Goal: Task Accomplishment & Management: Manage account settings

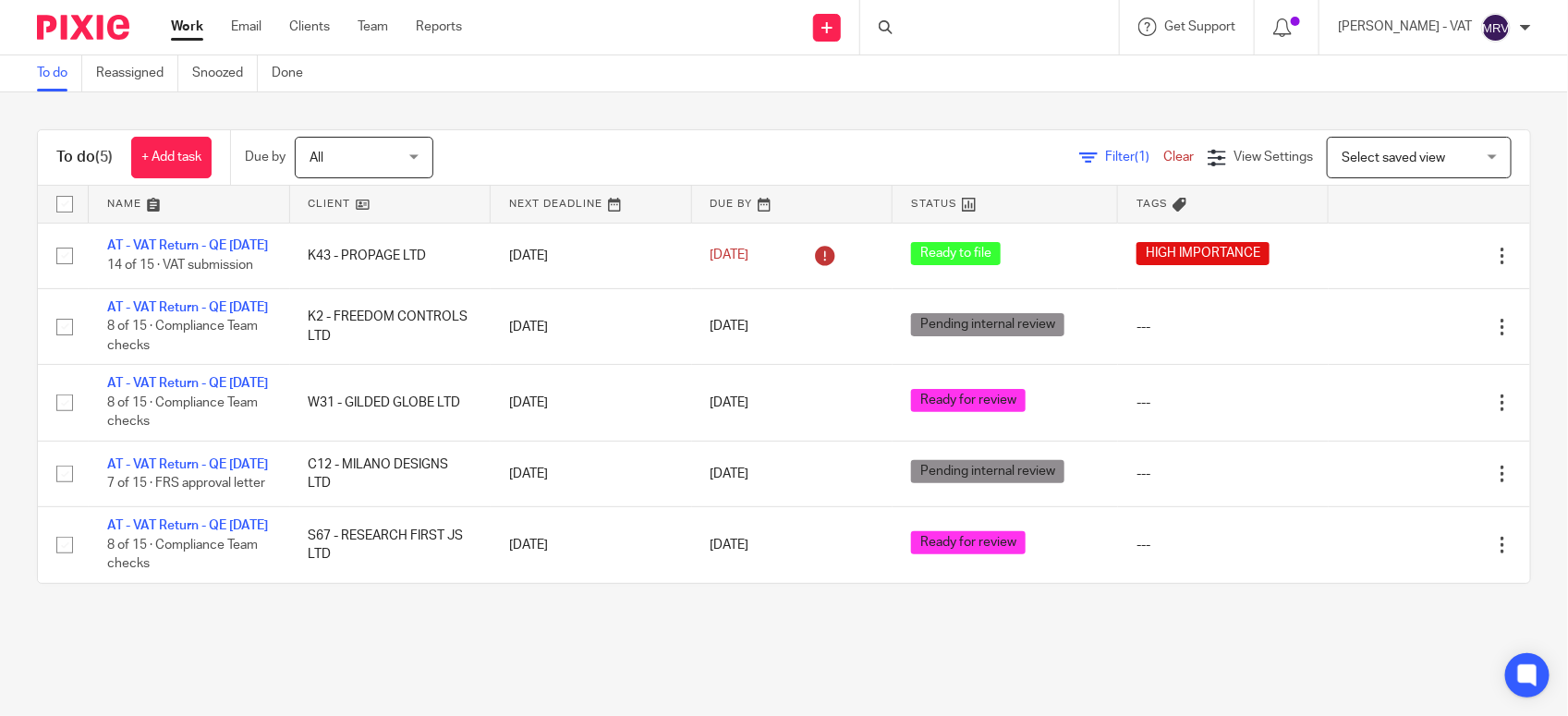
click at [699, 121] on div "To do (5) + Add task Due by All All Today Tomorrow This week Next week This mon…" at bounding box center [784, 356] width 1568 height 528
click at [712, 98] on div "To do (5) + Add task Due by All All Today Tomorrow This week Next week This mon…" at bounding box center [784, 356] width 1568 height 528
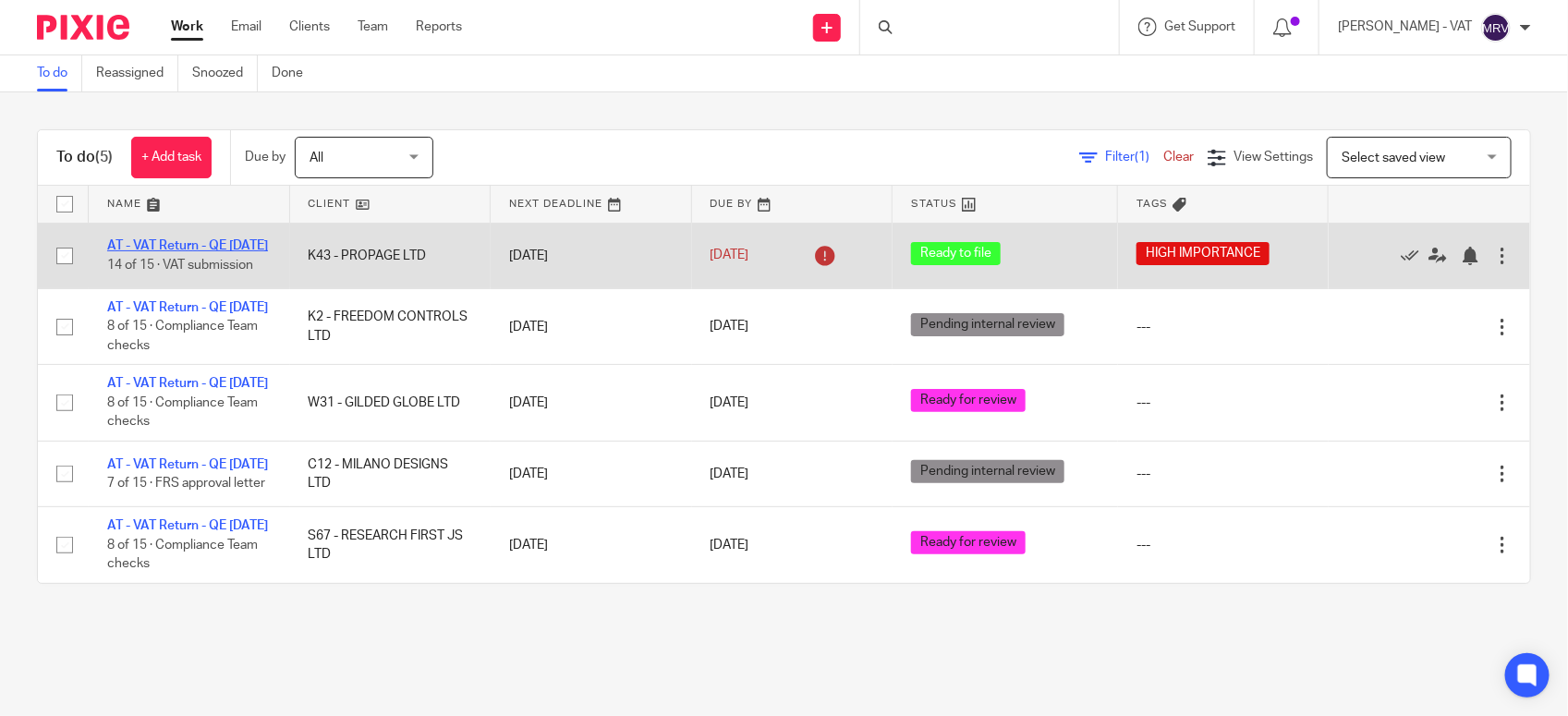
click at [206, 240] on link "AT - VAT Return - QE [DATE]" at bounding box center [187, 246] width 161 height 13
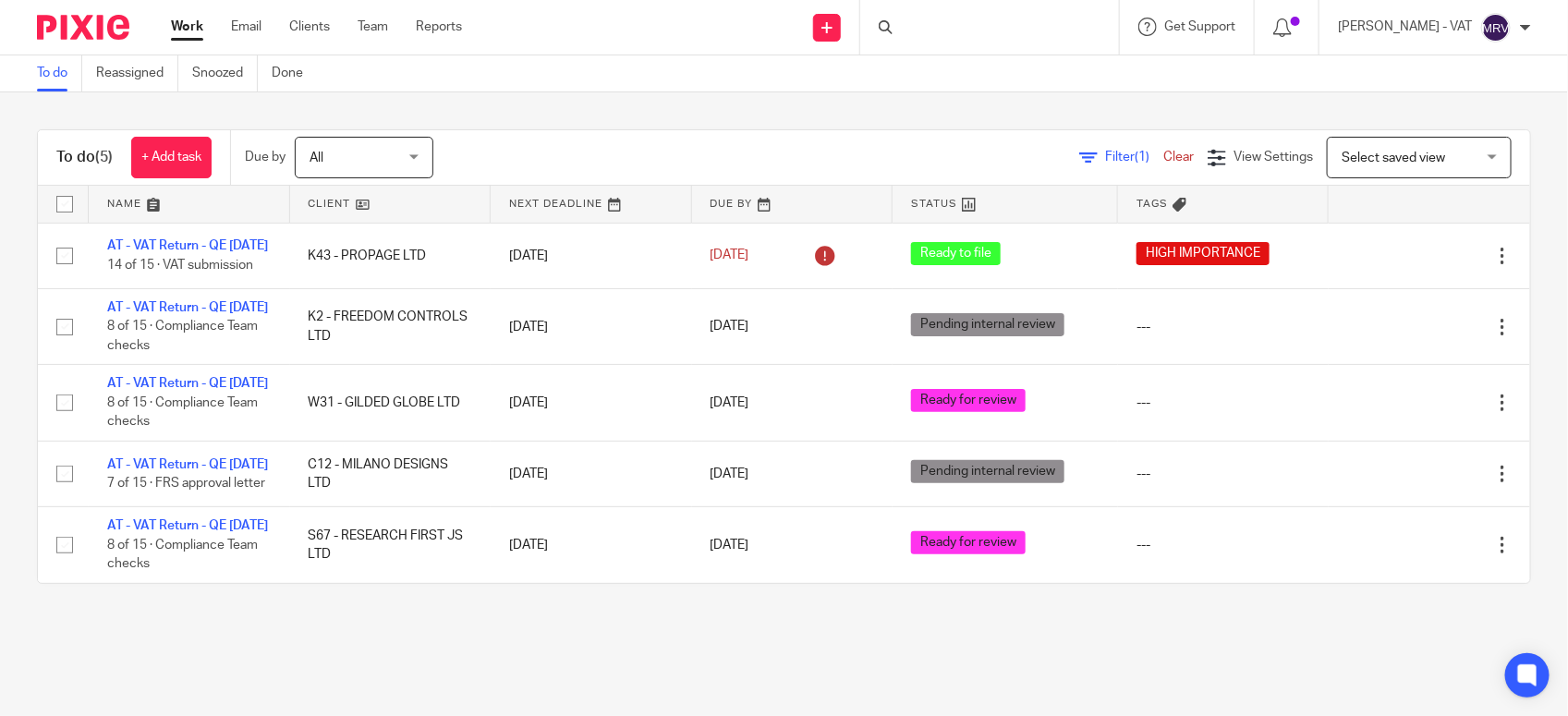
click at [666, 127] on div "To do (5) + Add task Due by All All Today Tomorrow This week Next week This mon…" at bounding box center [784, 356] width 1568 height 528
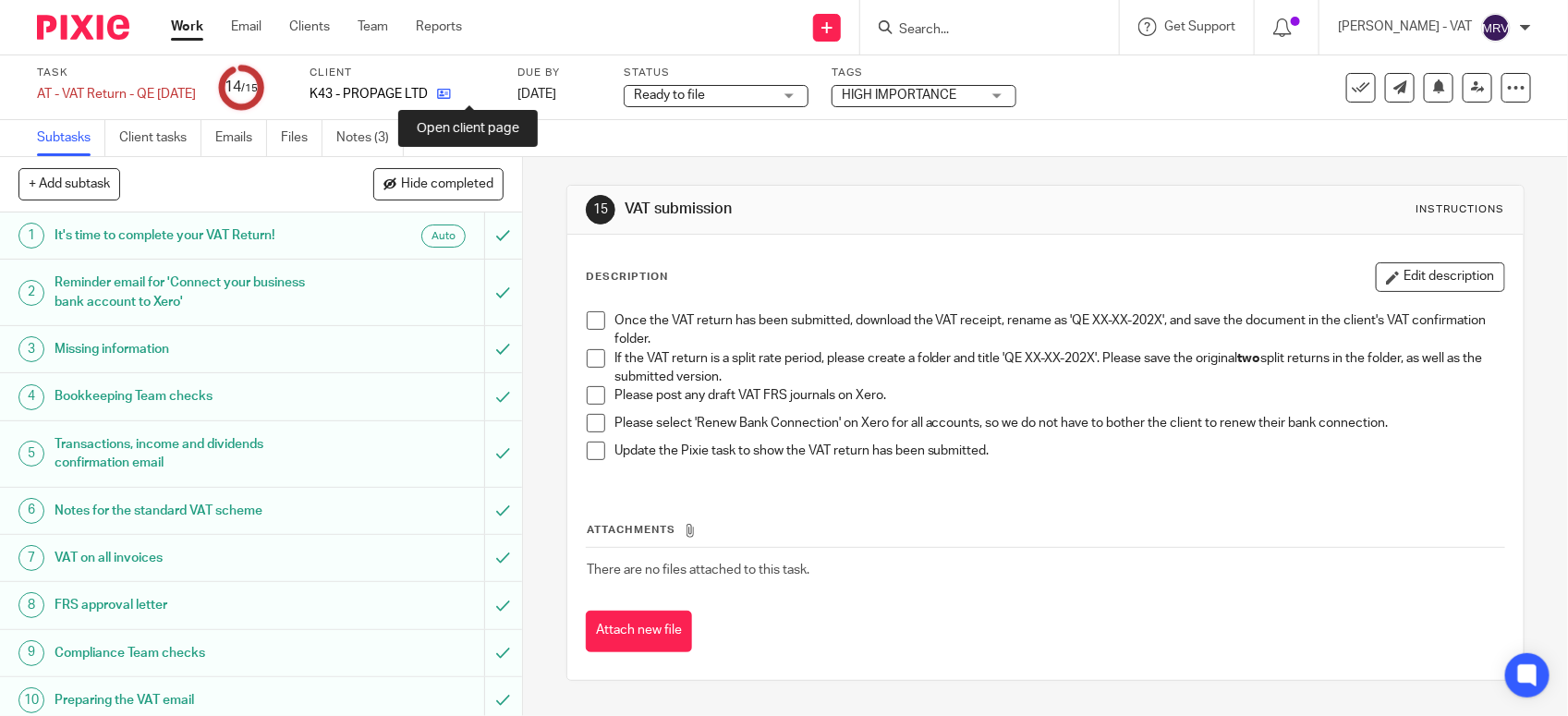
click at [451, 93] on icon at bounding box center [443, 93] width 14 height 14
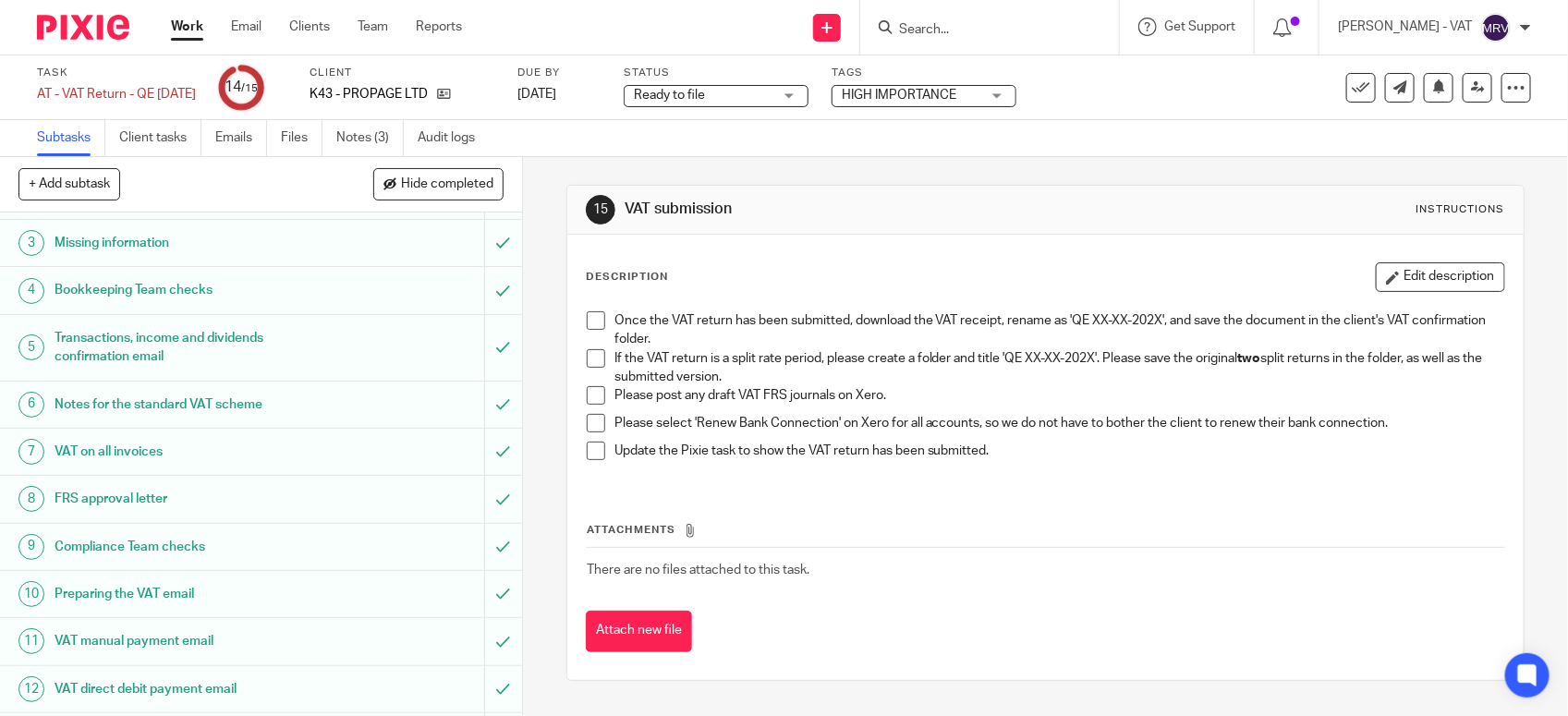
scroll to position [287, 0]
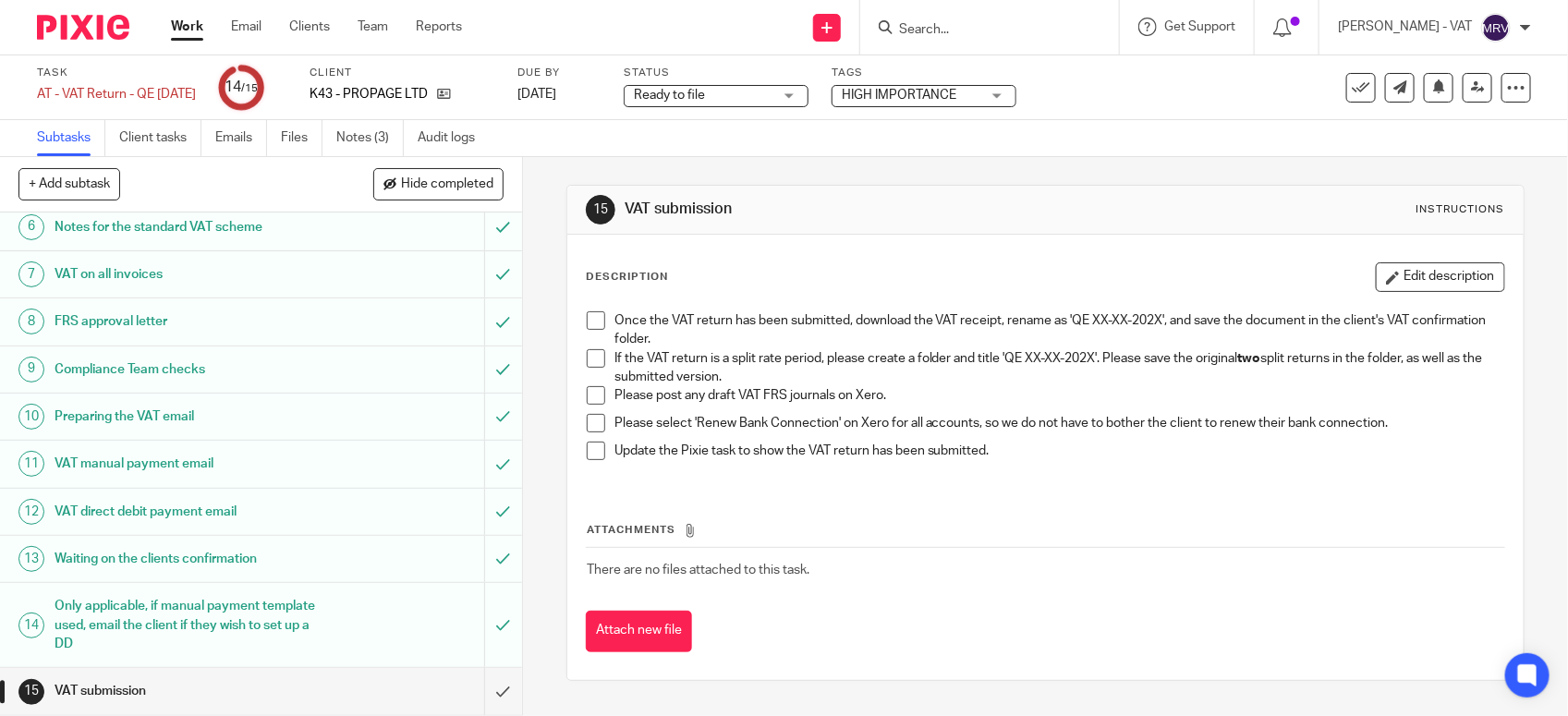
click at [759, 511] on div "Attachments There are no files attached to this task. Attach new file" at bounding box center [1046, 567] width 920 height 168
click at [379, 148] on link "Notes (3)" at bounding box center [370, 137] width 68 height 36
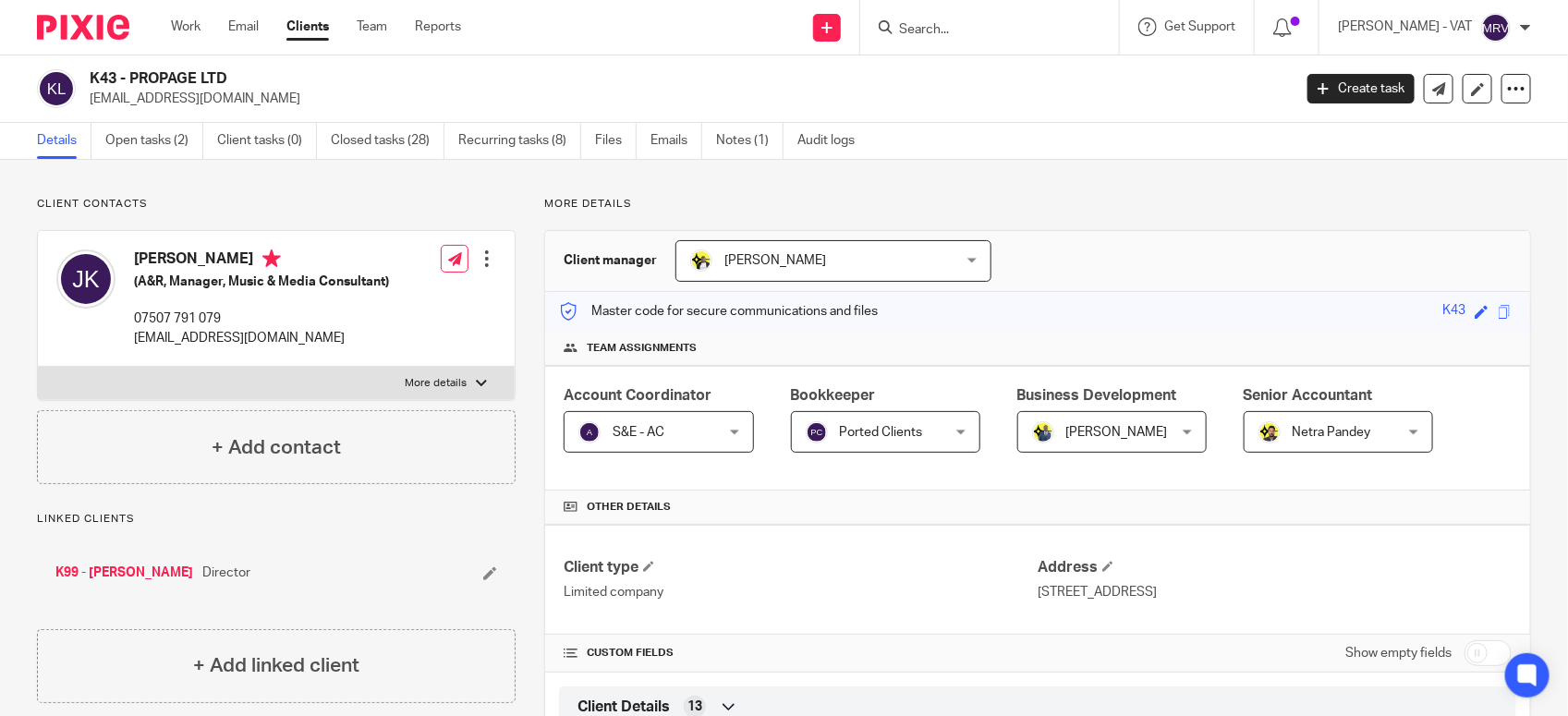
drag, startPoint x: 130, startPoint y: 77, endPoint x: 228, endPoint y: 80, distance: 98.0
click at [228, 80] on h2 "K43 - PROPAGE LTD" at bounding box center [565, 79] width 951 height 20
copy h2 "PROPAGE LTD"
click at [140, 75] on h2 "K43 - PROPAGE LTD" at bounding box center [565, 79] width 951 height 20
drag, startPoint x: 132, startPoint y: 72, endPoint x: 300, endPoint y: 72, distance: 168.0
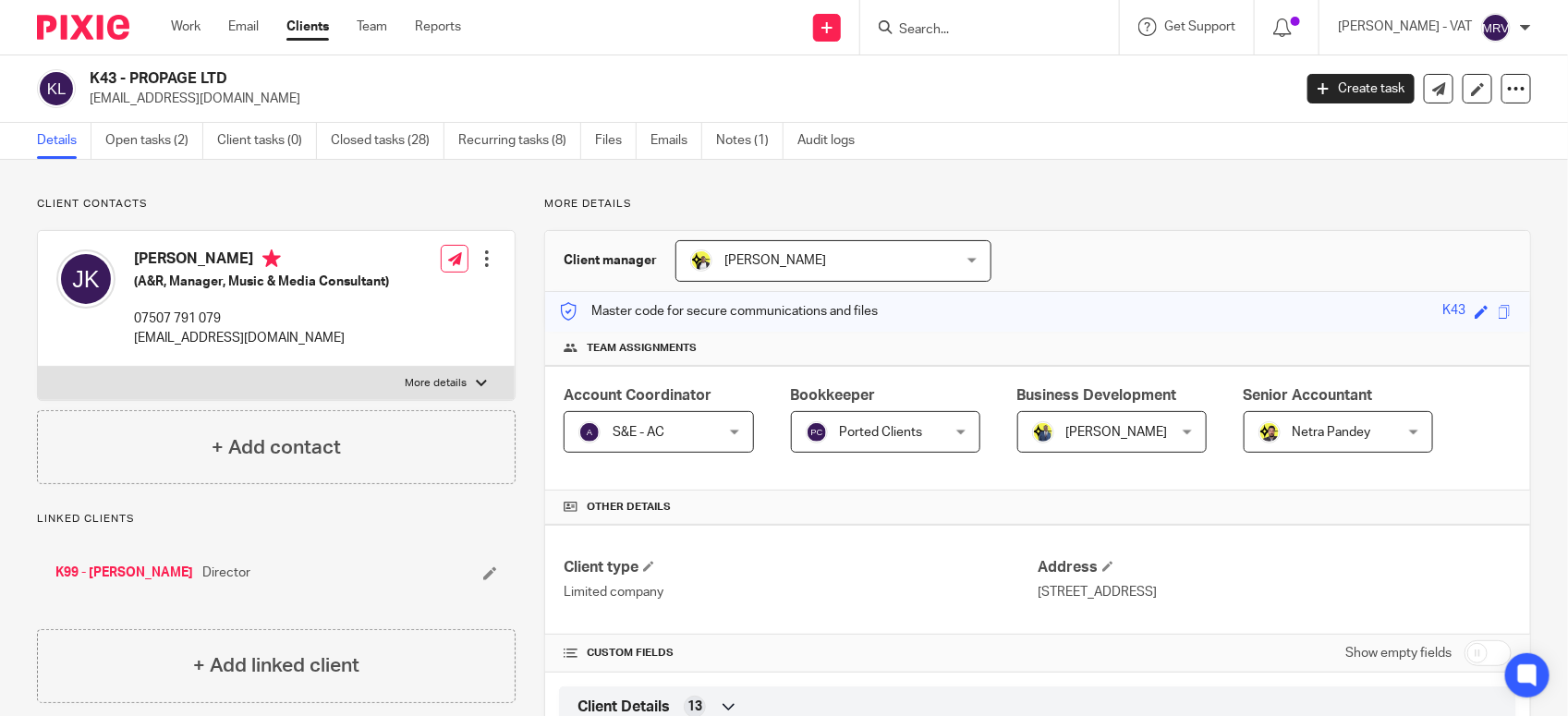
click at [300, 72] on h2 "K43 - PROPAGE LTD" at bounding box center [565, 79] width 951 height 20
copy h2 "PROPAGE LTD"
click at [999, 155] on div "Details Open tasks (2) Client tasks (0) Closed tasks (28) Recurring tasks (8) F…" at bounding box center [784, 141] width 1568 height 37
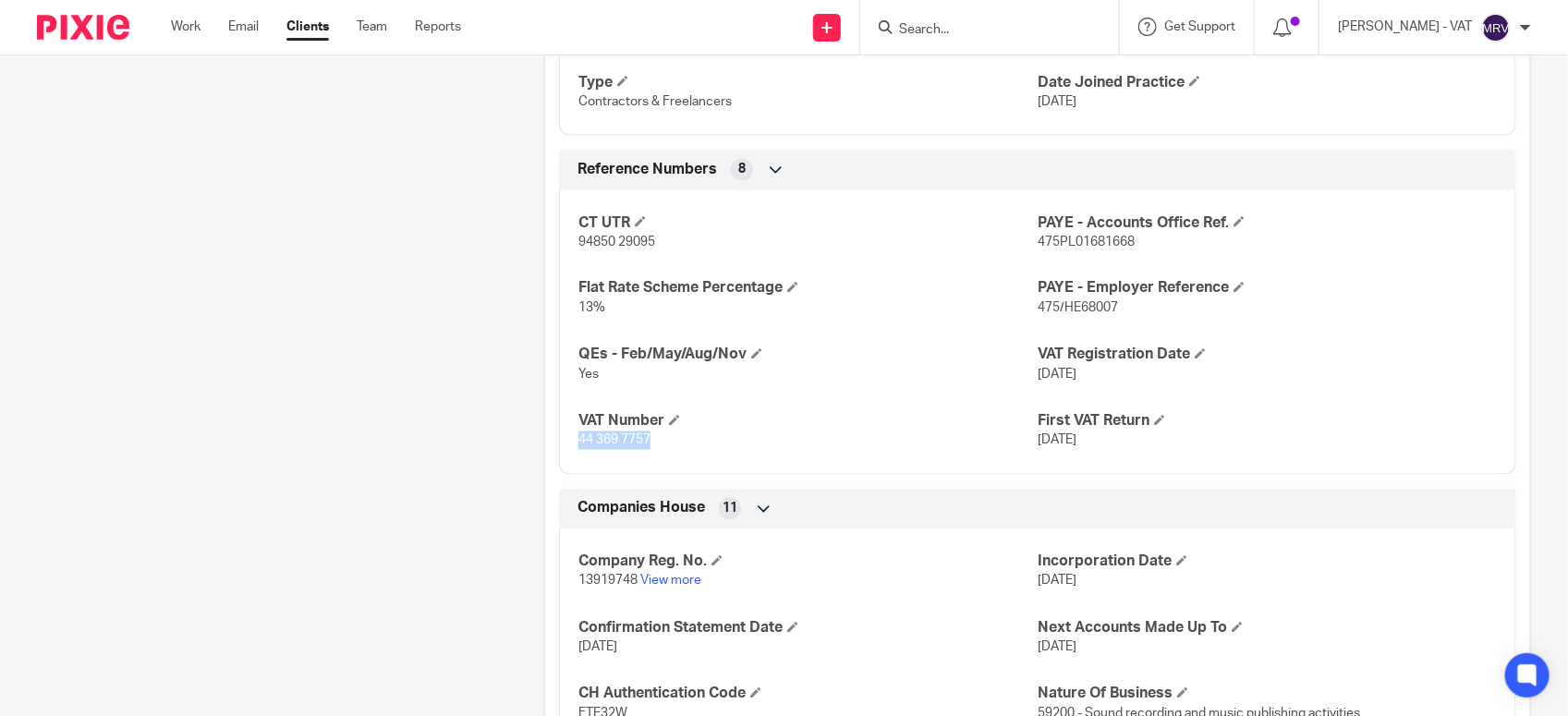
drag, startPoint x: 571, startPoint y: 445, endPoint x: 652, endPoint y: 445, distance: 81.0
click at [652, 445] on div "CT UTR 94850 29095 PAYE - Accounts Office Ref. 475PL01681668 Flat Rate Scheme P…" at bounding box center [1038, 325] width 957 height 298
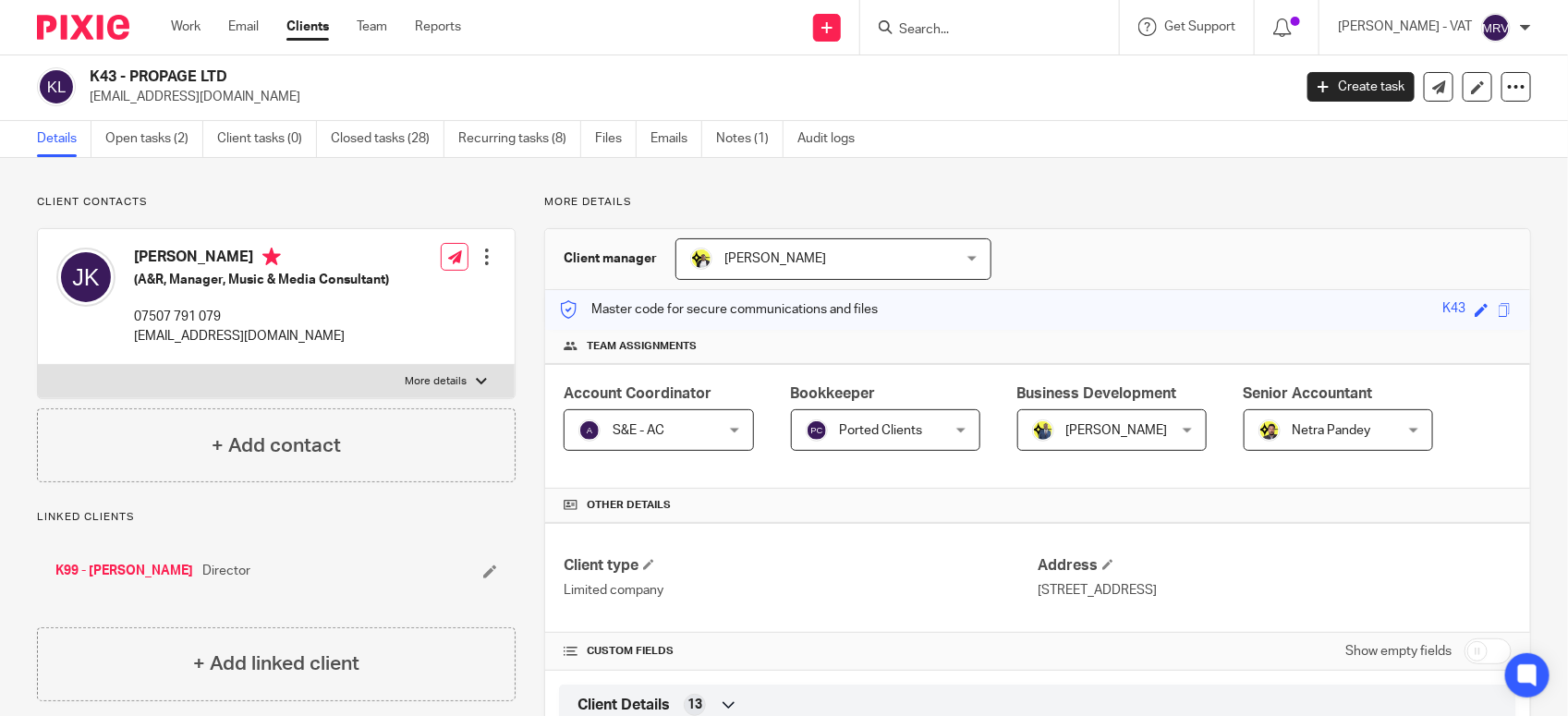
scroll to position [0, 0]
click at [149, 138] on link "Open tasks (2)" at bounding box center [153, 140] width 98 height 36
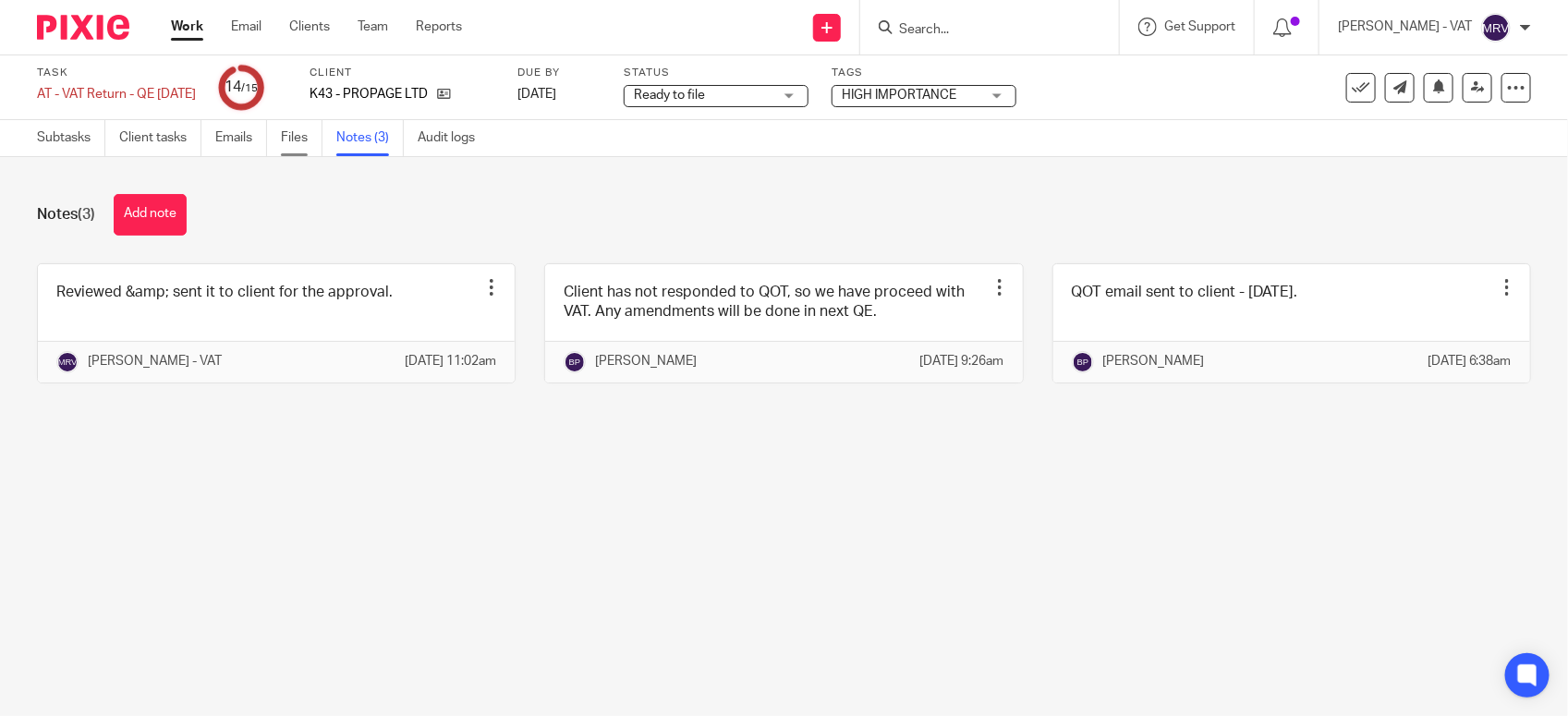
click at [298, 148] on link "Files" at bounding box center [301, 137] width 42 height 36
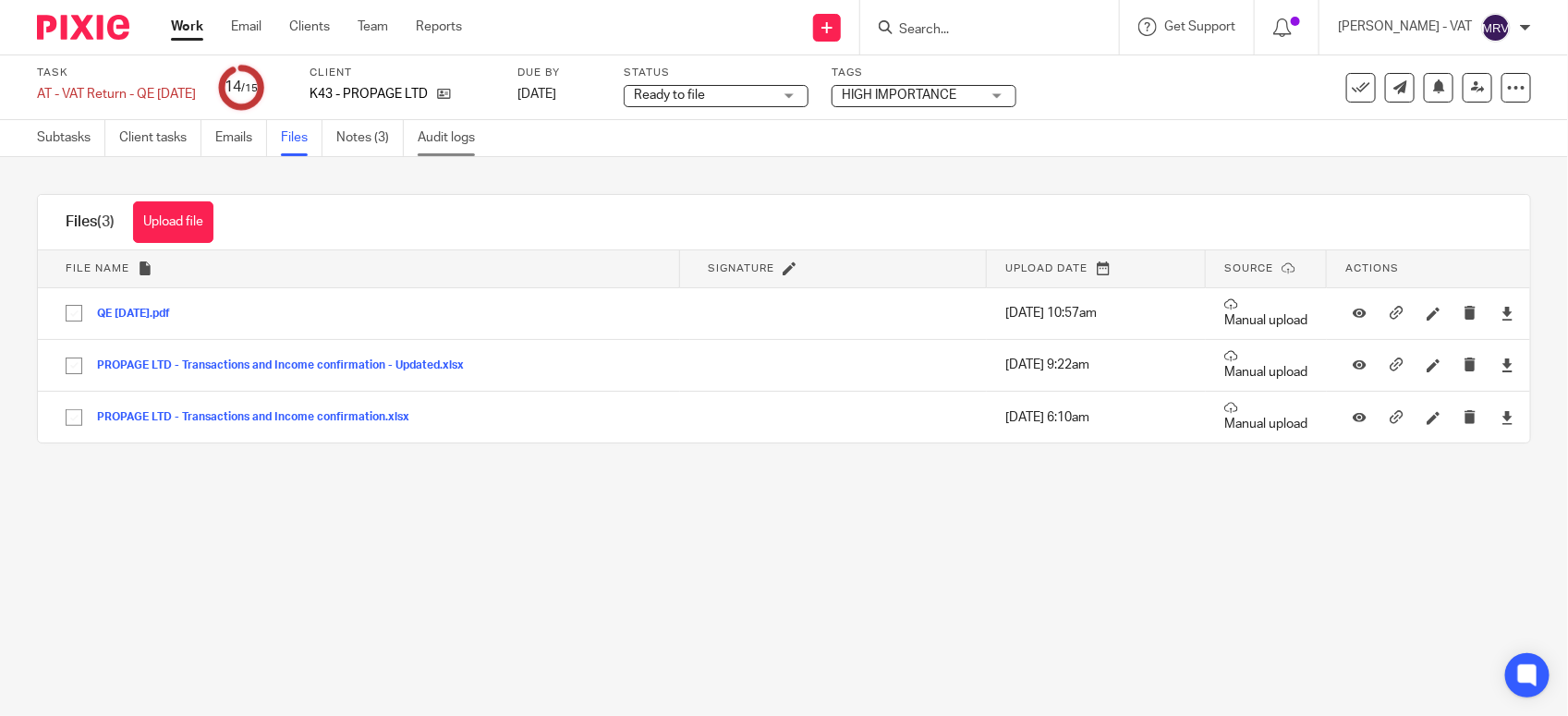
click at [435, 139] on link "Audit logs" at bounding box center [453, 137] width 72 height 36
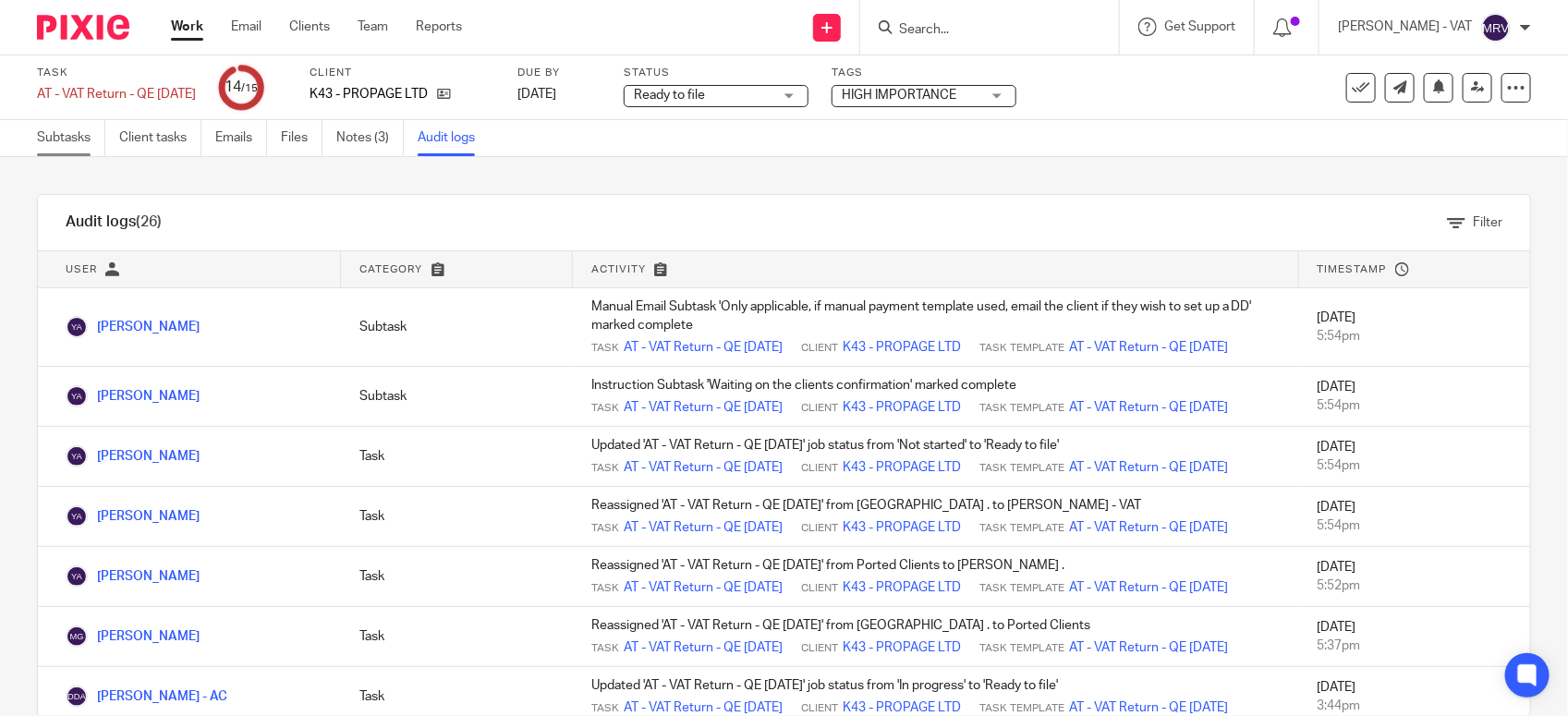
click at [85, 143] on link "Subtasks" at bounding box center [72, 137] width 69 height 36
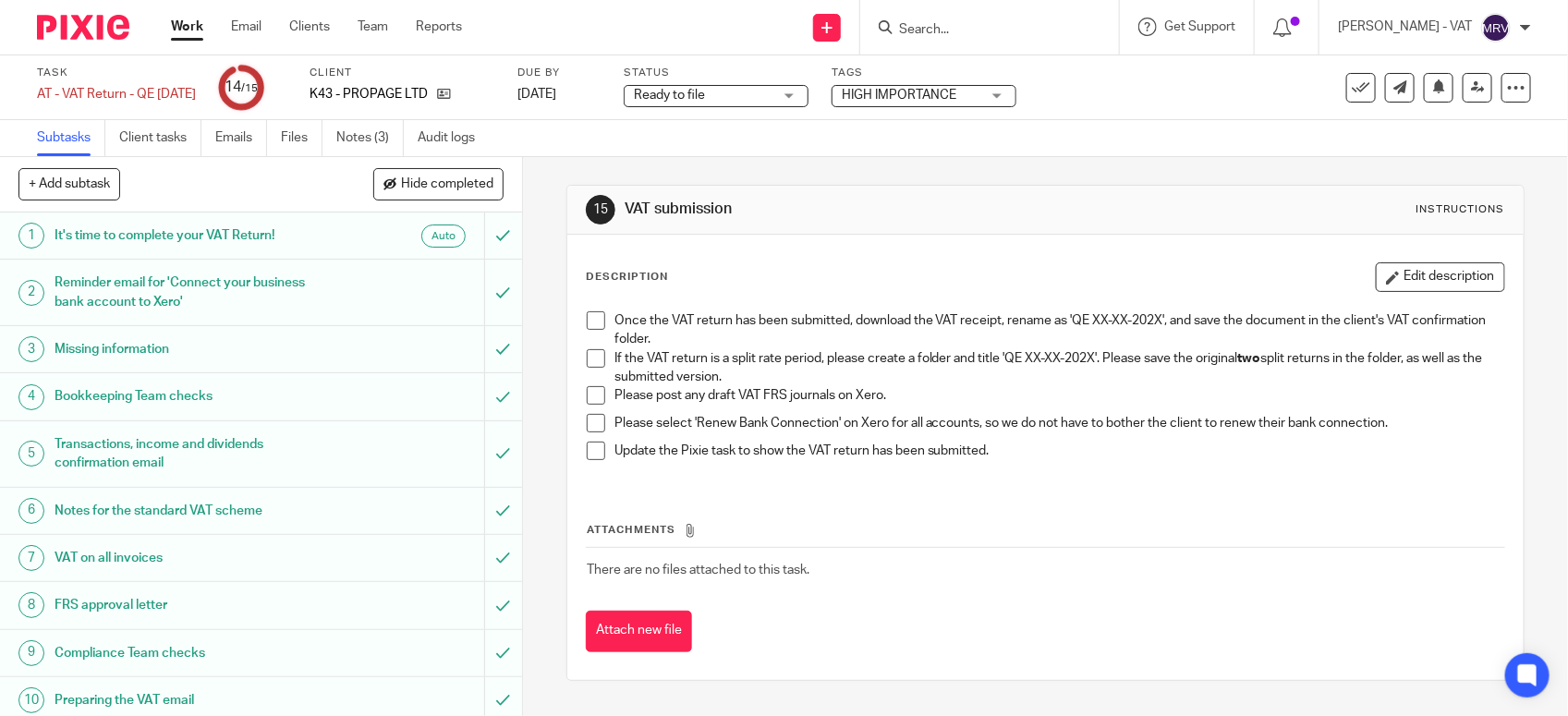
click at [587, 360] on span at bounding box center [596, 358] width 19 height 19
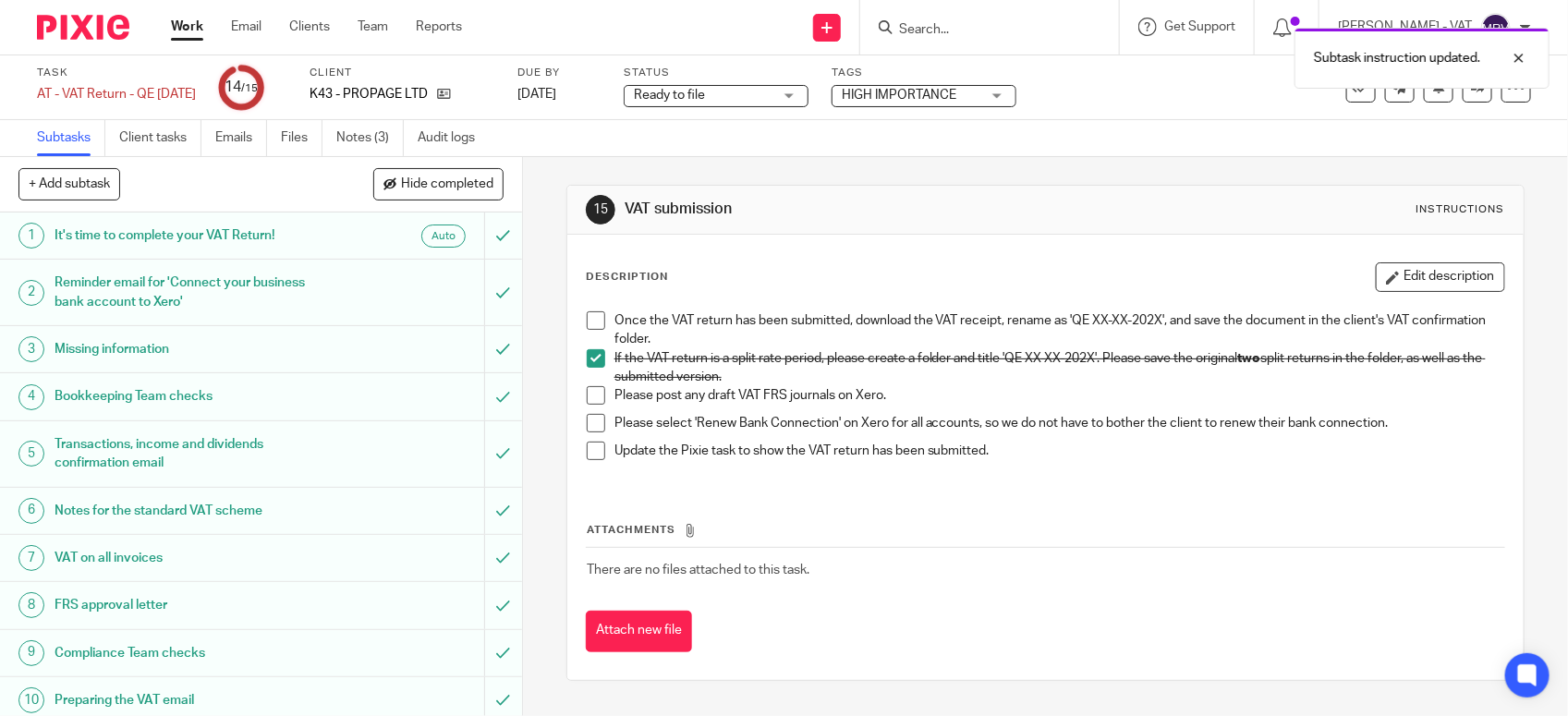
click at [587, 394] on span at bounding box center [596, 396] width 19 height 19
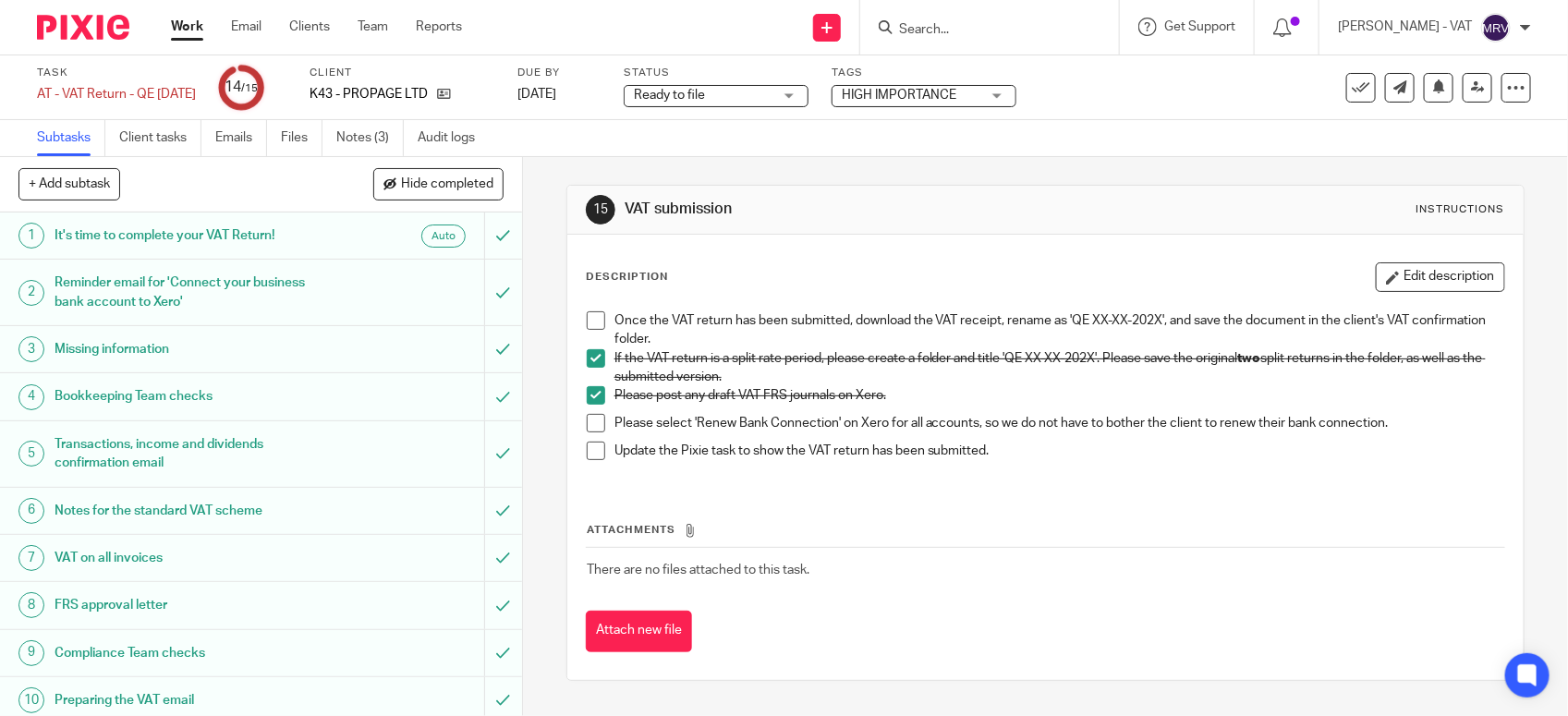
click at [589, 421] on span at bounding box center [596, 423] width 19 height 19
click at [589, 320] on span at bounding box center [596, 320] width 19 height 19
click at [595, 452] on span at bounding box center [596, 450] width 19 height 19
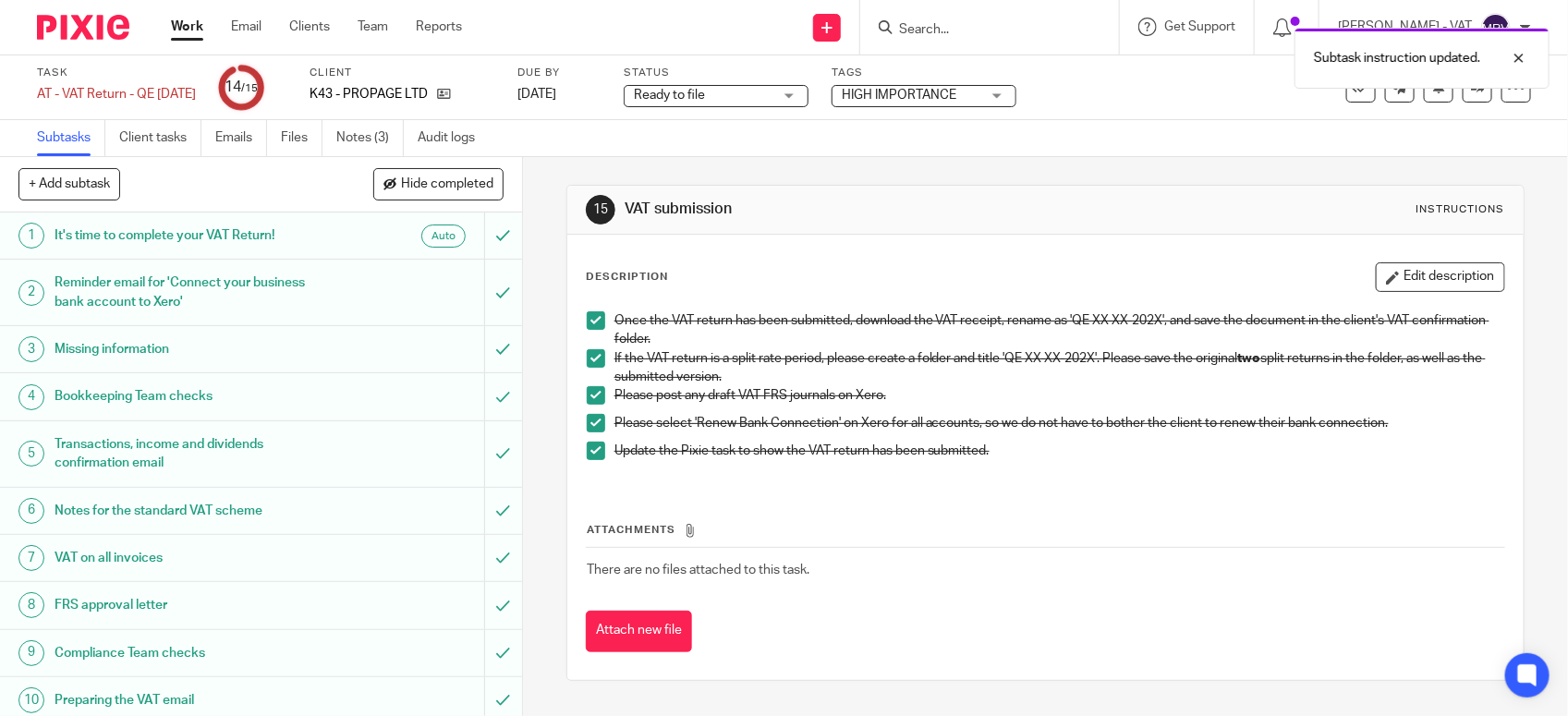
click at [811, 494] on div "Attachments There are no files attached to this task. Attach new file" at bounding box center [1046, 567] width 920 height 168
click at [860, 495] on div "Attachments There are no files attached to this task. Attach new file" at bounding box center [1046, 567] width 920 height 168
click at [688, 499] on div "Attachments There are no files attached to this task. Attach new file" at bounding box center [1046, 567] width 920 height 168
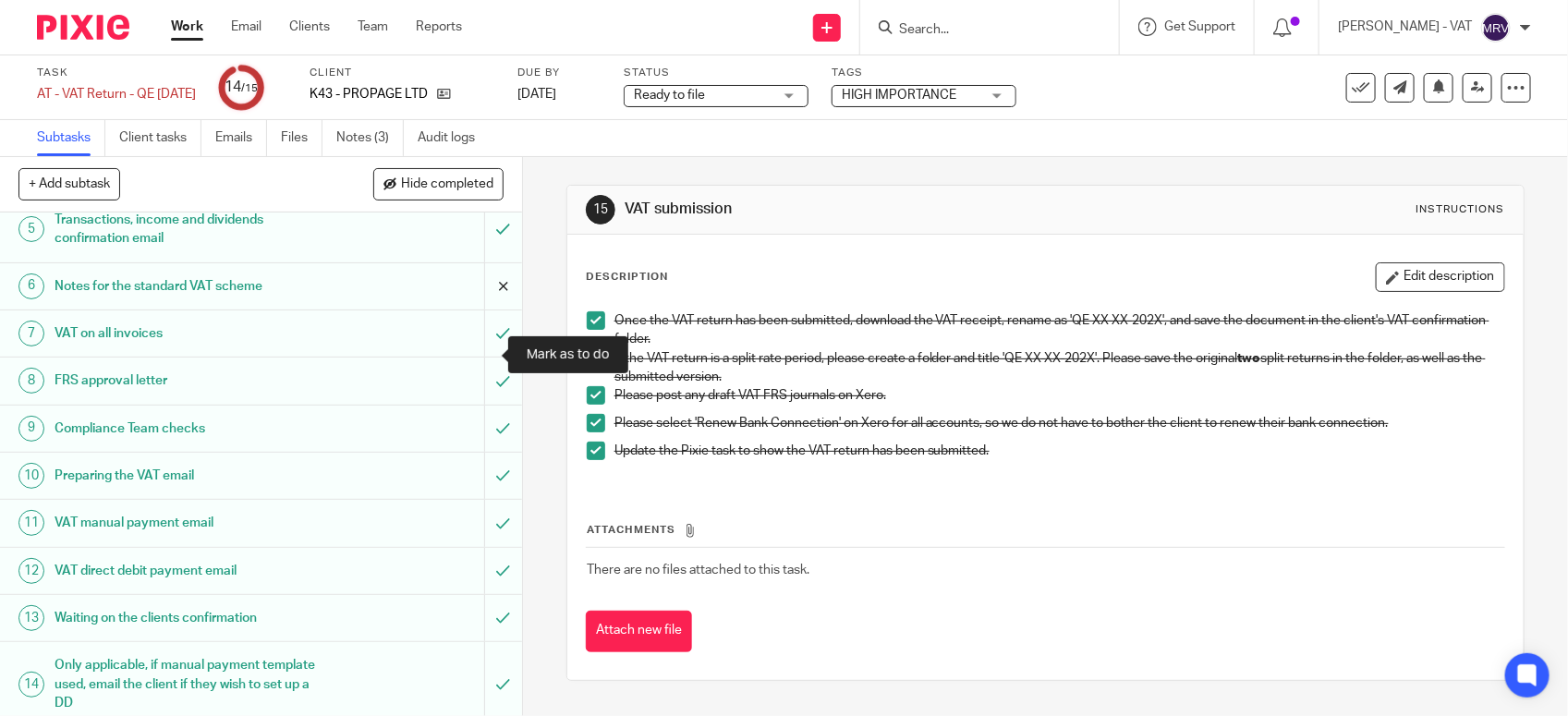
scroll to position [287, 0]
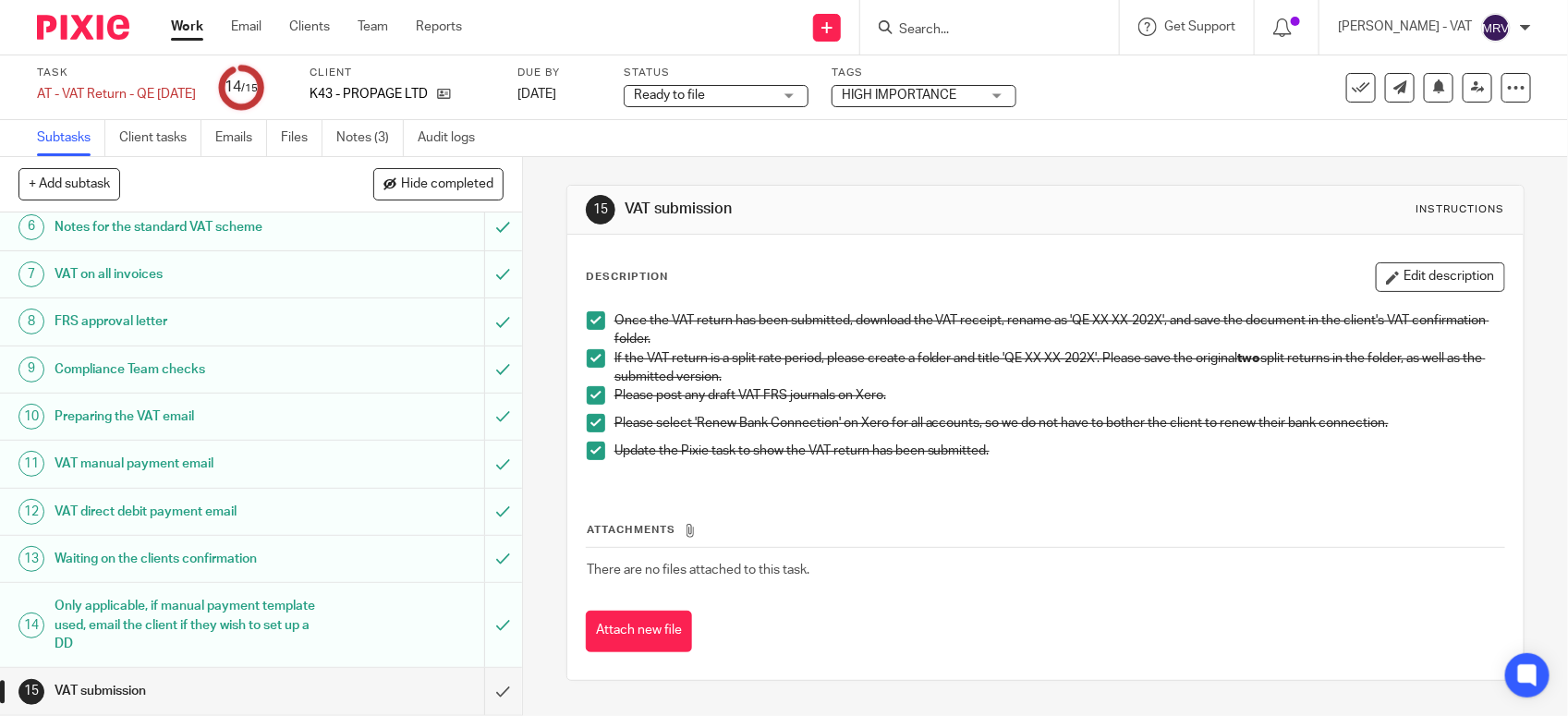
click at [836, 509] on div "Attachments There are no files attached to this task. Attach new file" at bounding box center [1046, 567] width 920 height 168
click at [764, 496] on div "Attachments There are no files attached to this task. Attach new file" at bounding box center [1046, 567] width 920 height 168
click at [473, 697] on input "submit" at bounding box center [261, 691] width 522 height 46
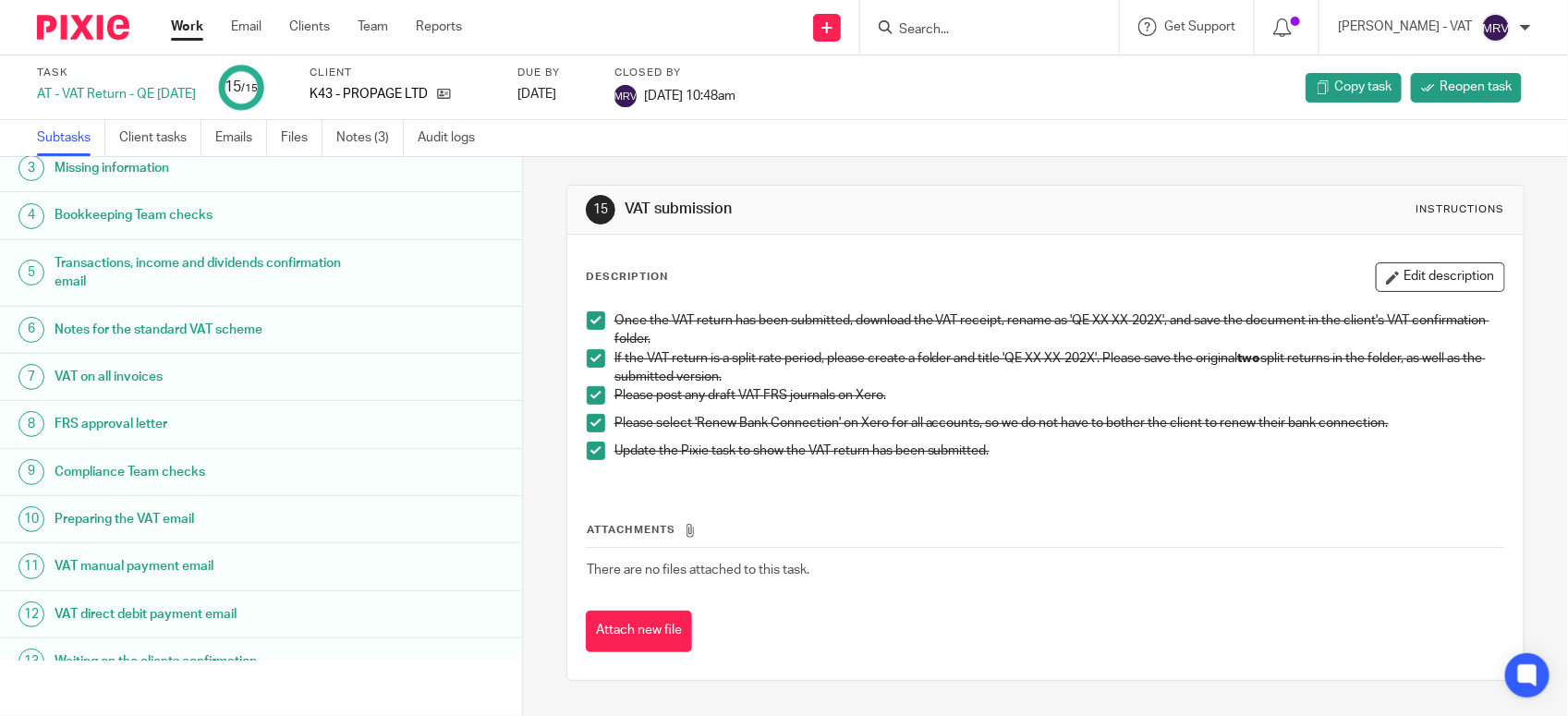
scroll to position [267, 0]
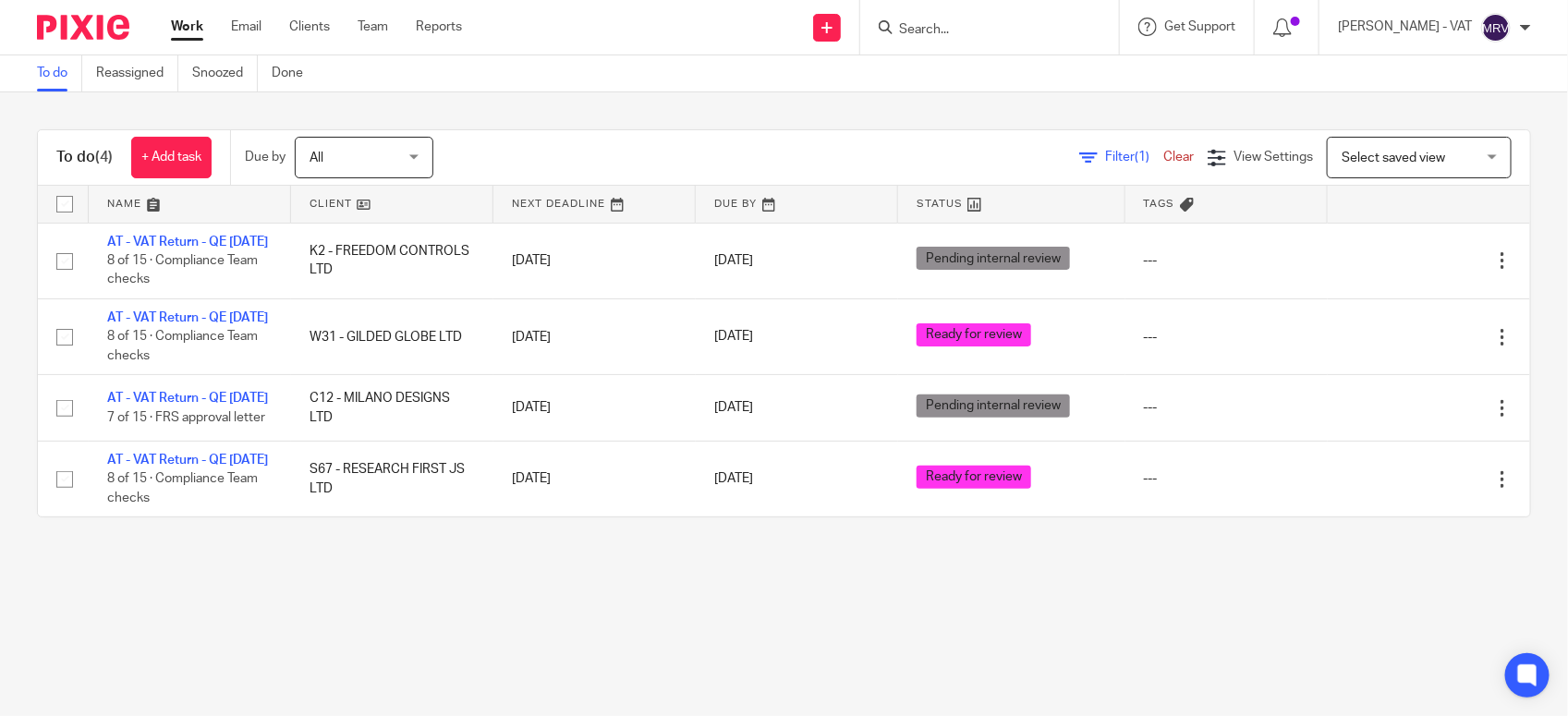
click at [666, 127] on div "To do (4) + Add task Due by All All [DATE] [DATE] This week Next week This mont…" at bounding box center [784, 322] width 1568 height 462
click at [759, 676] on main "To do Reassigned Snoozed Done To do (4) + Add task Due by All All Today Tomorro…" at bounding box center [784, 358] width 1568 height 716
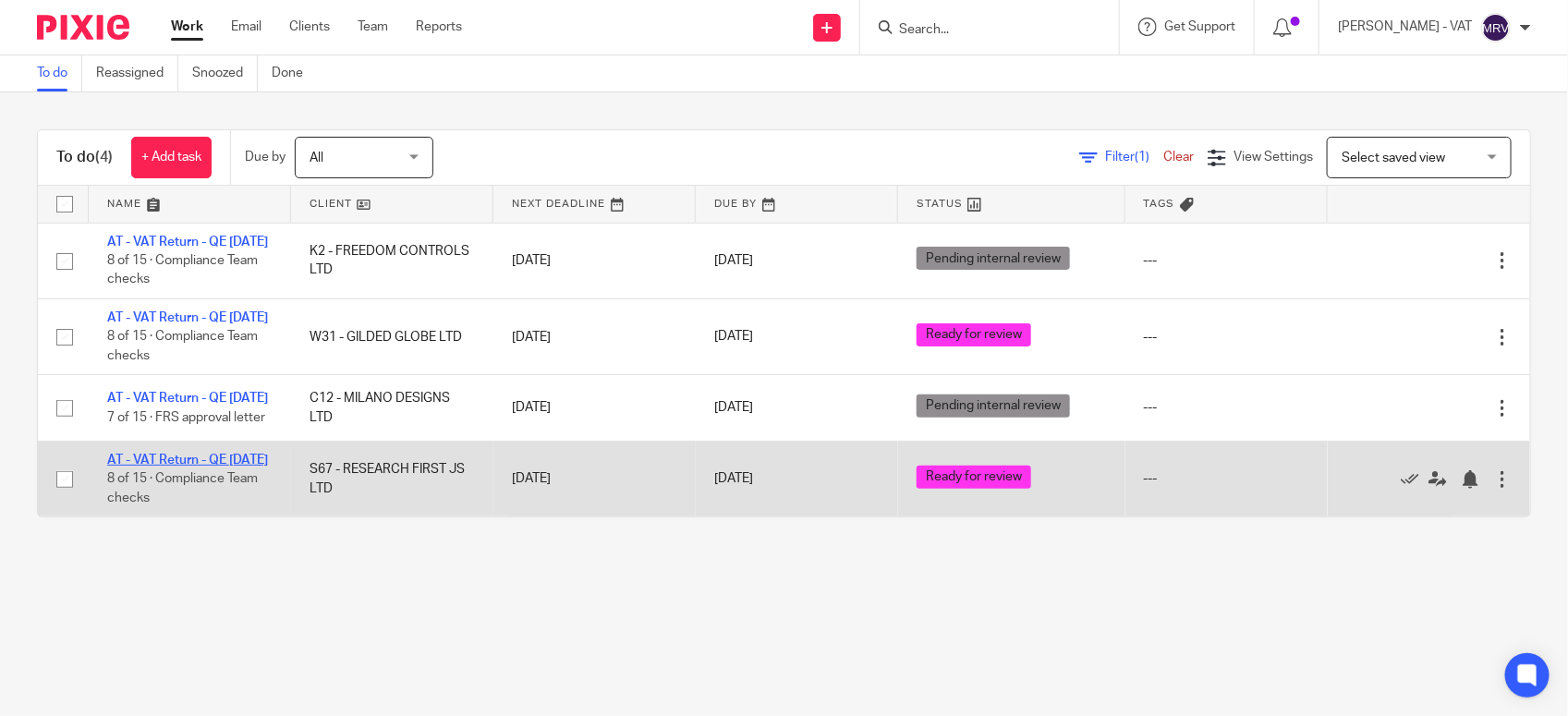
click at [167, 466] on link "AT - VAT Return - QE [DATE]" at bounding box center [187, 460] width 161 height 13
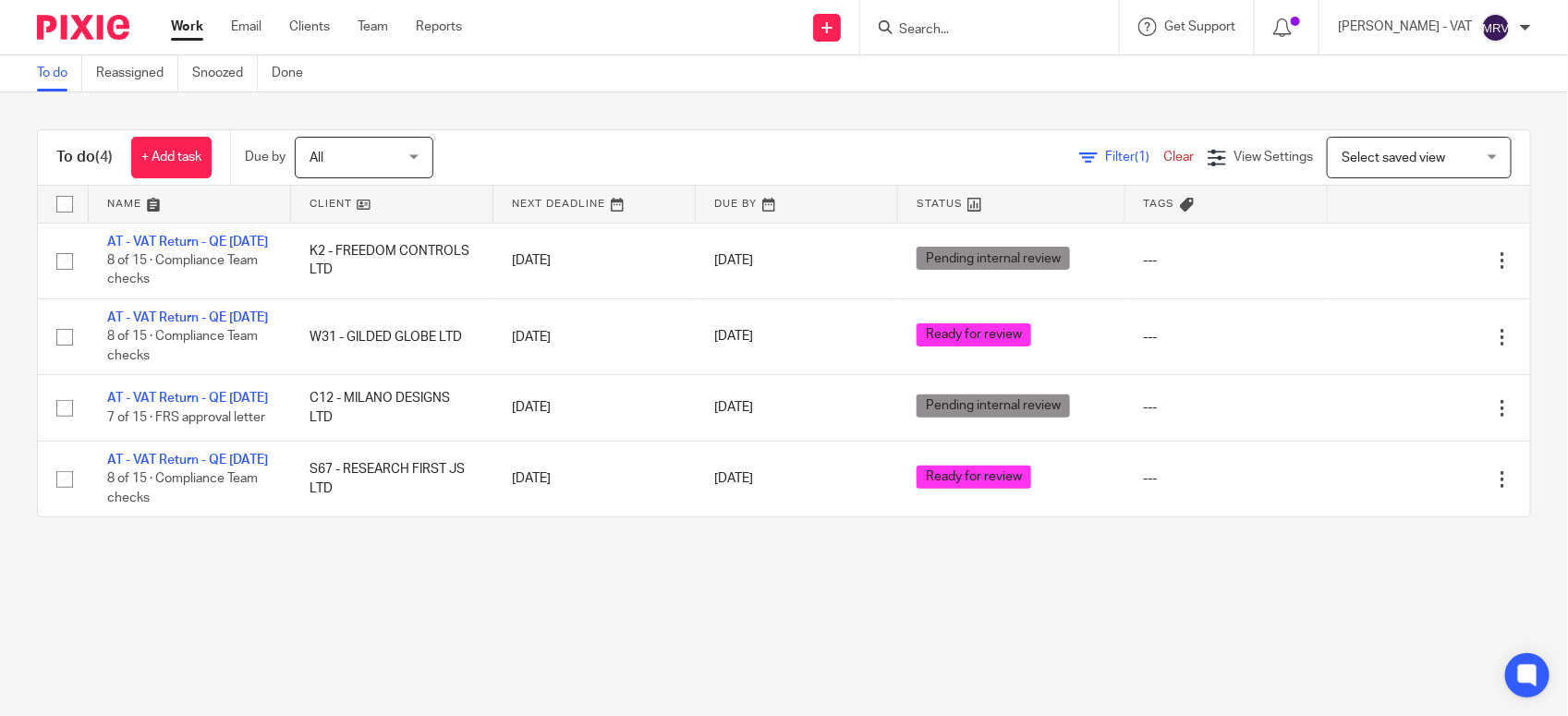
click at [608, 554] on div "To do (4) + Add task Due by All All Today Tomorrow This week Next week This mon…" at bounding box center [784, 322] width 1568 height 462
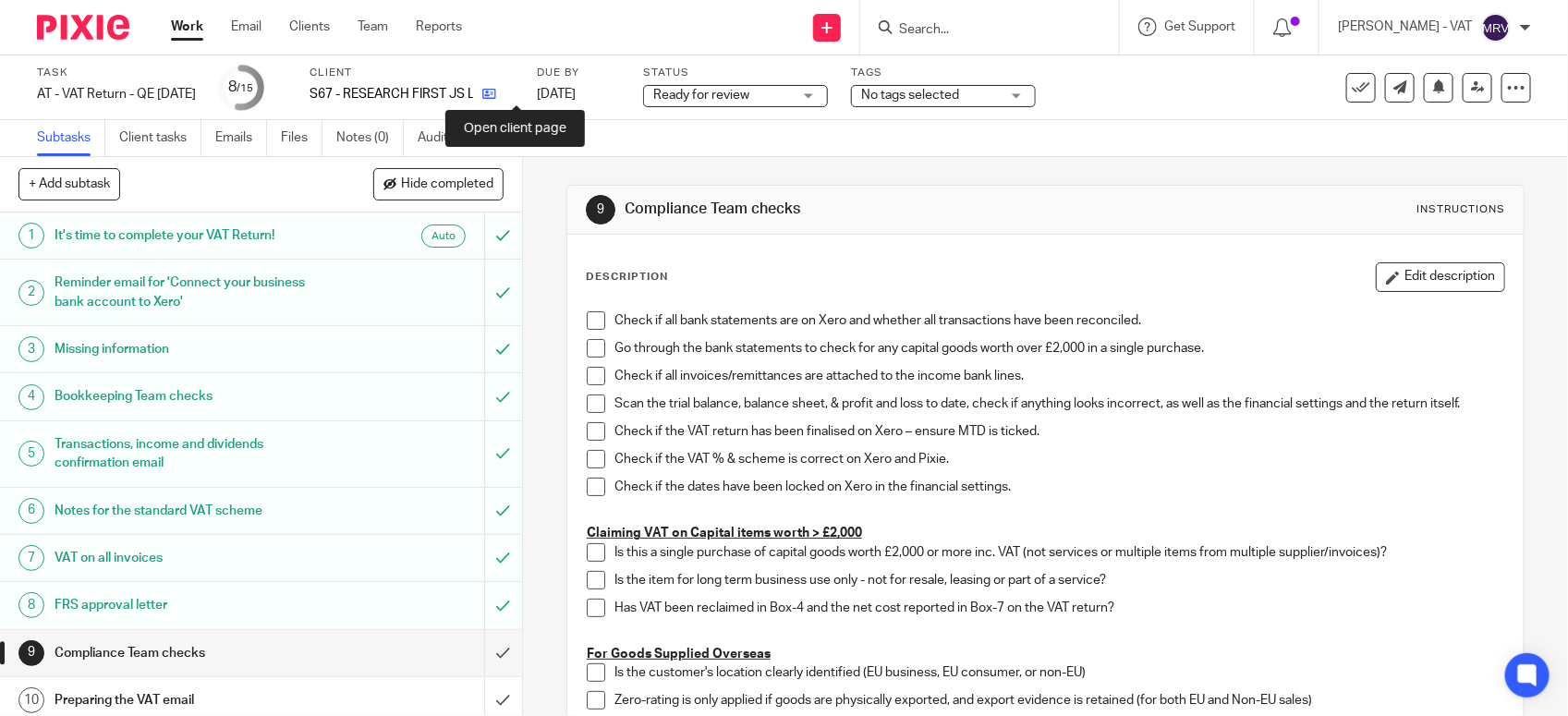
click at [496, 98] on icon at bounding box center [489, 93] width 14 height 14
click at [363, 138] on link "Notes (0)" at bounding box center [370, 137] width 68 height 36
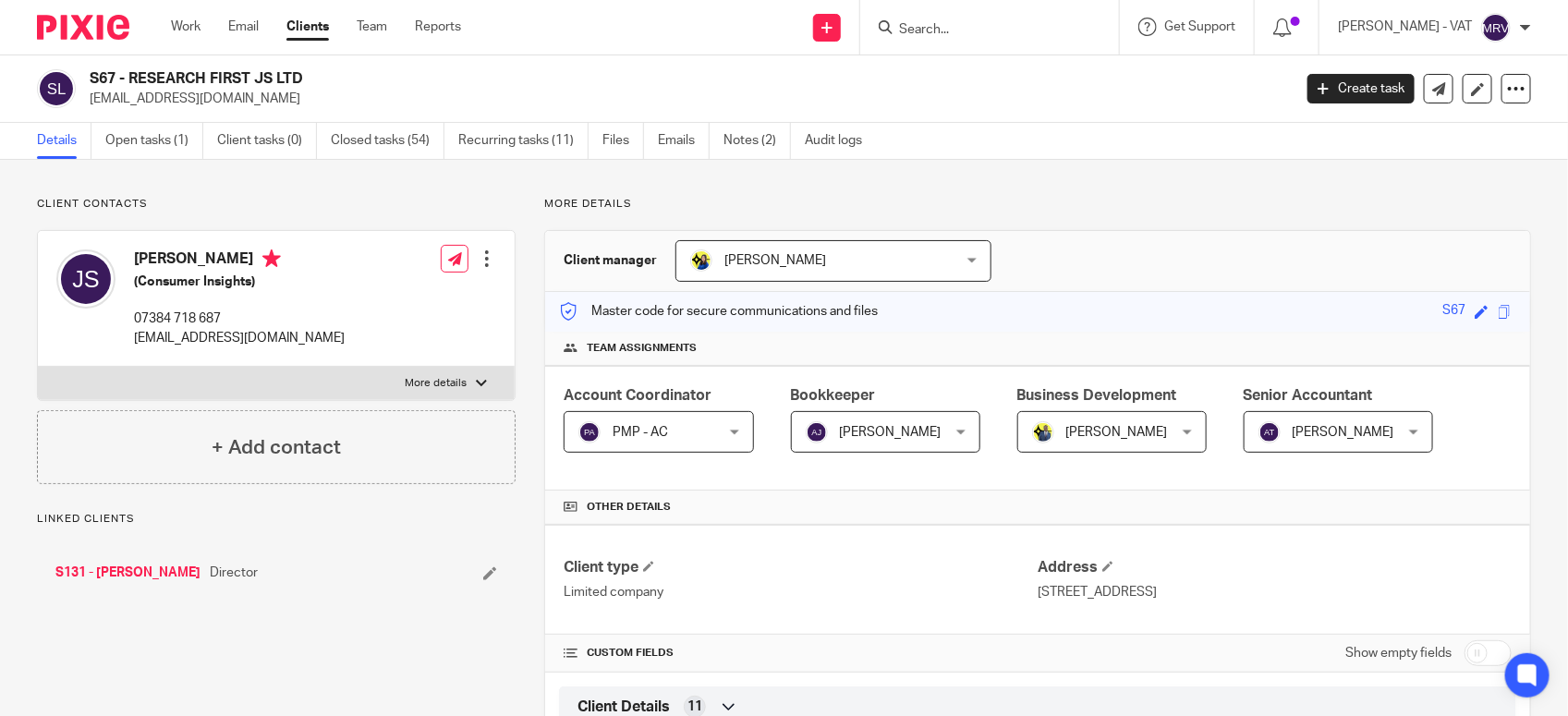
drag, startPoint x: 129, startPoint y: 76, endPoint x: 307, endPoint y: 75, distance: 178.0
click at [307, 75] on h2 "S67 - RESEARCH FIRST JS LTD" at bounding box center [565, 79] width 951 height 20
copy h2 "RESEARCH FIRST JS LTD"
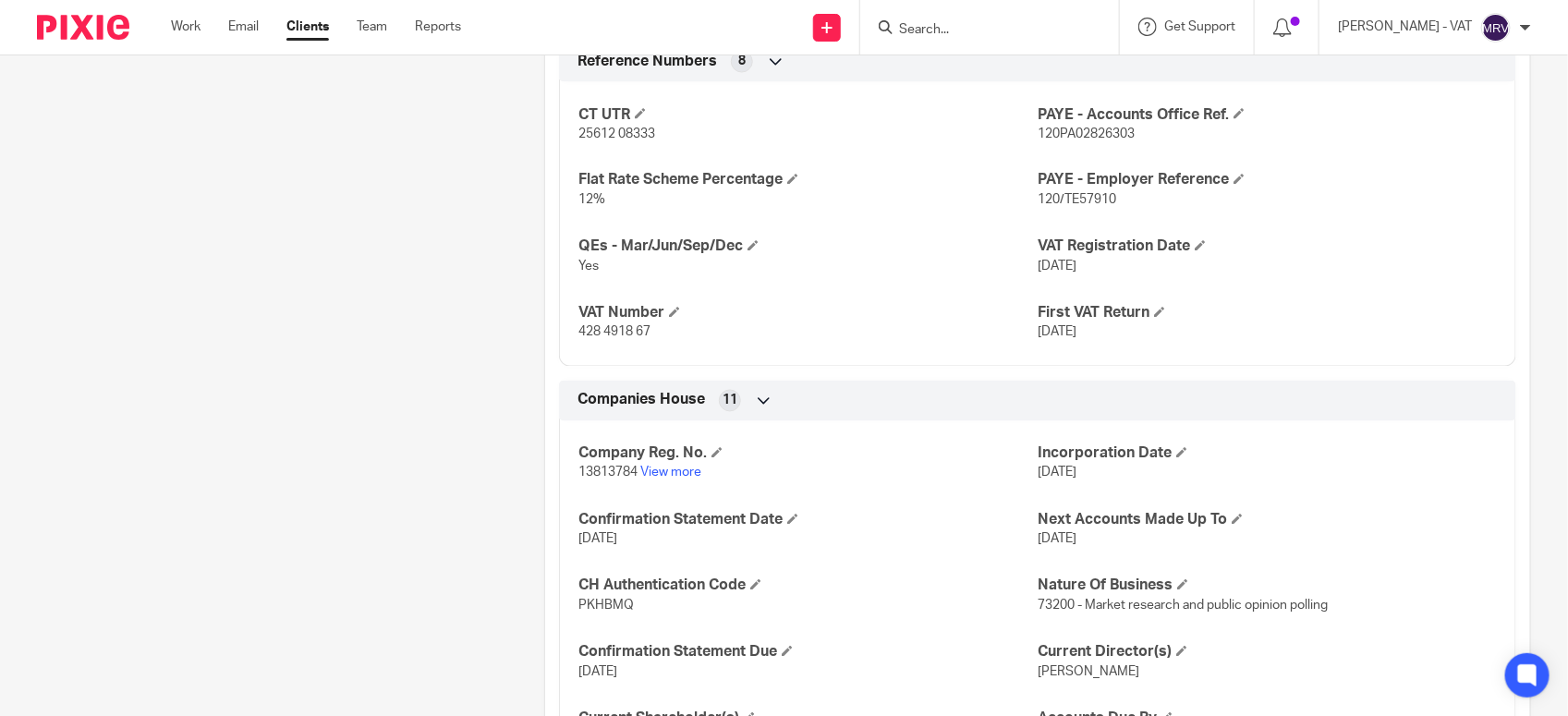
scroll to position [1330, 0]
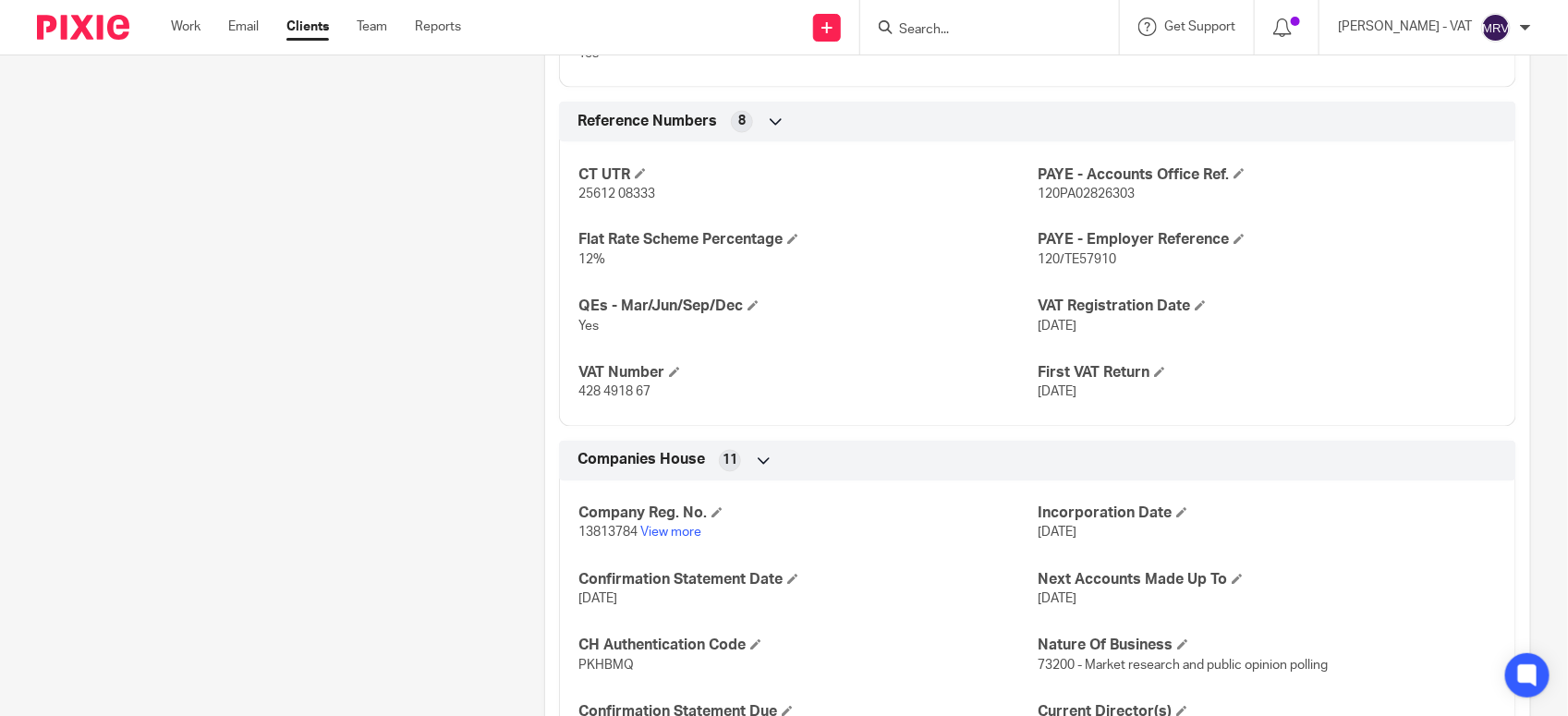
click at [965, 34] on input "Search" at bounding box center [980, 31] width 166 height 17
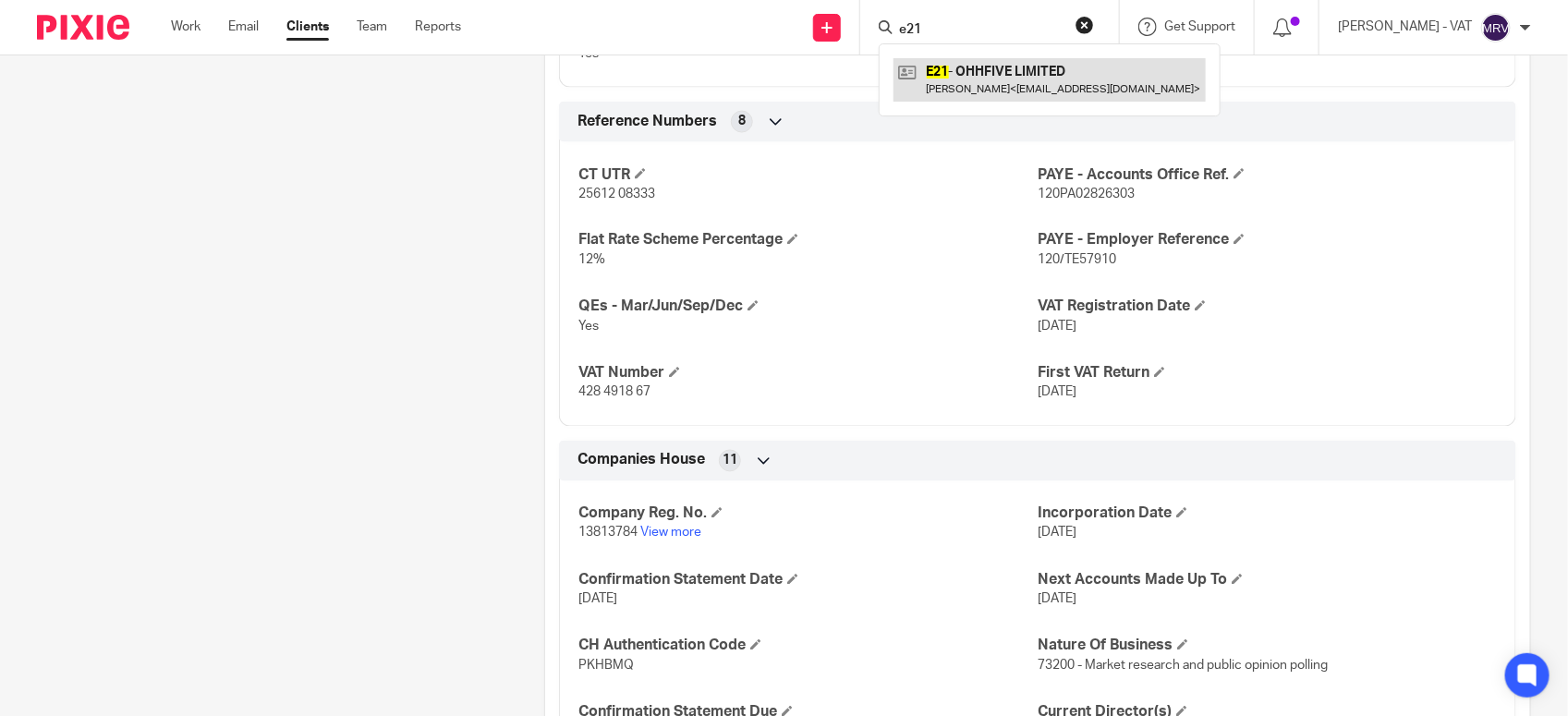
type input "e21"
click at [1002, 82] on link at bounding box center [1050, 80] width 312 height 43
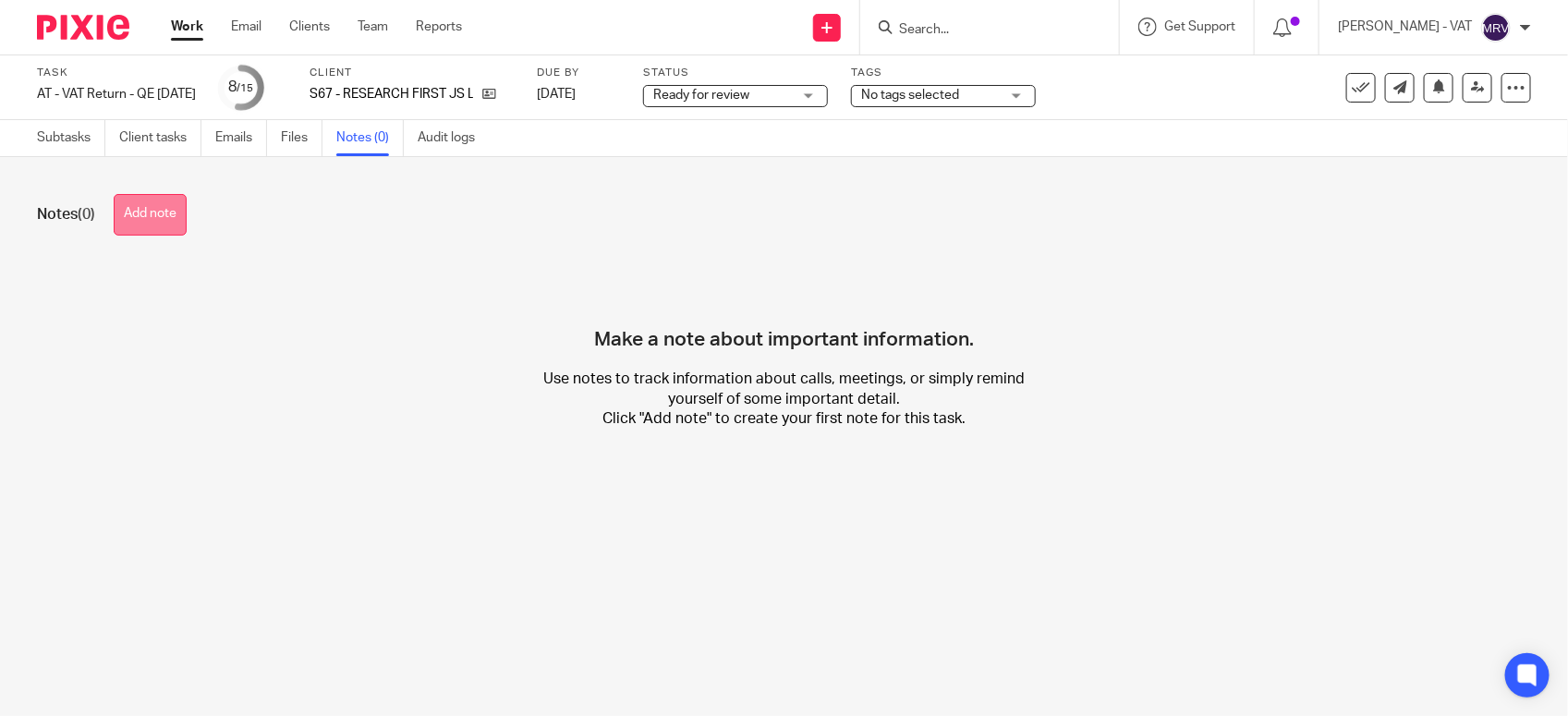
click at [122, 219] on button "Add note" at bounding box center [150, 215] width 73 height 42
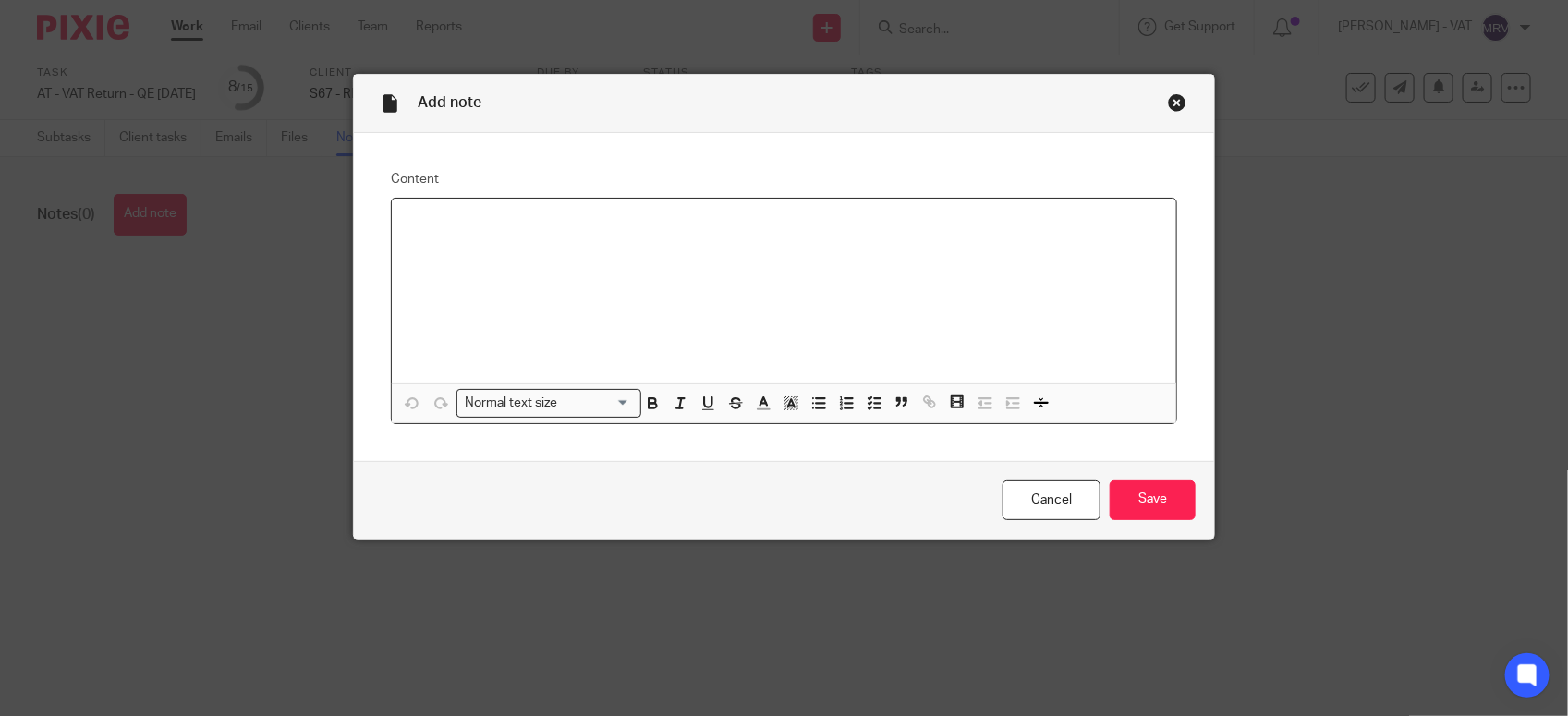
click at [468, 245] on div at bounding box center [784, 291] width 784 height 185
click at [1147, 511] on input "Save" at bounding box center [1152, 500] width 85 height 40
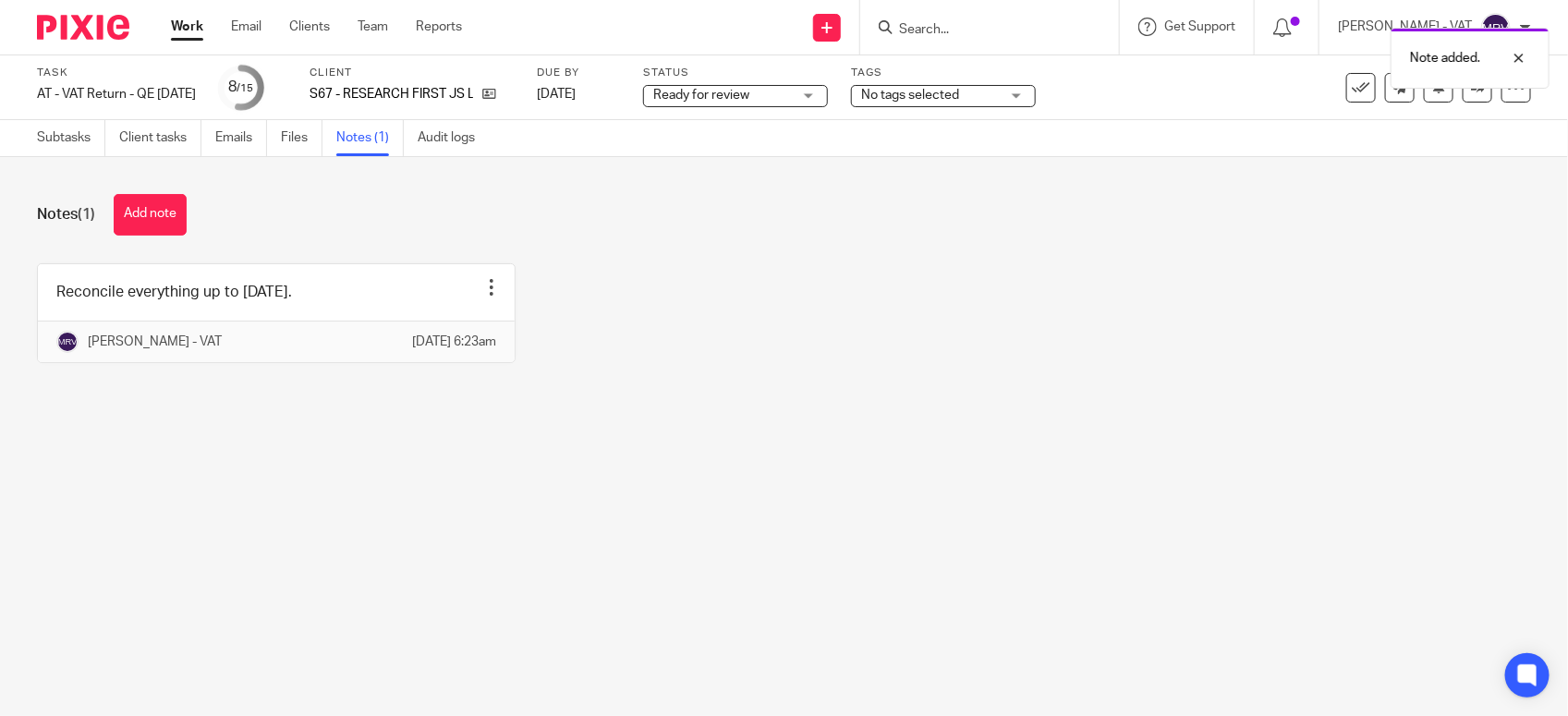
click at [648, 458] on main "Task AT - VAT Return - QE 30-09-2025 Save AT - VAT Return - QE 30-09-2025 8 /15…" at bounding box center [784, 358] width 1568 height 716
click at [54, 140] on link "Subtasks" at bounding box center [72, 137] width 69 height 36
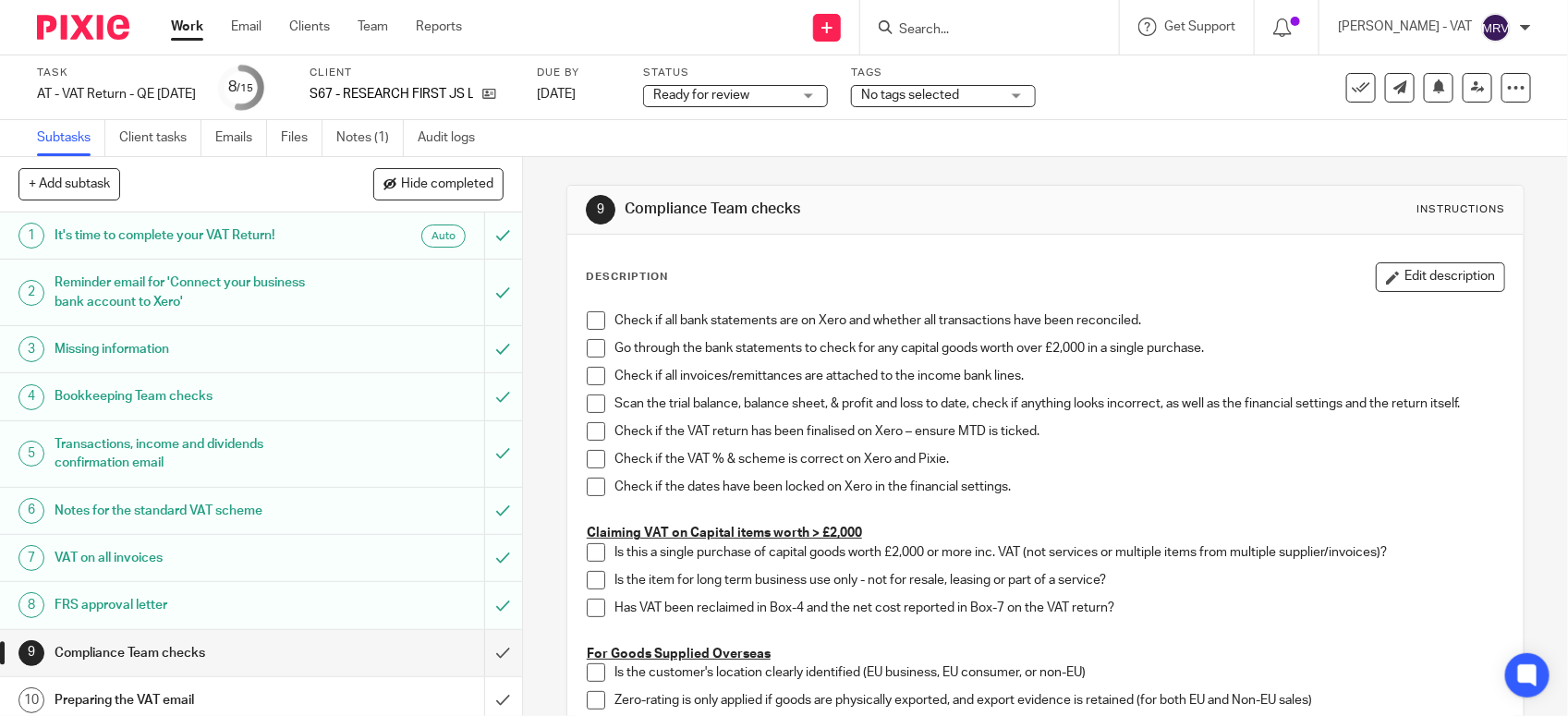
click at [740, 279] on div "Description Edit description" at bounding box center [1046, 277] width 920 height 30
click at [1462, 92] on link at bounding box center [1477, 88] width 30 height 30
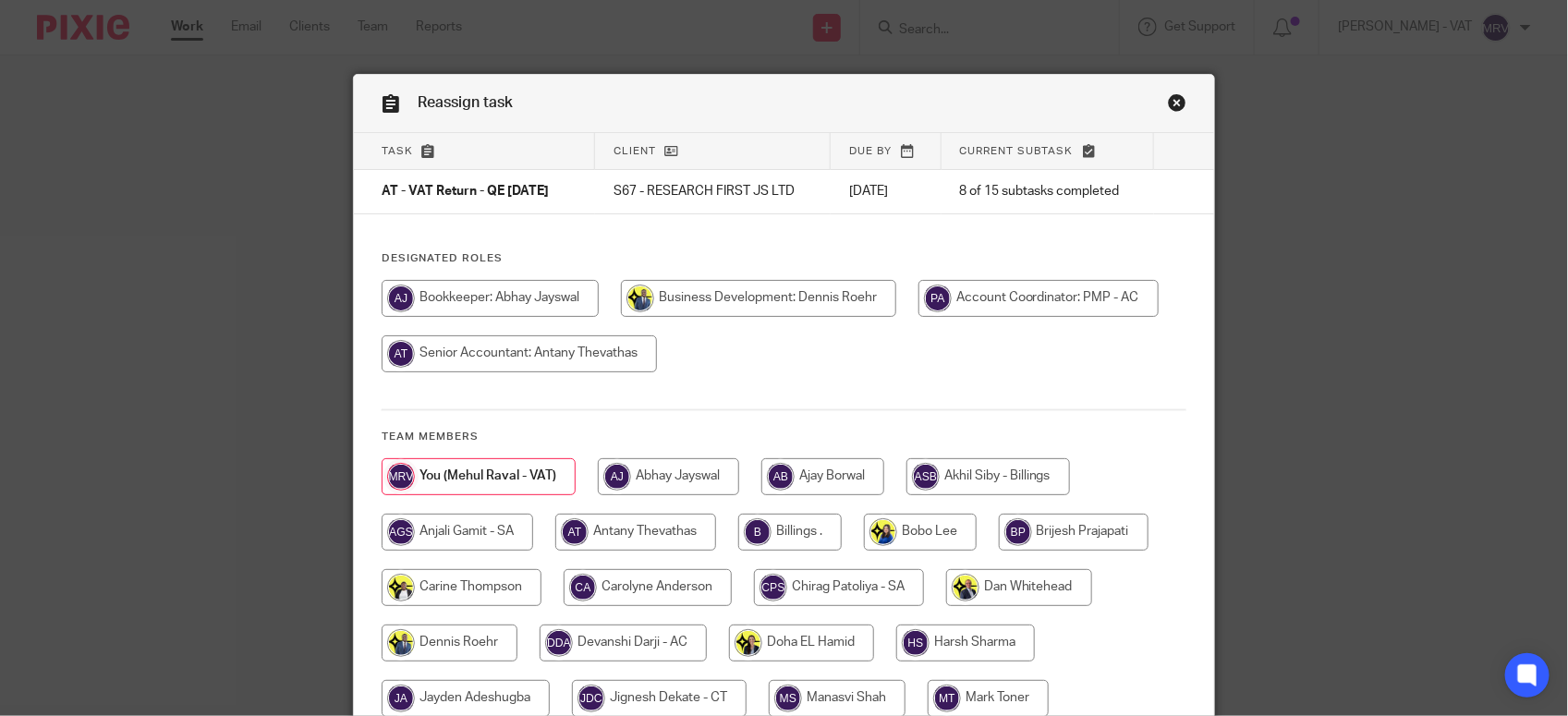
click at [545, 302] on input "radio" at bounding box center [490, 298] width 217 height 37
radio input "true"
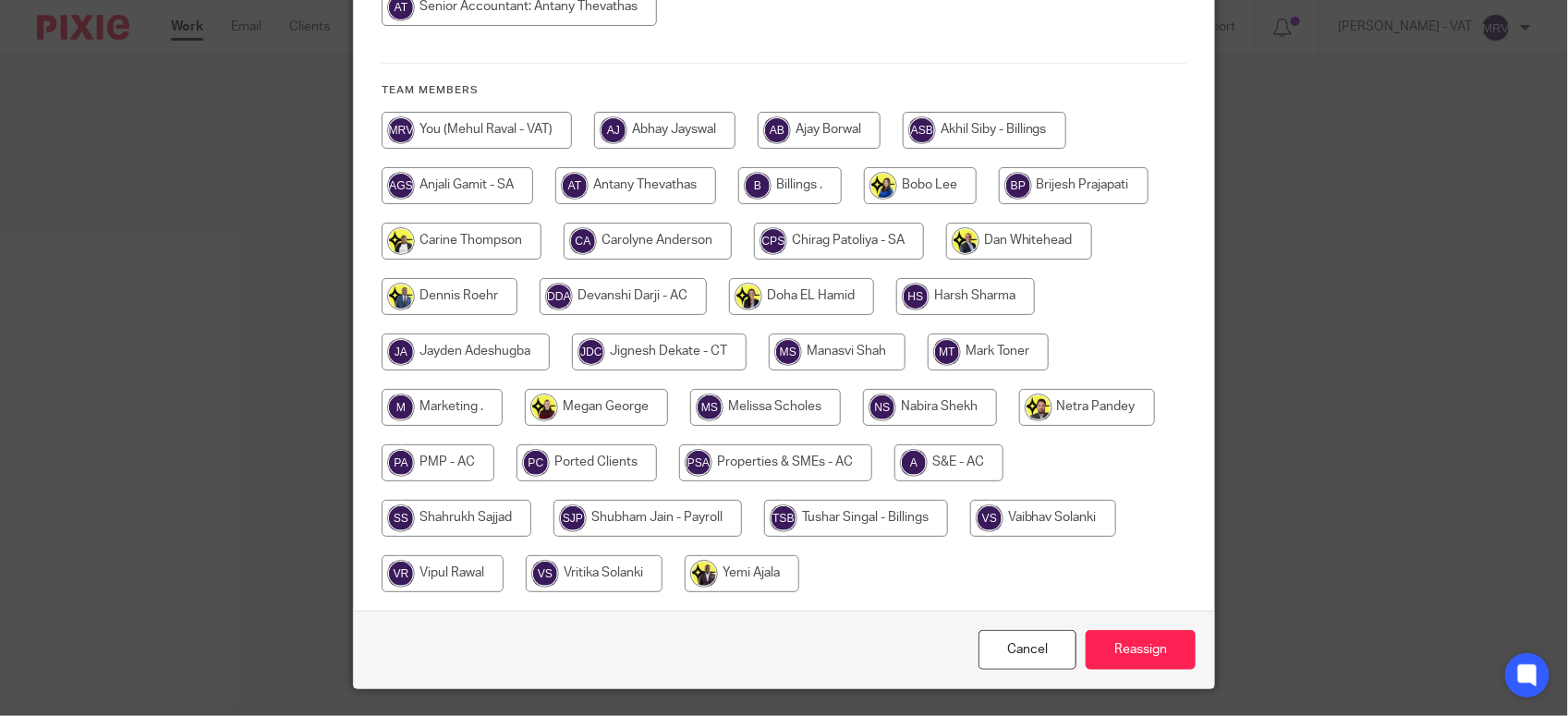
scroll to position [395, 0]
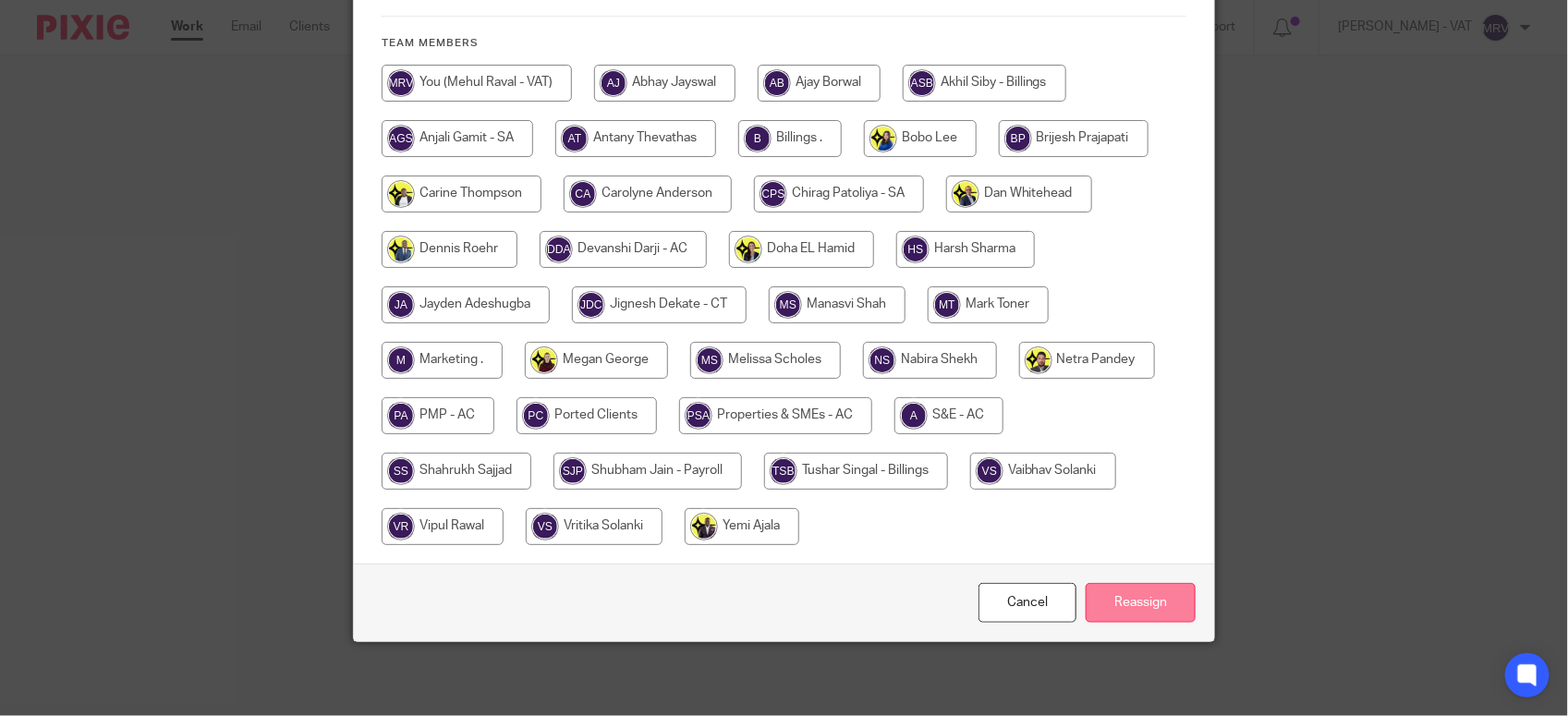
click at [1155, 602] on input "Reassign" at bounding box center [1141, 603] width 110 height 40
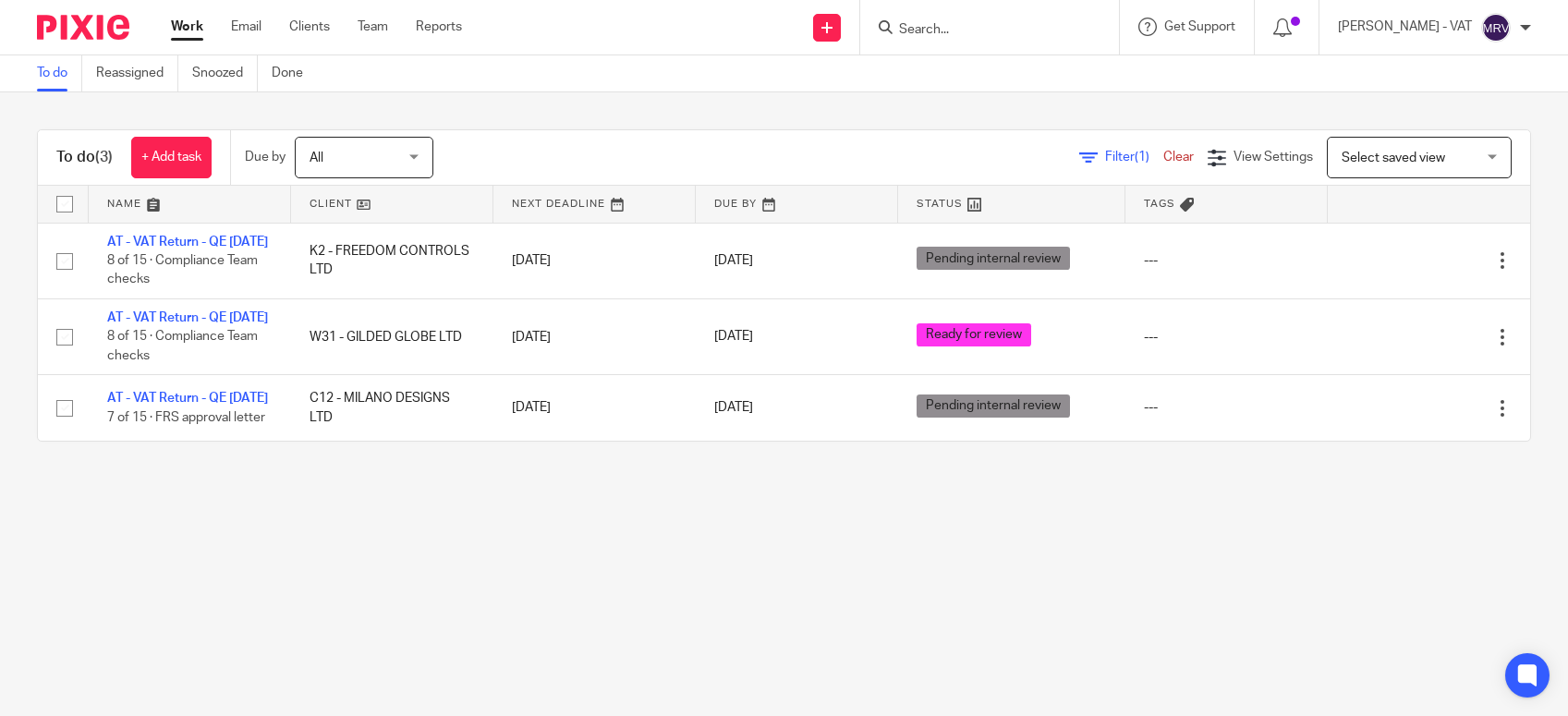
click at [612, 609] on main "To do Reassigned Snoozed Done To do (3) + Add task Due by All All Today Tomorro…" at bounding box center [784, 358] width 1568 height 716
click at [311, 631] on main "To do Reassigned Snoozed Done To do (3) + Add task Due by All All Today Tomorro…" at bounding box center [784, 358] width 1568 height 716
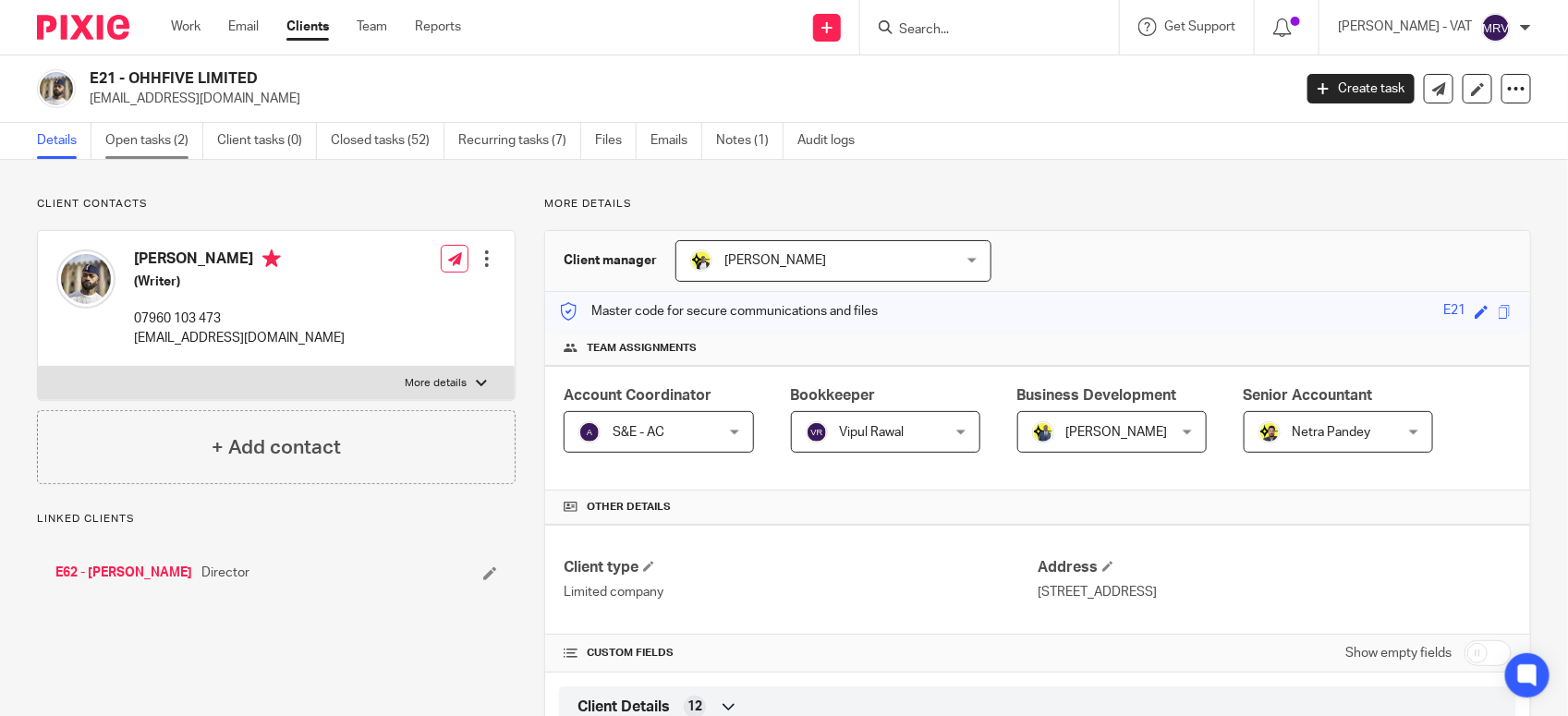
click at [167, 140] on link "Open tasks (2)" at bounding box center [153, 140] width 98 height 36
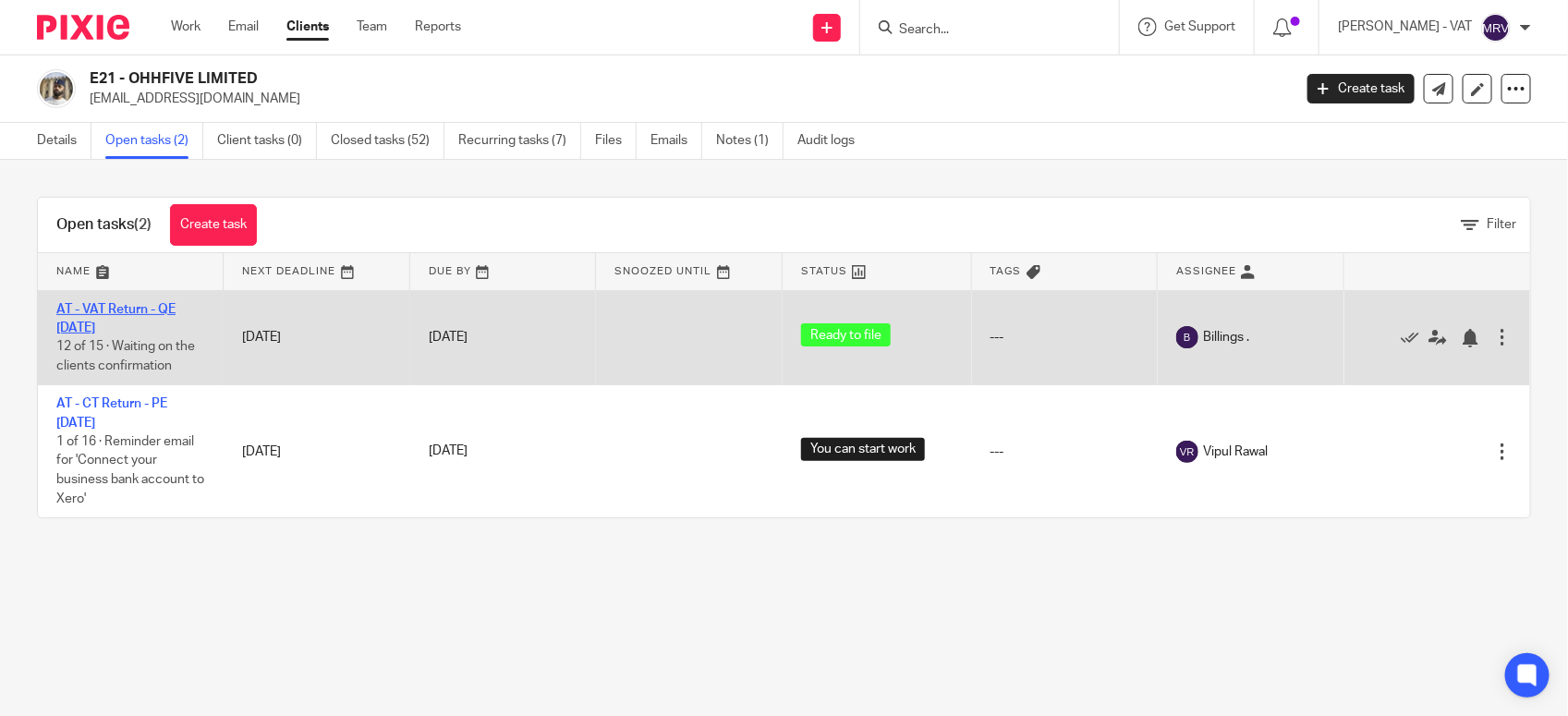
click at [176, 306] on link "AT - VAT Return - QE [DATE]" at bounding box center [116, 319] width 119 height 32
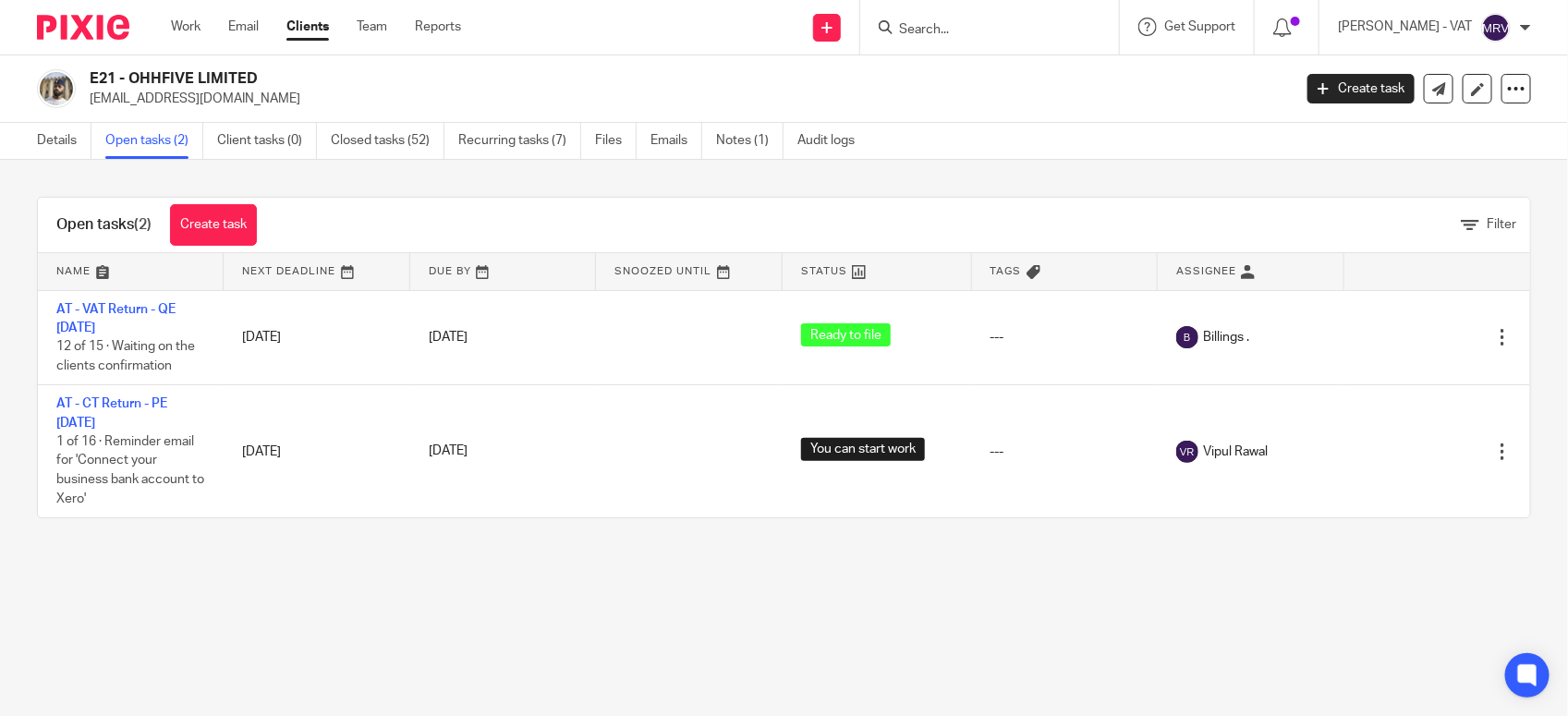
drag, startPoint x: 127, startPoint y: 79, endPoint x: 255, endPoint y: 71, distance: 128.2
click at [255, 71] on h2 "E21 - OHHFIVE LIMITED" at bounding box center [565, 79] width 951 height 20
copy h2 "OHHFIVE LIMITED"
click at [732, 154] on link "Notes (1)" at bounding box center [750, 140] width 68 height 36
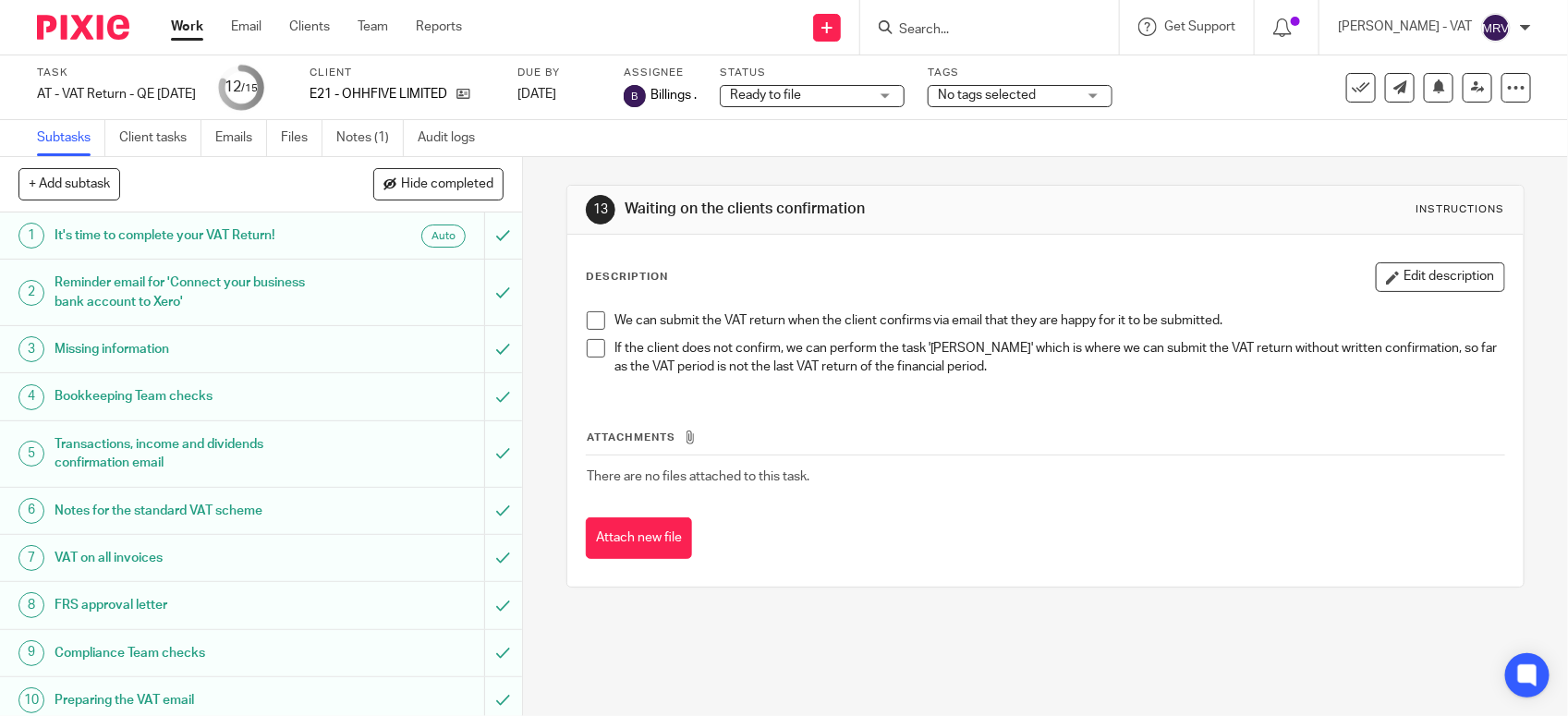
click at [595, 320] on span at bounding box center [596, 320] width 19 height 19
click at [1013, 371] on p "If the client does not confirm, we can perform the task '[PERSON_NAME]' which i…" at bounding box center [1059, 358] width 890 height 38
click at [1516, 384] on div "13 Waiting on the clients confirmation Instructions Description Edit descriptio…" at bounding box center [1045, 436] width 1045 height 559
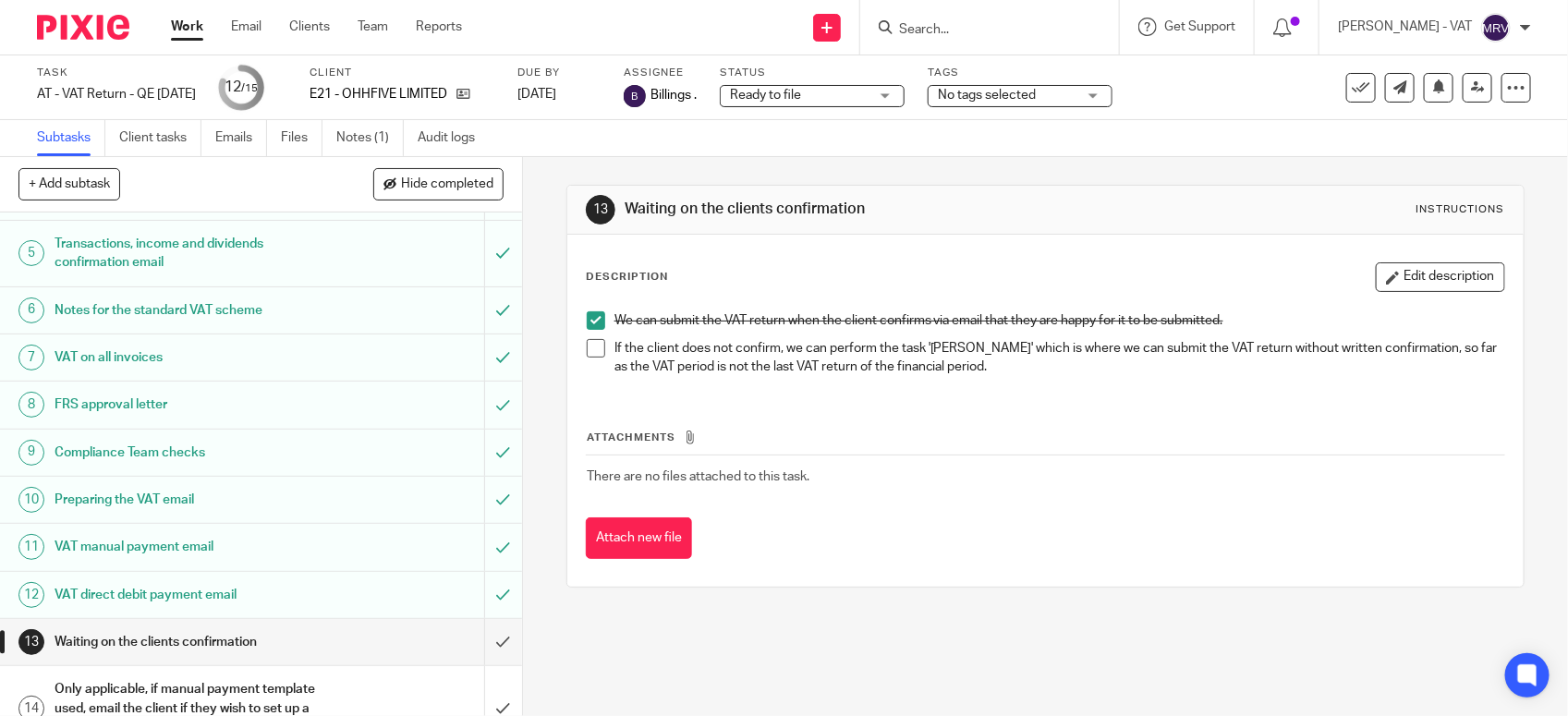
scroll to position [287, 0]
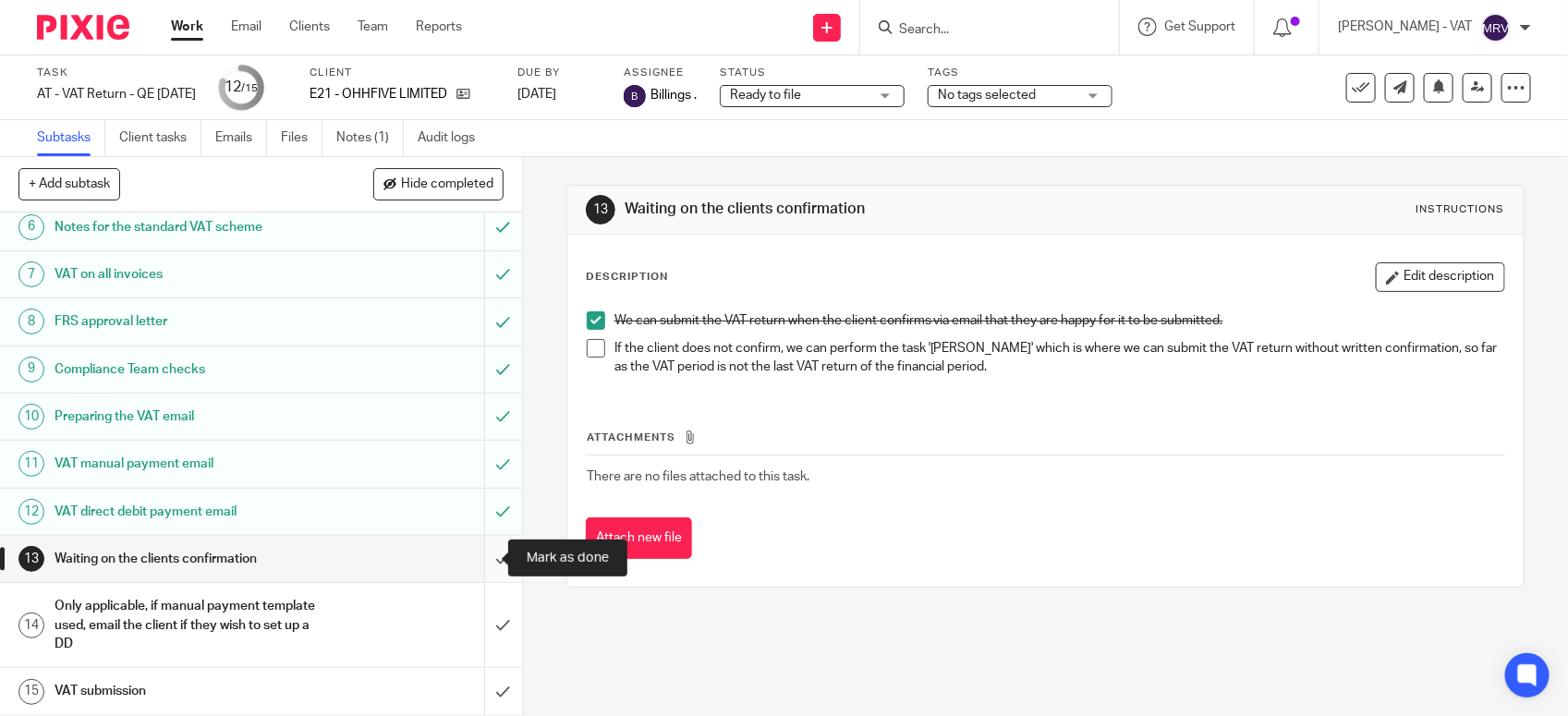
click at [477, 550] on input "submit" at bounding box center [261, 559] width 522 height 46
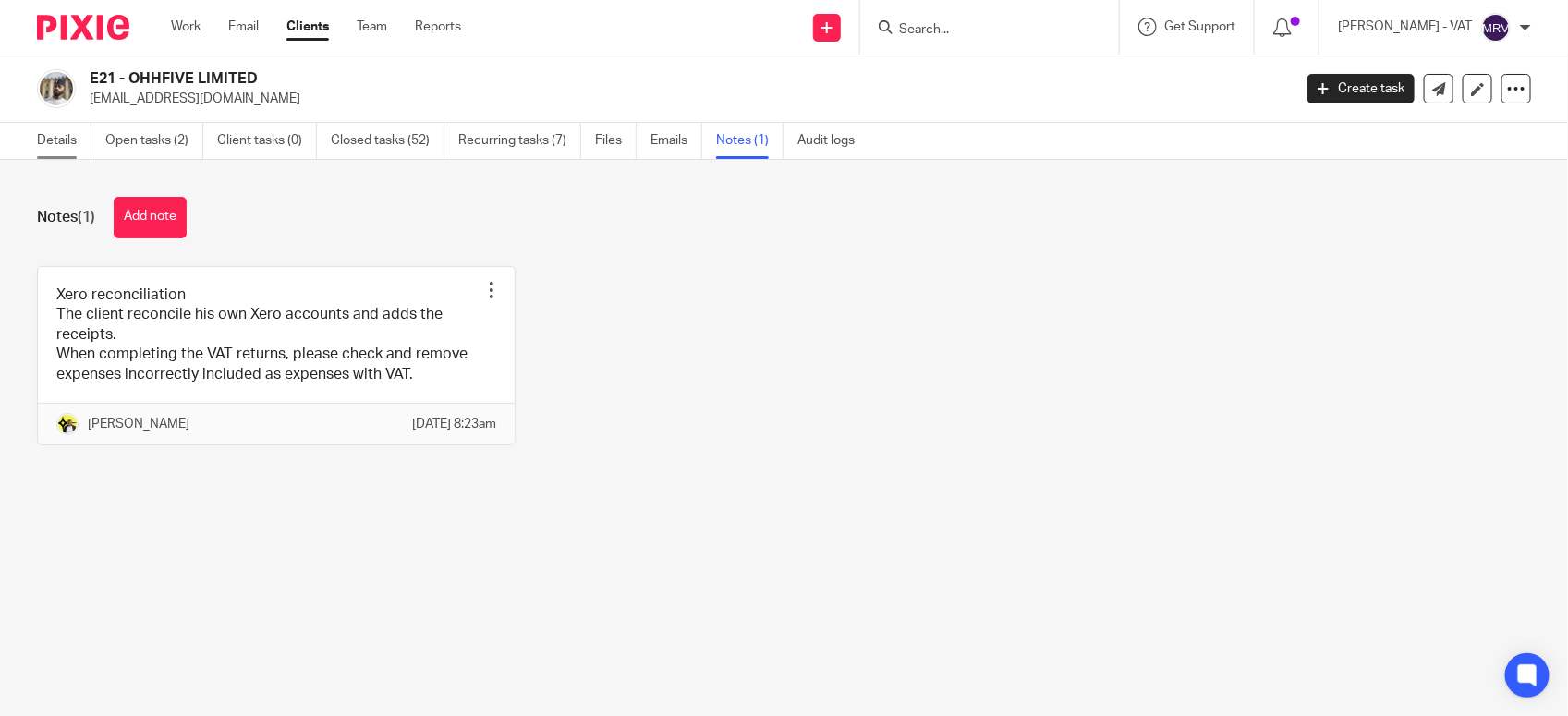
click at [45, 135] on link "Details" at bounding box center [64, 140] width 55 height 36
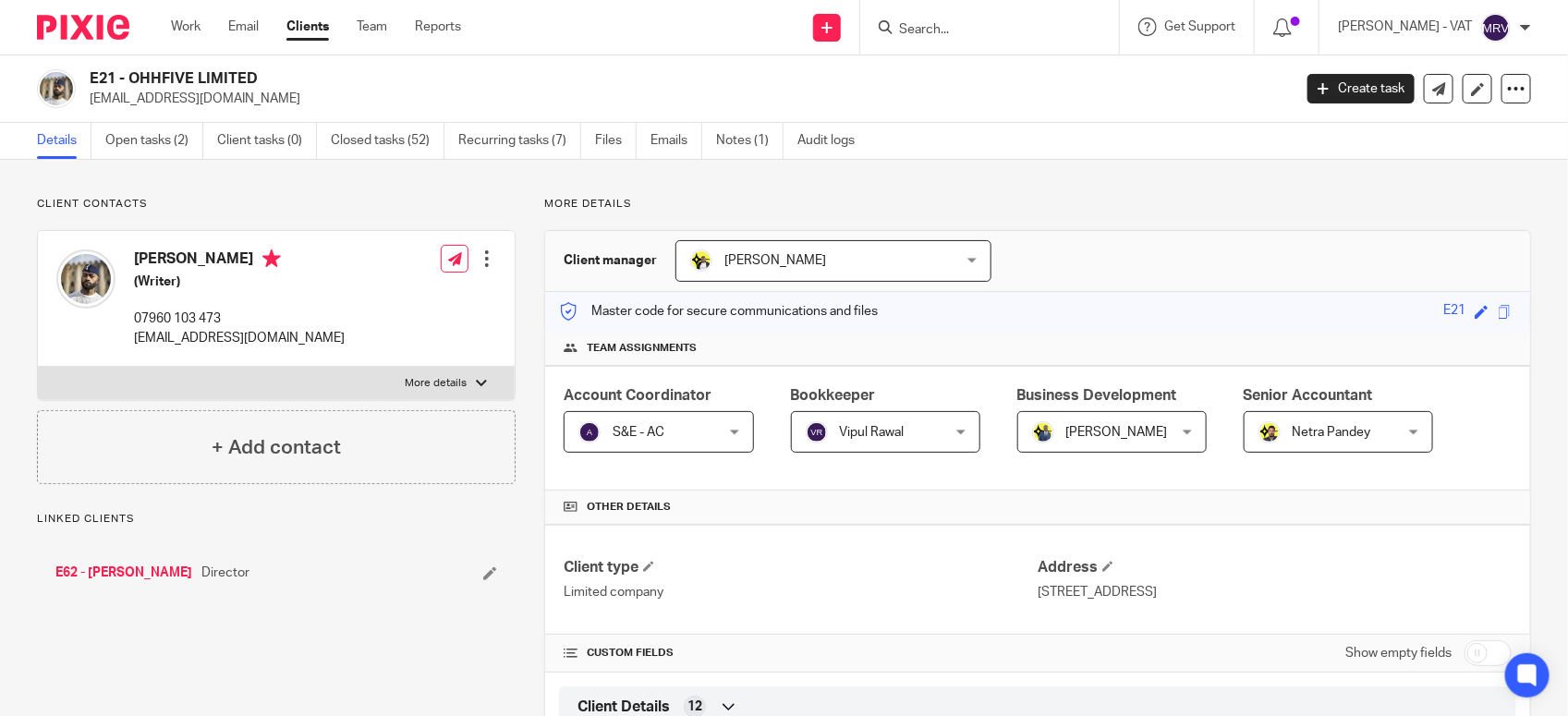
drag, startPoint x: 126, startPoint y: 74, endPoint x: 255, endPoint y: 74, distance: 129.0
click at [255, 74] on h2 "E21 - OHHFIVE LIMITED" at bounding box center [565, 79] width 951 height 20
copy h2 "OHHFIVE LIMITED"
click at [759, 138] on link "Notes (1)" at bounding box center [750, 140] width 68 height 36
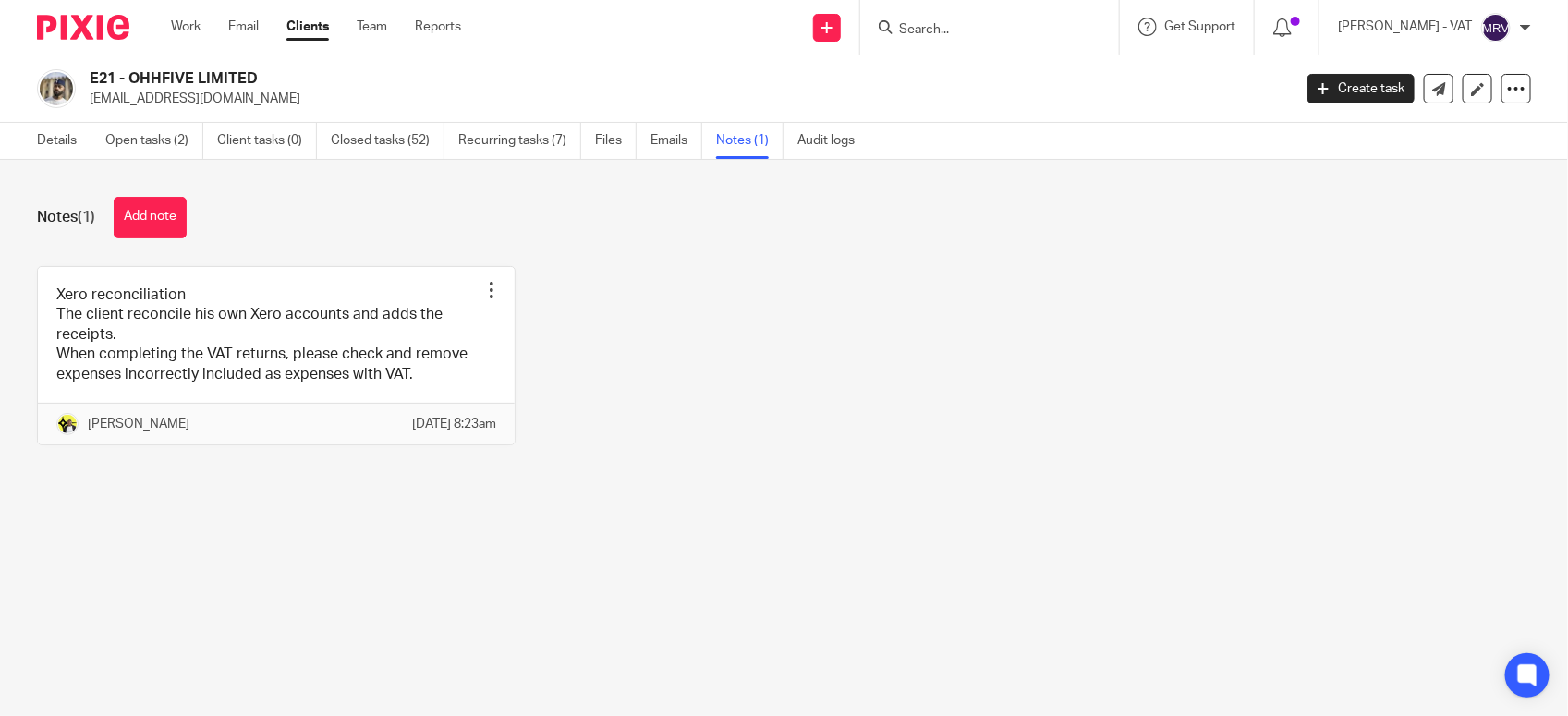
click at [34, 150] on div "Details Open tasks (2) Client tasks (0) Closed tasks (52) Recurring tasks (7) F…" at bounding box center [451, 140] width 901 height 36
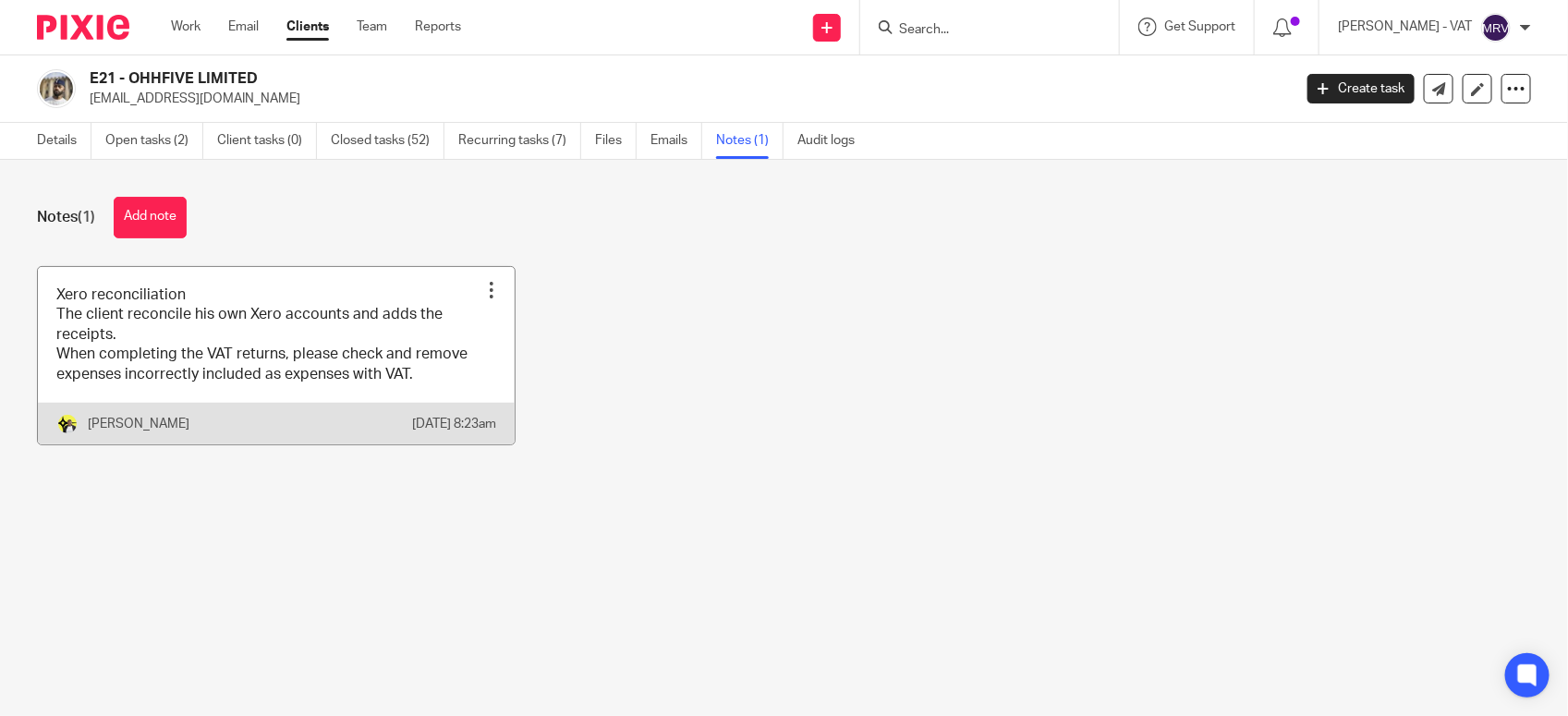
click at [295, 386] on link at bounding box center [276, 355] width 477 height 177
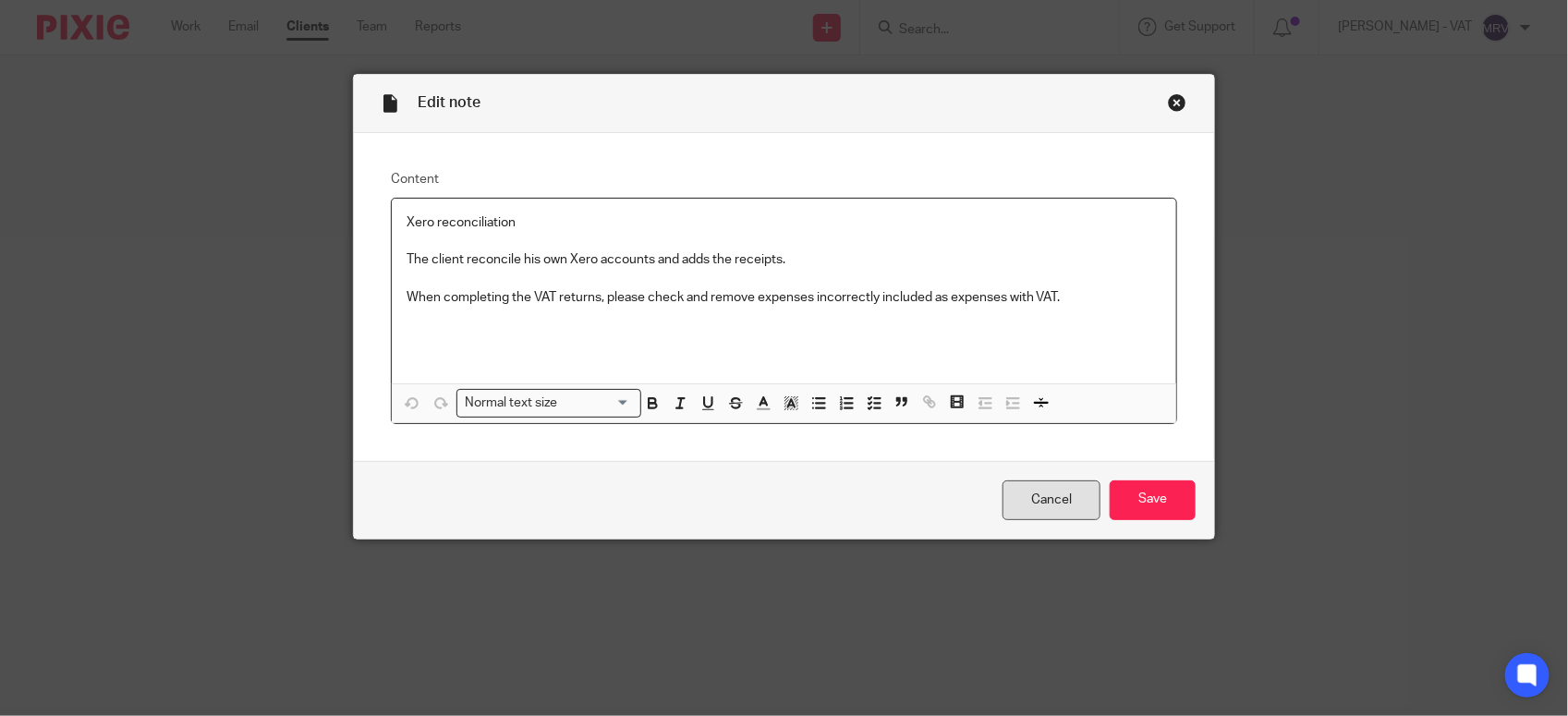
click at [1008, 496] on link "Cancel" at bounding box center [1051, 500] width 98 height 40
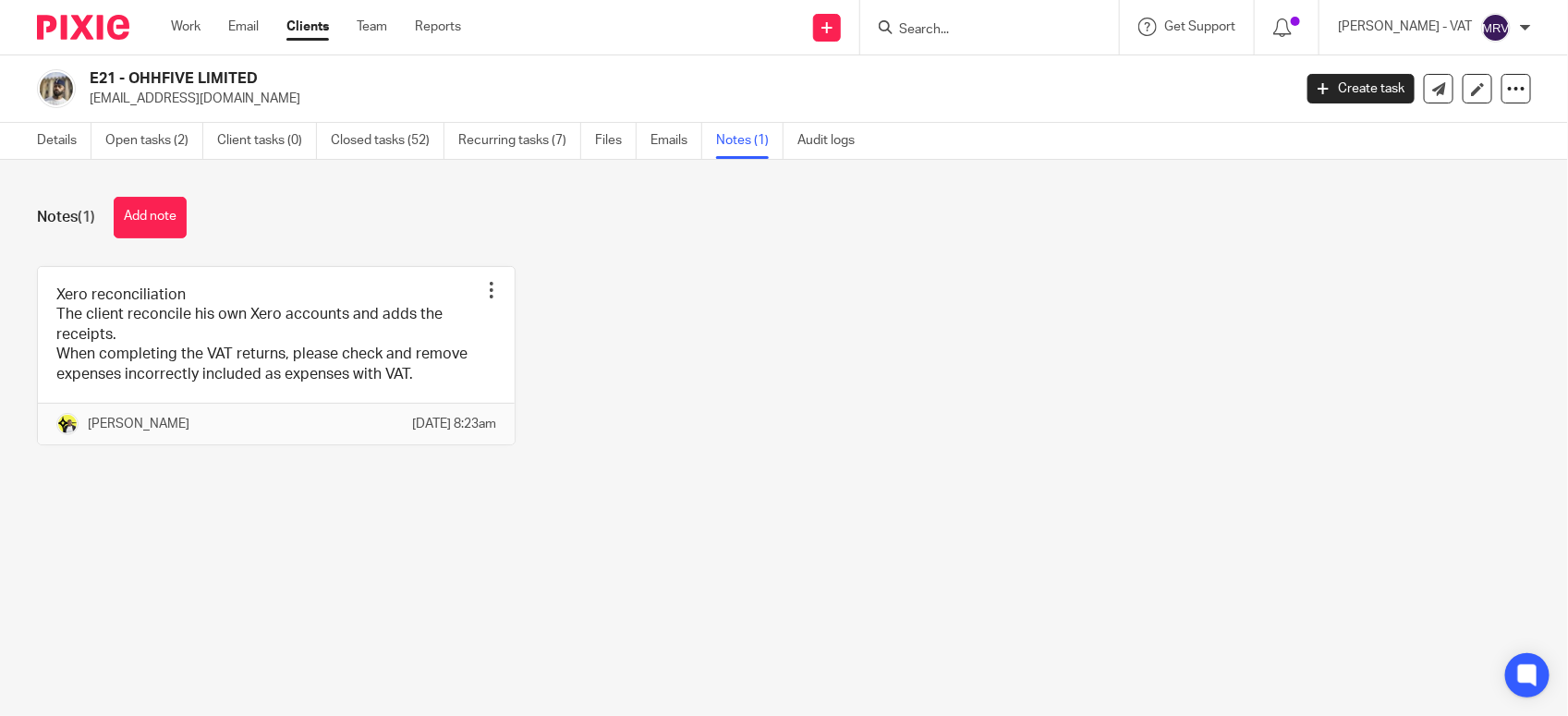
click at [684, 473] on div "Xero reconciliation The client reconcile his own Xero accounts and adds the rec…" at bounding box center [769, 369] width 1522 height 207
click at [72, 144] on link "Details" at bounding box center [64, 140] width 55 height 36
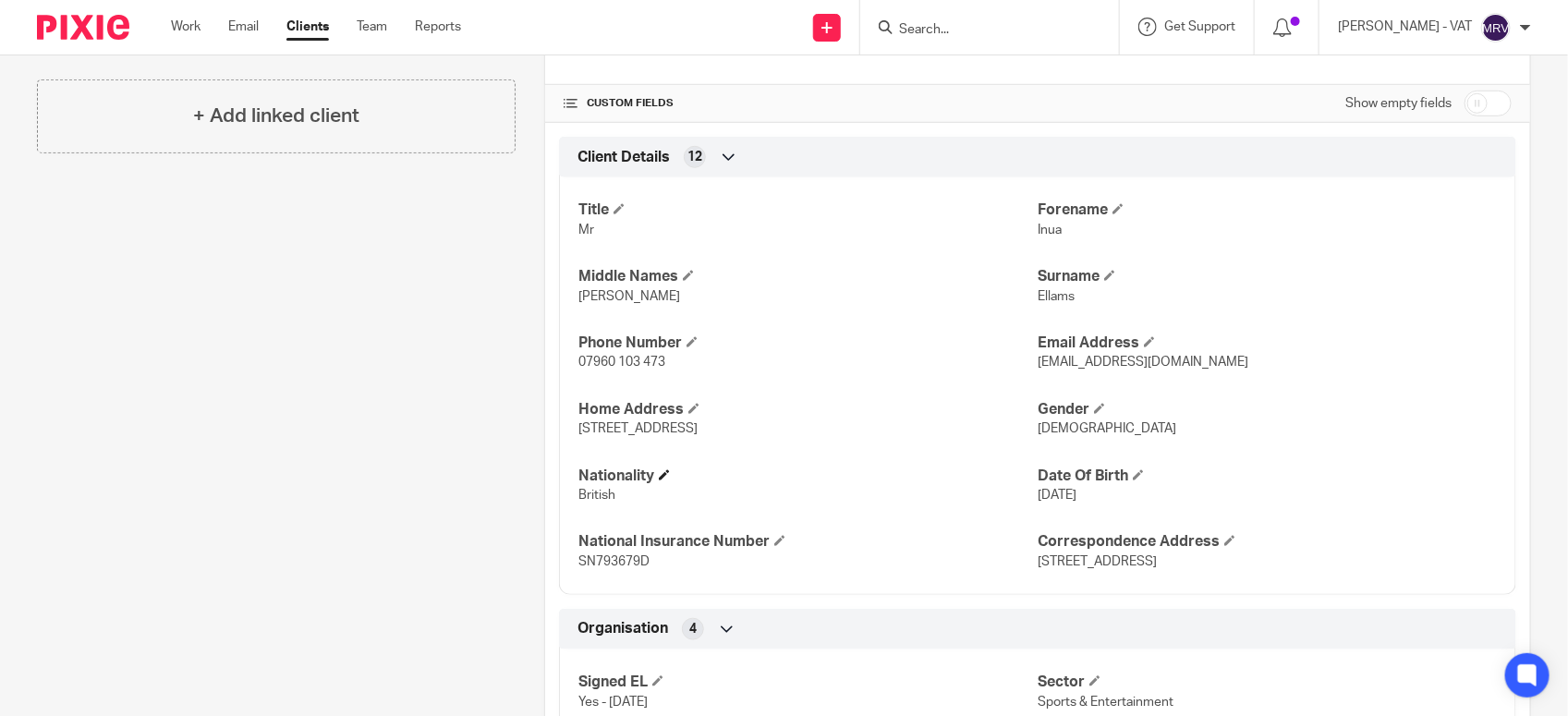
scroll to position [462, 0]
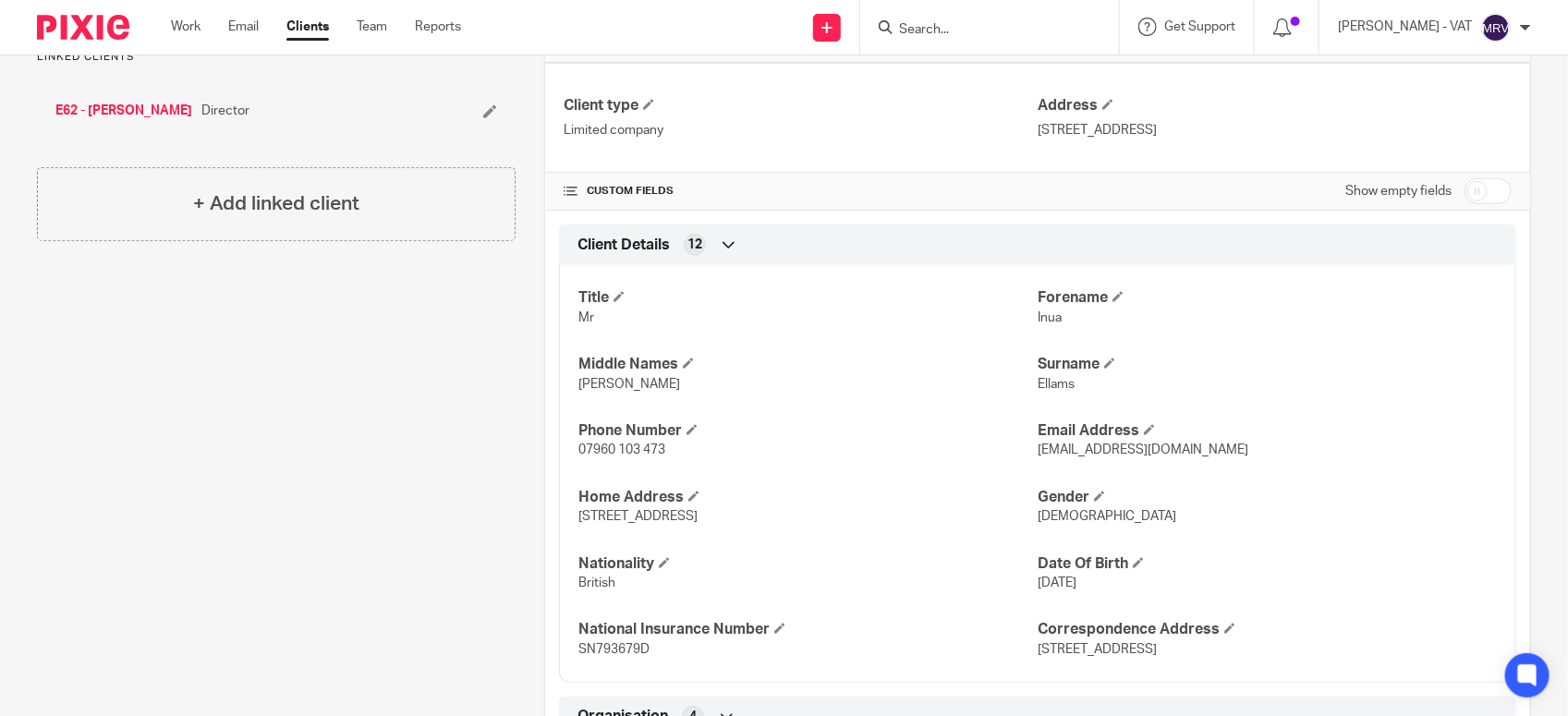
click at [1038, 323] on span "Inua" at bounding box center [1050, 318] width 24 height 13
copy span "Inua"
click at [940, 28] on input "Search" at bounding box center [980, 31] width 166 height 17
click at [972, 37] on input "d19" at bounding box center [980, 31] width 166 height 17
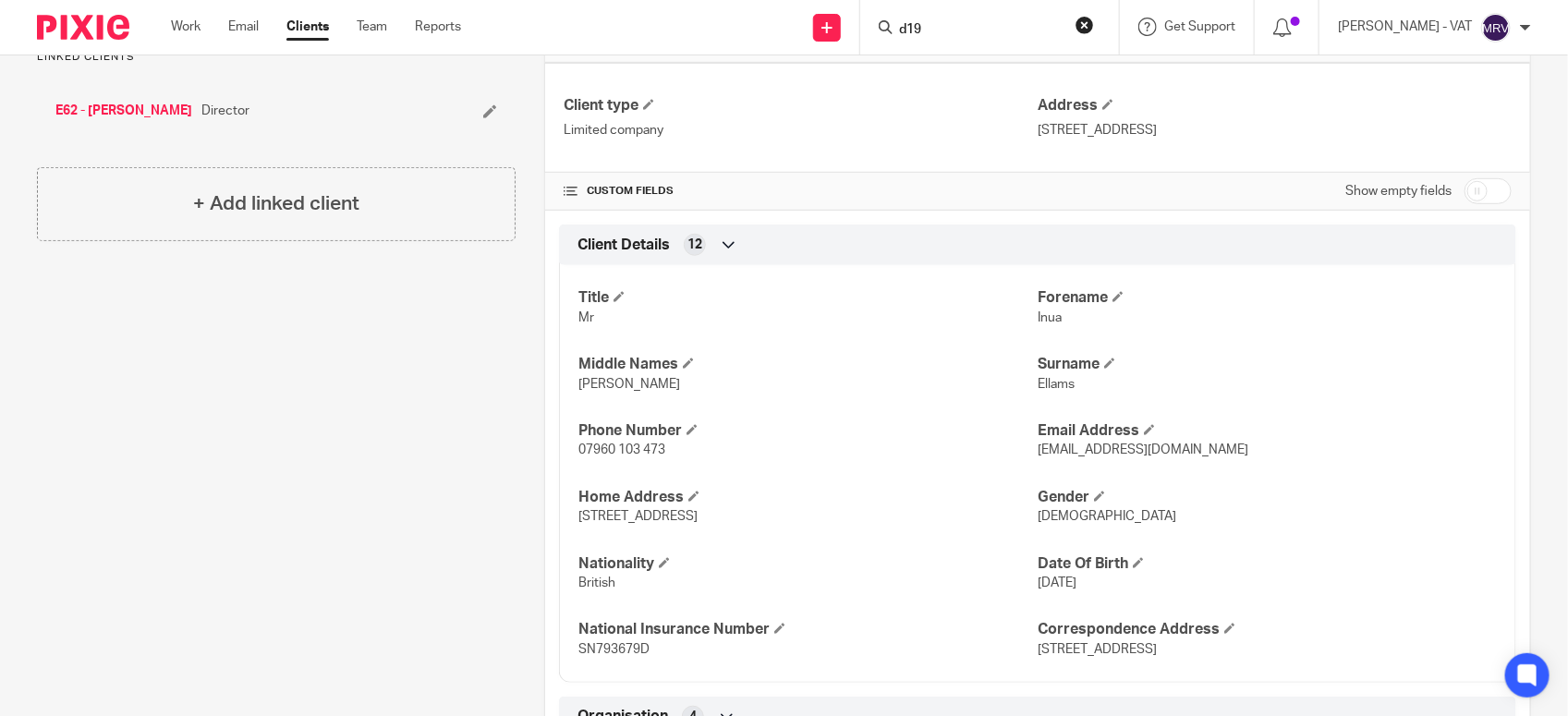
click at [972, 37] on input "d19" at bounding box center [980, 31] width 166 height 17
type input "D19"
click at [952, 29] on input "Search" at bounding box center [980, 31] width 166 height 17
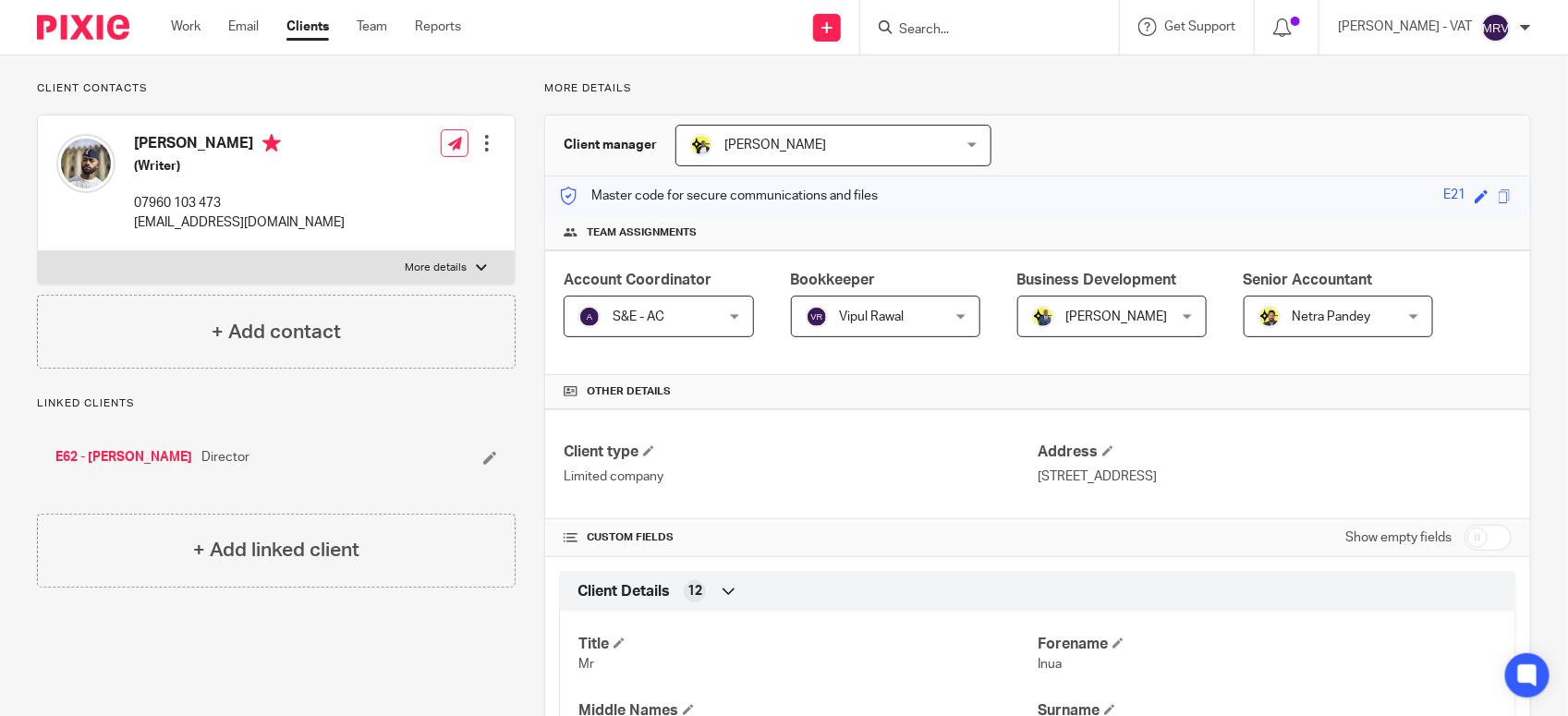
scroll to position [0, 0]
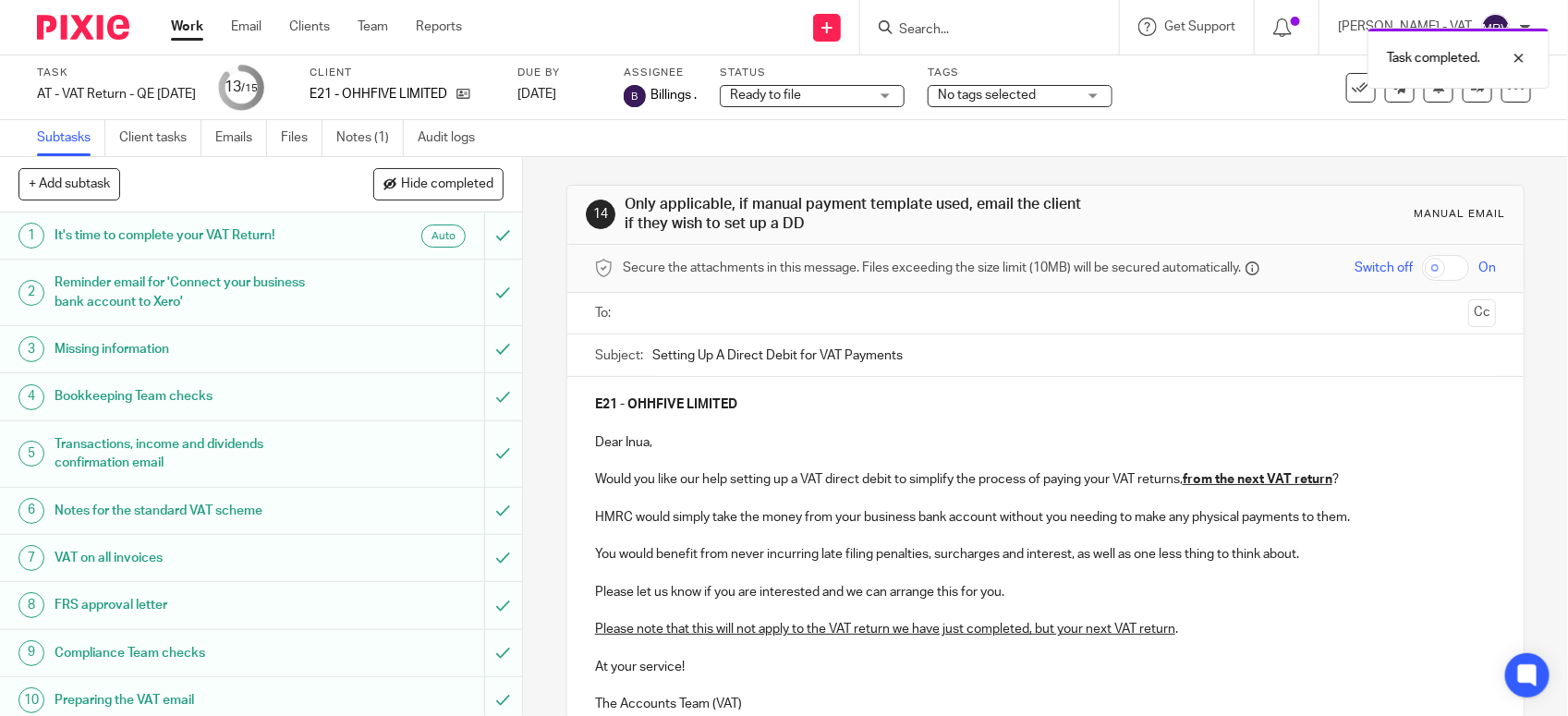
click at [717, 319] on input "text" at bounding box center [1044, 313] width 831 height 21
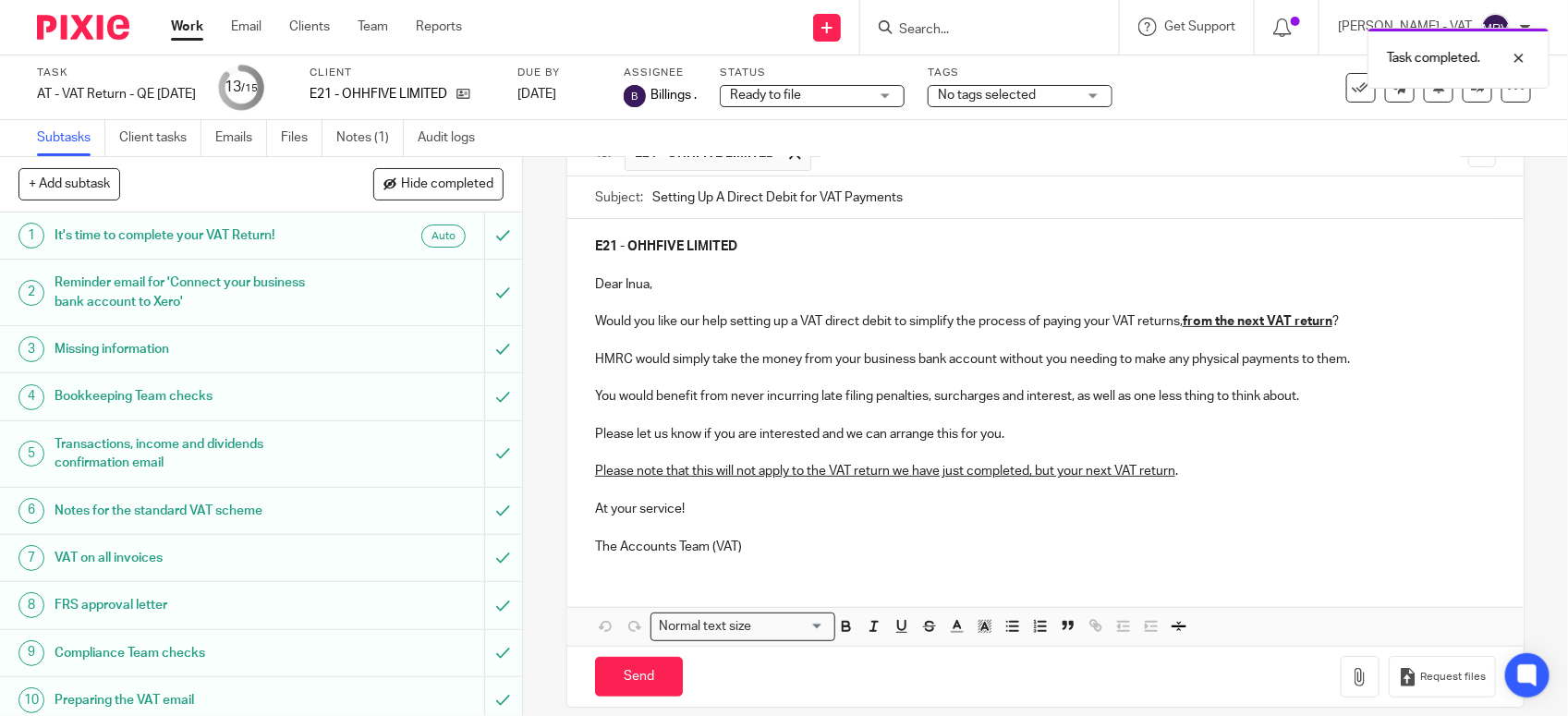
scroll to position [185, 0]
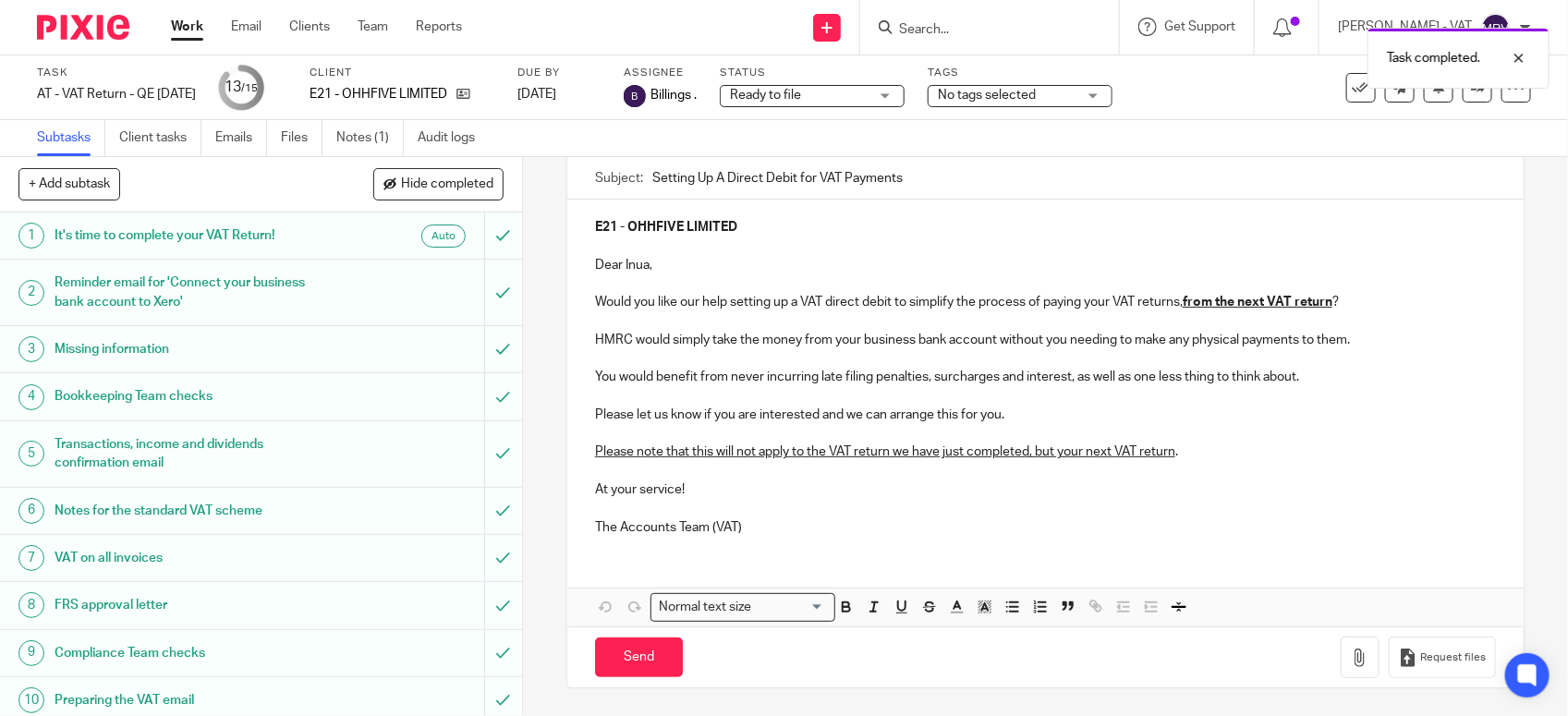
click at [833, 256] on p "Dear Inua," at bounding box center [1045, 265] width 901 height 19
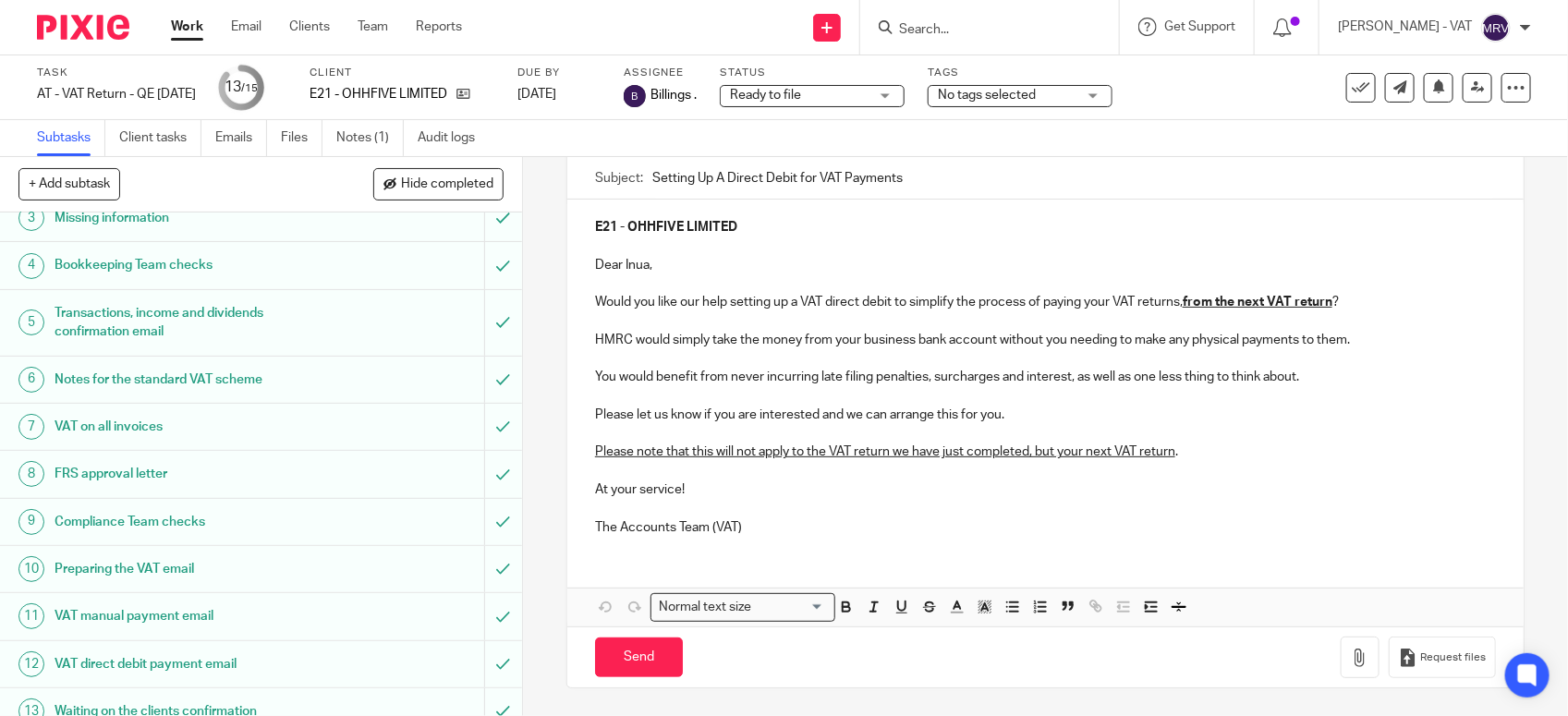
scroll to position [287, 0]
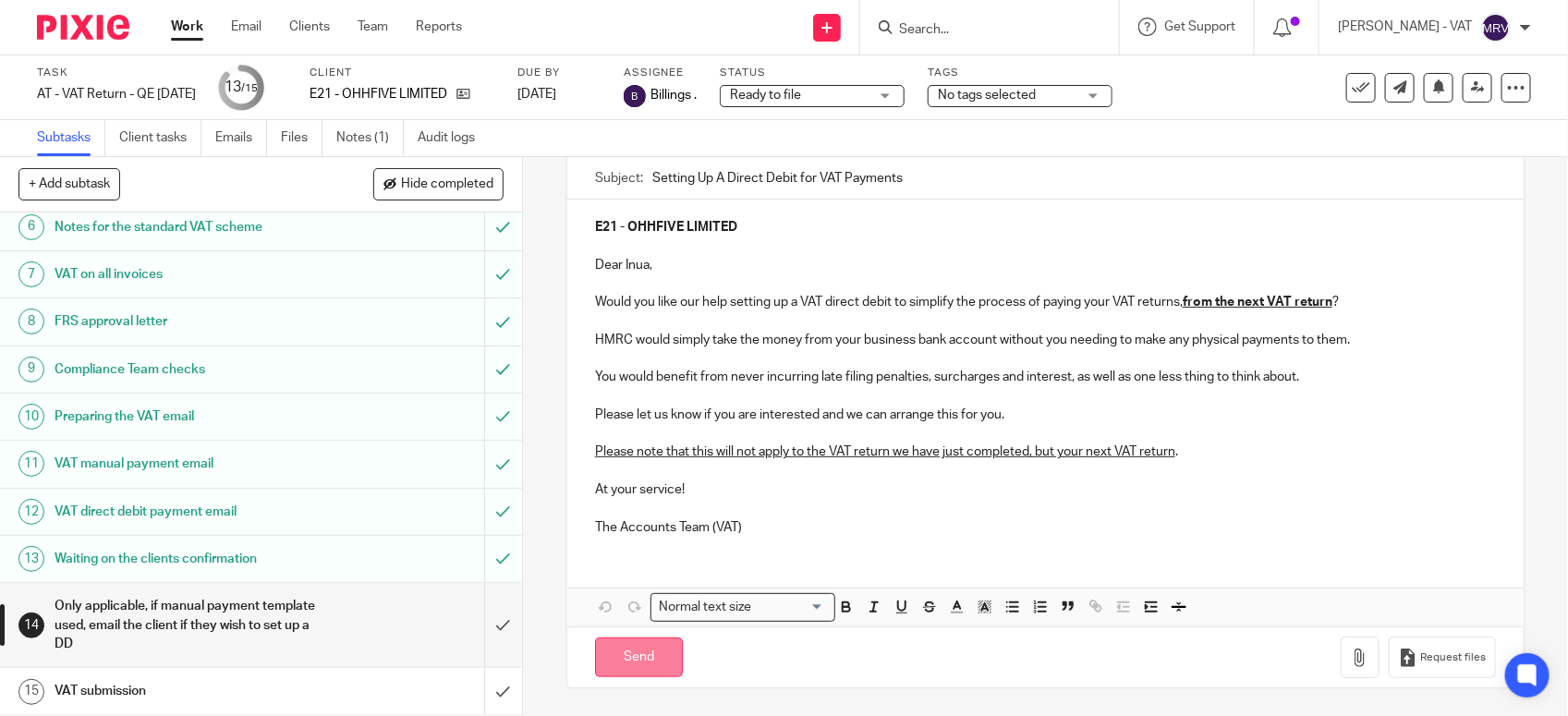
click at [615, 654] on input "Send" at bounding box center [638, 657] width 87 height 40
type input "Sent"
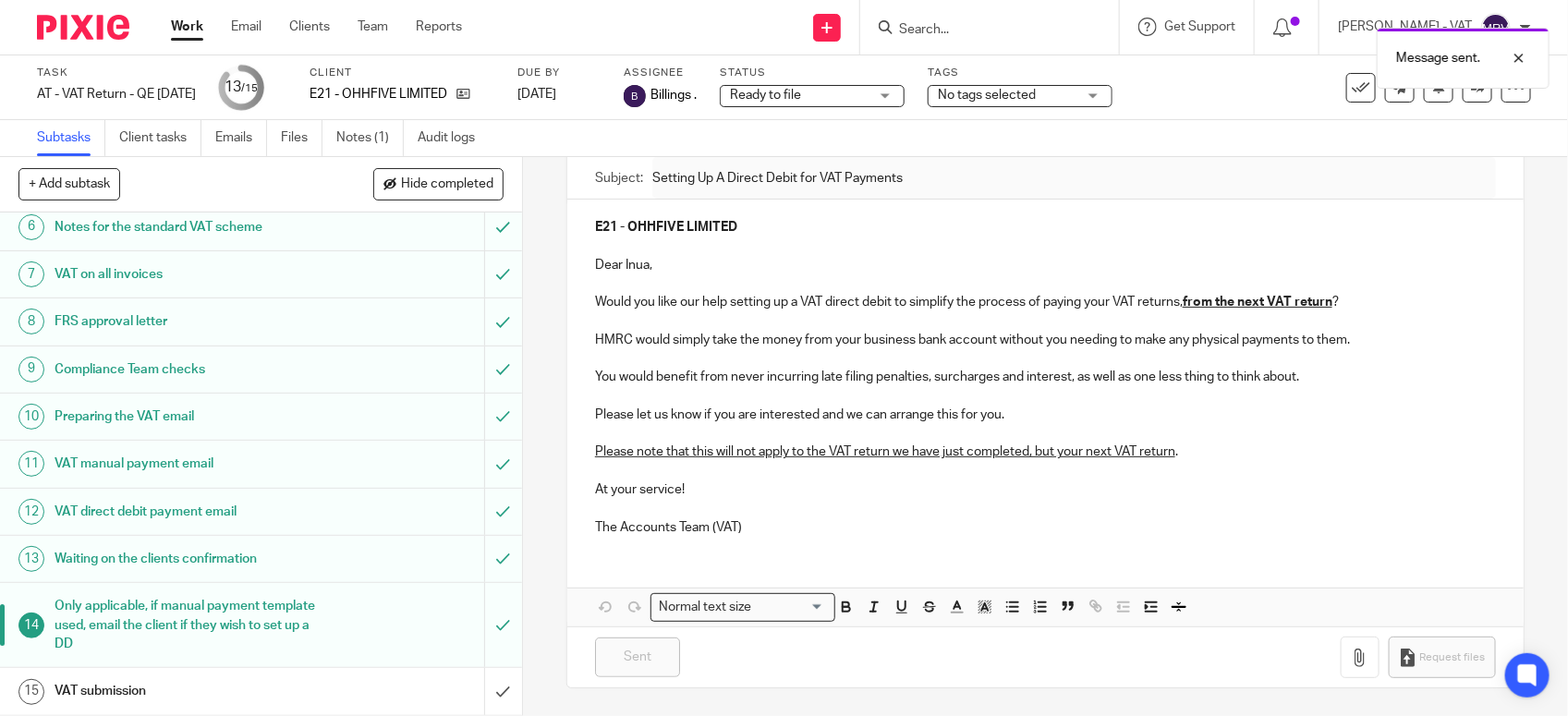
click at [216, 686] on h1 "VAT submission" at bounding box center [191, 691] width 274 height 28
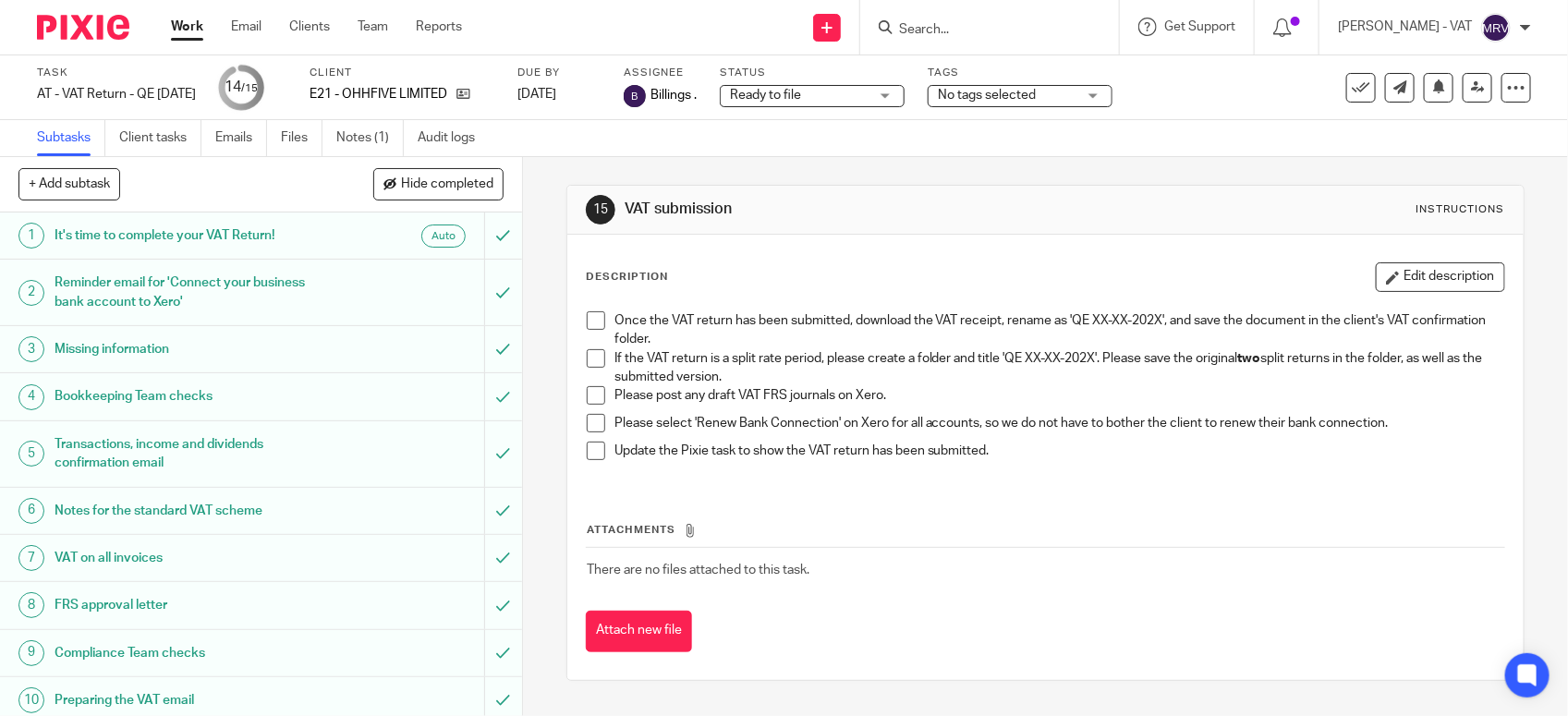
click at [588, 354] on span at bounding box center [596, 358] width 19 height 19
click at [587, 402] on span at bounding box center [596, 396] width 19 height 19
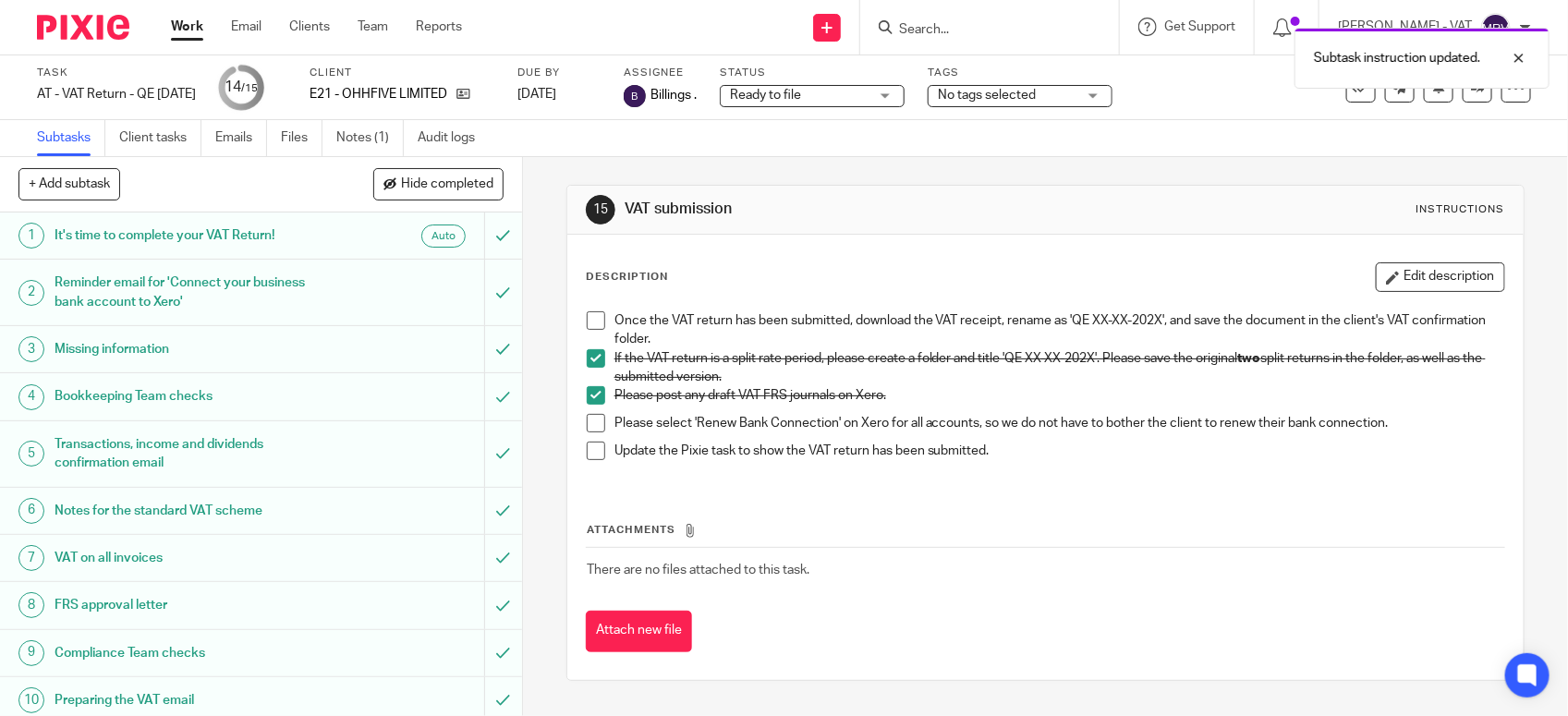
click at [587, 422] on span at bounding box center [596, 423] width 19 height 19
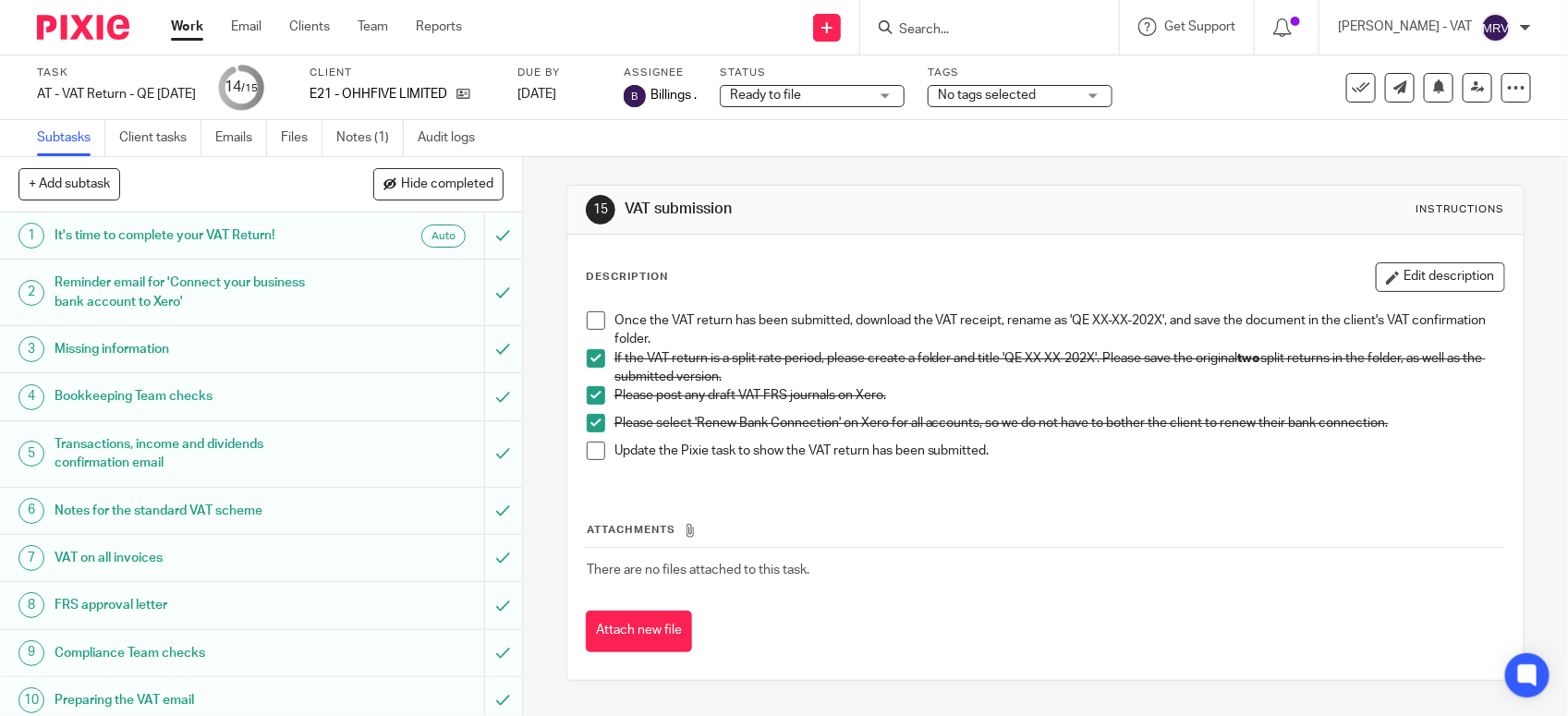
click at [587, 316] on span at bounding box center [596, 320] width 19 height 19
click at [590, 448] on span at bounding box center [596, 450] width 19 height 19
click at [1136, 468] on div "Update the Pixie task to show the VAT return has been submitted." at bounding box center [1059, 455] width 890 height 28
click at [591, 501] on div "Attachments There are no files attached to this task. Attach new file" at bounding box center [1046, 567] width 920 height 168
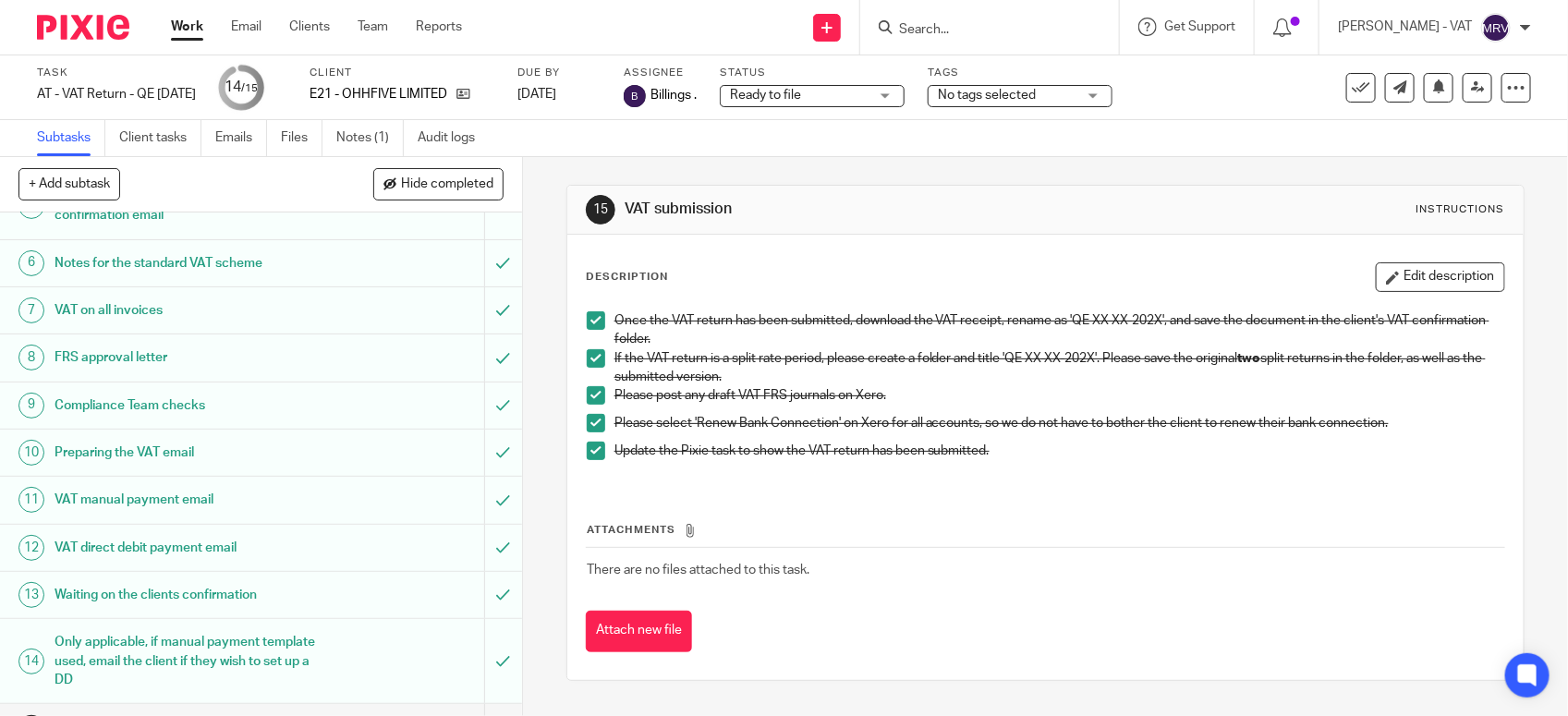
scroll to position [287, 0]
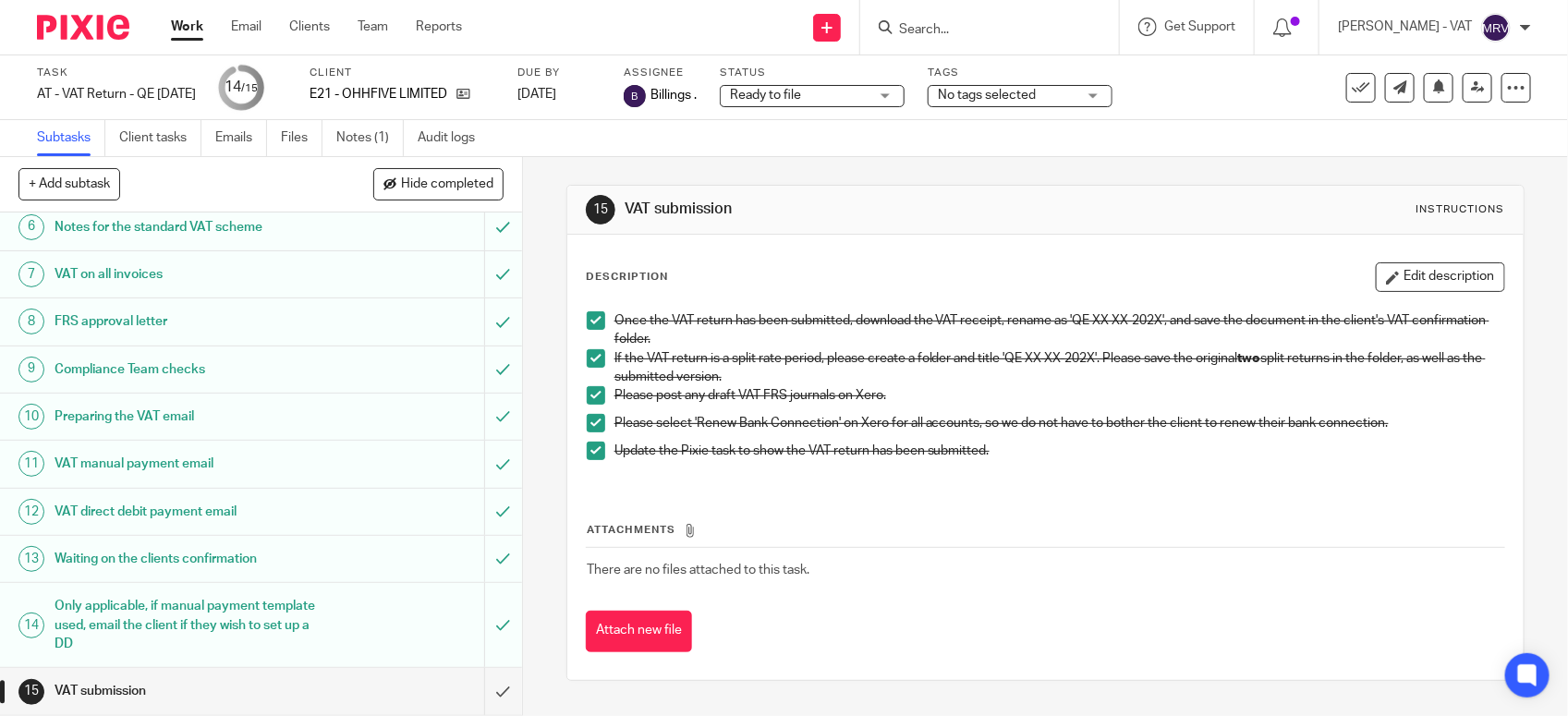
click at [959, 482] on div "Once the VAT return has been submitted, download the VAT receipt, rename as 'QE…" at bounding box center [1045, 392] width 935 height 181
click at [472, 694] on input "submit" at bounding box center [261, 691] width 522 height 46
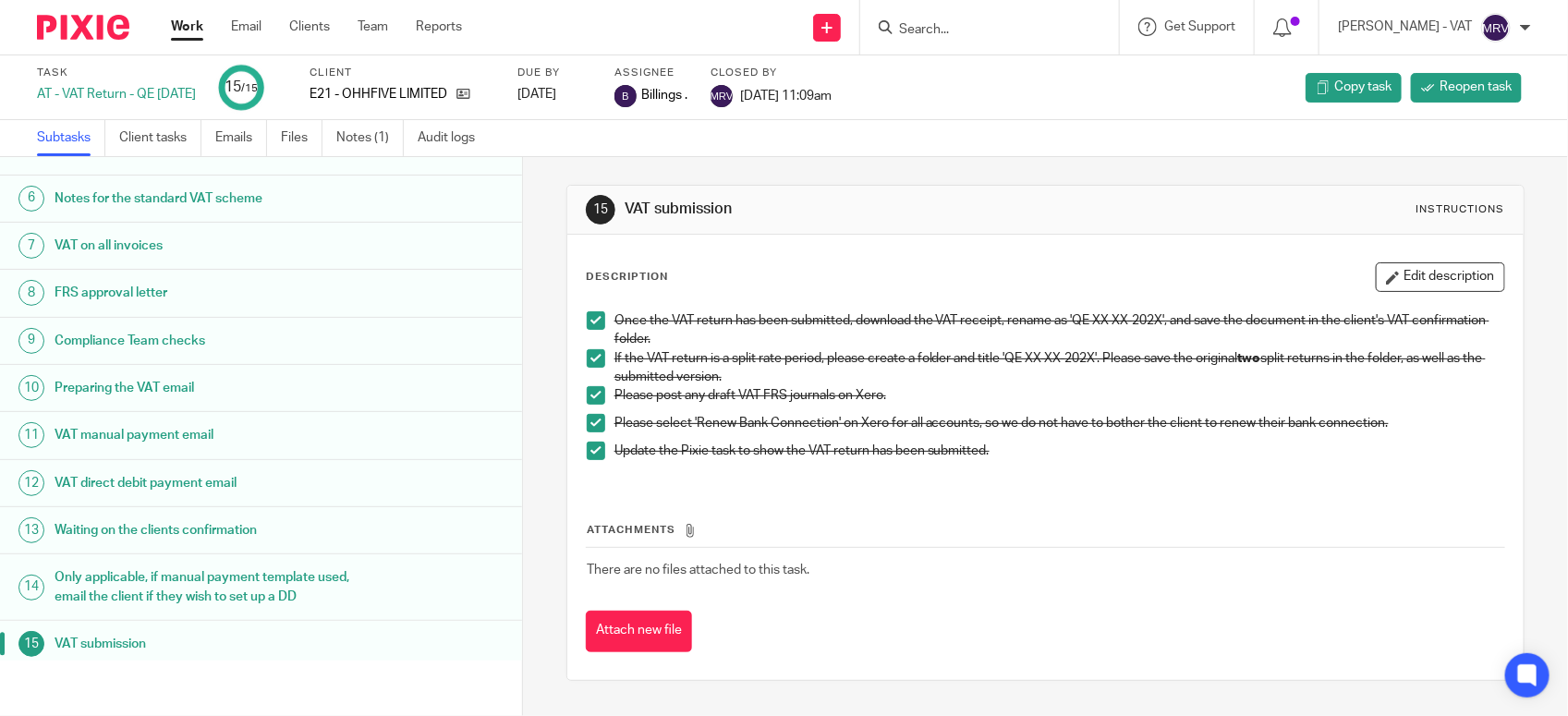
scroll to position [267, 0]
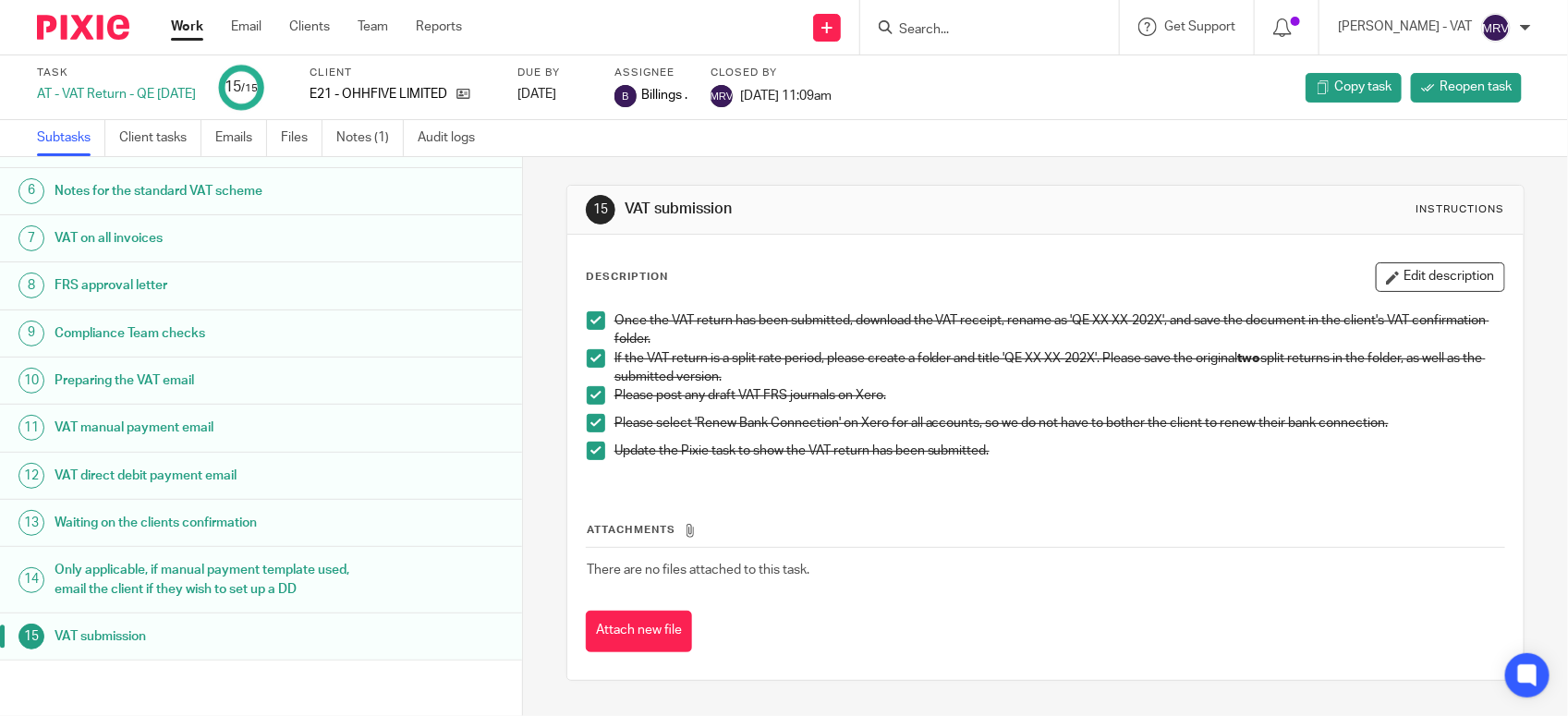
click at [952, 520] on div "Attachments There are no files attached to this task. Attach new file" at bounding box center [1046, 567] width 920 height 168
click at [832, 494] on div "Attachments There are no files attached to this task. Attach new file" at bounding box center [1046, 567] width 920 height 168
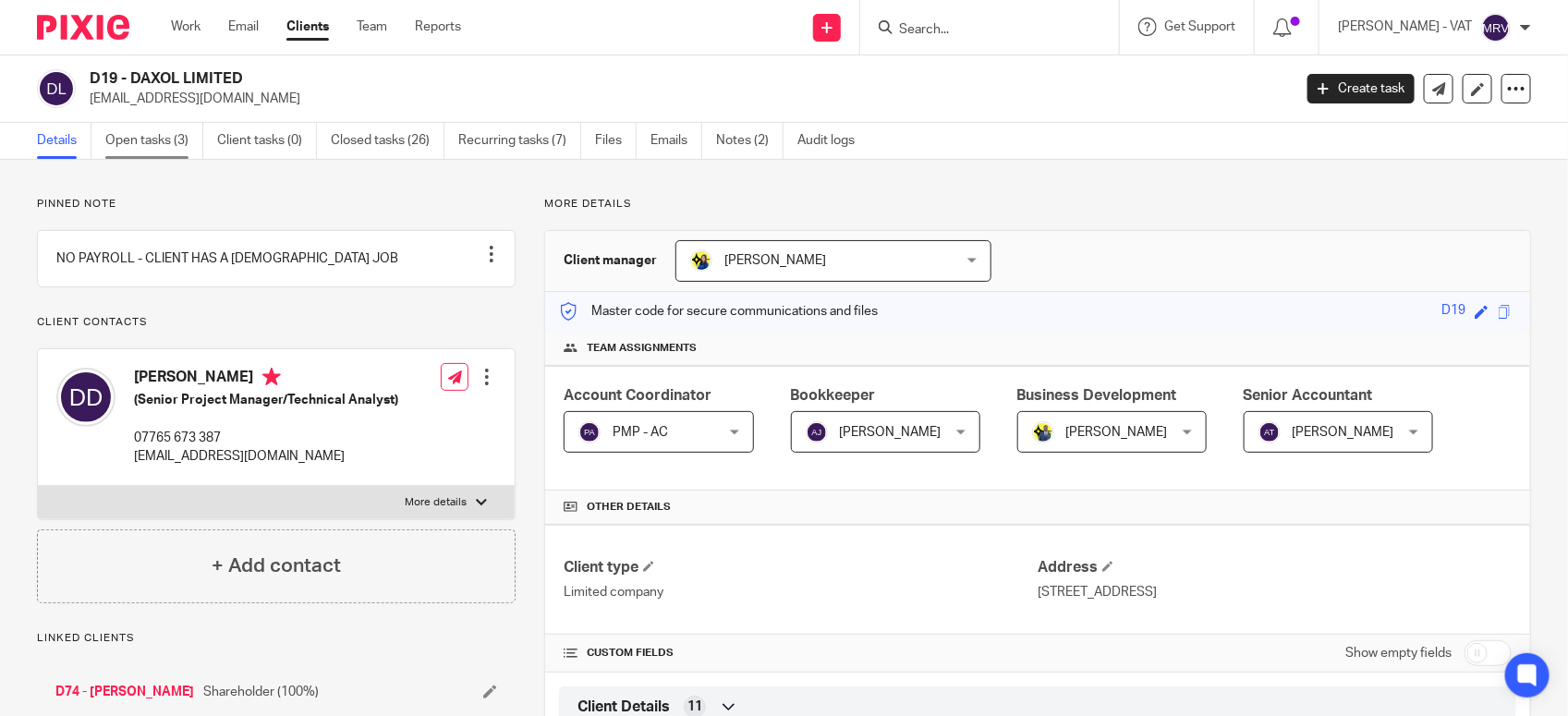
click at [163, 136] on link "Open tasks (3)" at bounding box center [153, 140] width 98 height 36
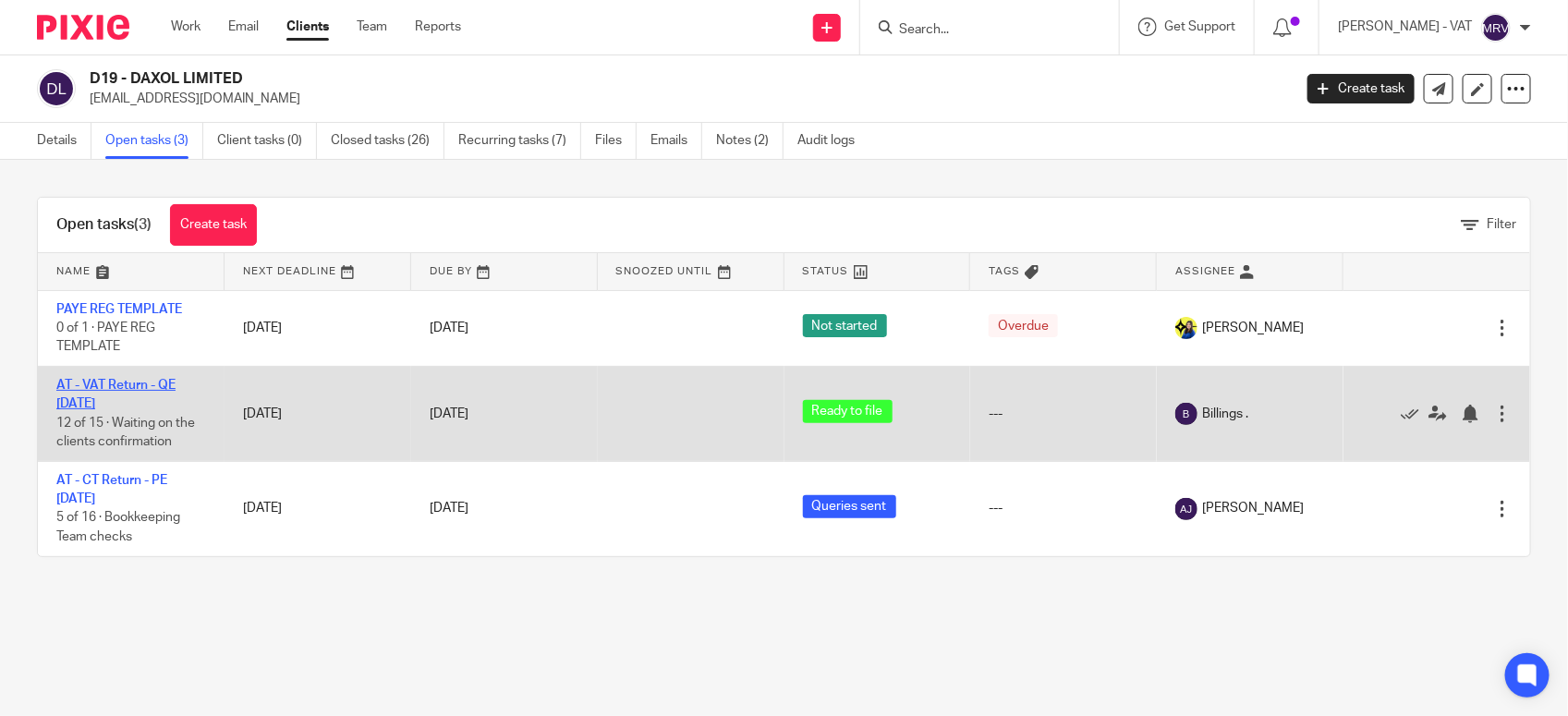
click at [162, 384] on link "AT - VAT Return - QE [DATE]" at bounding box center [116, 395] width 119 height 32
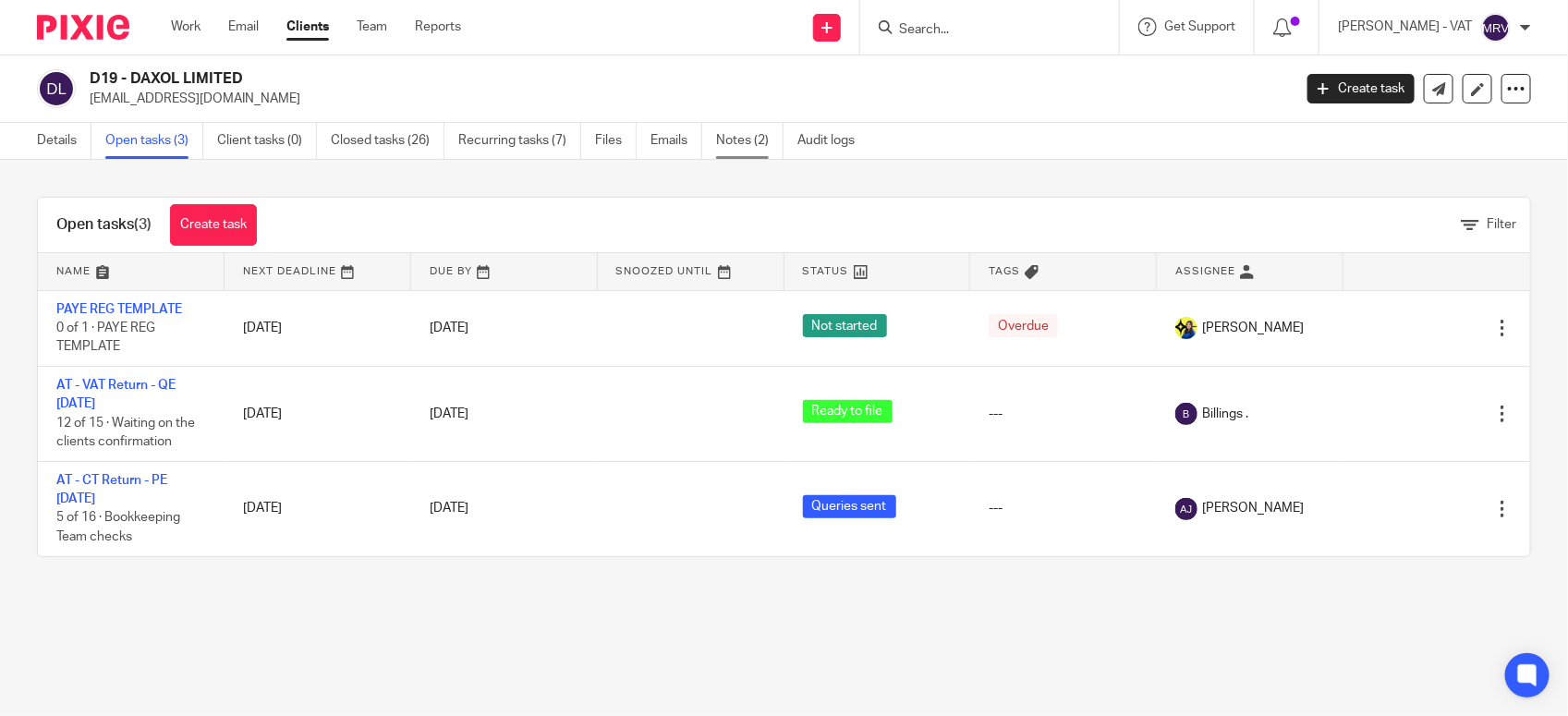
click at [774, 144] on link "Notes (2)" at bounding box center [750, 140] width 68 height 36
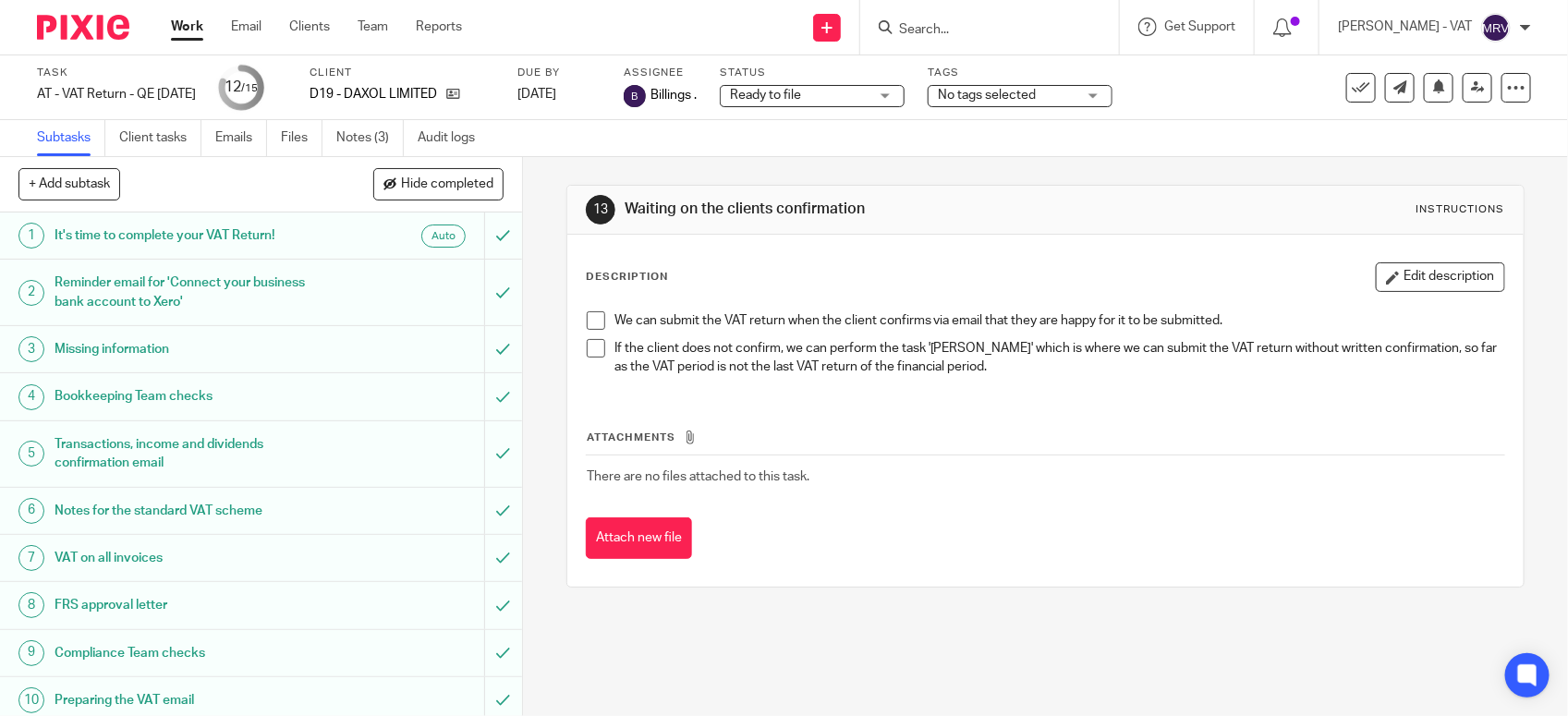
click at [591, 312] on span at bounding box center [596, 320] width 19 height 19
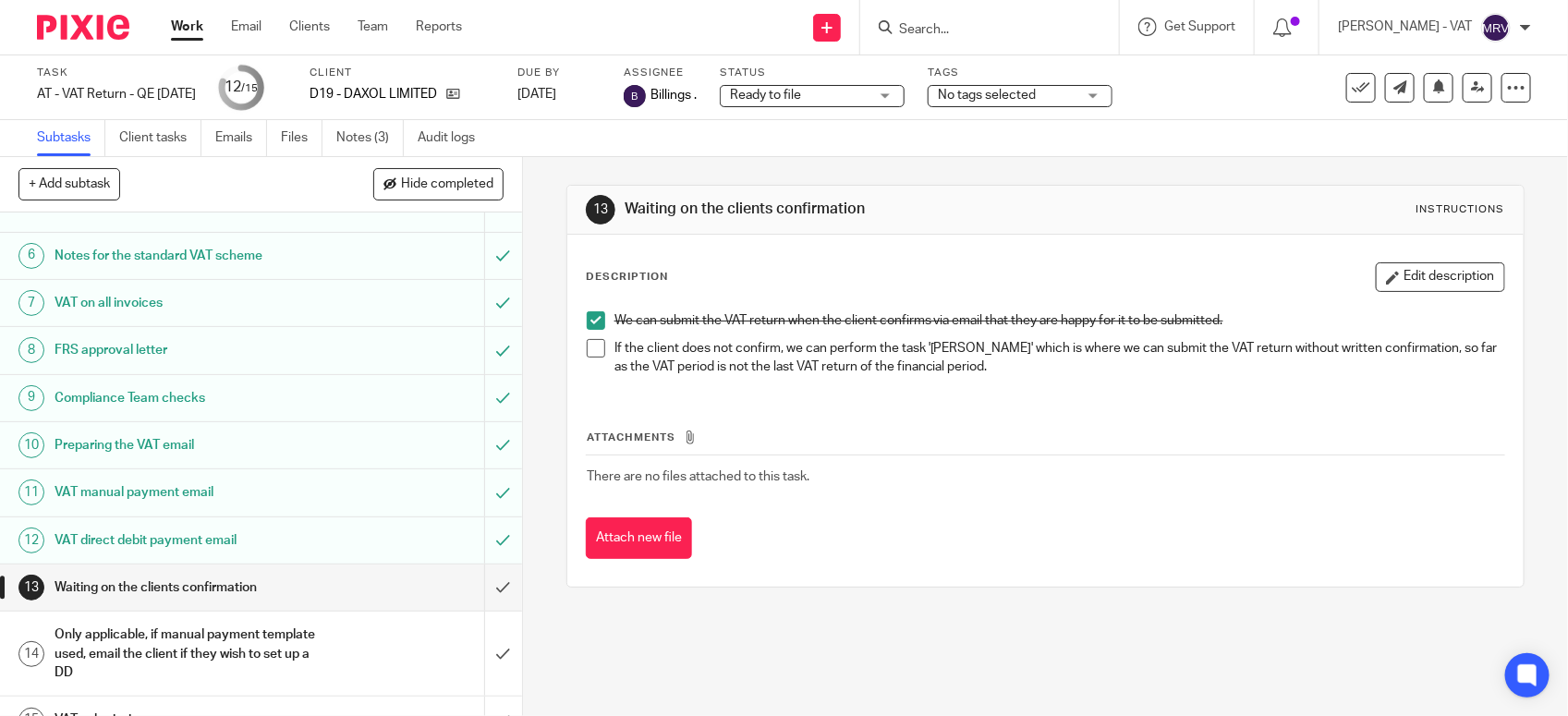
scroll to position [287, 0]
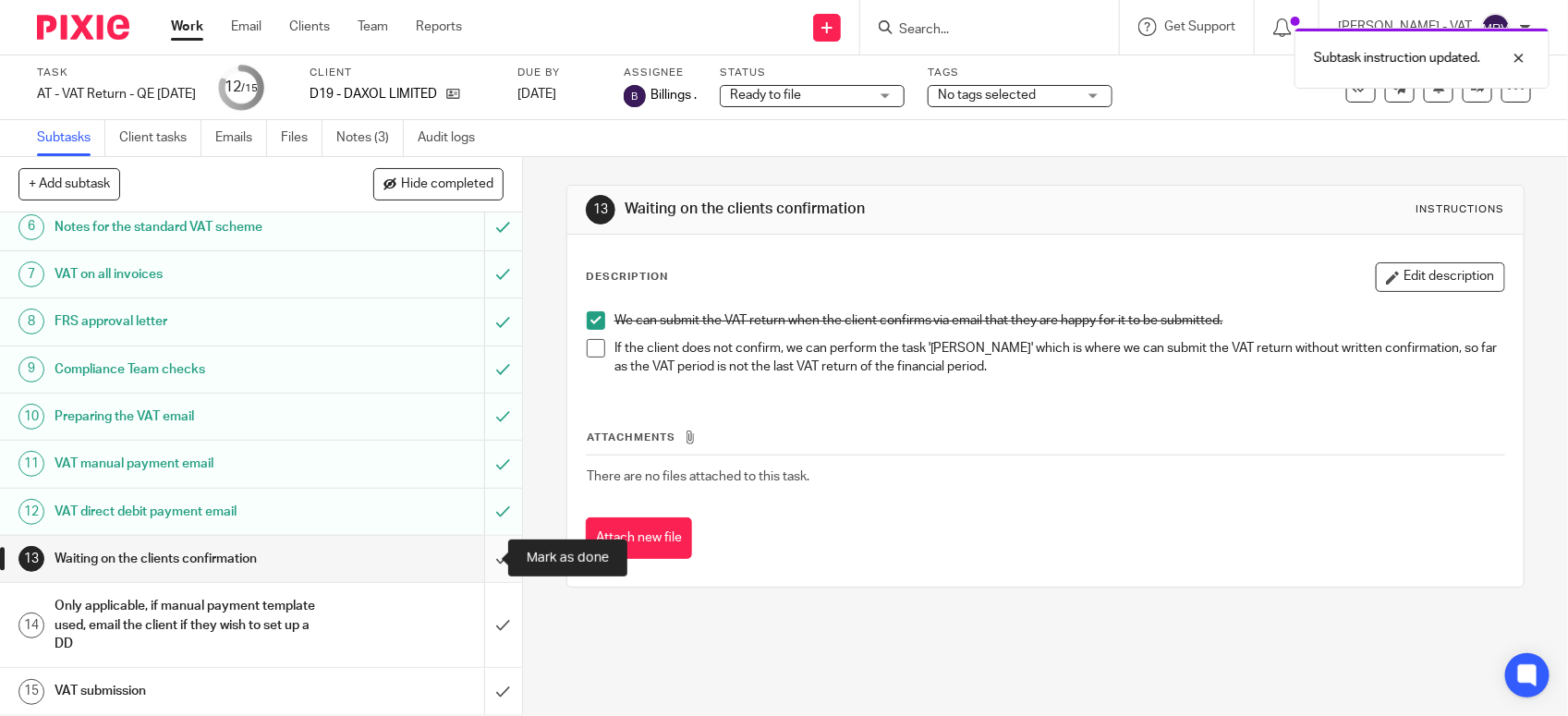
click at [469, 562] on input "submit" at bounding box center [261, 559] width 522 height 46
click at [477, 616] on input "submit" at bounding box center [261, 625] width 522 height 85
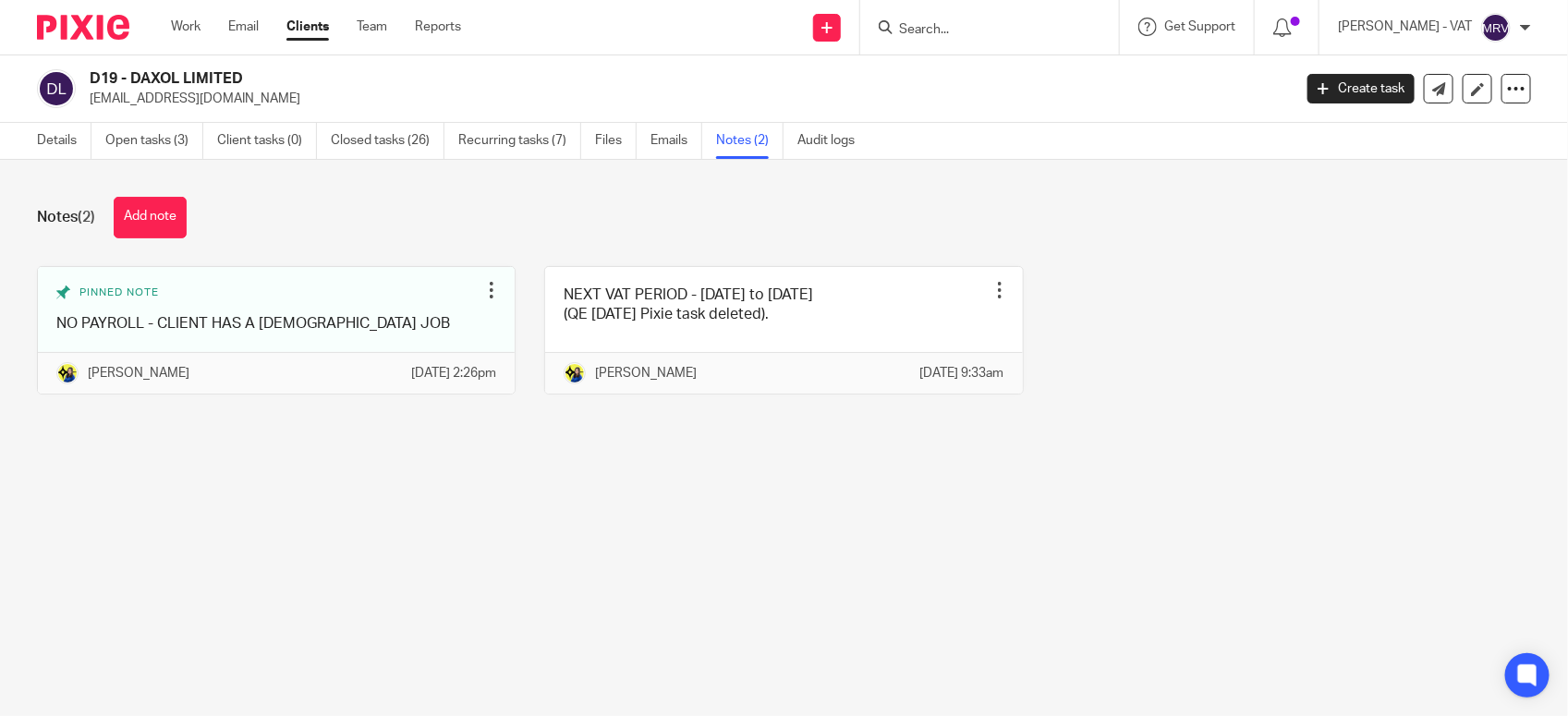
click at [676, 591] on main "D19 - DAXOL LIMITED [EMAIL_ADDRESS][DOMAIN_NAME] Create task Update from Compan…" at bounding box center [784, 358] width 1568 height 716
click at [47, 132] on link "Details" at bounding box center [64, 140] width 55 height 36
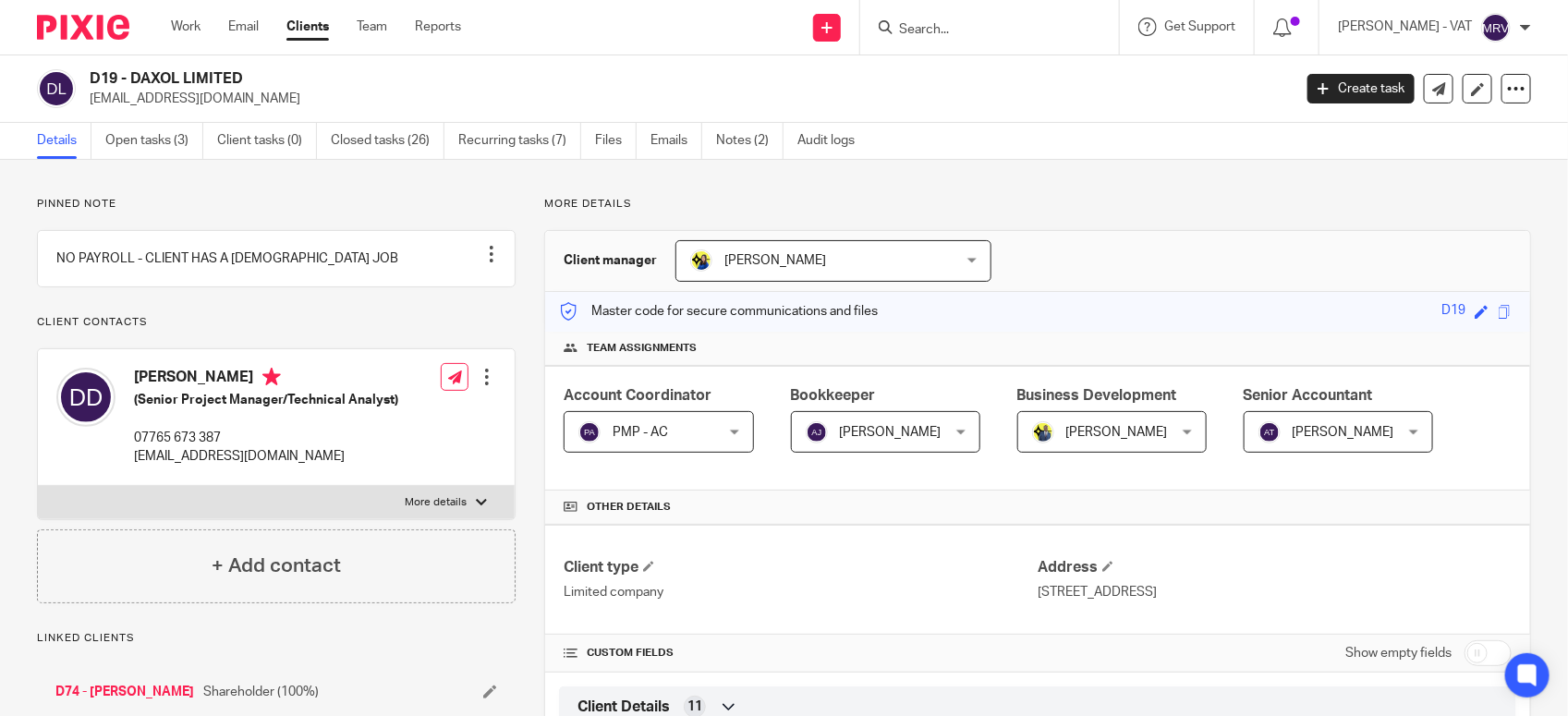
drag, startPoint x: 131, startPoint y: 77, endPoint x: 295, endPoint y: 77, distance: 164.0
click at [295, 77] on h2 "D19 - DAXOL LIMITED" at bounding box center [565, 79] width 951 height 20
copy h2 "DAXOL LIMITED"
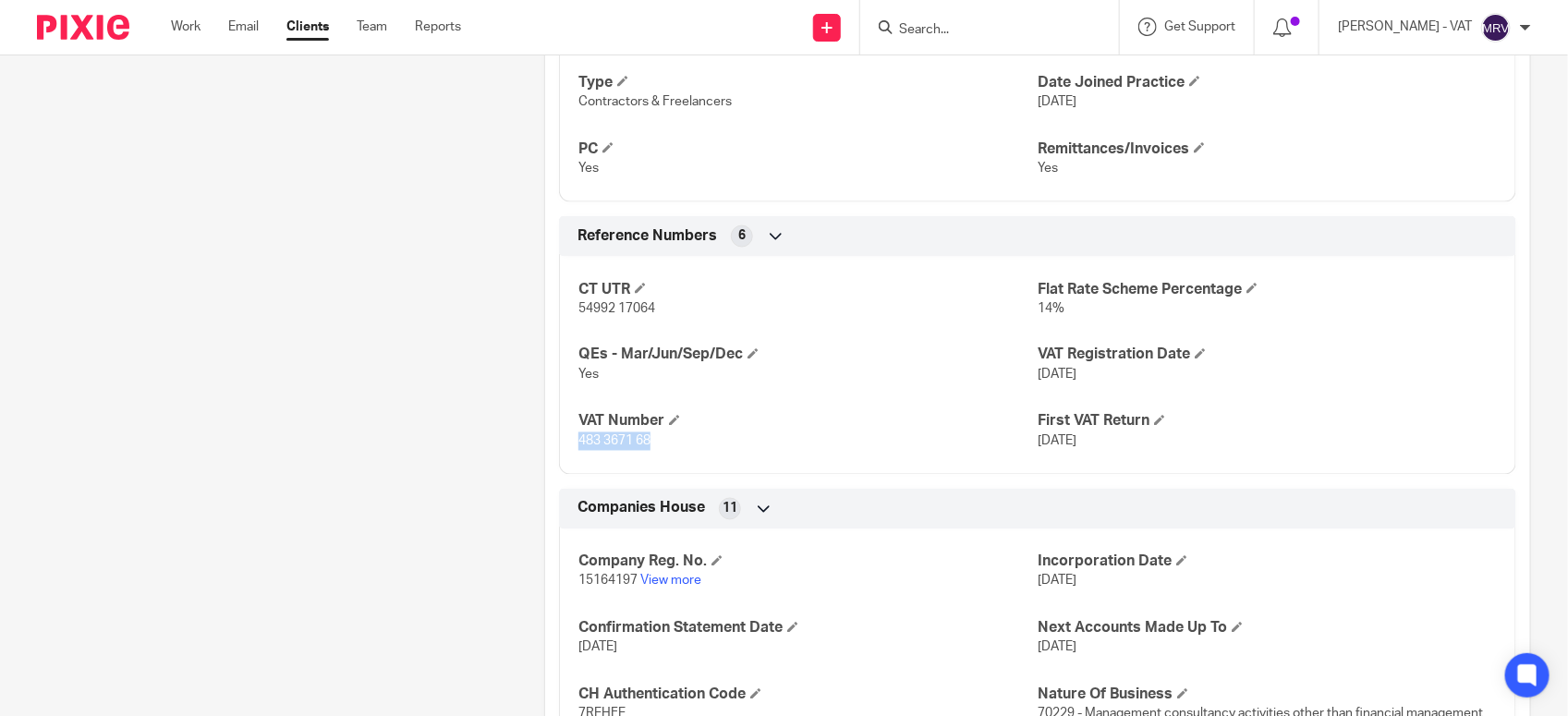
drag, startPoint x: 570, startPoint y: 444, endPoint x: 645, endPoint y: 439, distance: 75.2
click at [645, 439] on div "CT UTR 54992 17064 Flat Rate Scheme Percentage 14% QEs - Mar/Jun/Sep/Dec Yes VA…" at bounding box center [1038, 359] width 957 height 232
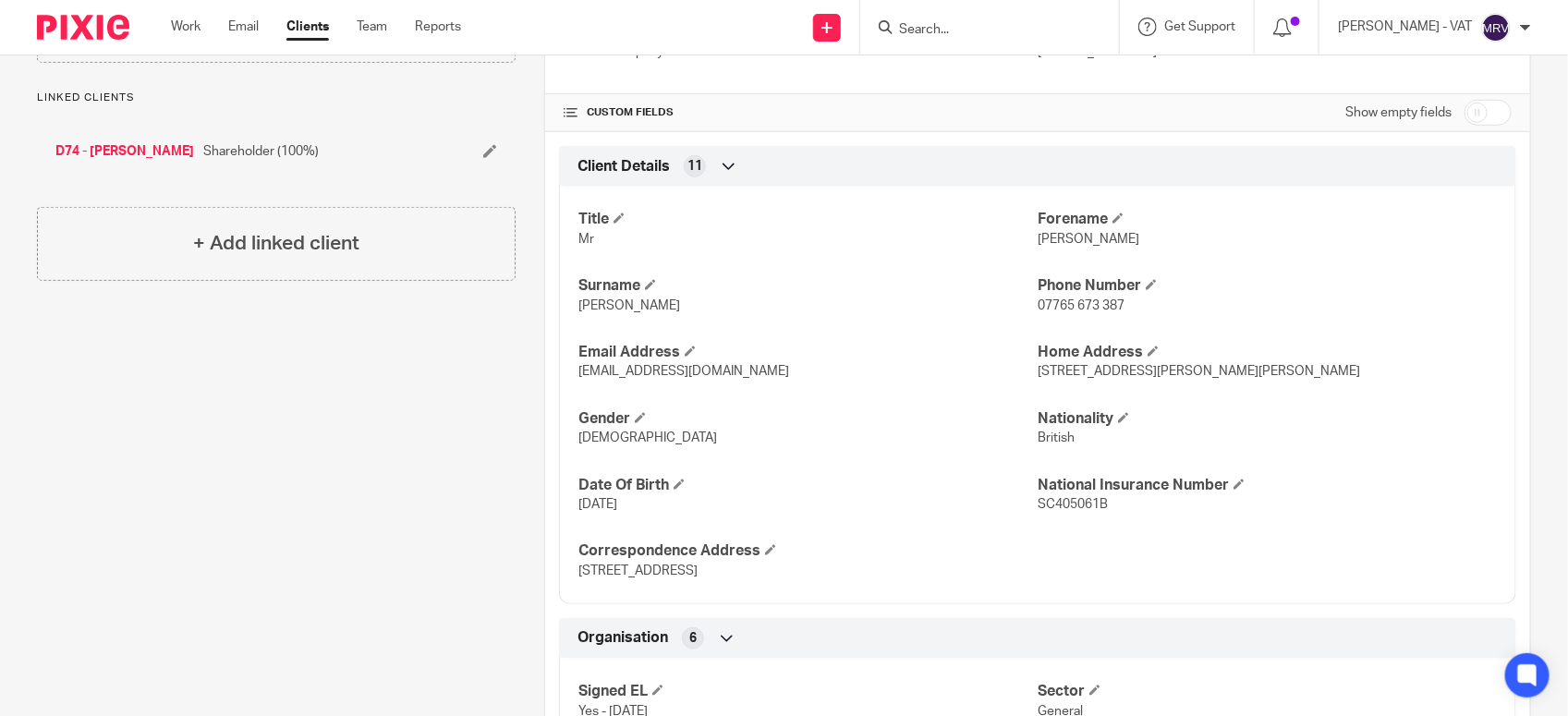
scroll to position [578, 0]
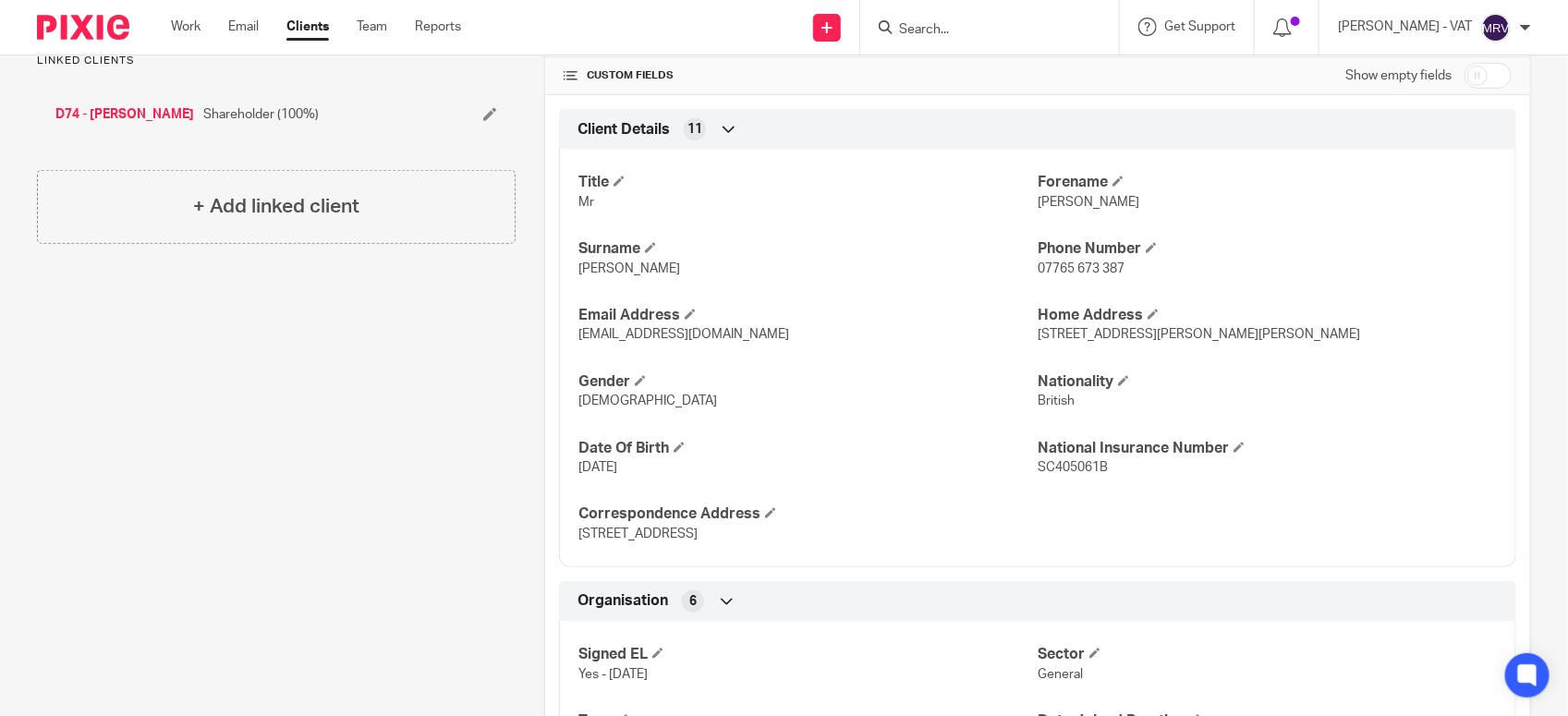
click at [1039, 200] on span "Damian" at bounding box center [1088, 202] width 101 height 13
copy span "Damian"
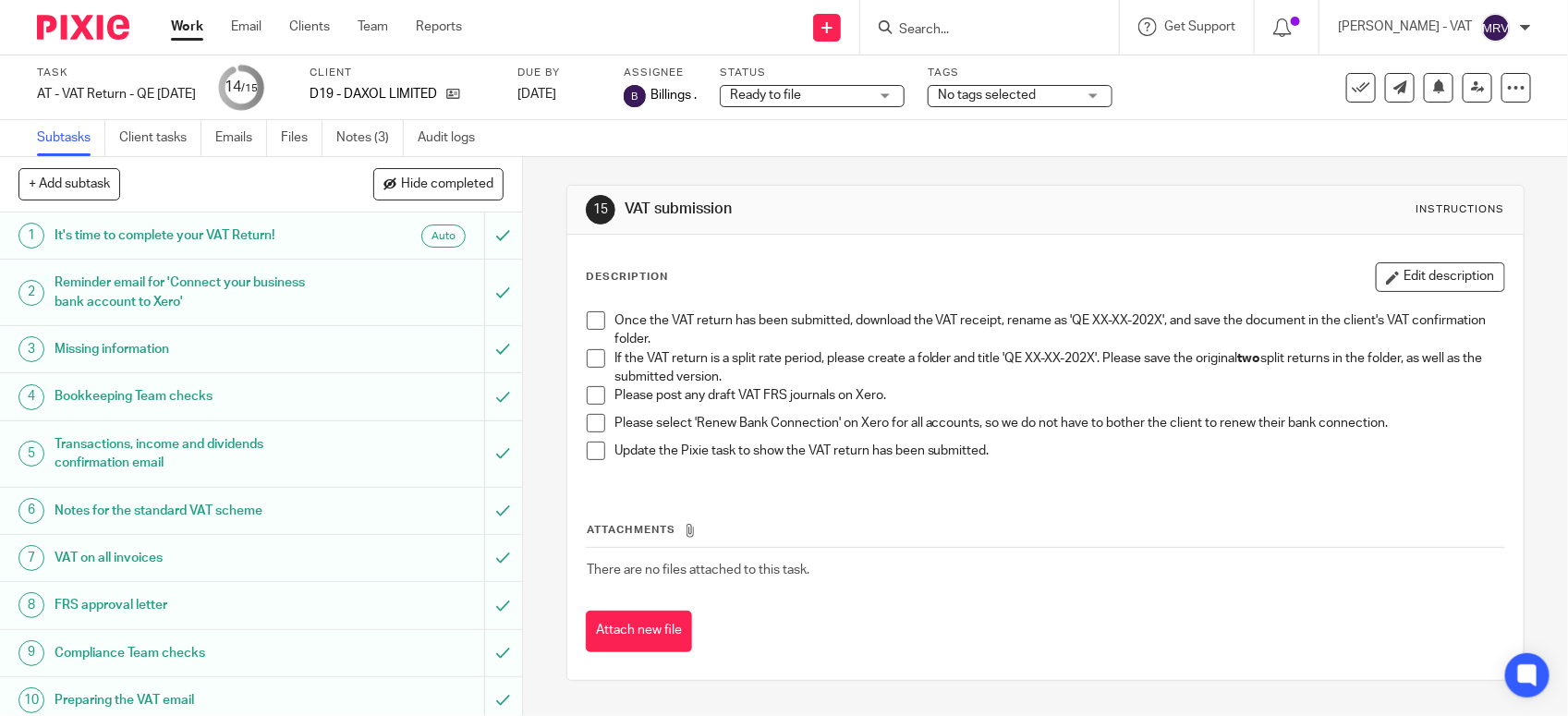
click at [587, 365] on span at bounding box center [596, 358] width 19 height 19
click at [587, 390] on span at bounding box center [596, 396] width 19 height 19
click at [589, 419] on span at bounding box center [596, 423] width 19 height 19
click at [587, 315] on span at bounding box center [596, 320] width 19 height 19
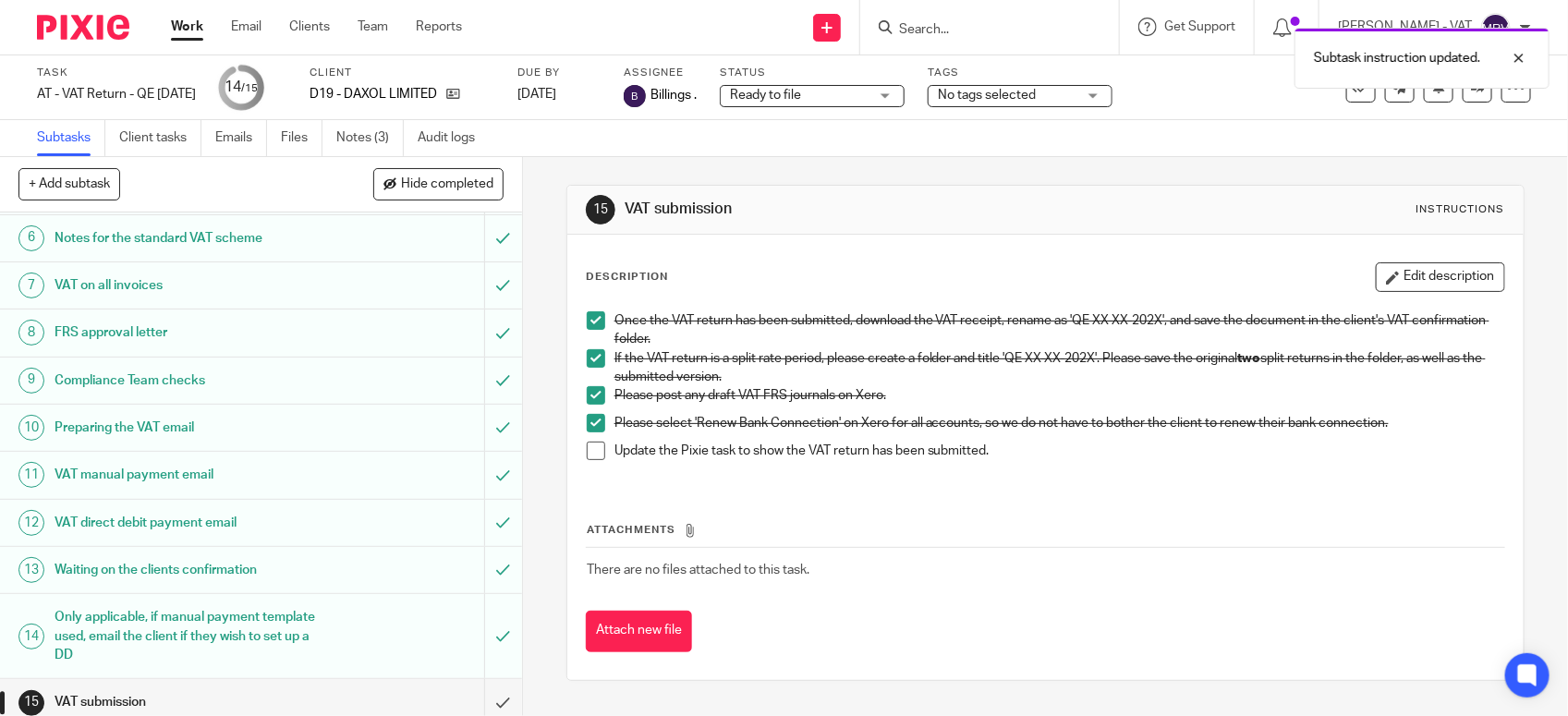
scroll to position [287, 0]
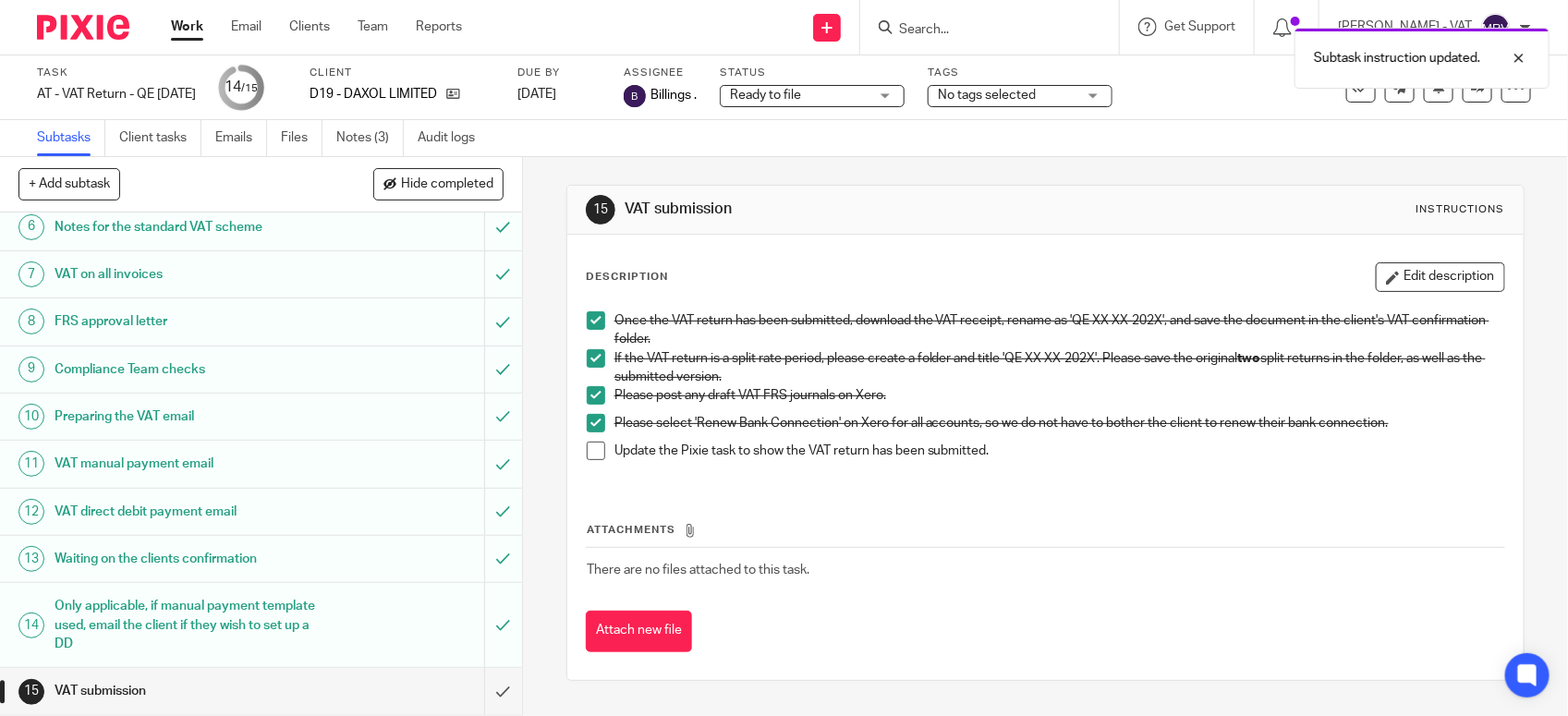
click at [1023, 486] on div "Attachments There are no files attached to this task. Attach new file" at bounding box center [1046, 567] width 920 height 168
click at [1137, 492] on div "Attachments There are no files attached to this task. Attach new file" at bounding box center [1046, 567] width 920 height 168
click at [590, 450] on span at bounding box center [596, 450] width 19 height 19
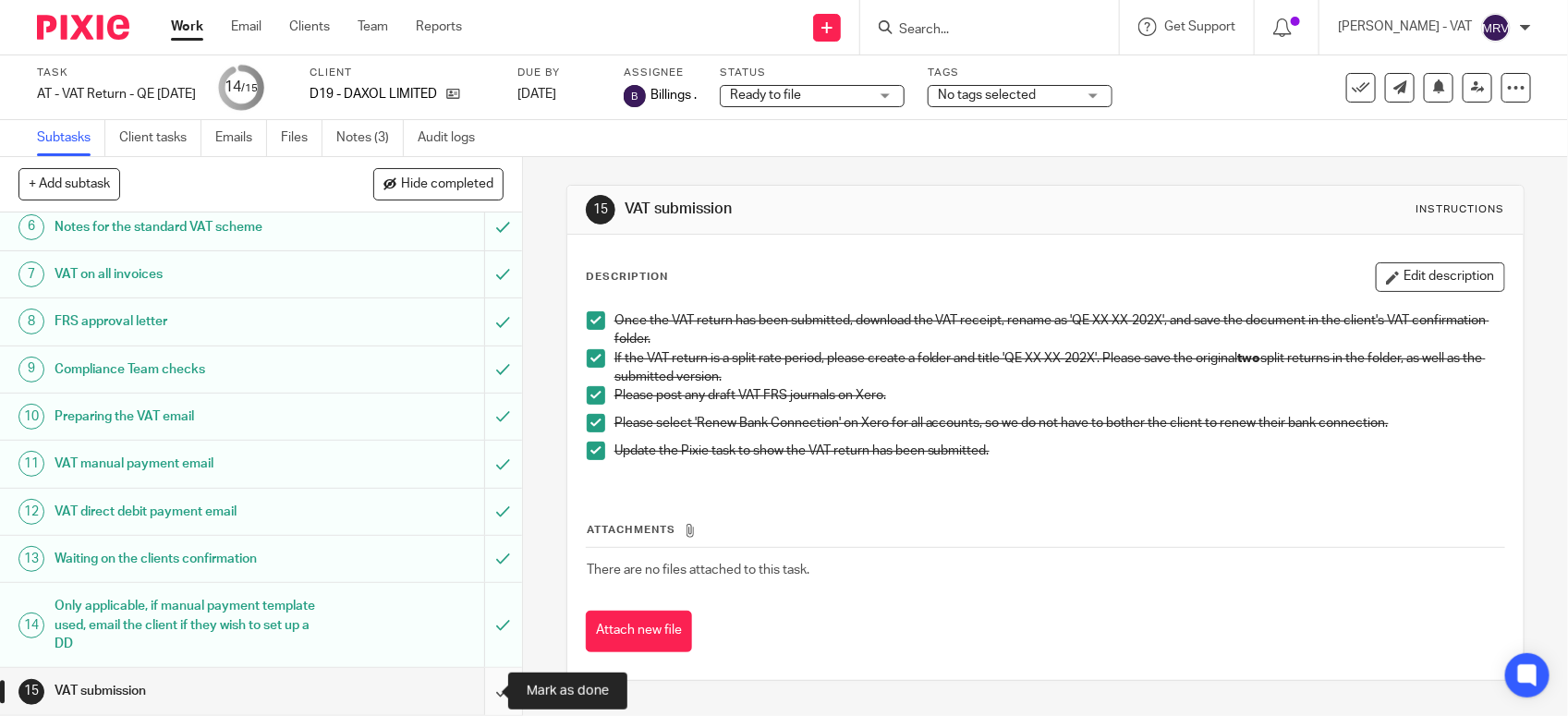
click at [473, 699] on input "submit" at bounding box center [261, 691] width 522 height 46
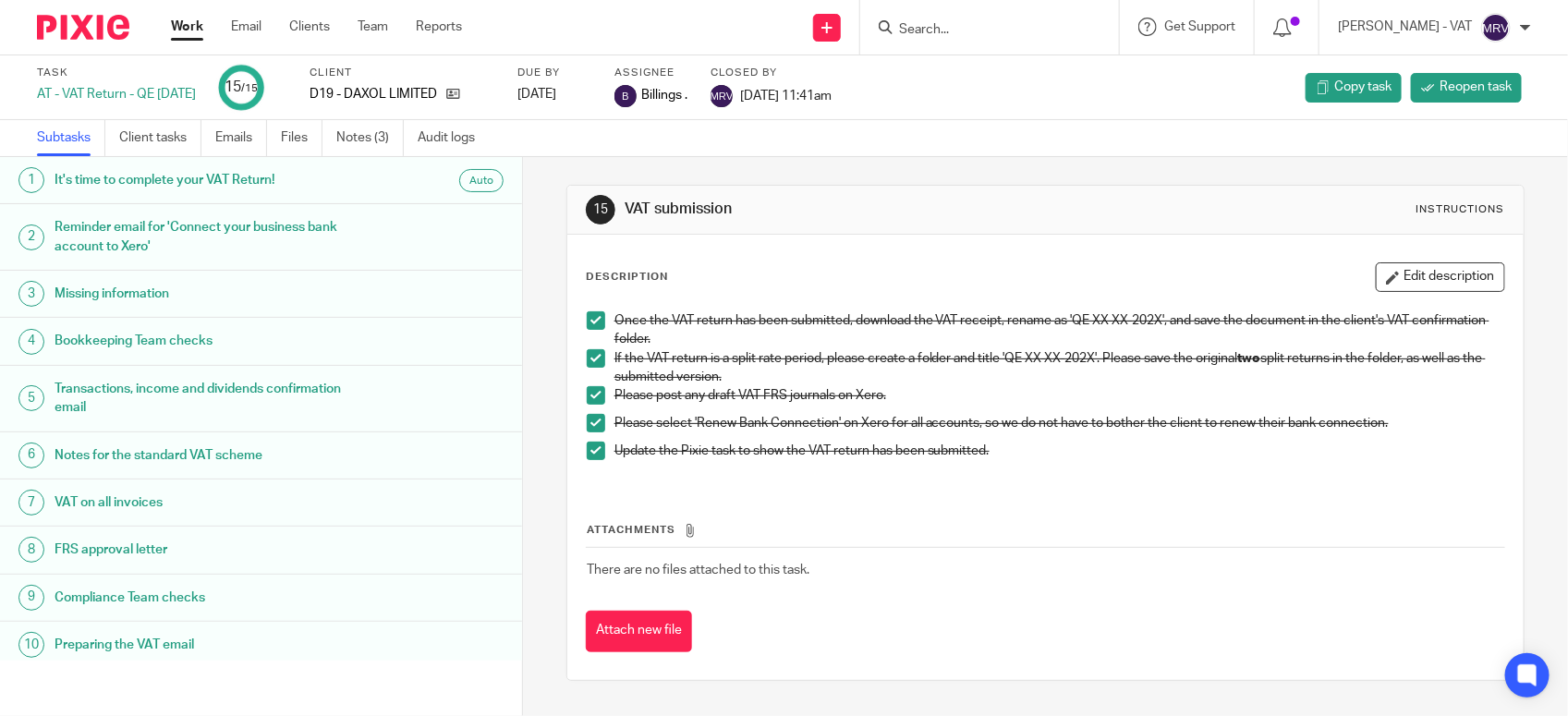
click at [968, 531] on th "Attachments" at bounding box center [1046, 534] width 920 height 27
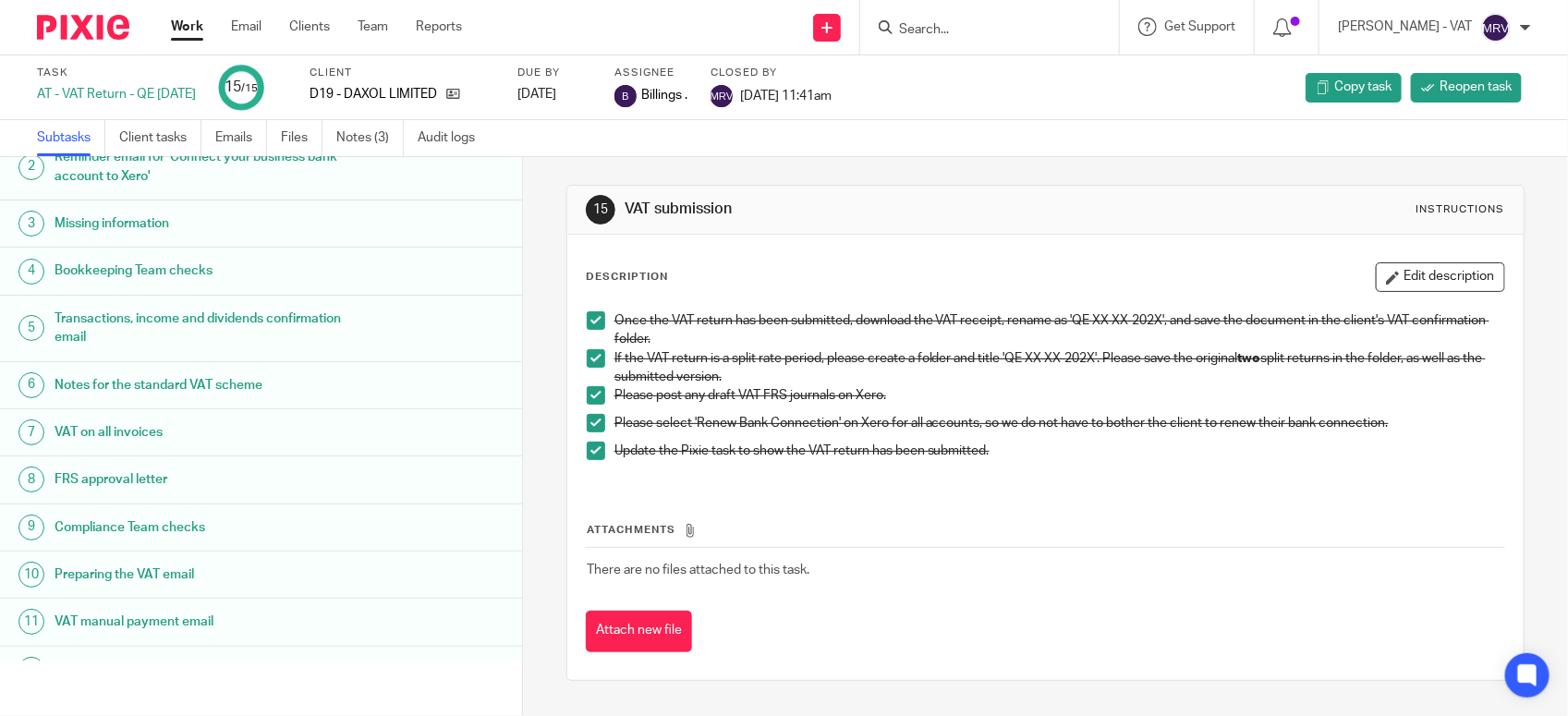
scroll to position [267, 0]
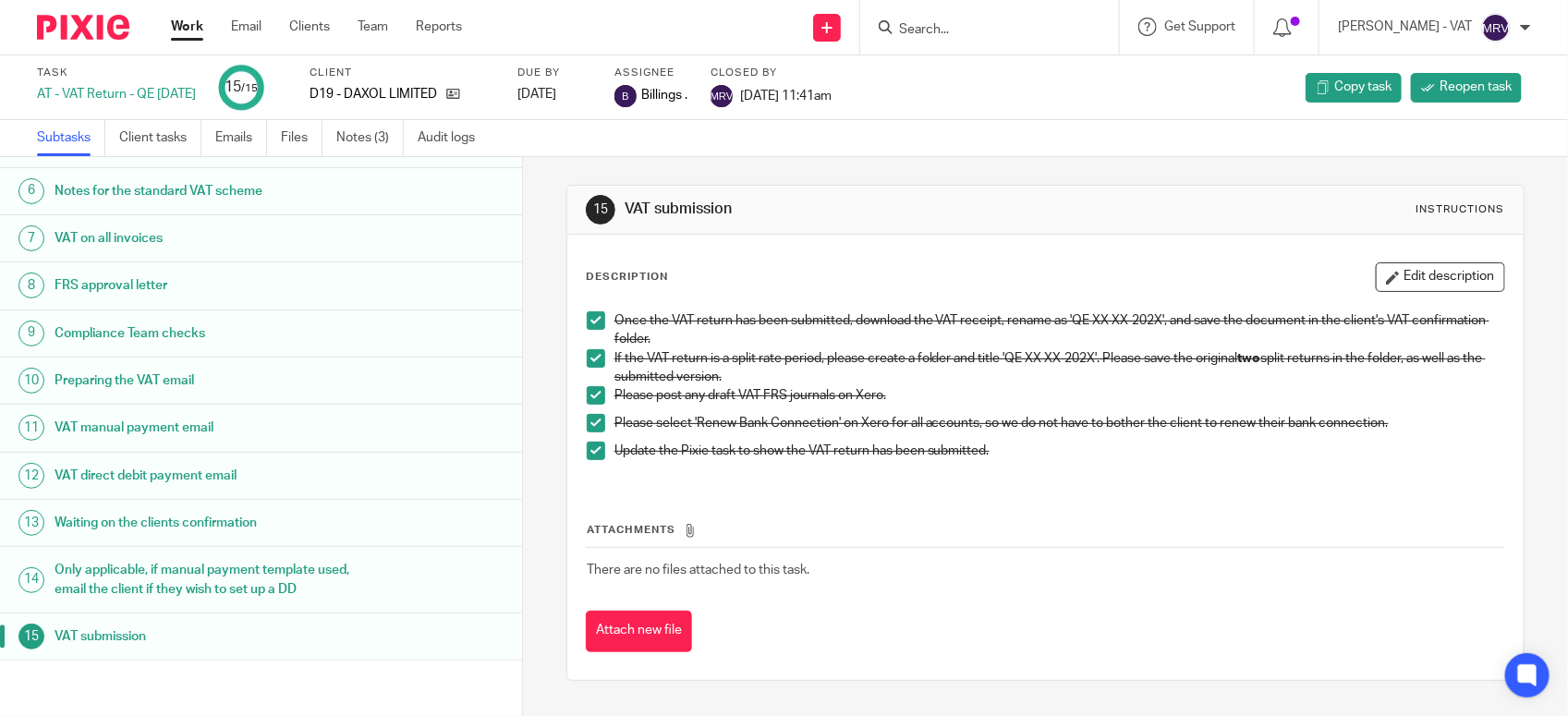
click at [1146, 501] on div "Attachments There are no files attached to this task. Attach new file" at bounding box center [1046, 567] width 920 height 168
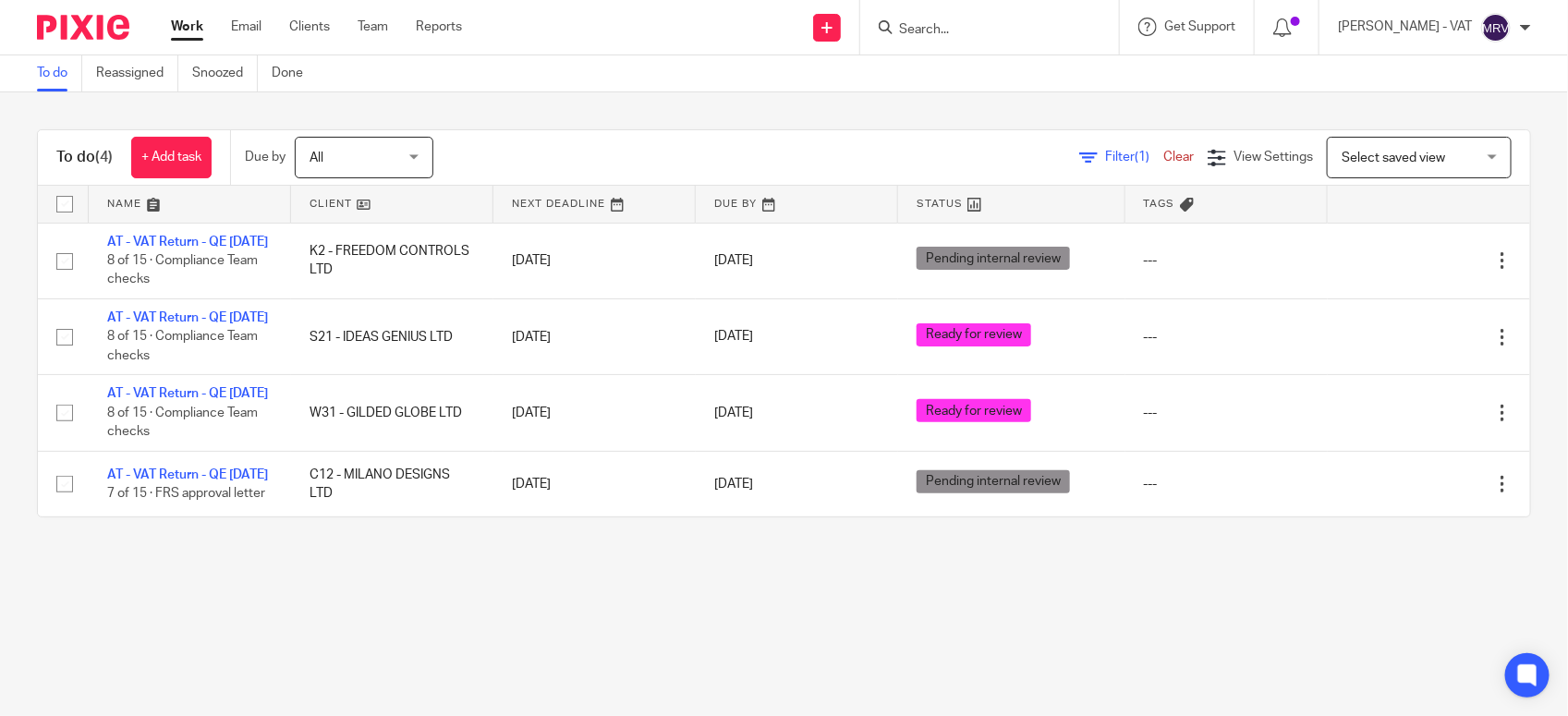
click at [311, 631] on main "To do Reassigned Snoozed Done To do (4) + Add task Due by All All Today Tomorro…" at bounding box center [784, 358] width 1568 height 716
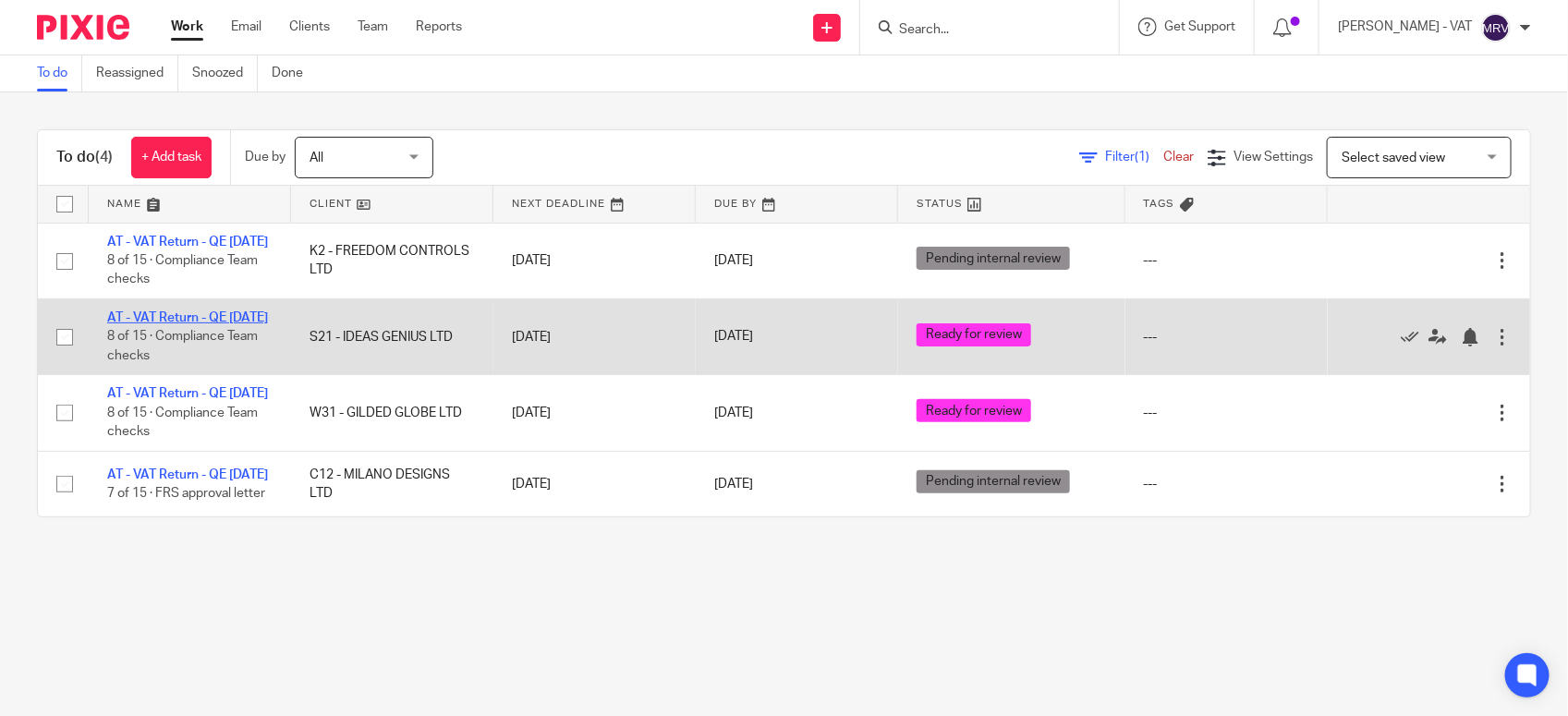
click at [112, 324] on link "AT - VAT Return - QE 30-09-2025" at bounding box center [187, 318] width 161 height 13
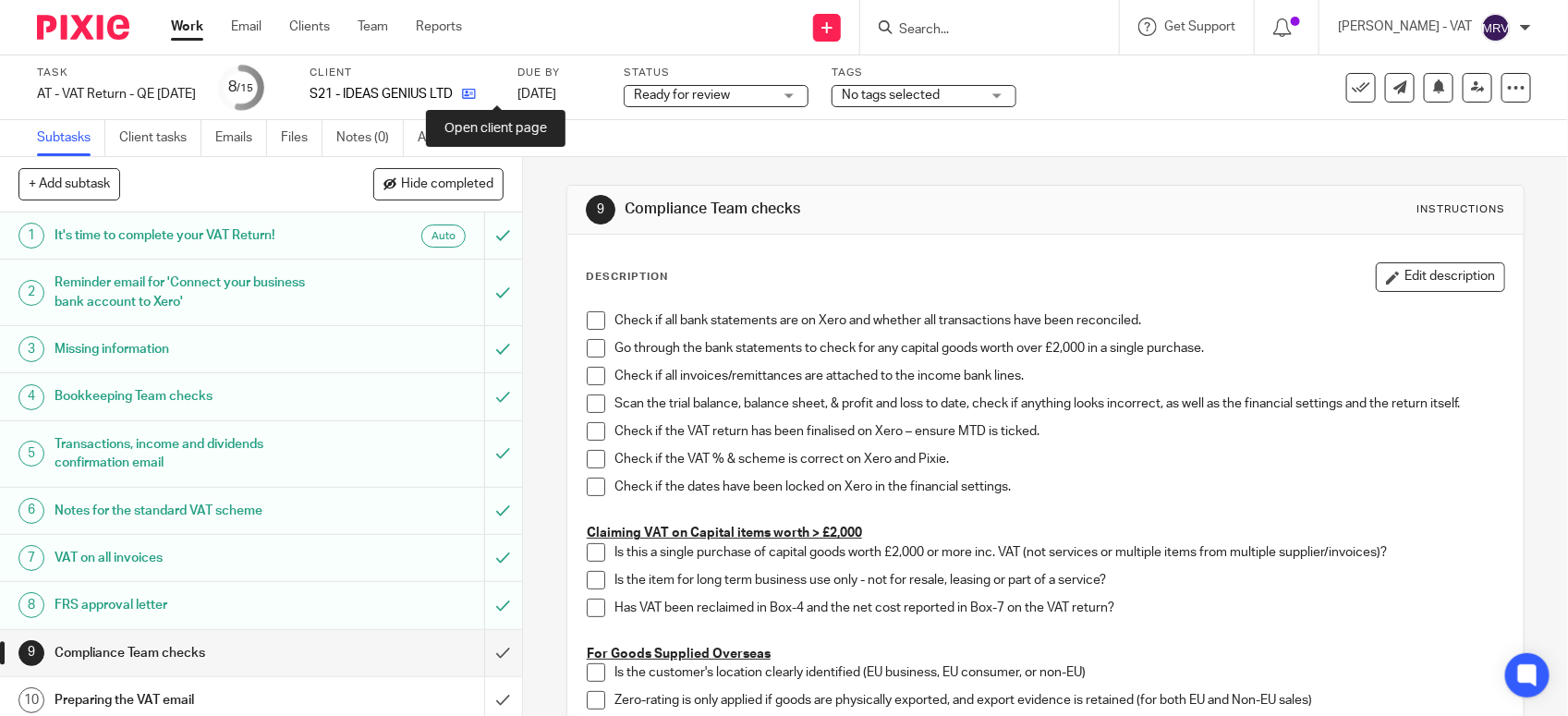
click at [476, 94] on icon at bounding box center [468, 93] width 14 height 14
click at [587, 319] on span at bounding box center [596, 320] width 19 height 19
click at [592, 352] on span at bounding box center [596, 348] width 19 height 19
click at [587, 374] on span at bounding box center [596, 376] width 19 height 19
click at [1501, 374] on div "9 Compliance Team checks Instructions Description Edit description Check if all…" at bounding box center [1045, 436] width 1045 height 559
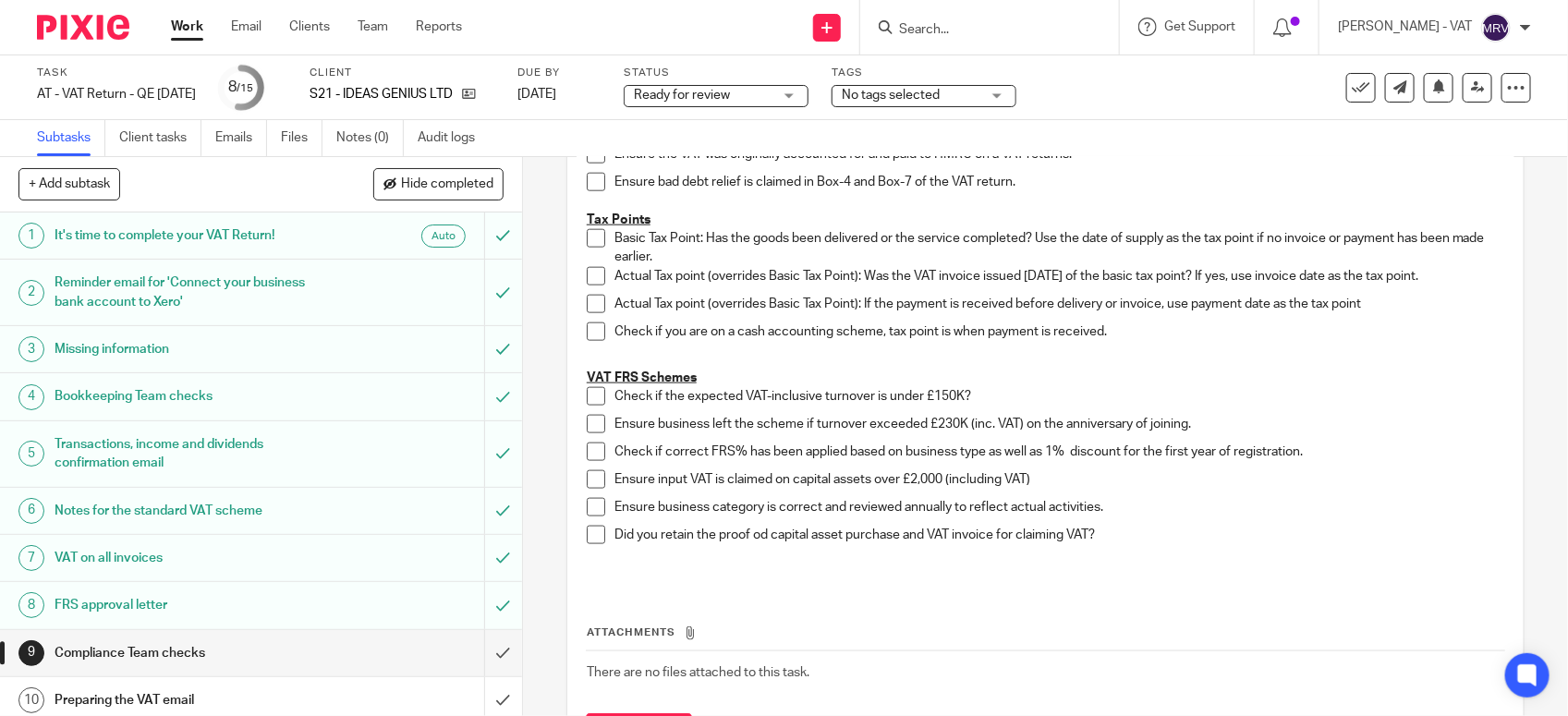
scroll to position [1039, 0]
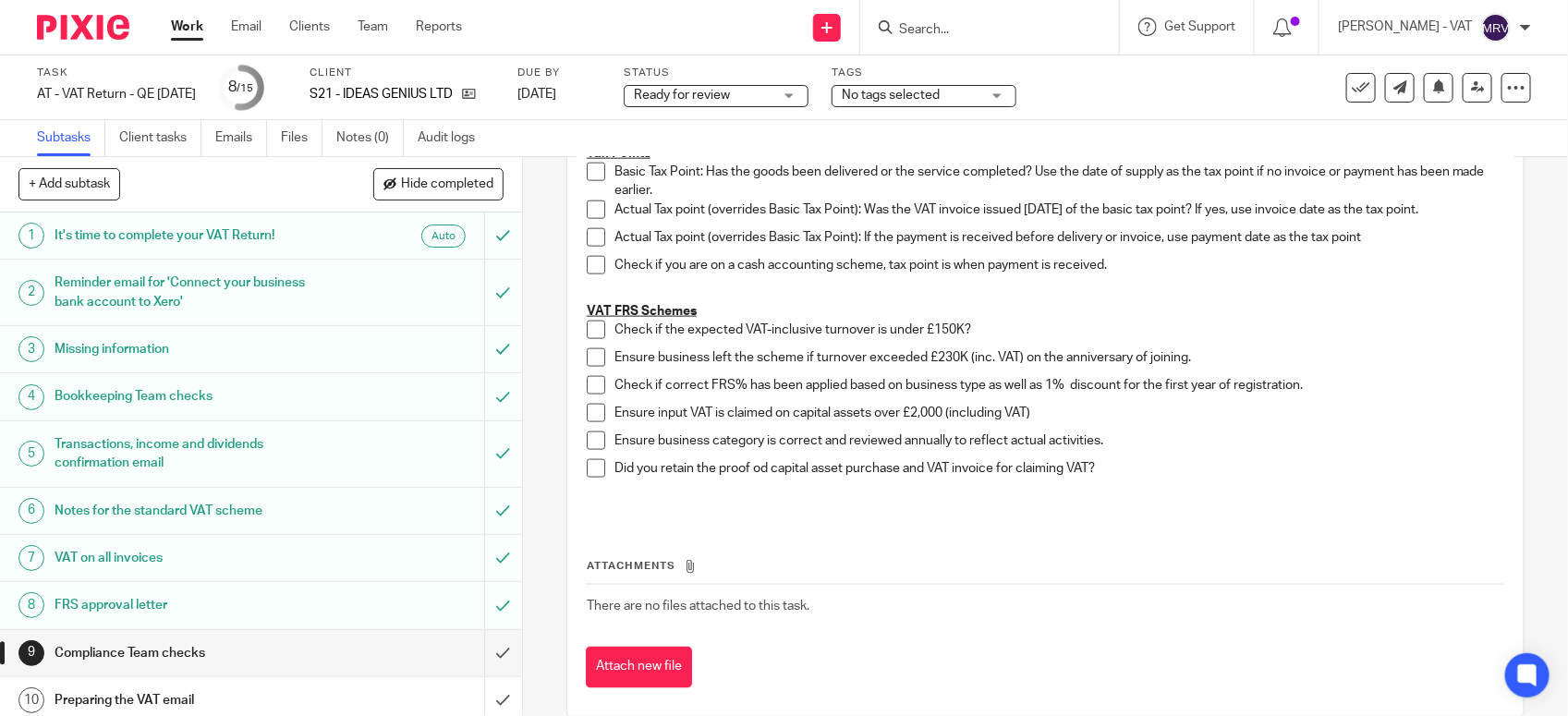
click at [591, 321] on span at bounding box center [596, 330] width 19 height 19
click at [591, 362] on span at bounding box center [596, 358] width 19 height 19
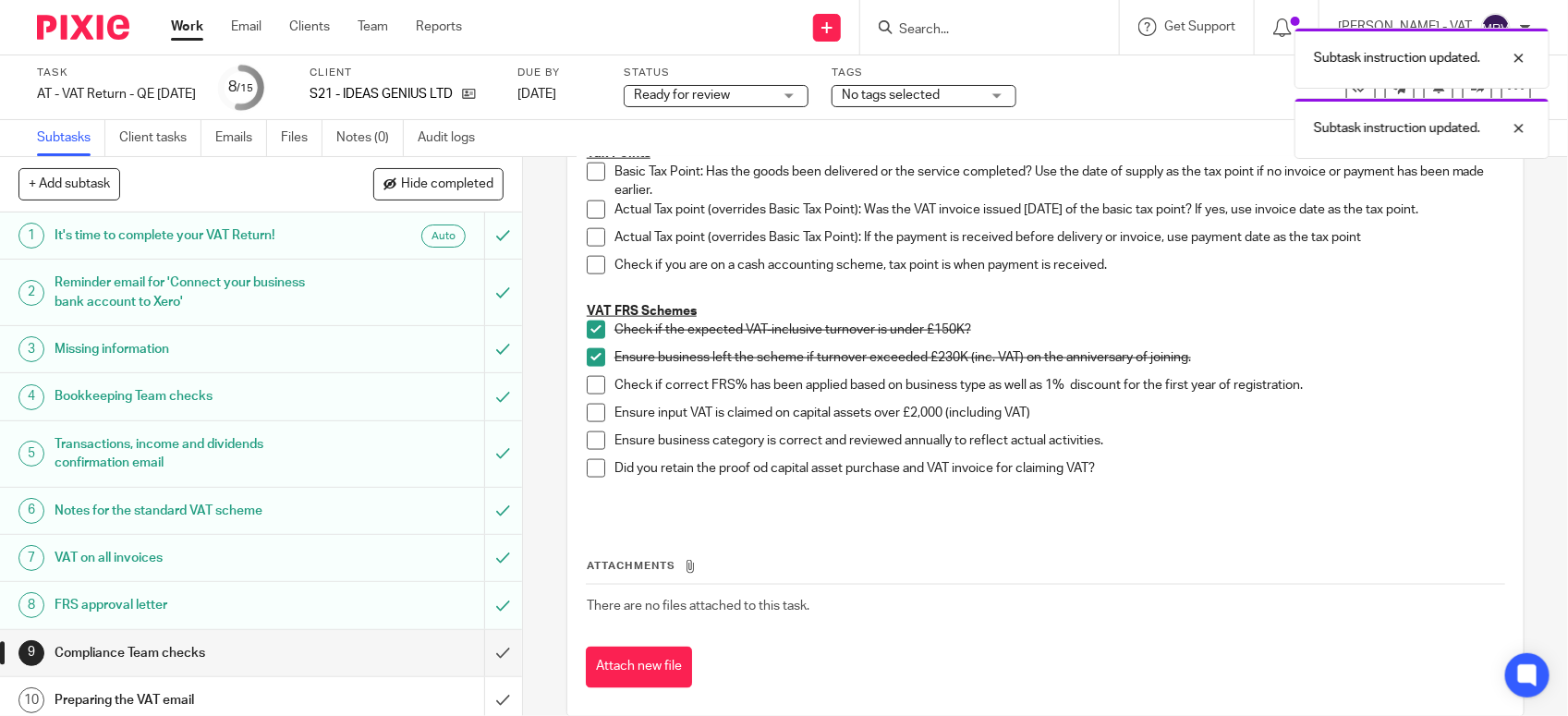
click at [588, 389] on span at bounding box center [596, 385] width 19 height 19
click at [588, 441] on span at bounding box center [596, 440] width 19 height 19
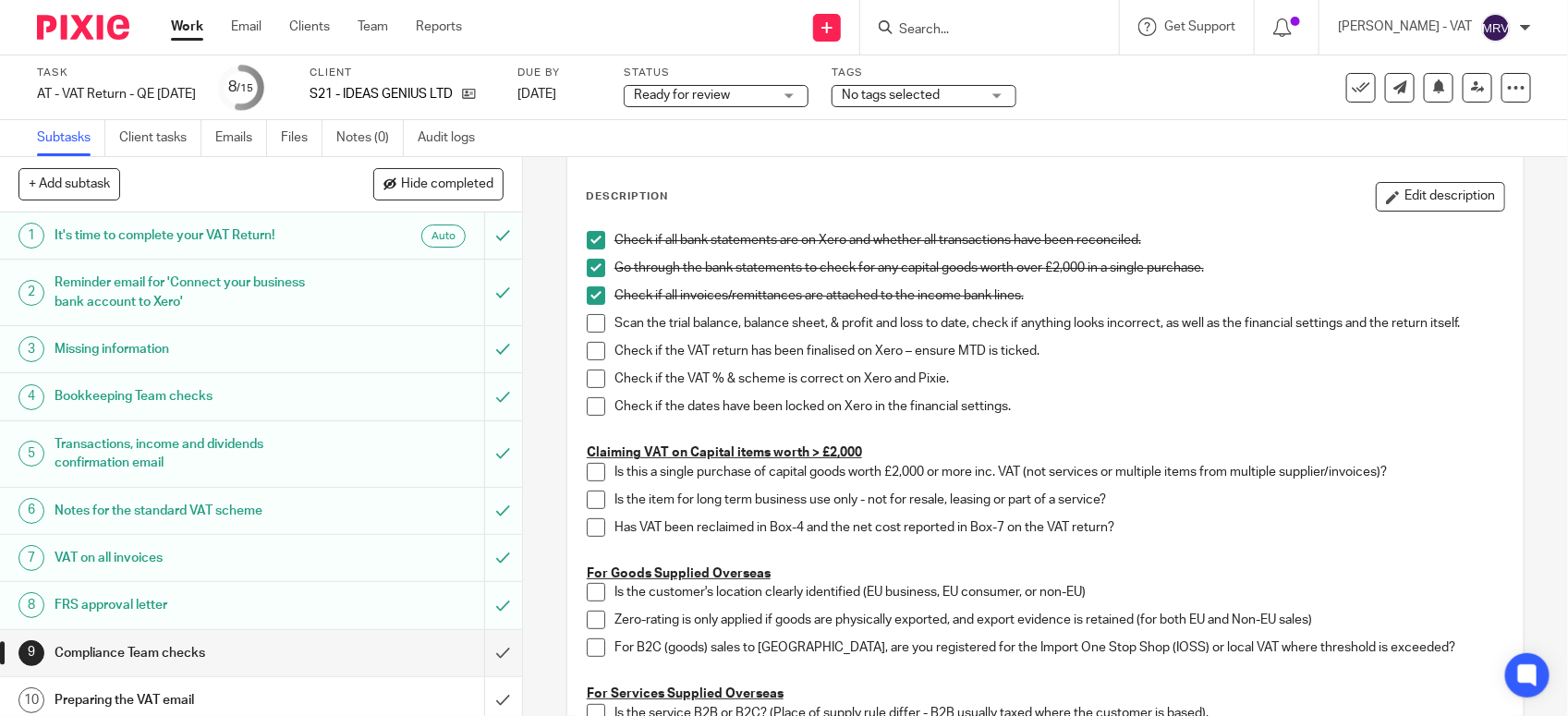
scroll to position [115, 0]
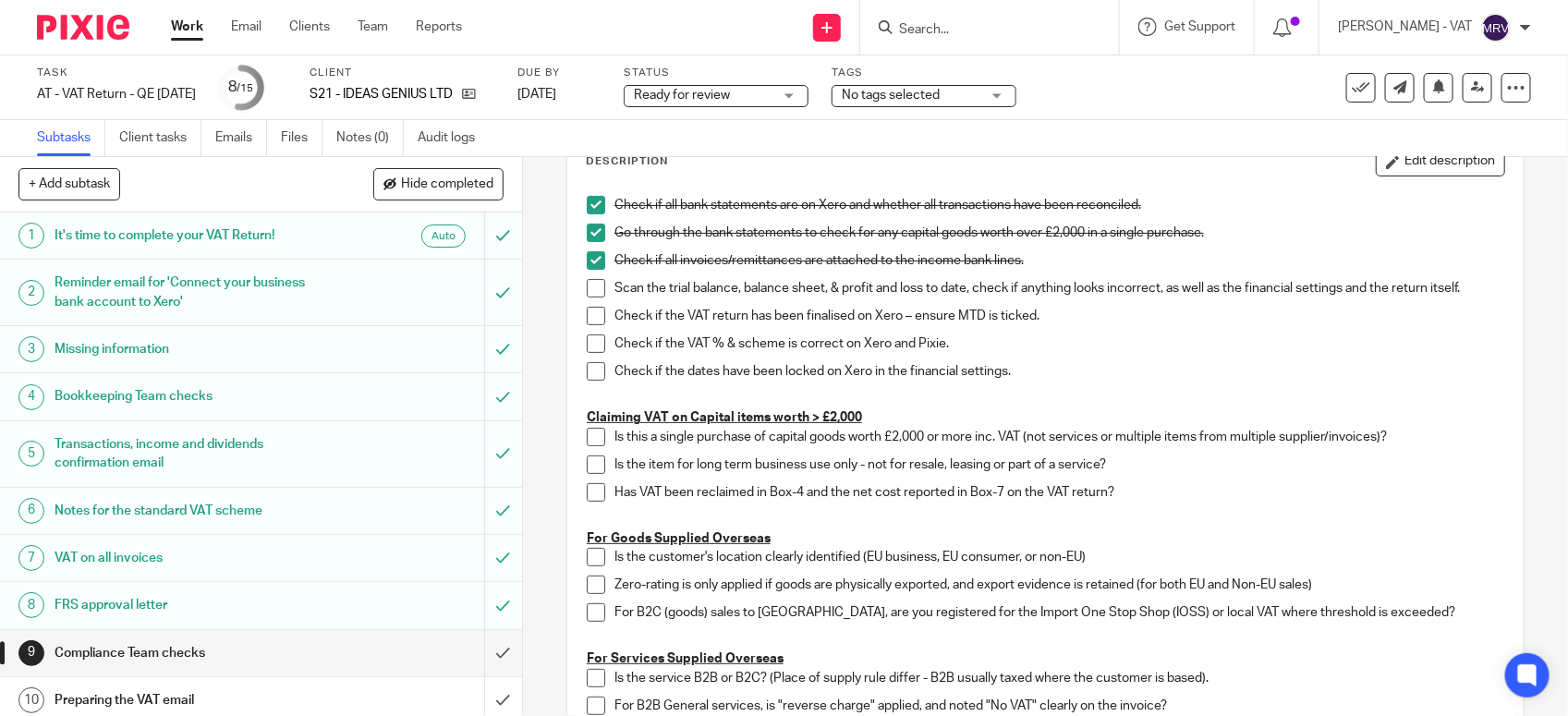
click at [587, 295] on span at bounding box center [596, 288] width 19 height 19
click at [589, 315] on span at bounding box center [596, 316] width 19 height 19
click at [588, 339] on span at bounding box center [596, 344] width 19 height 19
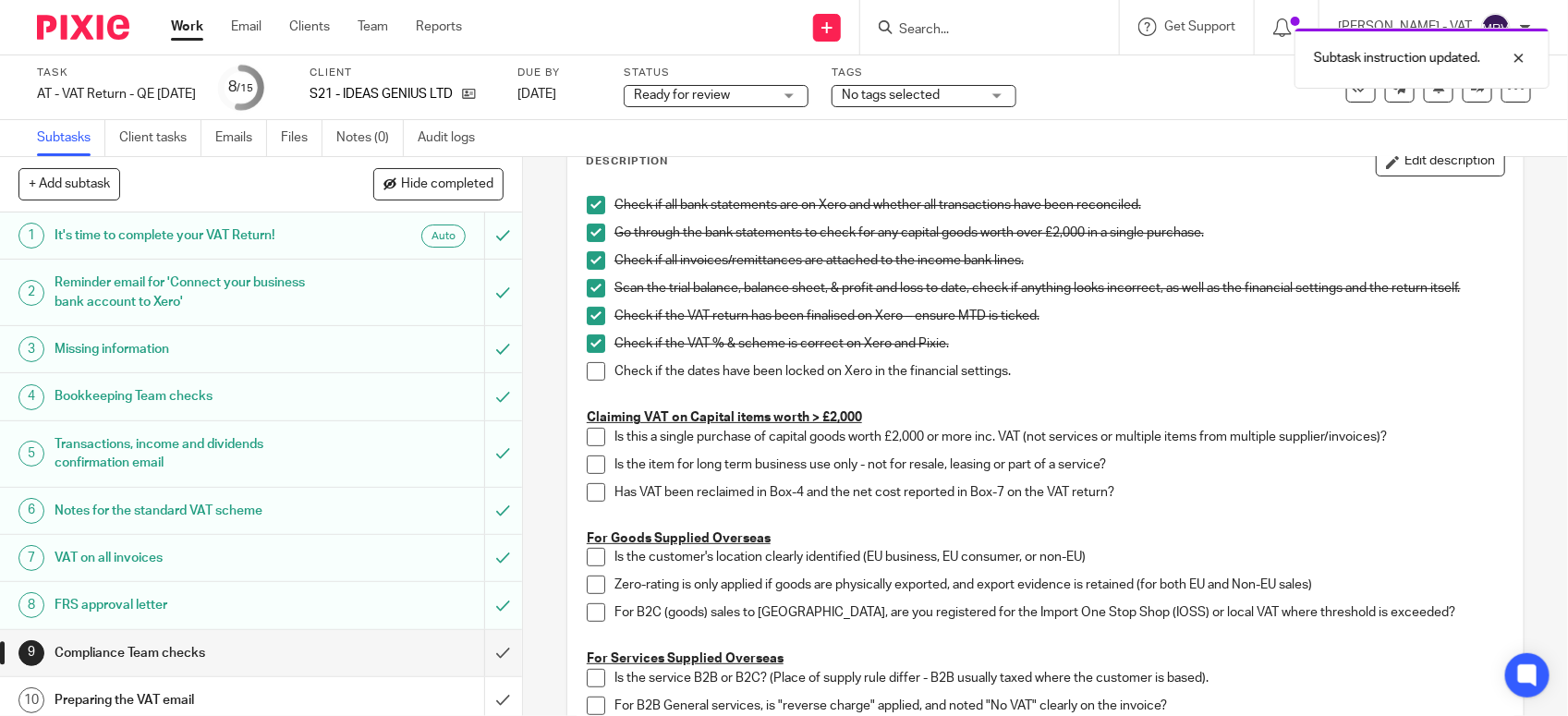
click at [594, 371] on span at bounding box center [596, 371] width 19 height 19
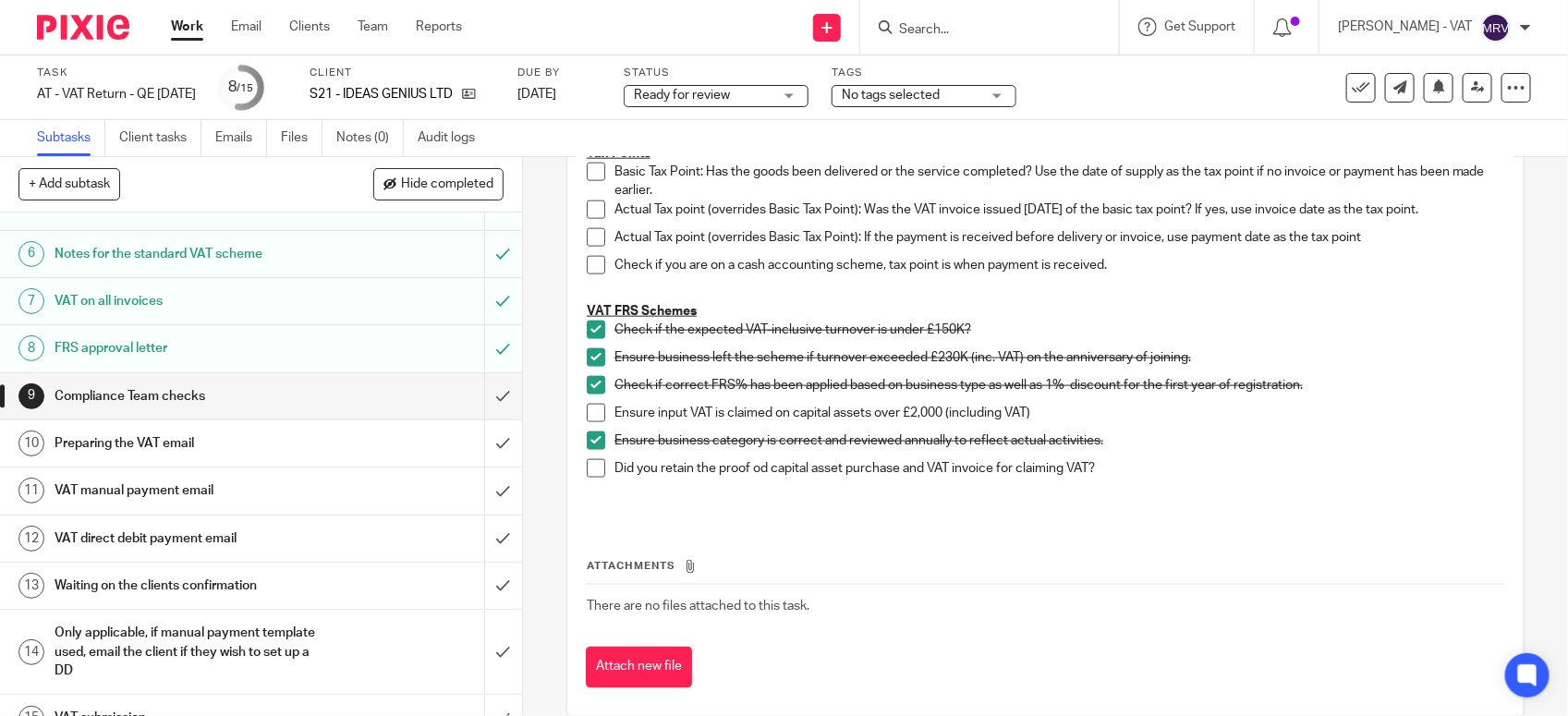
scroll to position [287, 0]
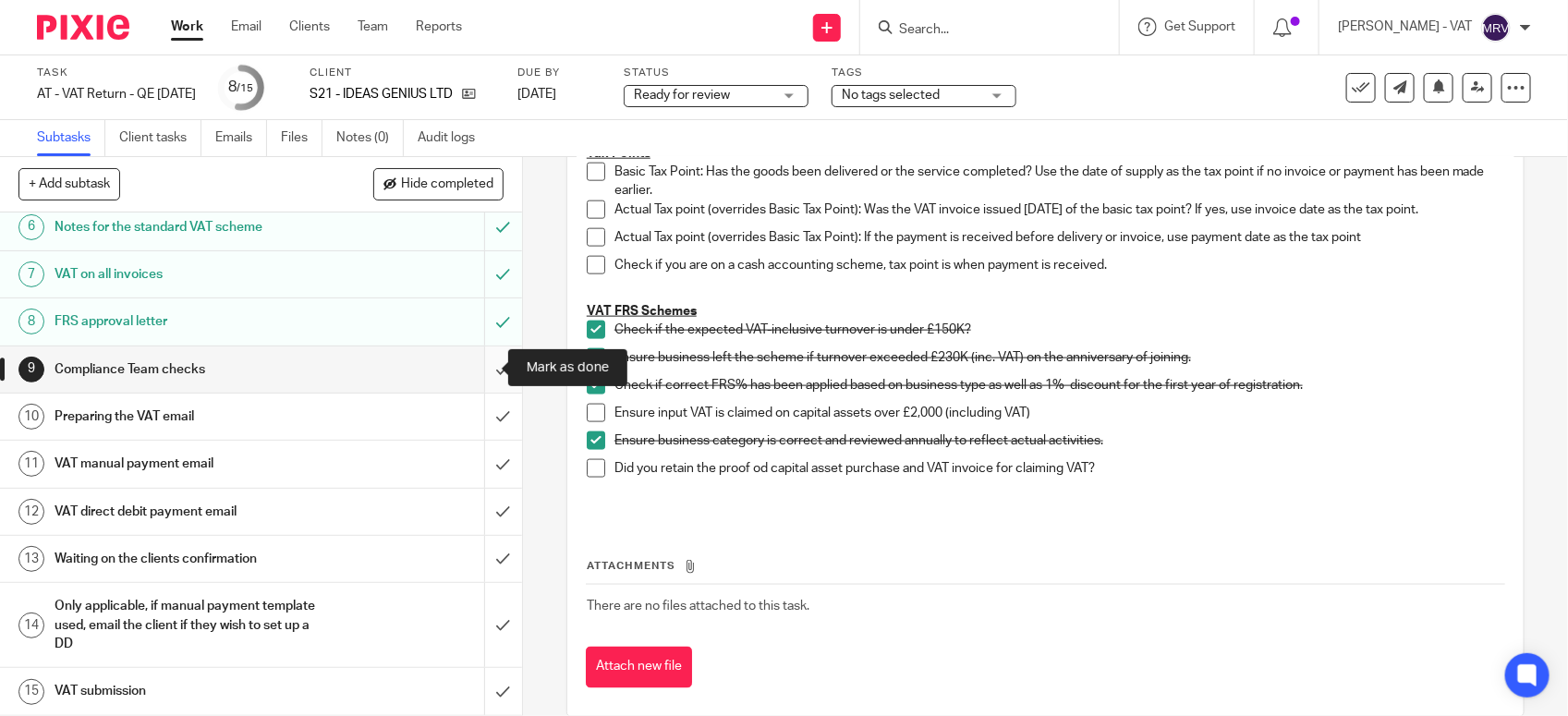
click at [474, 370] on input "submit" at bounding box center [261, 370] width 522 height 46
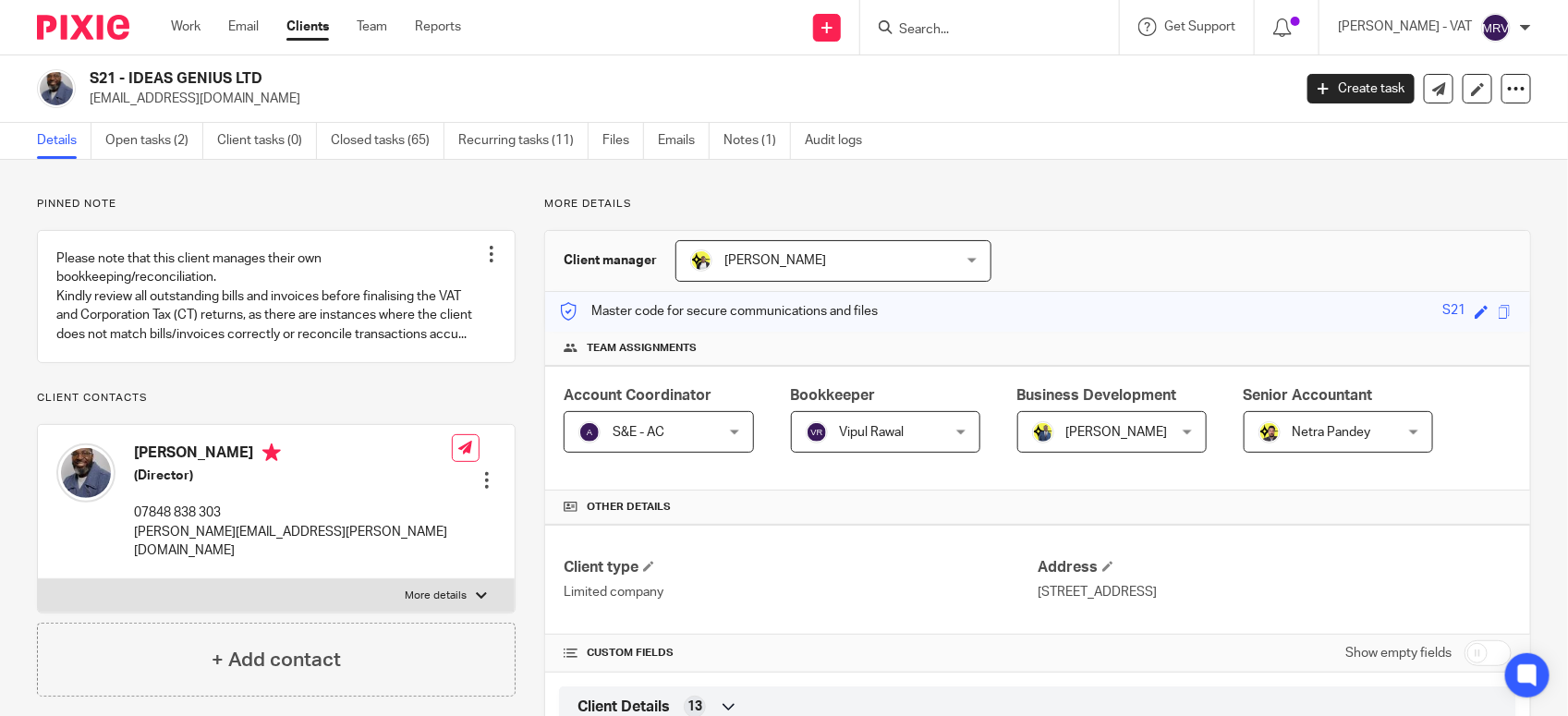
drag, startPoint x: 0, startPoint y: 0, endPoint x: 952, endPoint y: 115, distance: 958.9
click at [952, 115] on div "S21 - IDEAS GENIUS LTD accounts@weareunedited.com Create task Update from Compa…" at bounding box center [784, 89] width 1568 height 68
drag, startPoint x: 125, startPoint y: 80, endPoint x: 219, endPoint y: 72, distance: 94.3
click at [219, 72] on h2 "S21 - IDEAS GENIUS LTD" at bounding box center [565, 79] width 951 height 20
drag, startPoint x: 219, startPoint y: 72, endPoint x: 141, endPoint y: 74, distance: 78.0
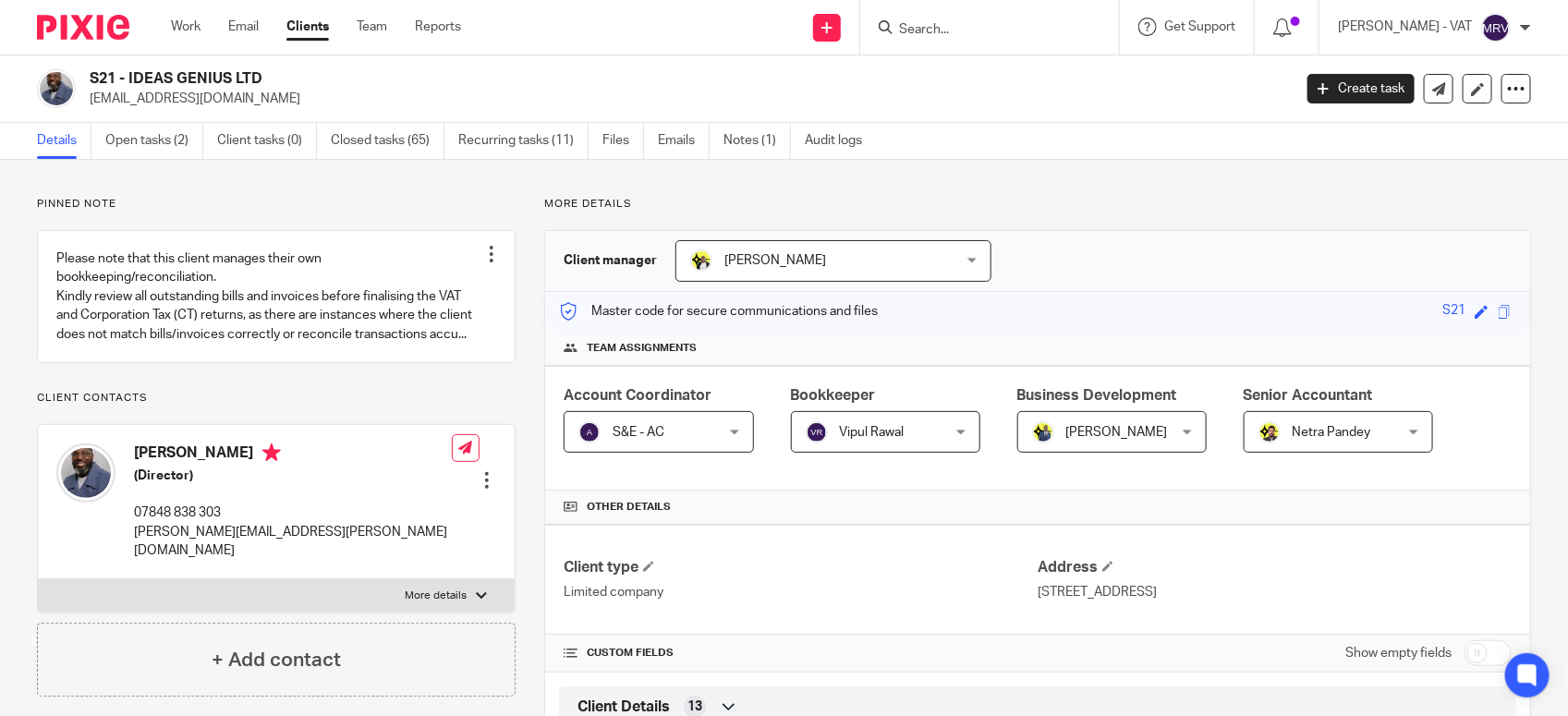
click at [141, 74] on h2 "S21 - IDEAS GENIUS LTD" at bounding box center [565, 79] width 951 height 20
drag, startPoint x: 130, startPoint y: 76, endPoint x: 263, endPoint y: 79, distance: 133.0
click at [263, 79] on h2 "S21 - IDEAS GENIUS LTD" at bounding box center [565, 79] width 951 height 20
copy h2 "IDEAS GENIUS LTD"
click at [131, 75] on h2 "S21 - IDEAS GENIUS LTD" at bounding box center [565, 79] width 951 height 20
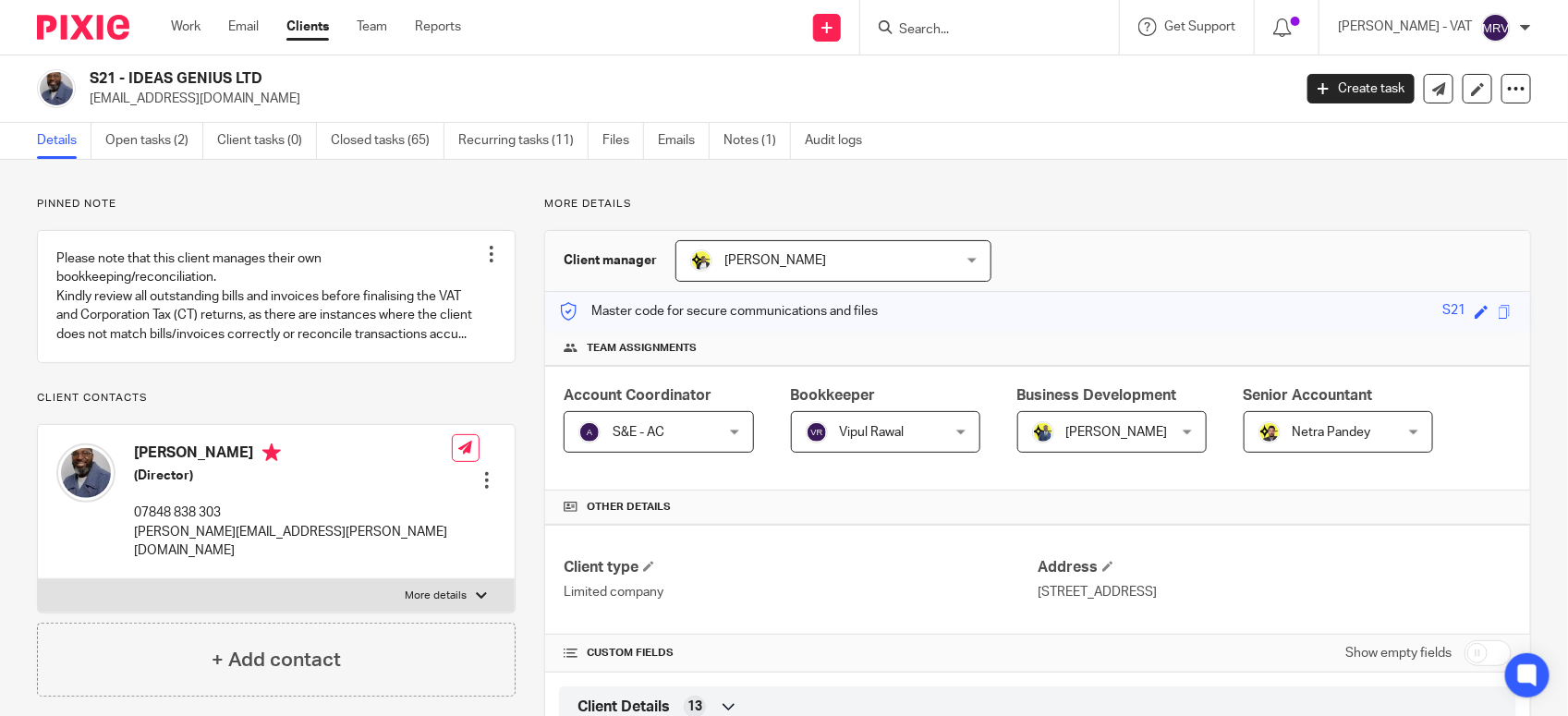
drag, startPoint x: 131, startPoint y: 75, endPoint x: 194, endPoint y: 75, distance: 63.0
click at [194, 75] on h2 "S21 - IDEAS GENIUS LTD" at bounding box center [565, 79] width 951 height 20
click at [124, 75] on h2 "S21 - IDEAS GENIUS LTD" at bounding box center [565, 79] width 951 height 20
drag, startPoint x: 127, startPoint y: 77, endPoint x: 291, endPoint y: 85, distance: 164.2
click at [291, 85] on h2 "S21 - IDEAS GENIUS LTD" at bounding box center [565, 79] width 951 height 20
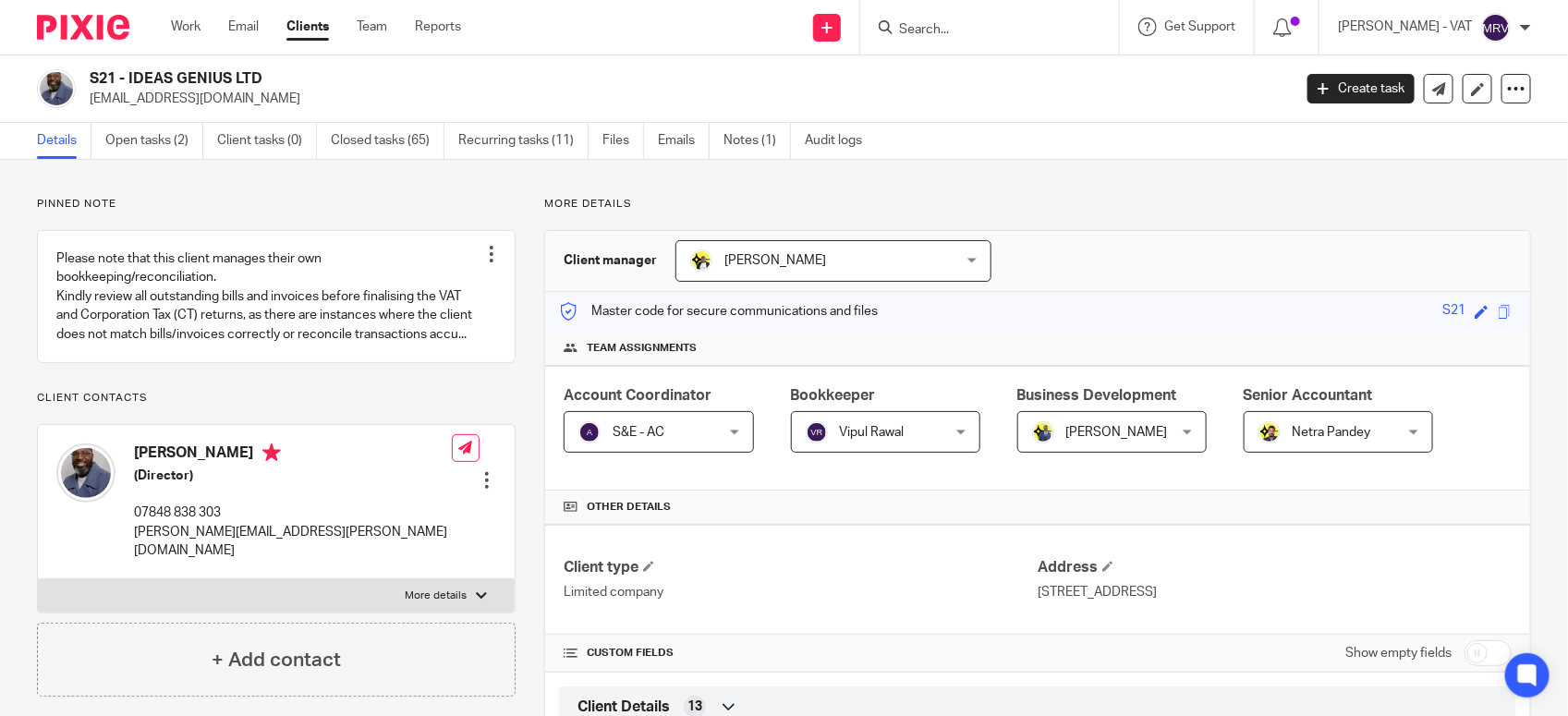
copy h2 "IDEAS GENIUS LTD"
click at [399, 275] on link at bounding box center [276, 296] width 477 height 131
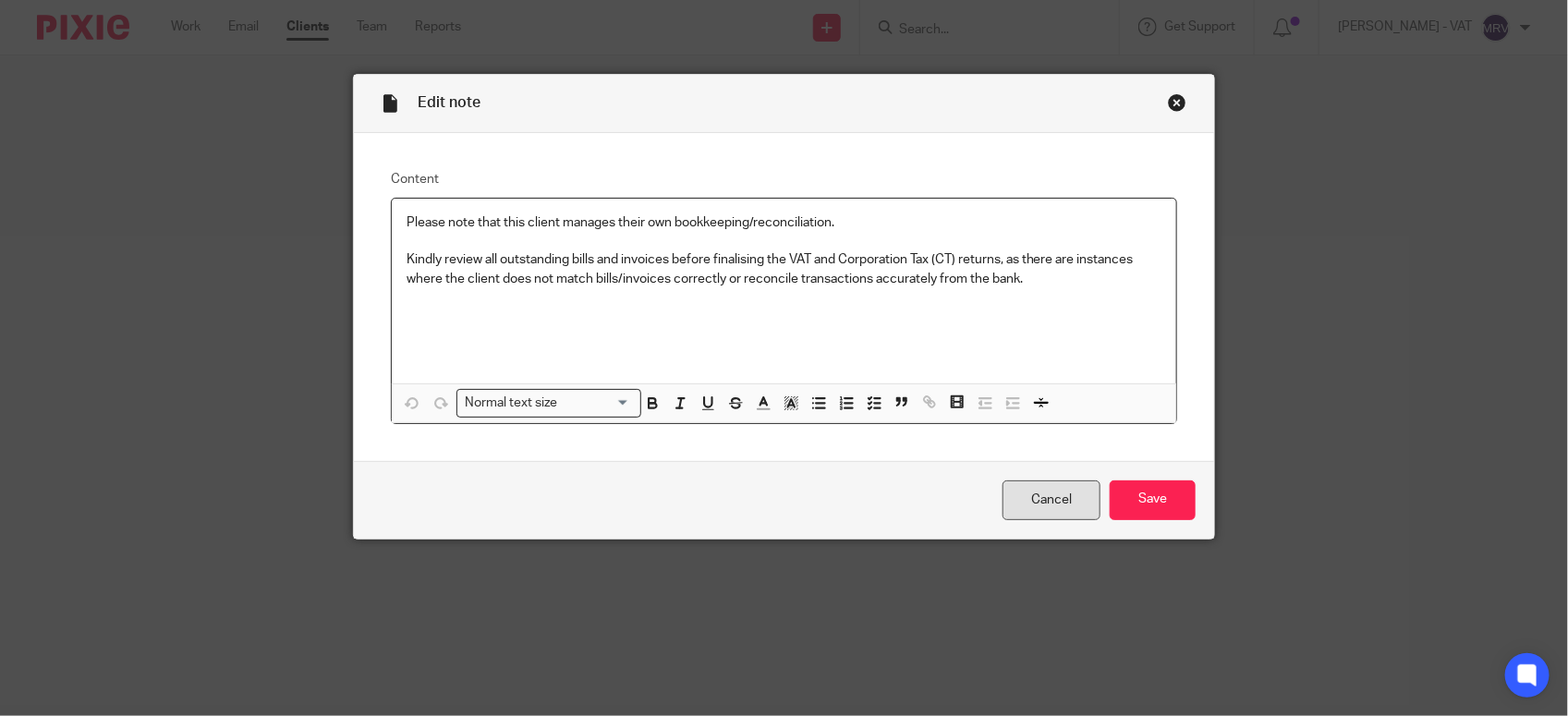
click at [1002, 490] on link "Cancel" at bounding box center [1051, 500] width 98 height 40
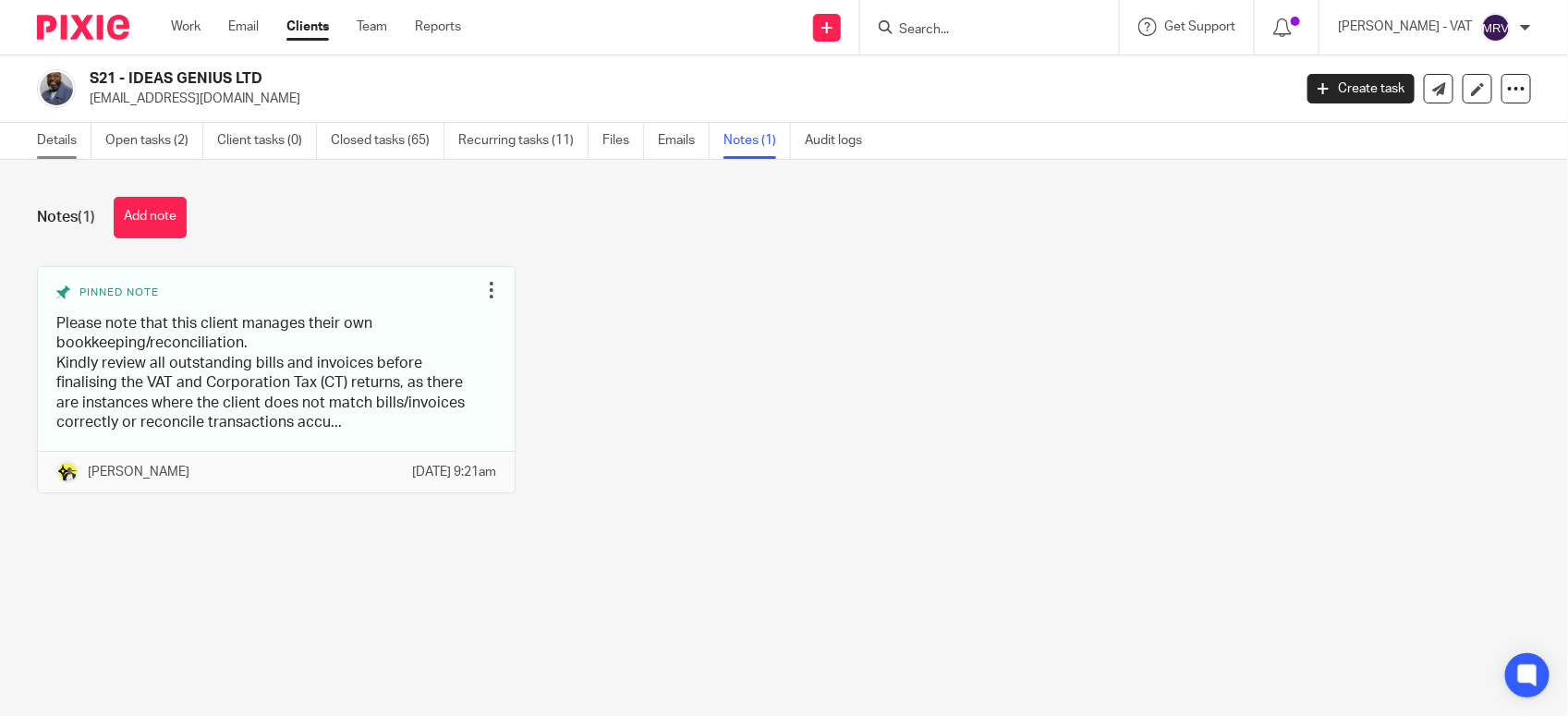
click at [52, 149] on link "Details" at bounding box center [64, 140] width 55 height 36
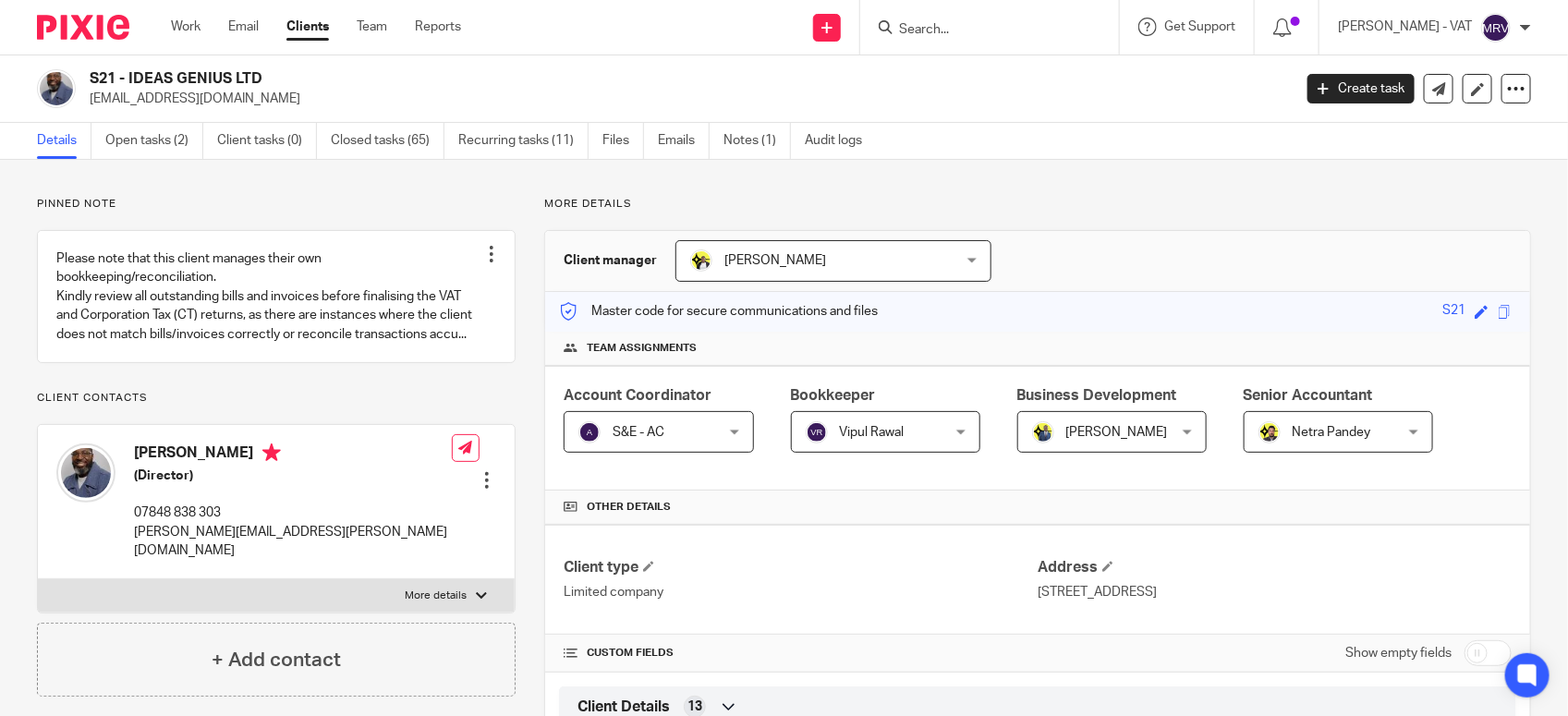
click at [1064, 129] on div "Details Open tasks (2) Client tasks (0) Closed tasks (65) Recurring tasks (11) …" at bounding box center [784, 141] width 1568 height 37
click at [671, 92] on p "accounts@weareunedited.com" at bounding box center [684, 98] width 1190 height 19
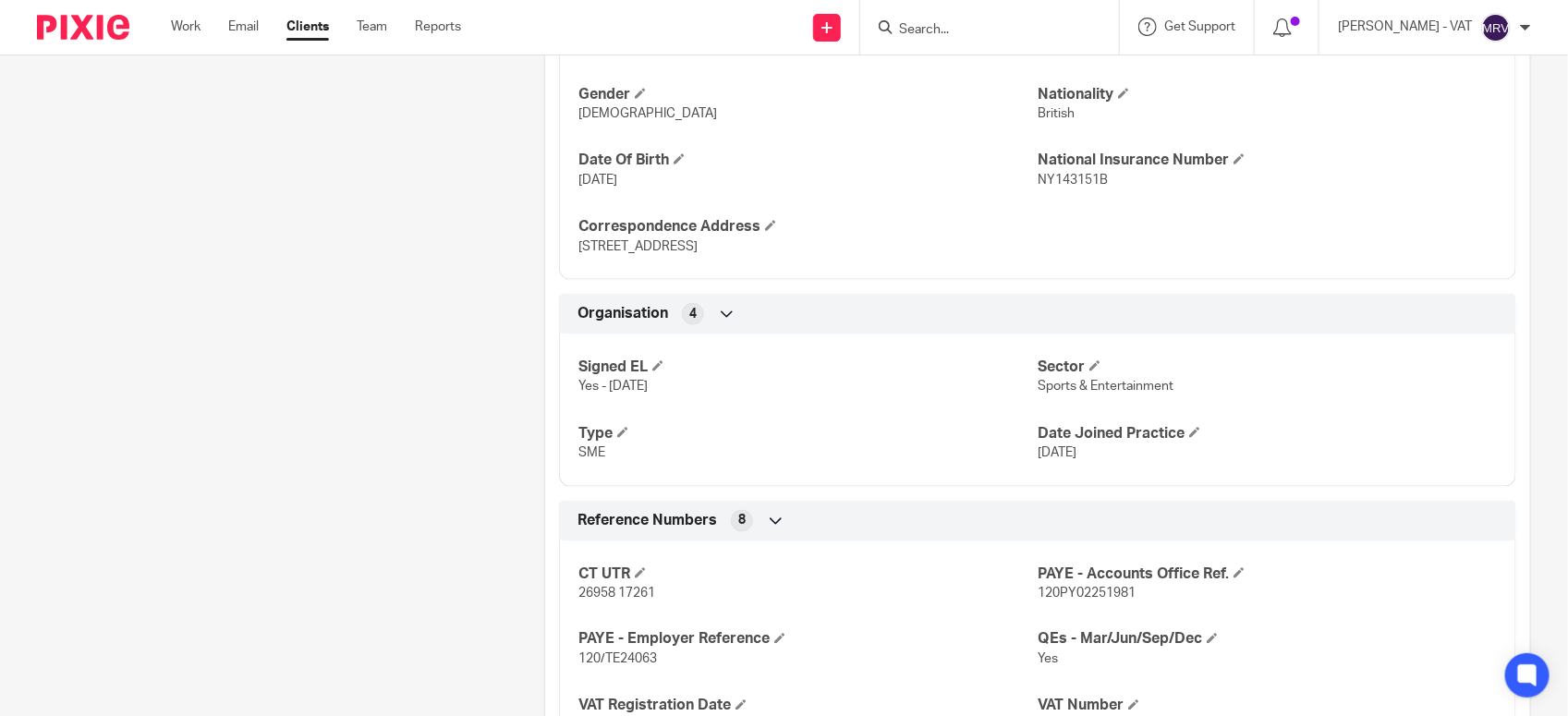
scroll to position [1269, 0]
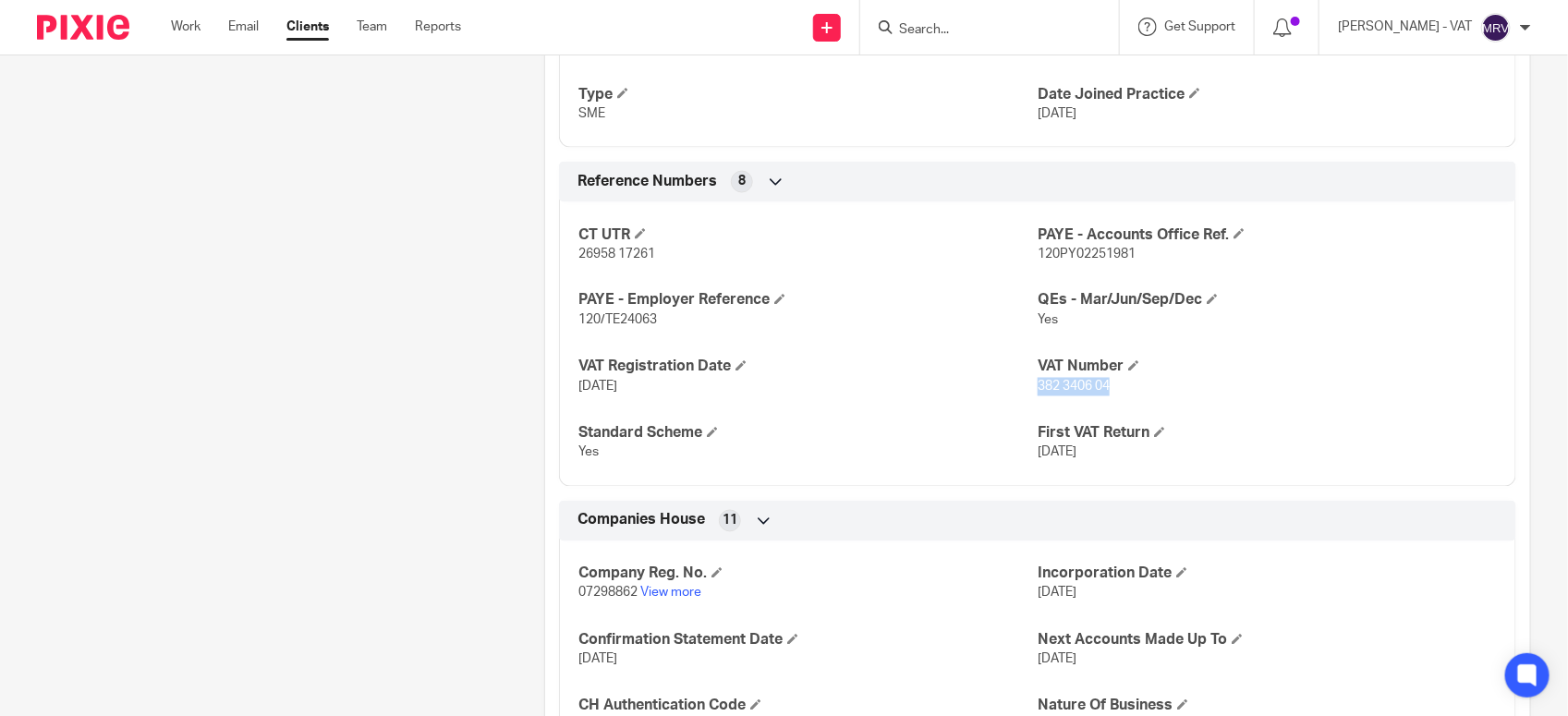
drag, startPoint x: 1030, startPoint y: 388, endPoint x: 1109, endPoint y: 385, distance: 79.1
click at [1109, 385] on p "382 3406 04" at bounding box center [1267, 387] width 459 height 19
copy span "382 3406 04"
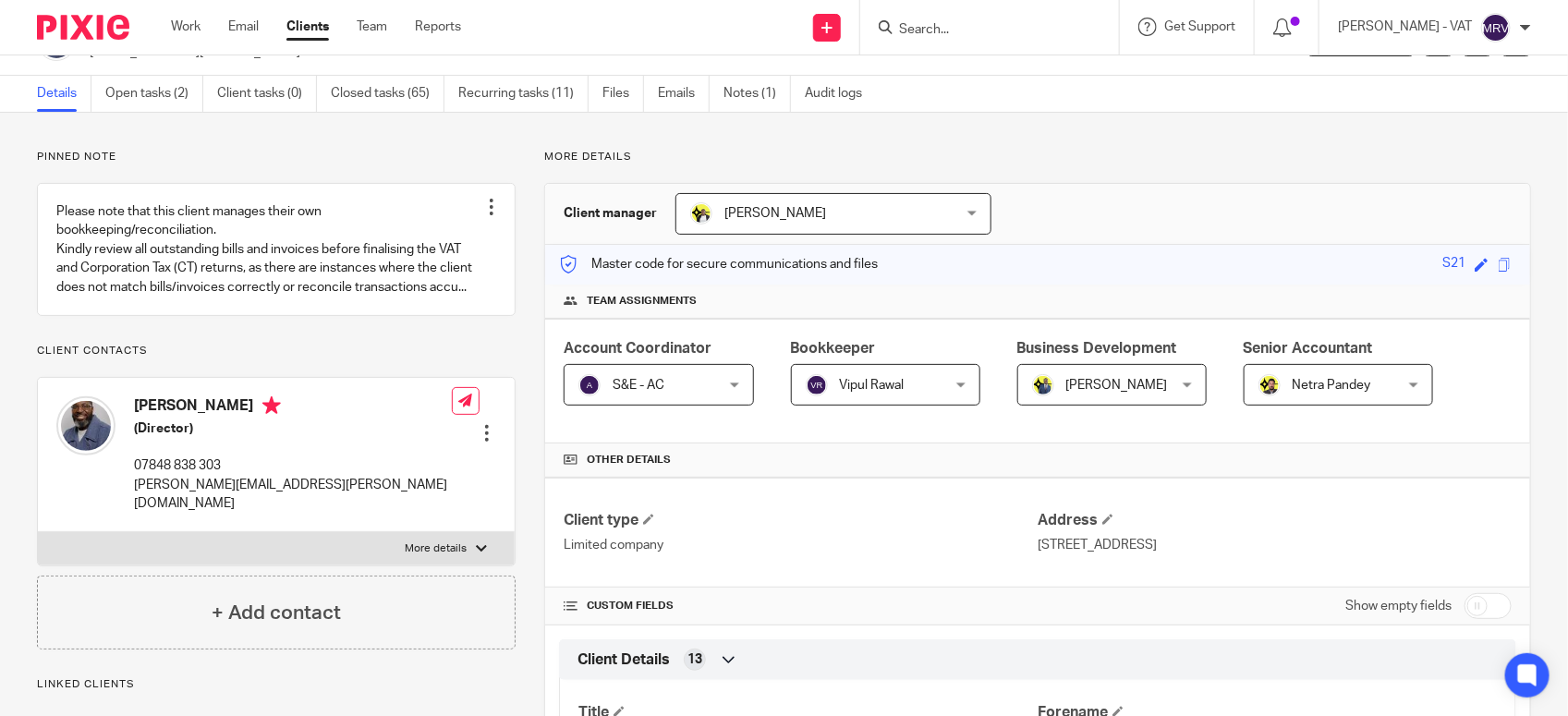
scroll to position [0, 0]
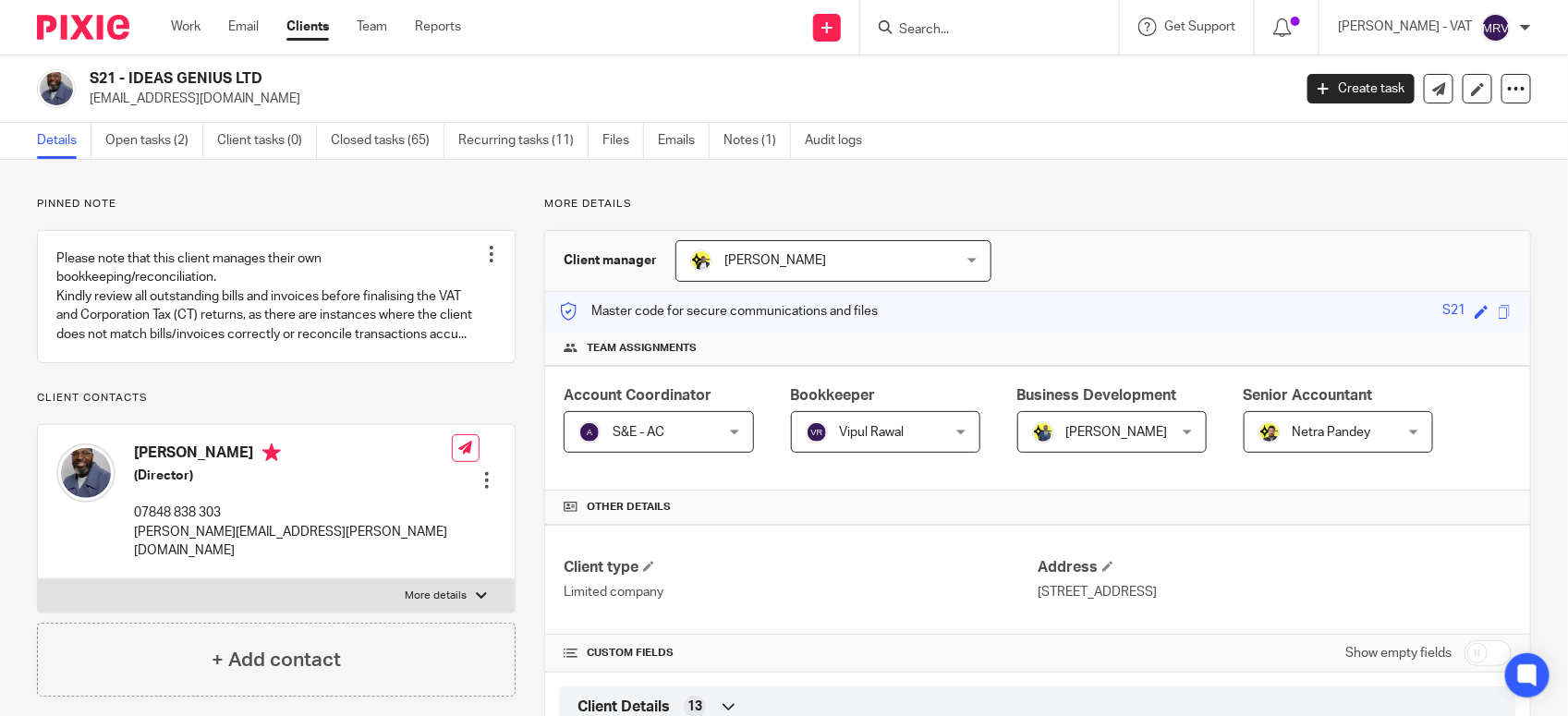
click at [988, 34] on input "Search" at bounding box center [980, 31] width 166 height 17
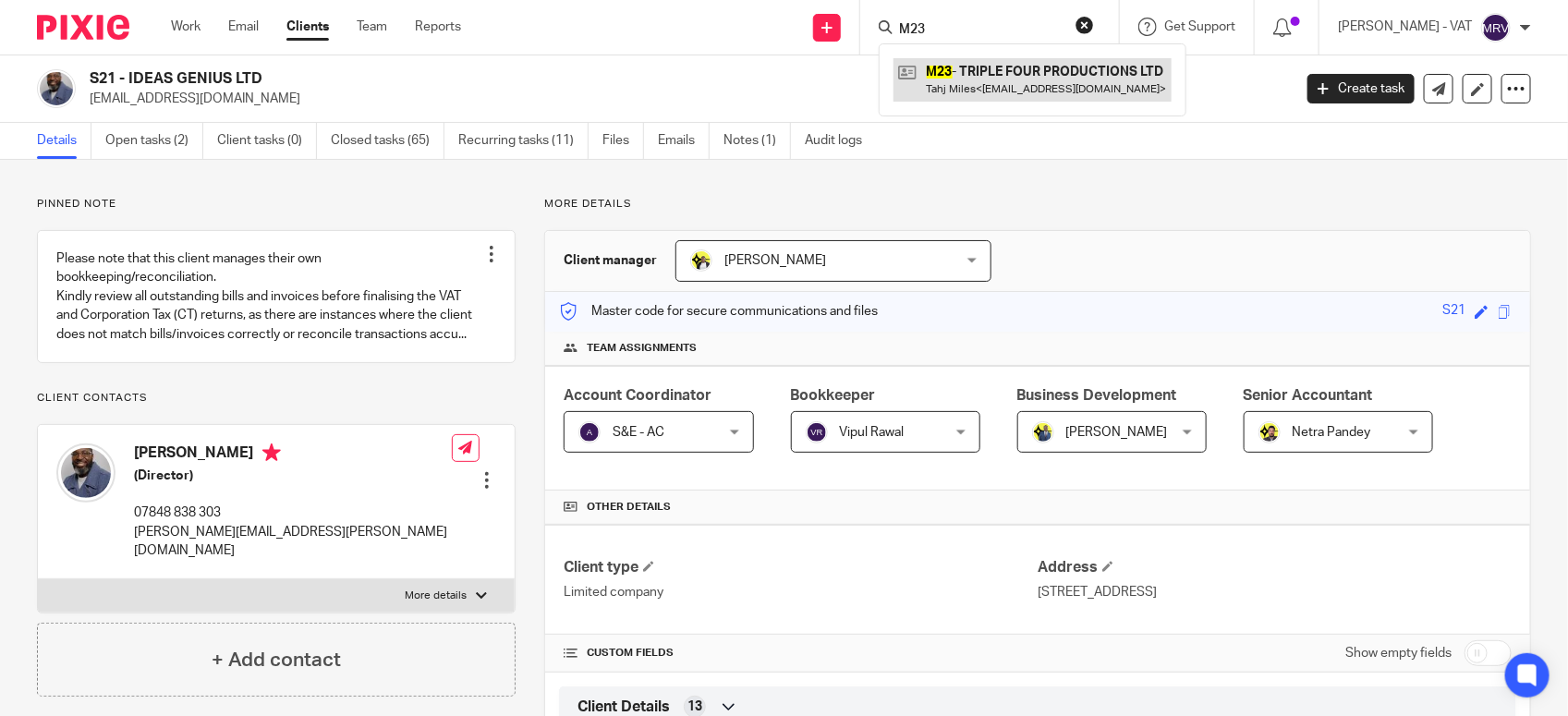
type input "M23"
click at [996, 61] on link at bounding box center [1032, 80] width 278 height 43
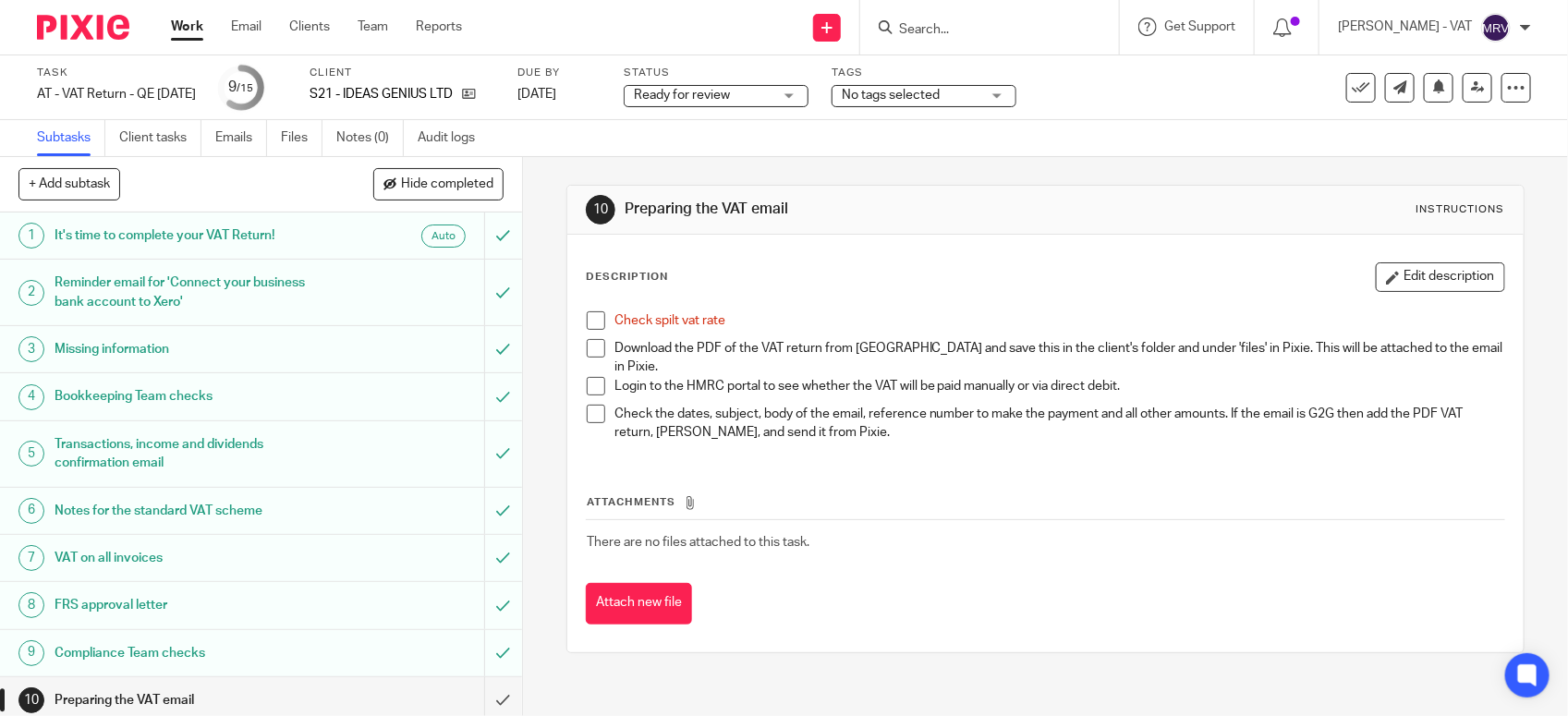
click at [591, 316] on span at bounding box center [596, 320] width 19 height 19
click at [307, 140] on link "Files" at bounding box center [301, 137] width 42 height 36
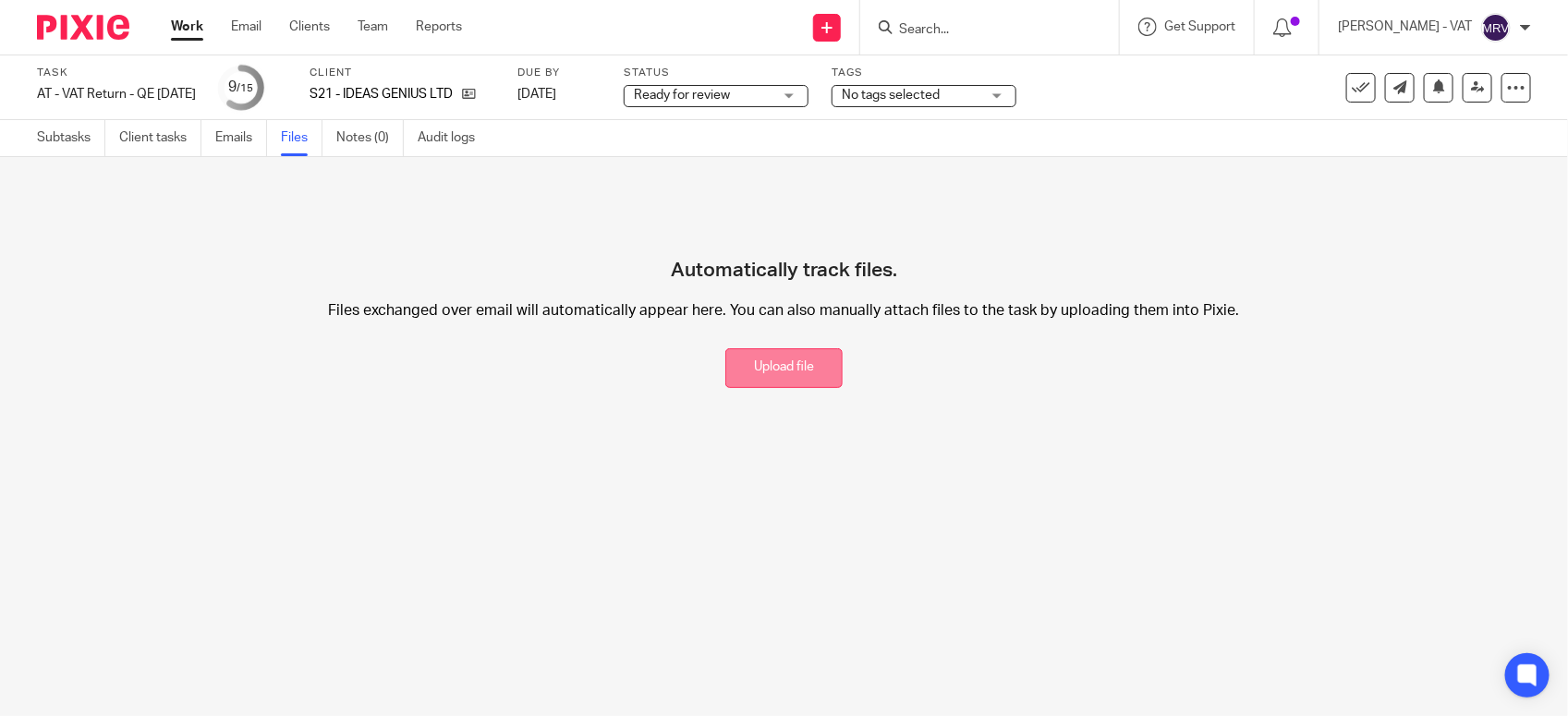
click at [751, 362] on button "Upload file" at bounding box center [784, 368] width 117 height 40
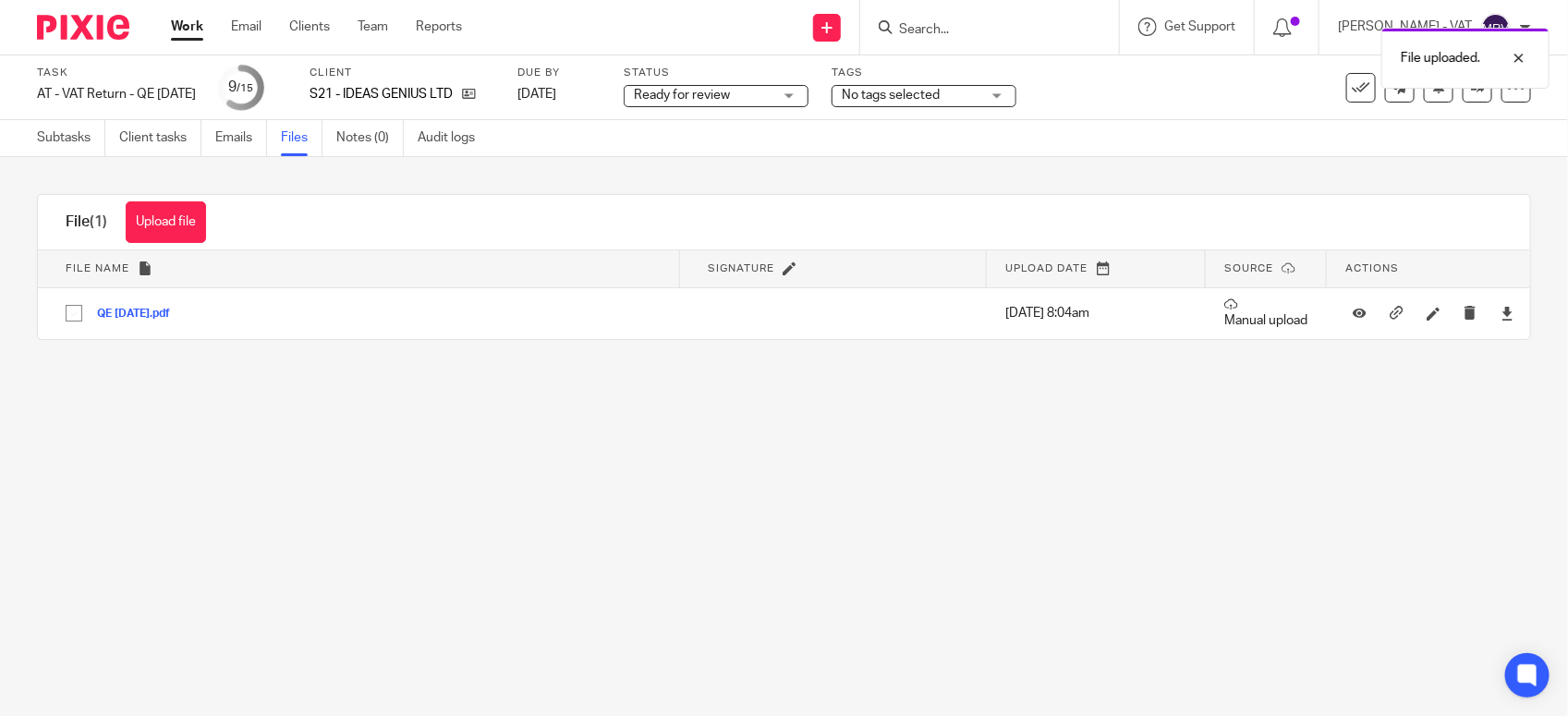
click at [642, 422] on main "Task AT - VAT Return - QE [DATE] Save AT - VAT Return - QE [DATE] 9 /15 Client …" at bounding box center [784, 358] width 1568 height 716
click at [57, 145] on link "Subtasks" at bounding box center [72, 137] width 69 height 36
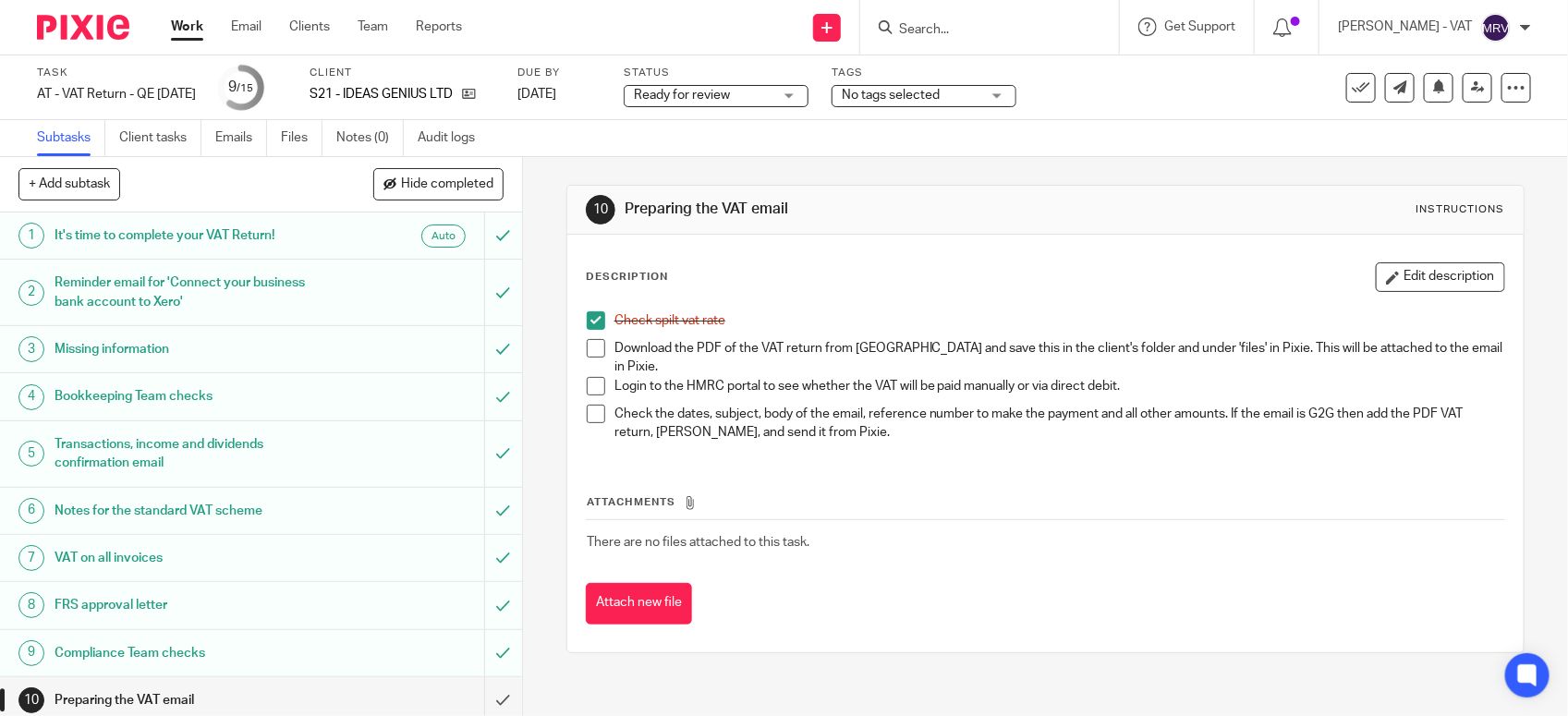
click at [587, 348] on span at bounding box center [596, 348] width 19 height 19
click at [300, 141] on link "Files" at bounding box center [301, 137] width 42 height 36
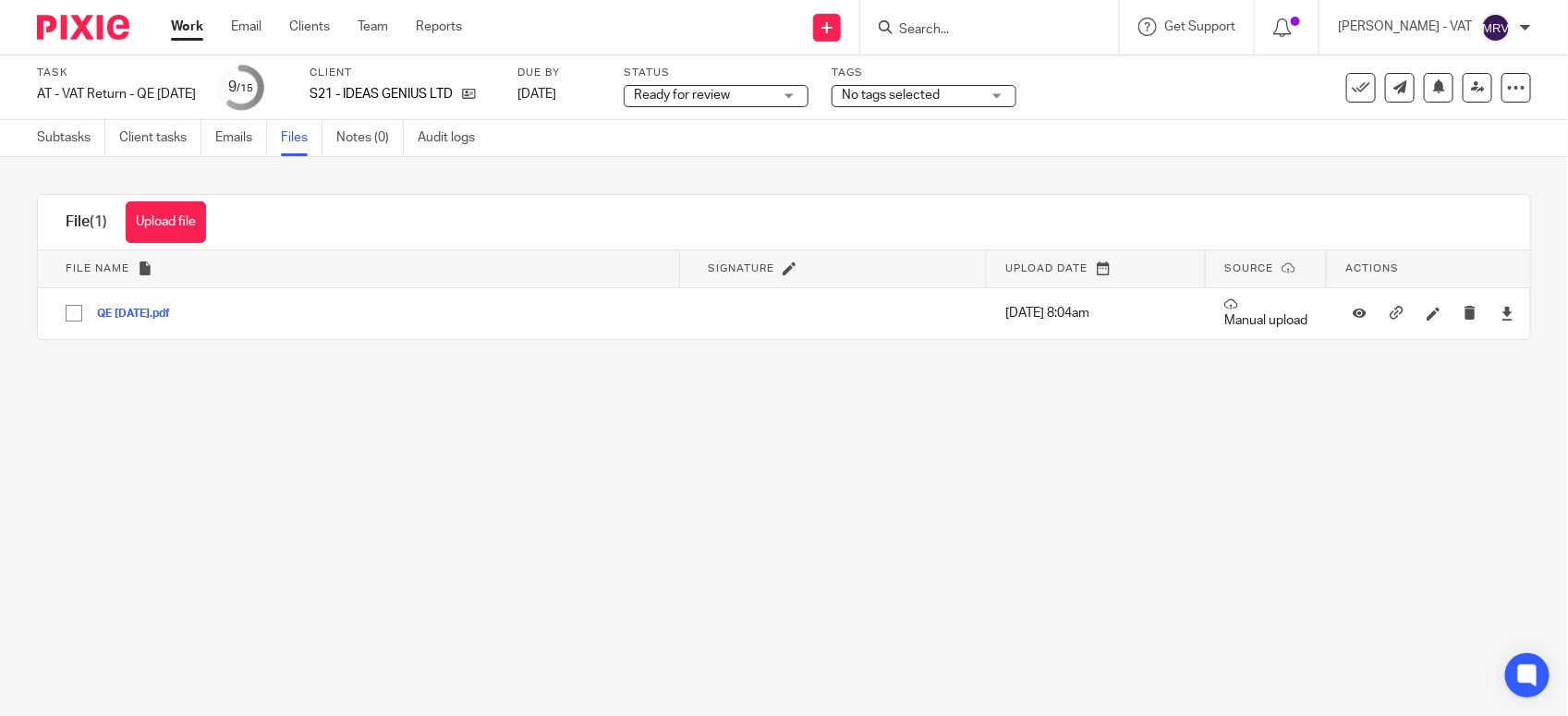
click at [583, 380] on main "Task AT - VAT Return - QE [DATE] Save AT - VAT Return - QE [DATE] 9 /15 Client …" at bounding box center [784, 358] width 1568 height 716
click at [79, 141] on link "Subtasks" at bounding box center [72, 137] width 69 height 36
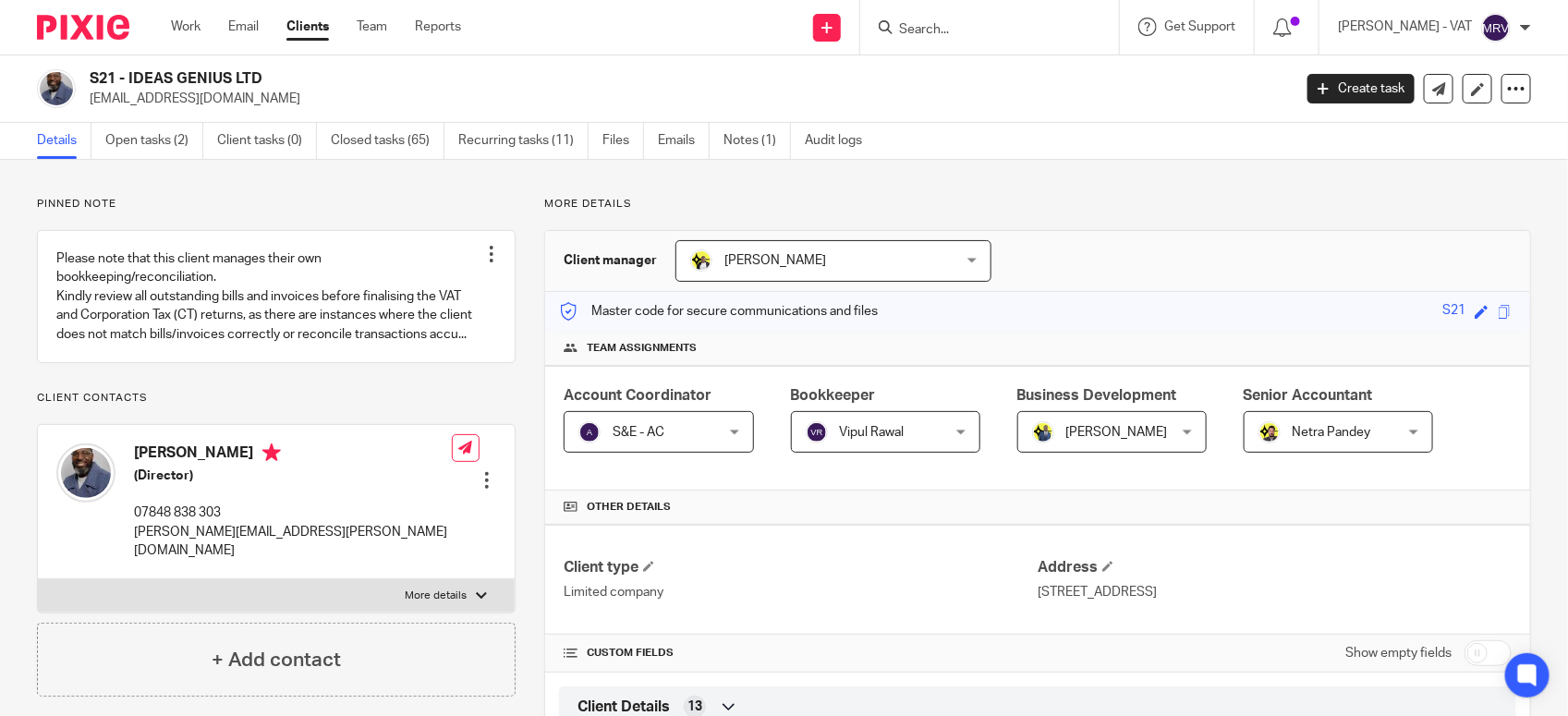
click at [949, 30] on input "Search" at bounding box center [980, 31] width 166 height 17
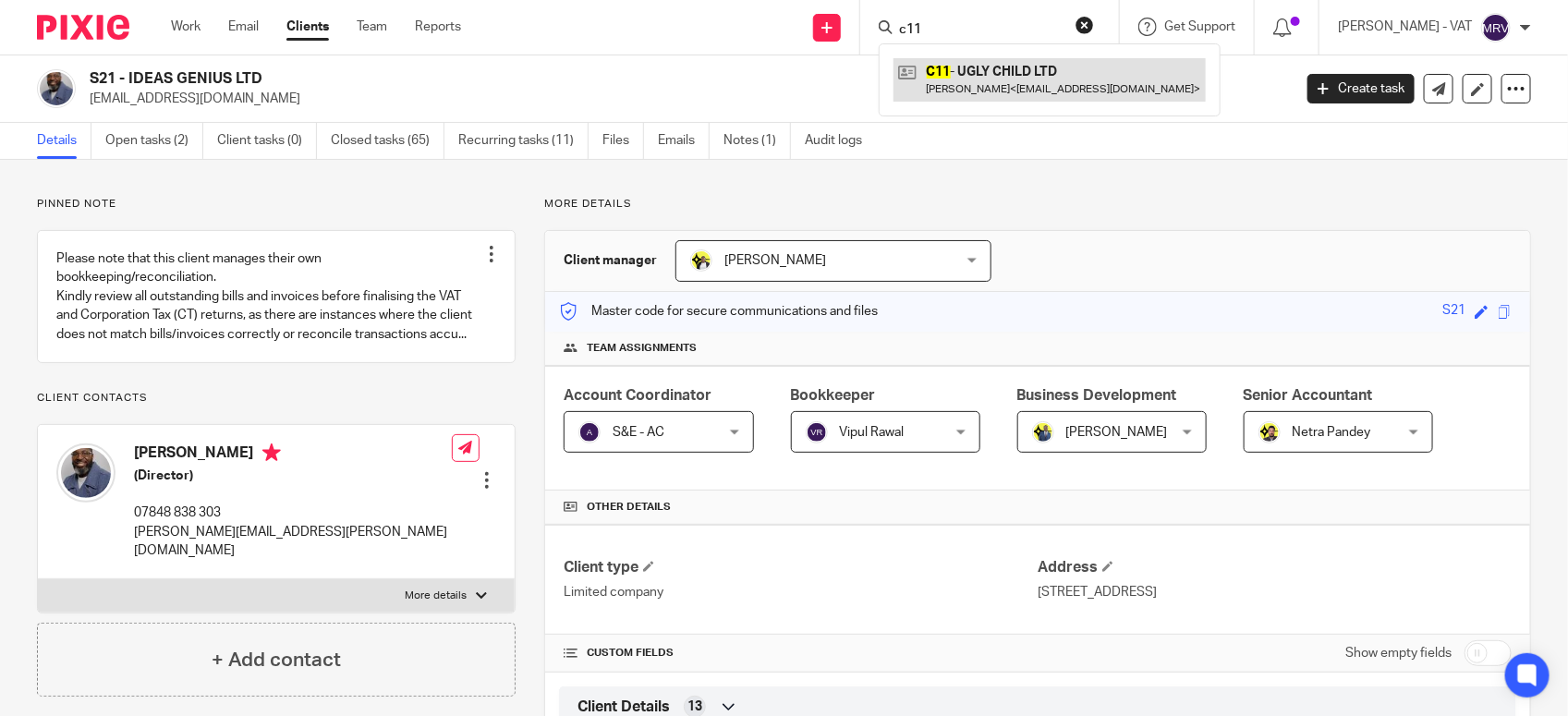
type input "c11"
click at [987, 72] on link at bounding box center [1050, 80] width 312 height 43
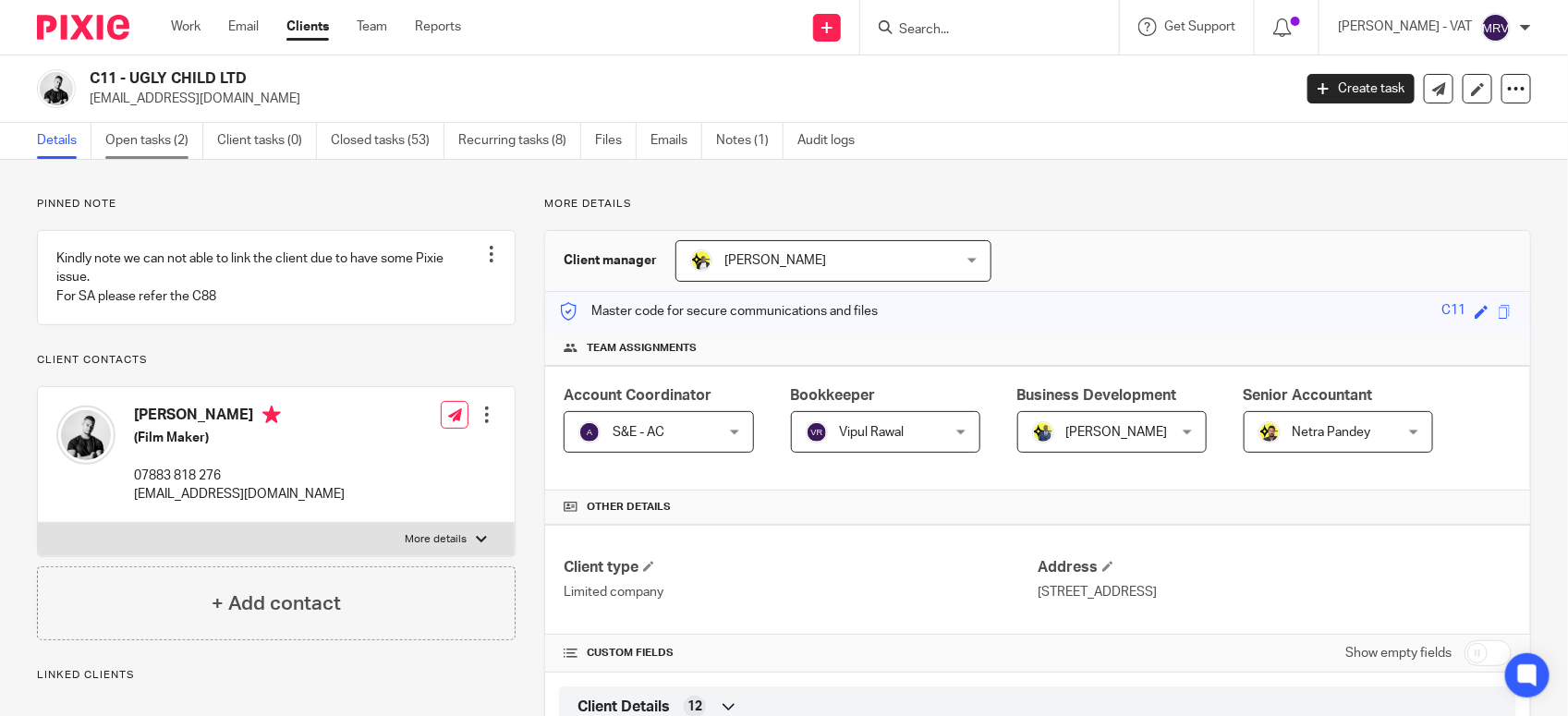
click at [124, 152] on link "Open tasks (2)" at bounding box center [153, 140] width 98 height 36
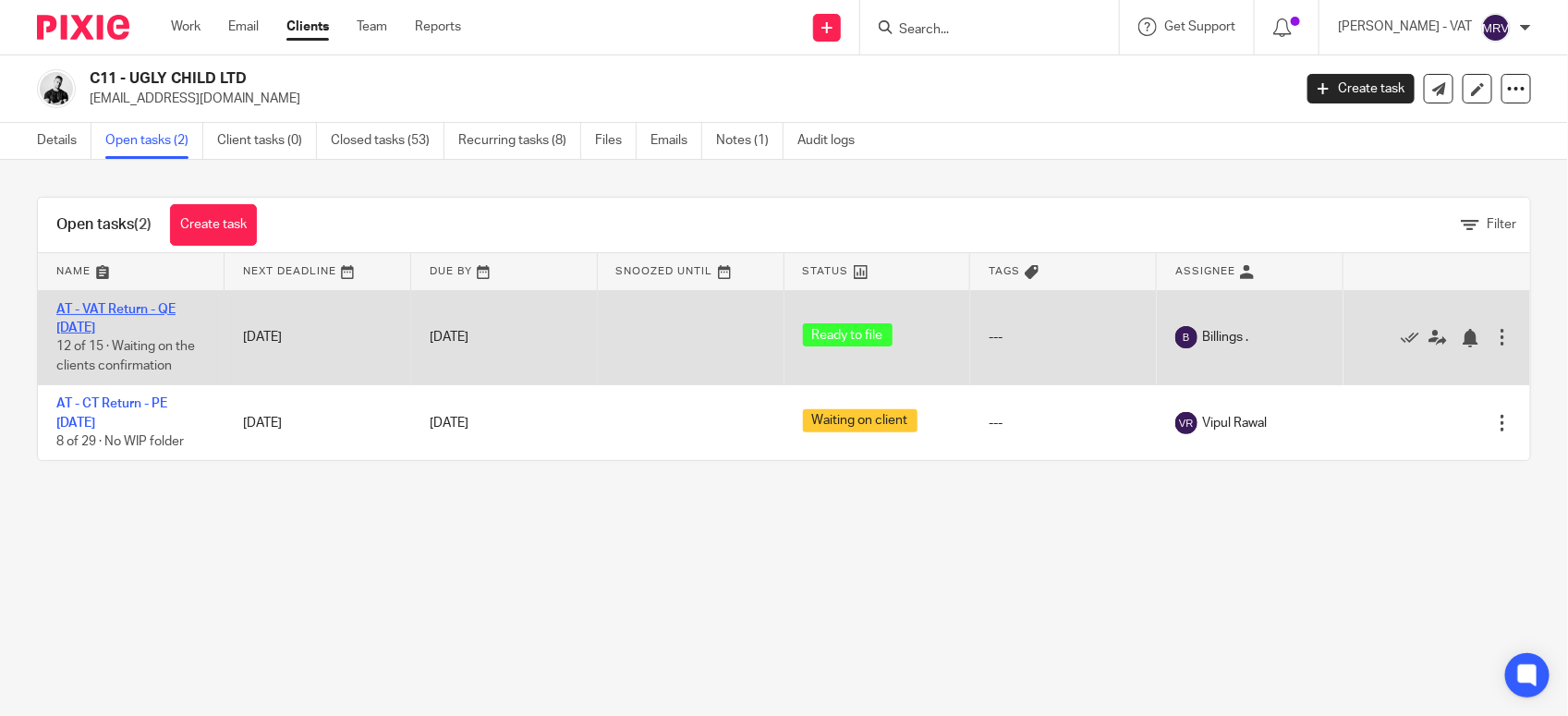
click at [155, 305] on link "AT - VAT Return - QE [DATE]" at bounding box center [116, 319] width 119 height 32
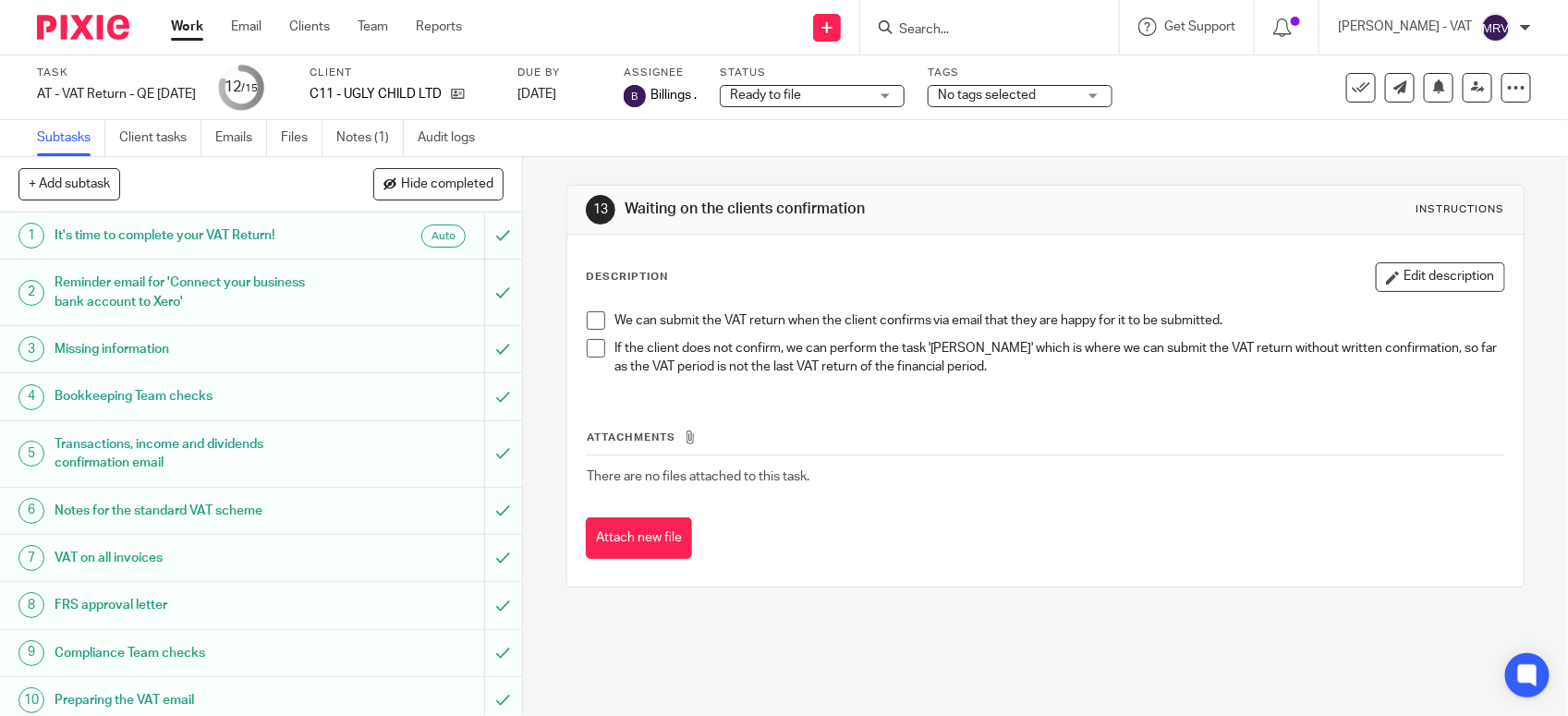
click at [279, 141] on ul "Subtasks Client tasks Emails Files Notes (1) Audit logs" at bounding box center [269, 137] width 465 height 36
click at [289, 140] on link "Files" at bounding box center [301, 137] width 42 height 36
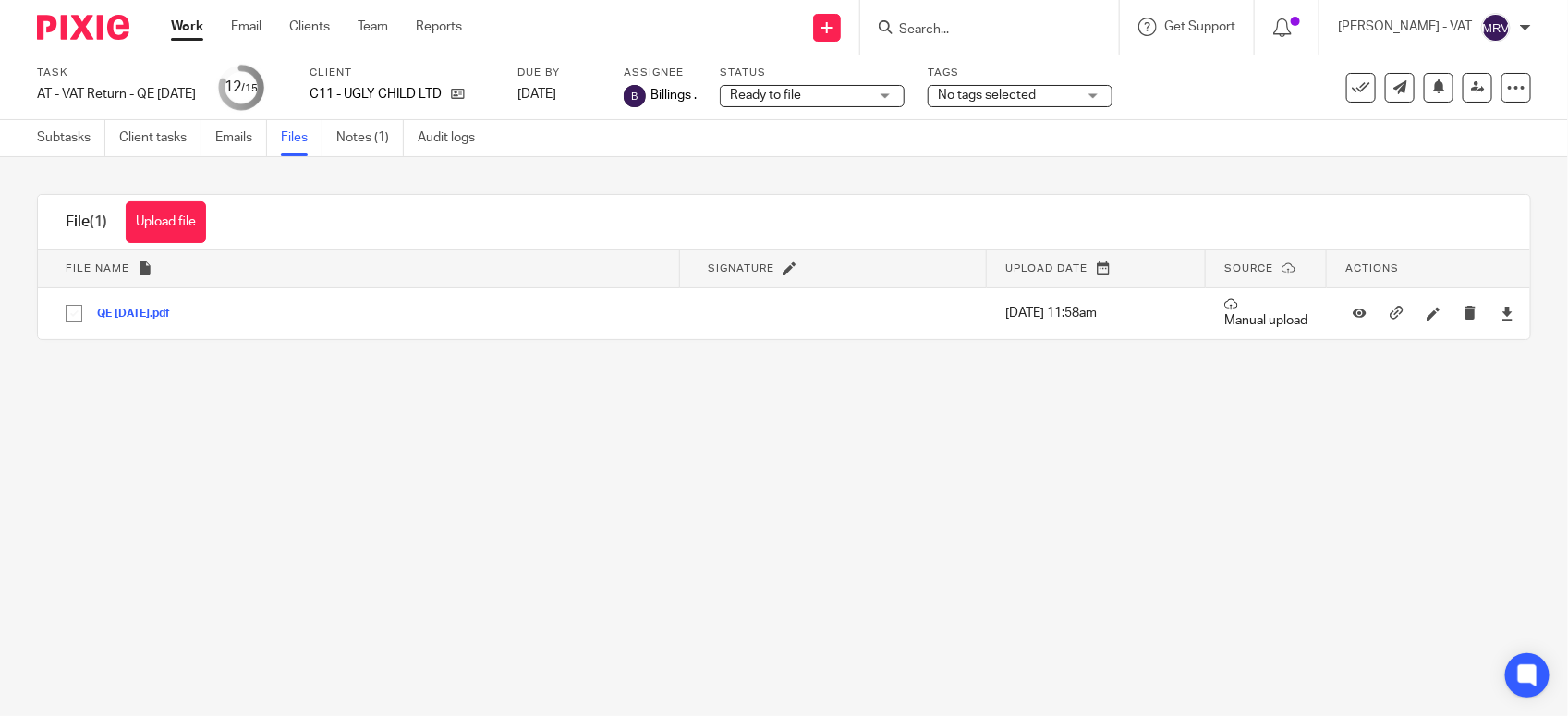
click at [993, 30] on input "Search" at bounding box center [980, 31] width 166 height 17
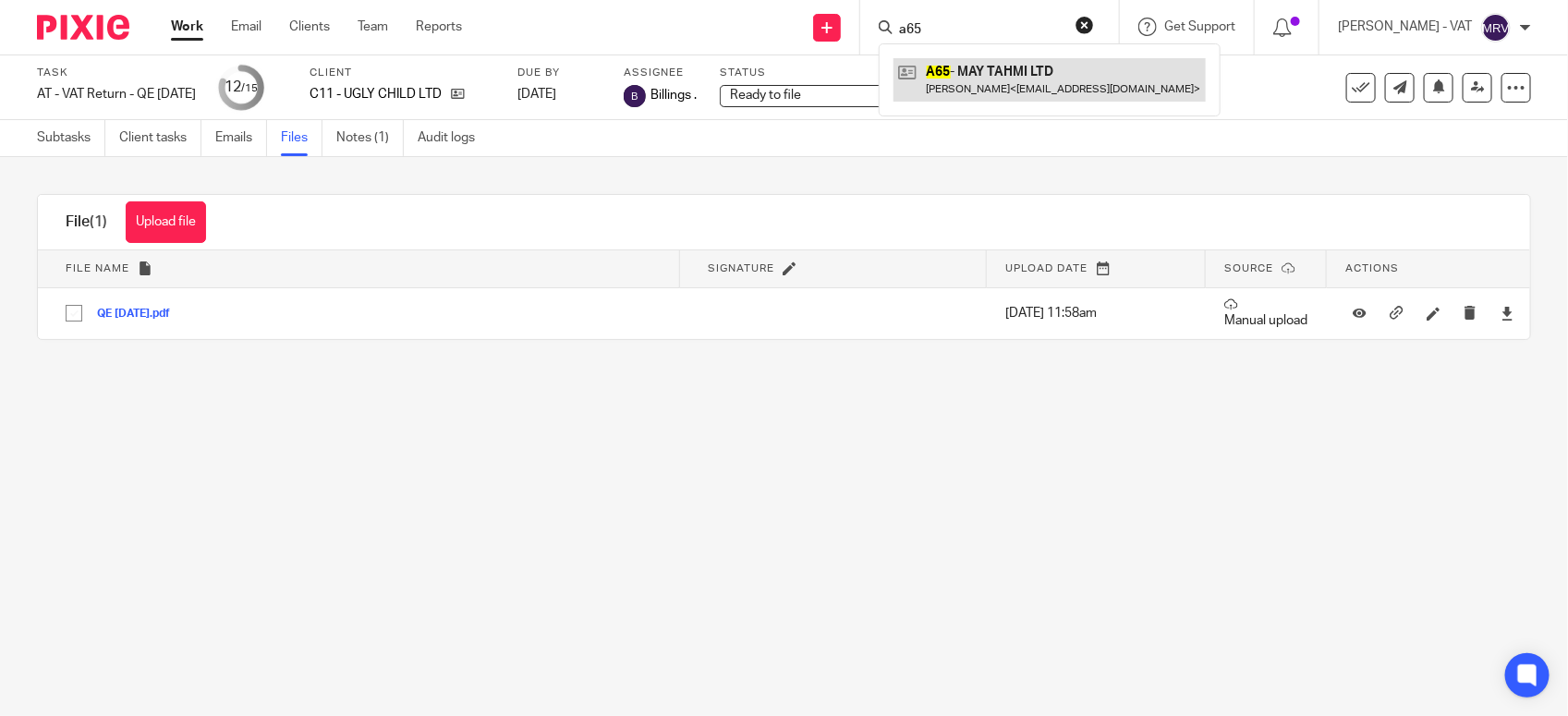
type input "a65"
click at [1000, 67] on link at bounding box center [1050, 80] width 312 height 43
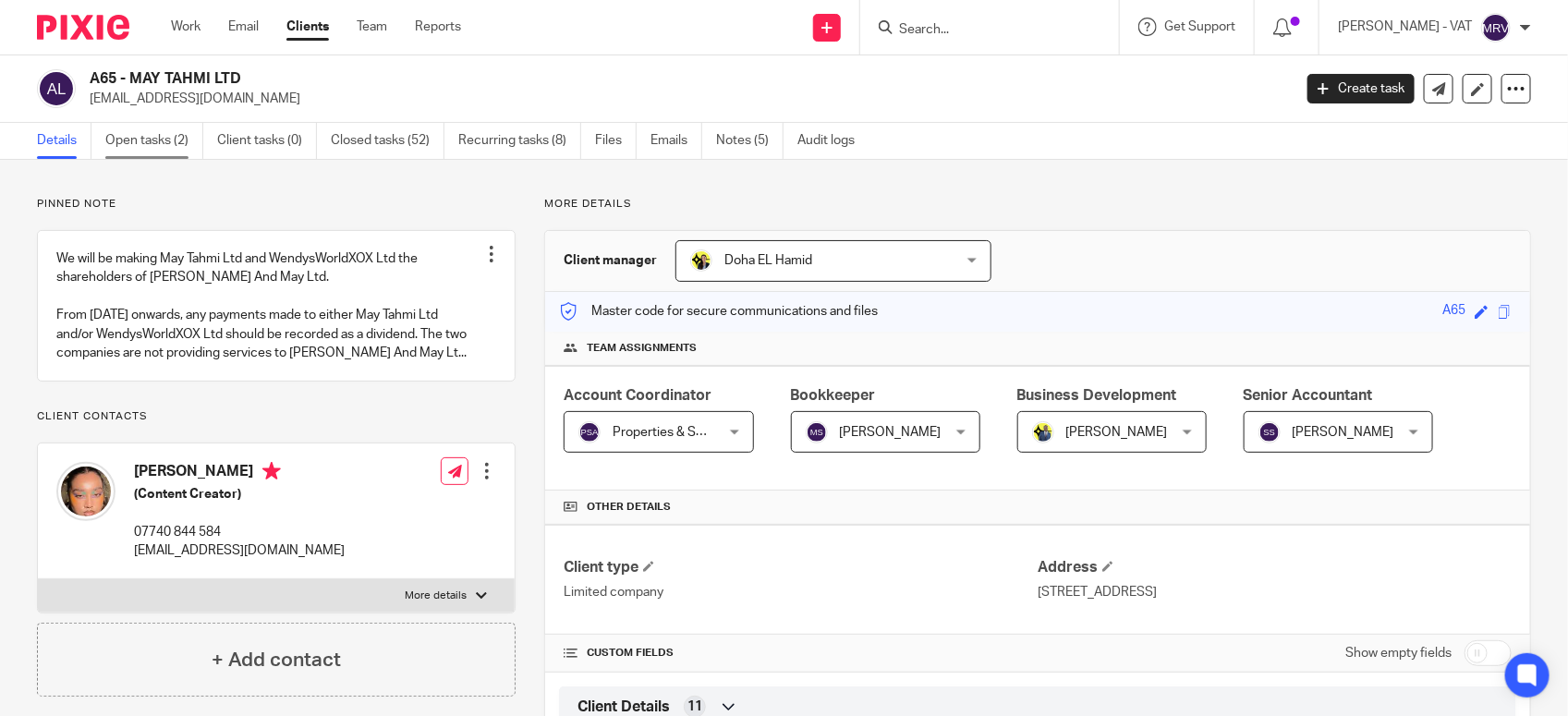
click at [183, 150] on link "Open tasks (2)" at bounding box center [153, 140] width 98 height 36
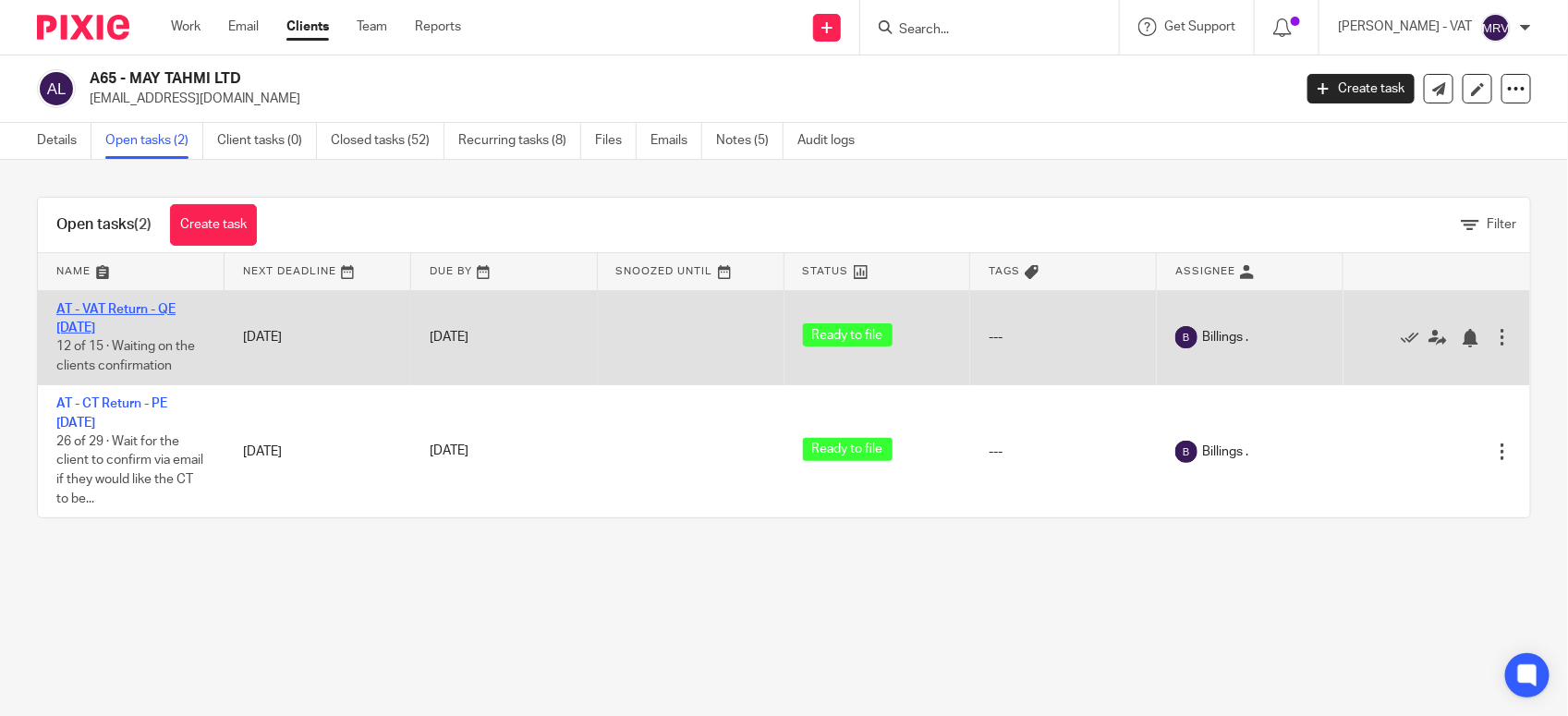
click at [126, 307] on link "AT - VAT Return - QE [DATE]" at bounding box center [116, 319] width 119 height 32
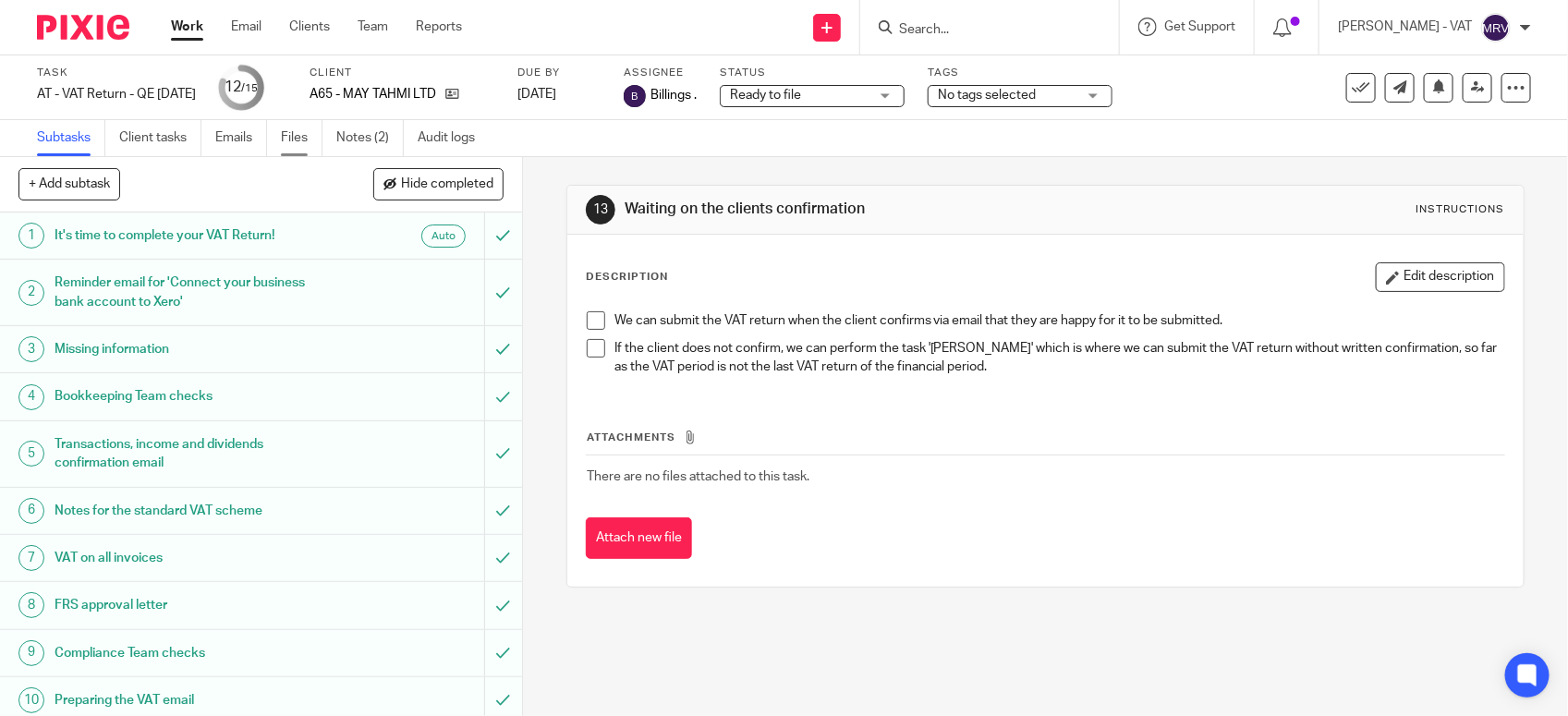
click at [307, 144] on link "Files" at bounding box center [301, 137] width 42 height 36
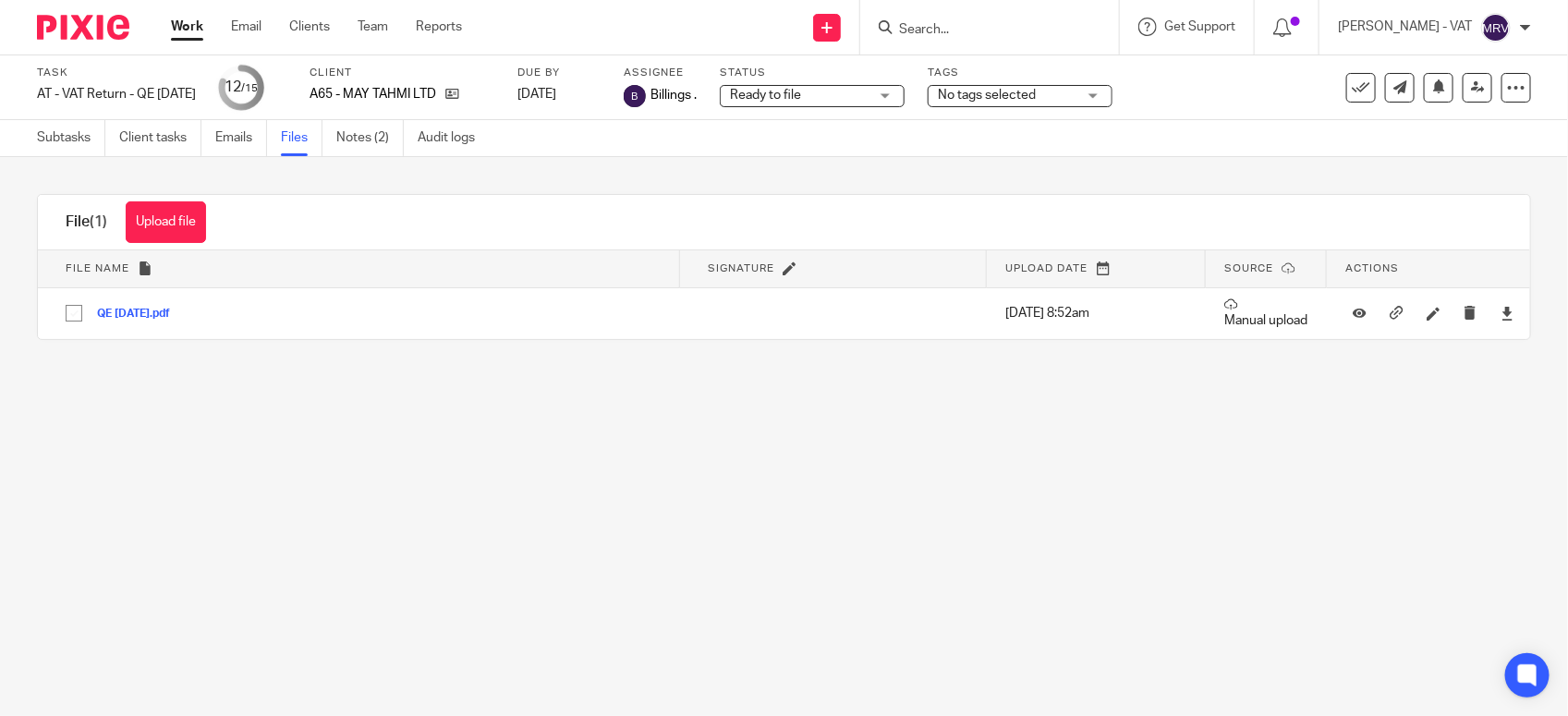
click at [804, 424] on main "Task AT - VAT Return - QE 30-09-2025 Save AT - VAT Return - QE 30-09-2025 12 /1…" at bounding box center [784, 358] width 1568 height 716
click at [1026, 26] on input "Search" at bounding box center [980, 31] width 166 height 17
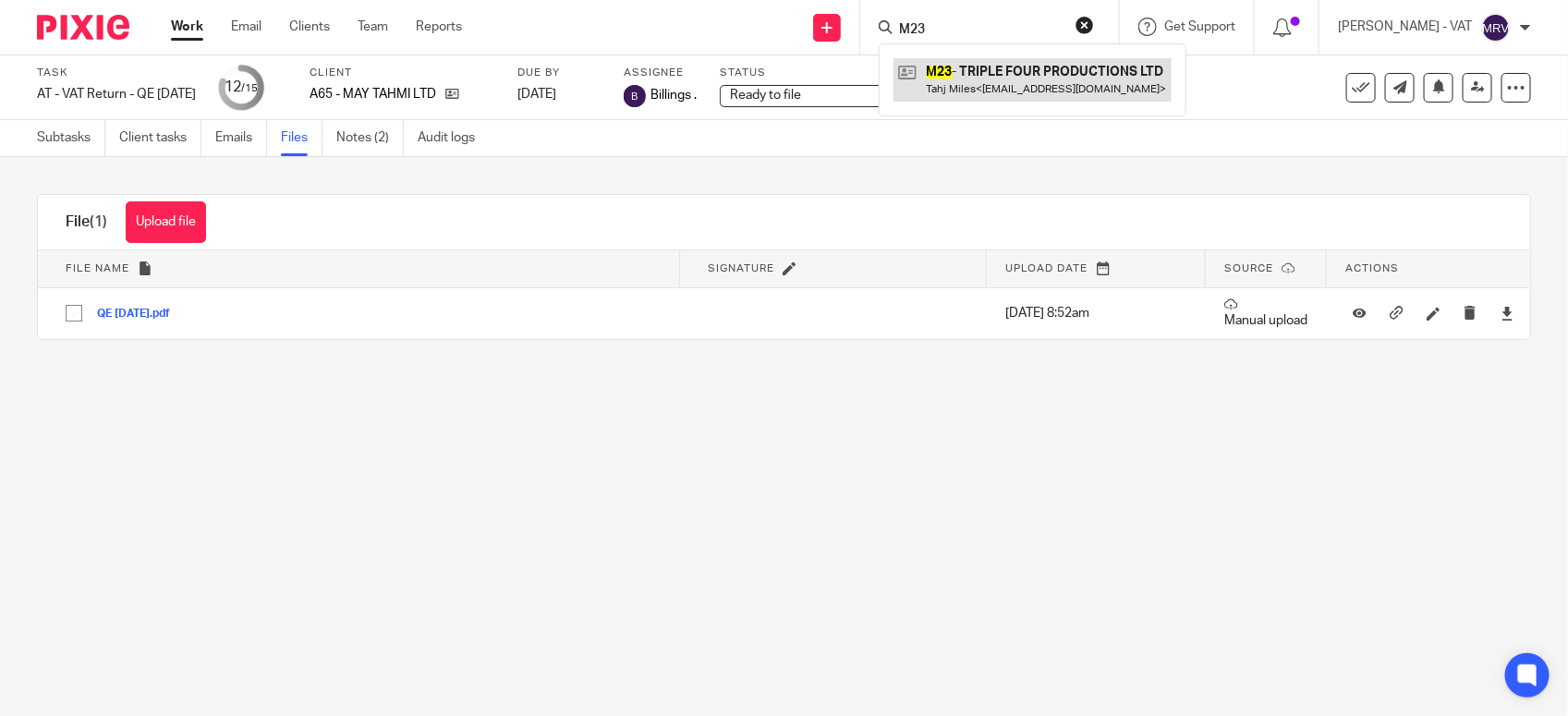
type input "M23"
click at [1030, 63] on link at bounding box center [1032, 80] width 278 height 43
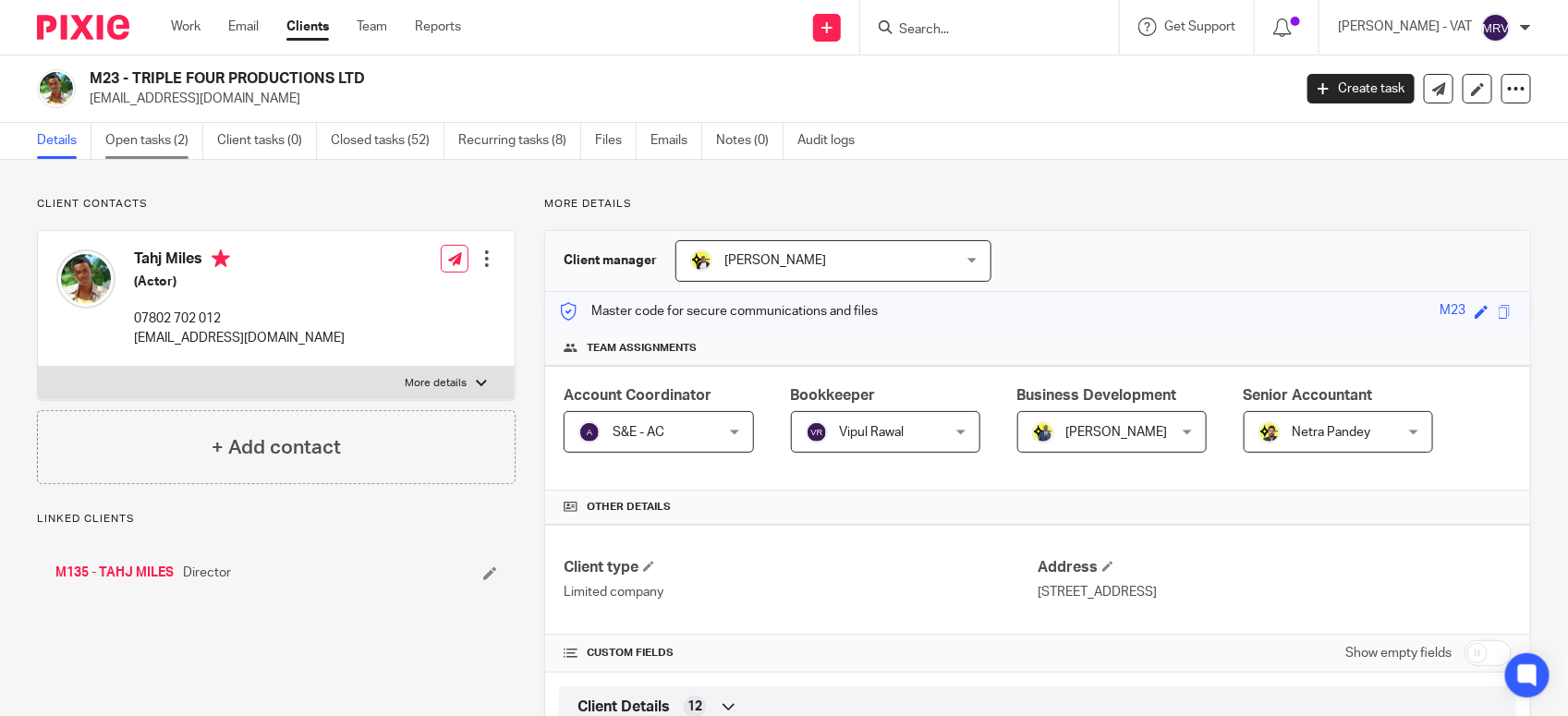
click at [139, 148] on link "Open tasks (2)" at bounding box center [153, 140] width 98 height 36
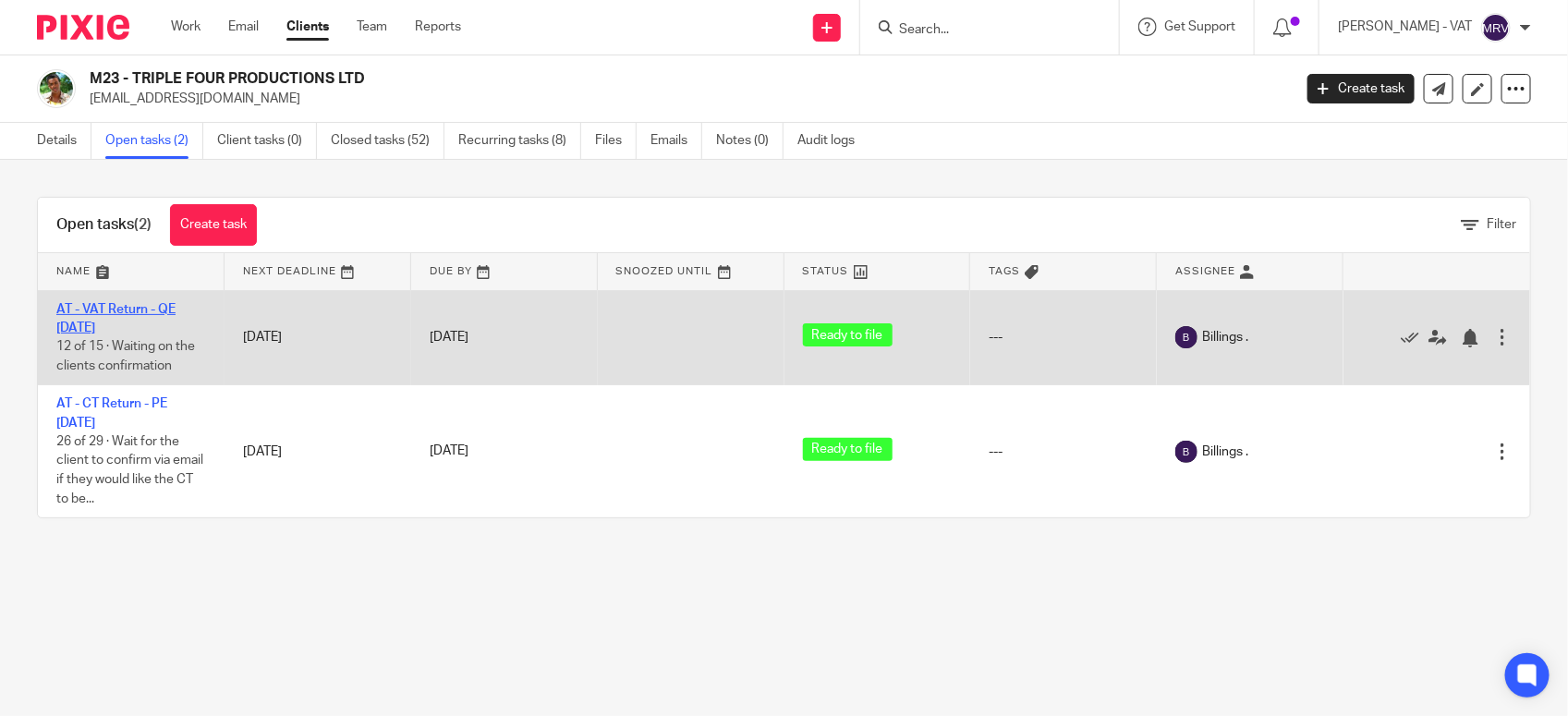
click at [152, 306] on link "AT - VAT Return - QE [DATE]" at bounding box center [116, 319] width 119 height 32
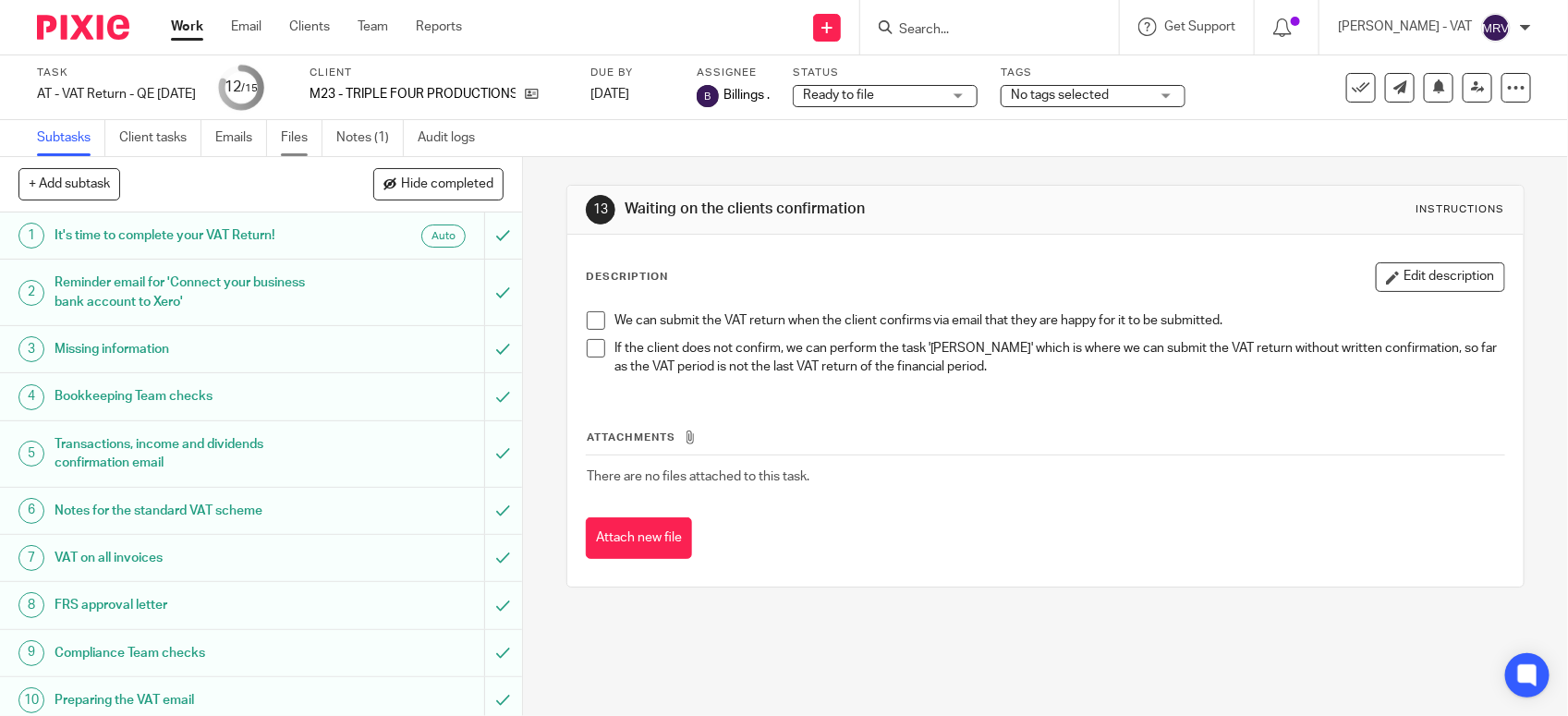
click at [300, 137] on link "Files" at bounding box center [301, 137] width 42 height 36
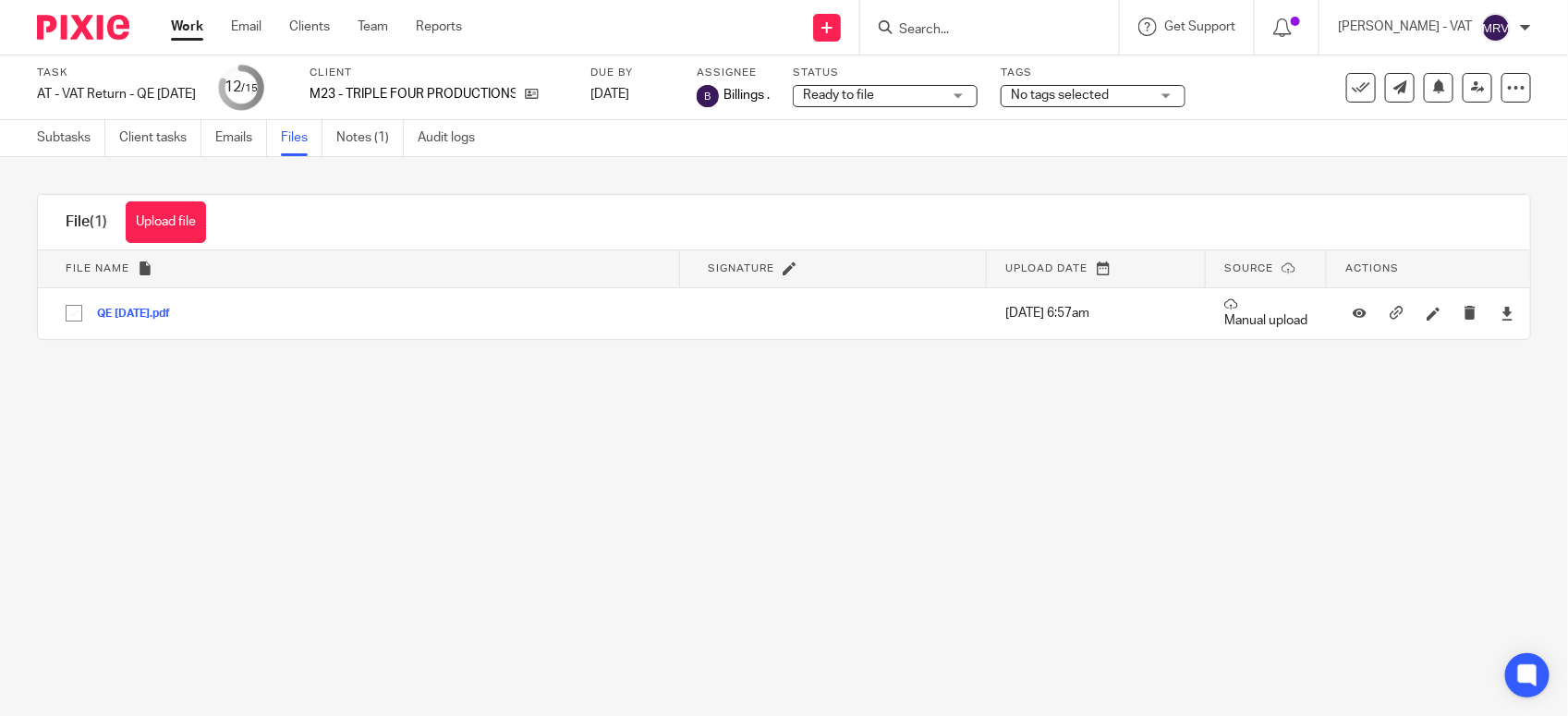
click at [859, 511] on main "Task AT - VAT Return - QE 30-09-2025 Save AT - VAT Return - QE 30-09-2025 12 /1…" at bounding box center [784, 358] width 1568 height 716
click at [994, 23] on input "Search" at bounding box center [980, 31] width 166 height 17
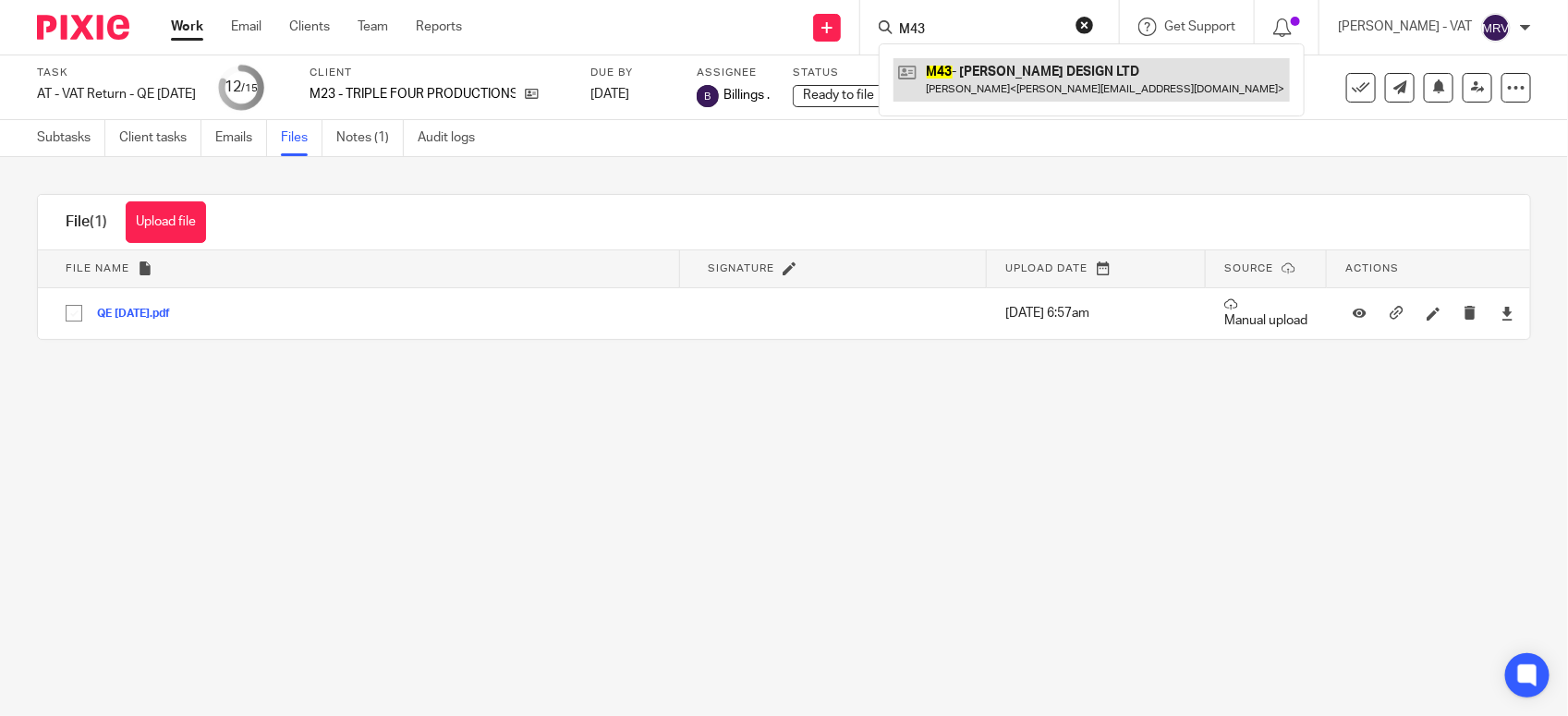
type input "M43"
click at [1038, 81] on link at bounding box center [1091, 80] width 397 height 43
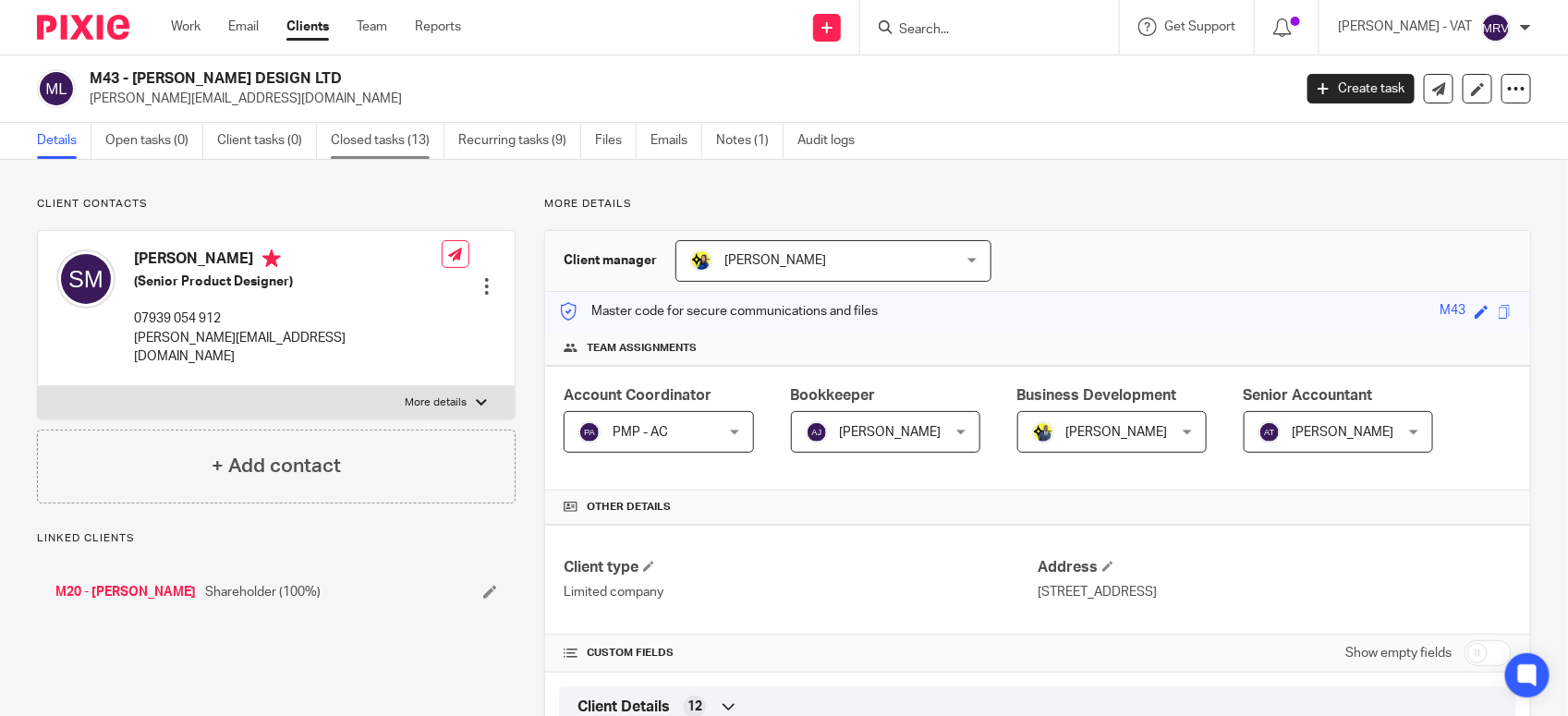
click at [382, 154] on link "Closed tasks (13)" at bounding box center [387, 140] width 113 height 36
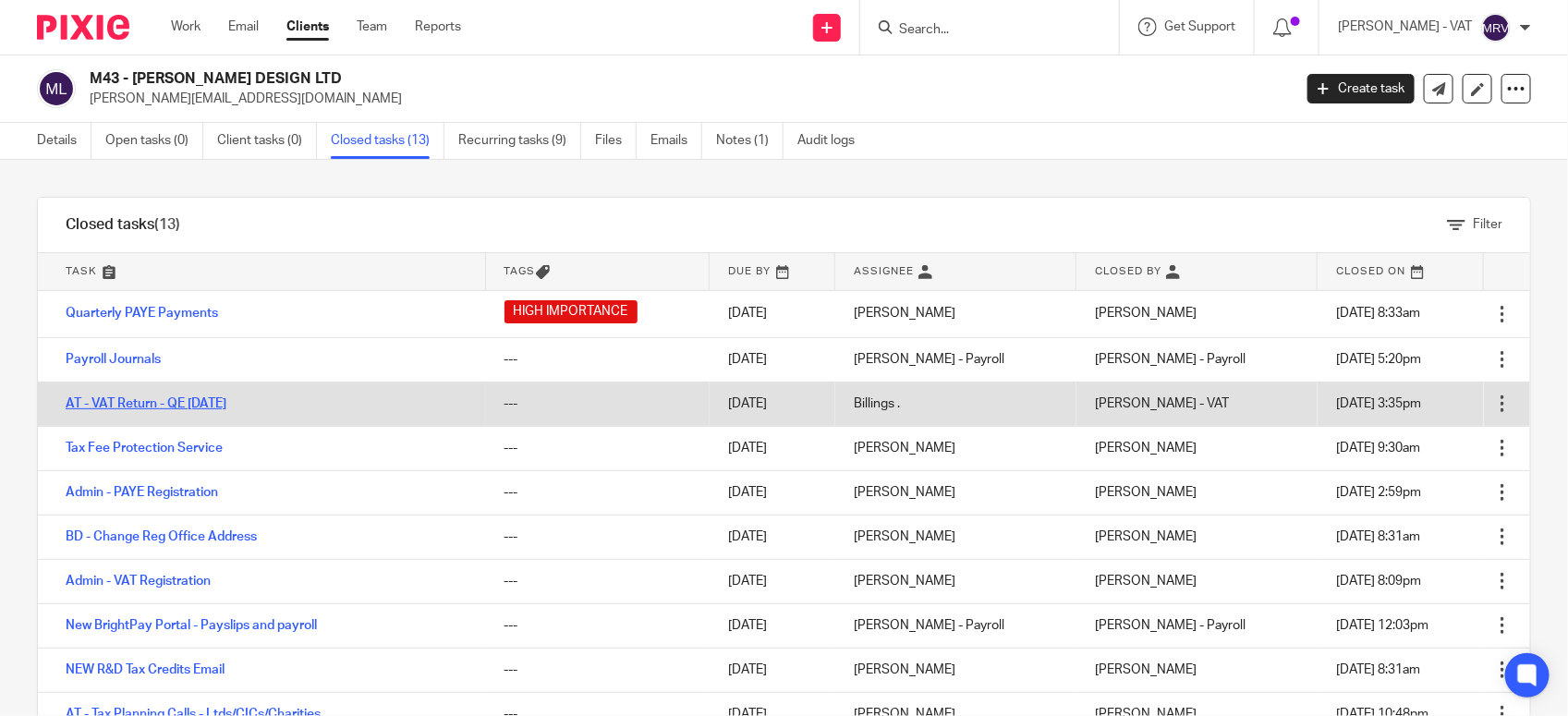
click at [144, 400] on link "AT - VAT Return - QE [DATE]" at bounding box center [146, 404] width 161 height 13
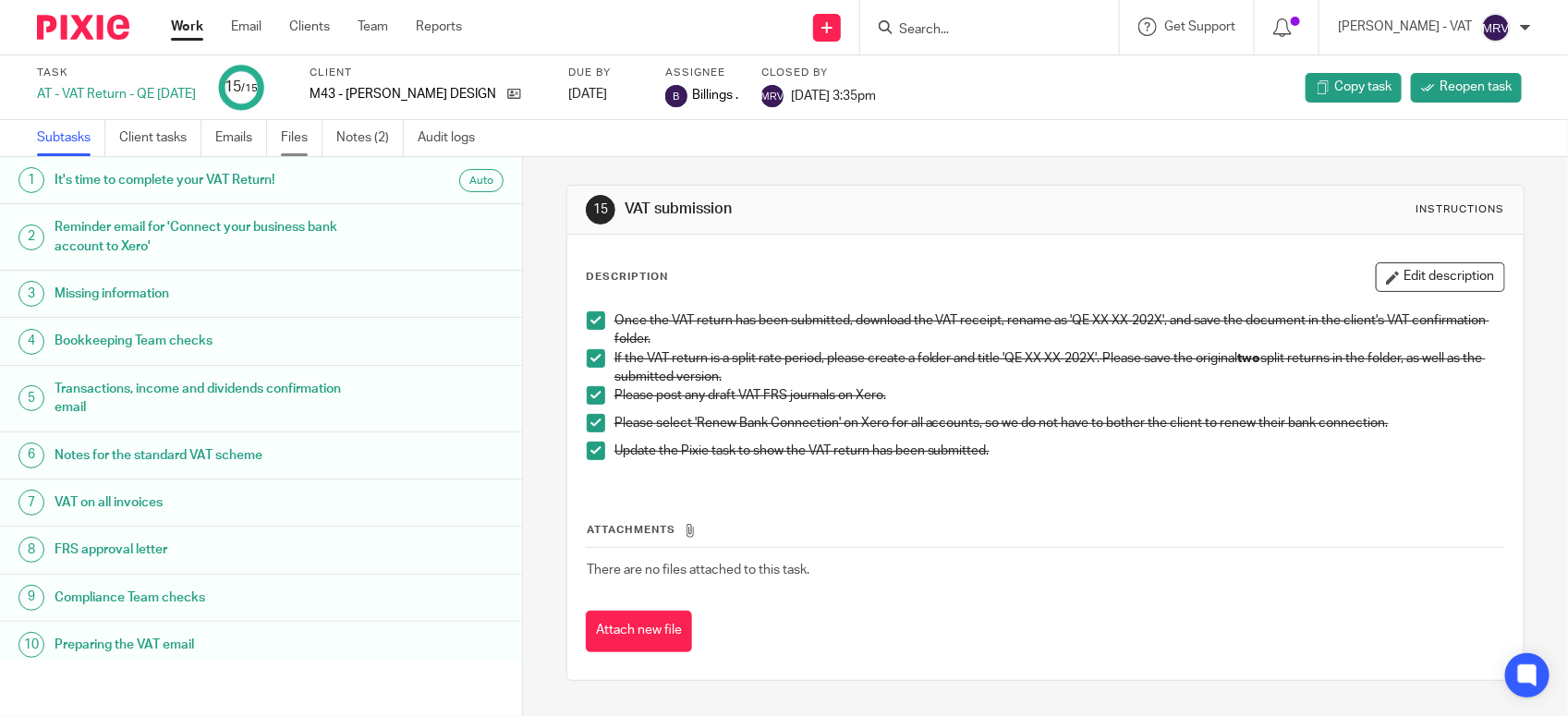
click at [319, 143] on link "Files" at bounding box center [301, 137] width 42 height 36
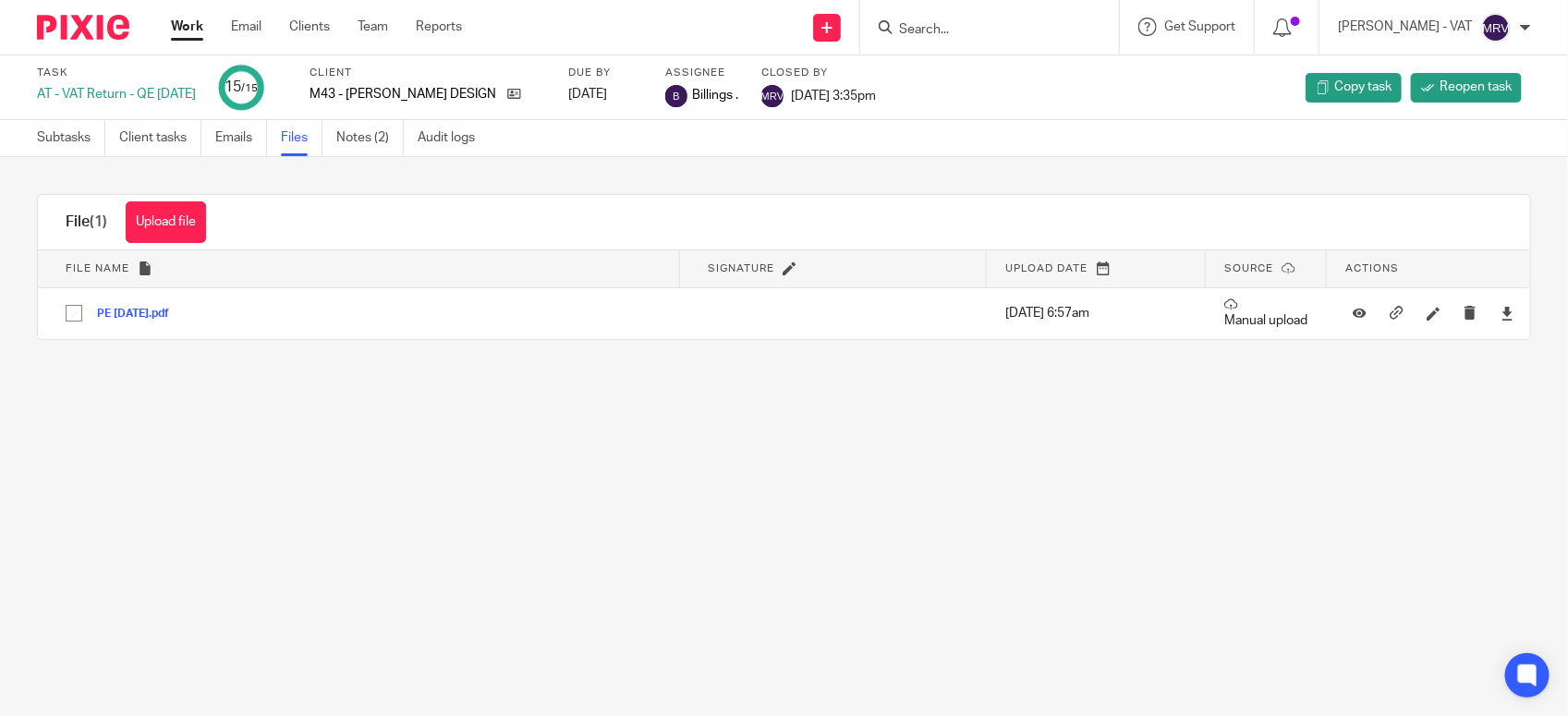
click at [1018, 23] on input "Search" at bounding box center [980, 31] width 166 height 17
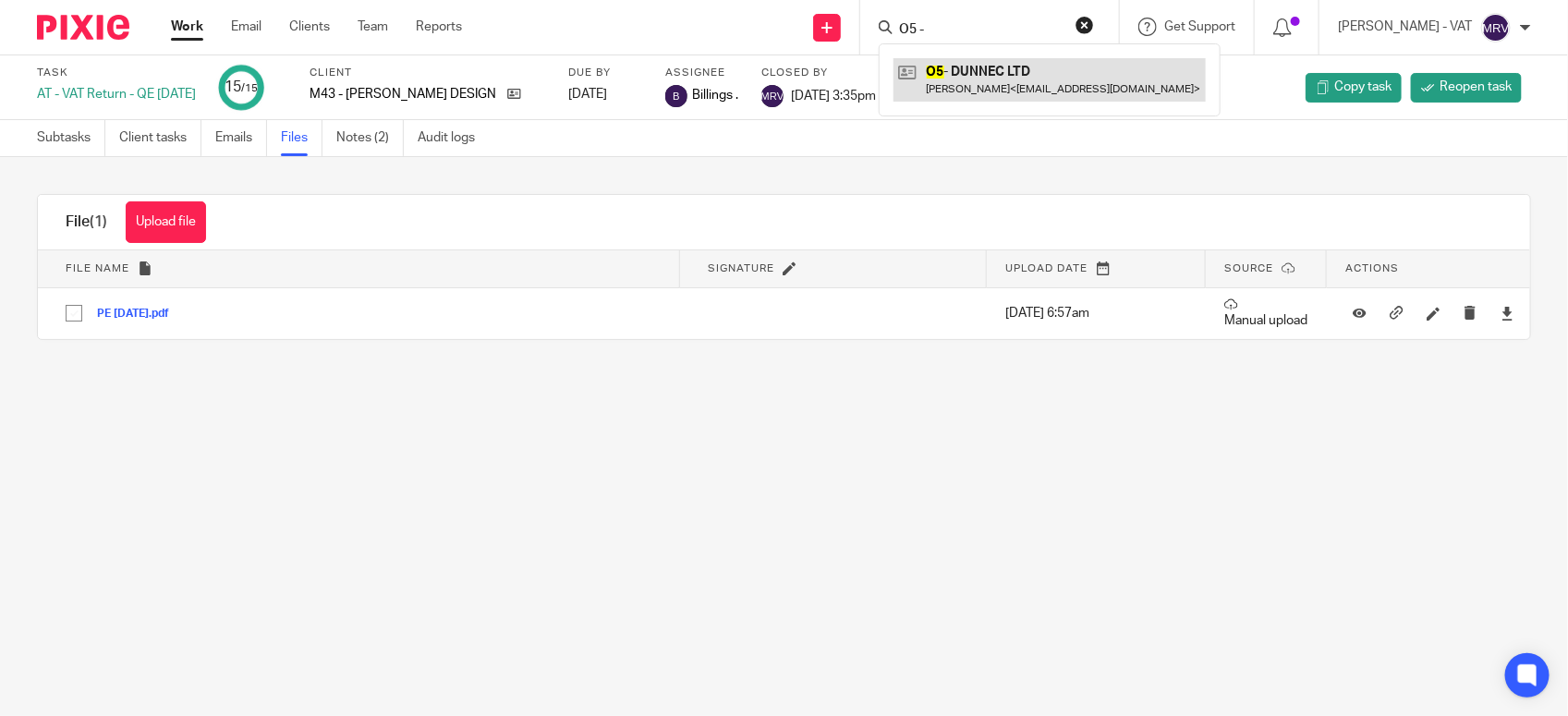
type input "O5 -"
click at [1032, 68] on link at bounding box center [1050, 80] width 312 height 43
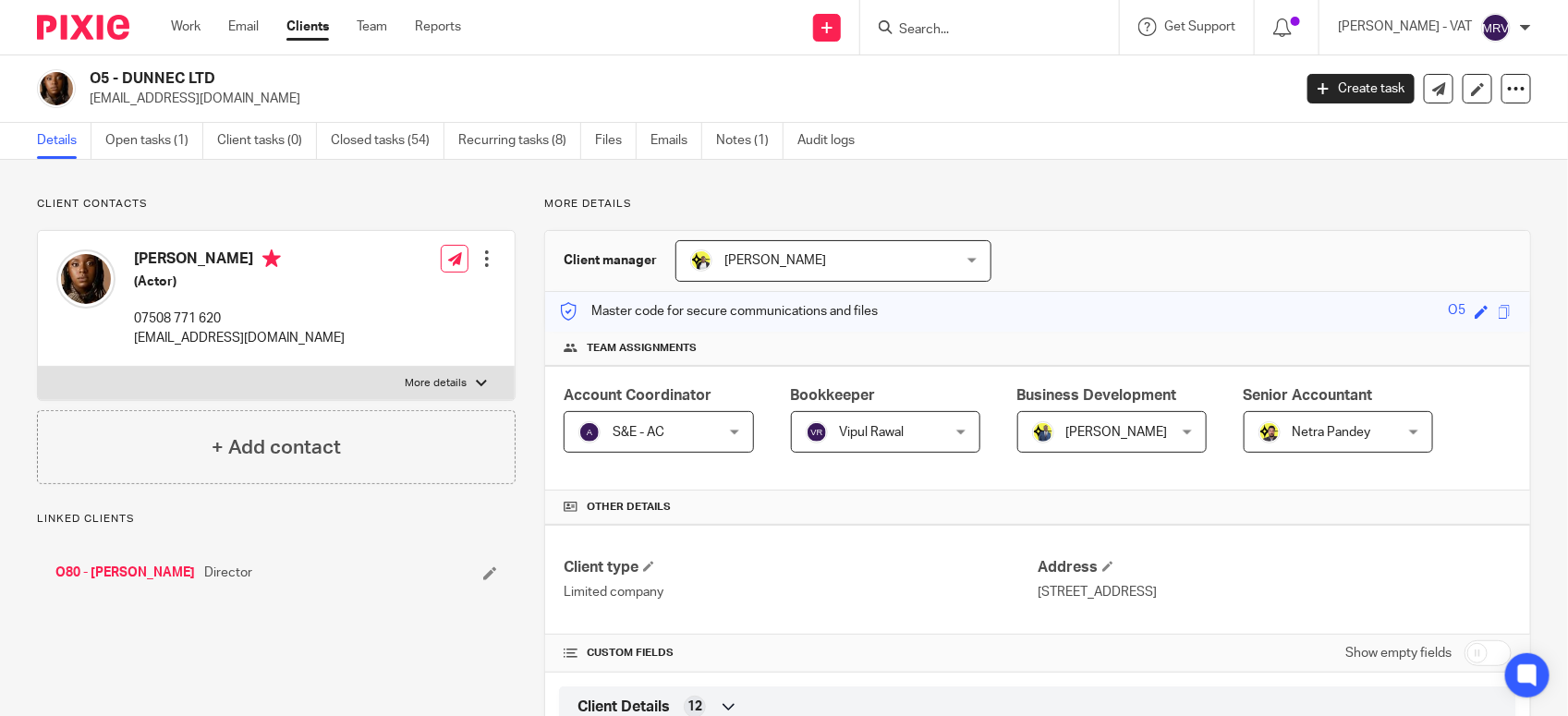
click at [166, 136] on link "Open tasks (1)" at bounding box center [153, 140] width 98 height 36
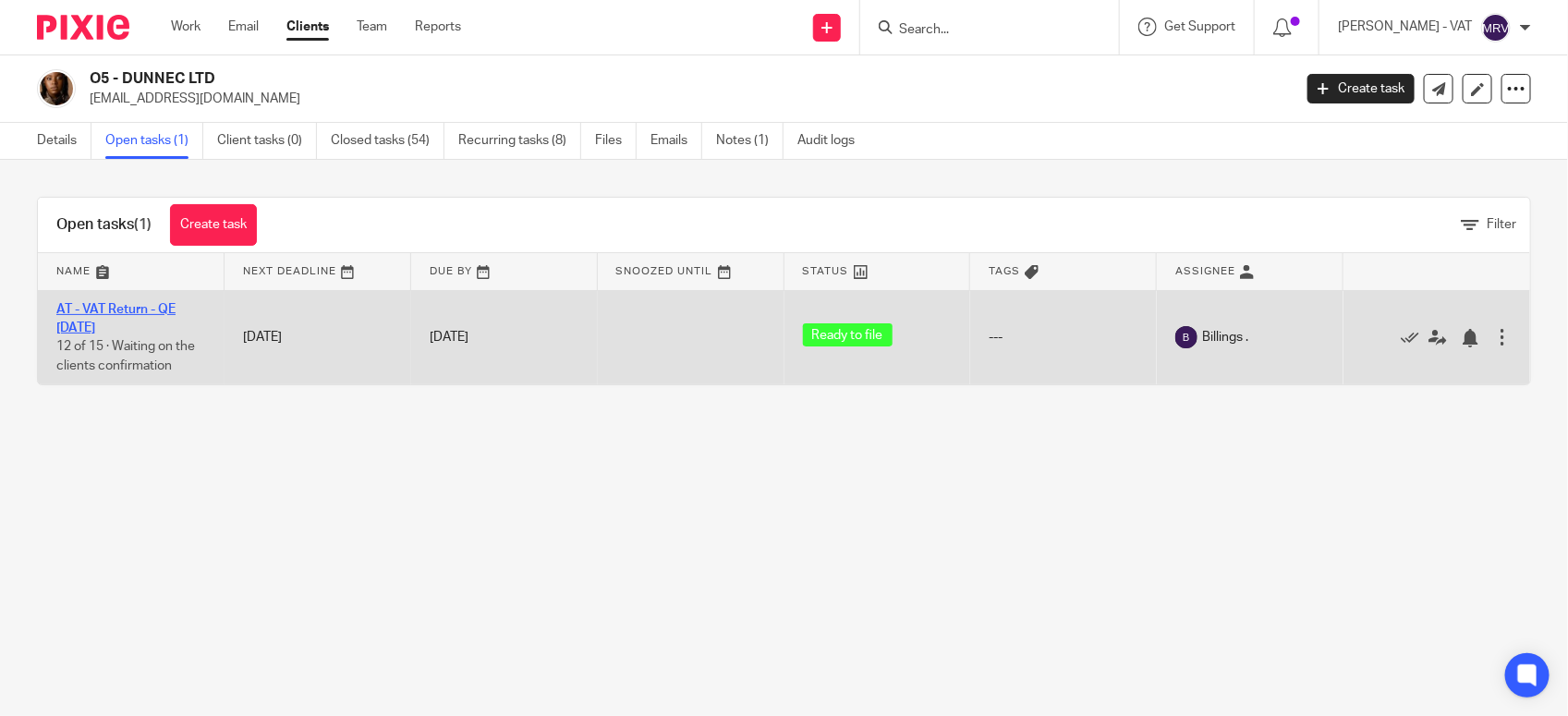
click at [176, 309] on link "AT - VAT Return - QE [DATE]" at bounding box center [116, 319] width 119 height 32
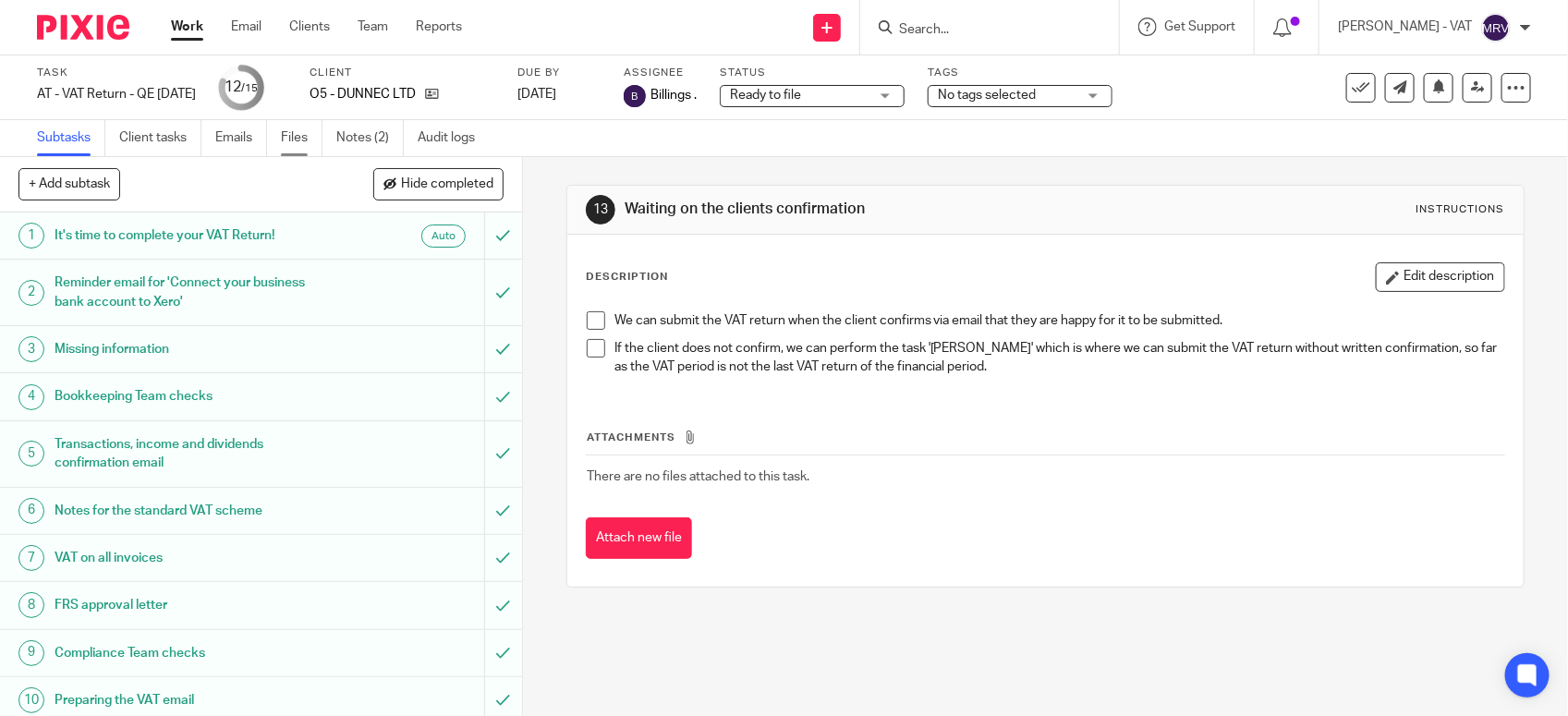
click at [295, 148] on link "Files" at bounding box center [301, 137] width 42 height 36
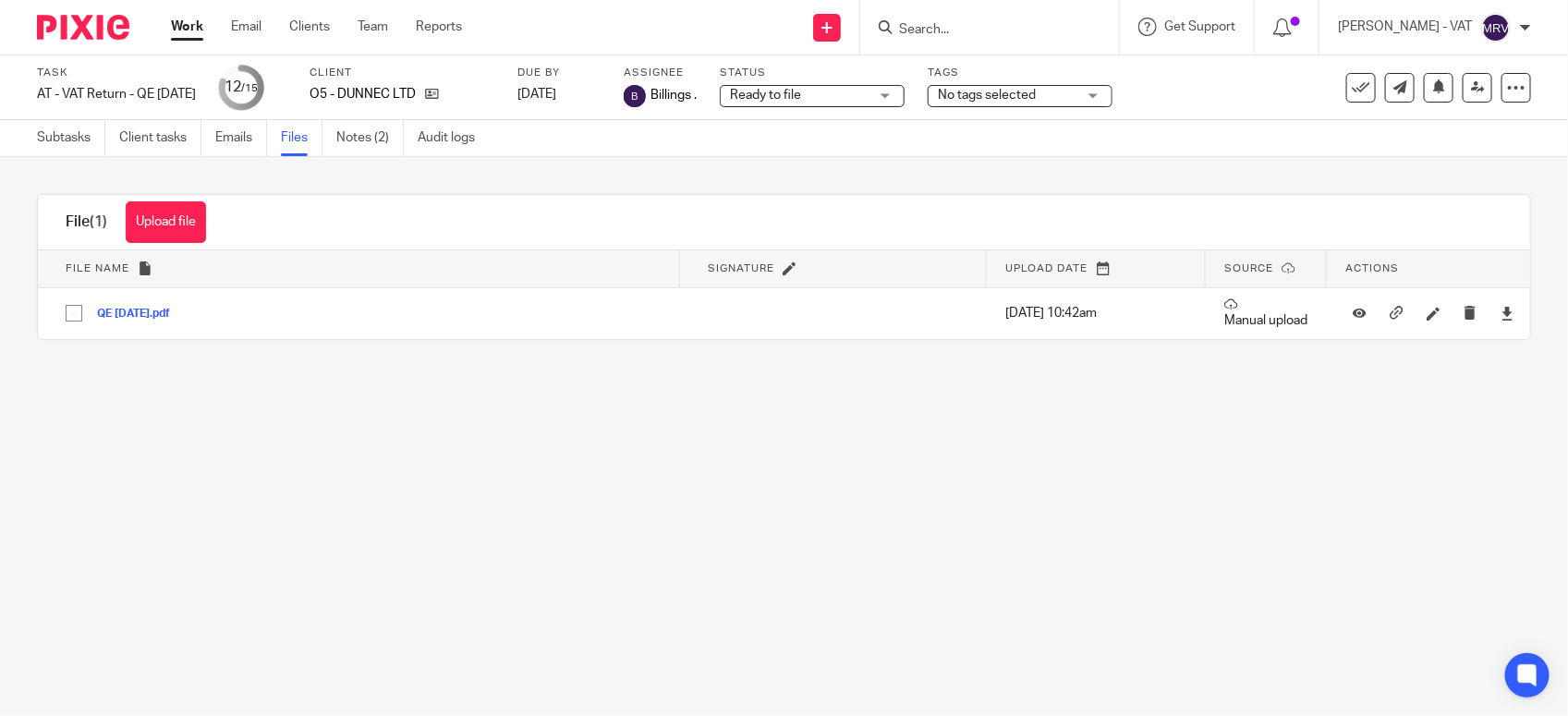
click at [977, 33] on input "Search" at bounding box center [980, 31] width 166 height 17
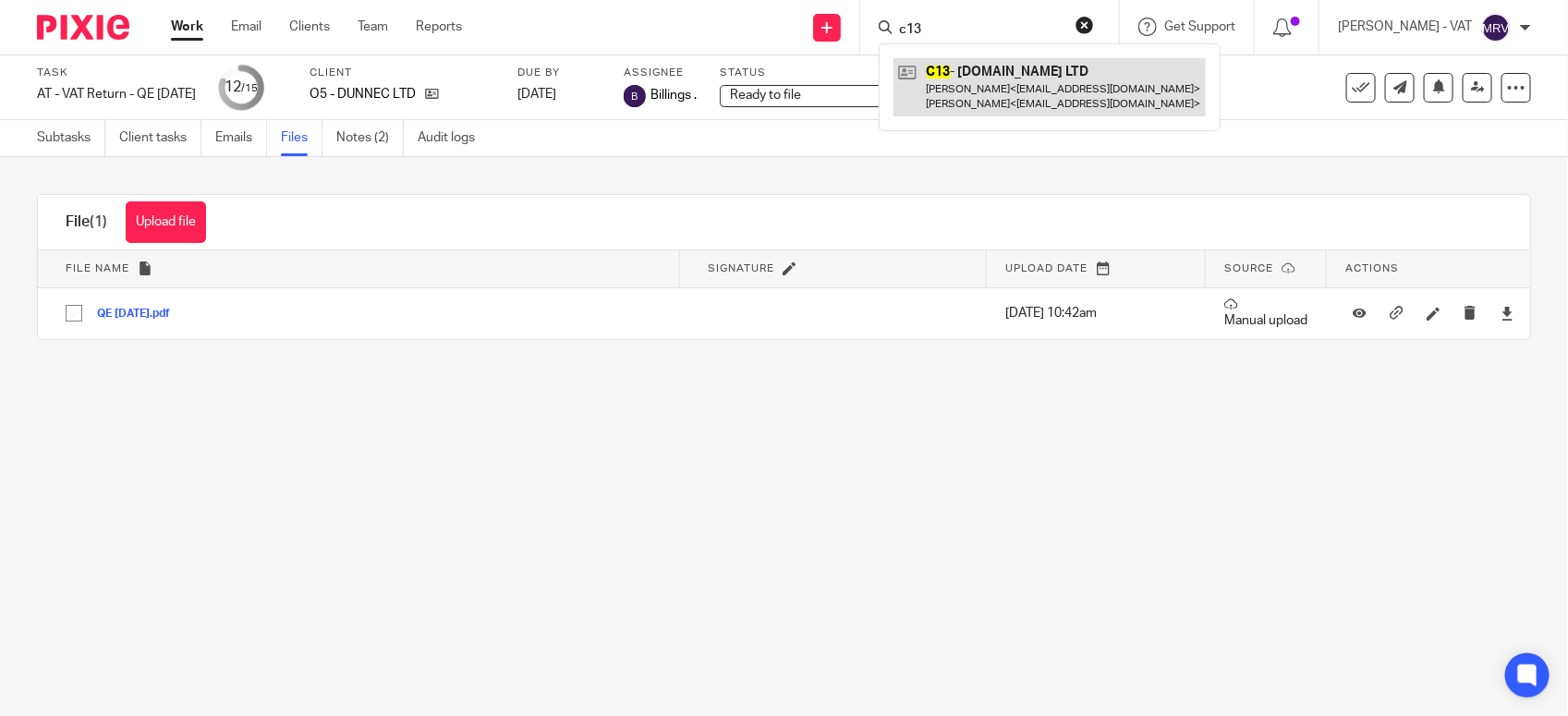
type input "c13"
click at [1019, 72] on link at bounding box center [1050, 87] width 312 height 58
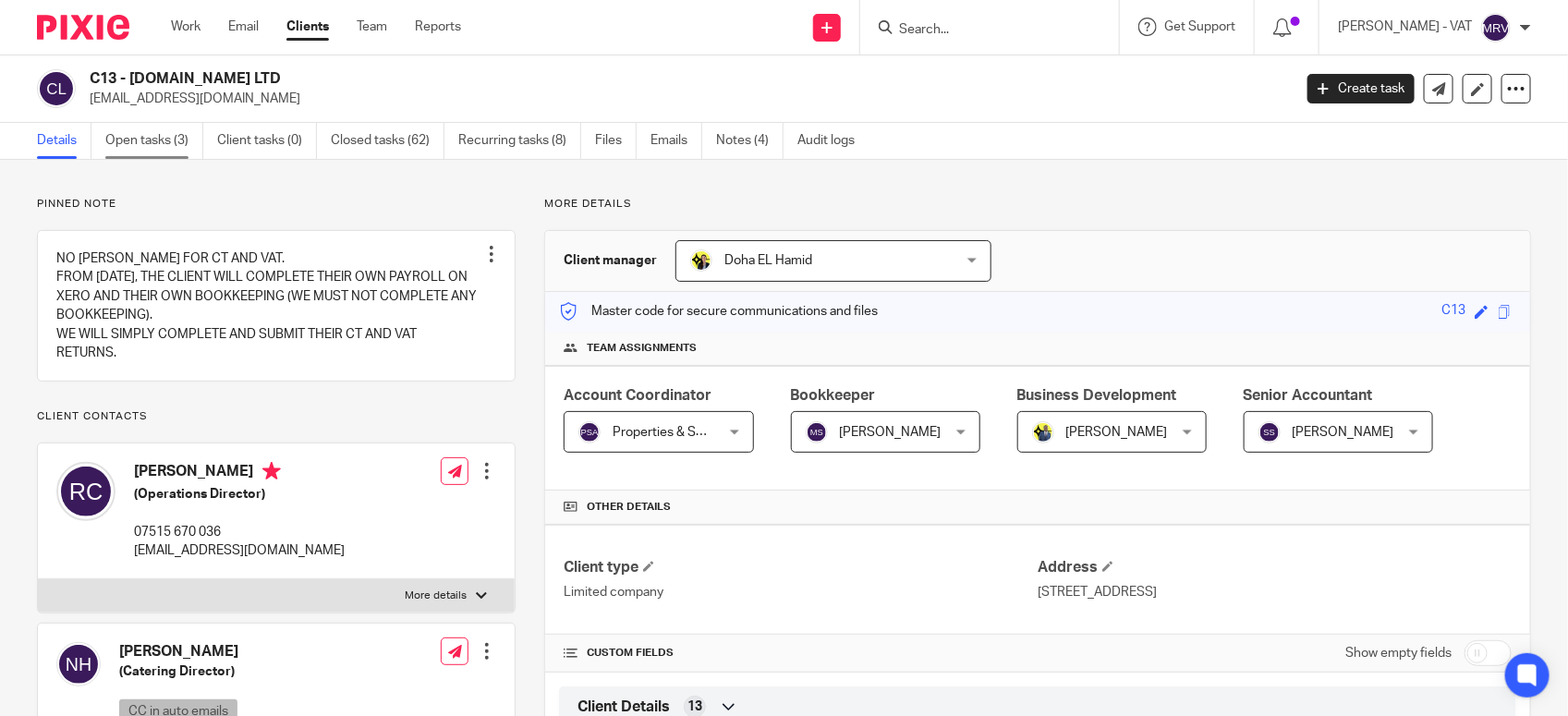
click at [126, 146] on link "Open tasks (3)" at bounding box center [153, 140] width 98 height 36
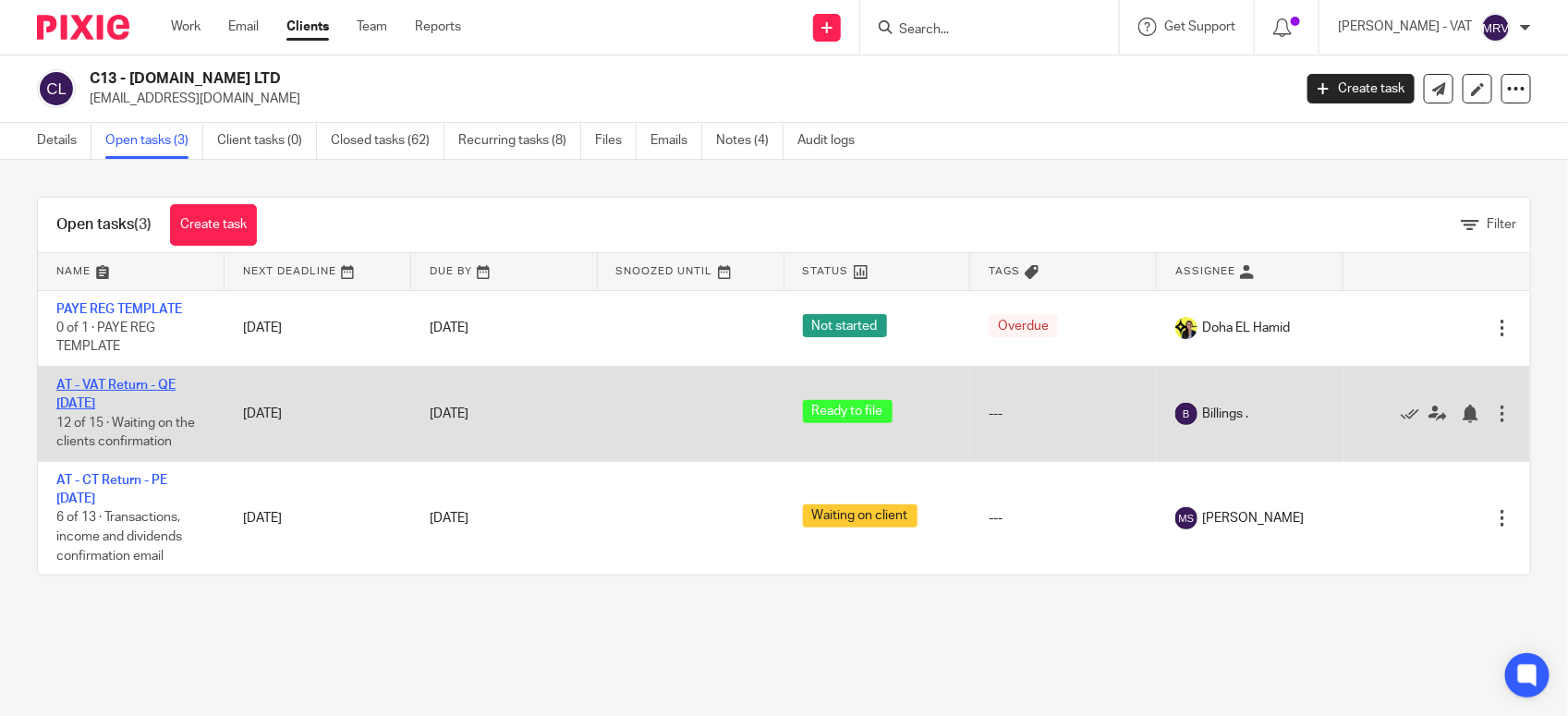
click at [152, 385] on link "AT - VAT Return - QE 30-09-2025" at bounding box center [116, 395] width 119 height 32
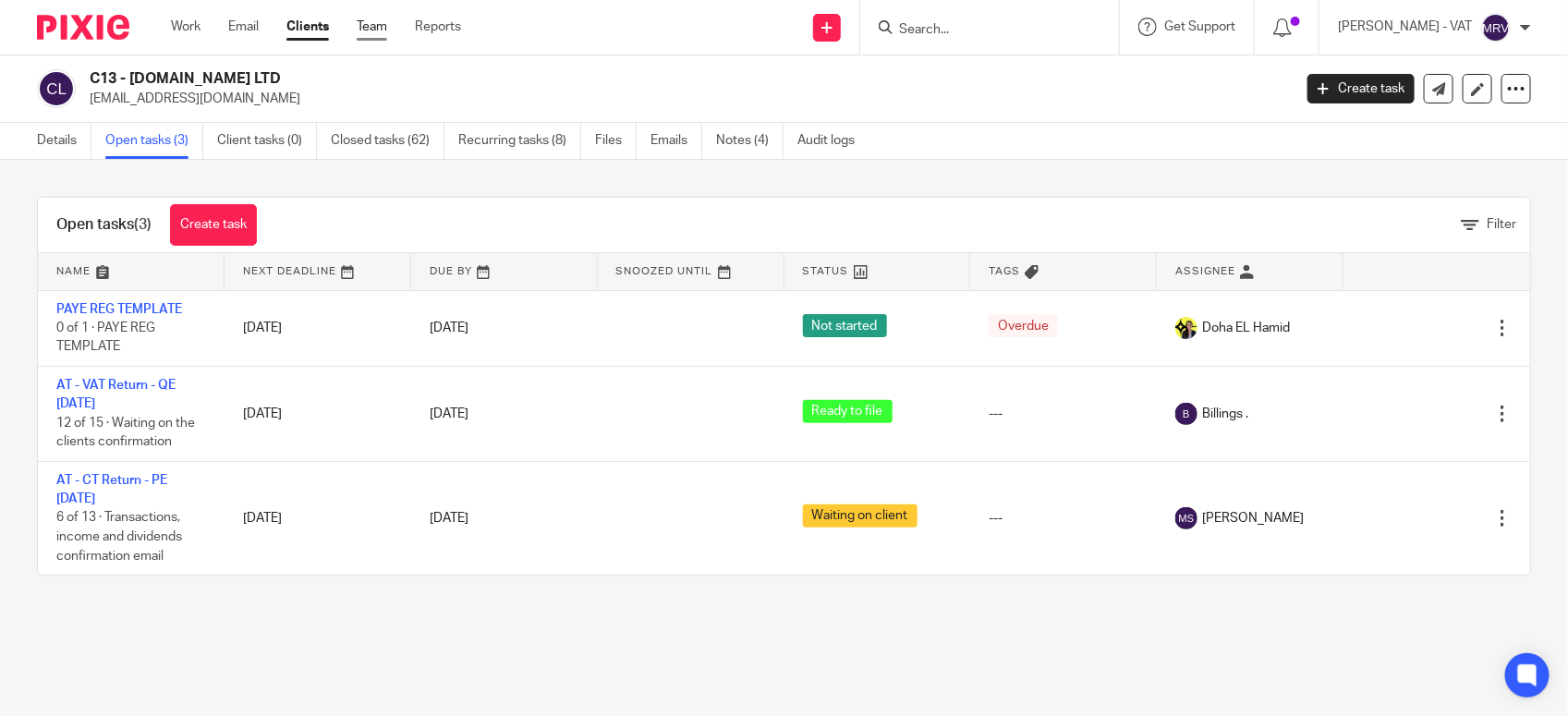
click at [367, 26] on link "Team" at bounding box center [372, 27] width 31 height 19
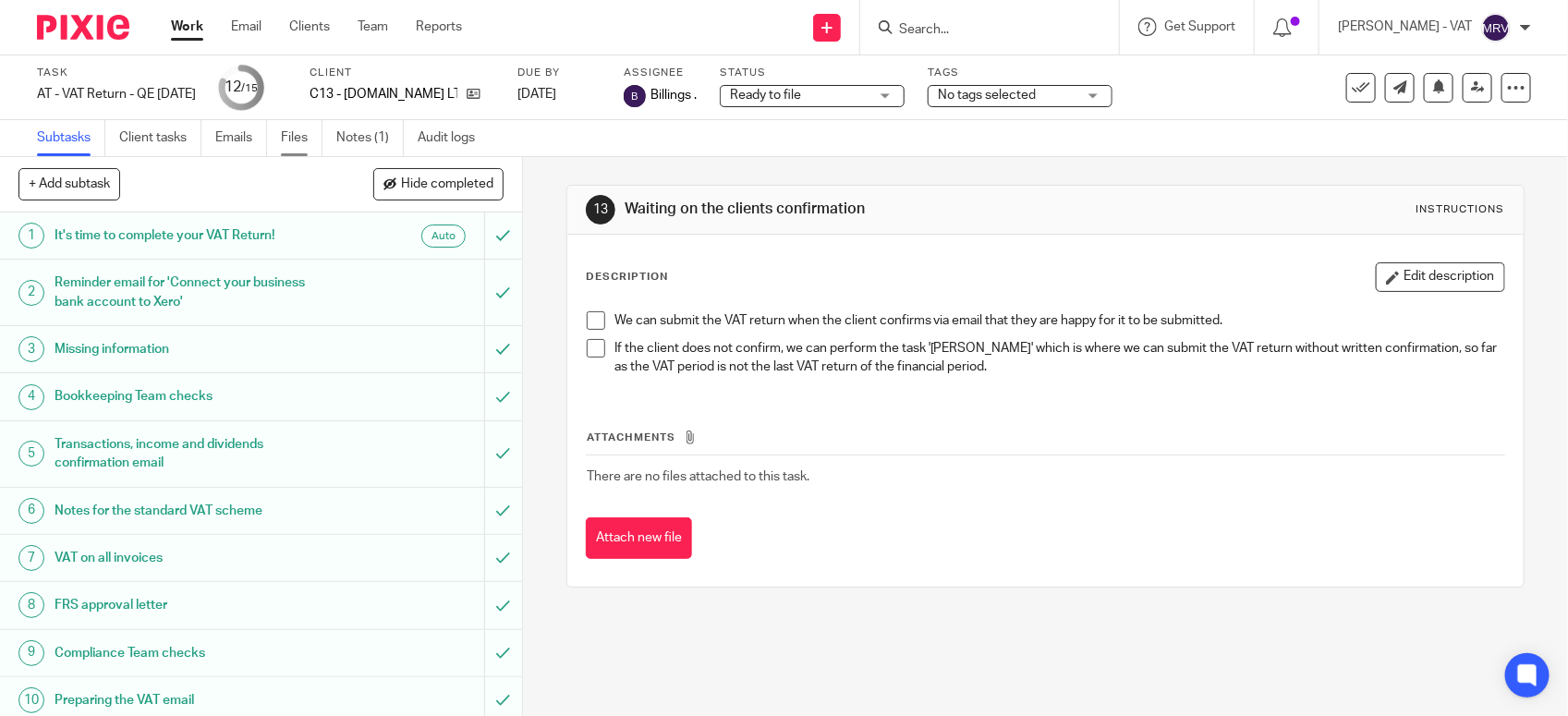
click at [306, 141] on link "Files" at bounding box center [301, 137] width 42 height 36
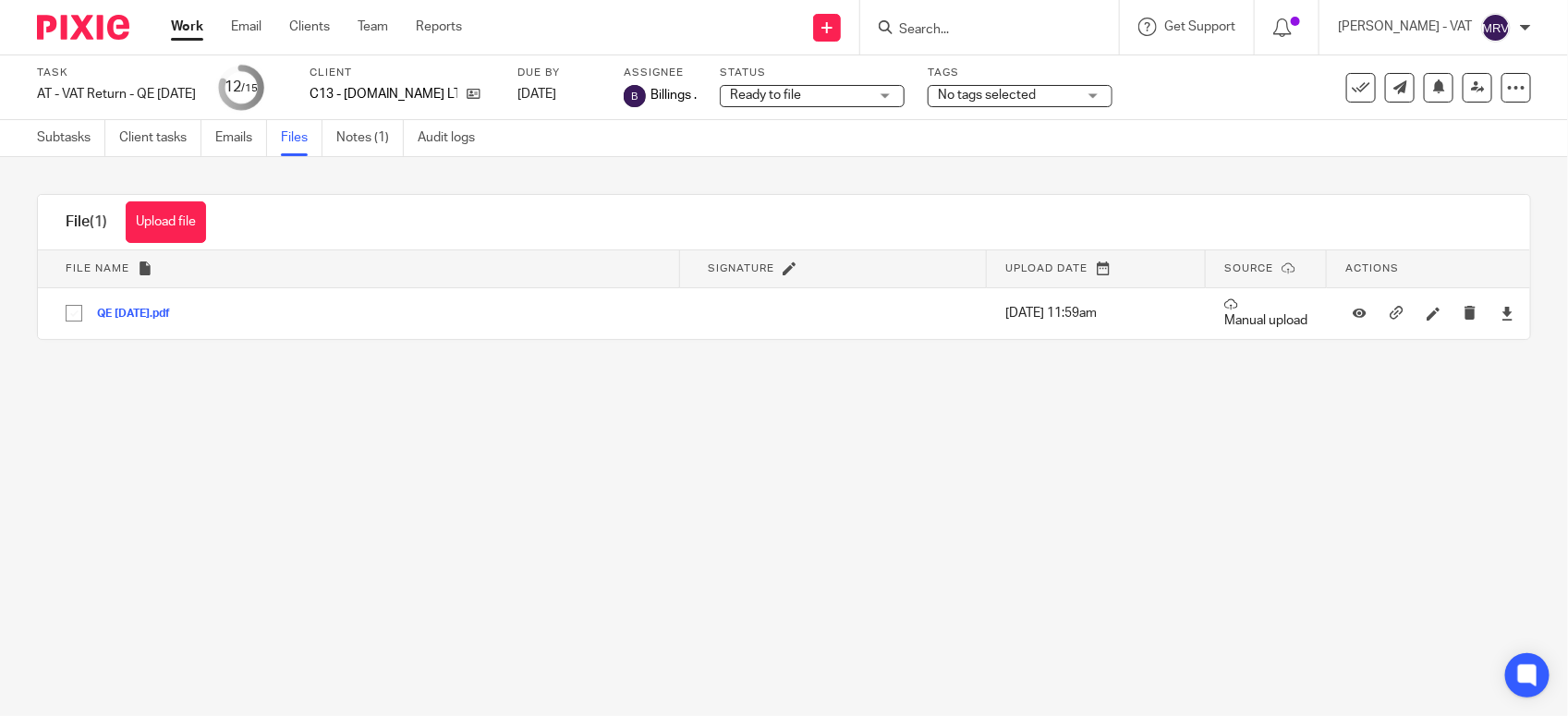
click at [990, 37] on input "Search" at bounding box center [980, 31] width 166 height 17
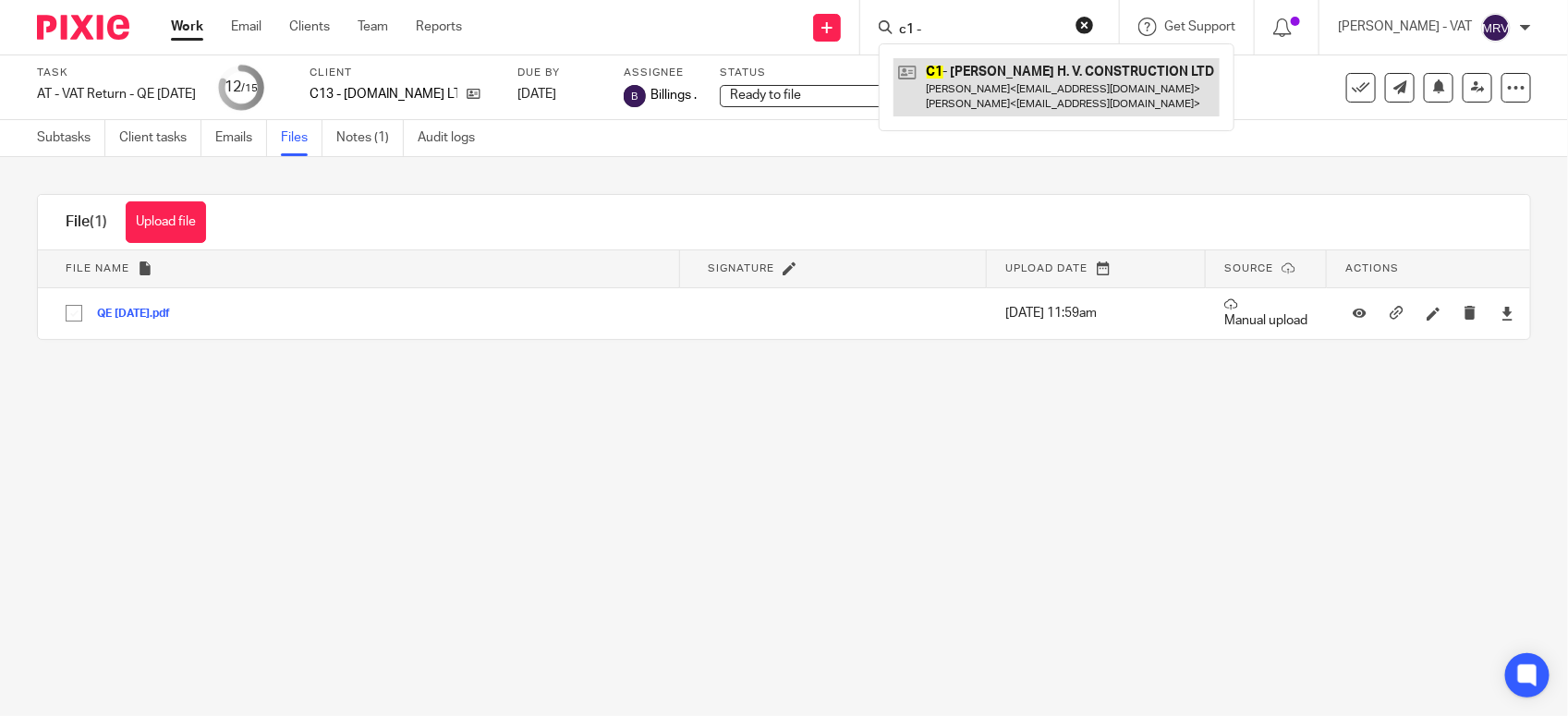
type input "c1 -"
click at [1013, 68] on link at bounding box center [1056, 87] width 326 height 58
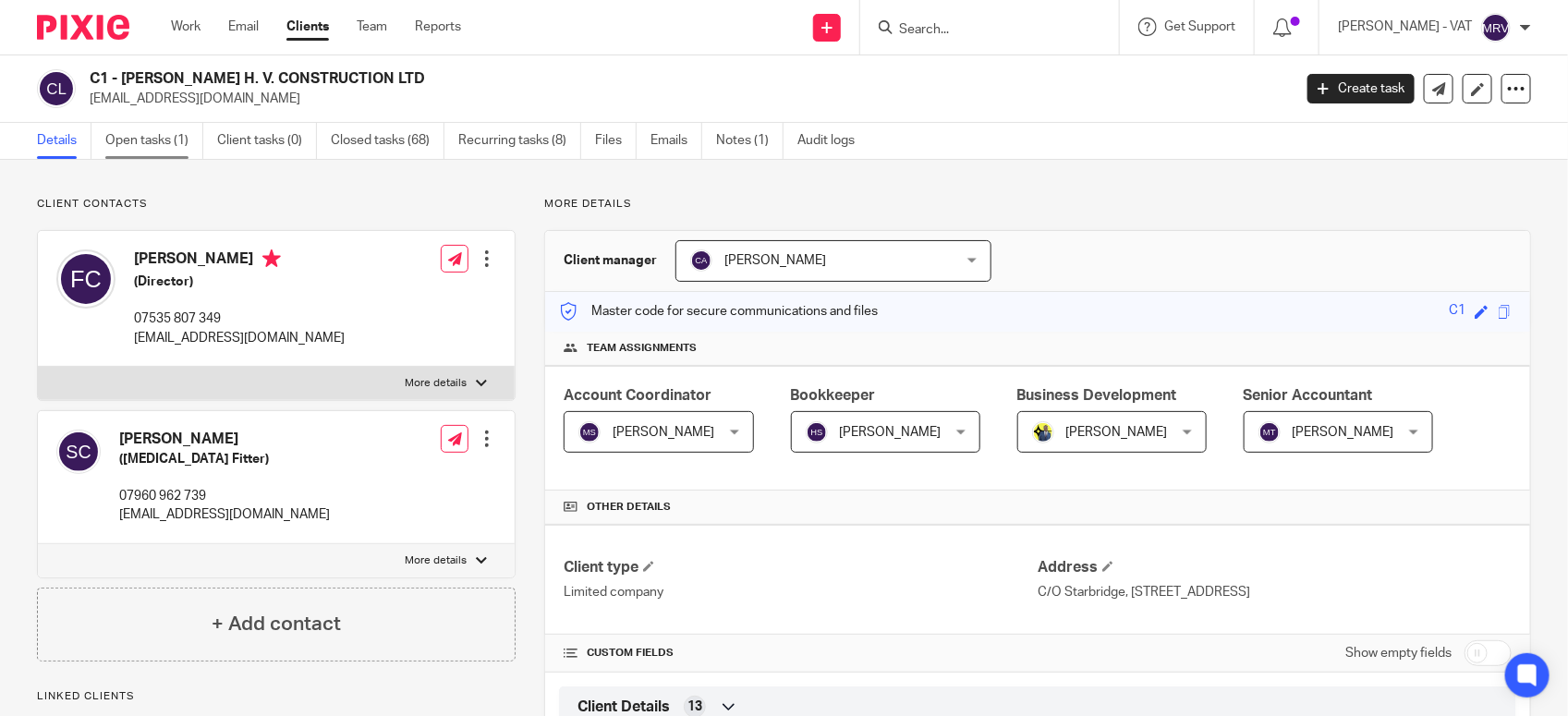
click at [167, 148] on link "Open tasks (1)" at bounding box center [153, 140] width 98 height 36
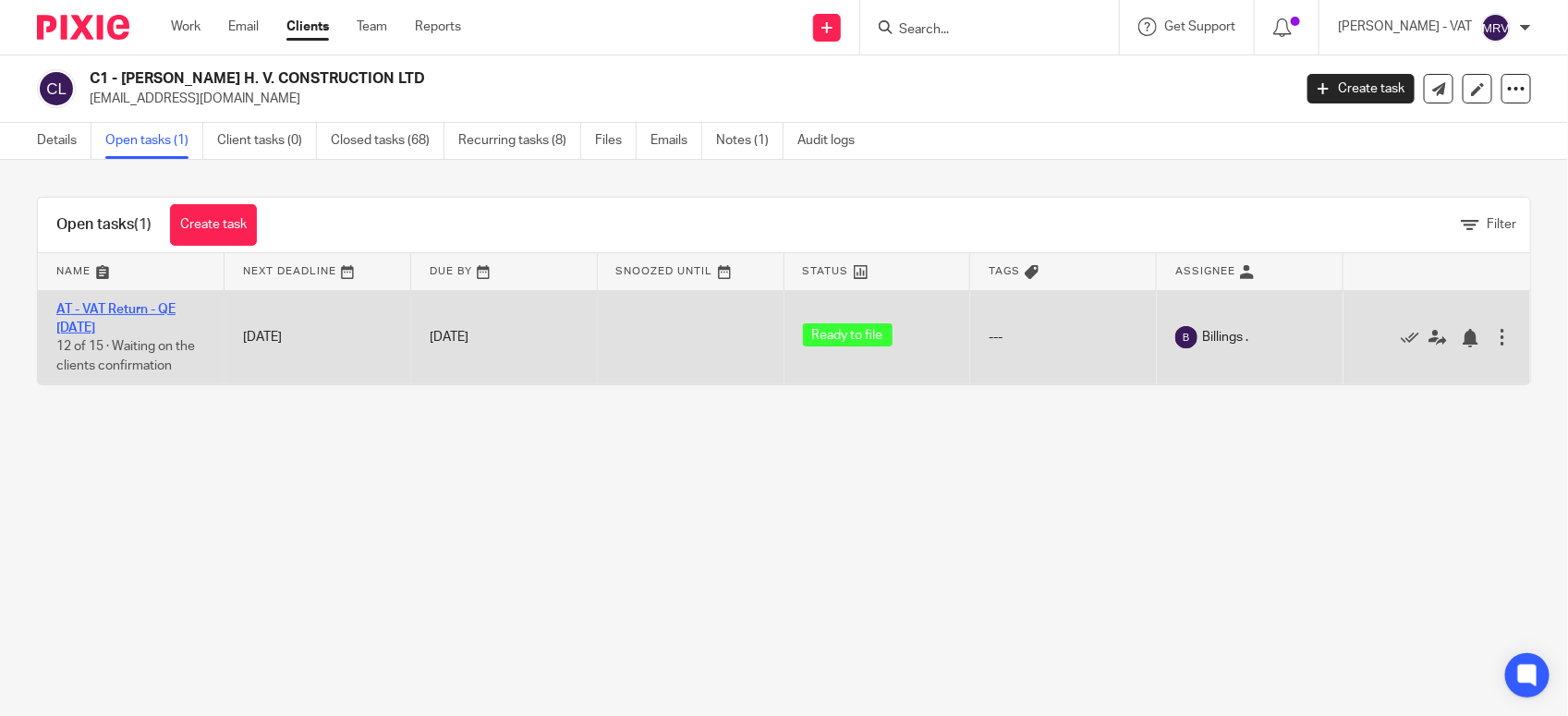
click at [143, 309] on link "AT - VAT Return - QE [DATE]" at bounding box center [116, 319] width 119 height 32
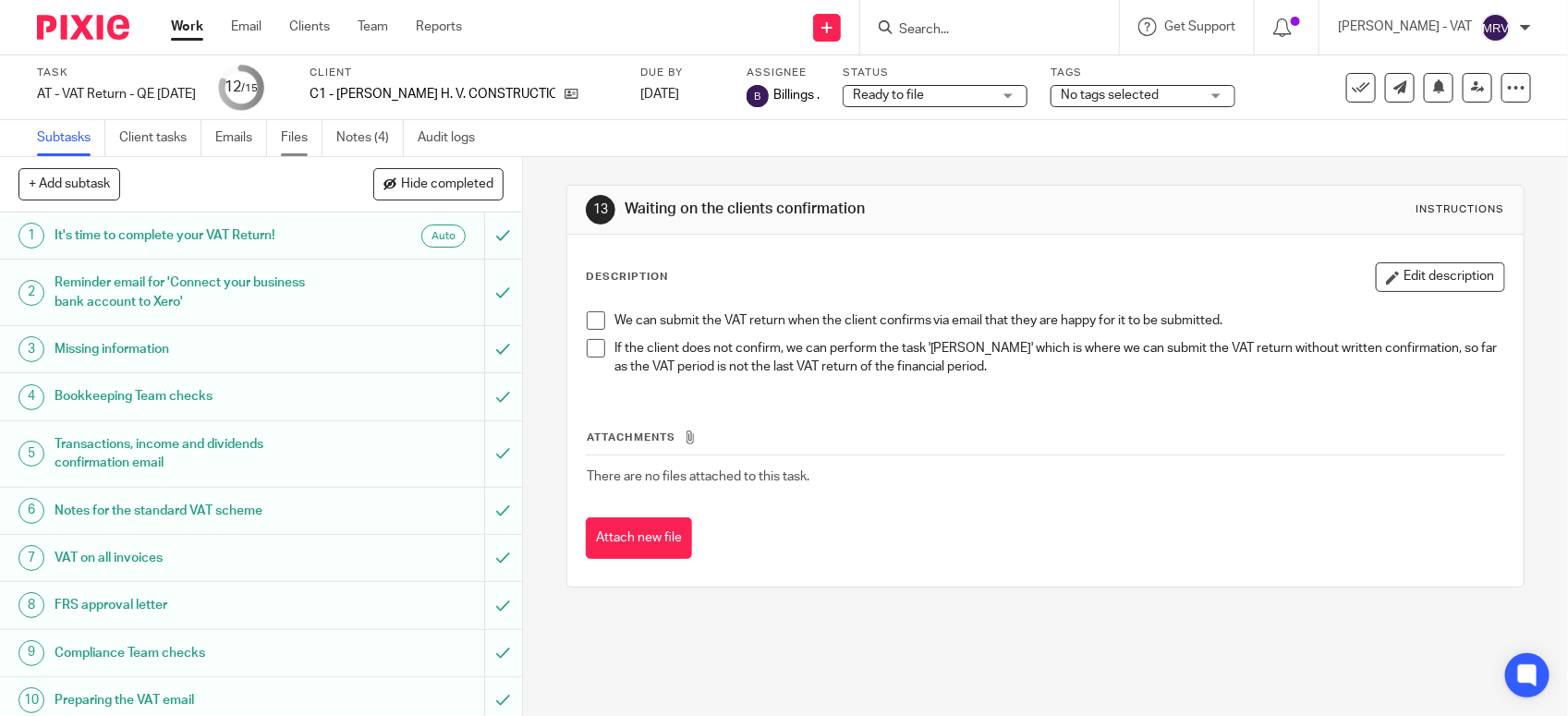
click at [292, 143] on link "Files" at bounding box center [301, 137] width 42 height 36
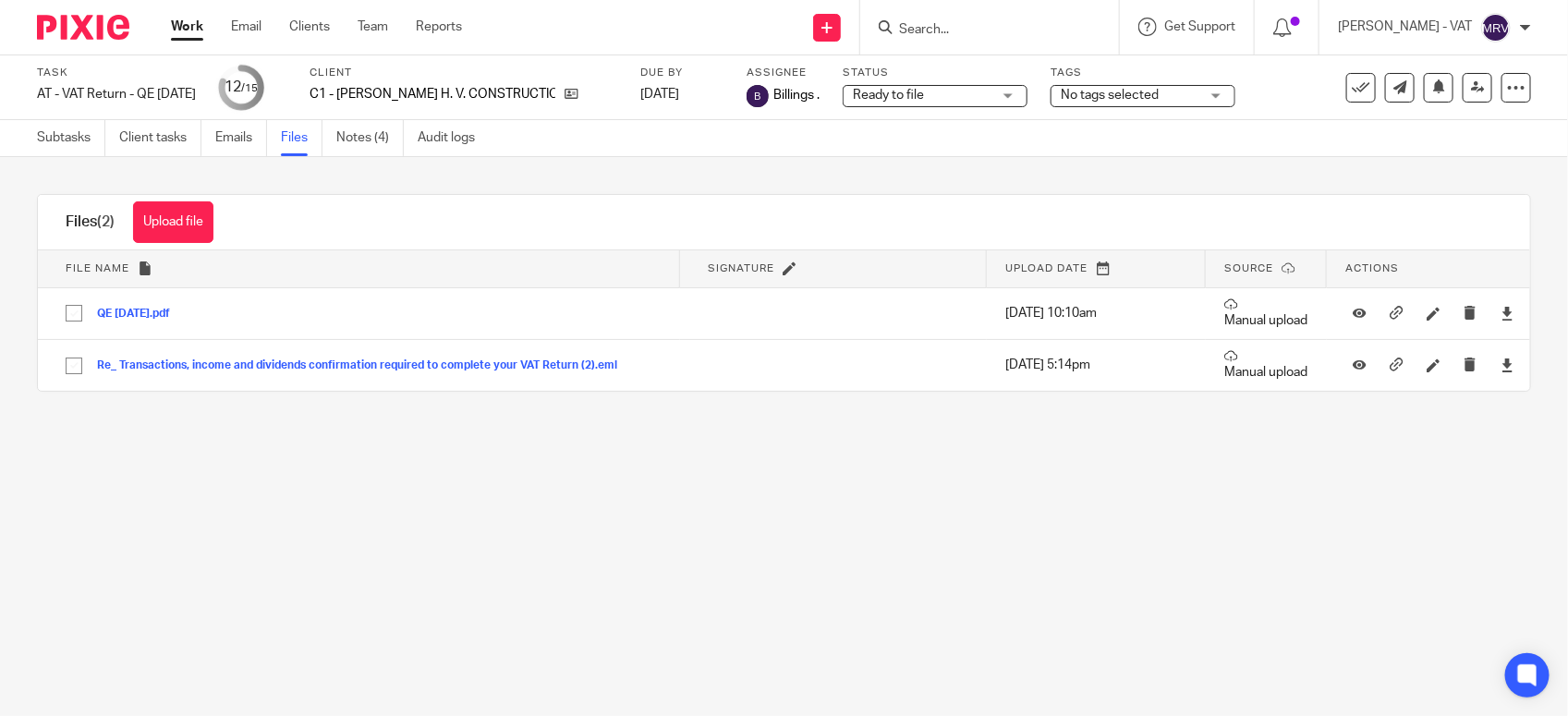
click at [987, 23] on input "Search" at bounding box center [980, 31] width 166 height 17
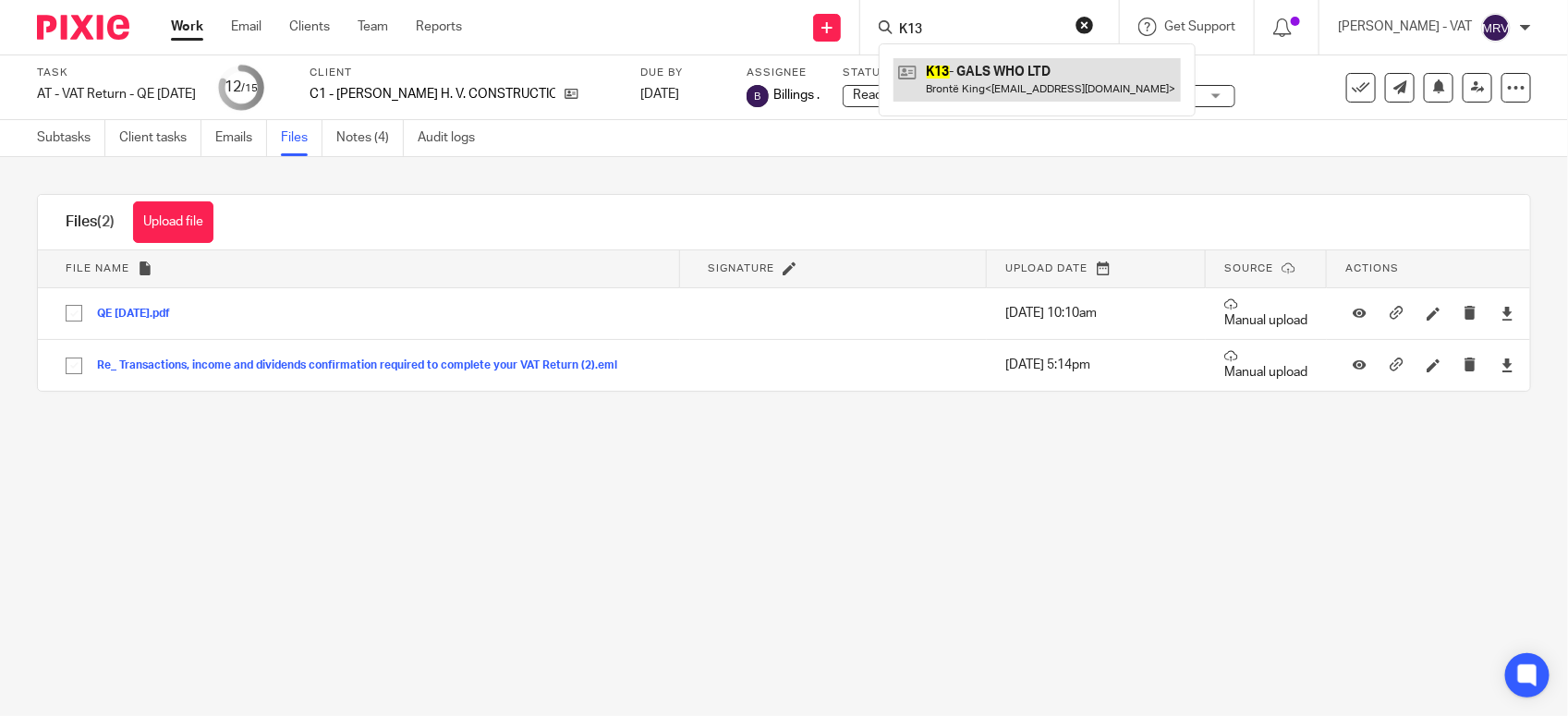
type input "K13"
click at [1000, 62] on link at bounding box center [1037, 80] width 287 height 43
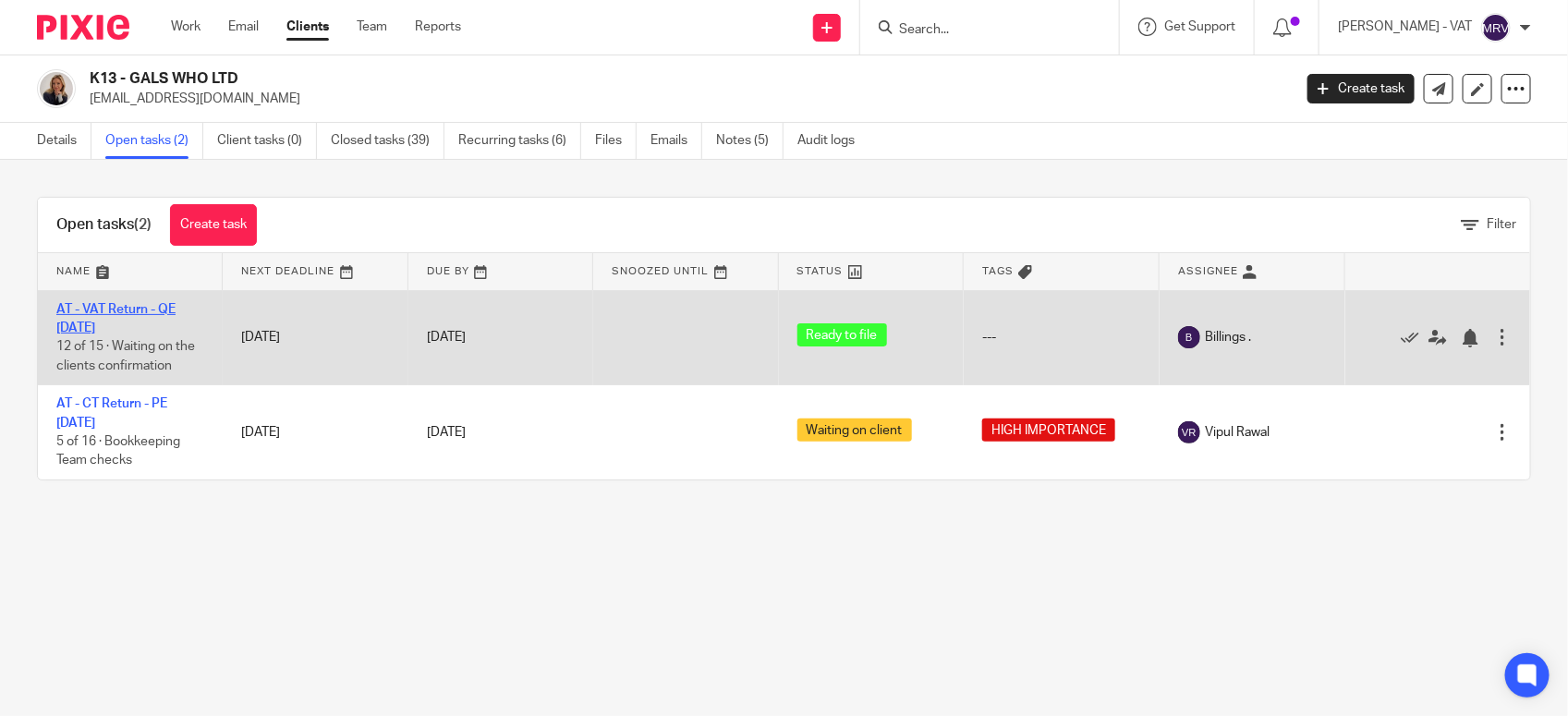
click at [149, 306] on link "AT - VAT Return - QE [DATE]" at bounding box center [116, 319] width 119 height 32
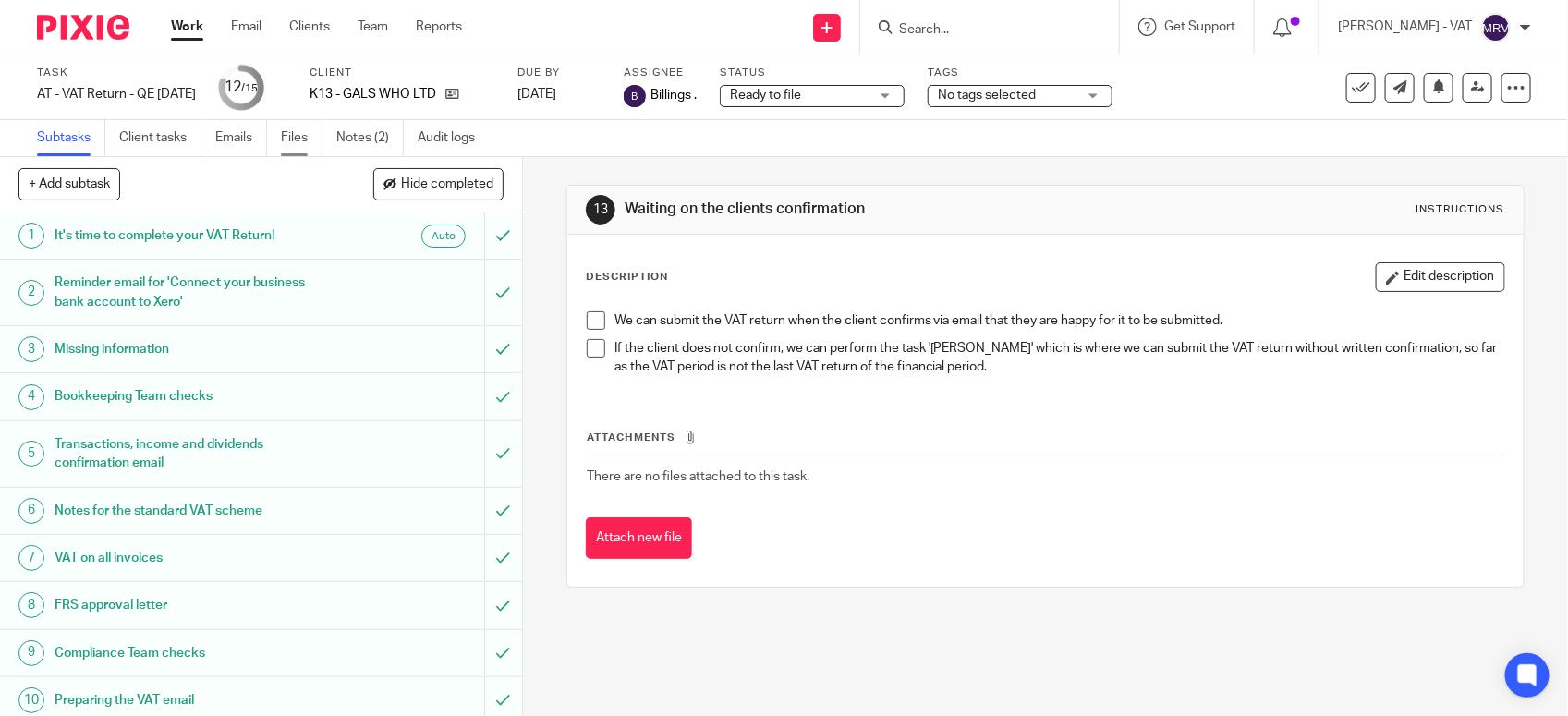
click at [286, 138] on link "Files" at bounding box center [301, 137] width 42 height 36
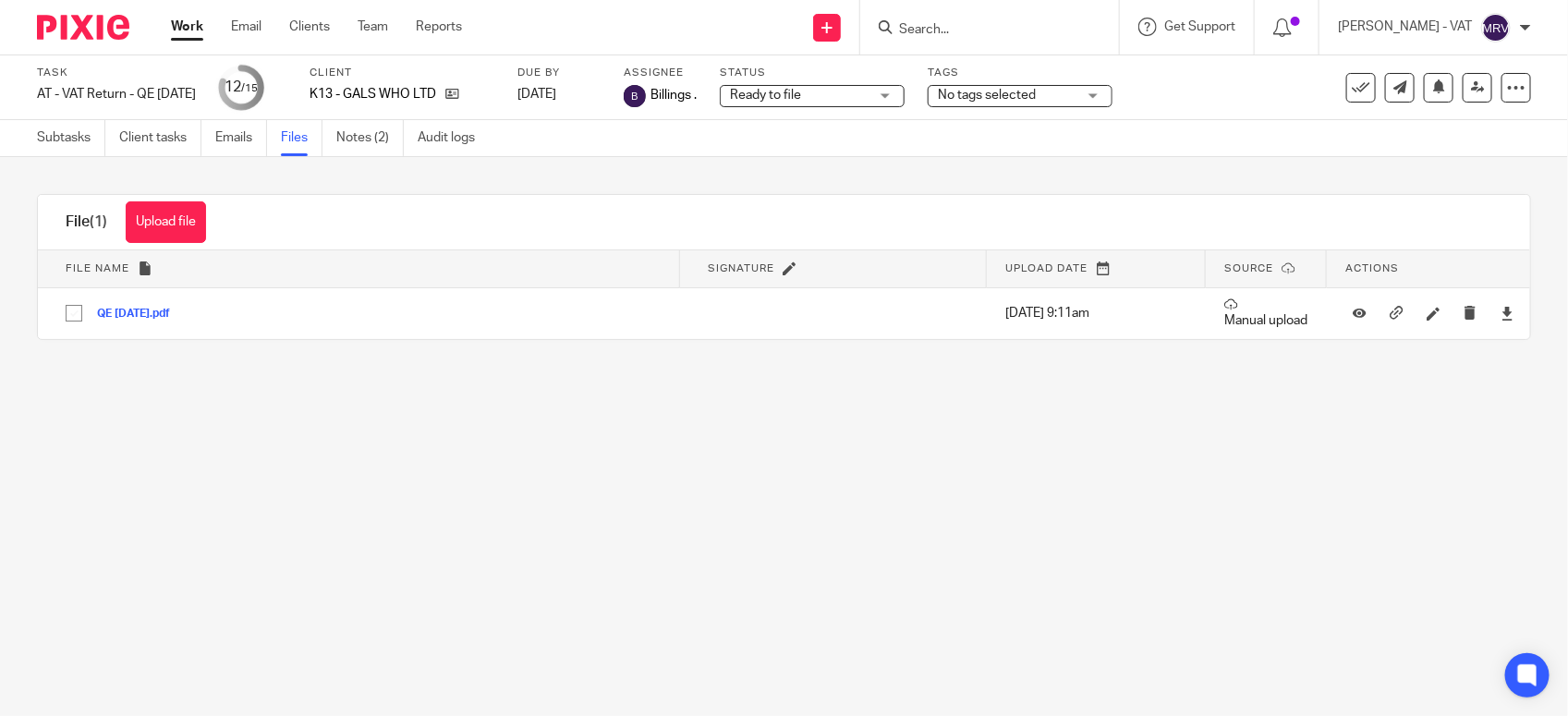
click at [1026, 33] on input "Search" at bounding box center [980, 31] width 166 height 17
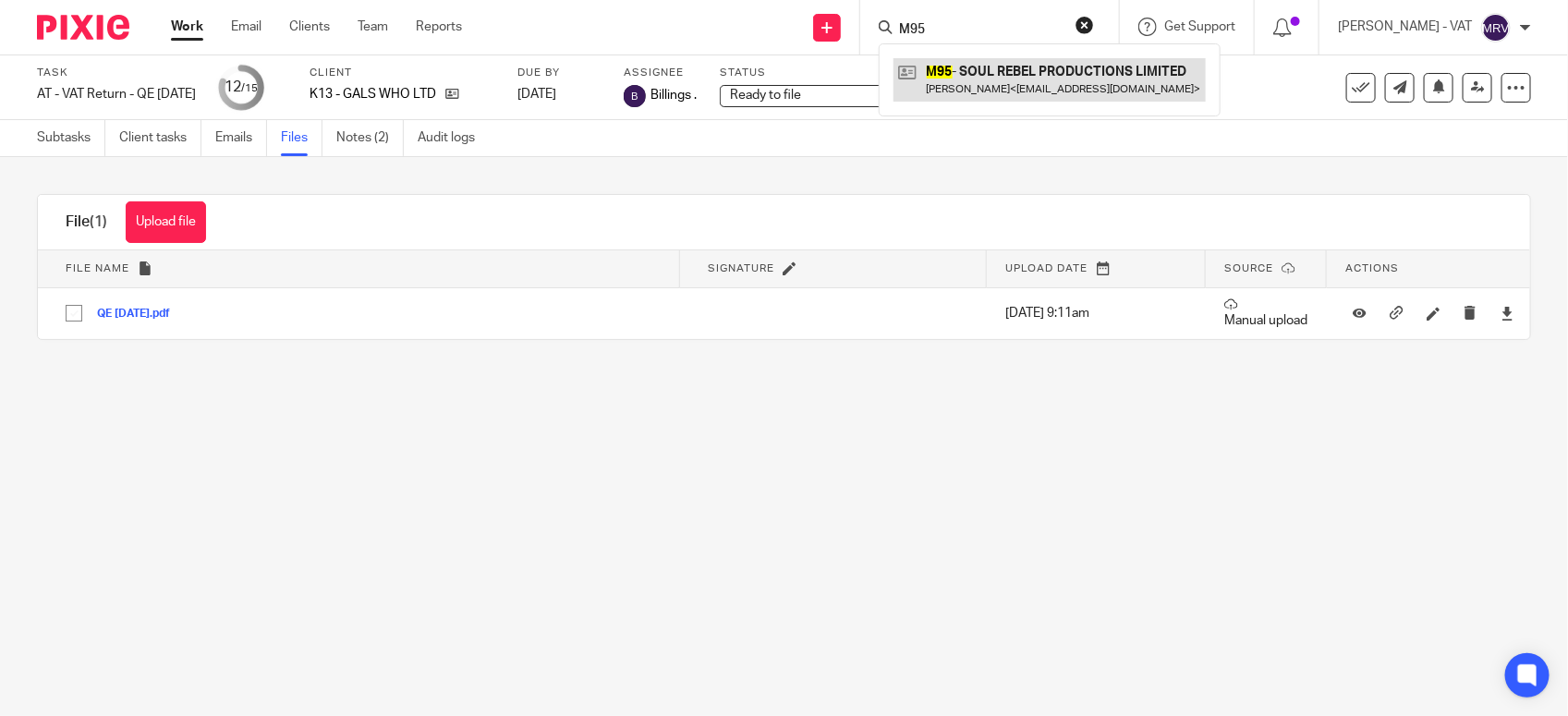
type input "M95"
click at [1091, 80] on link at bounding box center [1050, 80] width 312 height 43
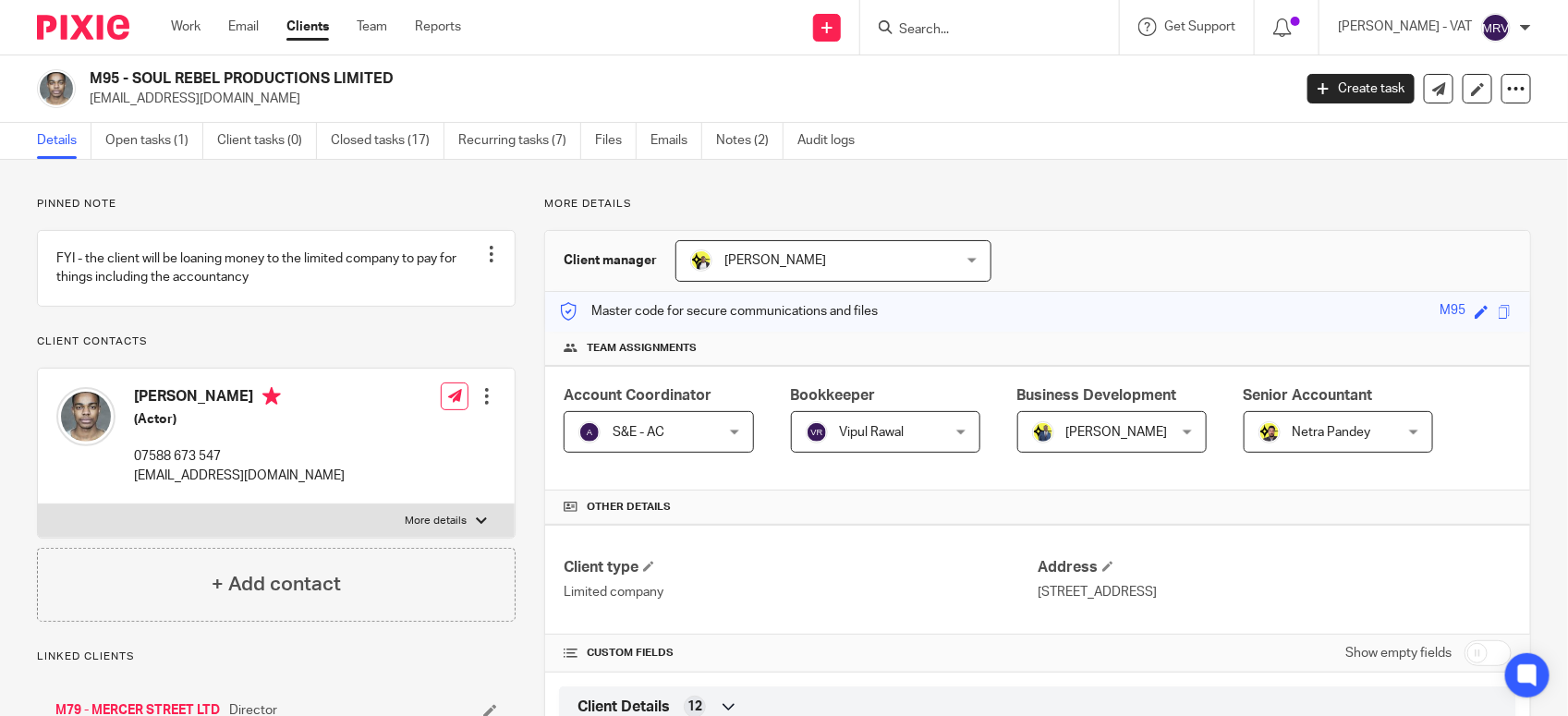
click at [167, 137] on link "Open tasks (1)" at bounding box center [153, 140] width 98 height 36
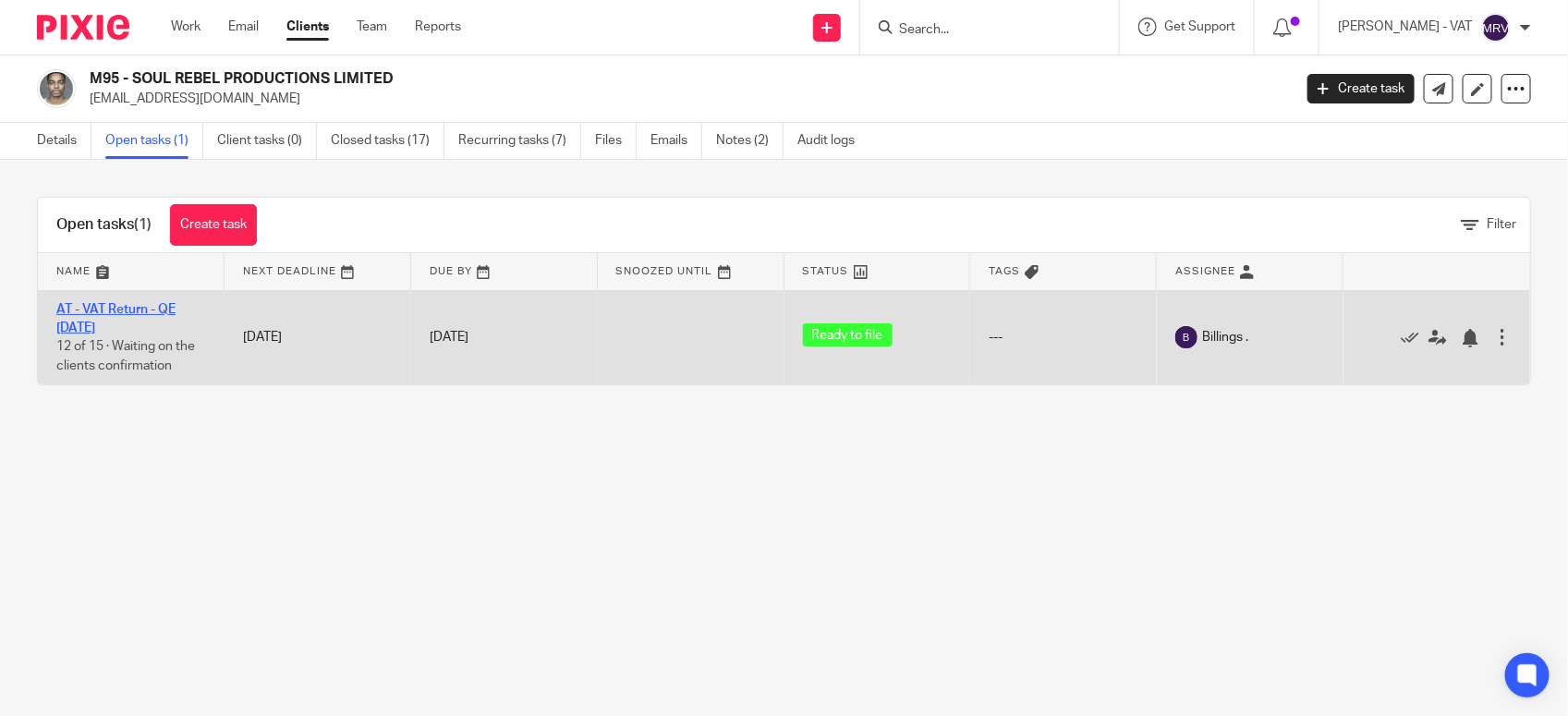
click at [176, 305] on link "AT - VAT Return - QE 30-09-2025" at bounding box center [116, 319] width 119 height 32
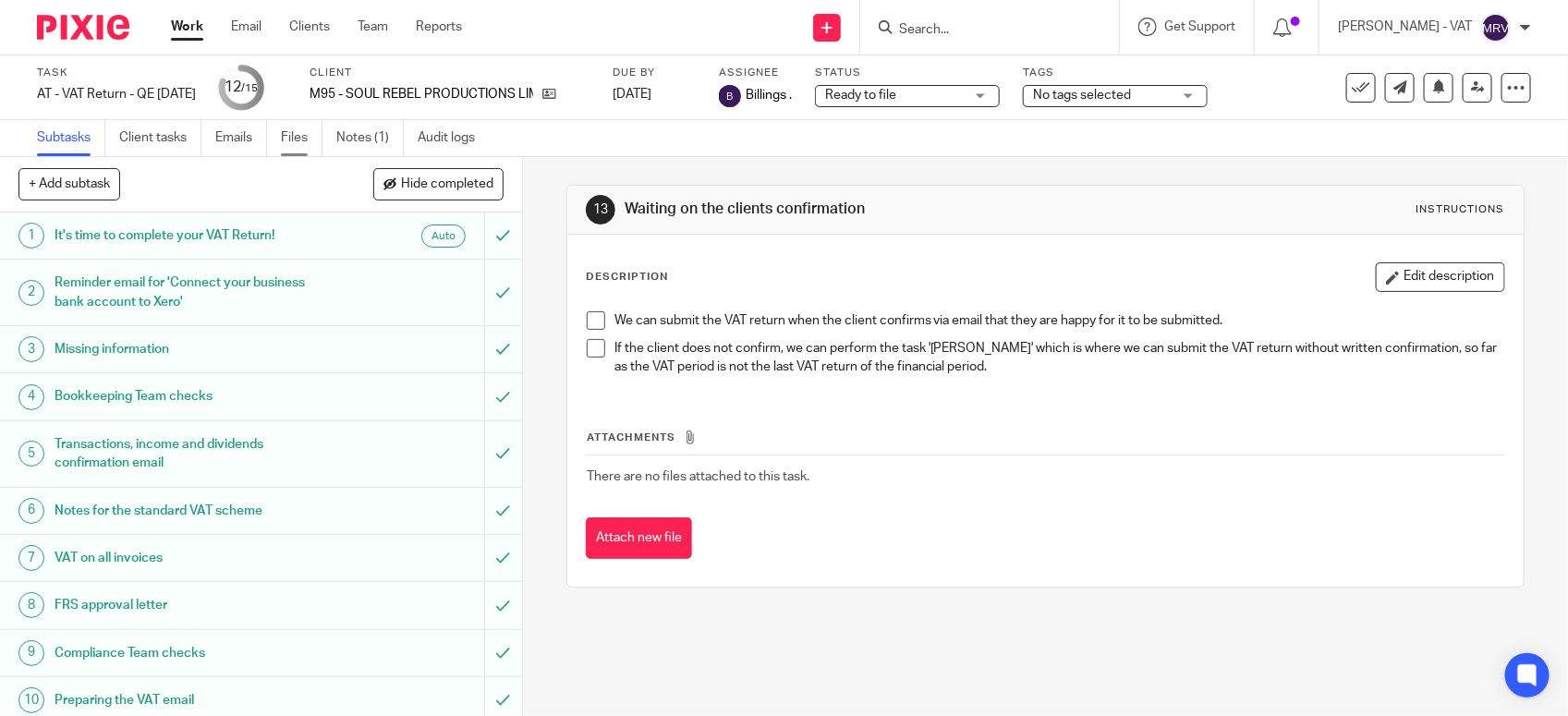
click at [293, 150] on link "Files" at bounding box center [301, 137] width 42 height 36
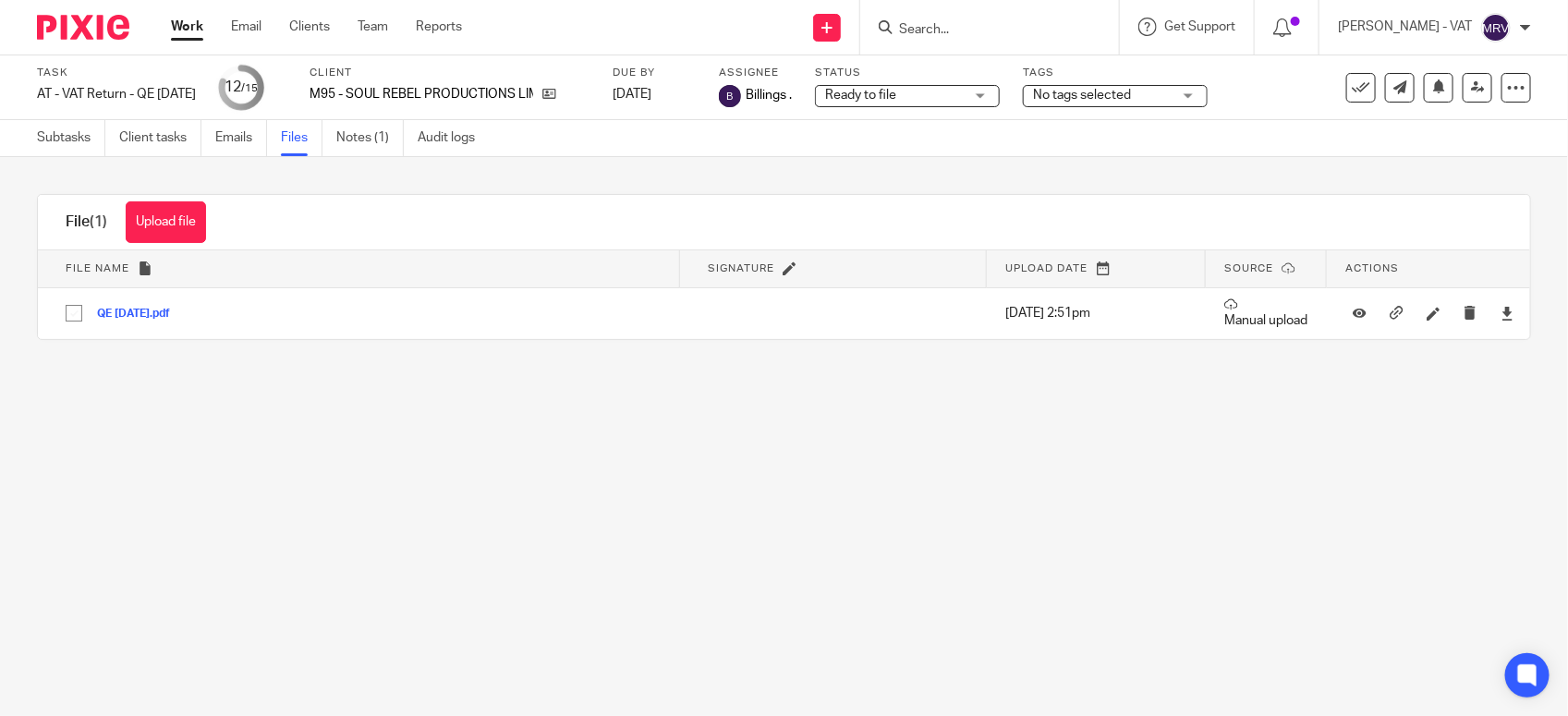
click at [496, 452] on main "Task AT - VAT Return - QE [DATE] Save AT - VAT Return - QE [DATE] 12 /15 Client…" at bounding box center [784, 358] width 1568 height 716
click at [988, 29] on input "Search" at bounding box center [980, 31] width 166 height 17
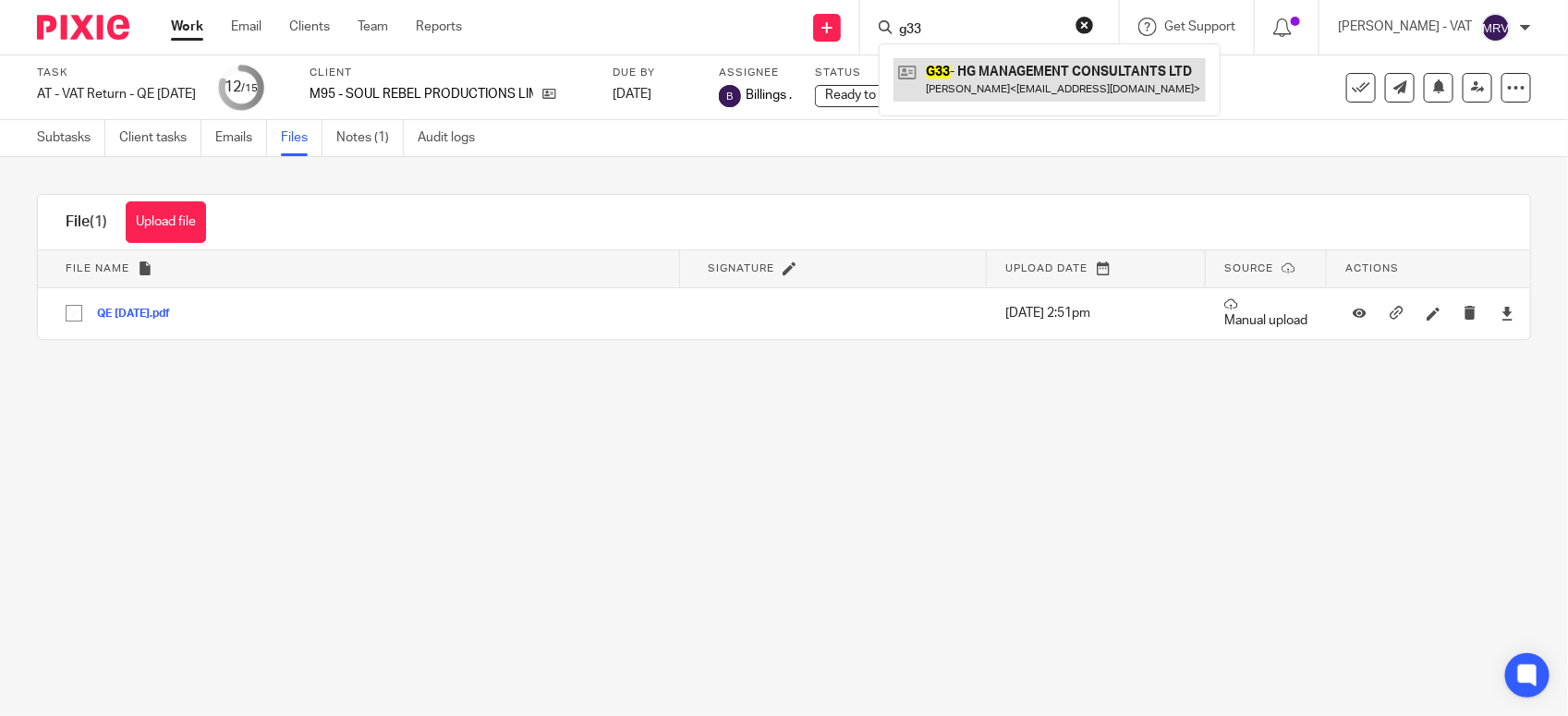
type input "g33"
click at [1033, 72] on link at bounding box center [1050, 80] width 312 height 43
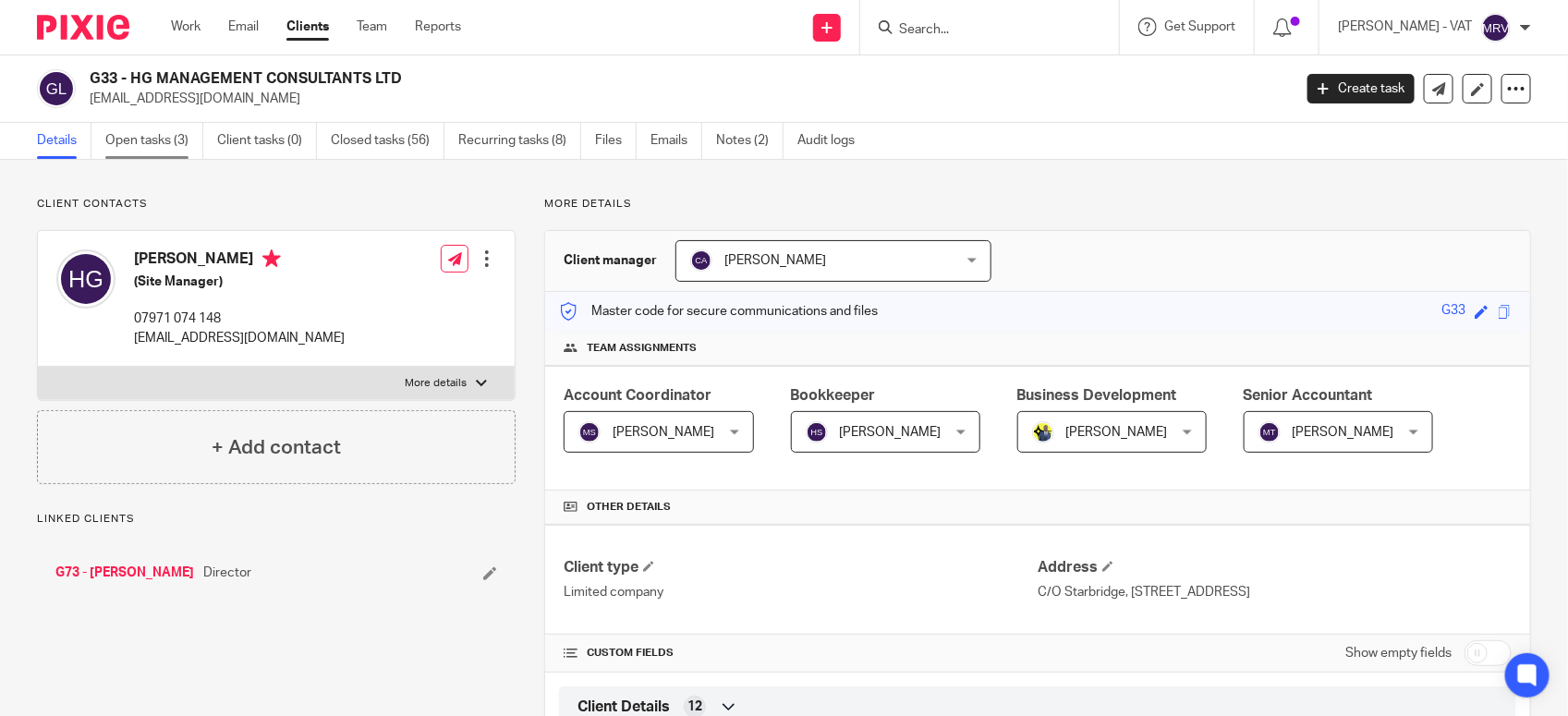
click at [153, 149] on link "Open tasks (3)" at bounding box center [153, 140] width 98 height 36
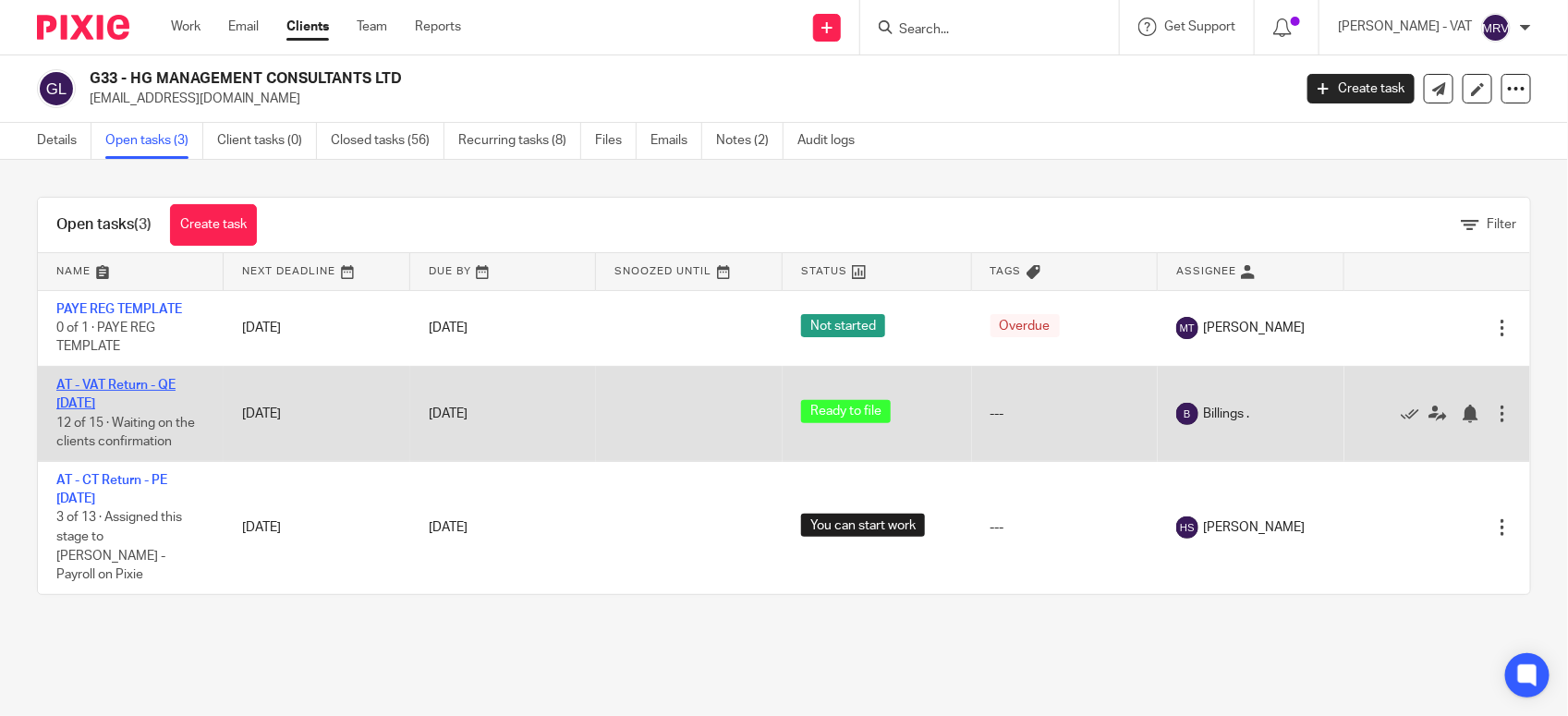
click at [160, 386] on link "AT - VAT Return - QE [DATE]" at bounding box center [116, 395] width 119 height 32
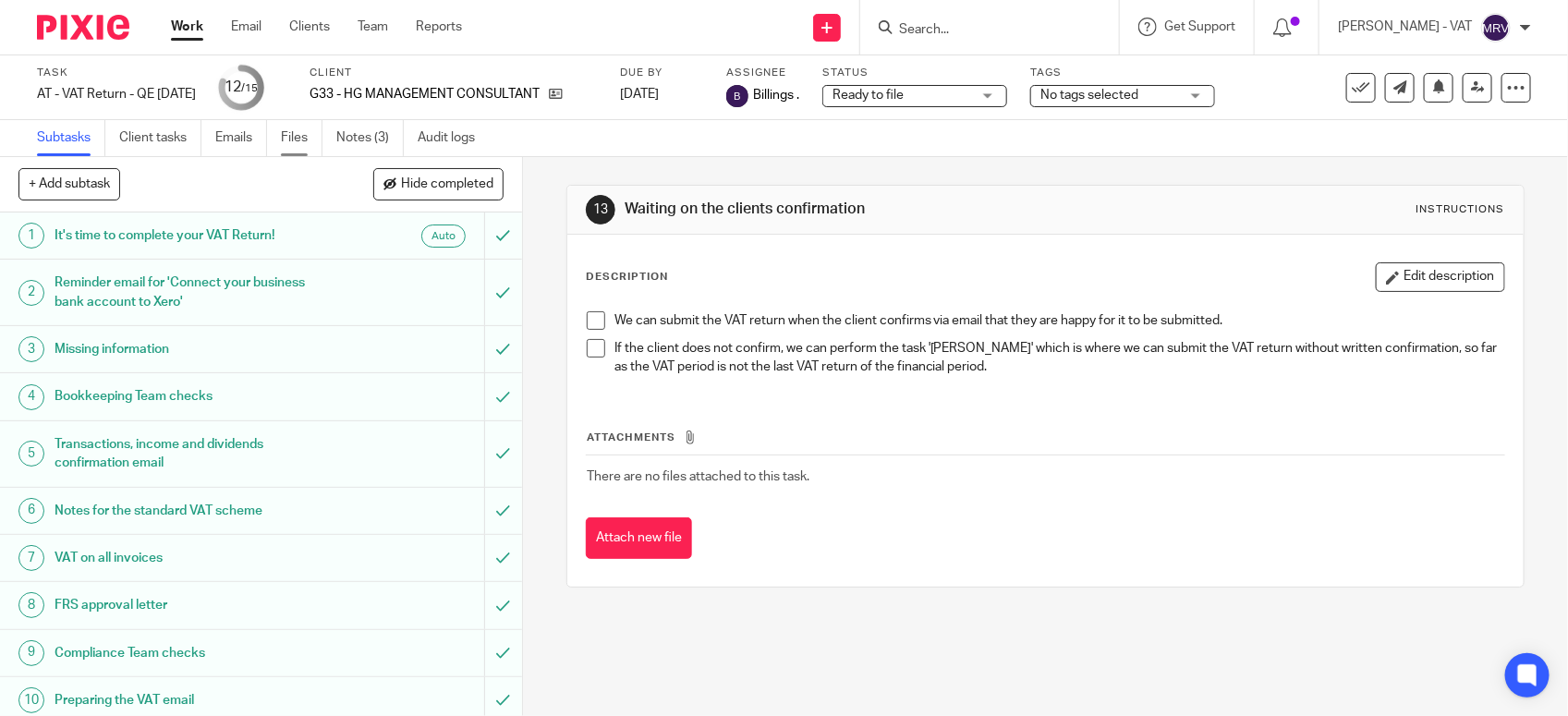
click at [288, 140] on link "Files" at bounding box center [301, 137] width 42 height 36
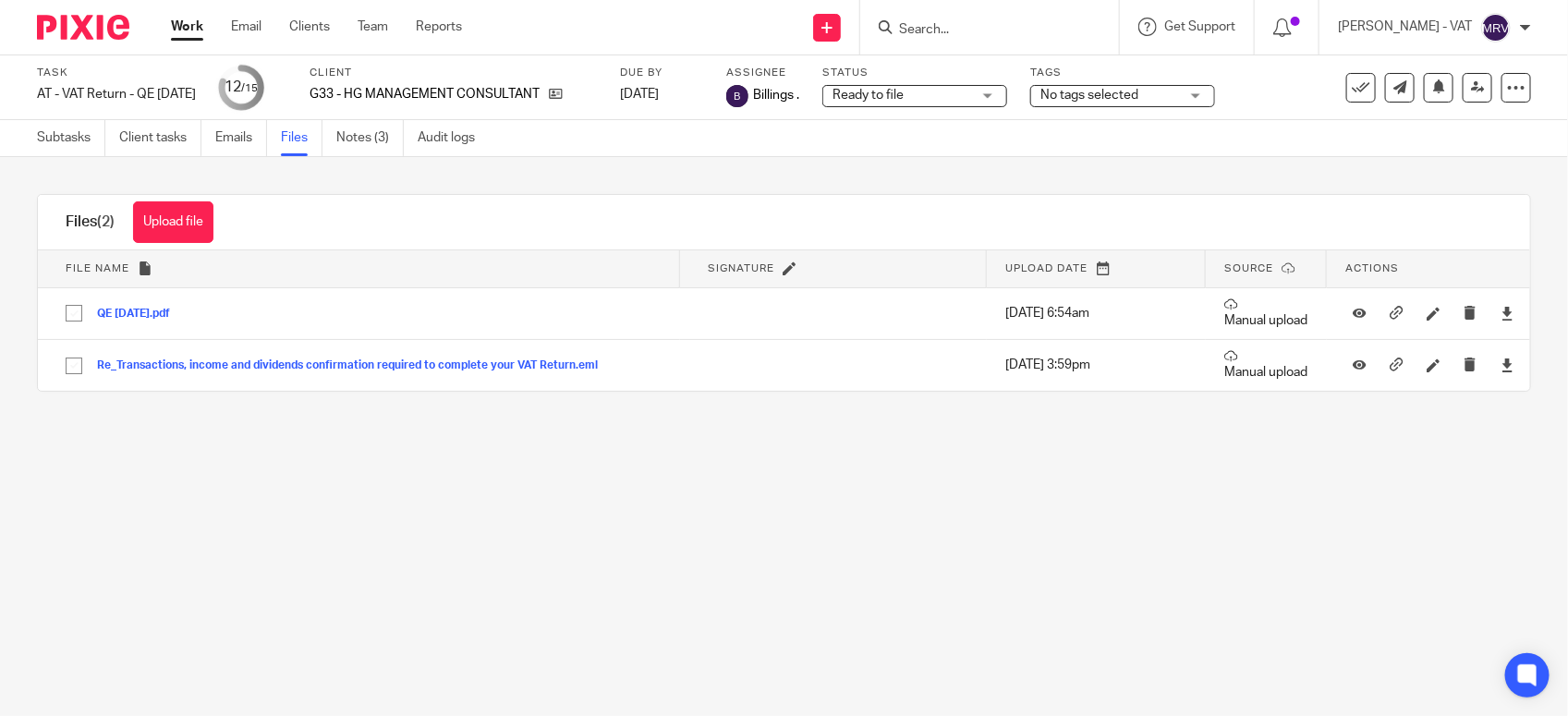
click at [971, 29] on input "Search" at bounding box center [980, 31] width 166 height 17
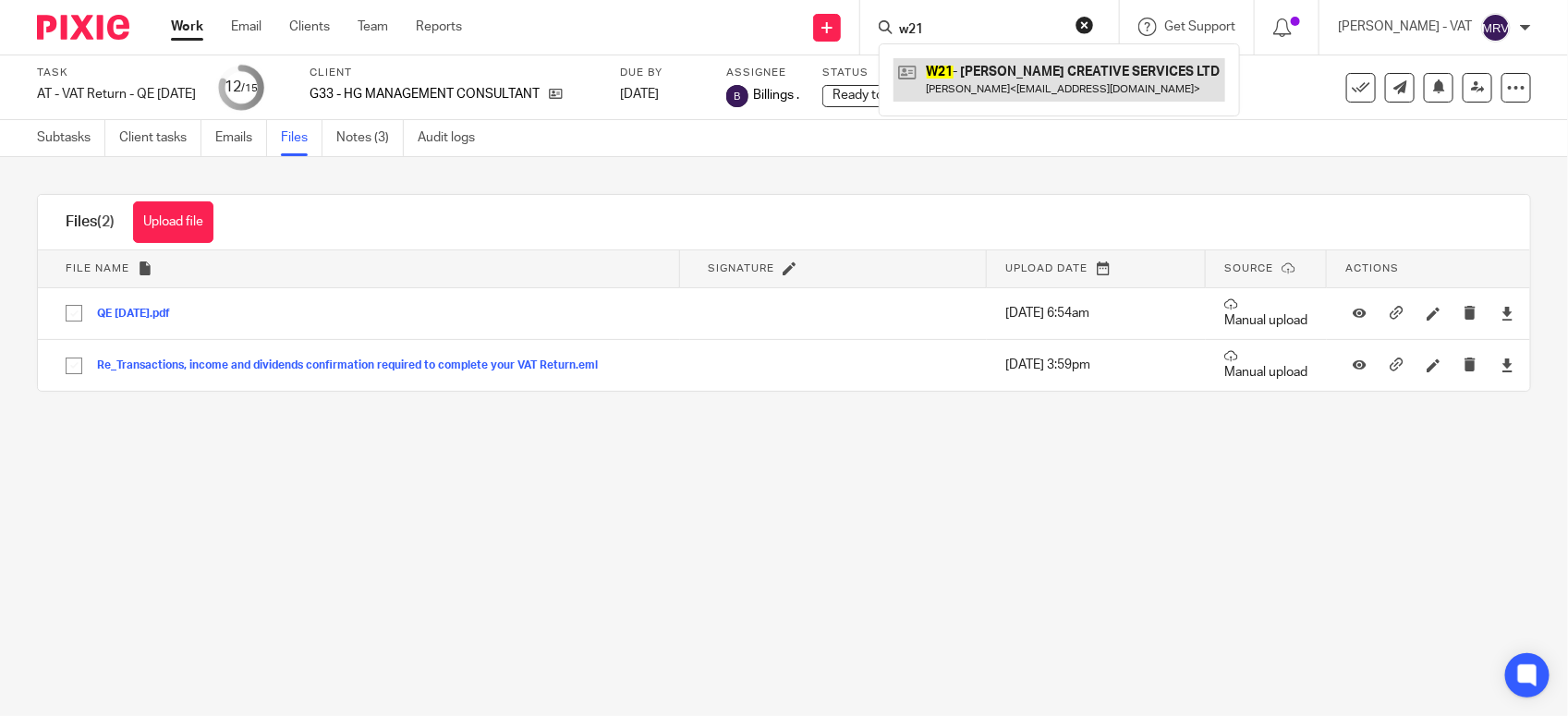
type input "w21"
click at [1005, 72] on link at bounding box center [1059, 80] width 332 height 43
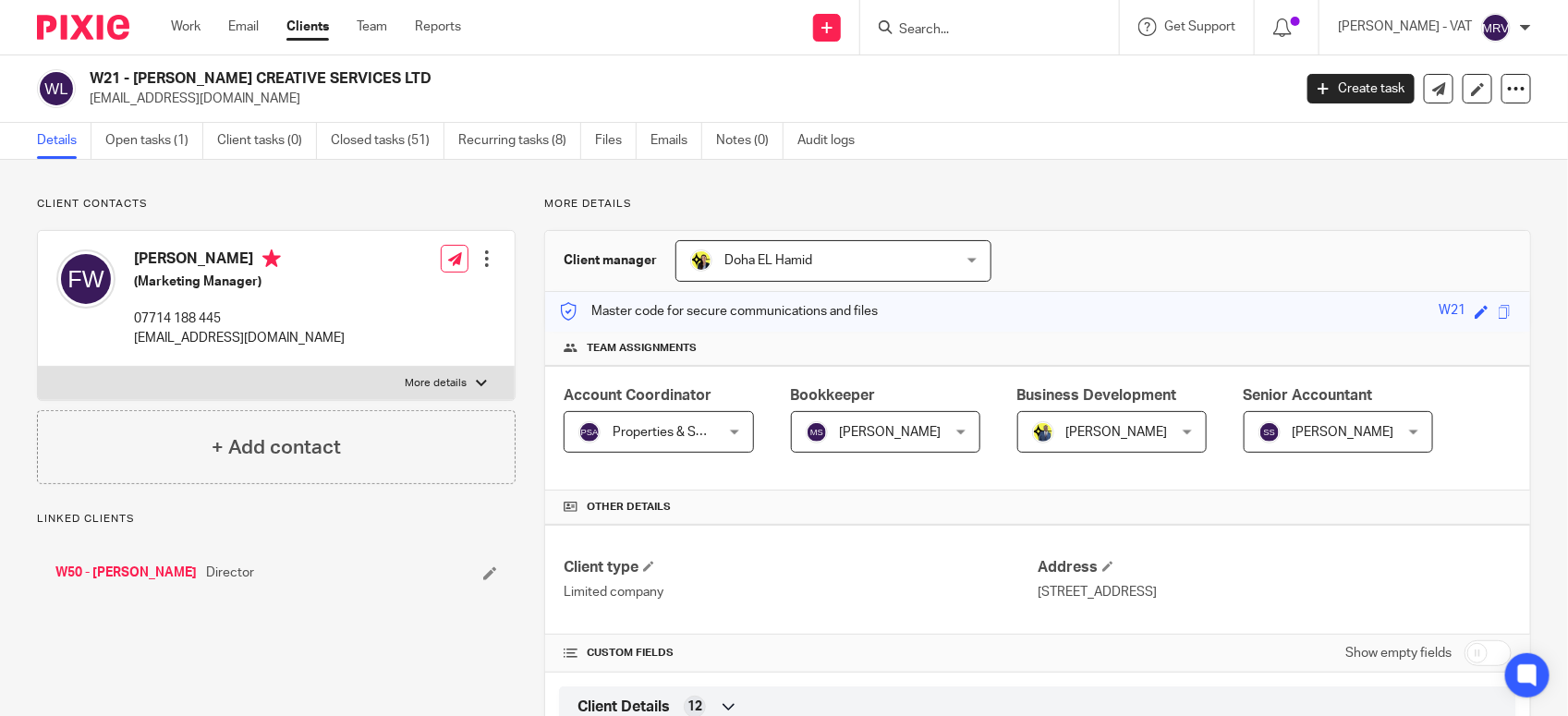
click at [132, 138] on link "Open tasks (1)" at bounding box center [153, 140] width 98 height 36
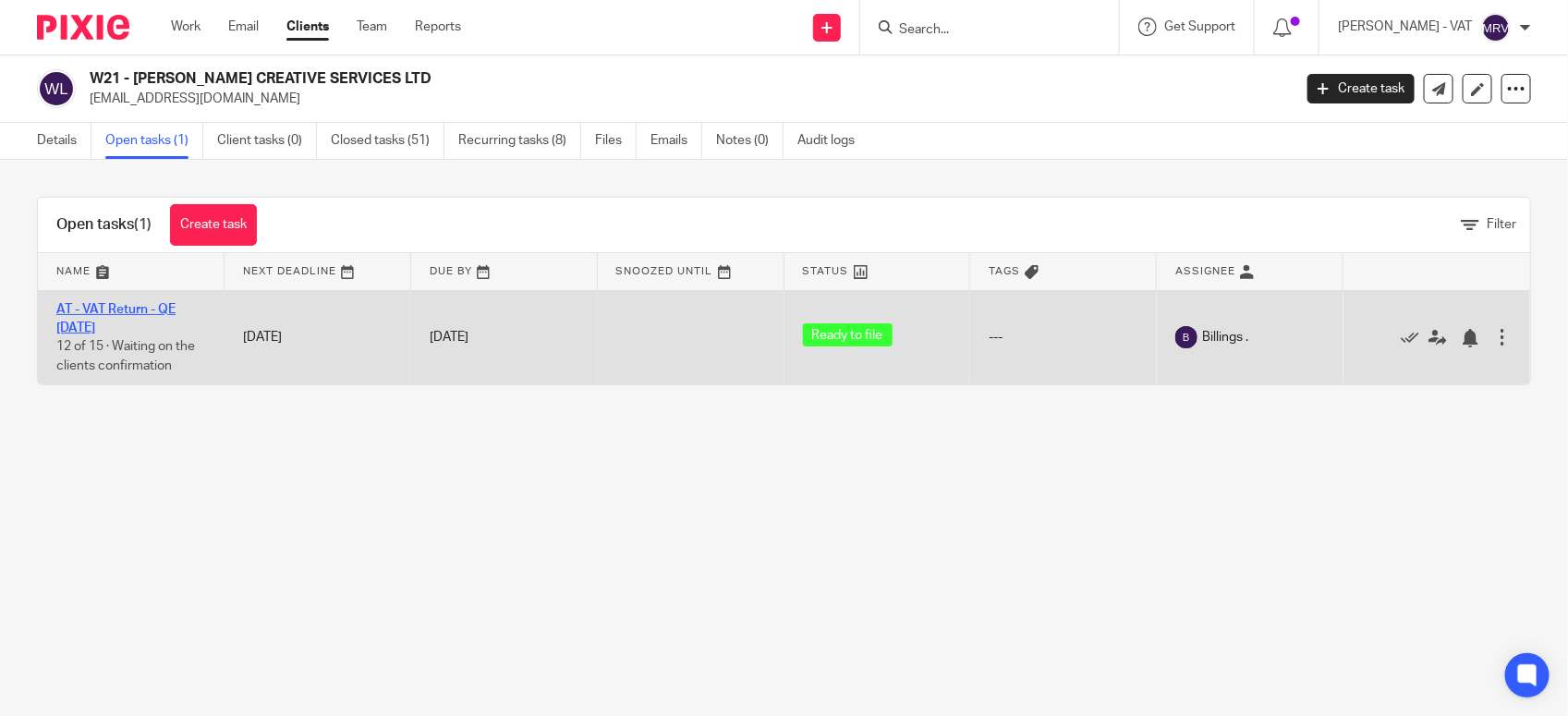
click at [154, 303] on link "AT - VAT Return - QE [DATE]" at bounding box center [116, 319] width 119 height 32
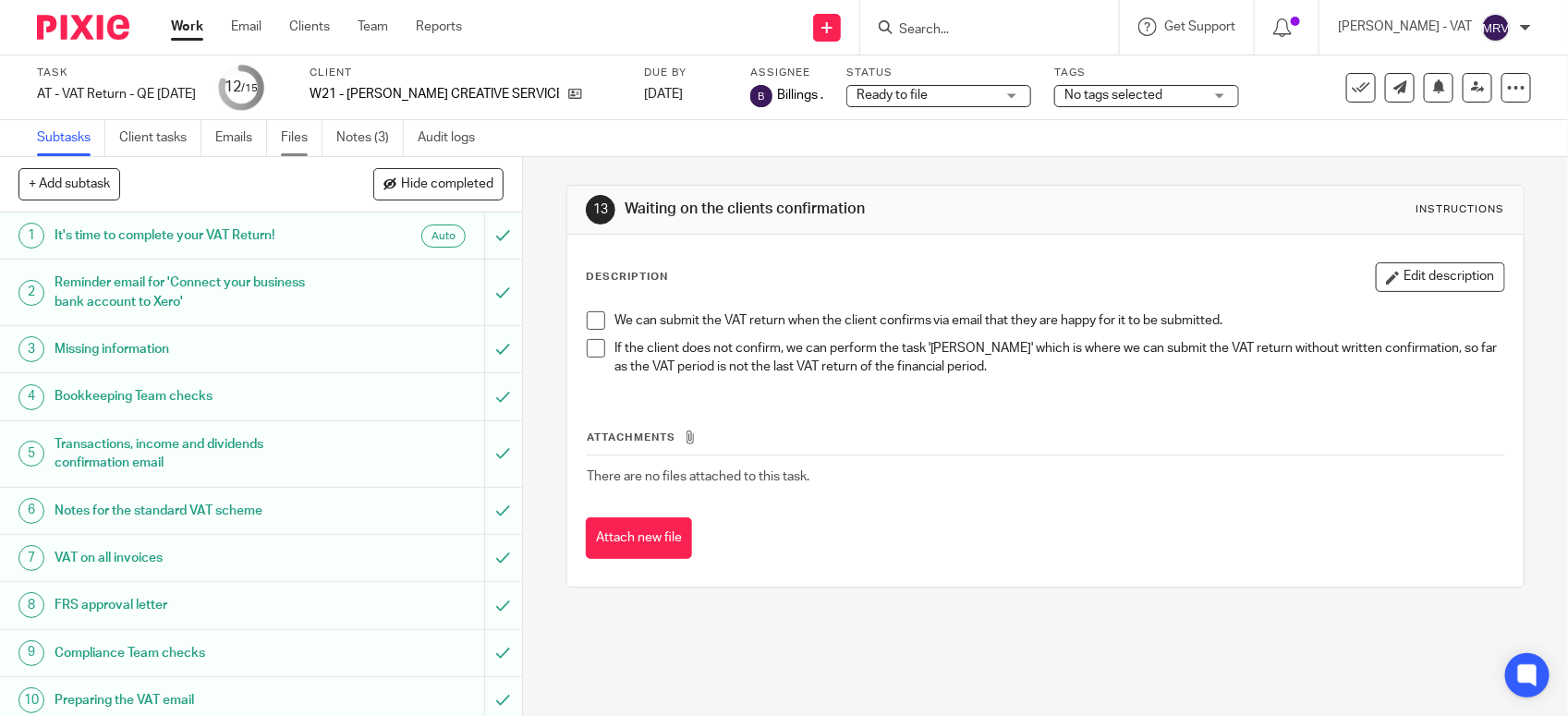
click at [297, 134] on link "Files" at bounding box center [301, 137] width 42 height 36
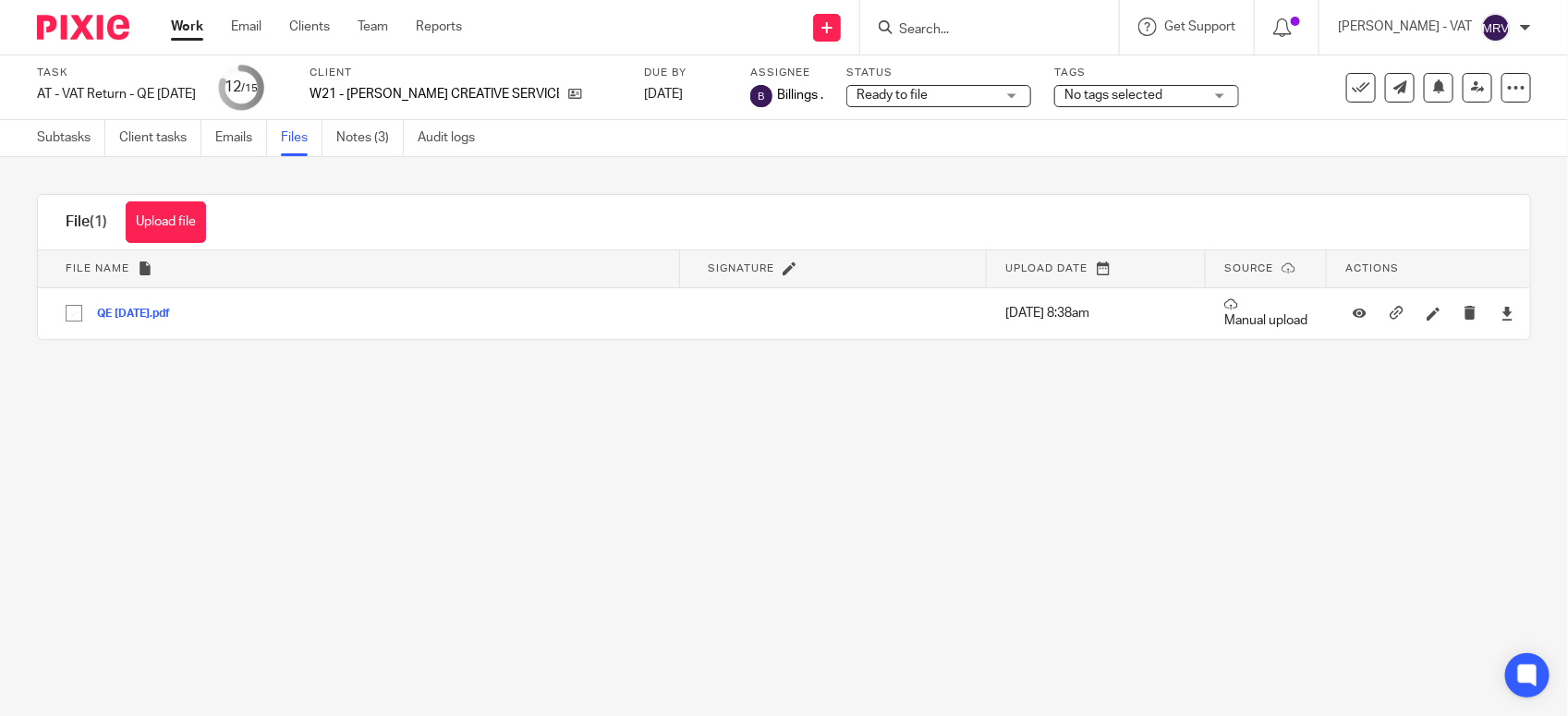
click at [960, 34] on input "Search" at bounding box center [980, 31] width 166 height 17
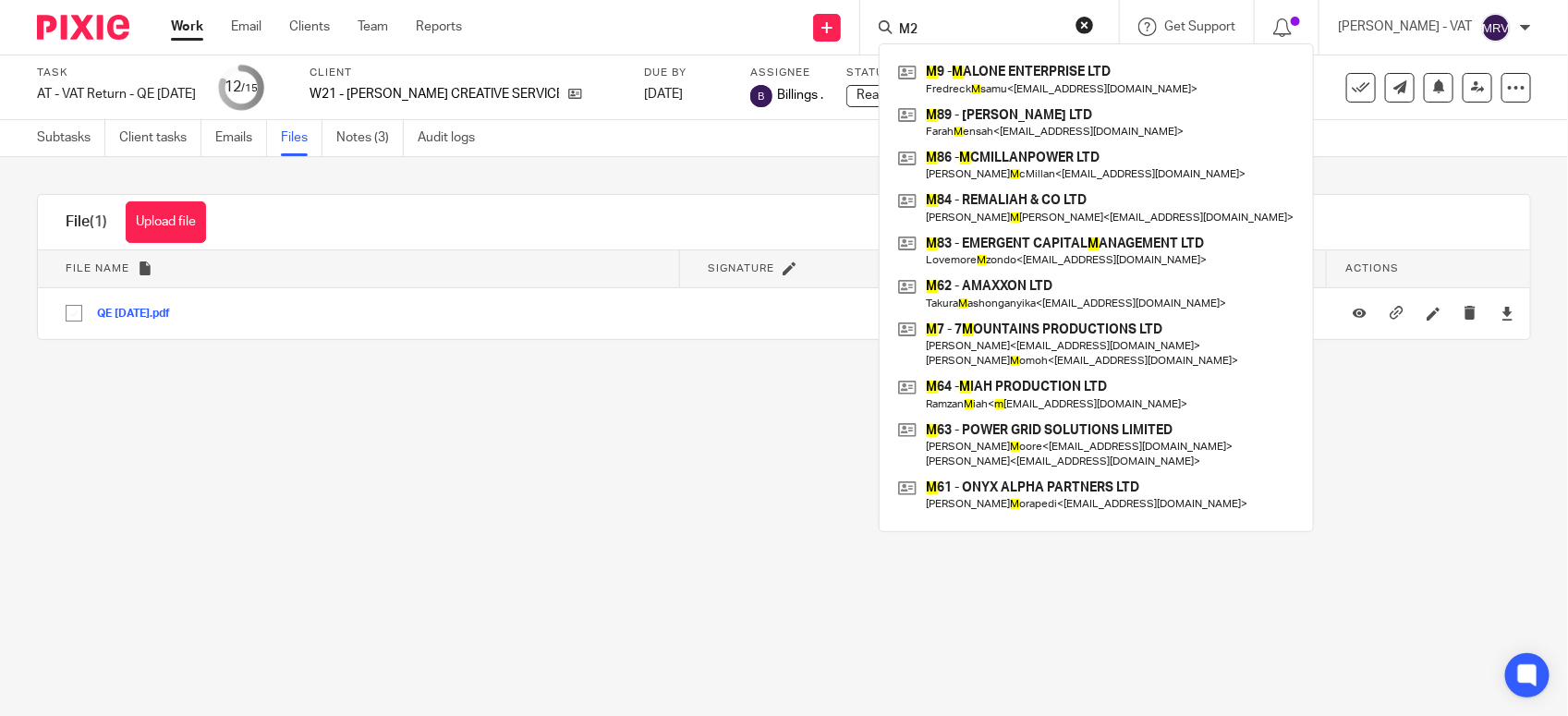
type input "M"
type input "M26"
click button "submit" at bounding box center [0, 0] width 0 height 0
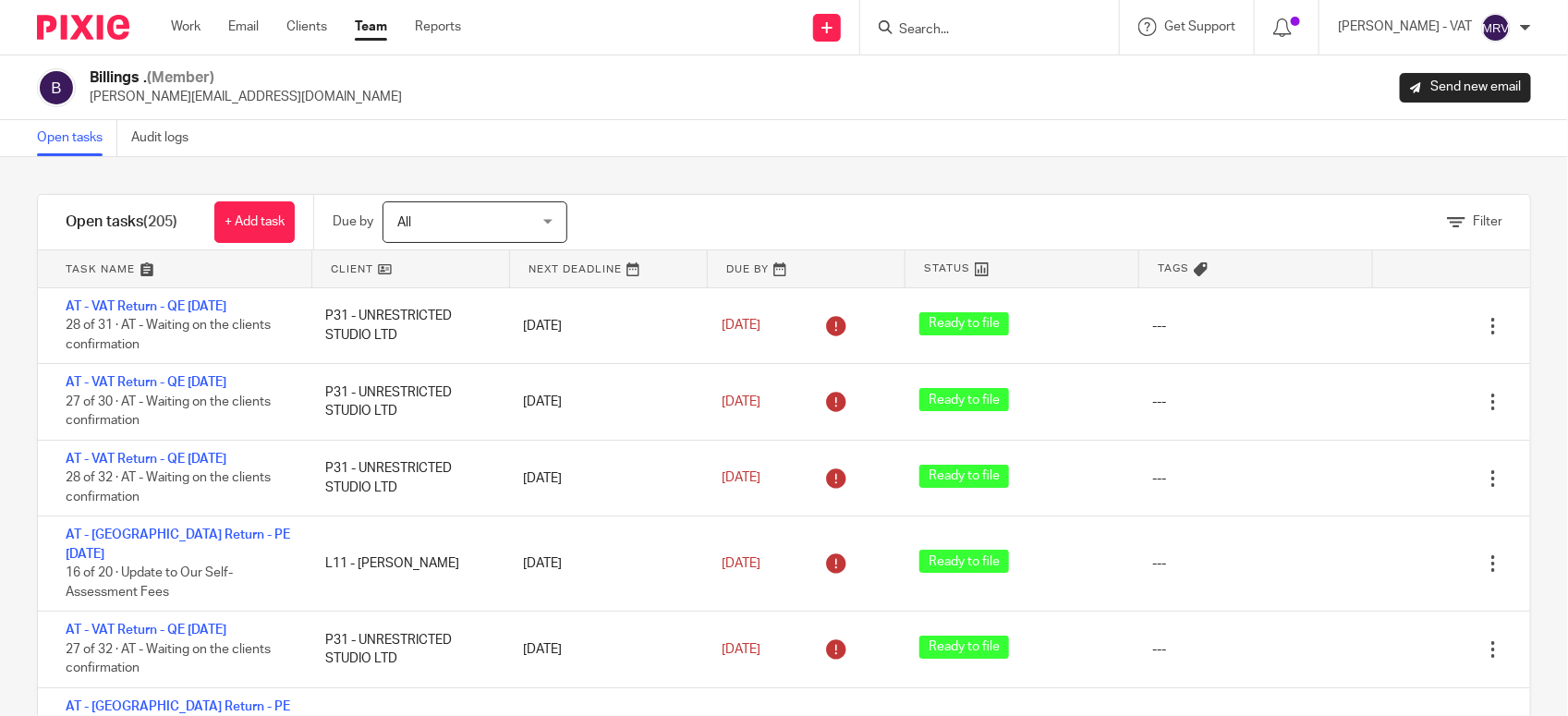
scroll to position [2739, 0]
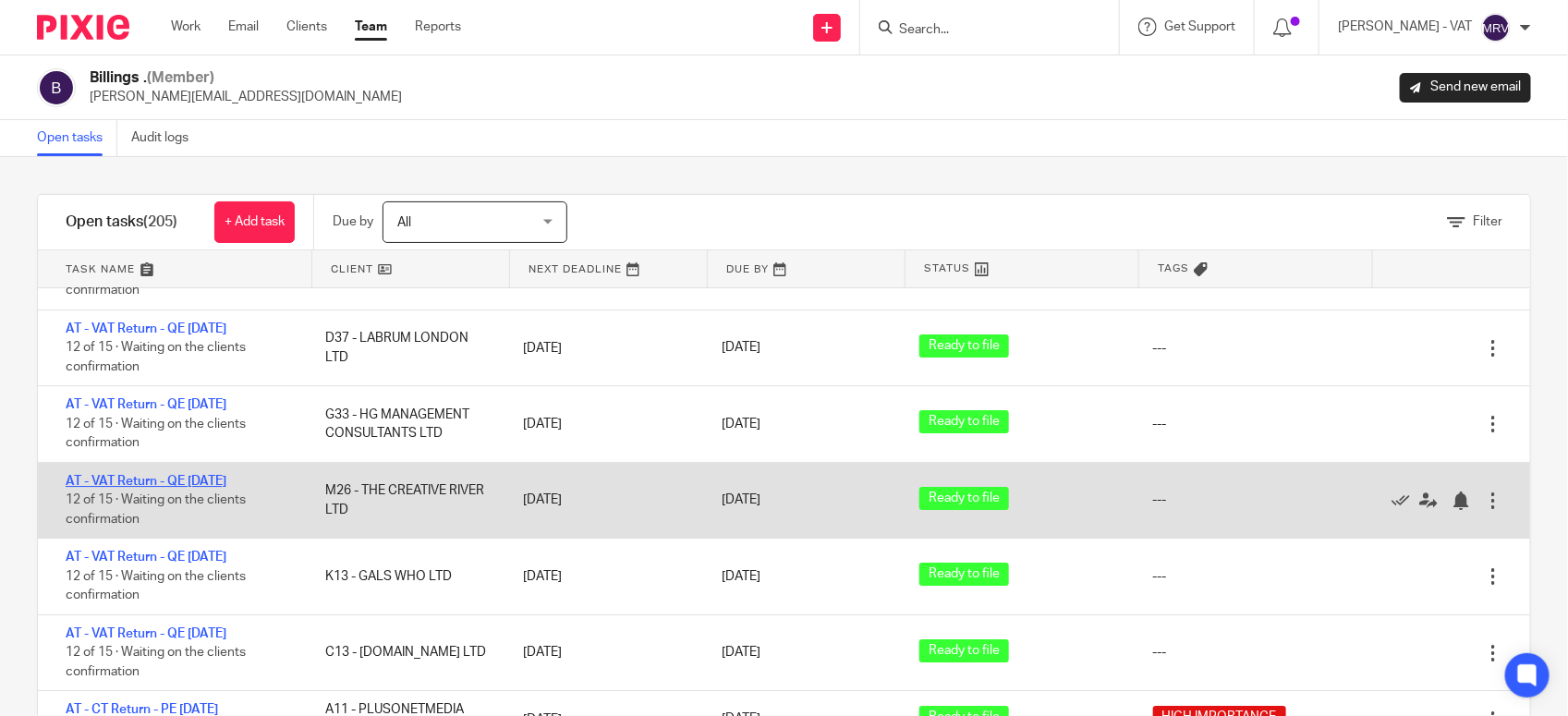
click at [227, 488] on link "AT - VAT Return - QE [DATE]" at bounding box center [146, 481] width 161 height 13
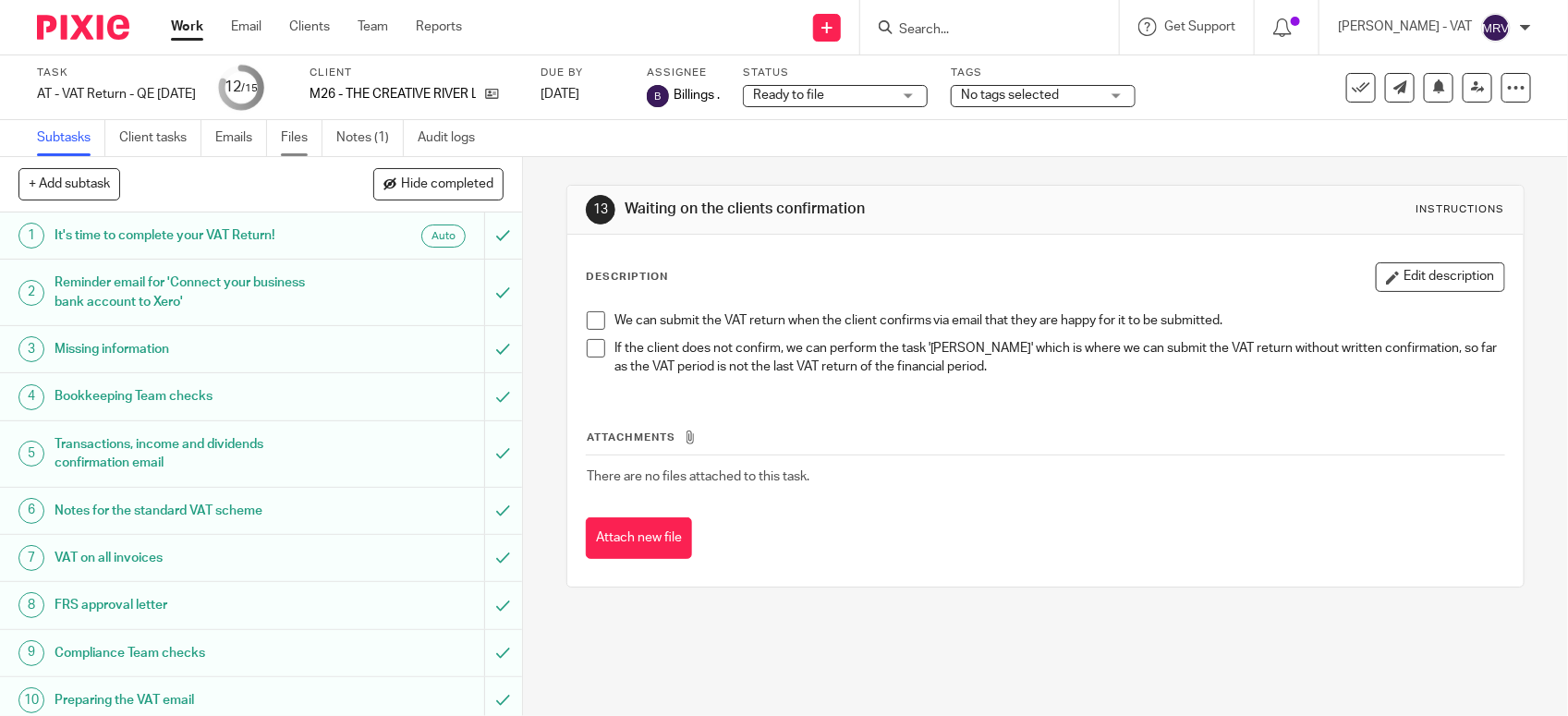
click at [295, 150] on link "Files" at bounding box center [301, 137] width 42 height 36
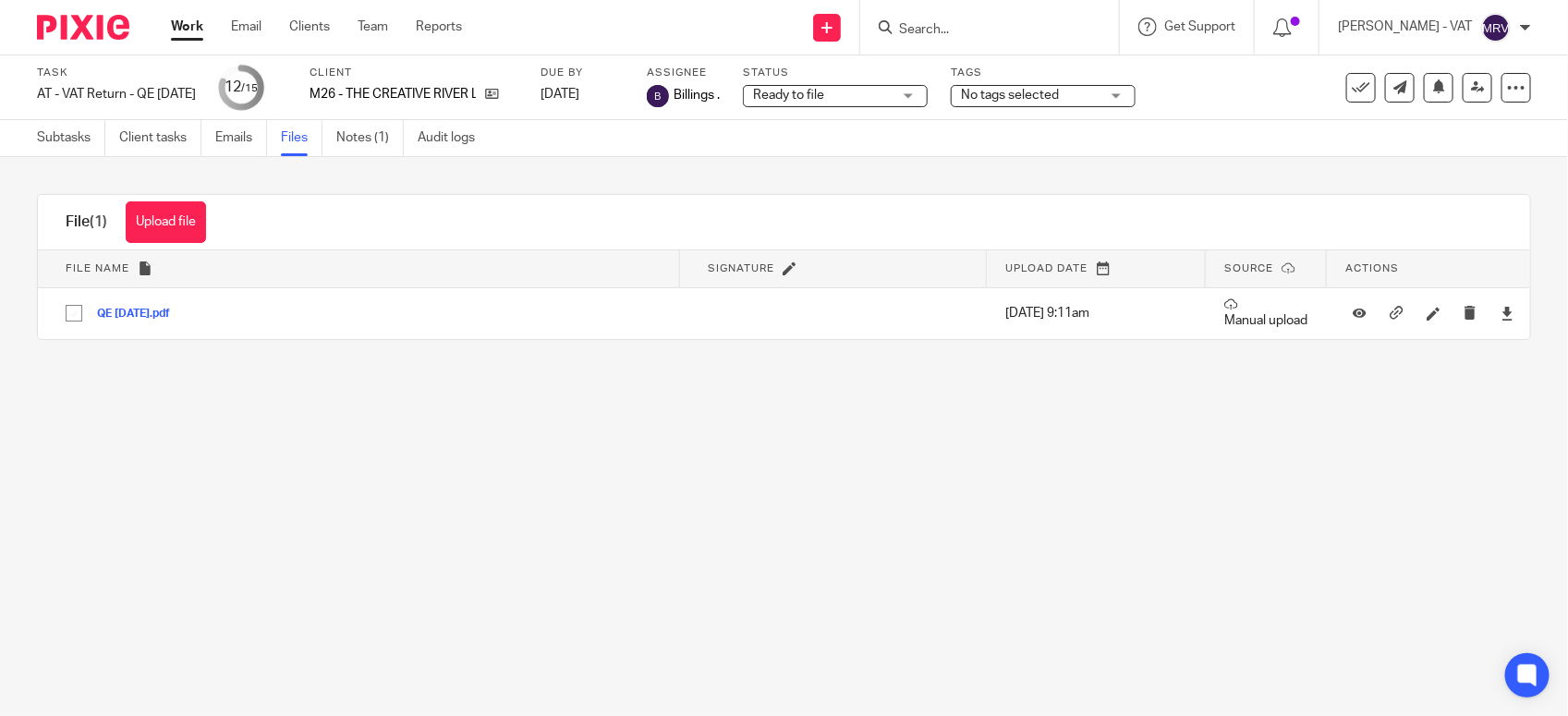
click at [892, 486] on main "Task AT - VAT Return - QE 30-09-2025 Save AT - VAT Return - QE 30-09-2025 12 /1…" at bounding box center [784, 358] width 1568 height 716
click at [482, 429] on main "Task AT - VAT Return - QE 30-09-2025 Save AT - VAT Return - QE 30-09-2025 12 /1…" at bounding box center [784, 358] width 1568 height 716
click at [952, 33] on input "Search" at bounding box center [980, 31] width 166 height 17
click at [956, 30] on input "f18" at bounding box center [980, 31] width 166 height 17
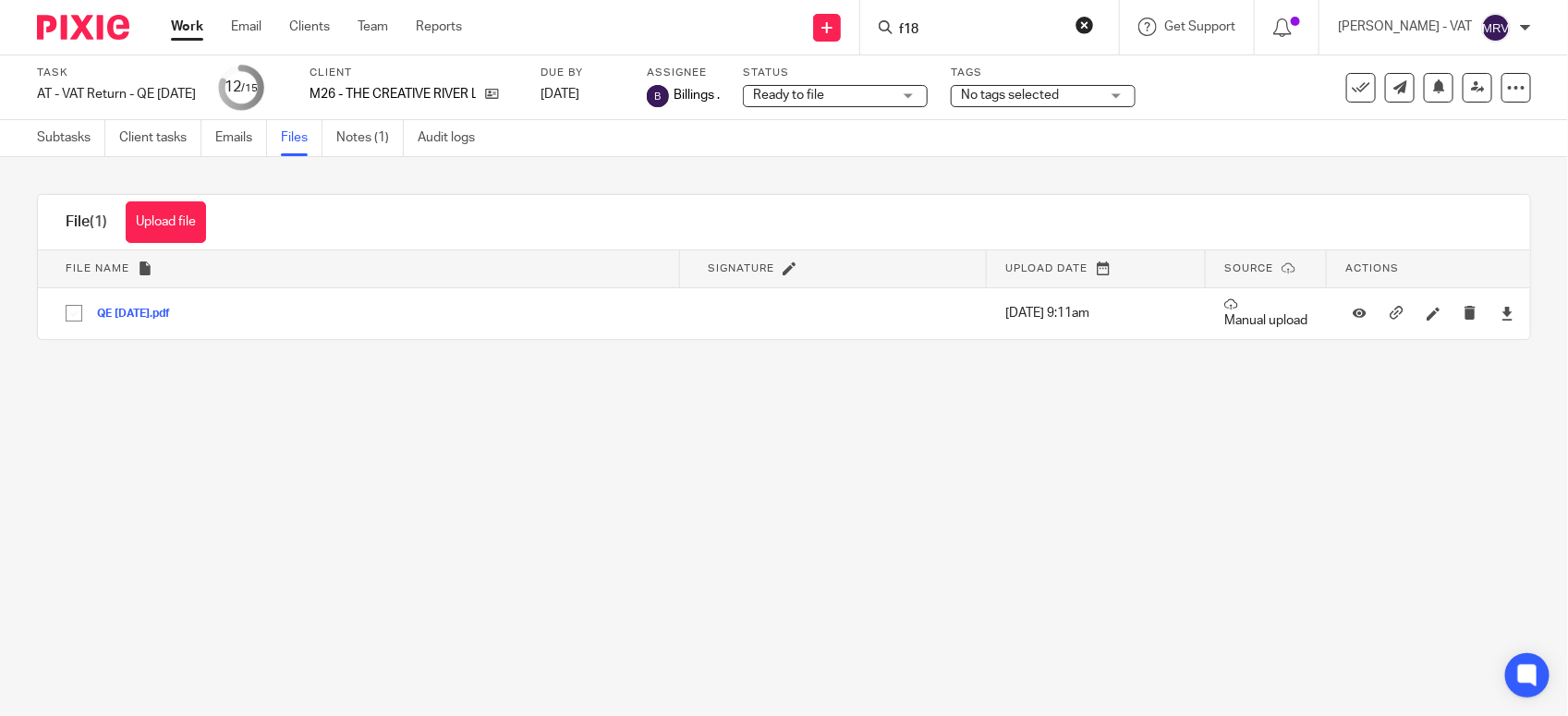
click at [976, 23] on input "f18" at bounding box center [980, 31] width 166 height 17
click at [987, 23] on input "f18" at bounding box center [980, 31] width 166 height 17
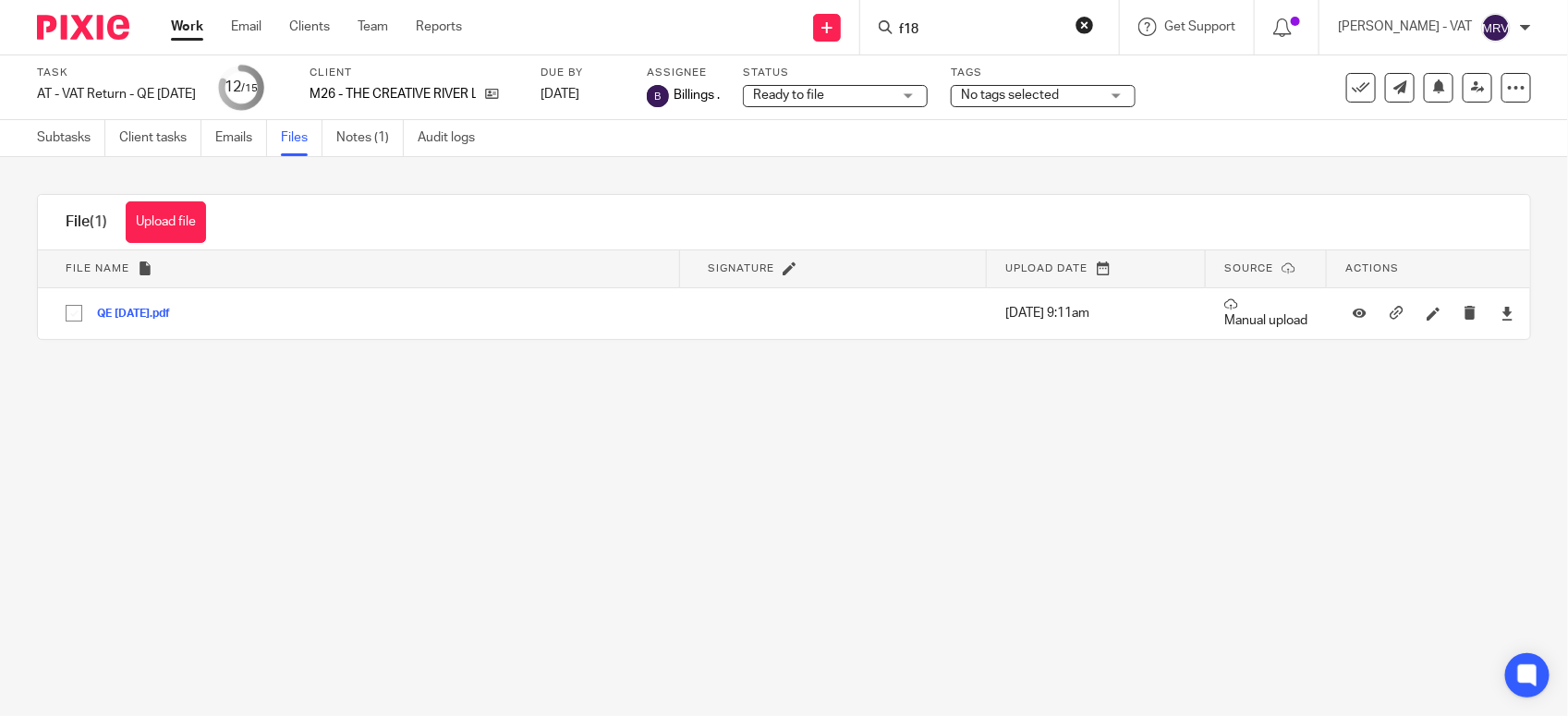
type input "f18"
click at [959, 25] on input "f18" at bounding box center [980, 31] width 166 height 17
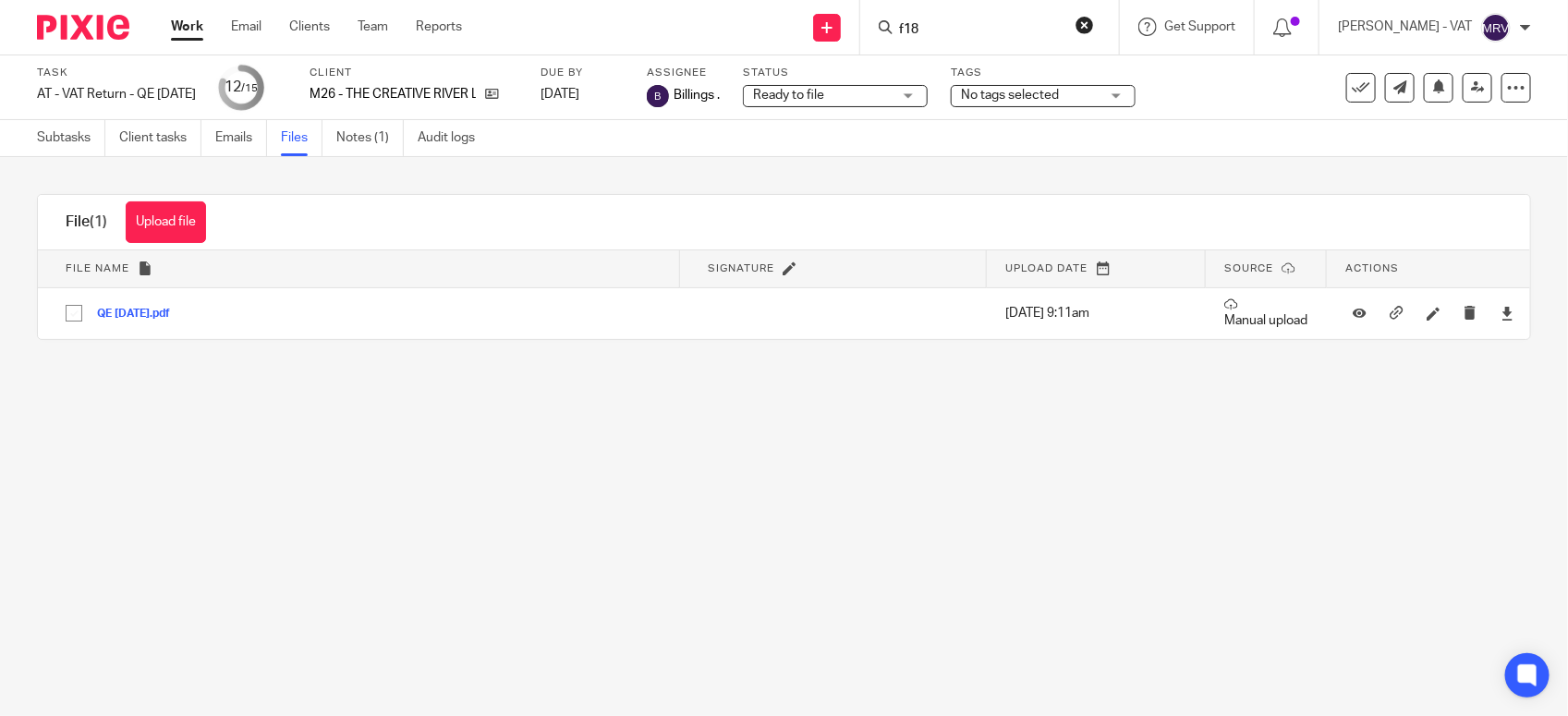
click at [959, 25] on input "f18" at bounding box center [980, 31] width 166 height 17
click at [330, 529] on main "Task AT - VAT Return - QE 30-09-2025 Save AT - VAT Return - QE 30-09-2025 12 /1…" at bounding box center [784, 358] width 1568 height 716
click at [382, 497] on main "Task AT - VAT Return - QE 30-09-2025 Save AT - VAT Return - QE 30-09-2025 12 /1…" at bounding box center [784, 358] width 1568 height 716
click at [994, 34] on input "Search" at bounding box center [980, 31] width 166 height 17
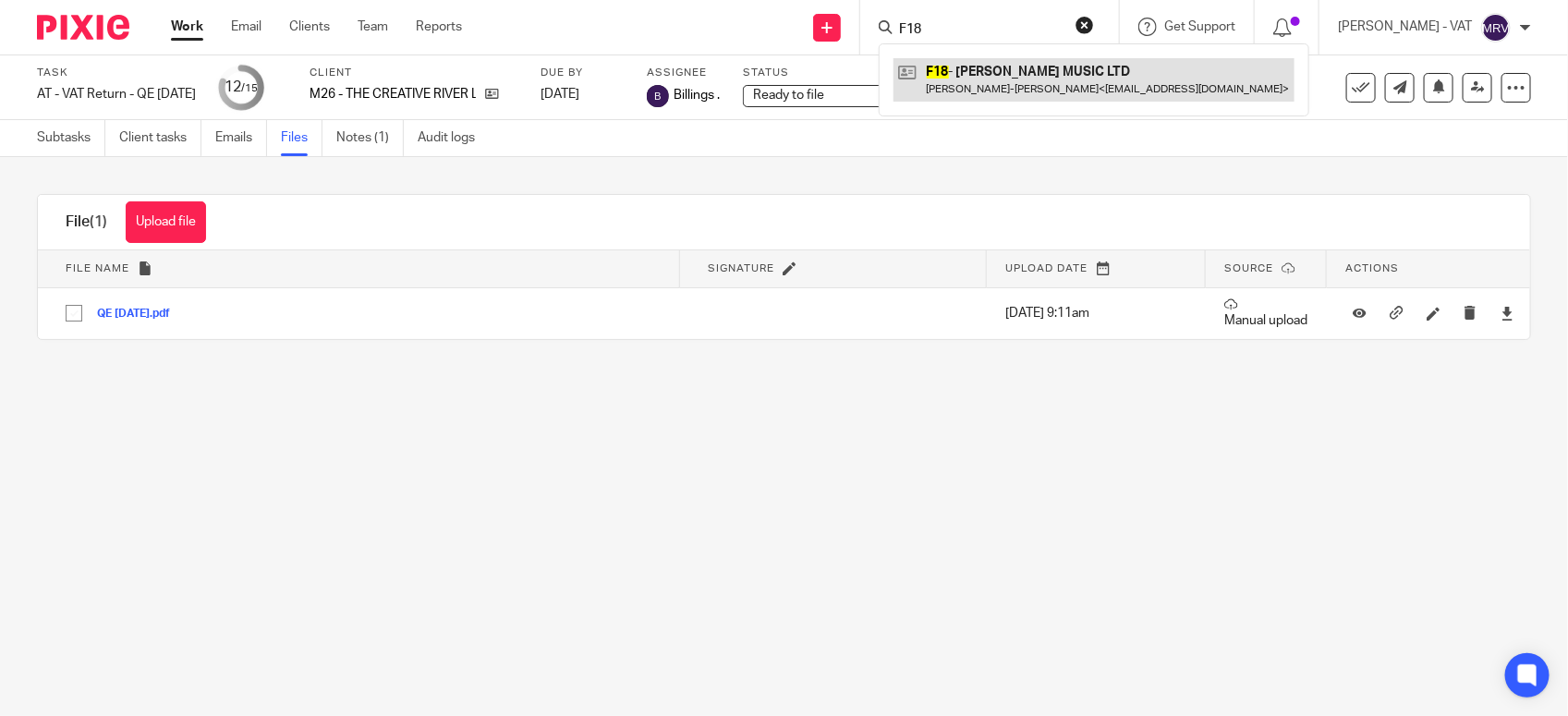
type input "F18"
click at [993, 77] on link at bounding box center [1094, 80] width 401 height 43
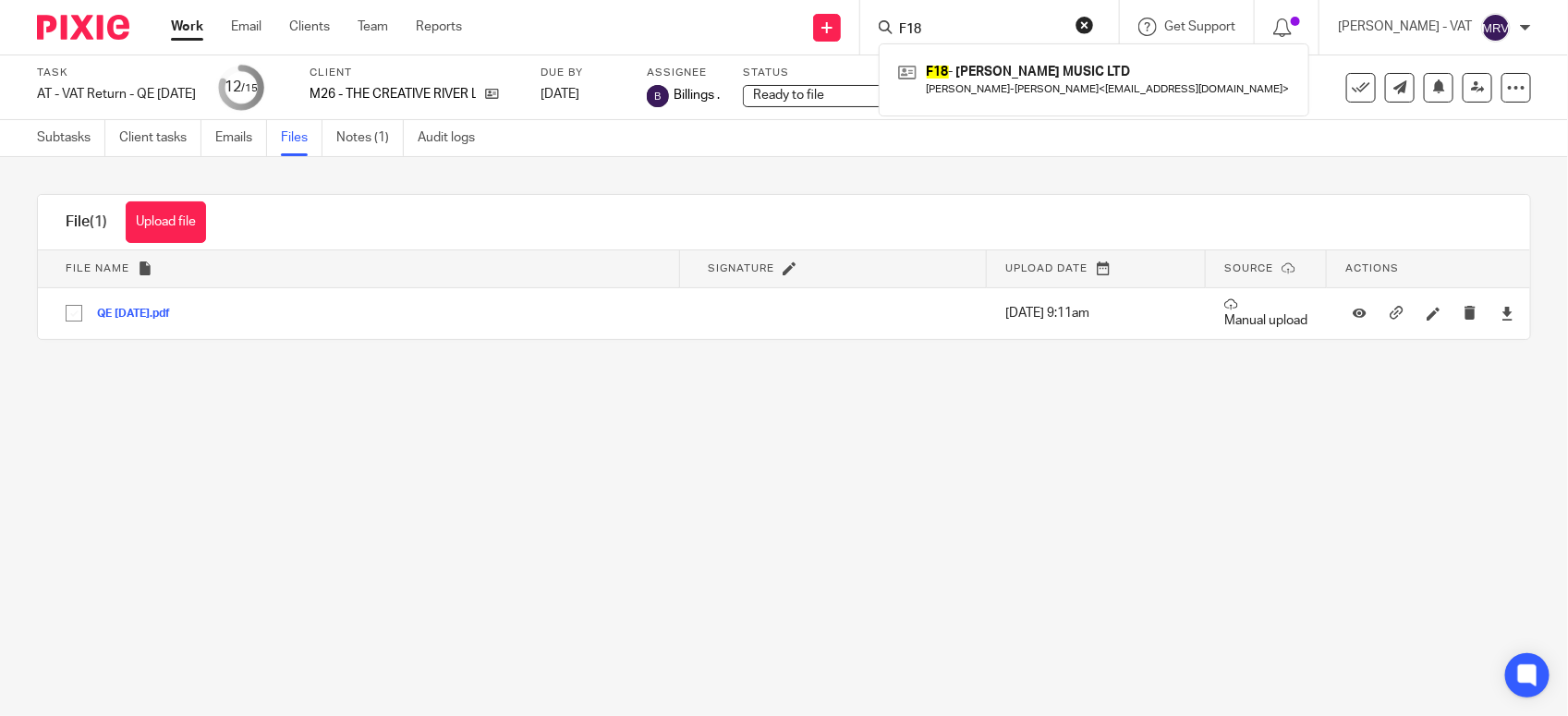
click at [323, 495] on main "Task AT - VAT Return - QE 30-09-2025 Save AT - VAT Return - QE 30-09-2025 12 /1…" at bounding box center [784, 358] width 1568 height 716
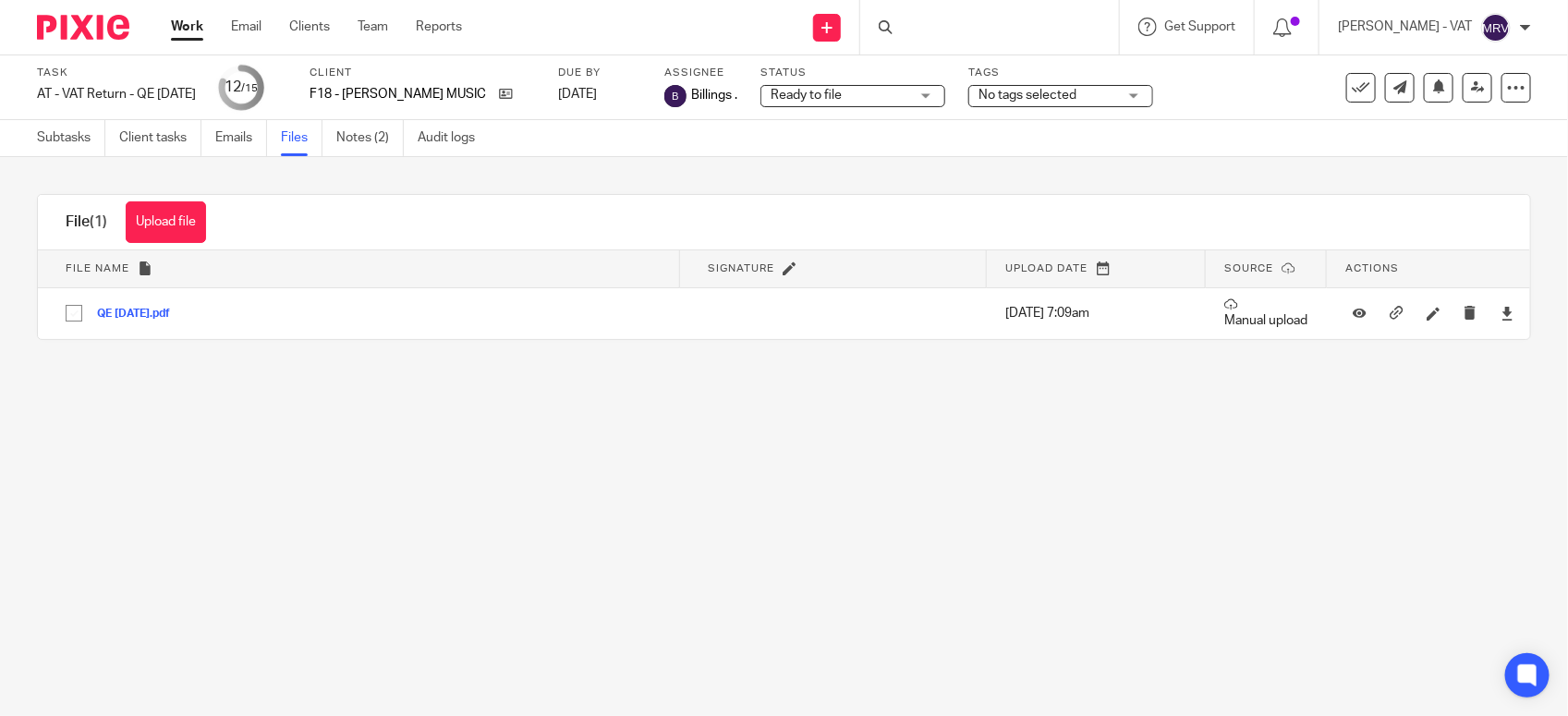
click at [958, 20] on div at bounding box center [989, 27] width 258 height 55
click at [949, 26] on div at bounding box center [989, 27] width 258 height 55
click at [965, 421] on main "Task AT - VAT Return - QE 30-09-2025 Save AT - VAT Return - QE 30-09-2025 12 /1…" at bounding box center [784, 358] width 1568 height 716
click at [952, 24] on div at bounding box center [989, 27] width 258 height 55
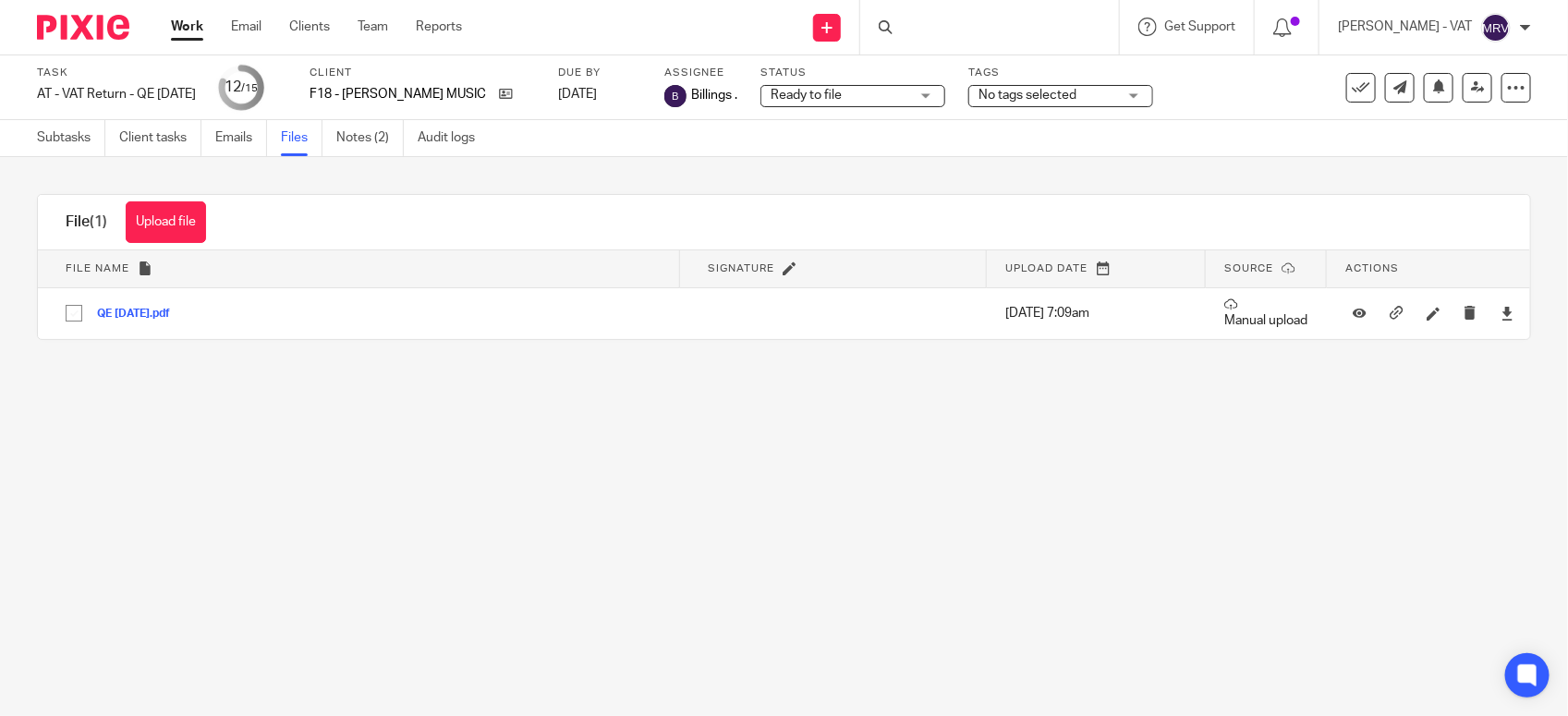
click at [952, 24] on div at bounding box center [989, 27] width 258 height 55
click at [951, 25] on div at bounding box center [989, 27] width 258 height 55
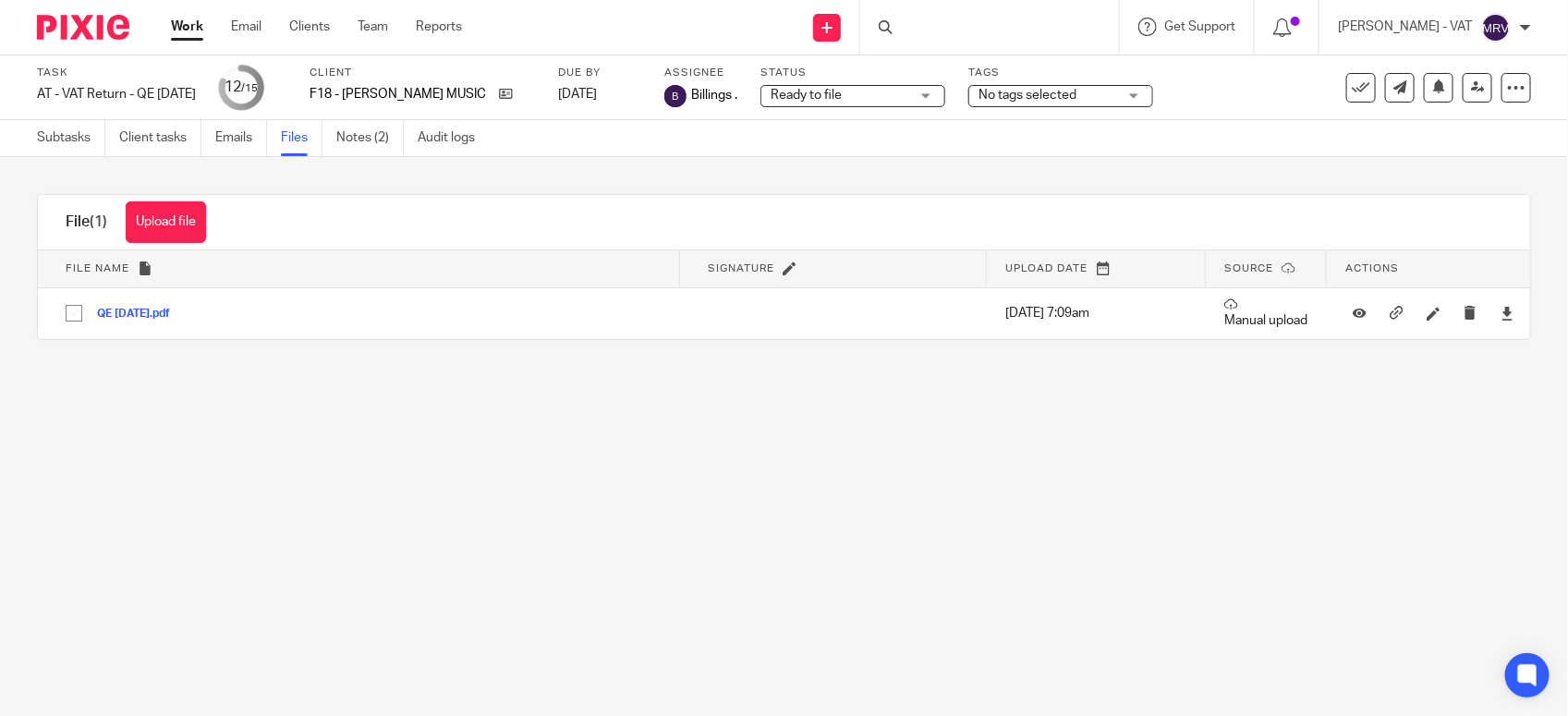
click at [951, 25] on div at bounding box center [989, 27] width 258 height 55
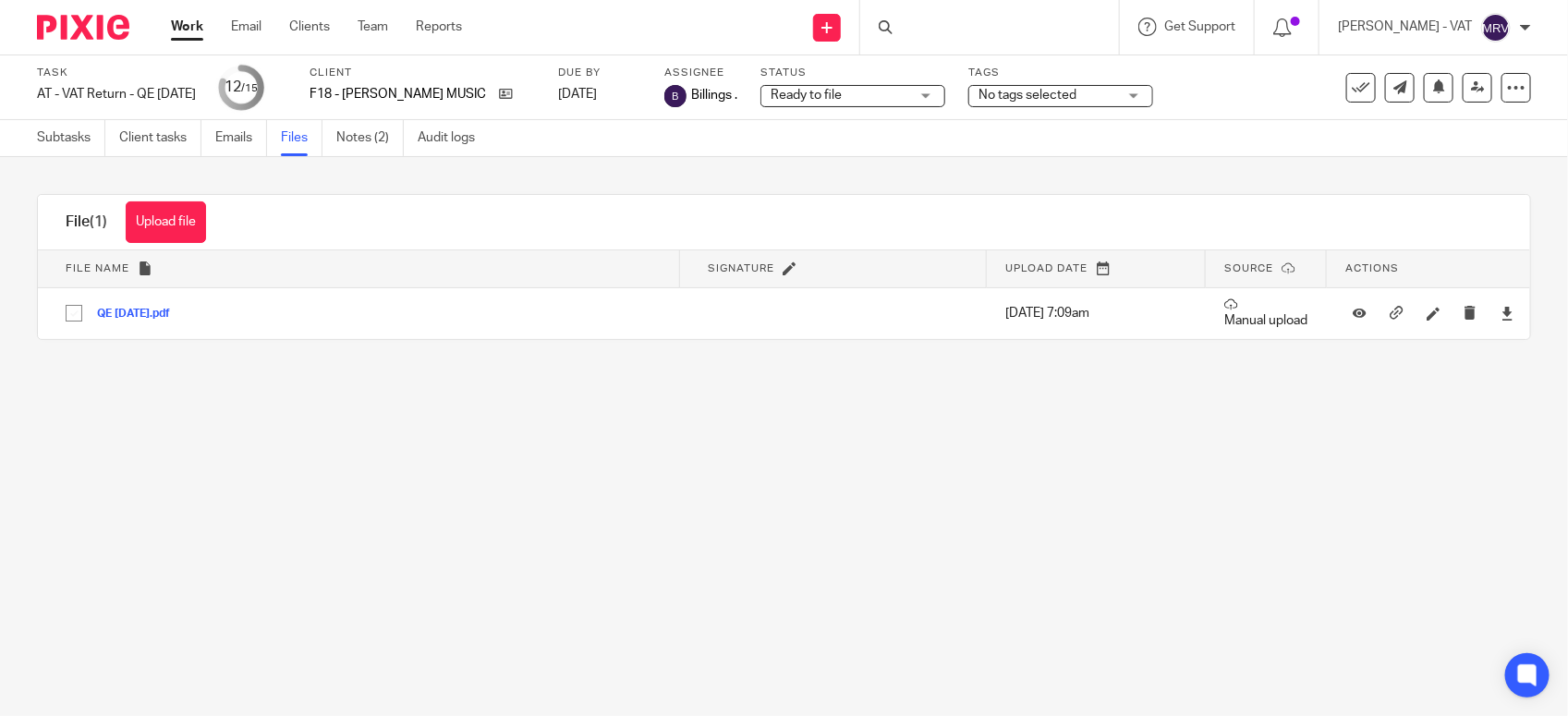
drag, startPoint x: 951, startPoint y: 25, endPoint x: 869, endPoint y: 374, distance: 358.5
click at [869, 374] on div "Upload file Drag & Drop your files, or click here Files uploading... File (1) U…" at bounding box center [784, 267] width 1568 height 220
click at [985, 28] on div at bounding box center [989, 27] width 258 height 55
click at [958, 24] on input "Search" at bounding box center [980, 31] width 166 height 17
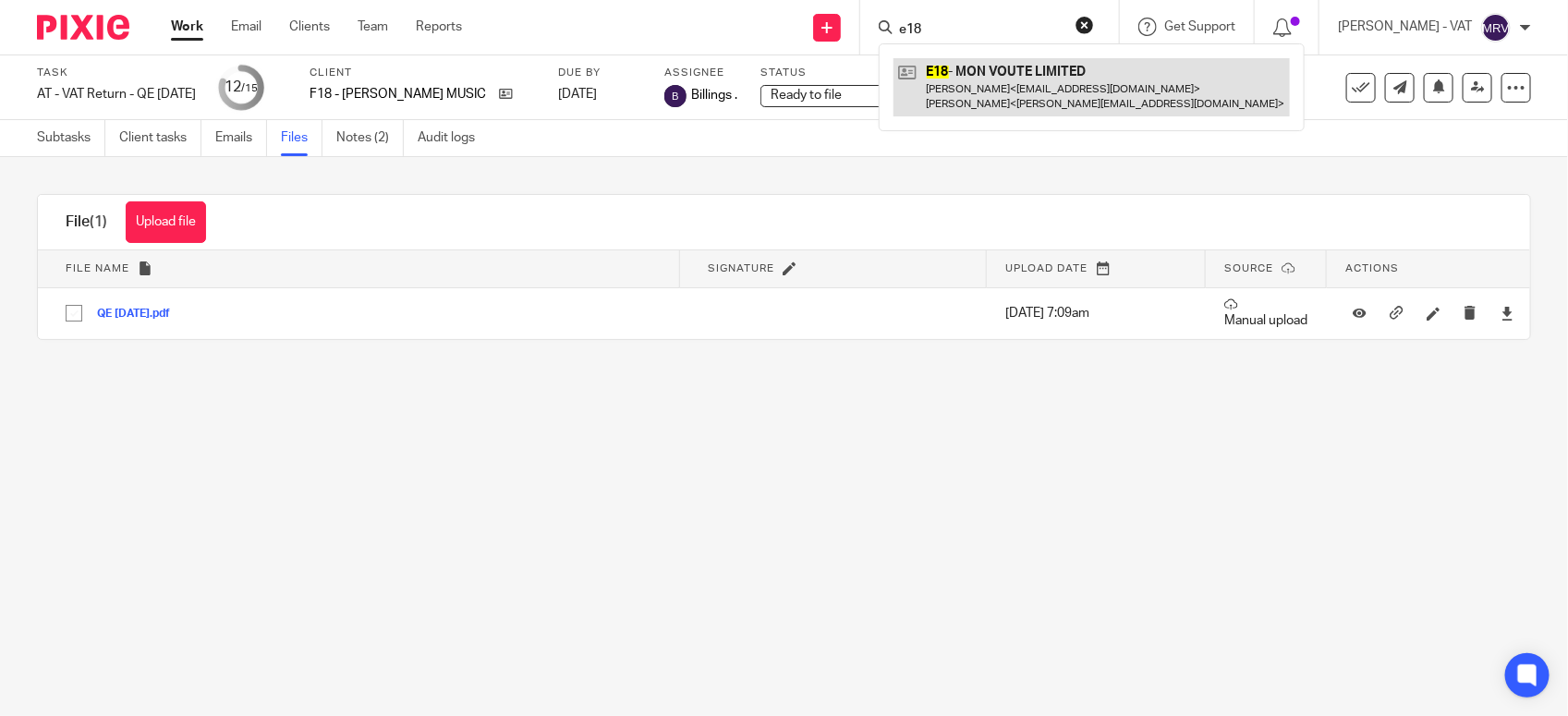
type input "e18"
click at [981, 66] on link at bounding box center [1091, 87] width 397 height 58
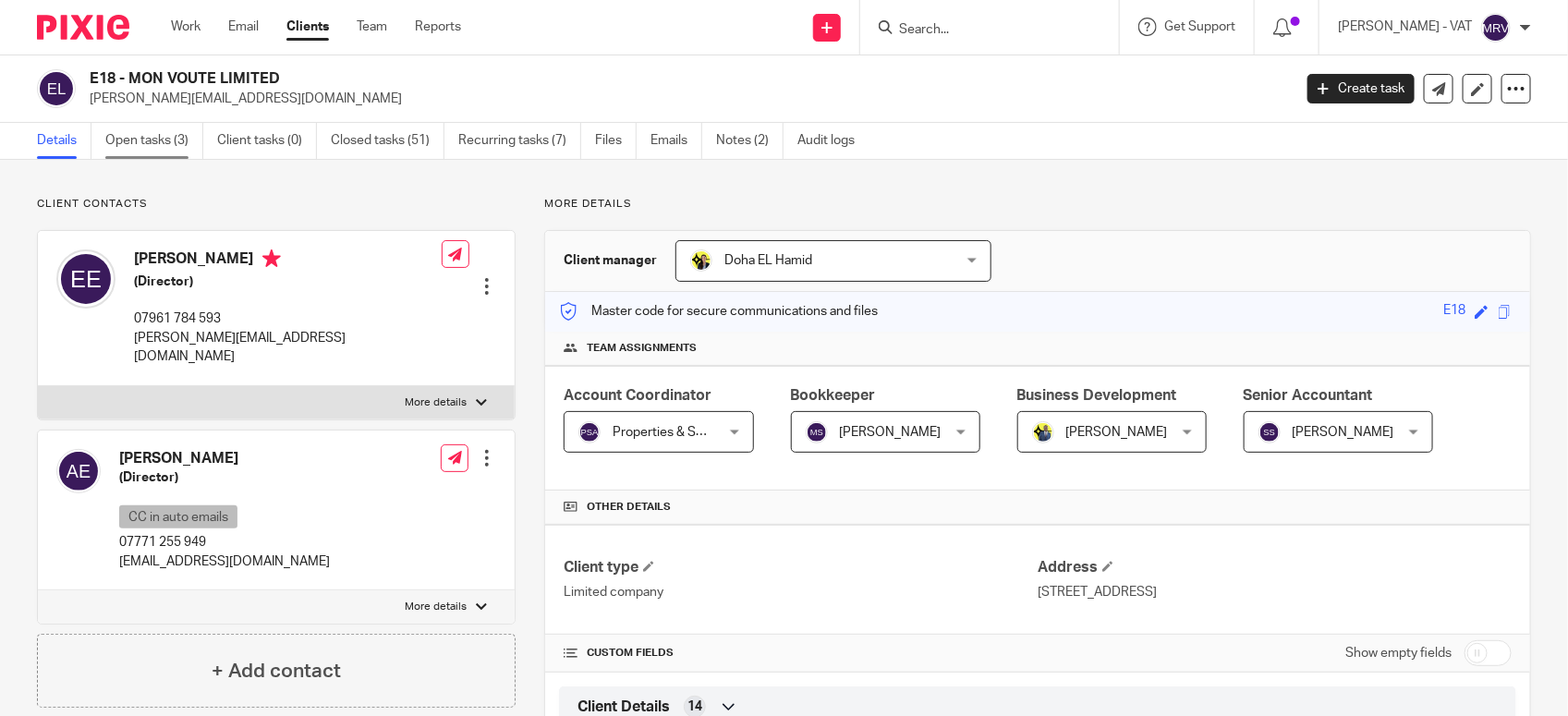
click at [187, 140] on link "Open tasks (3)" at bounding box center [153, 140] width 98 height 36
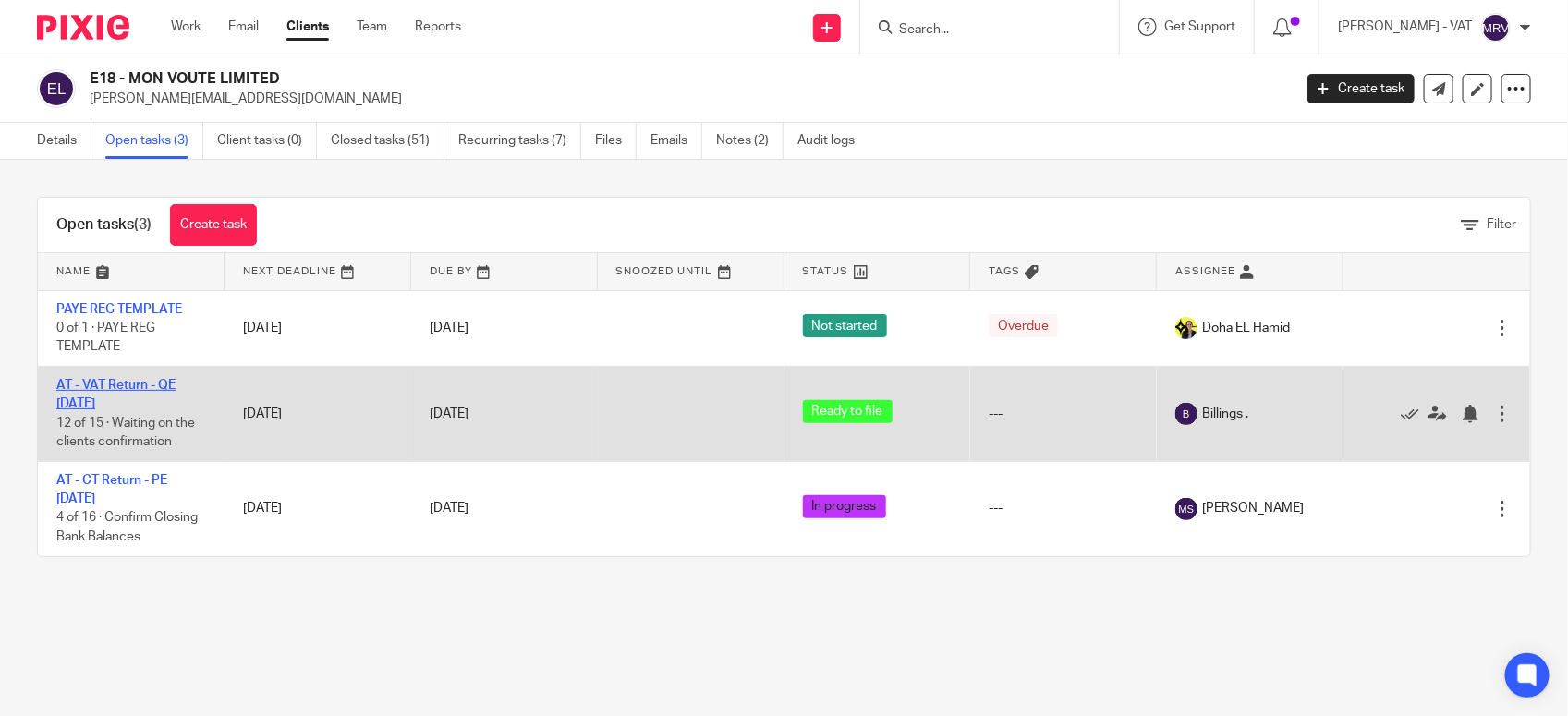
click at [150, 388] on link "AT - VAT Return - QE [DATE]" at bounding box center [116, 395] width 119 height 32
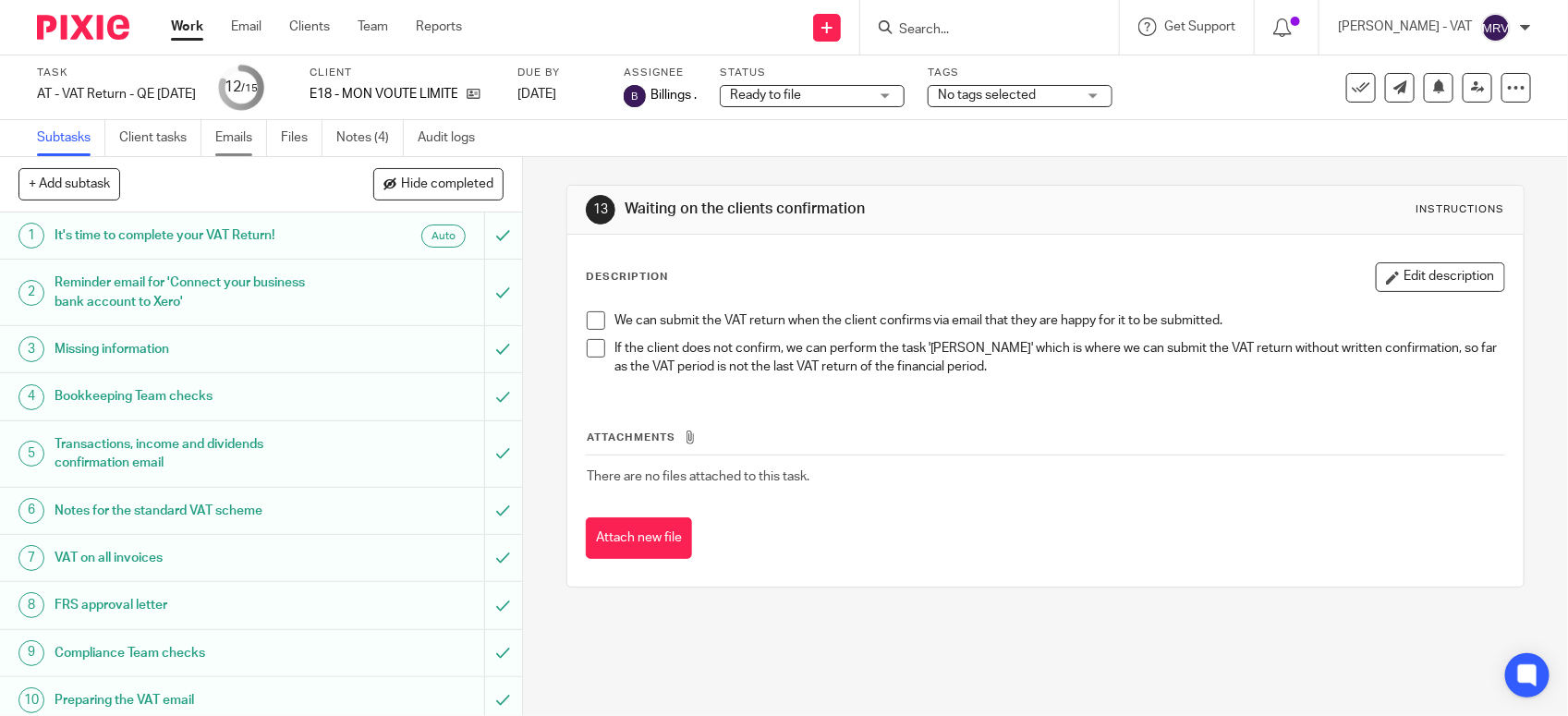
click at [246, 141] on link "Emails" at bounding box center [242, 137] width 52 height 36
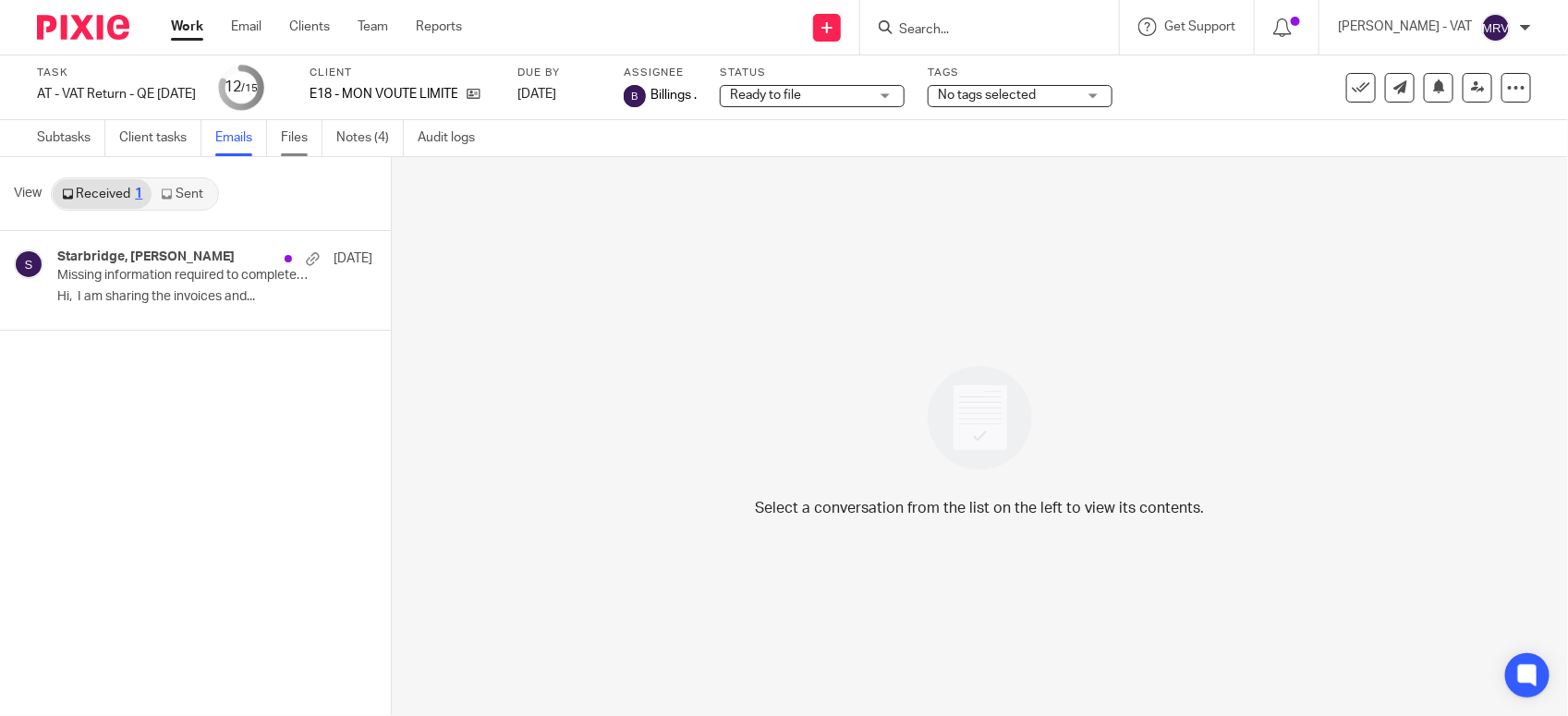
click at [292, 132] on link "Files" at bounding box center [301, 137] width 42 height 36
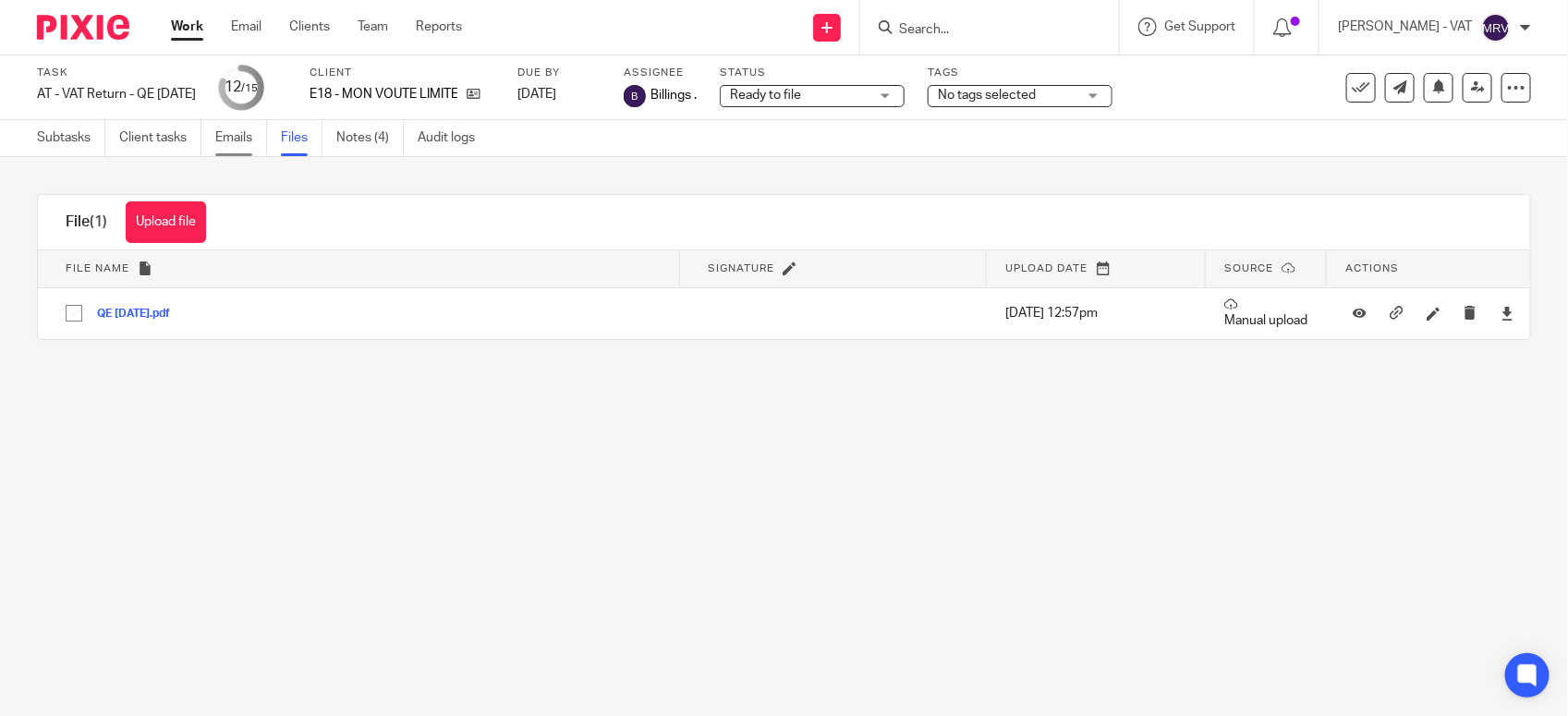
click at [227, 137] on link "Emails" at bounding box center [242, 137] width 52 height 36
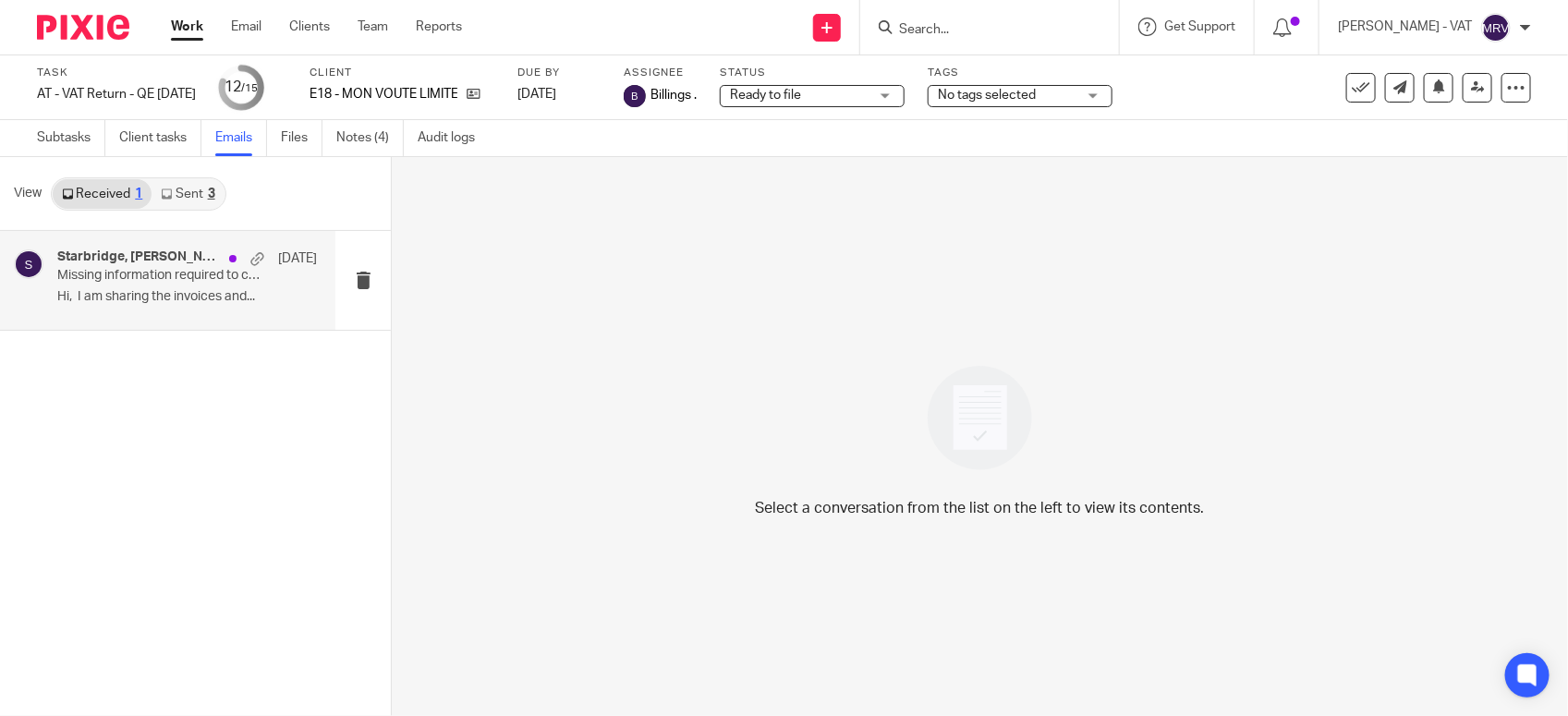
click at [117, 268] on p "Missing information required to complete your VAT Return" at bounding box center [162, 275] width 208 height 16
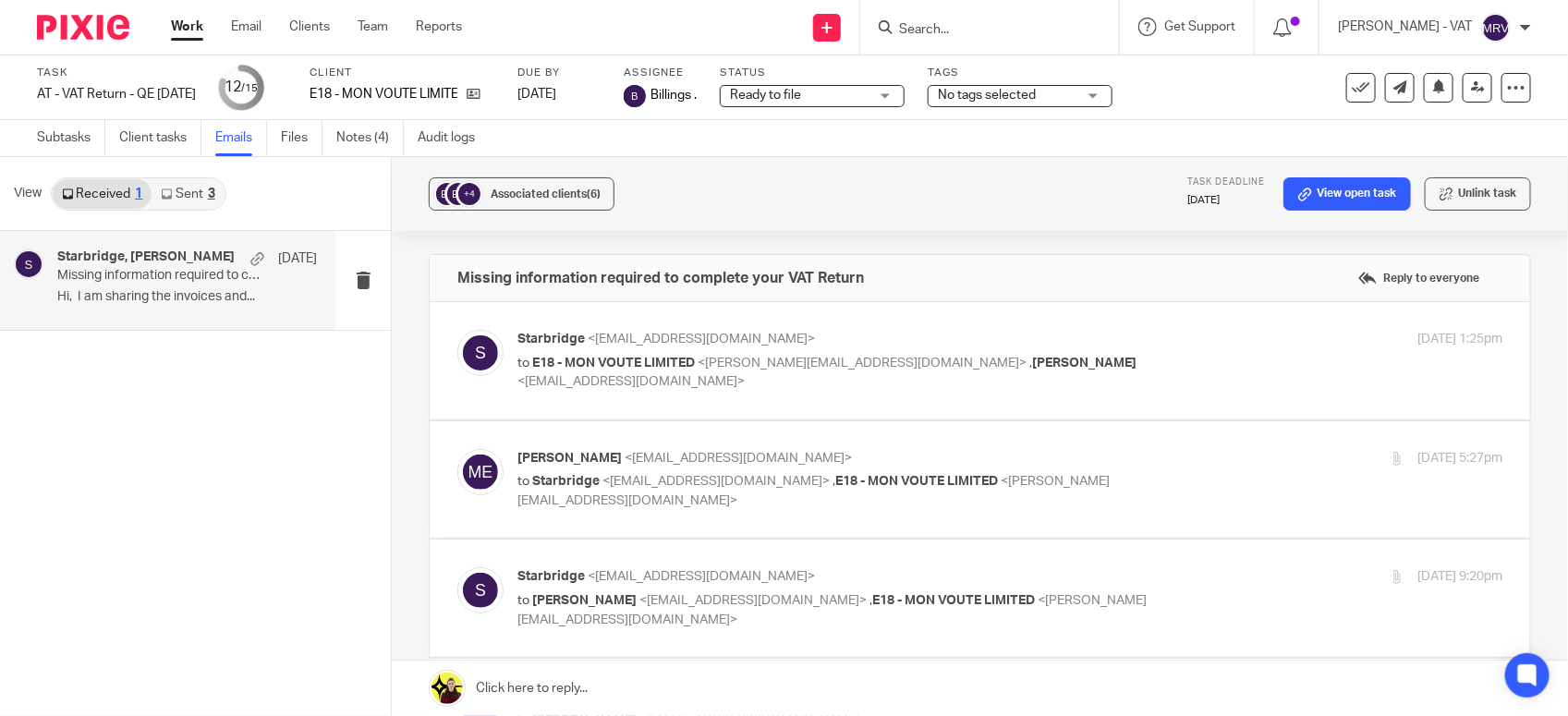
click at [1010, 30] on input "Search" at bounding box center [980, 31] width 166 height 17
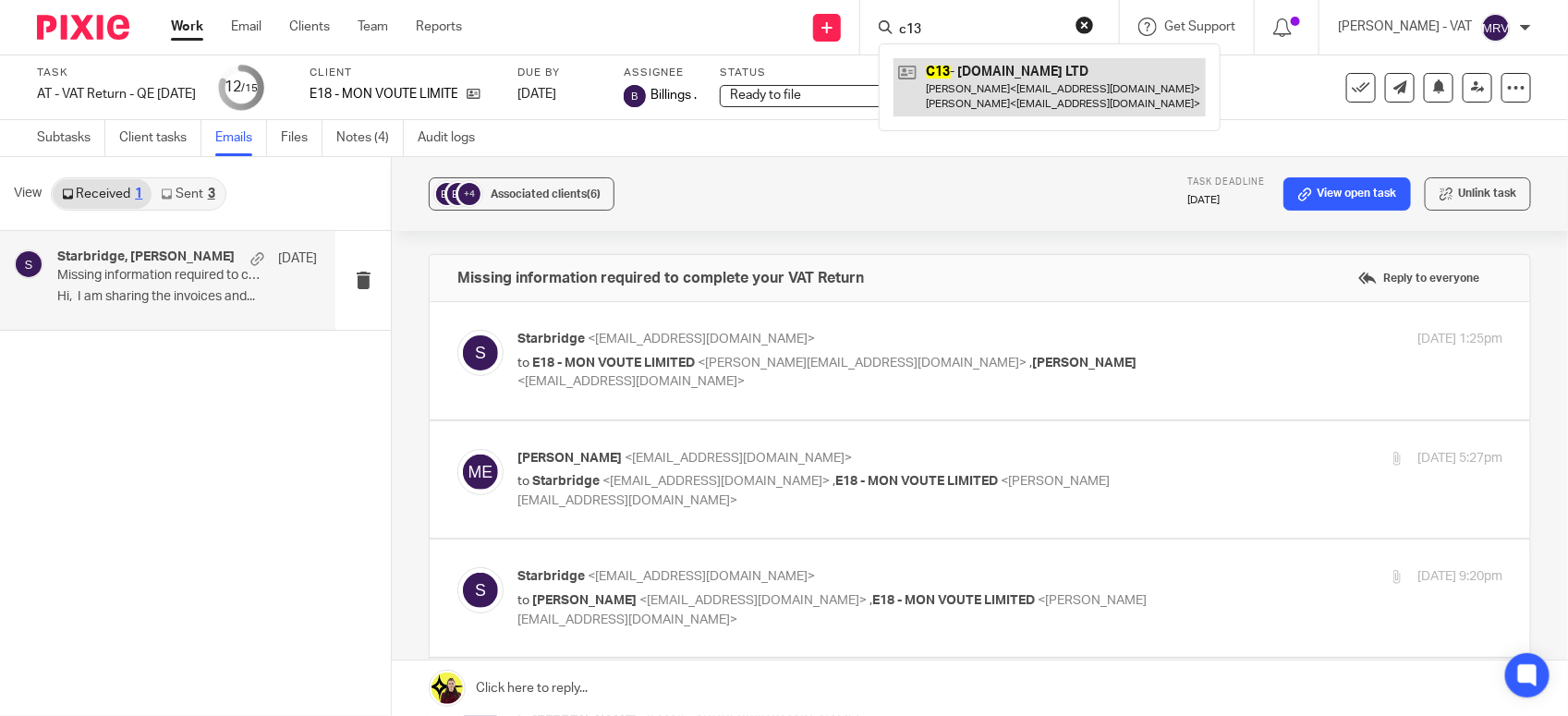
type input "c13"
click at [1063, 71] on link at bounding box center [1050, 87] width 312 height 58
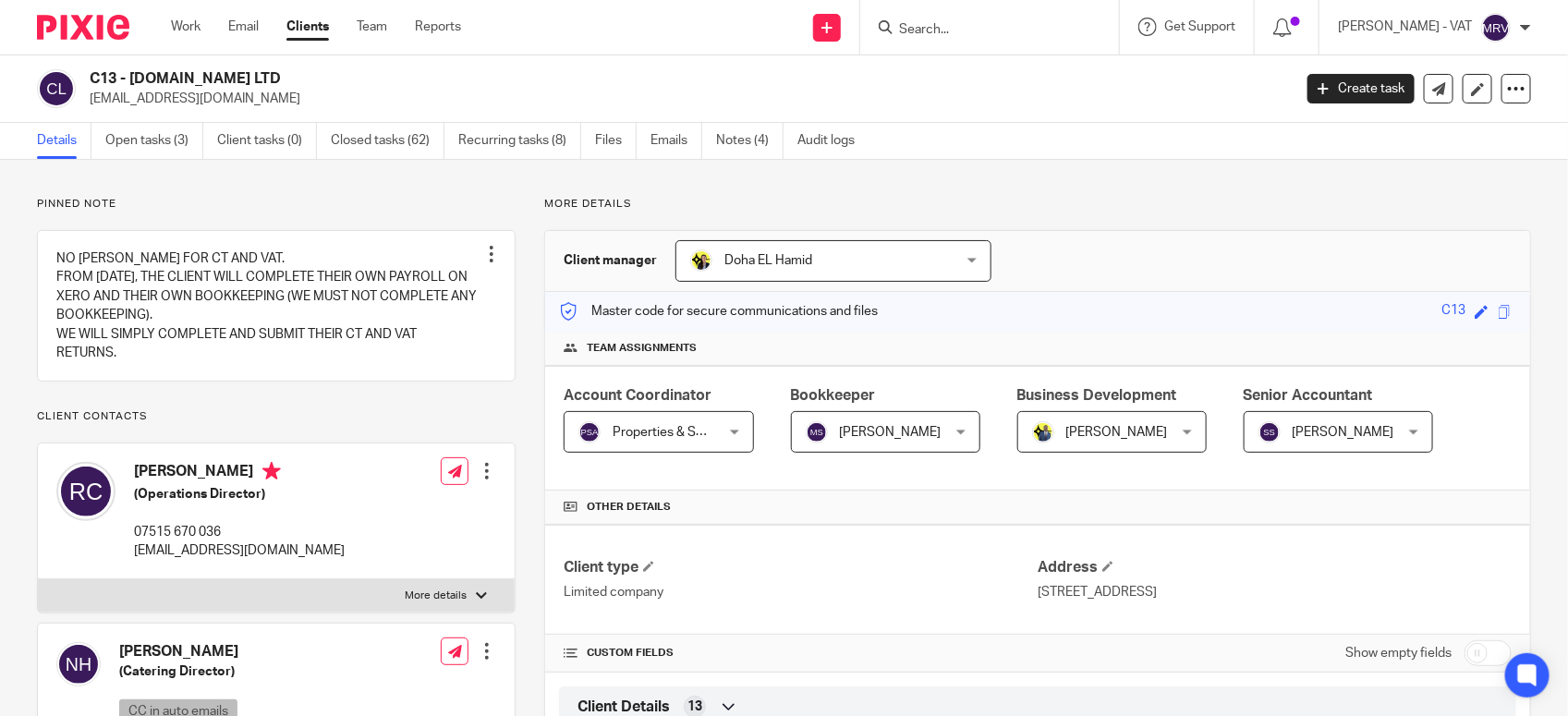
click at [1032, 35] on input "Search" at bounding box center [980, 31] width 166 height 17
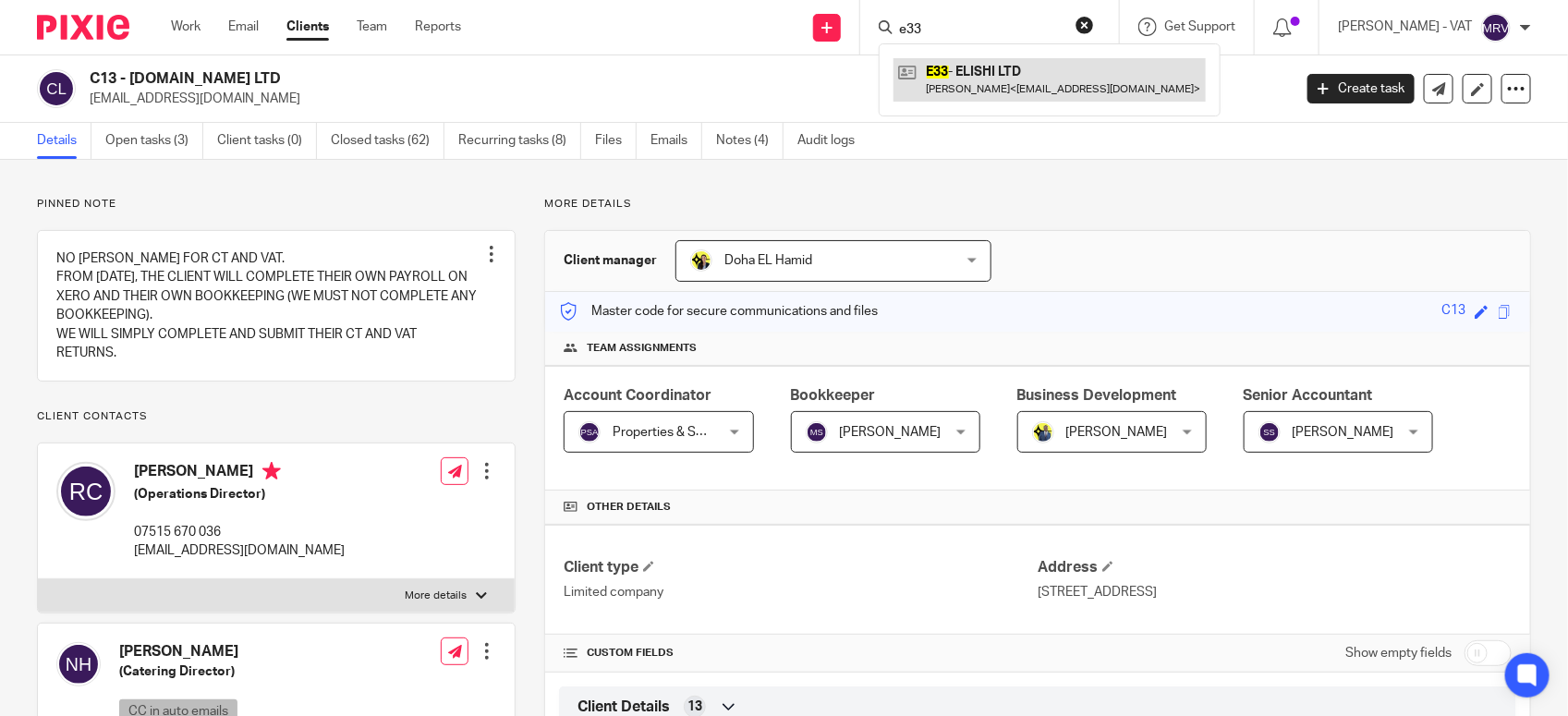
type input "e33"
click at [1030, 67] on link at bounding box center [1050, 80] width 312 height 43
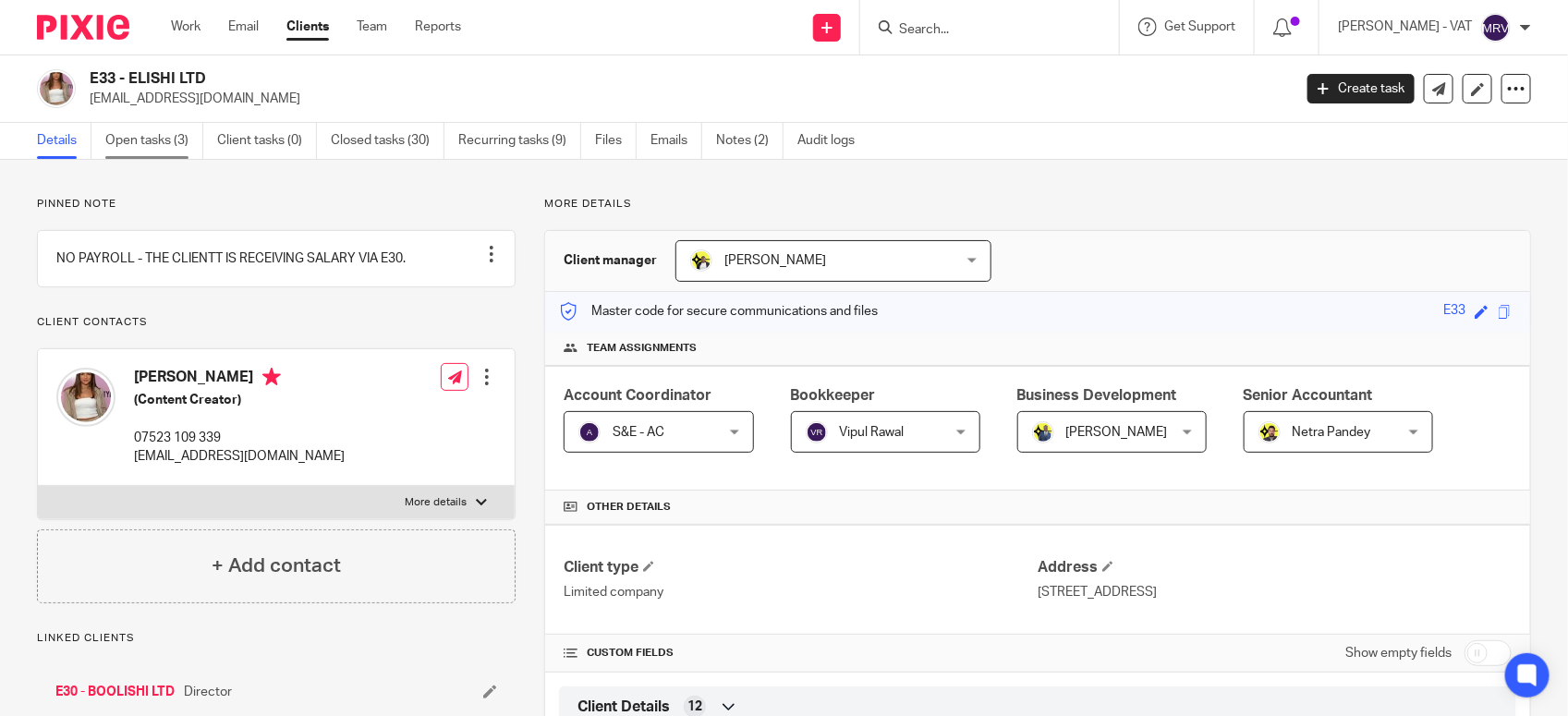
click at [172, 134] on link "Open tasks (3)" at bounding box center [153, 140] width 98 height 36
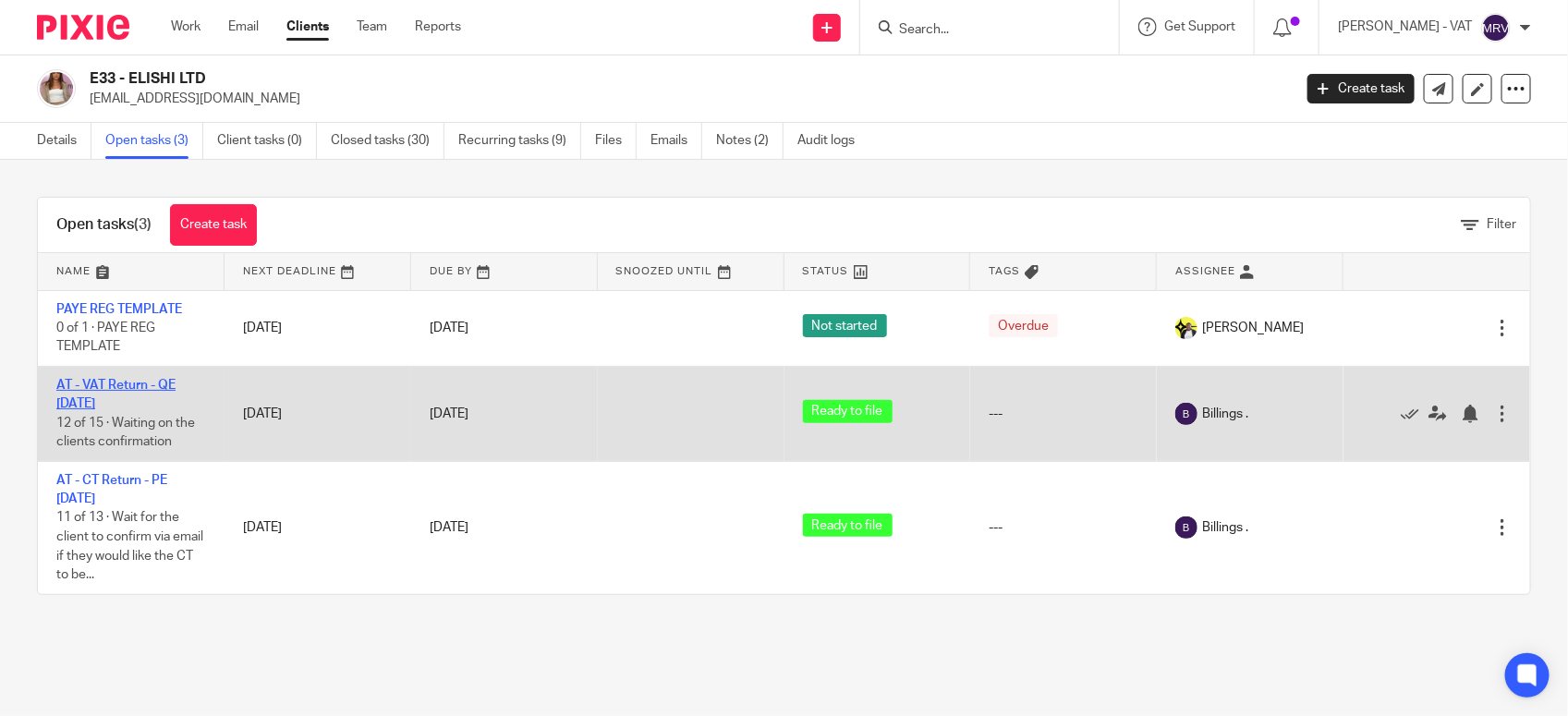
click at [164, 379] on link "AT - VAT Return - QE [DATE]" at bounding box center [116, 395] width 119 height 32
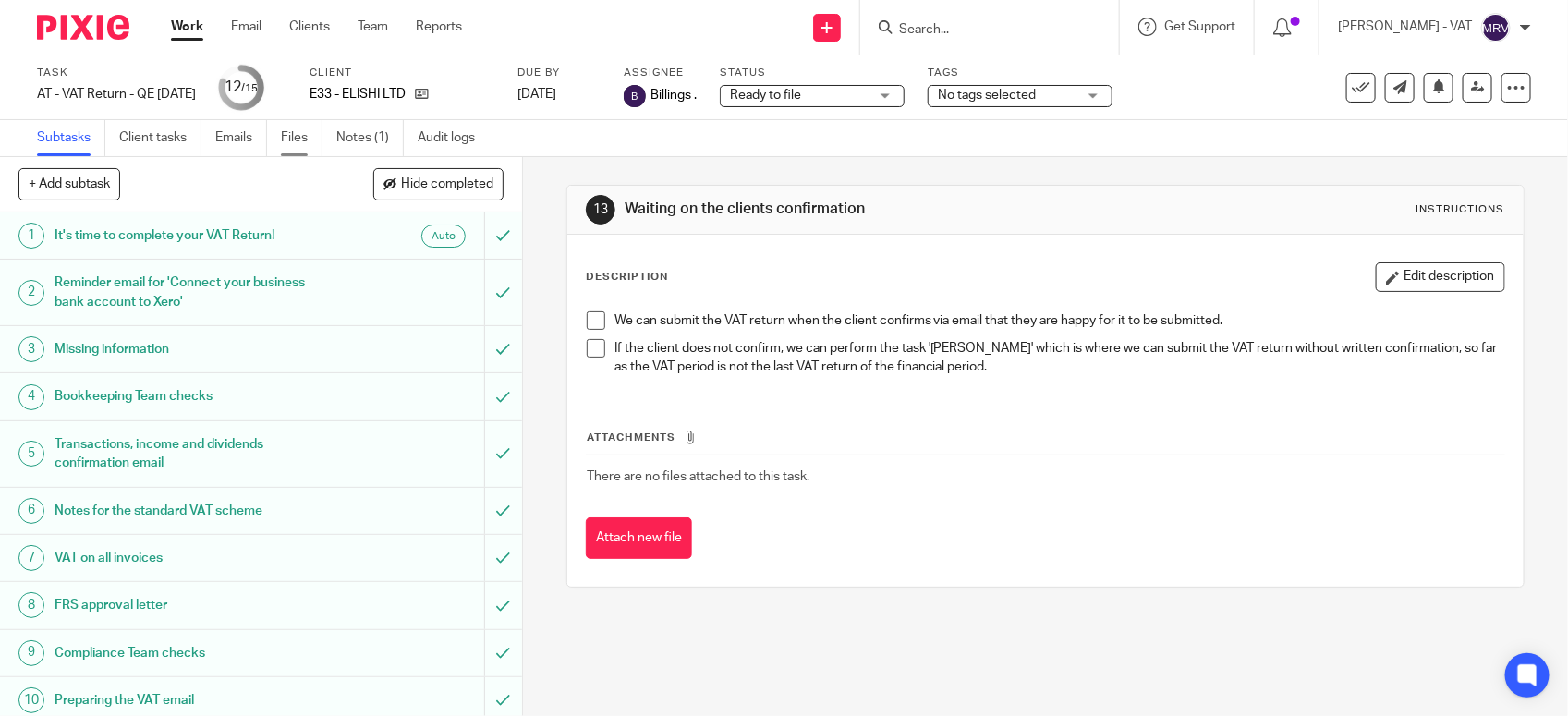
click at [293, 140] on link "Files" at bounding box center [301, 137] width 42 height 36
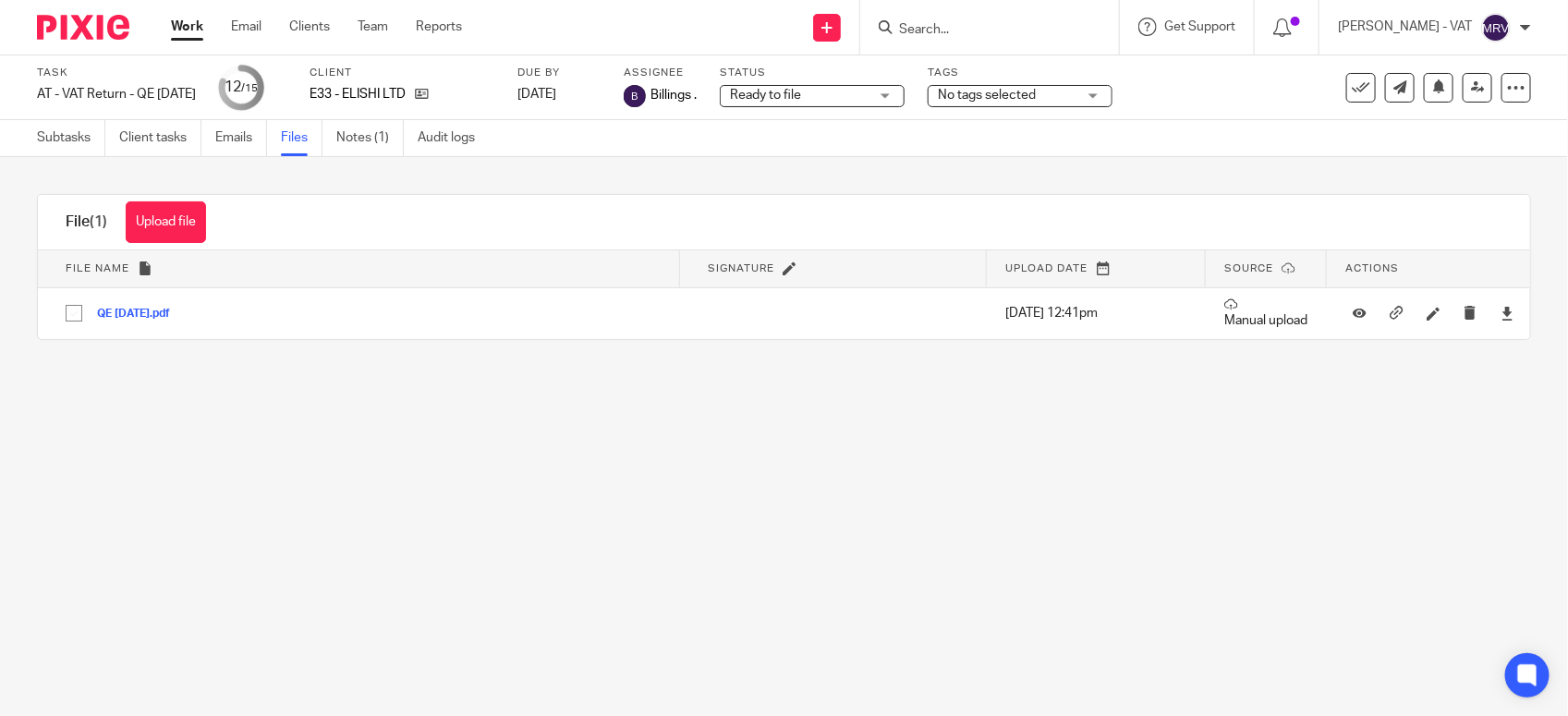
click at [979, 31] on input "Search" at bounding box center [980, 31] width 166 height 17
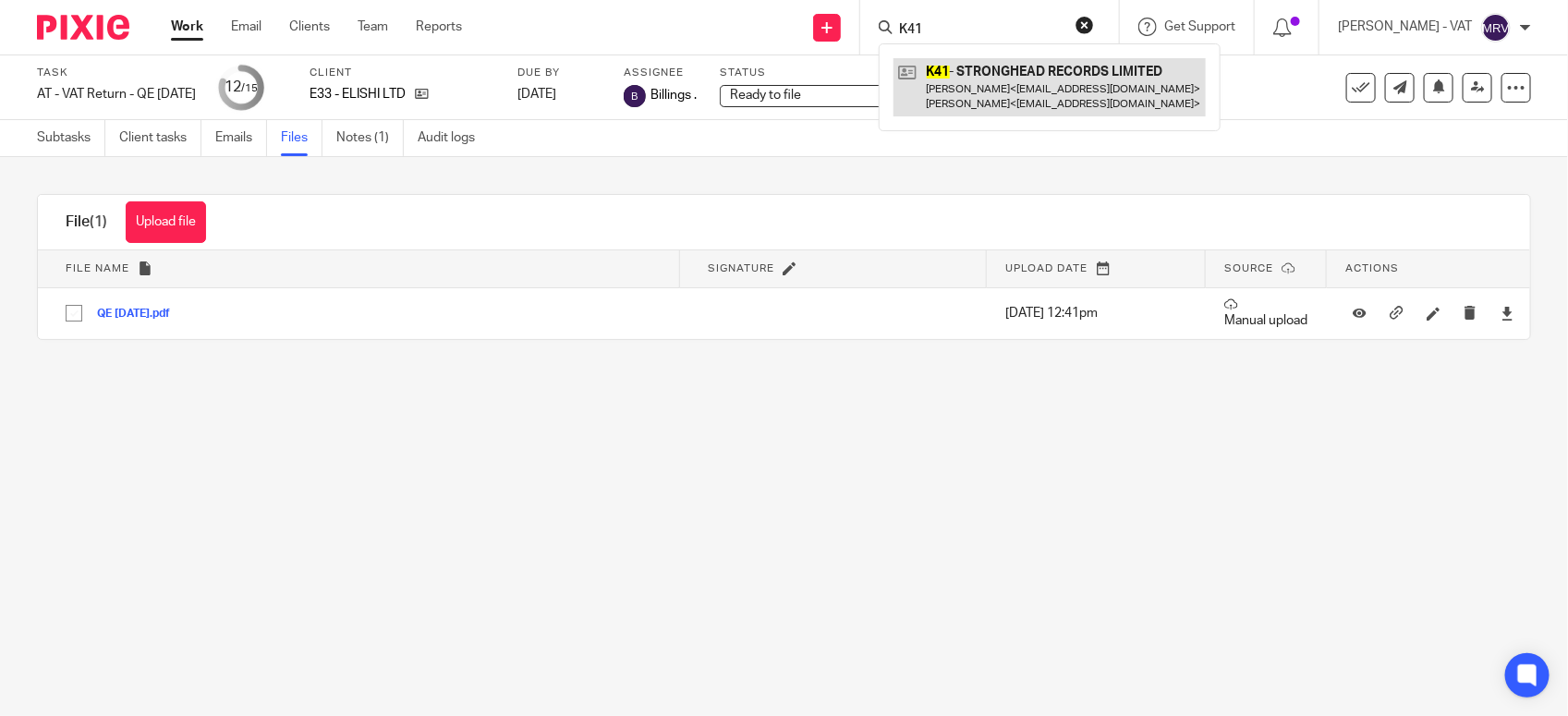
type input "K41"
click at [1002, 75] on link at bounding box center [1050, 87] width 312 height 58
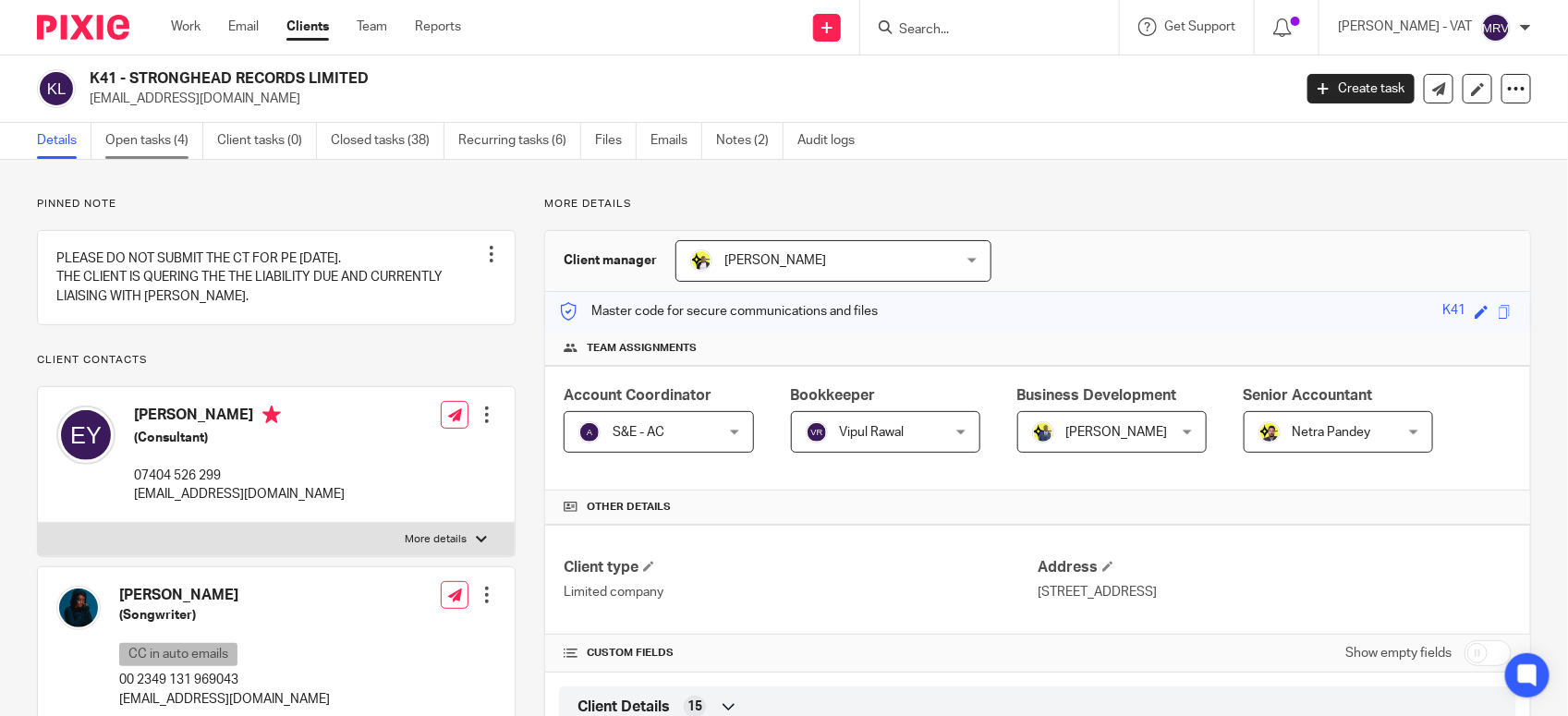
click at [176, 139] on link "Open tasks (4)" at bounding box center [153, 140] width 98 height 36
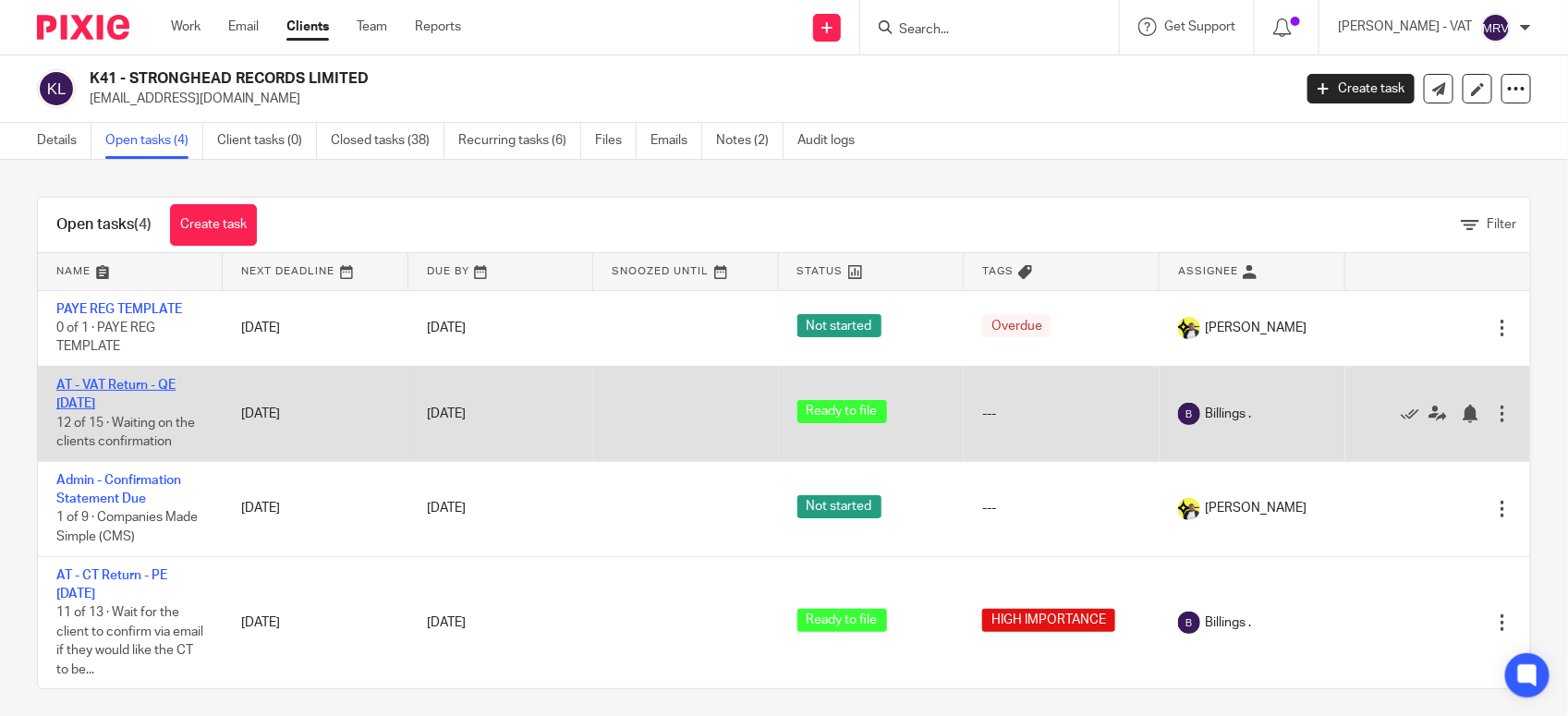
click at [140, 381] on link "AT - VAT Return - QE [DATE]" at bounding box center [116, 395] width 119 height 32
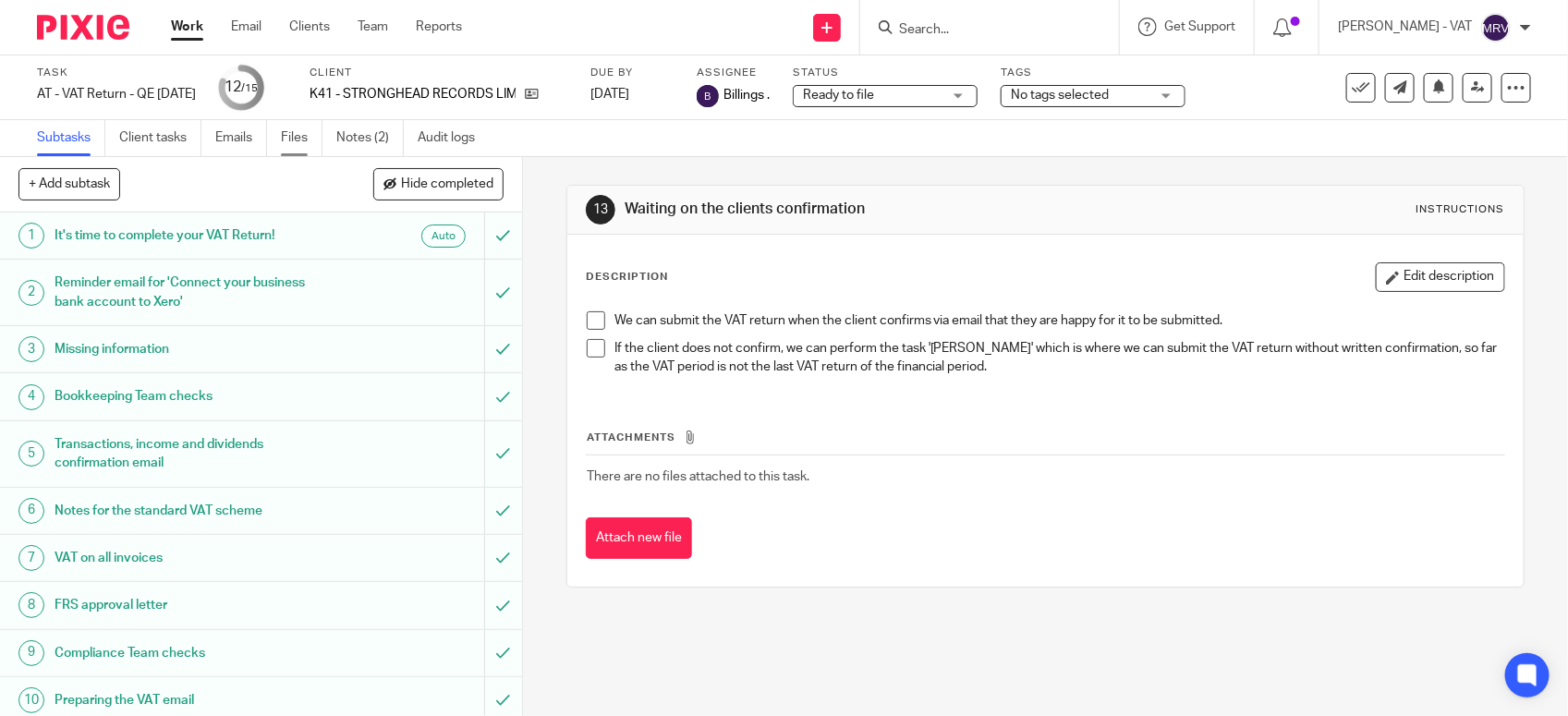
click at [289, 140] on link "Files" at bounding box center [301, 137] width 42 height 36
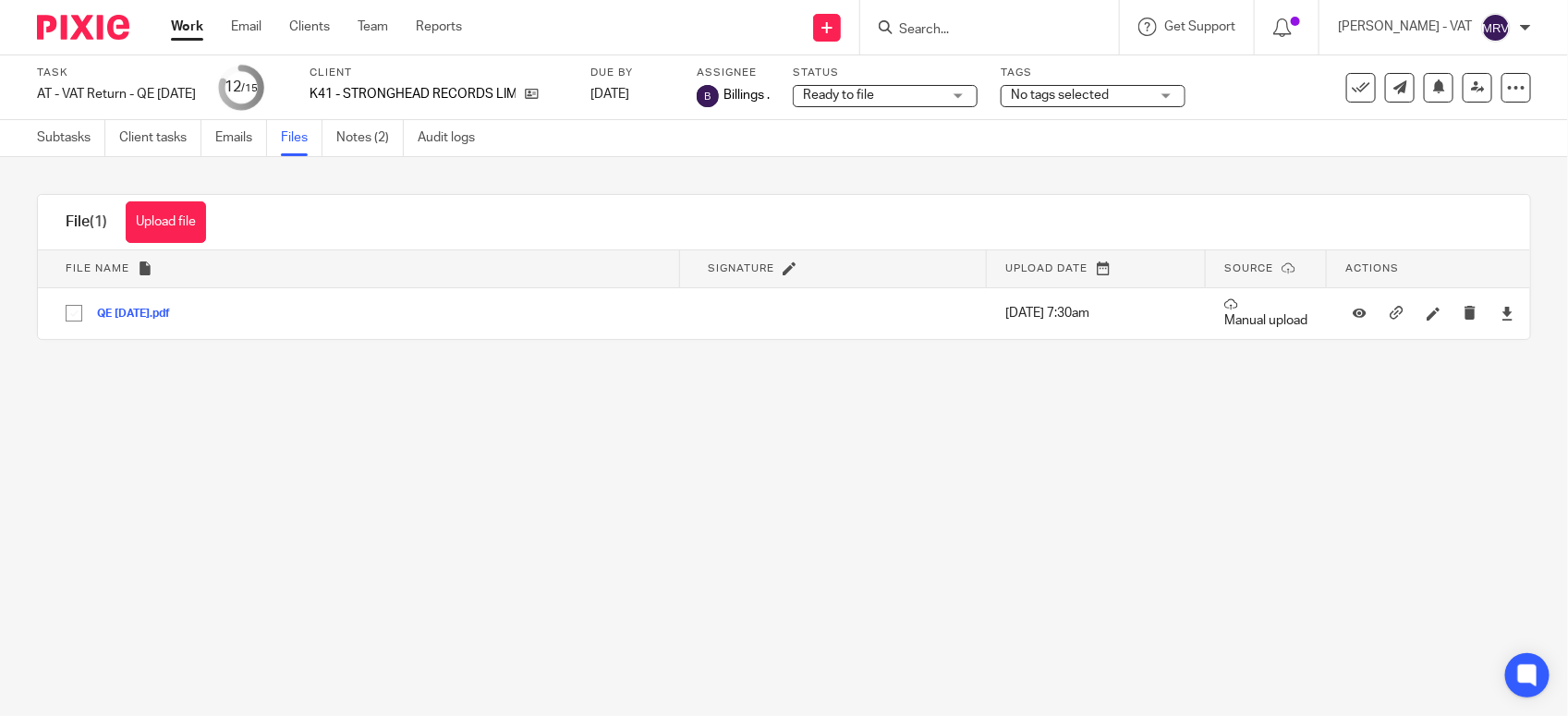
click at [454, 584] on main "Task AT - VAT Return - QE [DATE] Save AT - VAT Return - QE [DATE] 12 /15 Client…" at bounding box center [784, 358] width 1568 height 716
click at [1007, 33] on input "Search" at bounding box center [980, 31] width 166 height 17
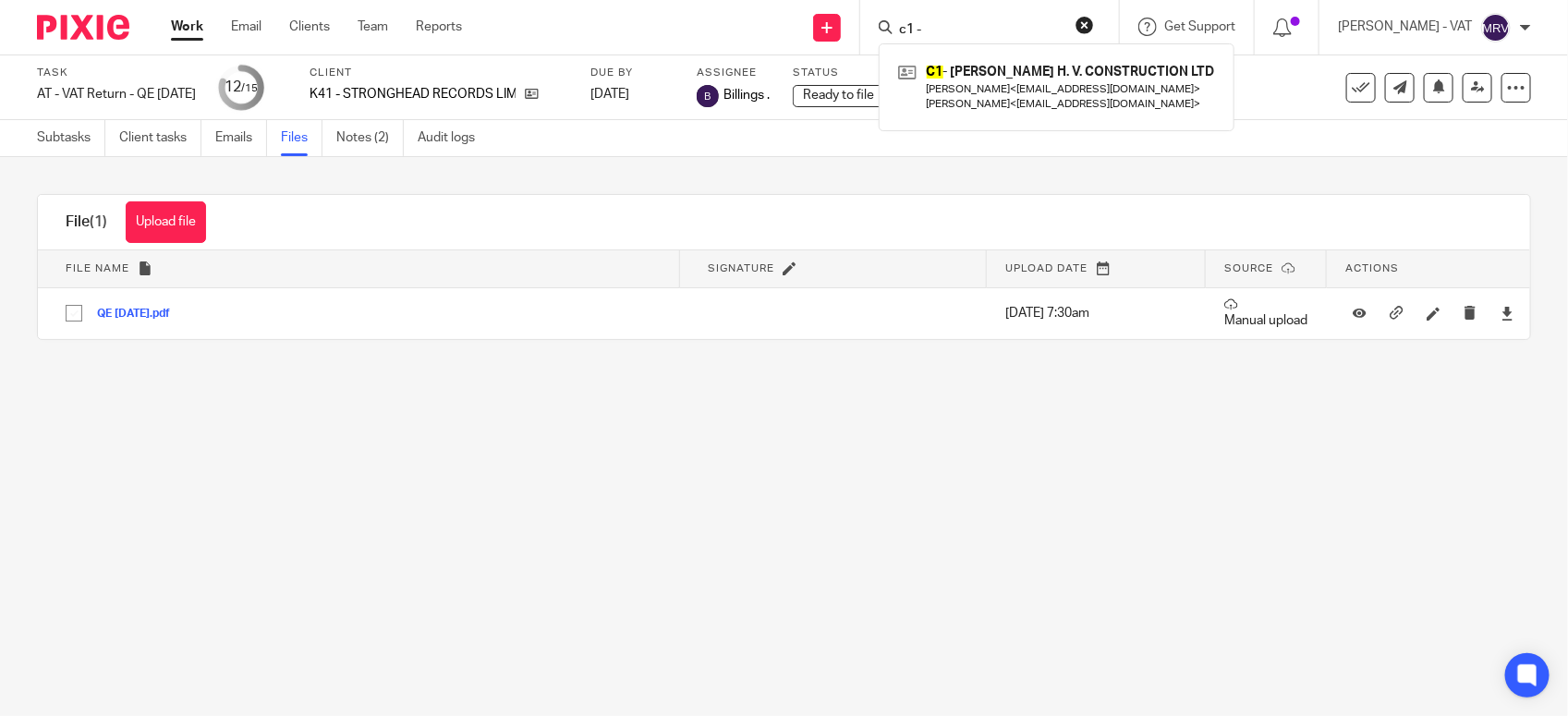
click at [976, 29] on input "c1 -" at bounding box center [980, 31] width 166 height 17
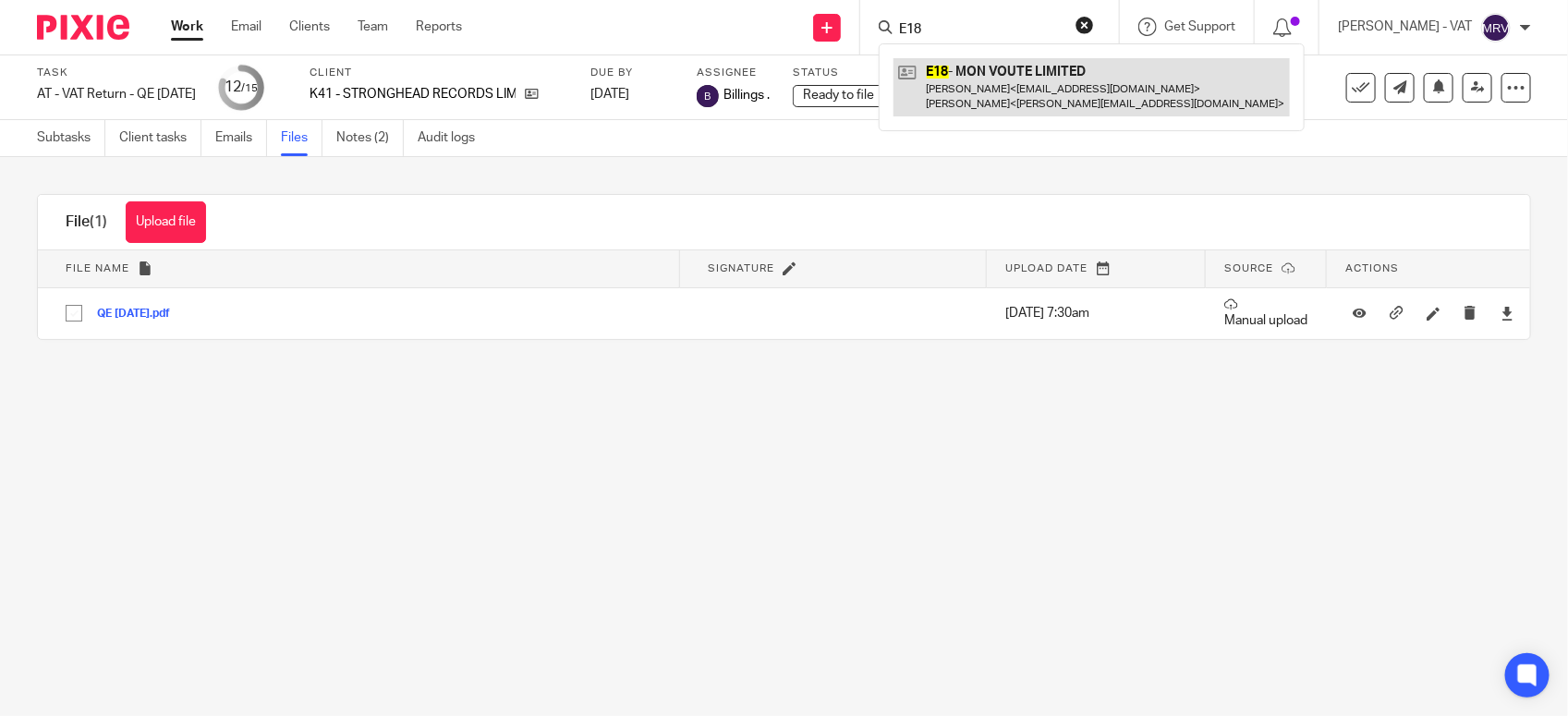
type input "E18"
click at [1026, 95] on link at bounding box center [1091, 87] width 397 height 58
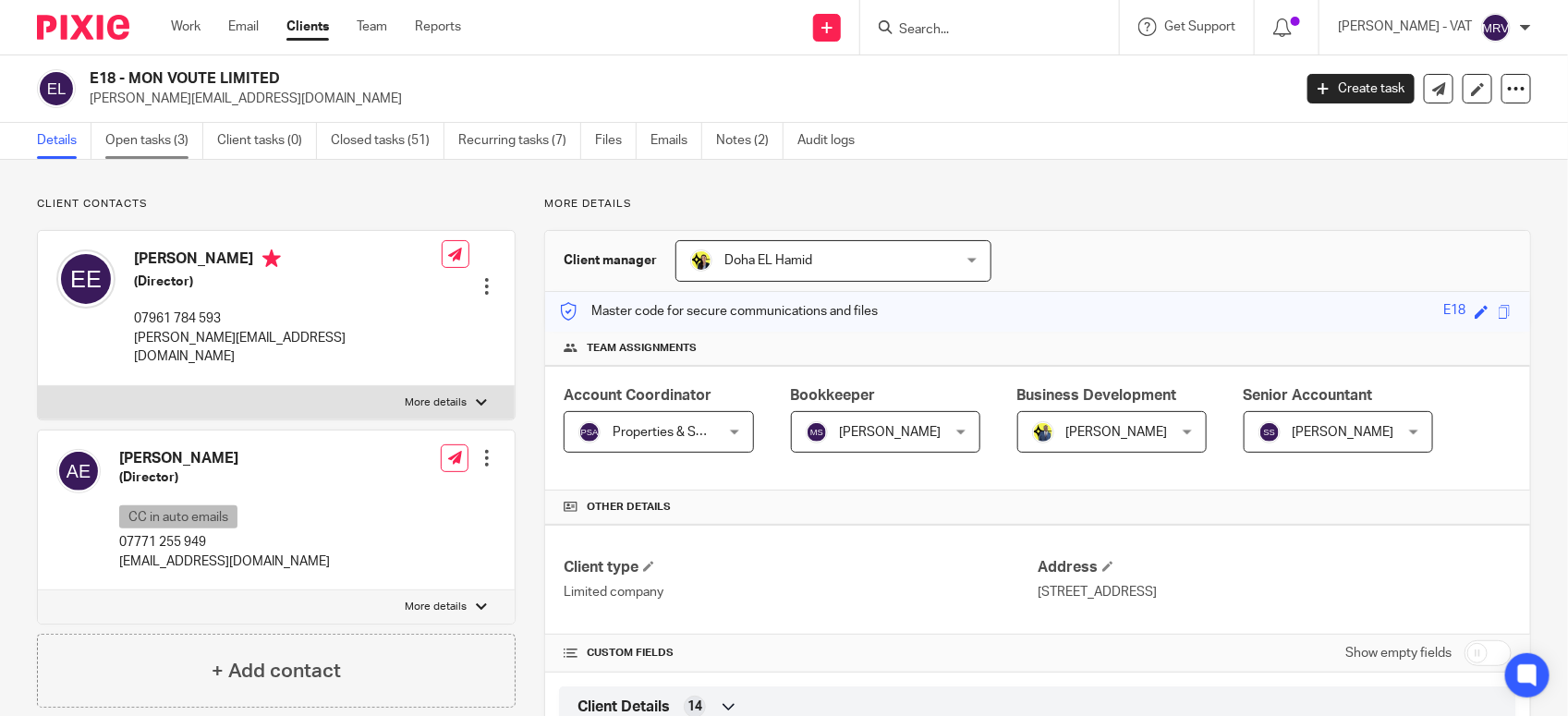
click at [130, 125] on link "Open tasks (3)" at bounding box center [153, 140] width 98 height 36
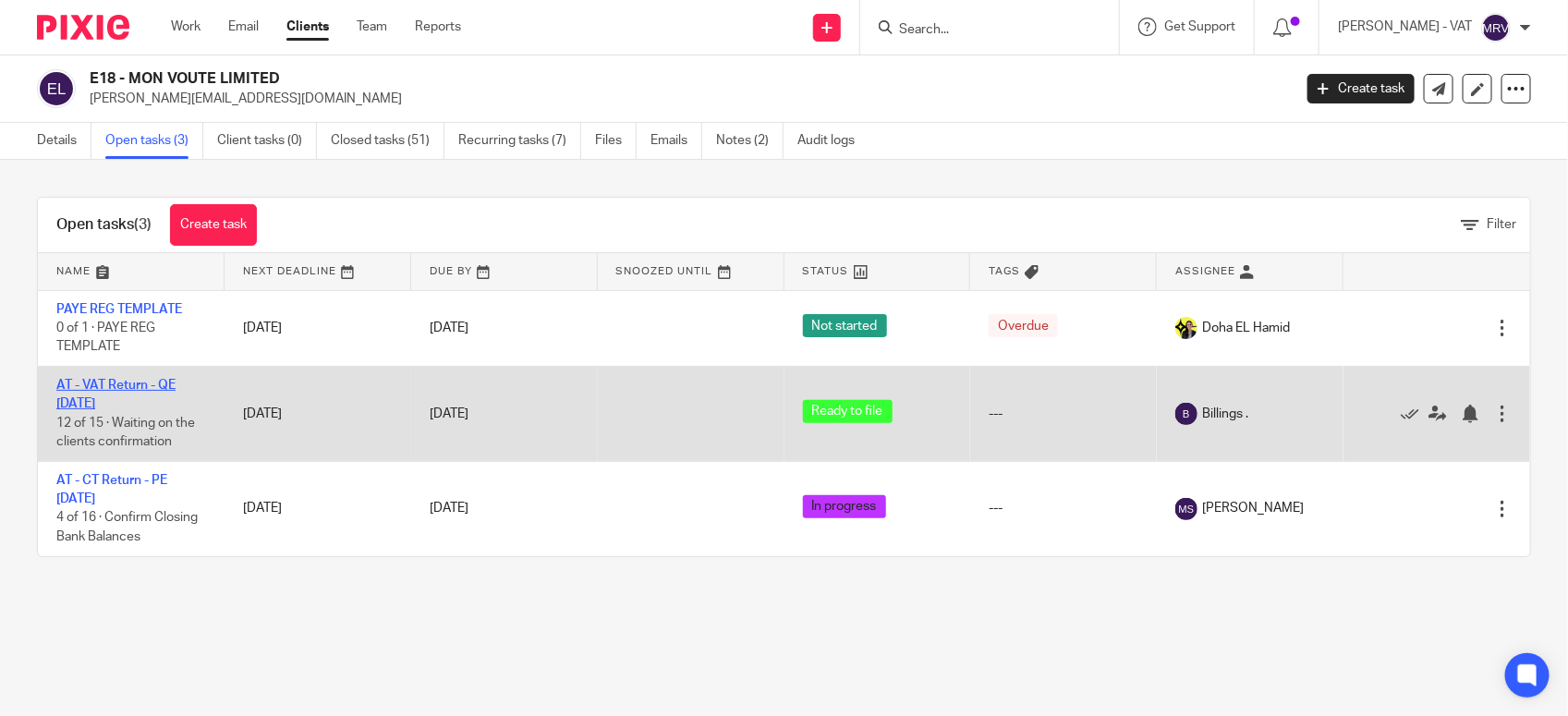
click at [117, 382] on link "AT - VAT Return - QE [DATE]" at bounding box center [116, 395] width 119 height 32
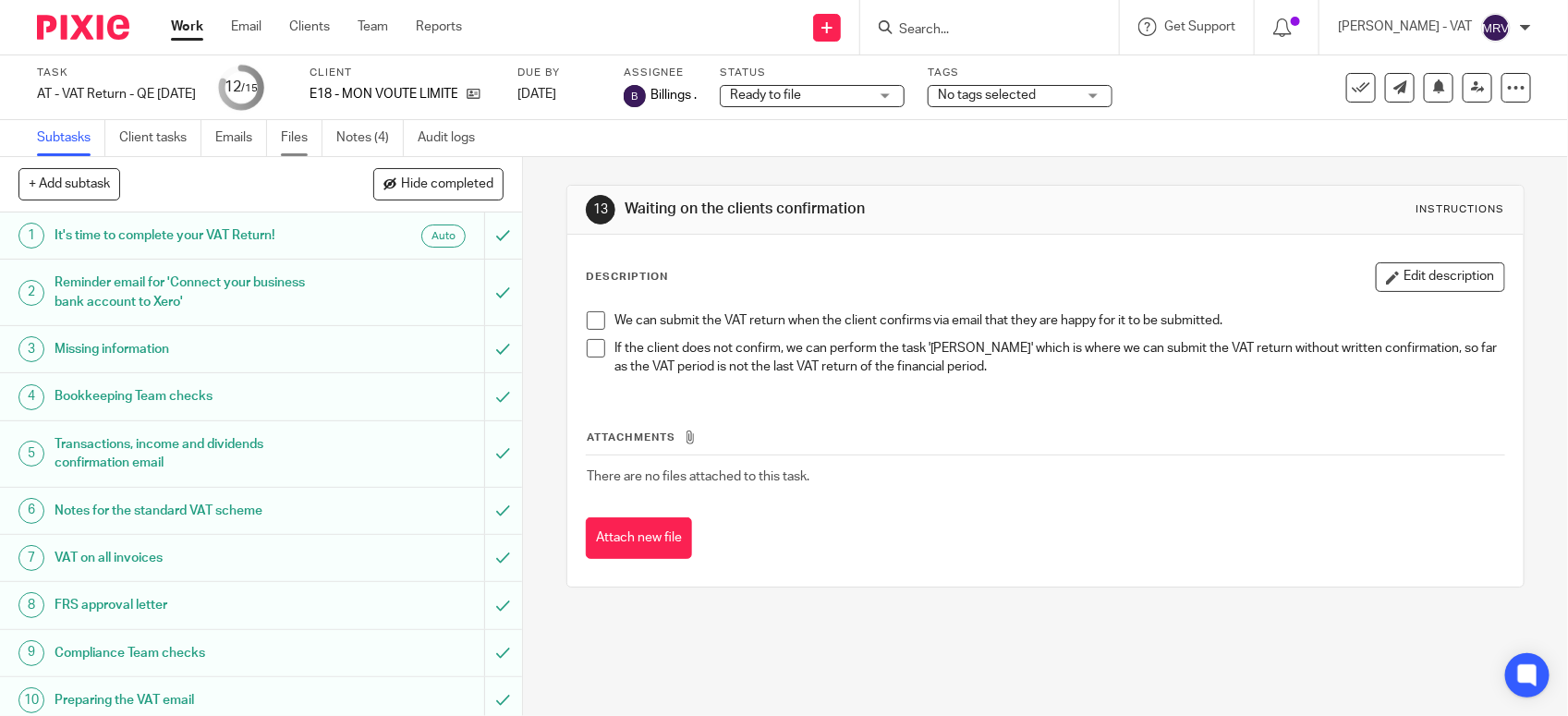
click at [292, 139] on link "Files" at bounding box center [301, 137] width 42 height 36
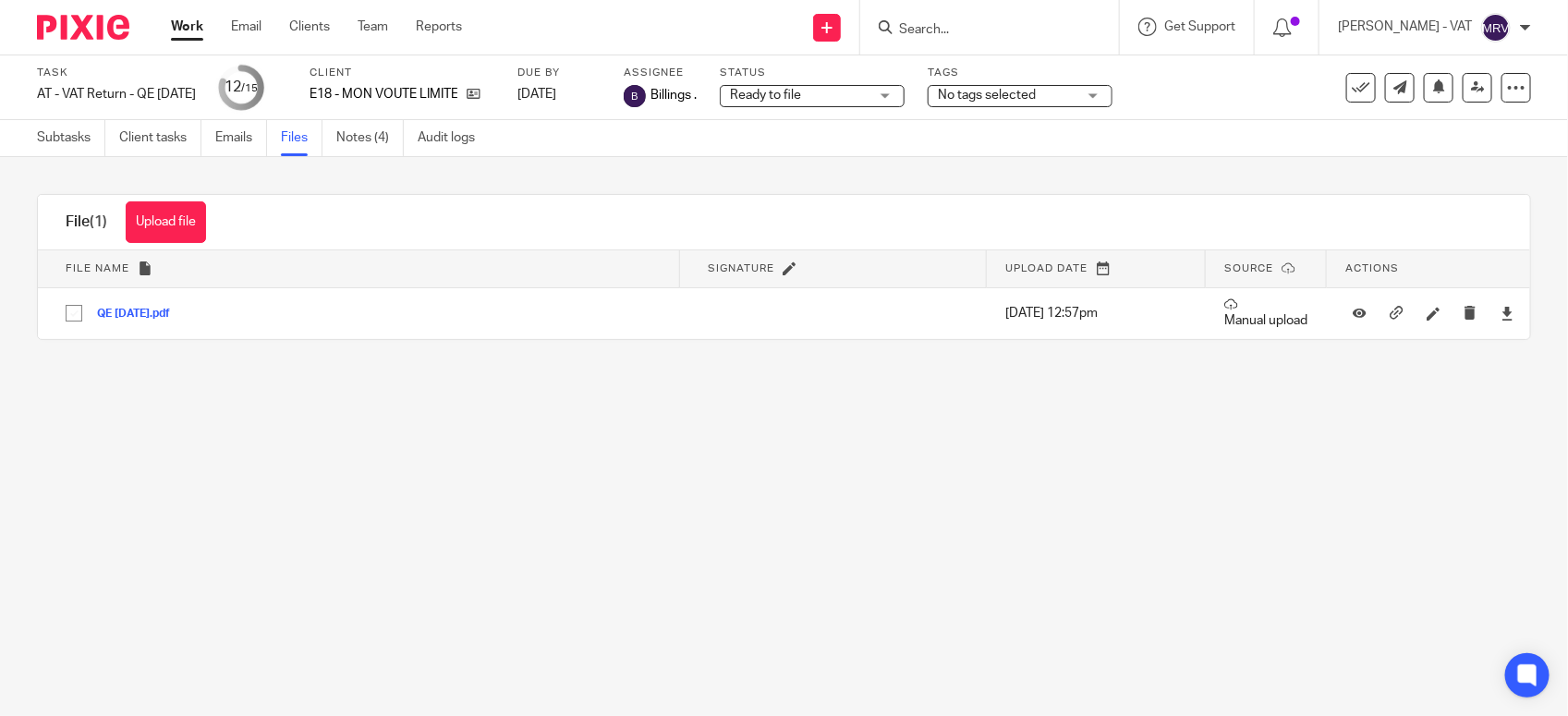
click at [542, 411] on main "Task AT - VAT Return - QE 30-09-2025 Save AT - VAT Return - QE 30-09-2025 12 /1…" at bounding box center [784, 358] width 1568 height 716
click at [989, 30] on input "Search" at bounding box center [980, 31] width 166 height 17
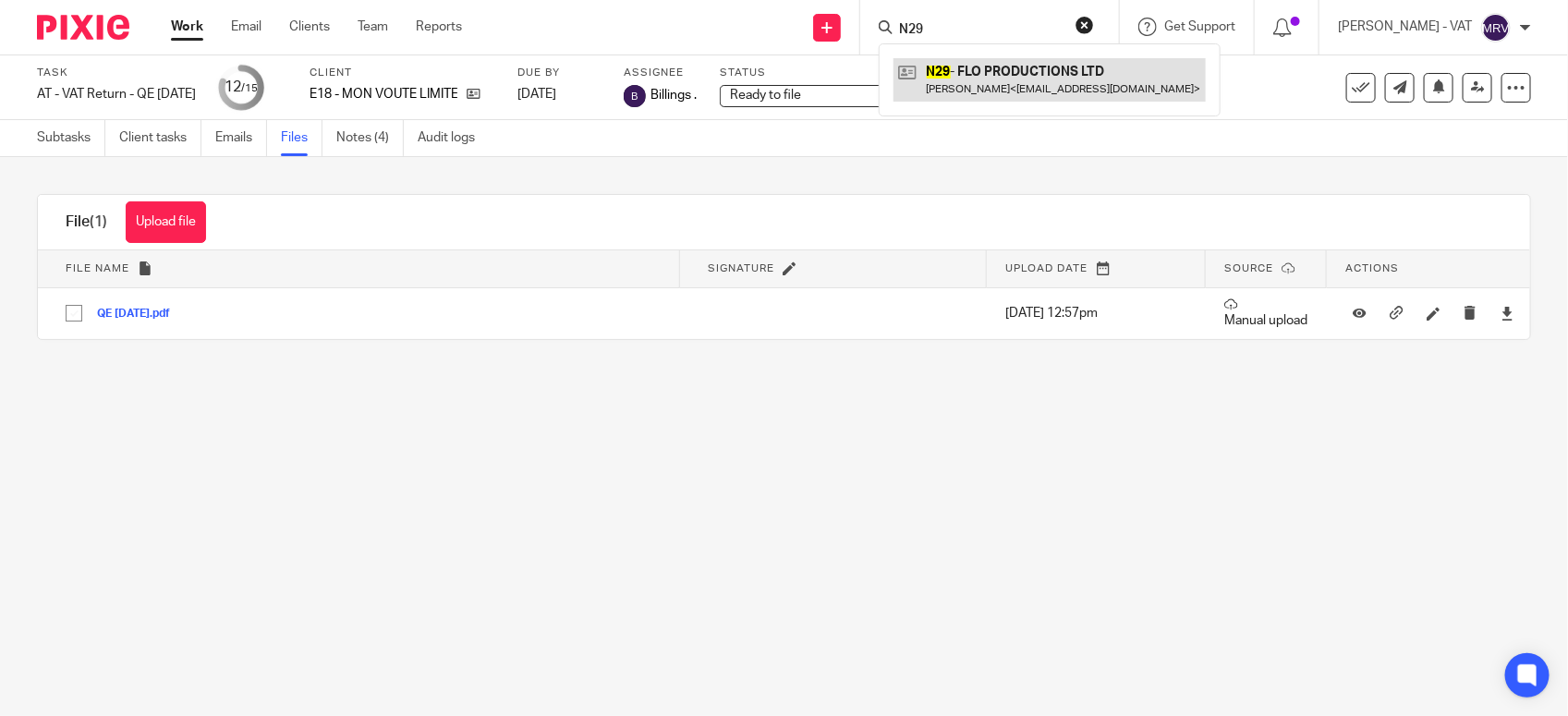
type input "N29"
click at [989, 76] on link at bounding box center [1050, 80] width 312 height 43
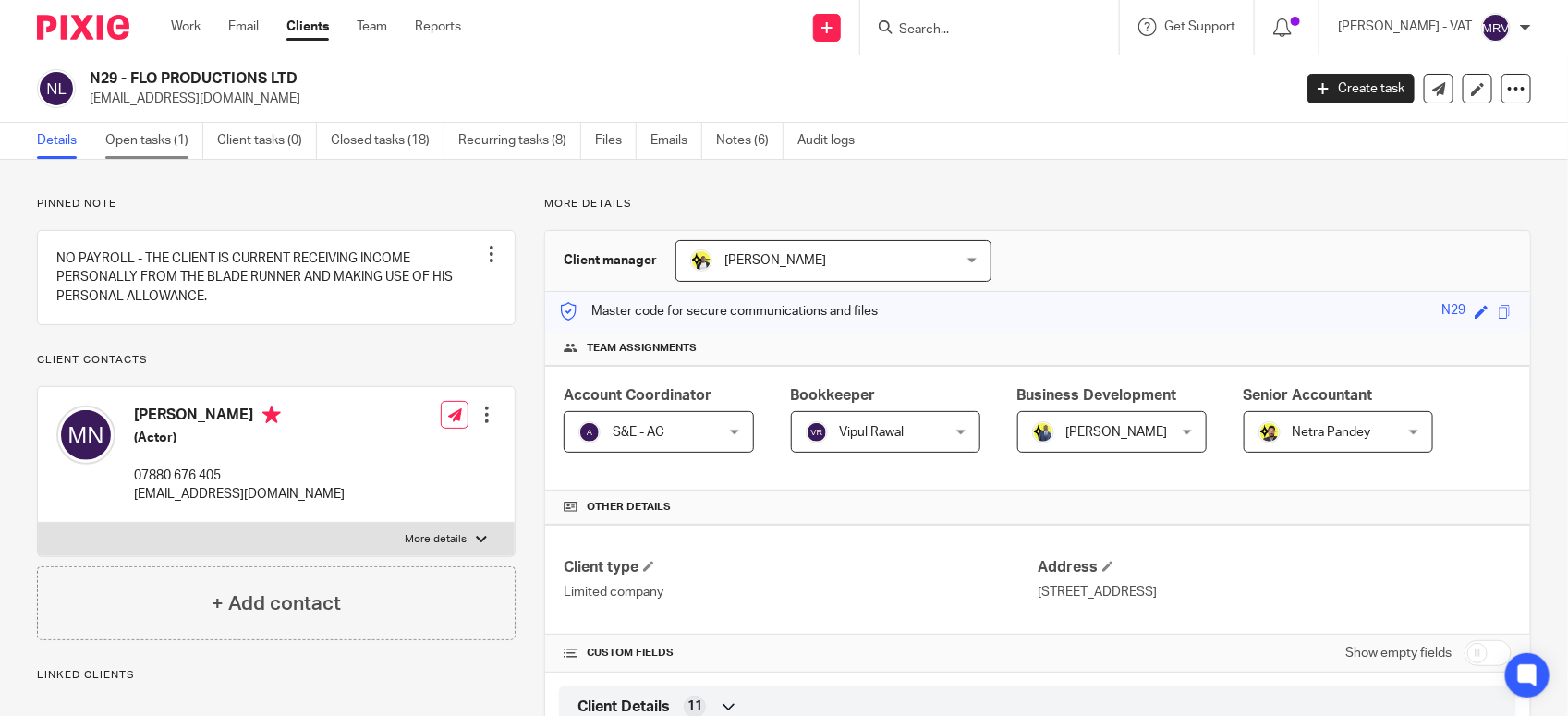
click at [171, 150] on link "Open tasks (1)" at bounding box center [153, 140] width 98 height 36
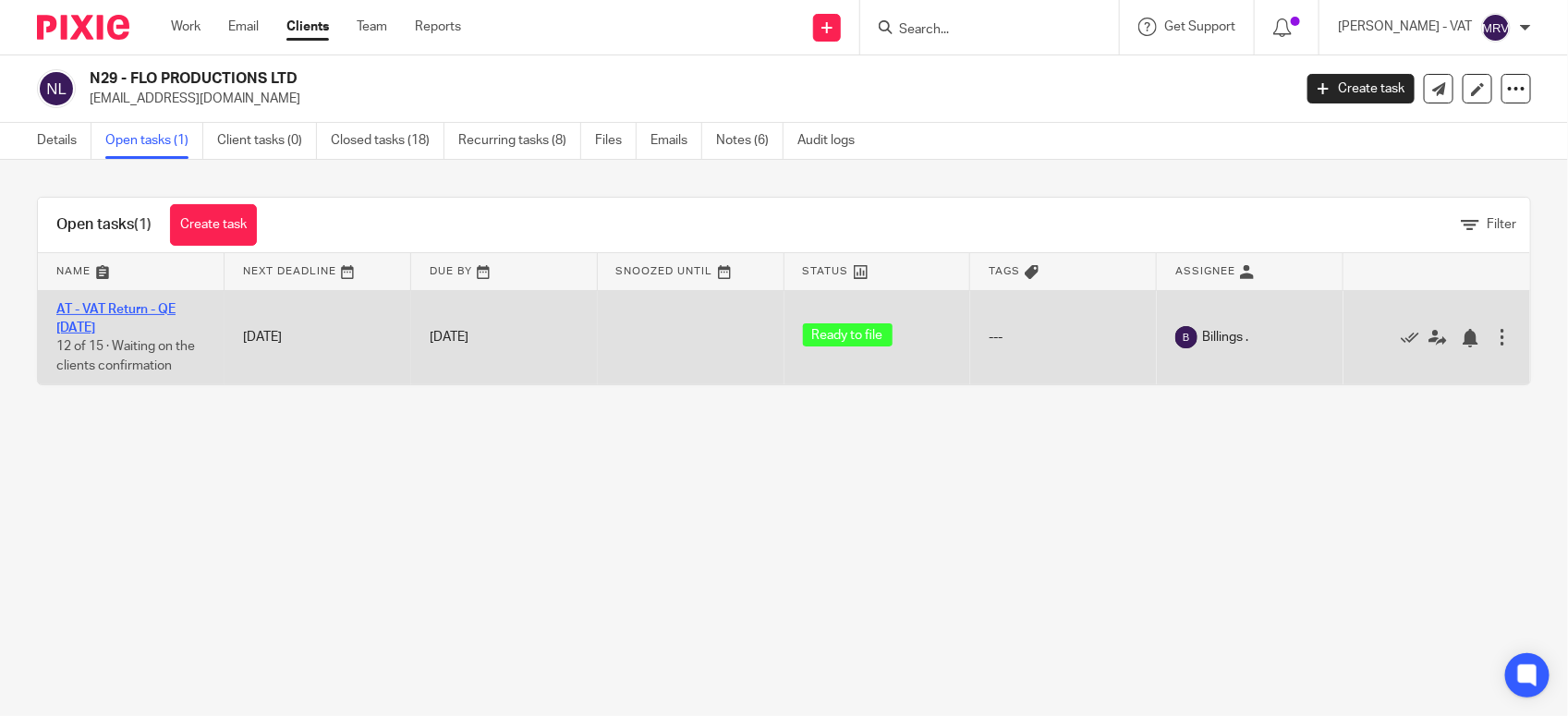
click at [136, 310] on link "AT - VAT Return - QE [DATE]" at bounding box center [116, 319] width 119 height 32
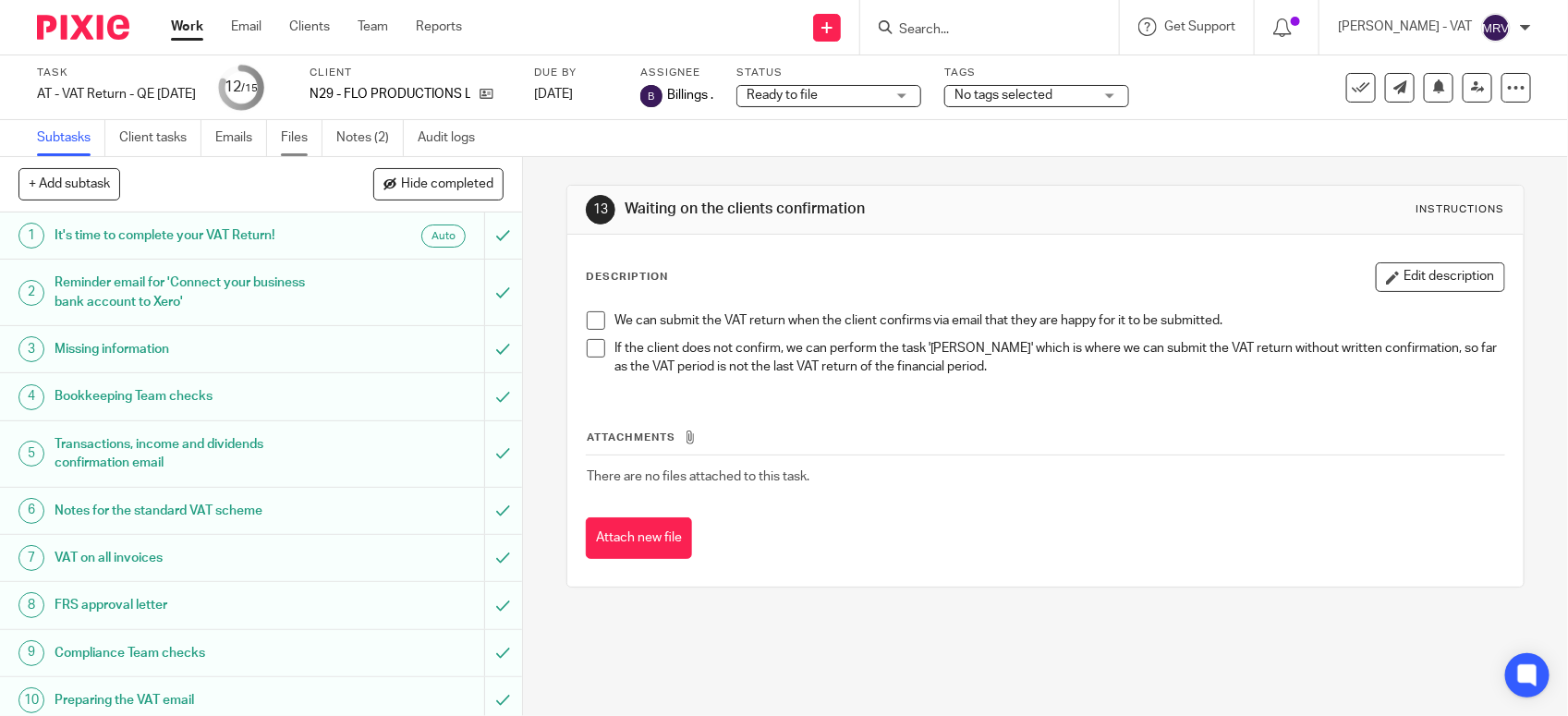
click at [315, 141] on link "Files" at bounding box center [301, 137] width 42 height 36
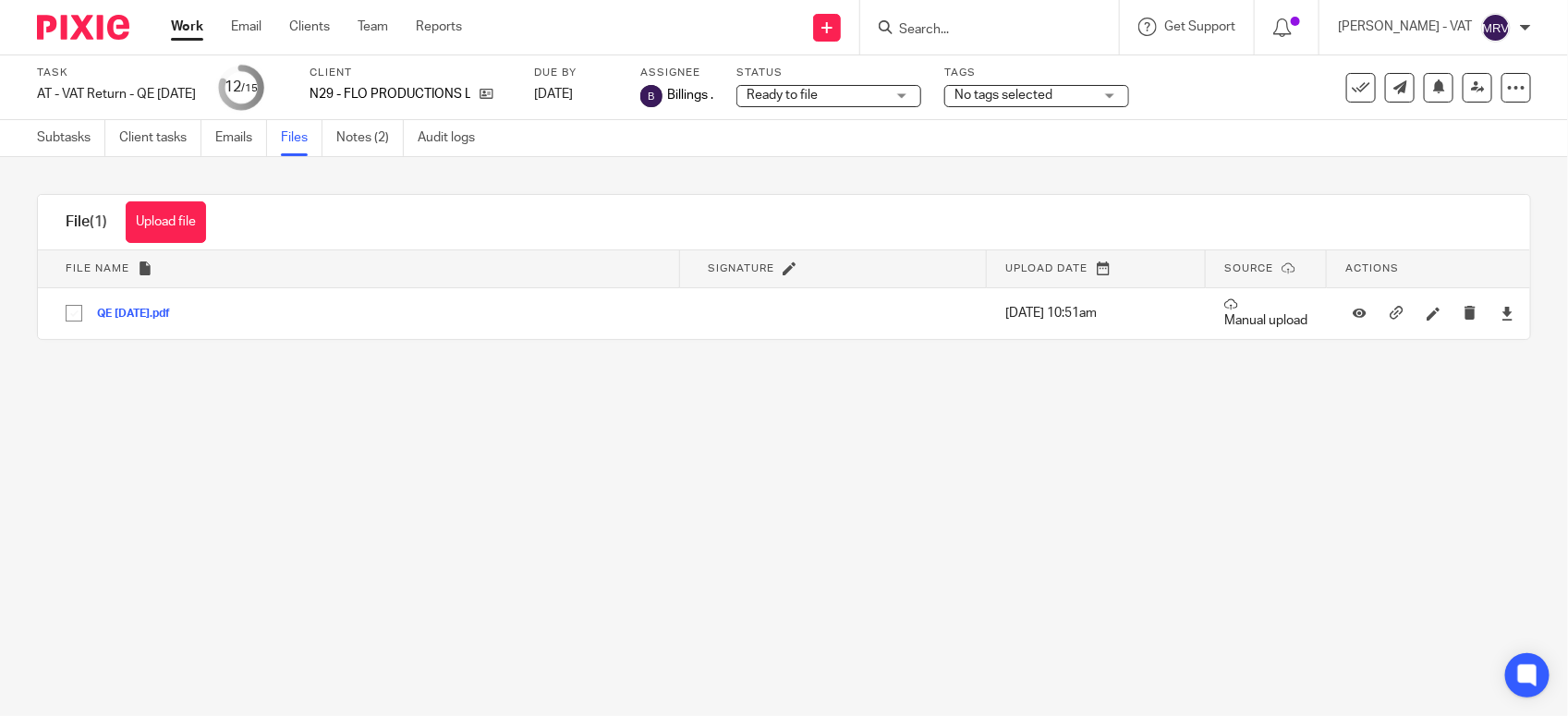
click at [995, 31] on input "Search" at bounding box center [980, 31] width 166 height 17
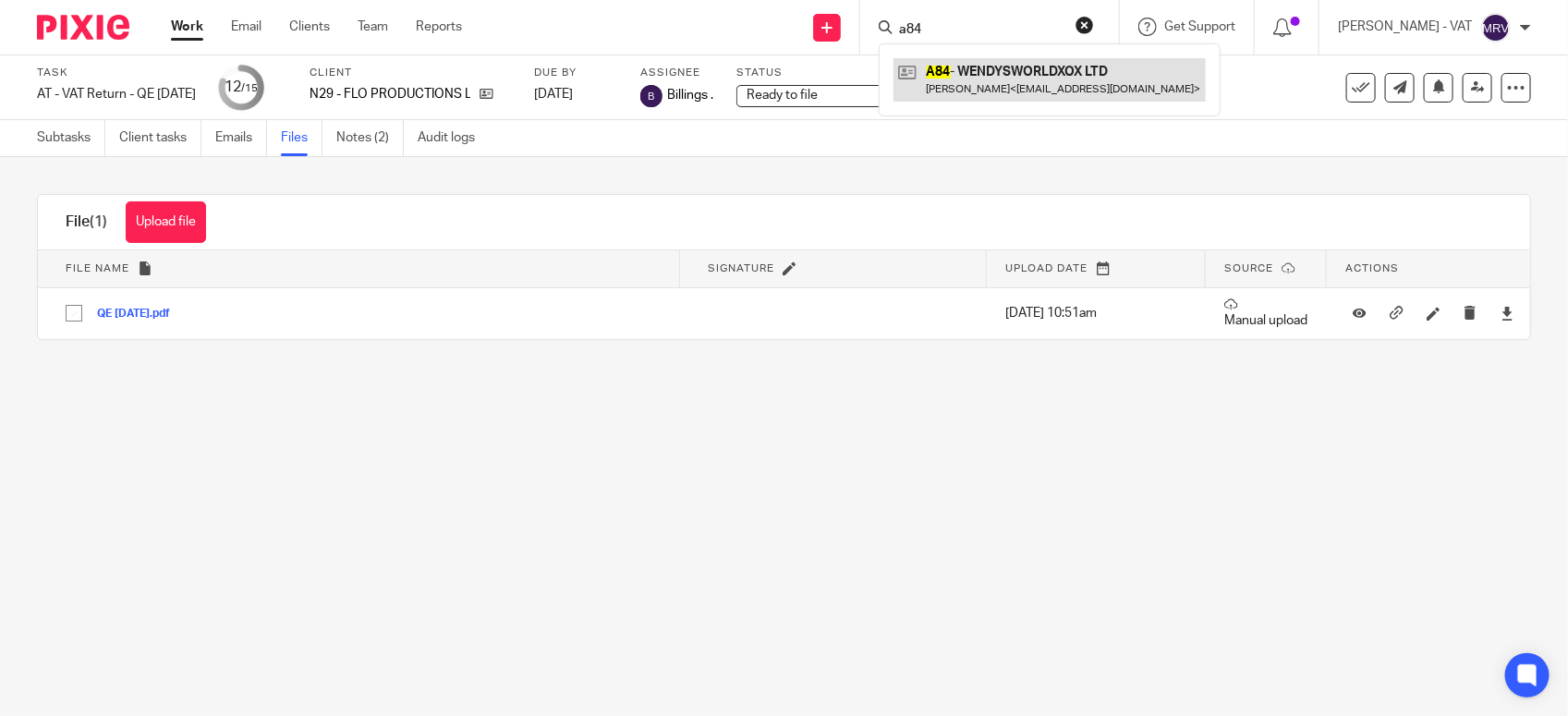
type input "a84"
click at [1009, 65] on link at bounding box center [1050, 80] width 312 height 43
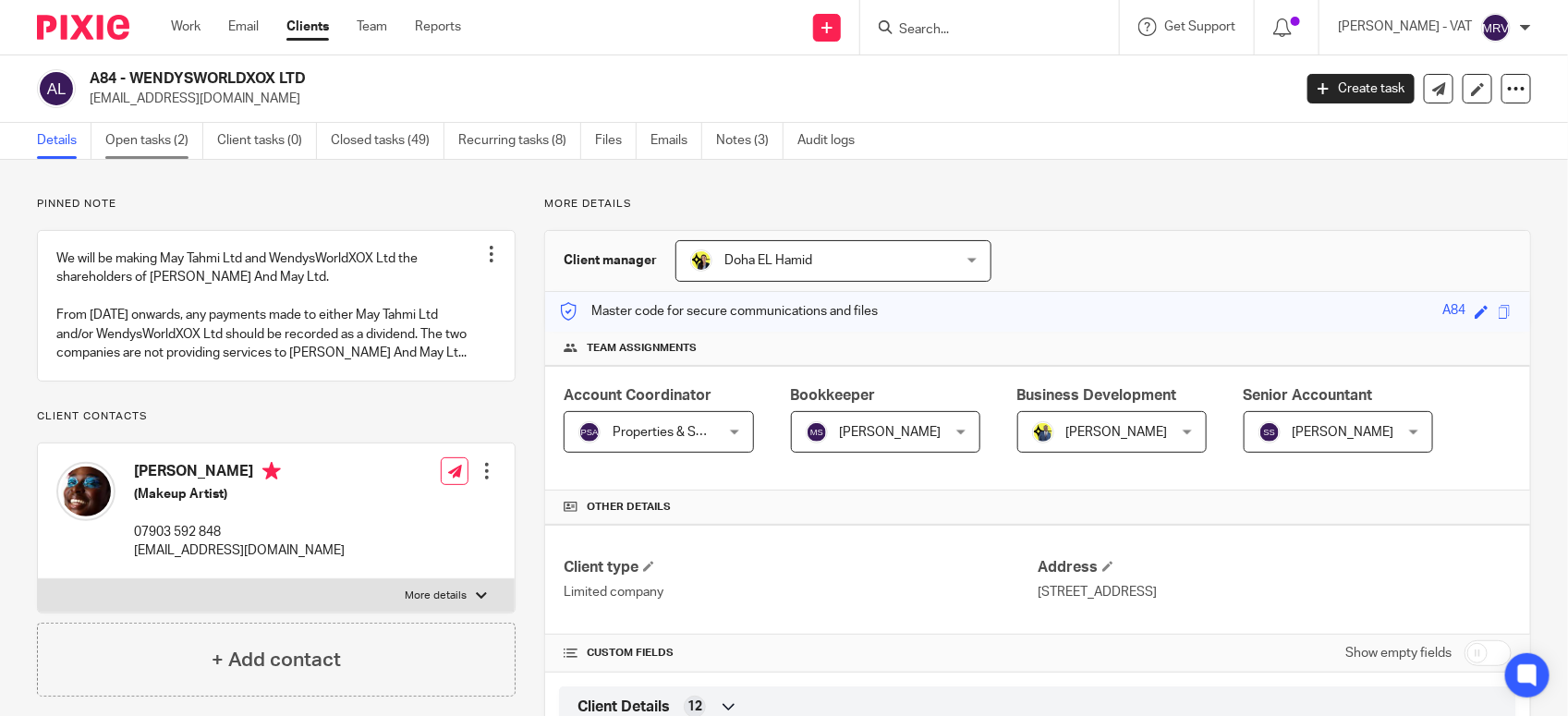
click at [176, 148] on link "Open tasks (2)" at bounding box center [153, 140] width 98 height 36
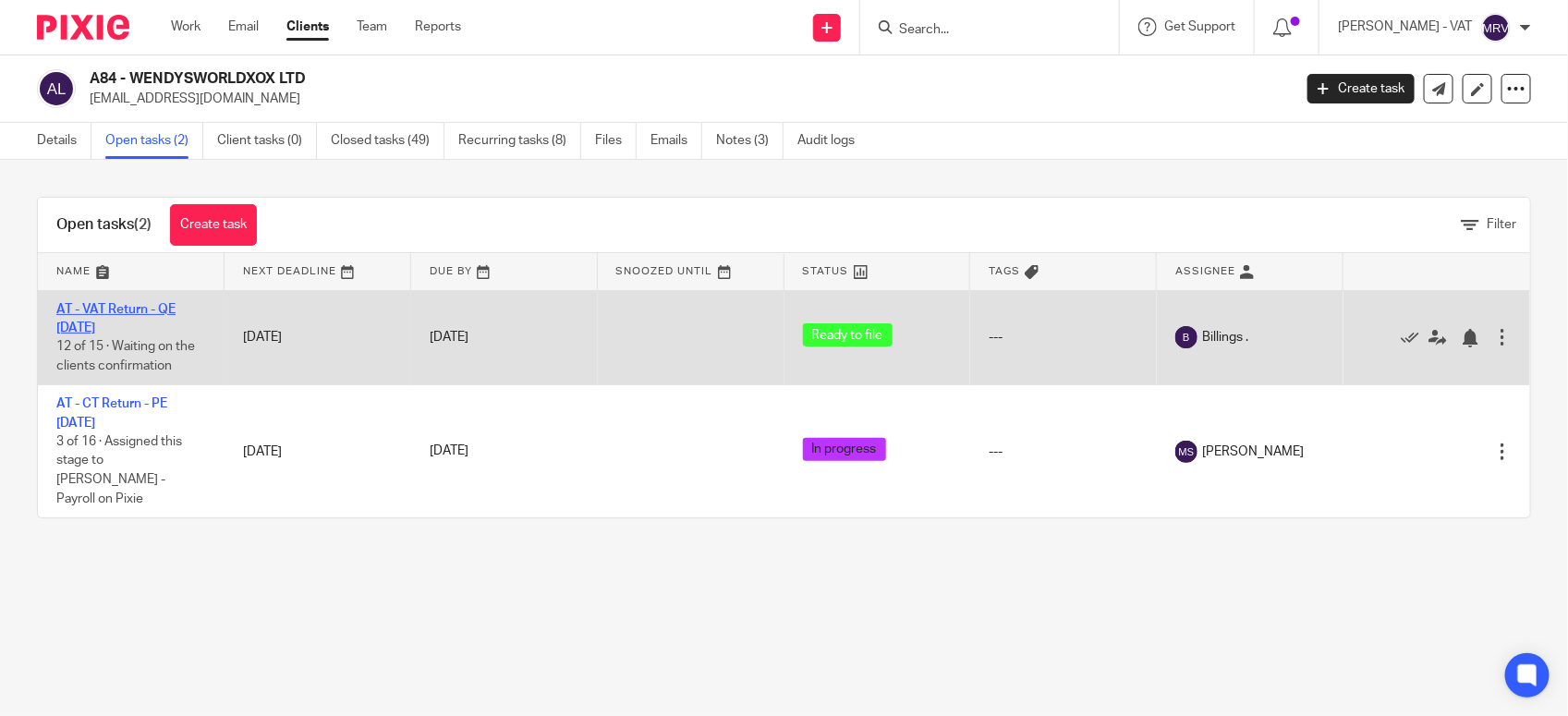
click at [125, 307] on link "AT - VAT Return - QE [DATE]" at bounding box center [116, 319] width 119 height 32
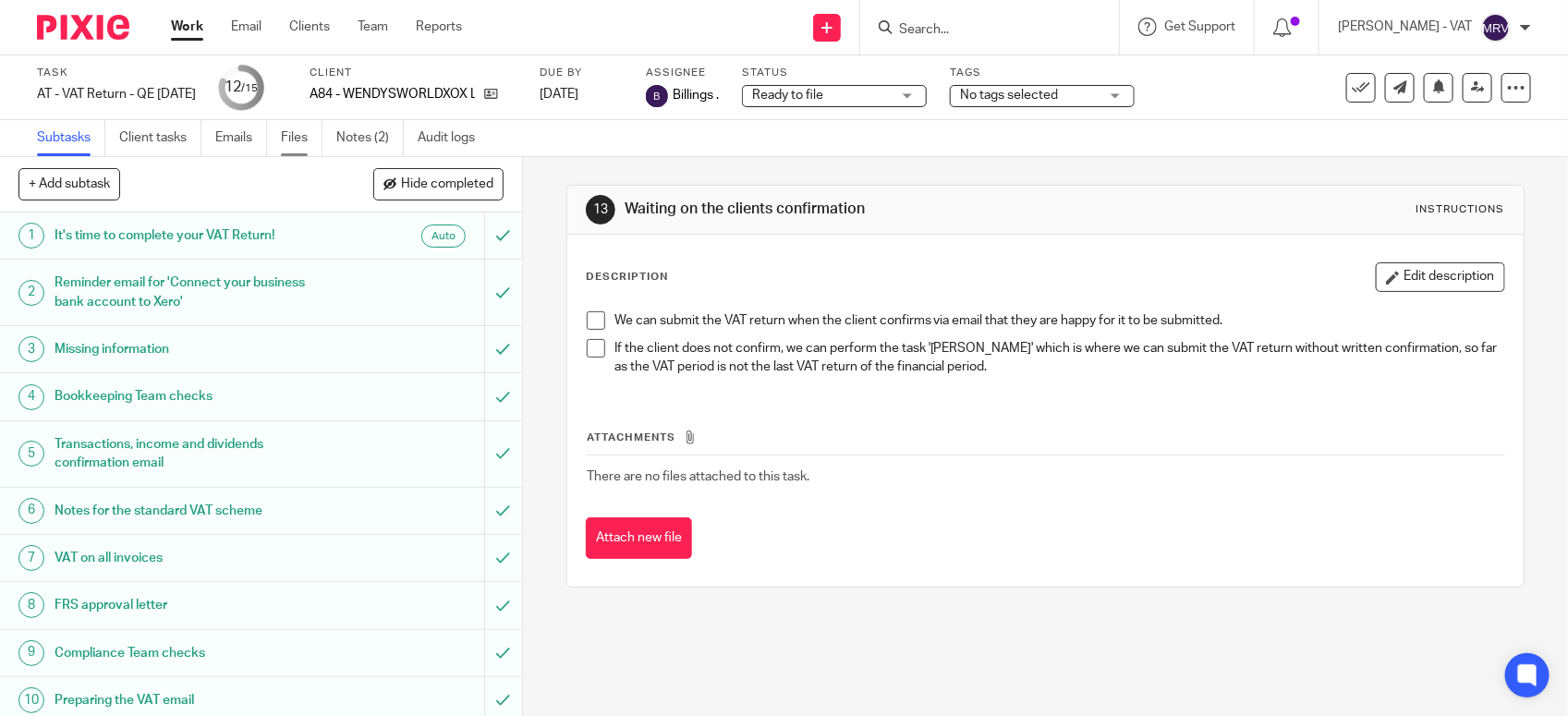
click at [297, 139] on link "Files" at bounding box center [301, 137] width 42 height 36
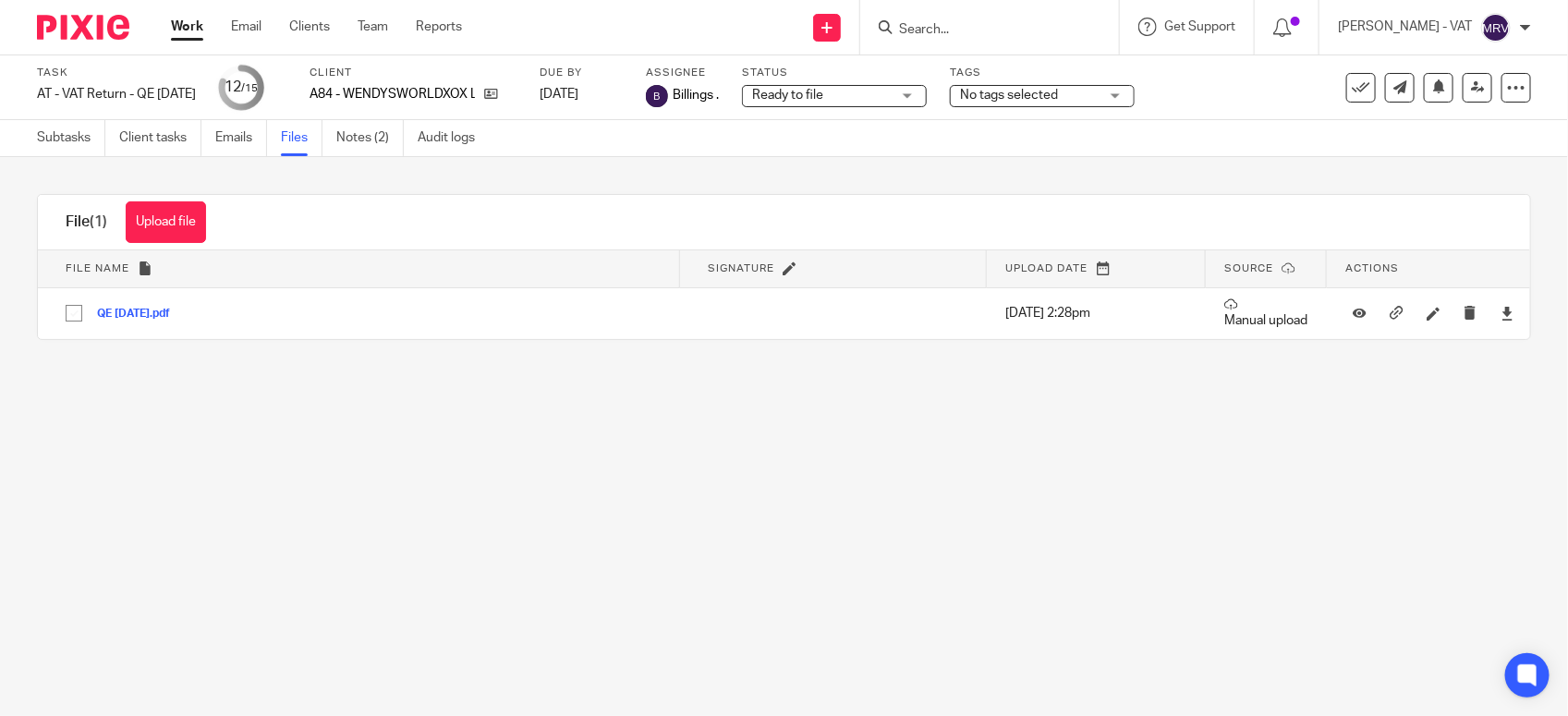
click at [532, 347] on div "Upload file Drag & Drop your files, or click here Files uploading... File (1) U…" at bounding box center [784, 267] width 1568 height 220
click at [944, 29] on input "Search" at bounding box center [980, 31] width 166 height 17
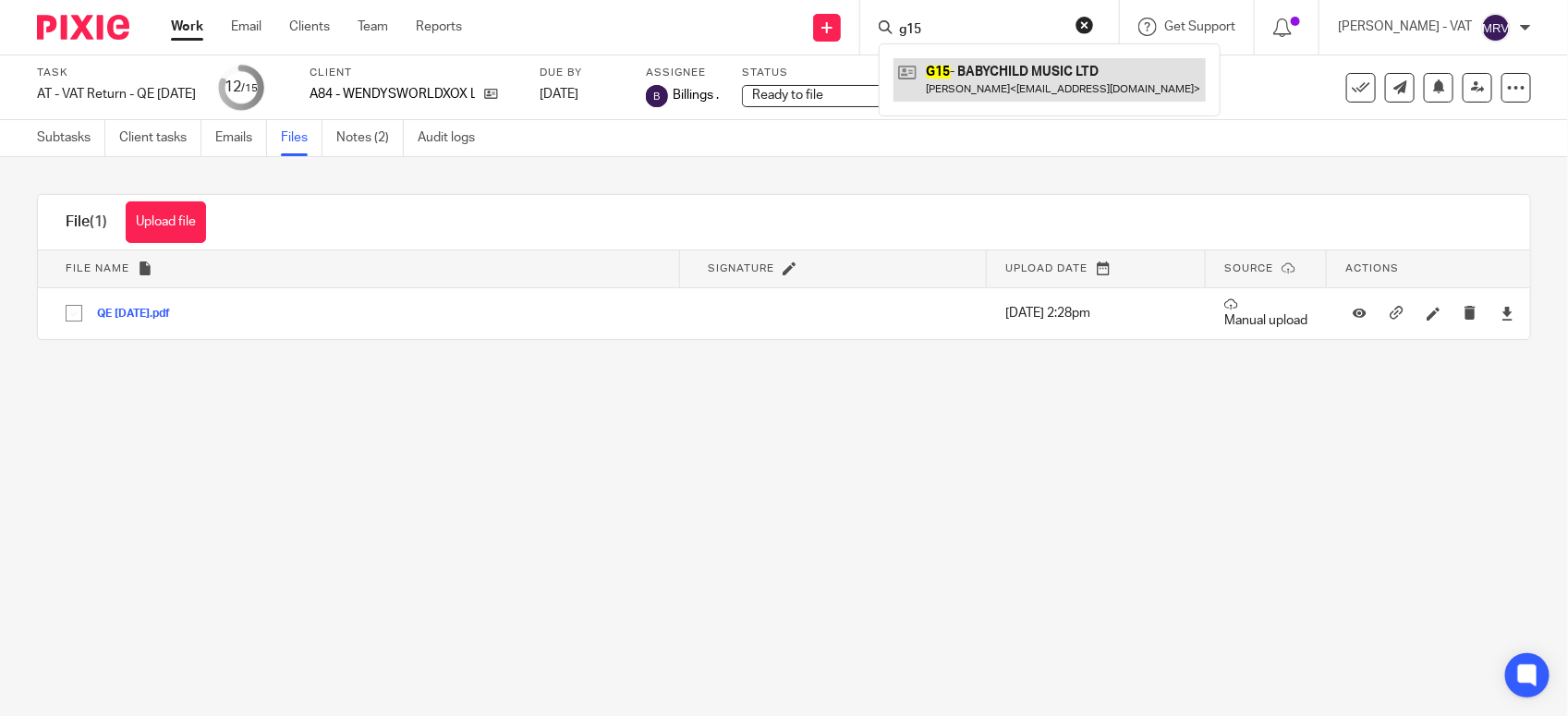
type input "g15"
click at [1065, 59] on link at bounding box center [1050, 80] width 312 height 43
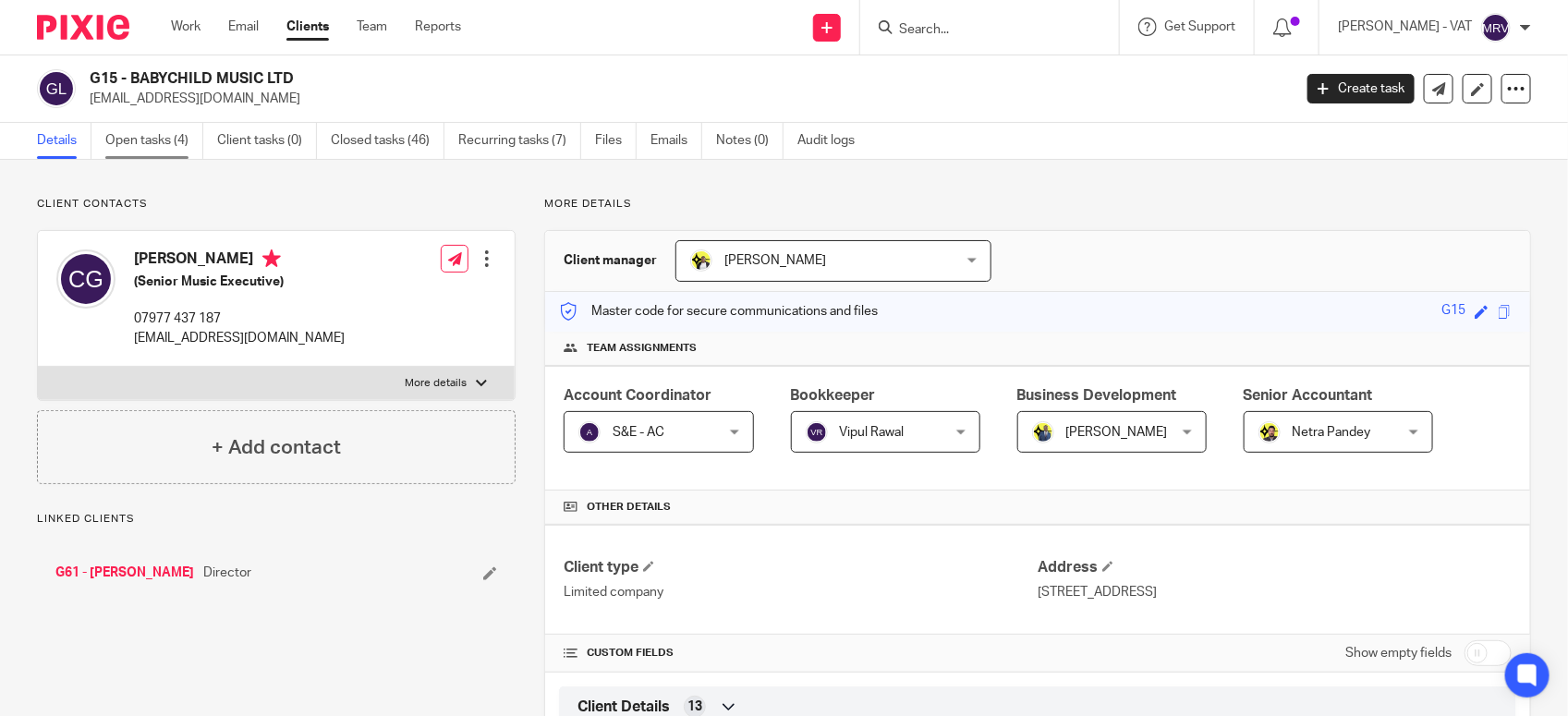
click at [169, 149] on link "Open tasks (4)" at bounding box center [153, 140] width 98 height 36
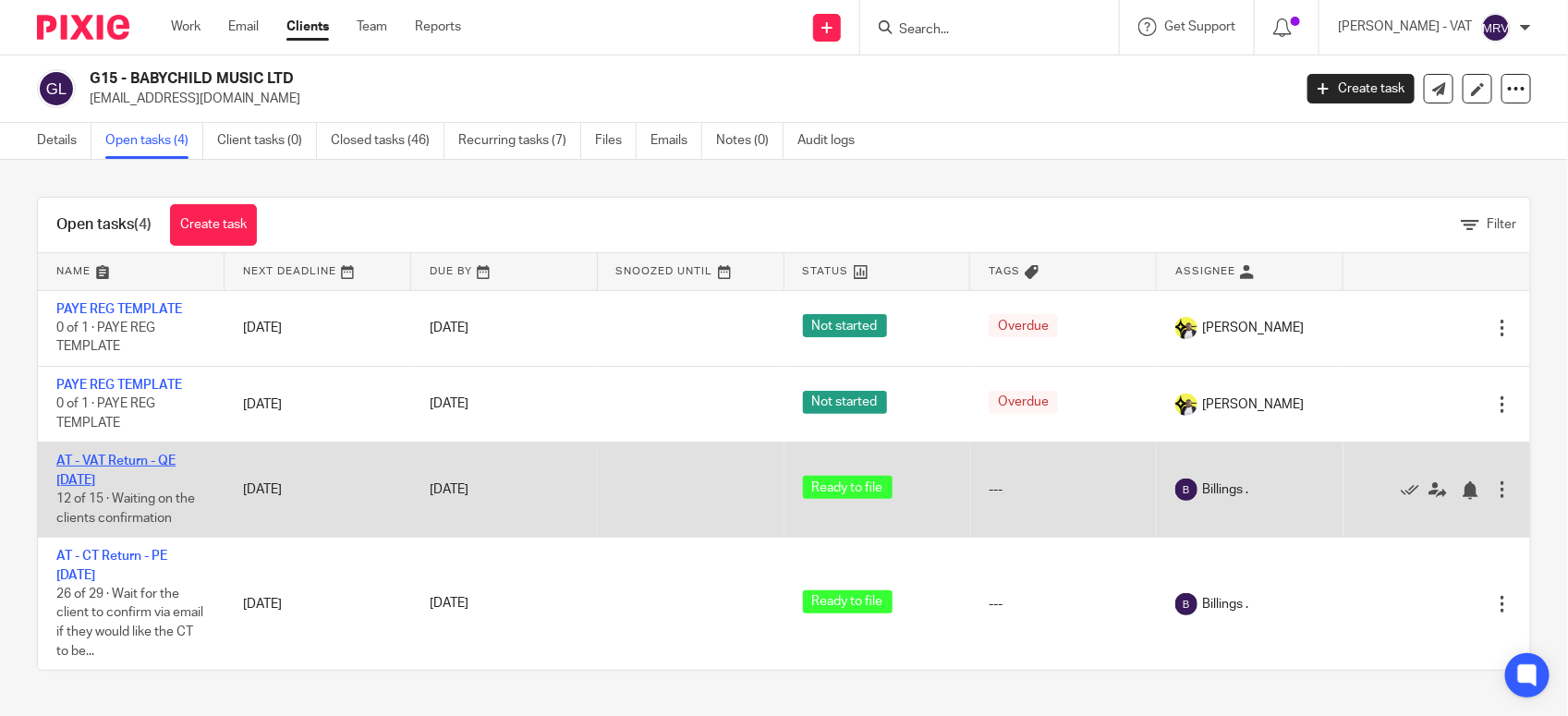
click at [132, 458] on link "AT - VAT Return - QE [DATE]" at bounding box center [116, 470] width 119 height 32
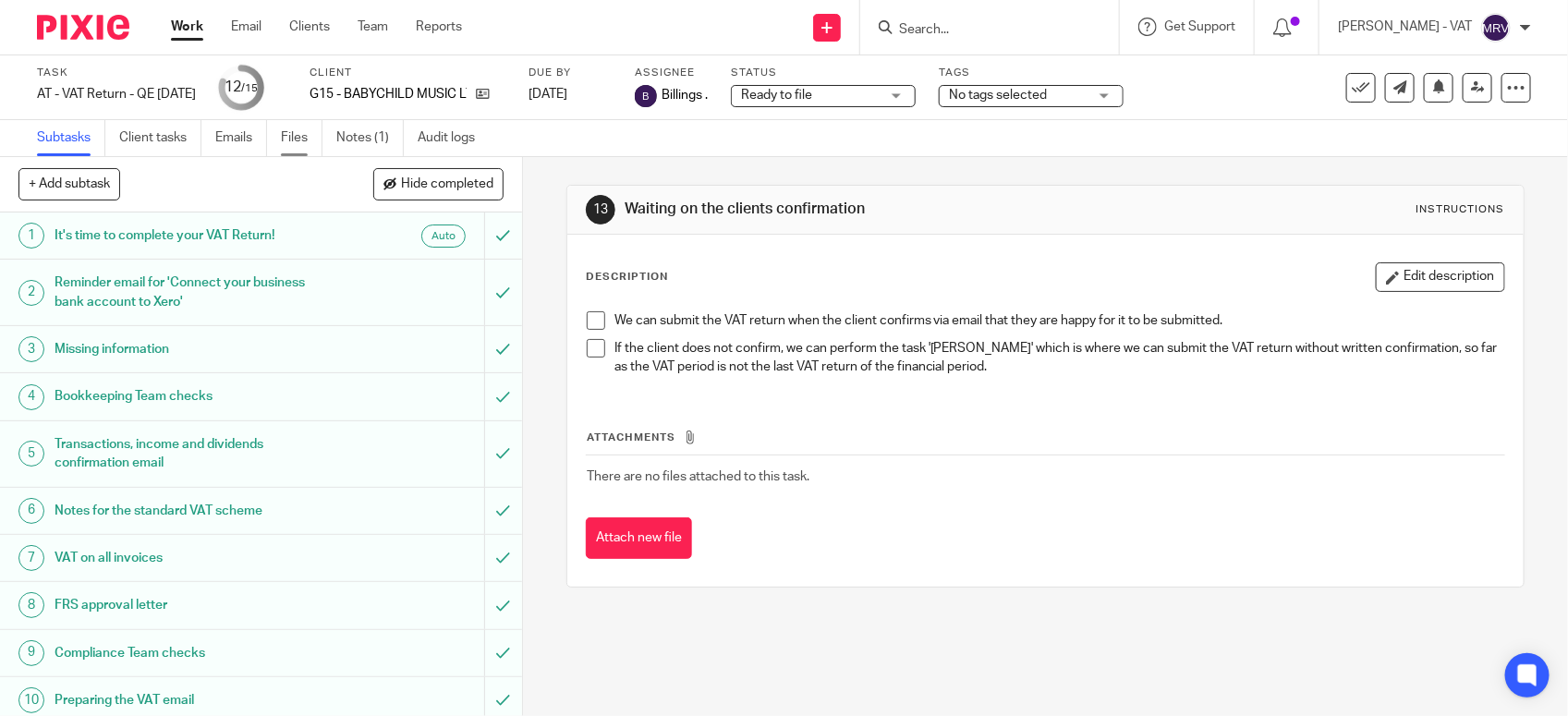
click at [301, 137] on link "Files" at bounding box center [301, 137] width 42 height 36
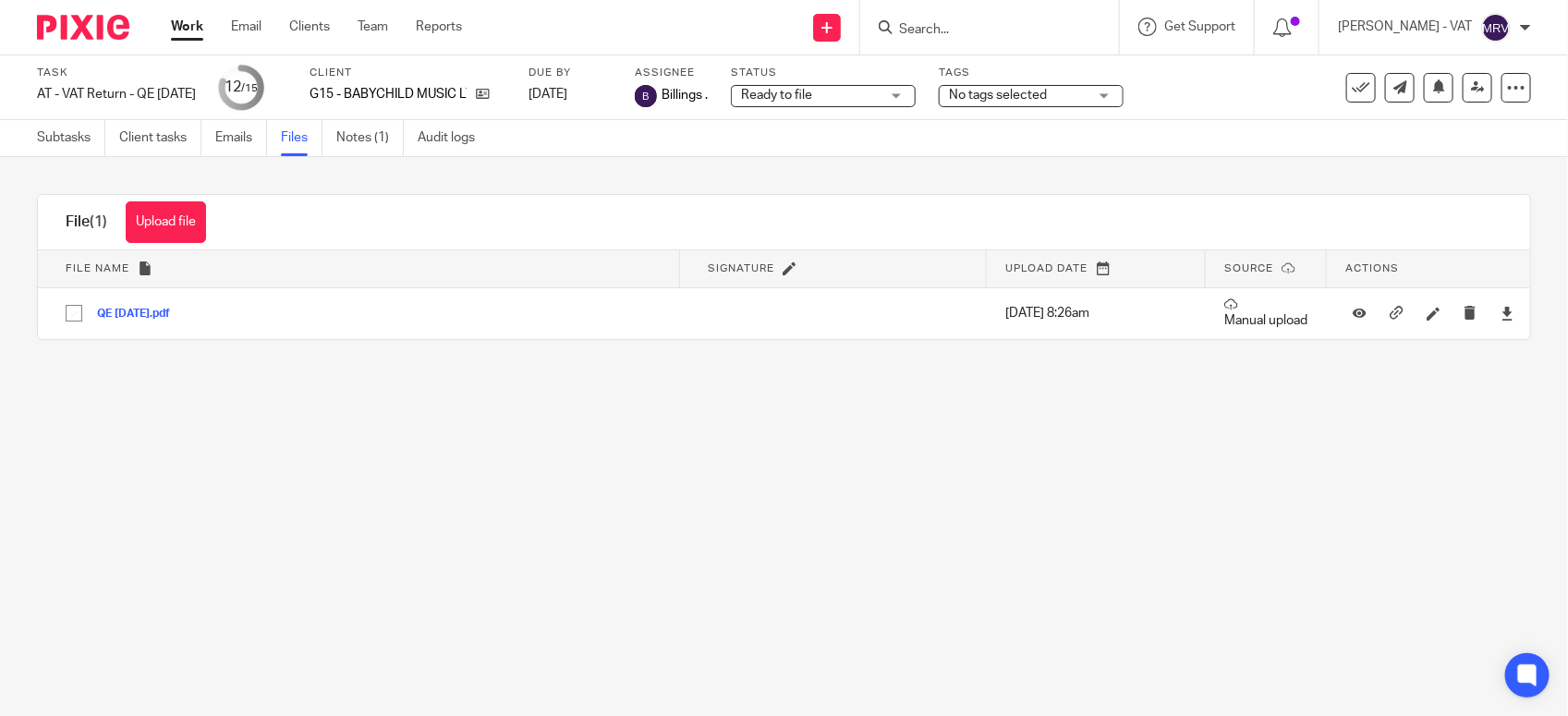
click at [966, 425] on main "Task AT - VAT Return - QE 30-09-2025 Save AT - VAT Return - QE 30-09-2025 12 /1…" at bounding box center [784, 358] width 1568 height 716
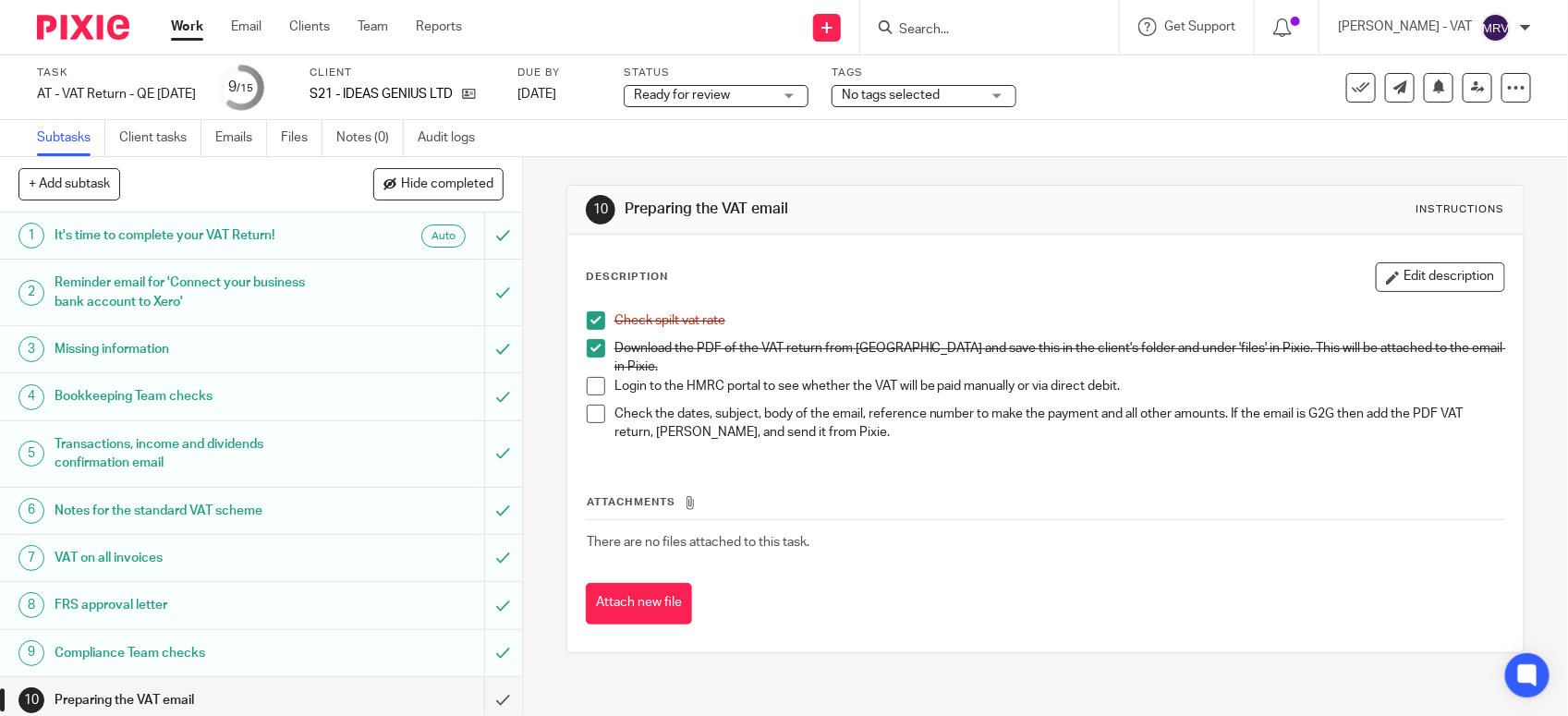
click at [1056, 275] on div "Description Edit description" at bounding box center [1046, 277] width 920 height 30
click at [1384, 275] on button "Edit description" at bounding box center [1440, 277] width 129 height 30
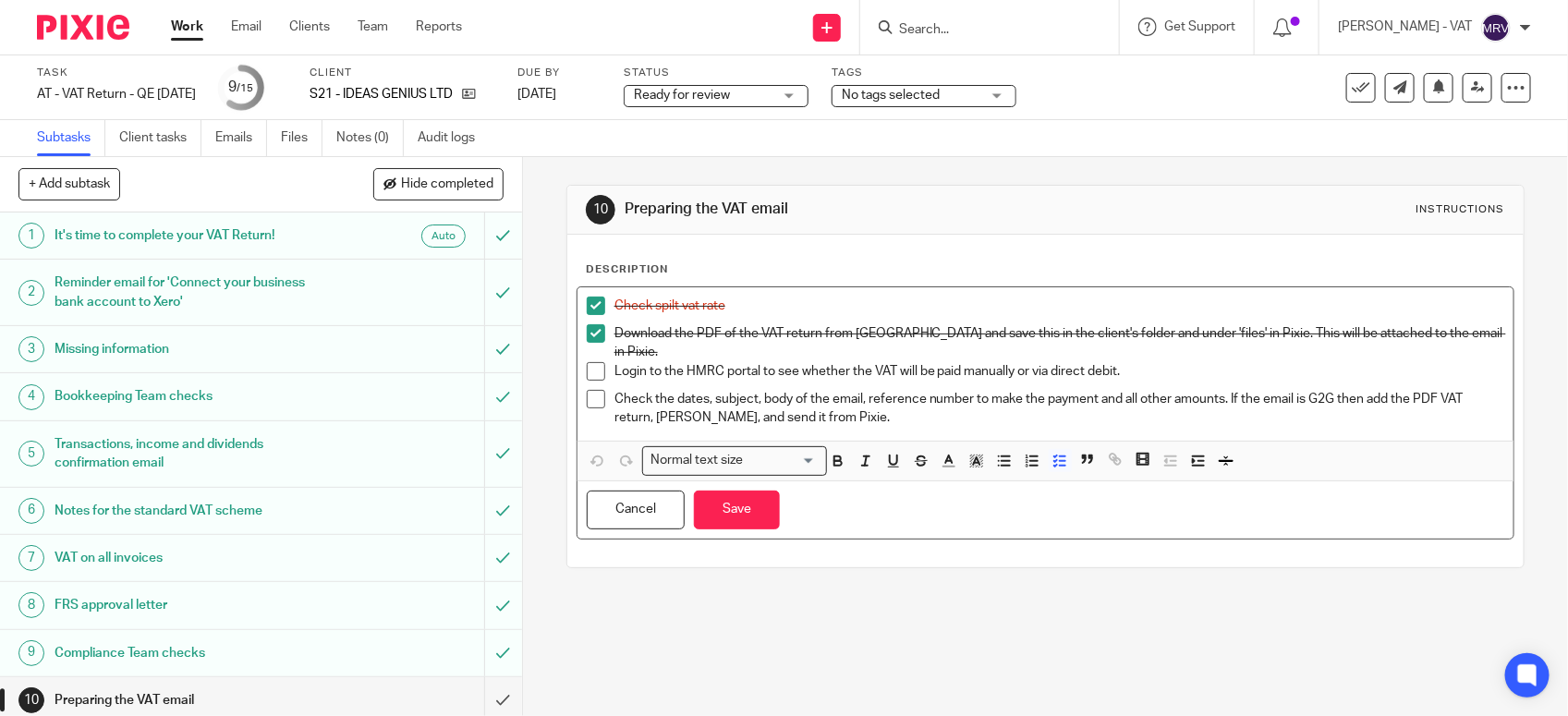
click at [1010, 362] on p "Login to the HMRC portal to see whether the VAT will be paid manually or via di…" at bounding box center [1059, 371] width 890 height 19
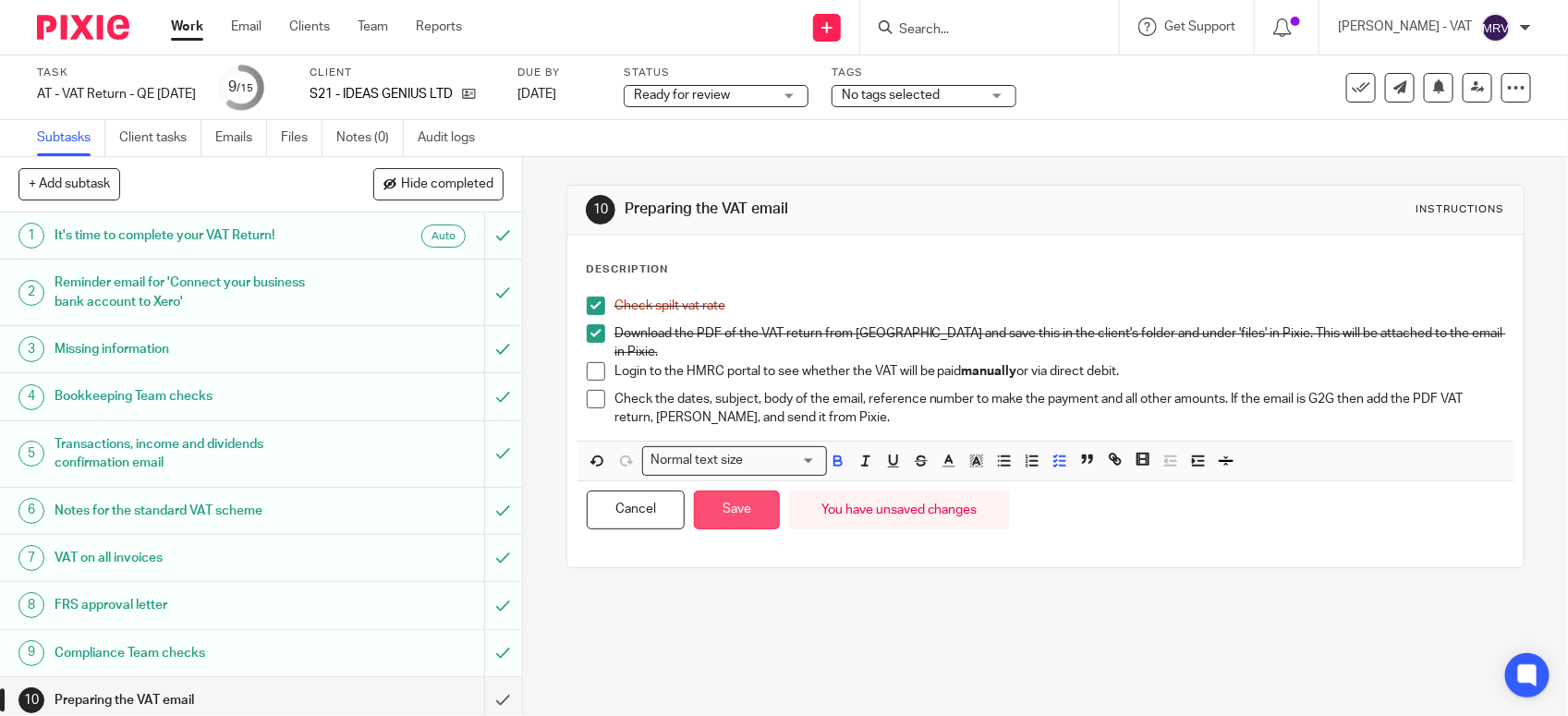
click at [728, 509] on button "Save" at bounding box center [737, 510] width 85 height 40
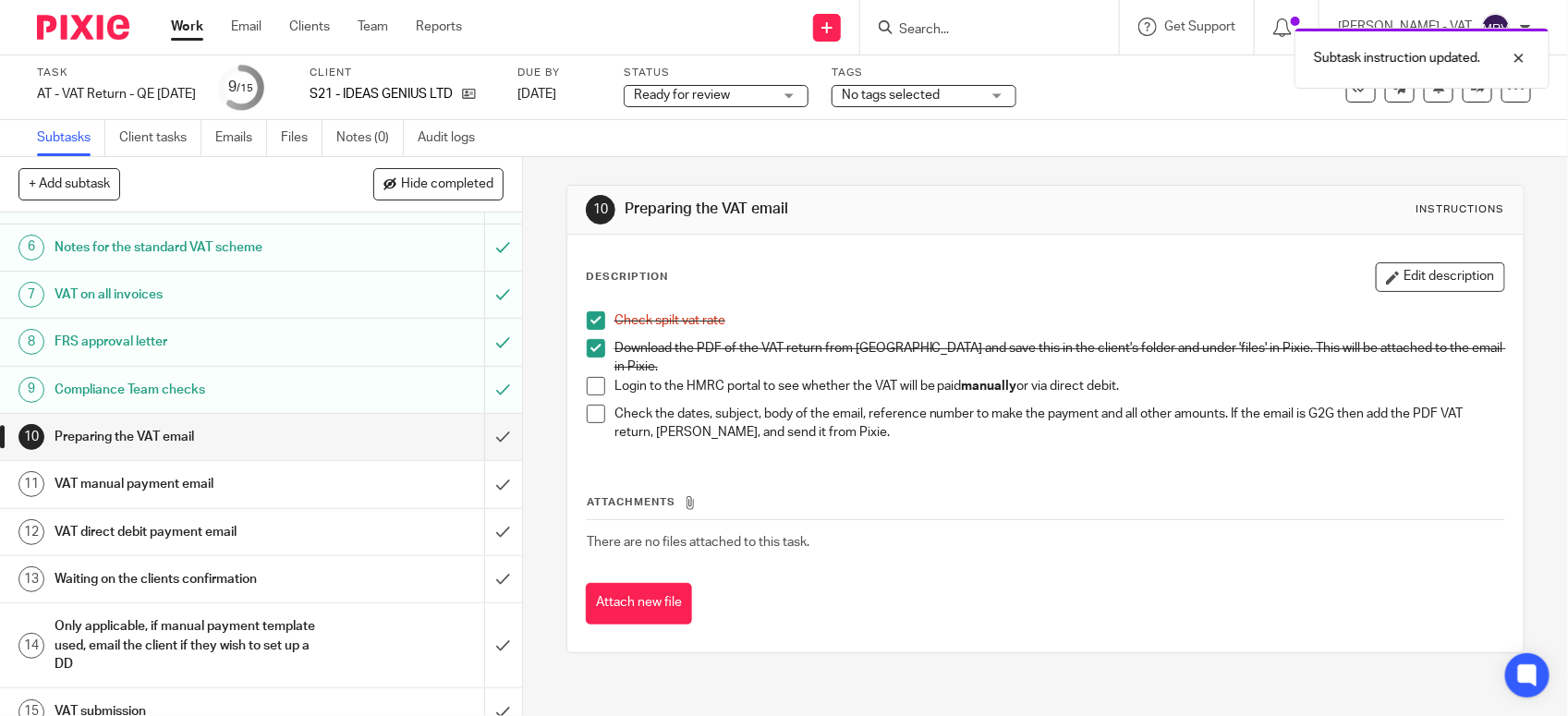
scroll to position [287, 0]
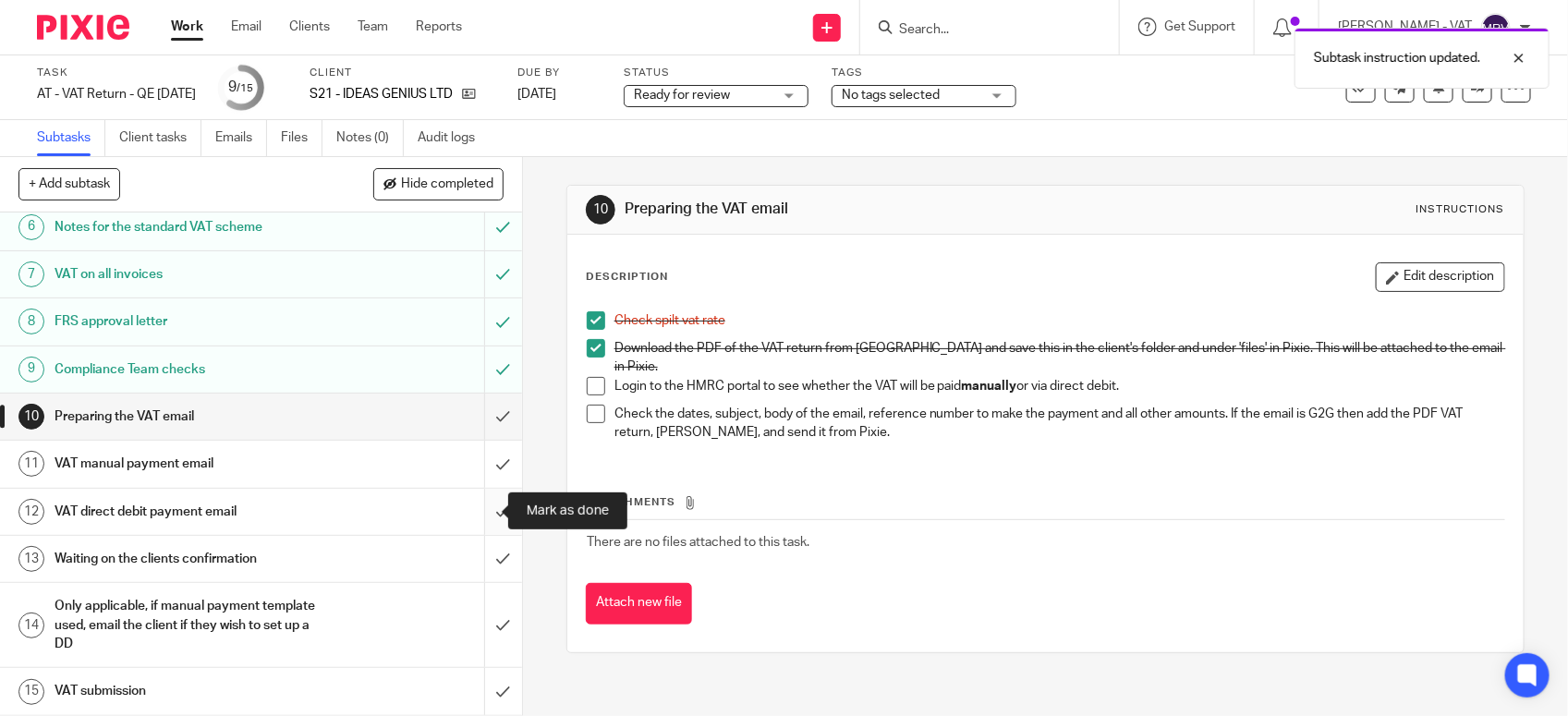
click at [473, 514] on input "submit" at bounding box center [261, 512] width 522 height 46
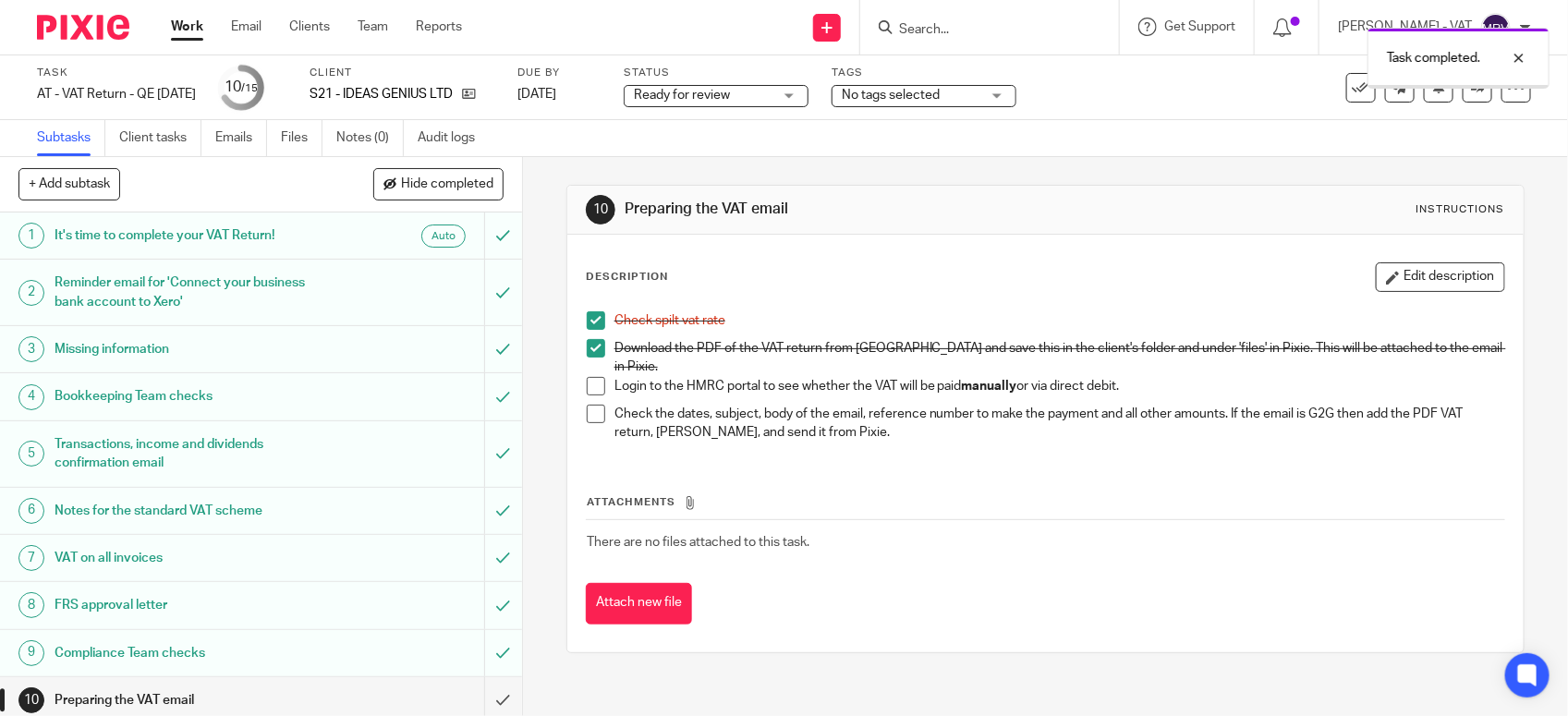
scroll to position [287, 0]
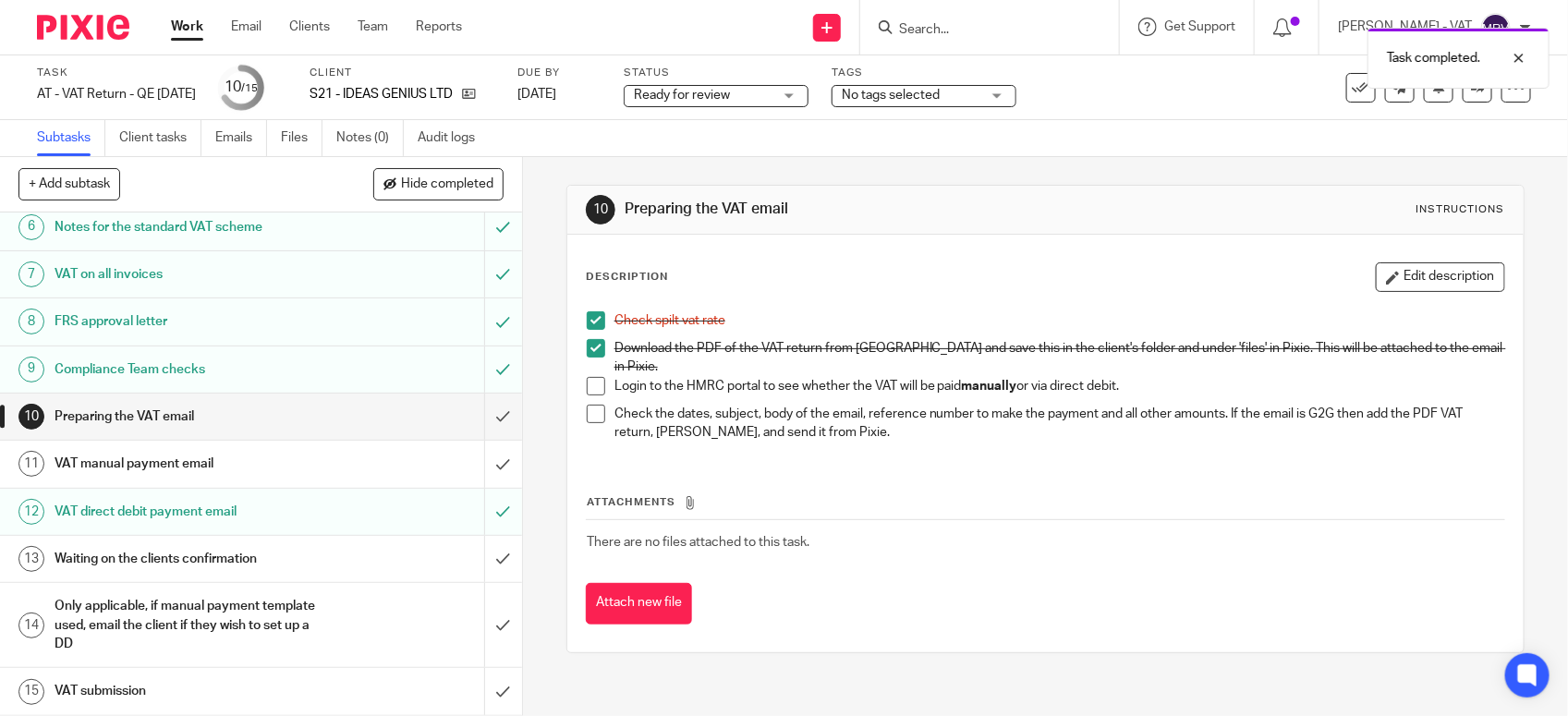
click at [218, 468] on h1 "VAT manual payment email" at bounding box center [191, 463] width 274 height 28
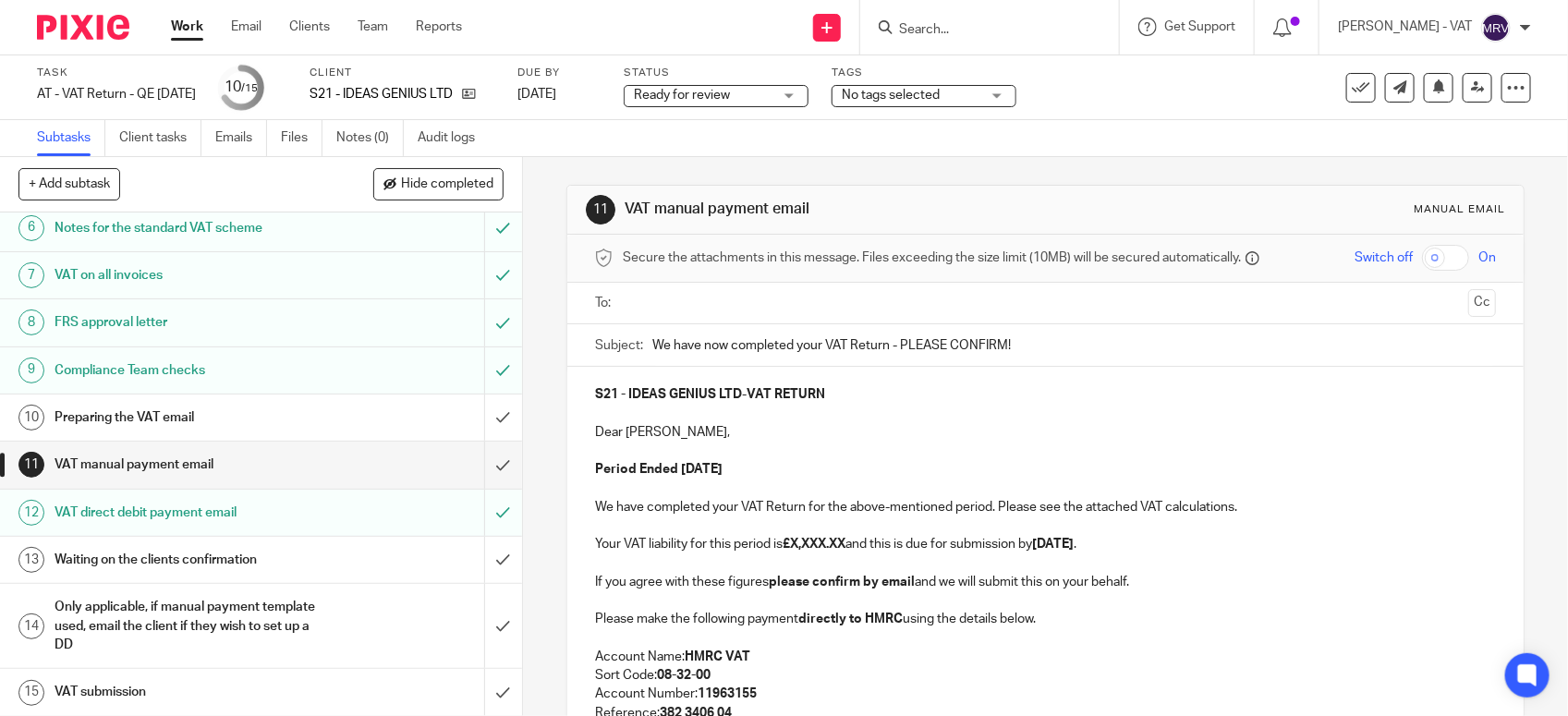
scroll to position [287, 0]
click at [991, 427] on p "Dear [PERSON_NAME]," at bounding box center [1045, 432] width 901 height 19
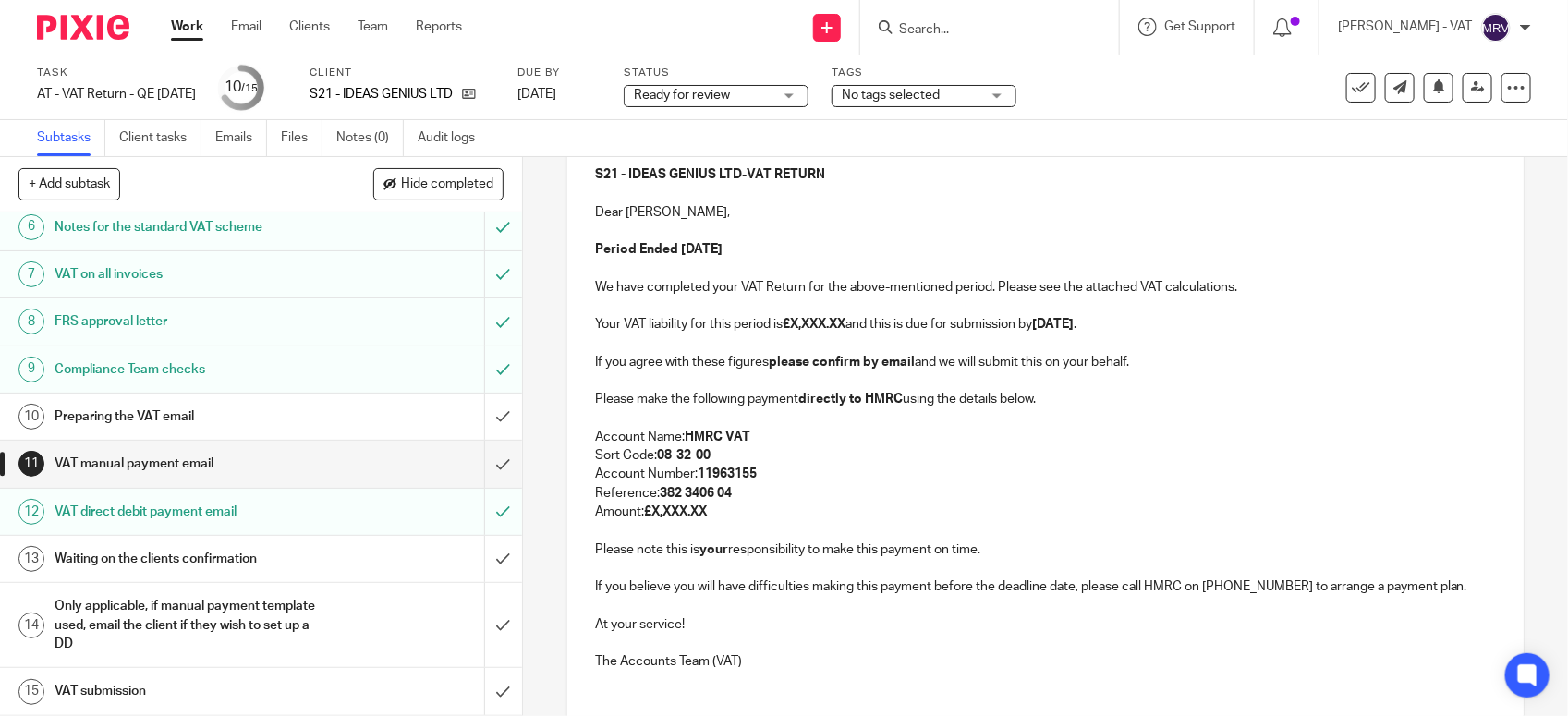
scroll to position [231, 0]
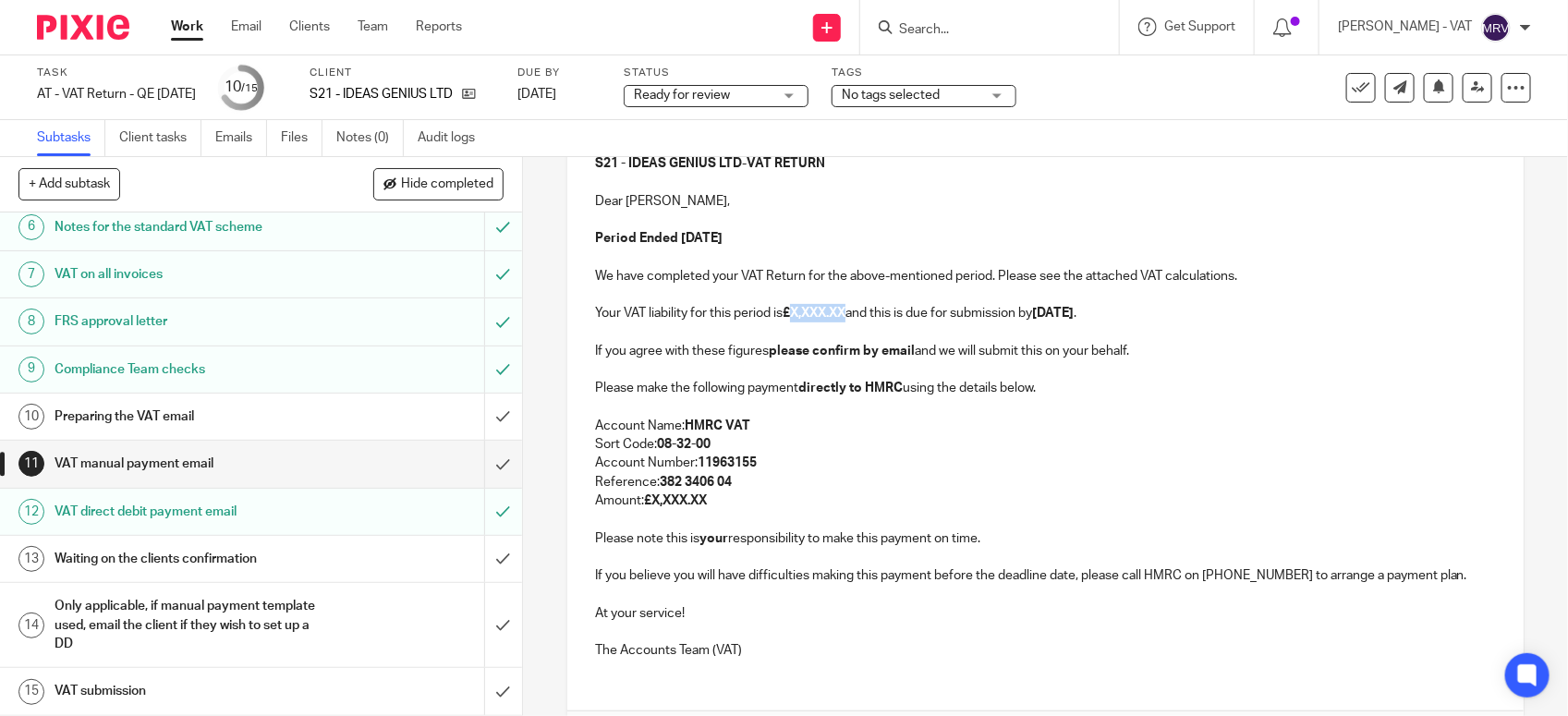
paste div
copy strong "16,176.39"
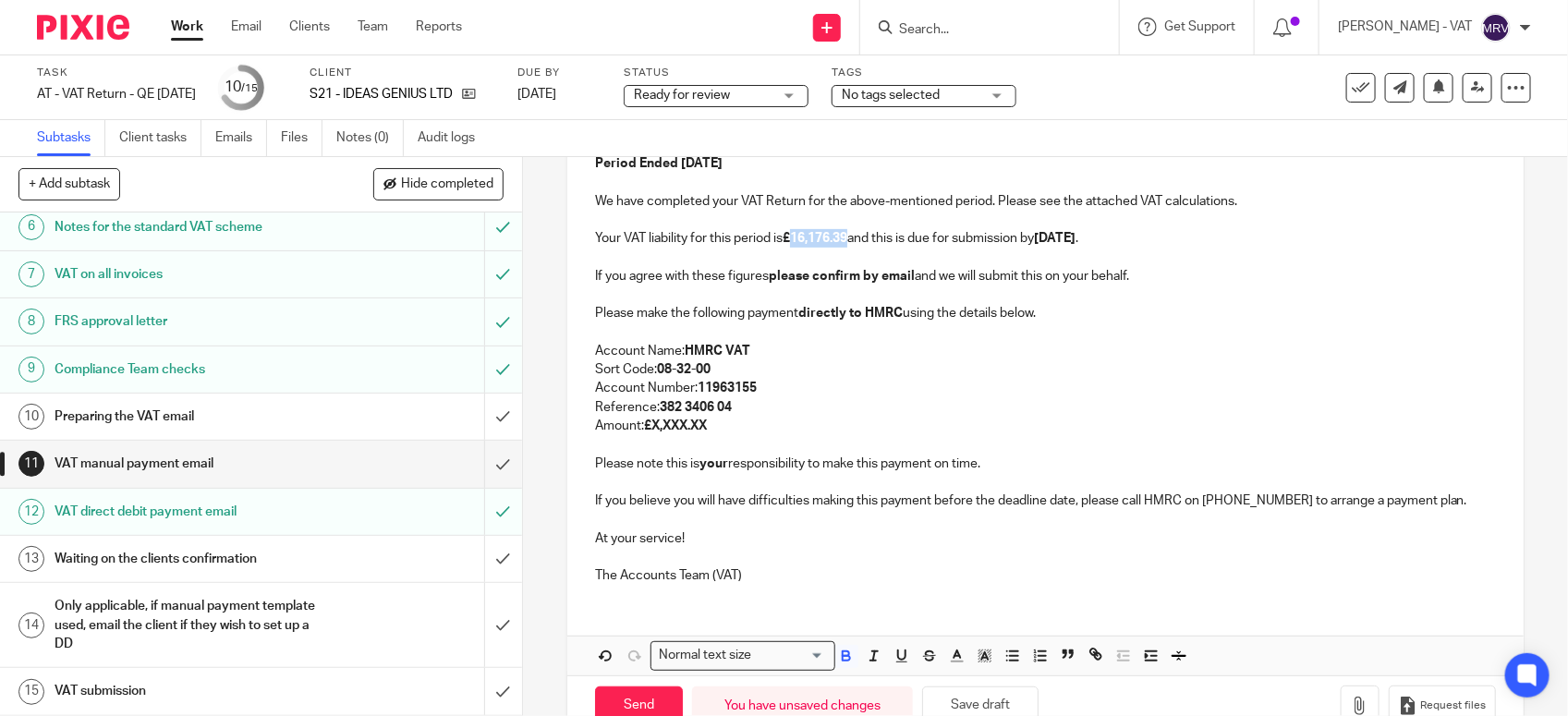
scroll to position [346, 0]
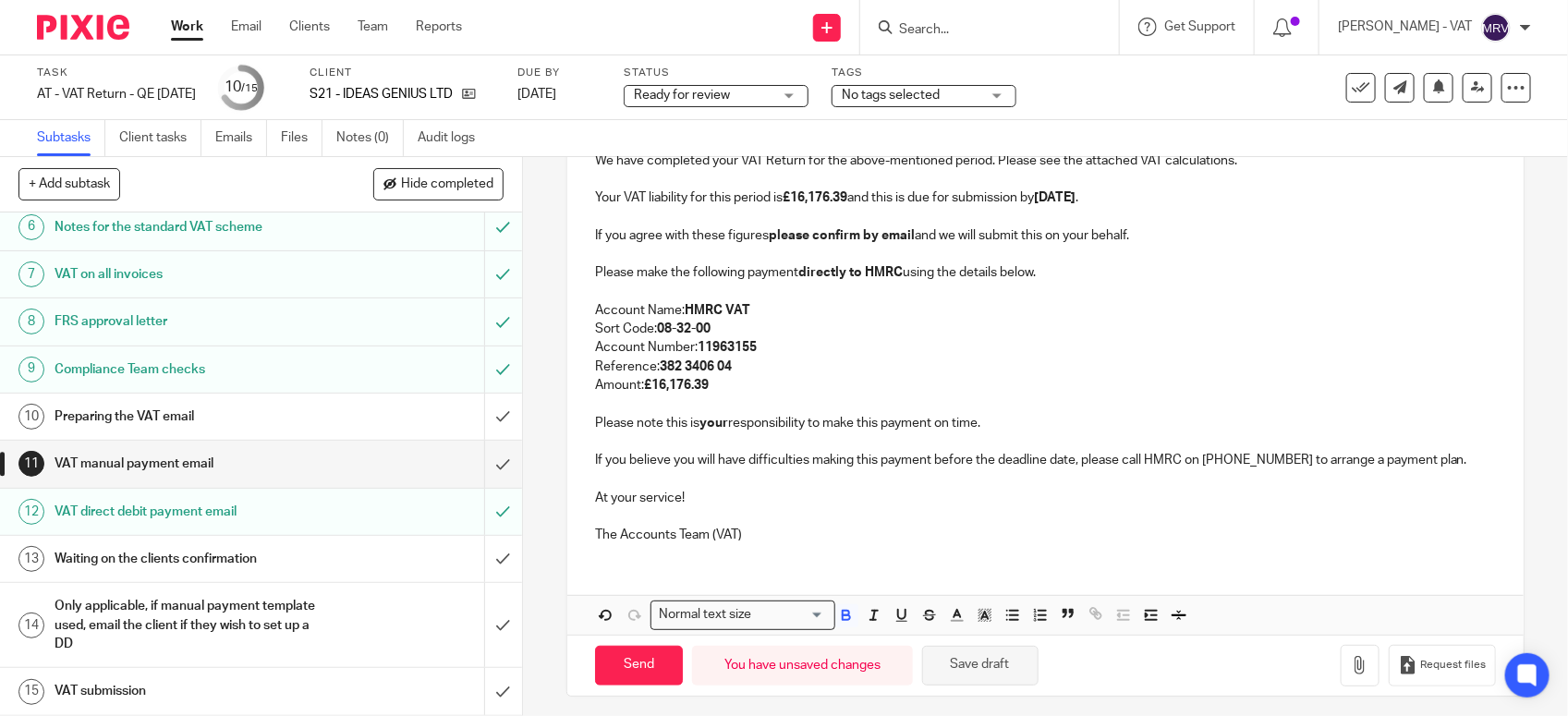
click at [994, 668] on button "Save draft" at bounding box center [980, 665] width 116 height 40
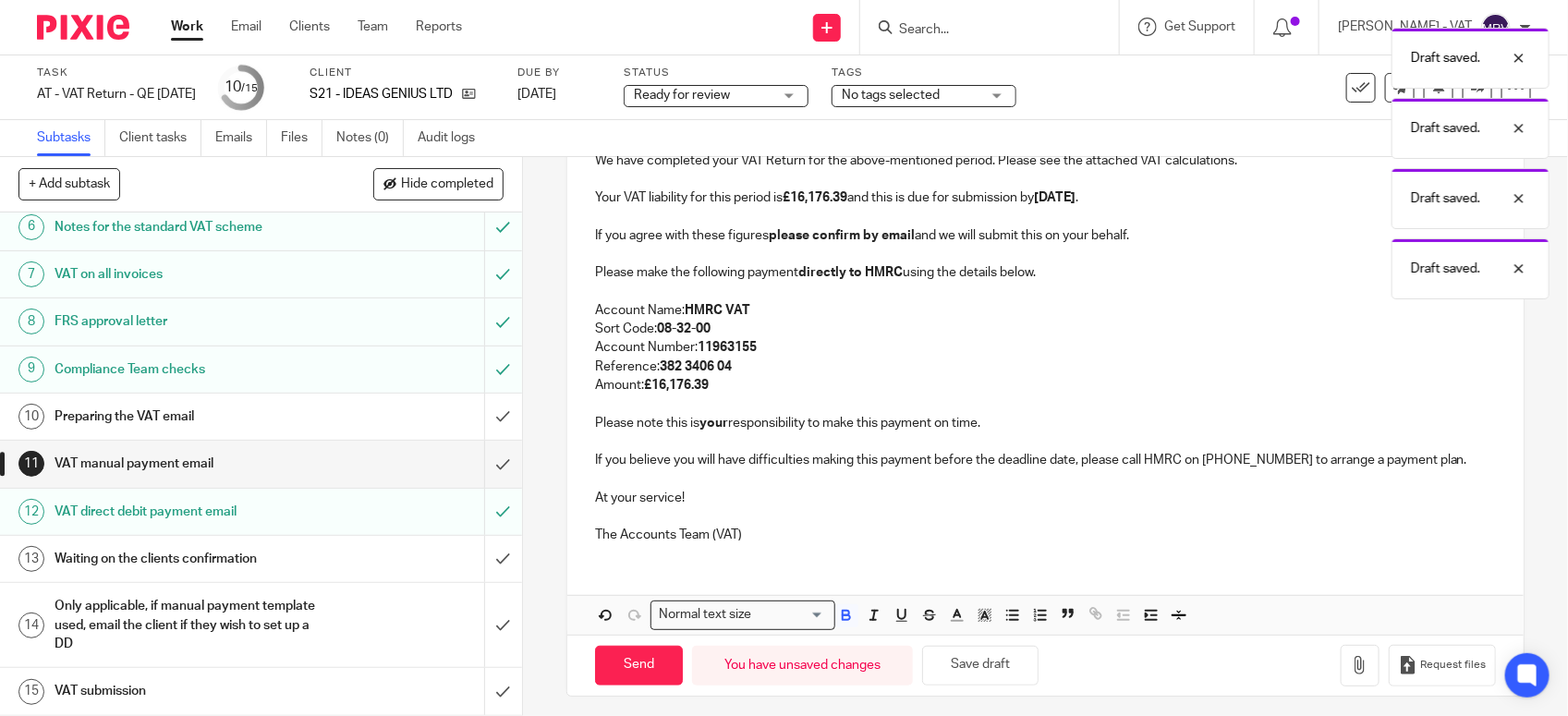
click at [902, 527] on p "The Accounts Team (VAT)" at bounding box center [1045, 535] width 901 height 19
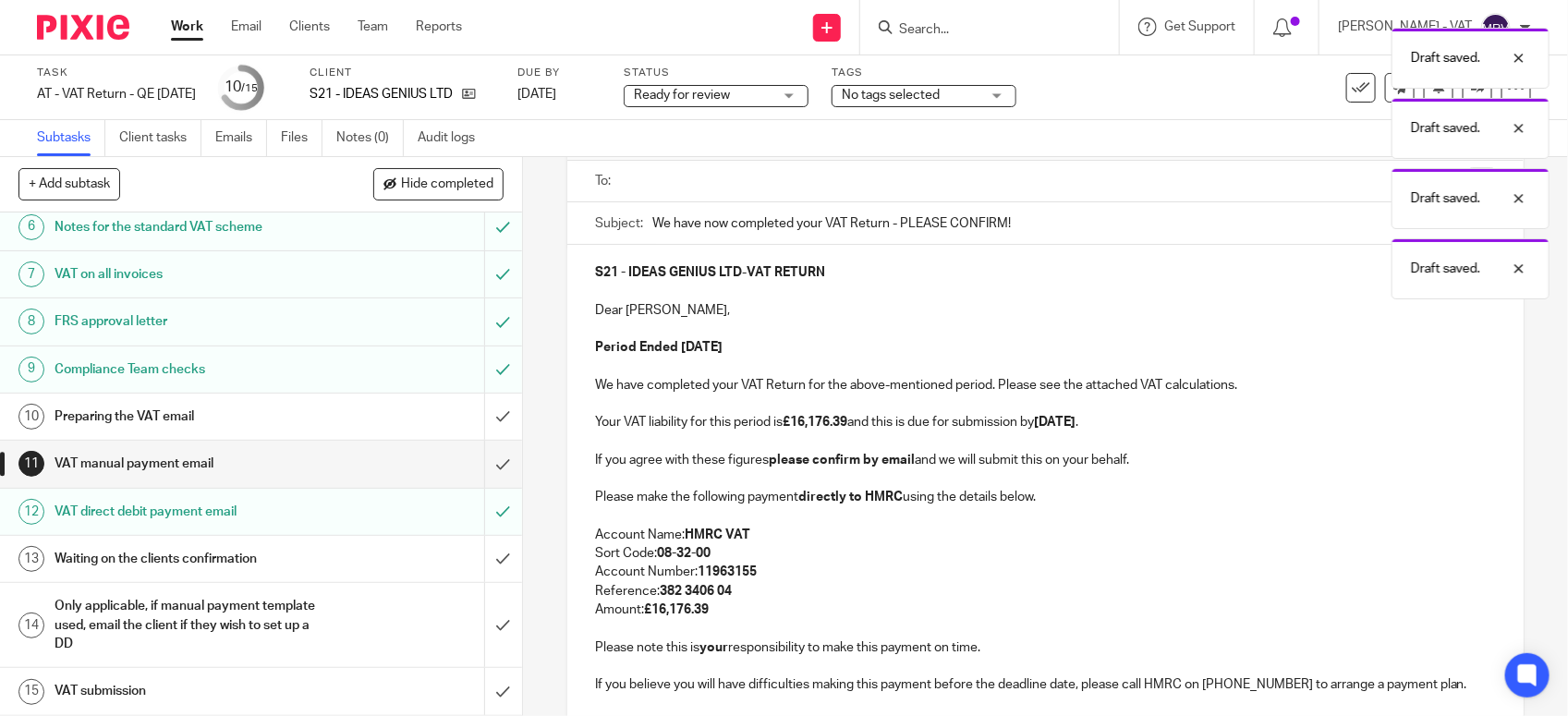
scroll to position [115, 0]
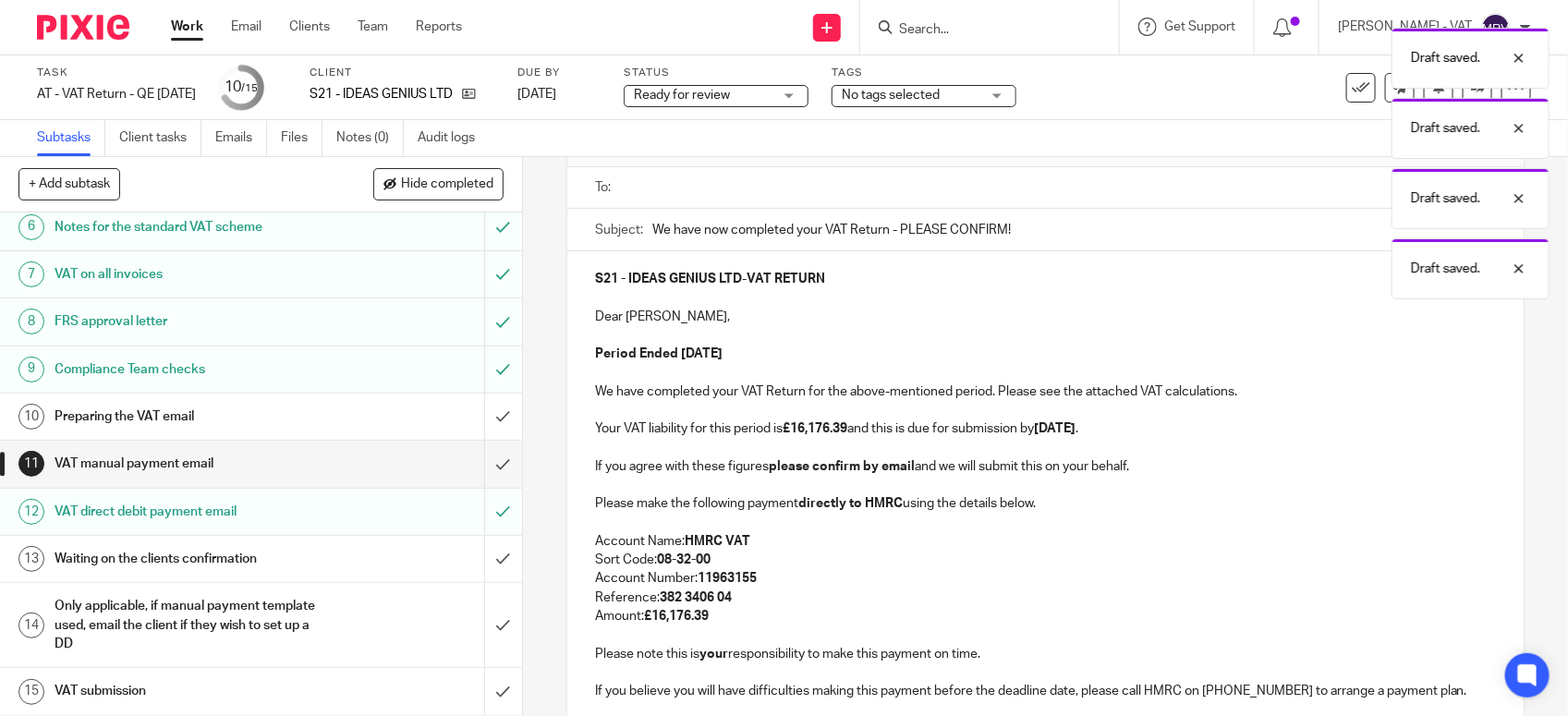
click at [890, 338] on p at bounding box center [1045, 335] width 901 height 19
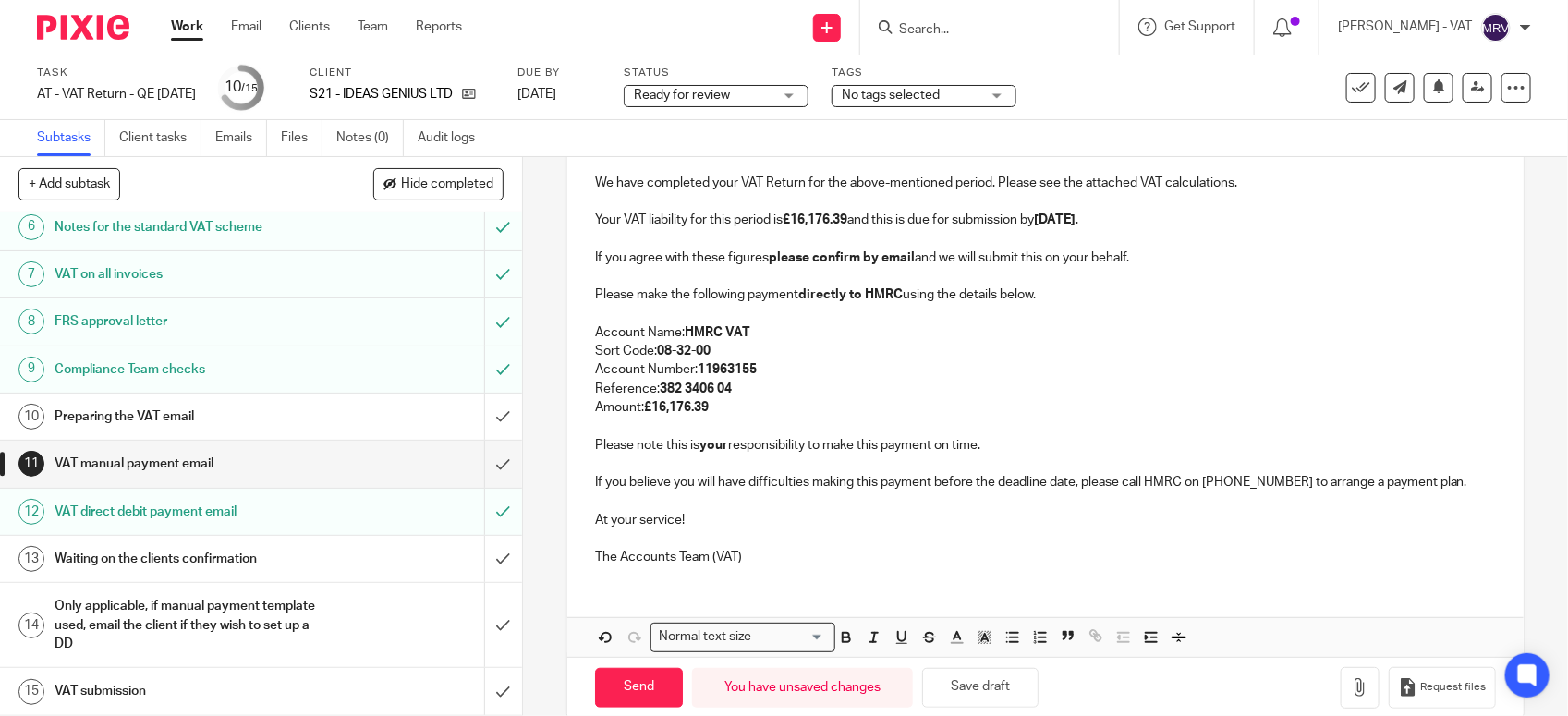
scroll to position [346, 0]
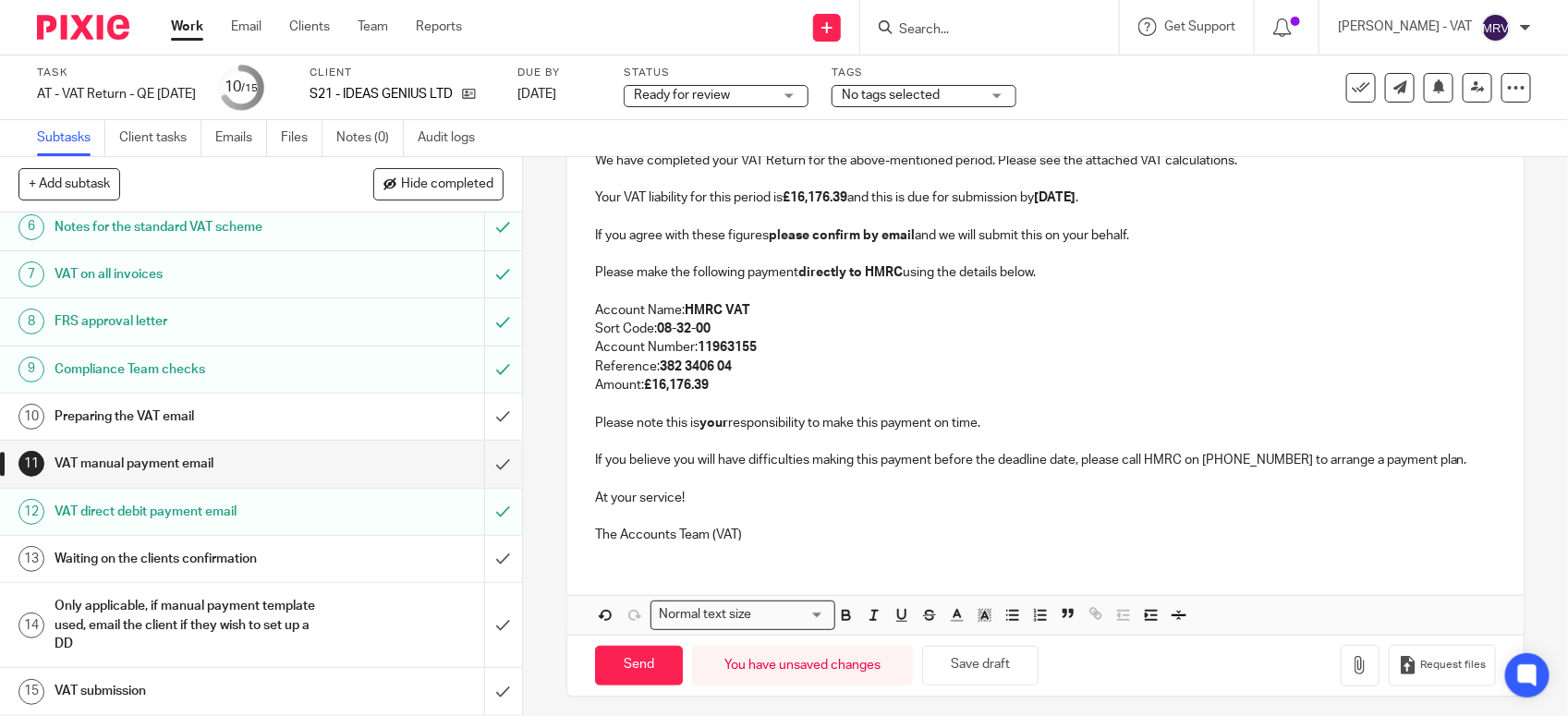
click at [993, 371] on p "Reference: 382 3406 04" at bounding box center [1045, 367] width 901 height 19
click at [1002, 661] on button "Save draft" at bounding box center [980, 665] width 116 height 40
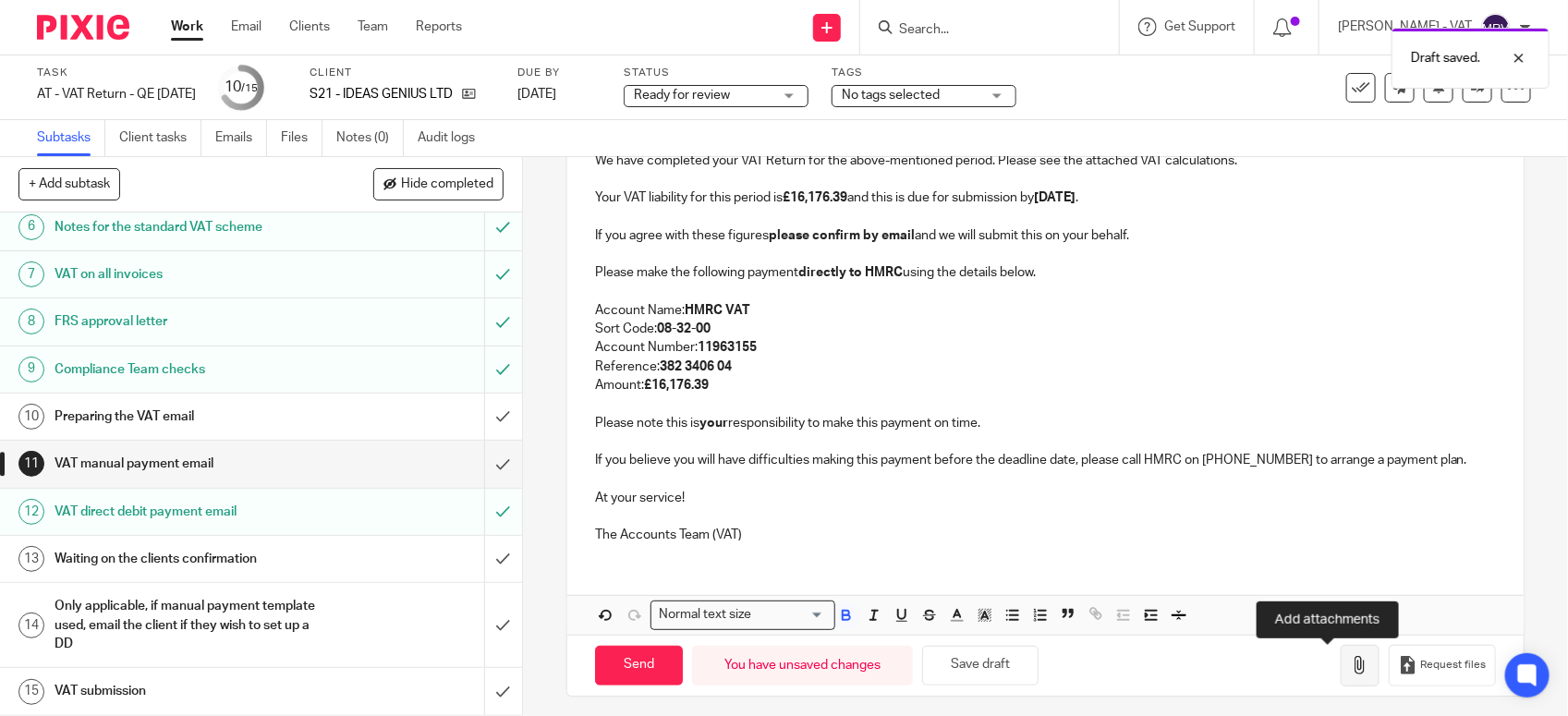
click at [1340, 680] on button "button" at bounding box center [1360, 665] width 39 height 42
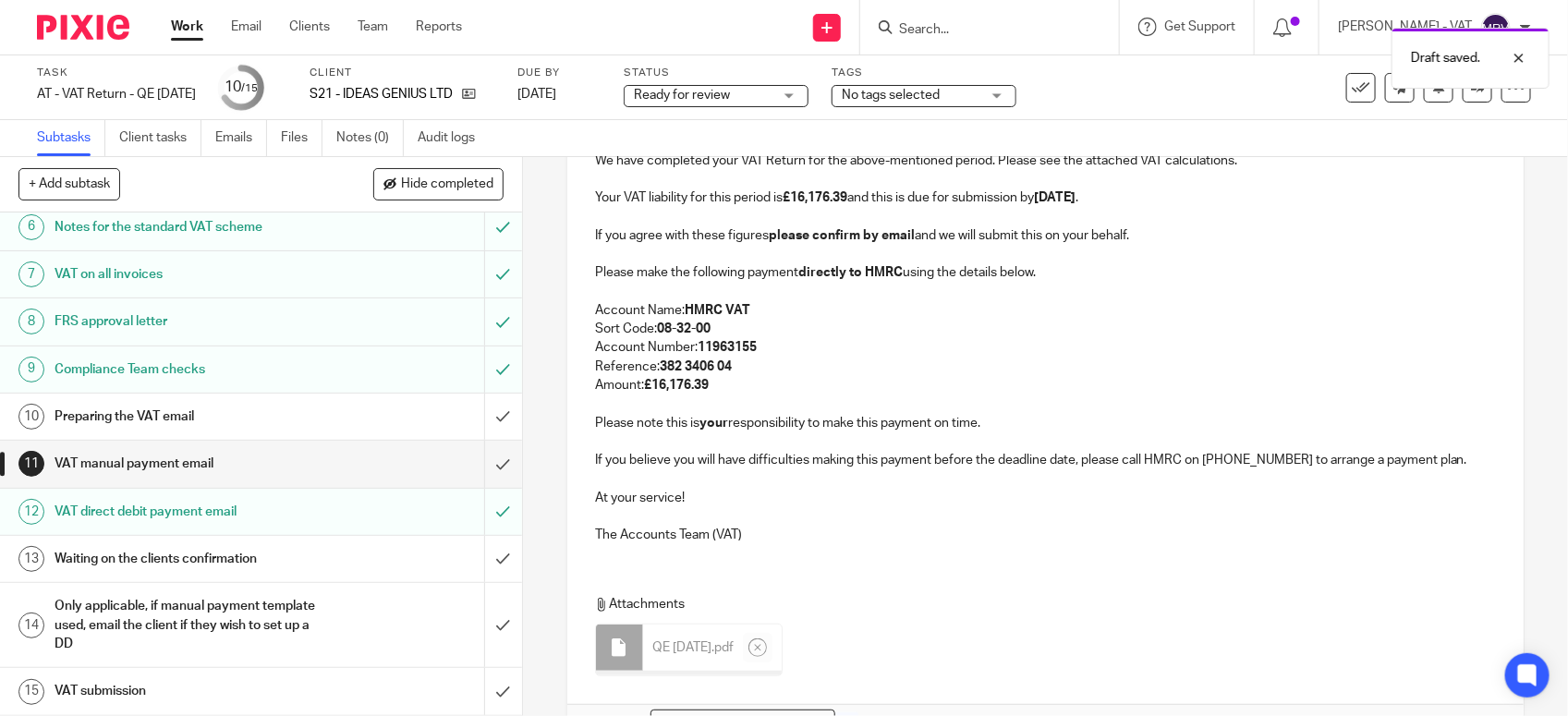
click at [908, 527] on p "The Accounts Team (VAT)" at bounding box center [1045, 535] width 901 height 19
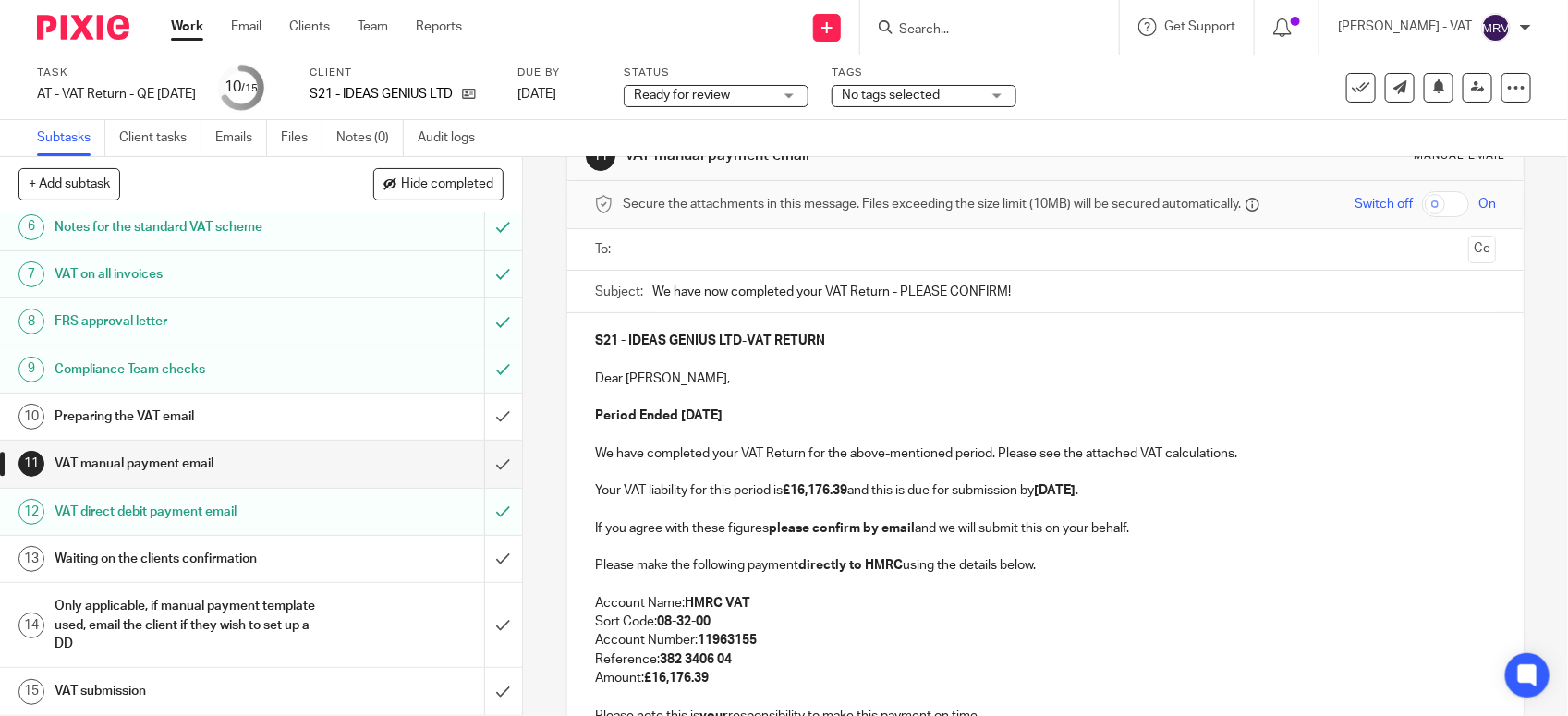
scroll to position [0, 0]
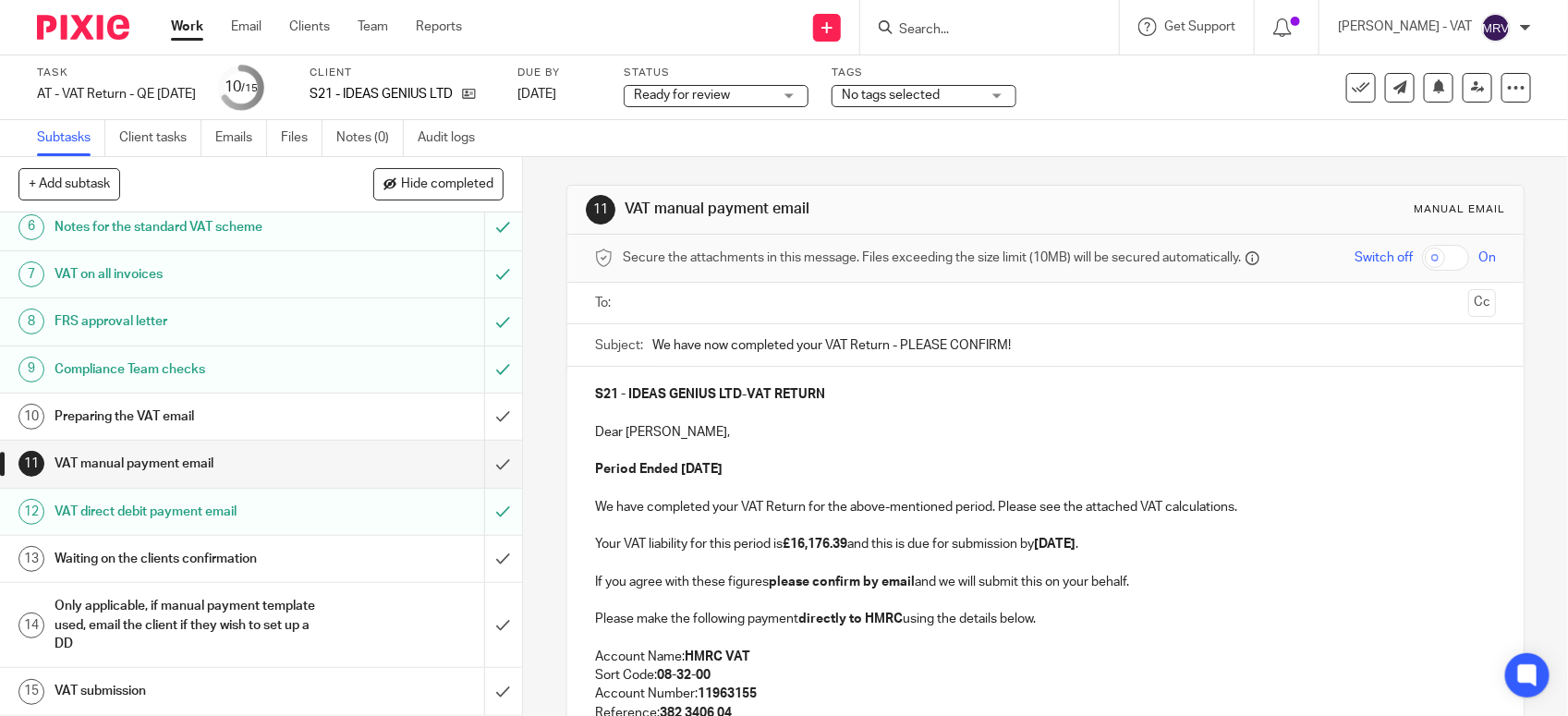
click at [809, 301] on input "text" at bounding box center [1044, 303] width 831 height 21
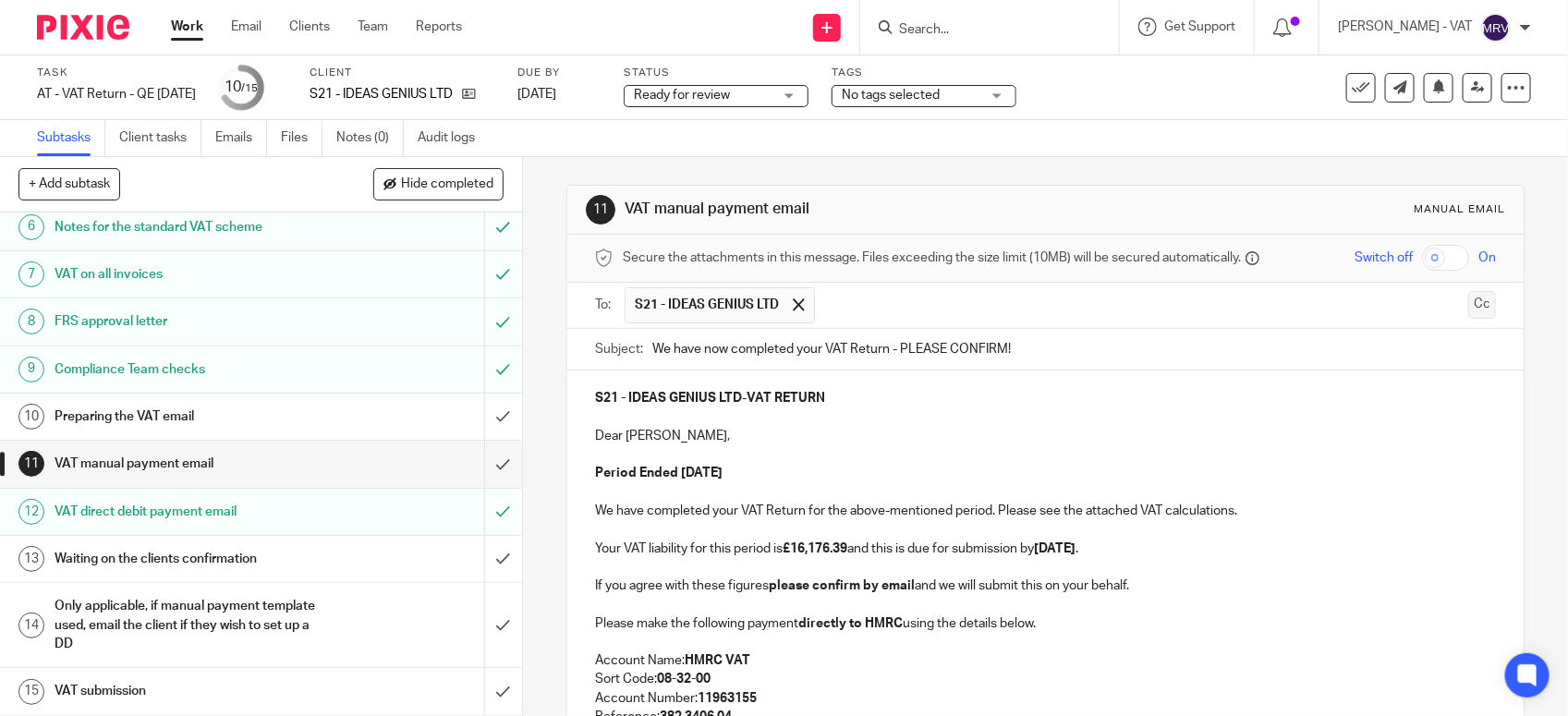
click at [1468, 315] on button "Cc" at bounding box center [1482, 305] width 28 height 28
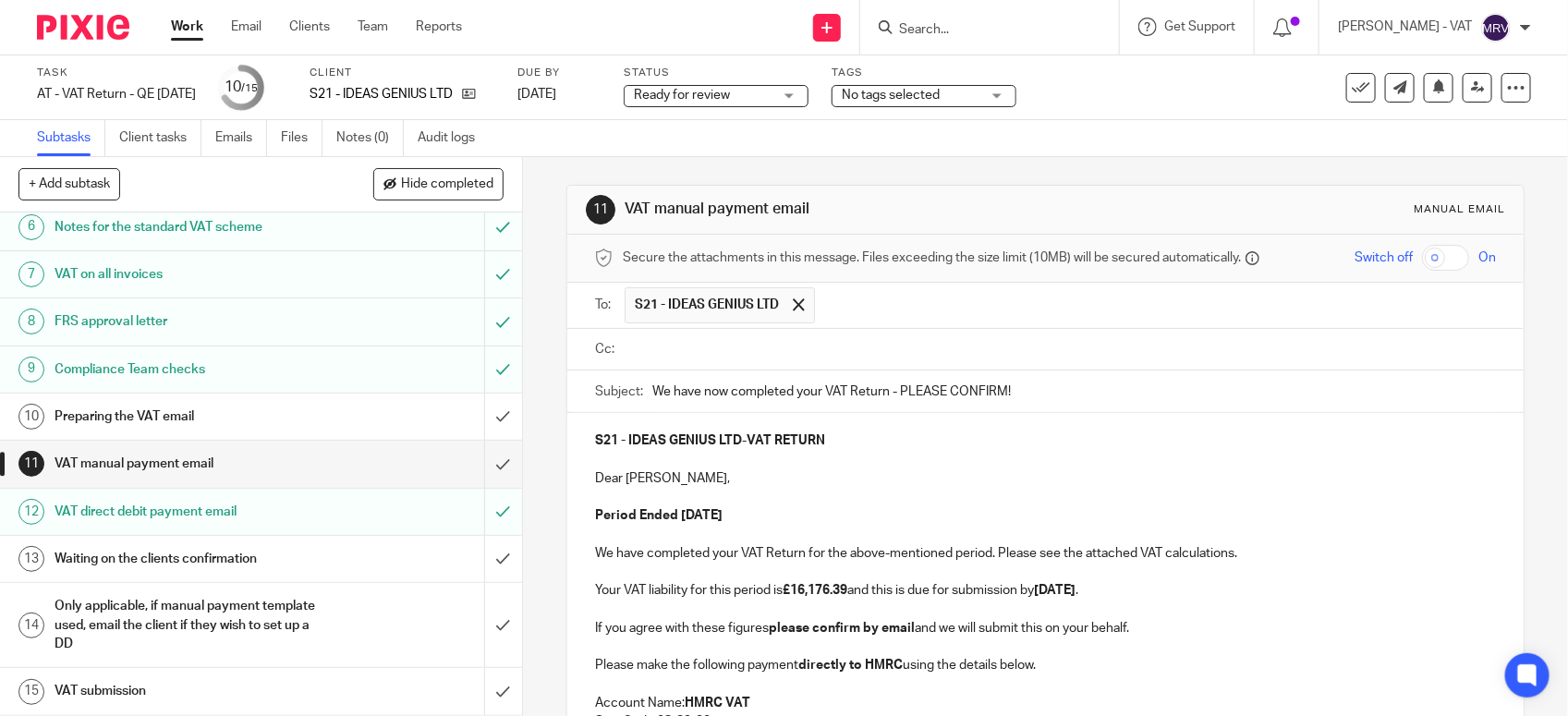
click at [671, 354] on input "text" at bounding box center [1058, 349] width 859 height 21
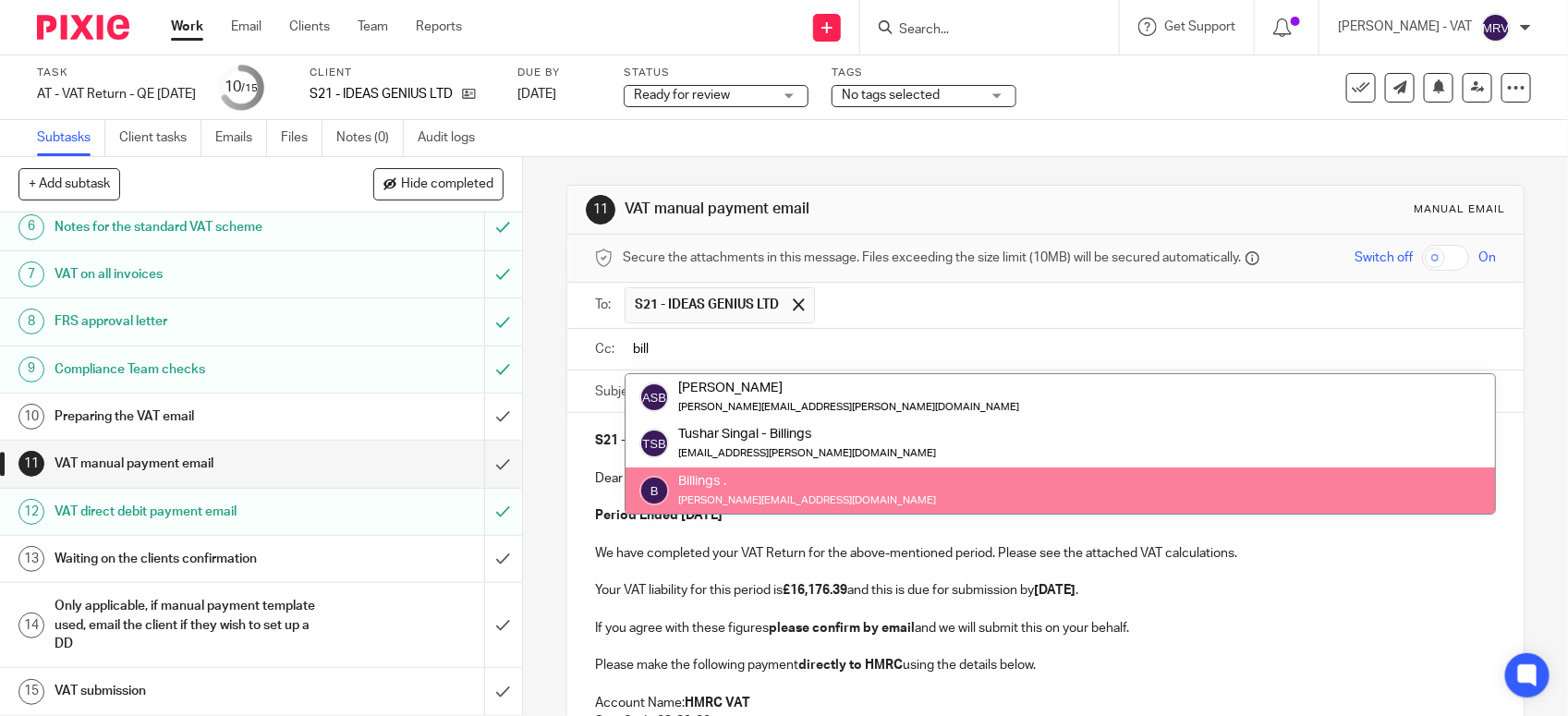
type input "bill"
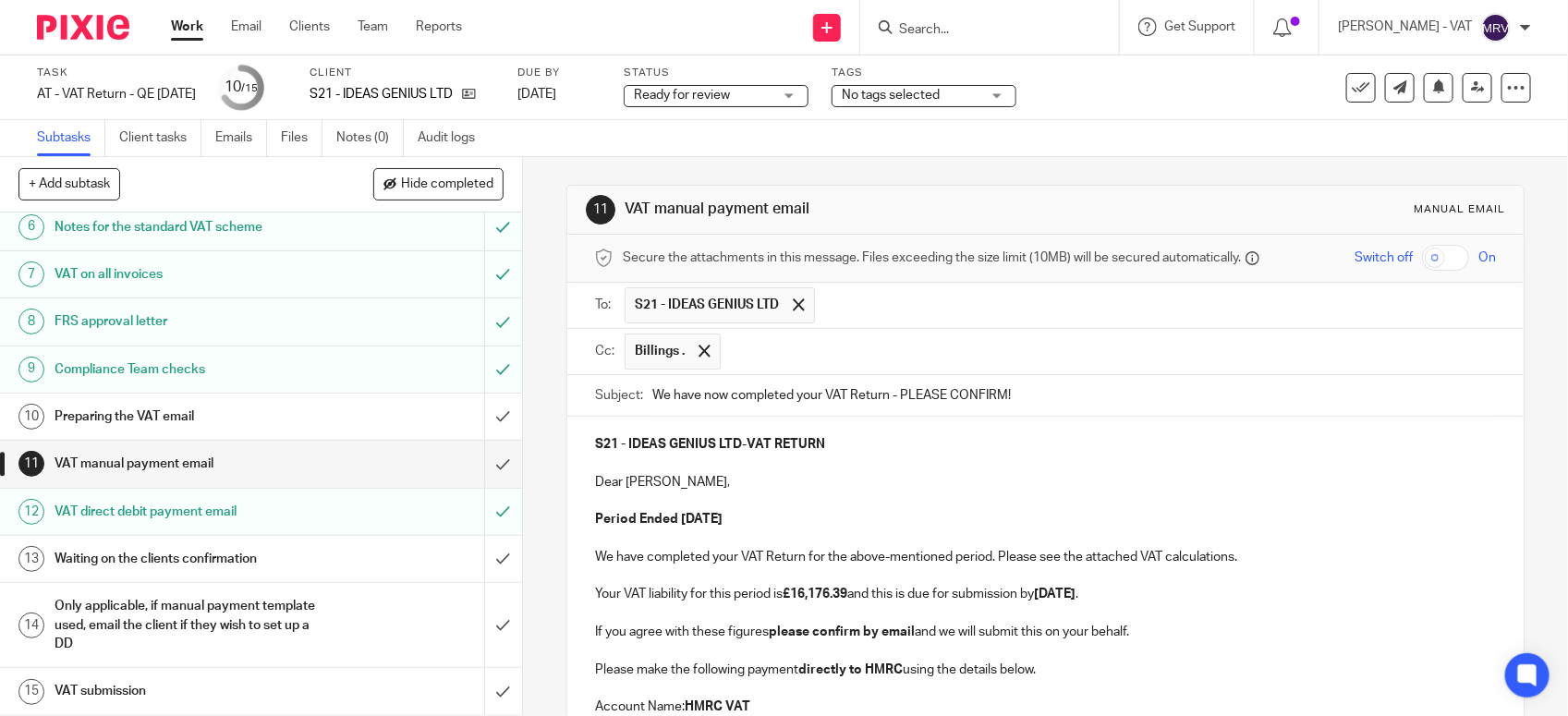
click at [939, 481] on p "Dear Bernard," at bounding box center [1045, 482] width 901 height 19
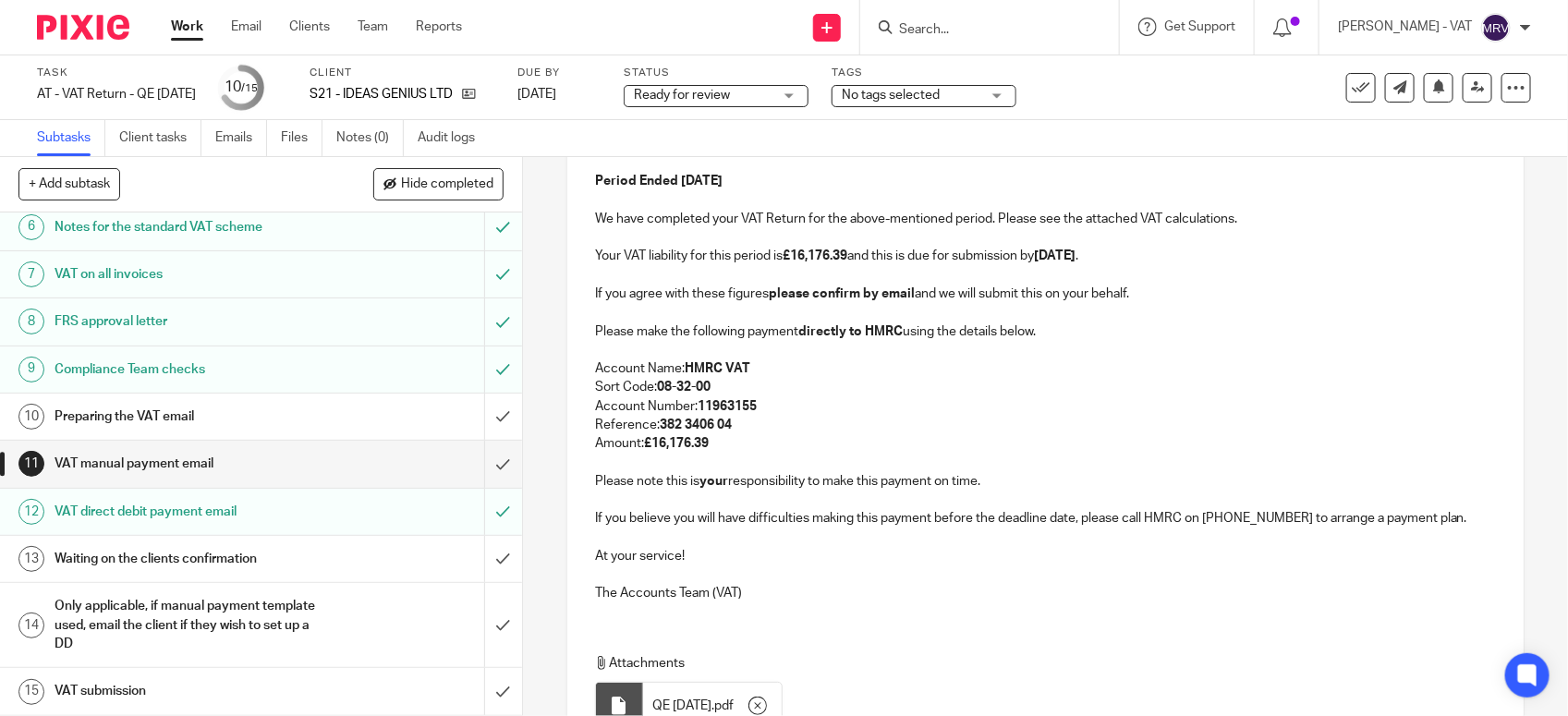
scroll to position [346, 0]
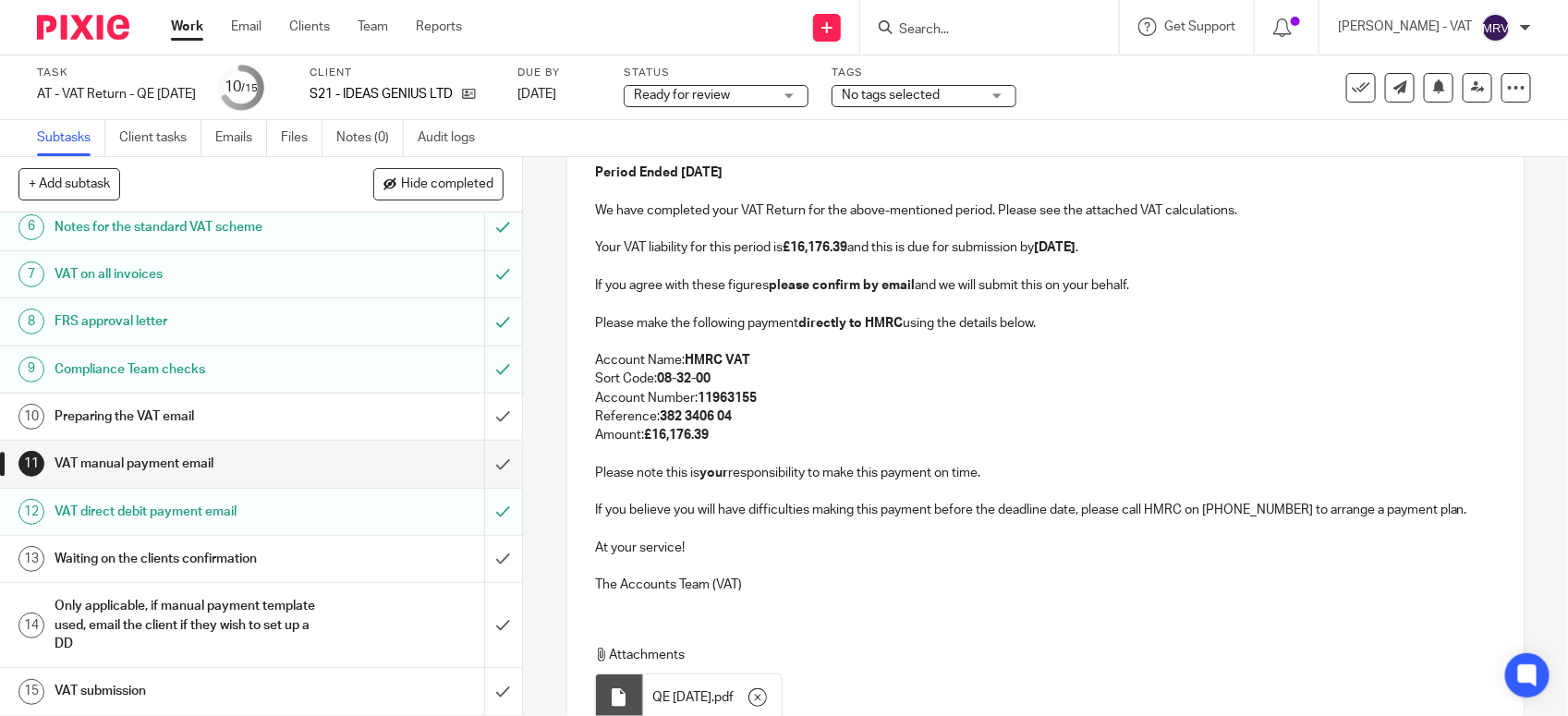
click at [1199, 408] on p "Account Number: 11963155" at bounding box center [1045, 398] width 901 height 19
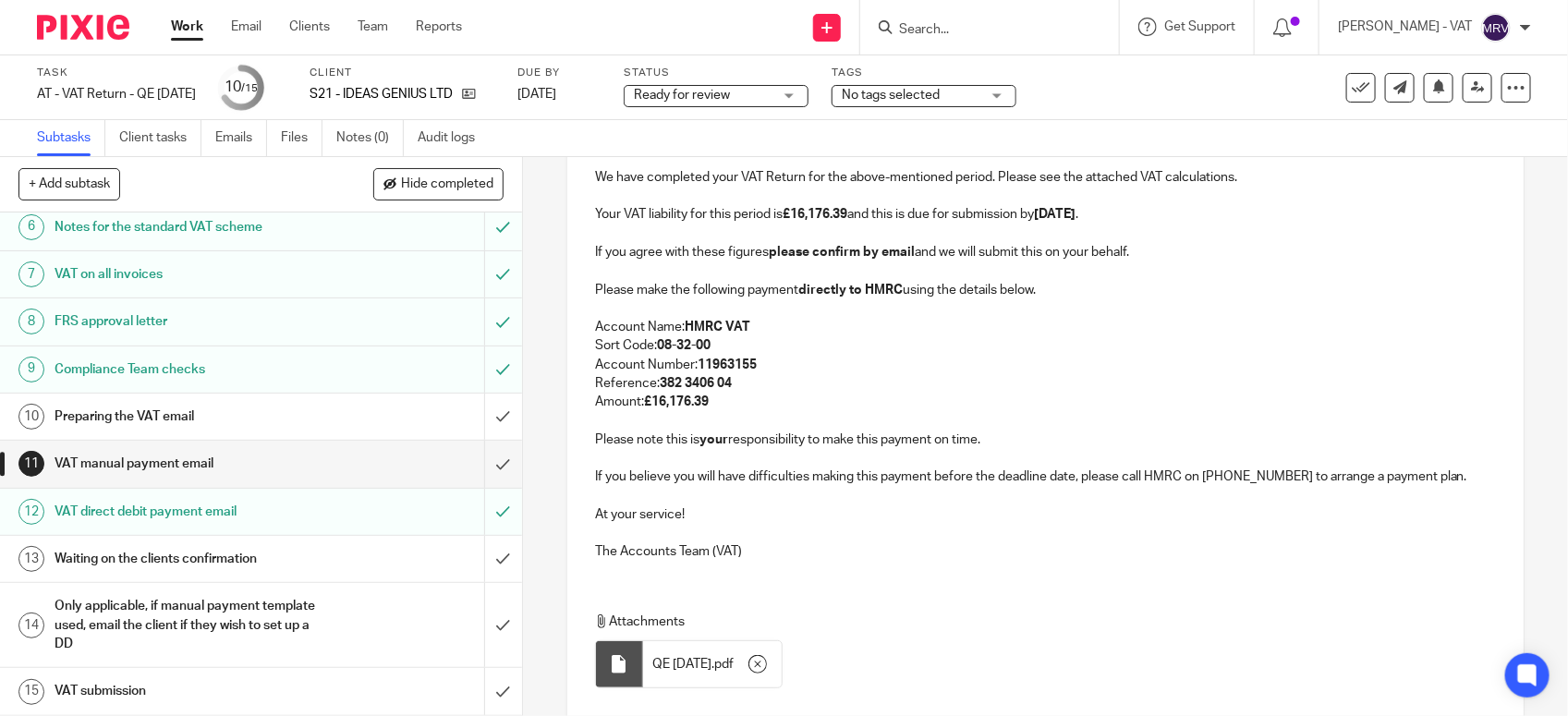
scroll to position [514, 0]
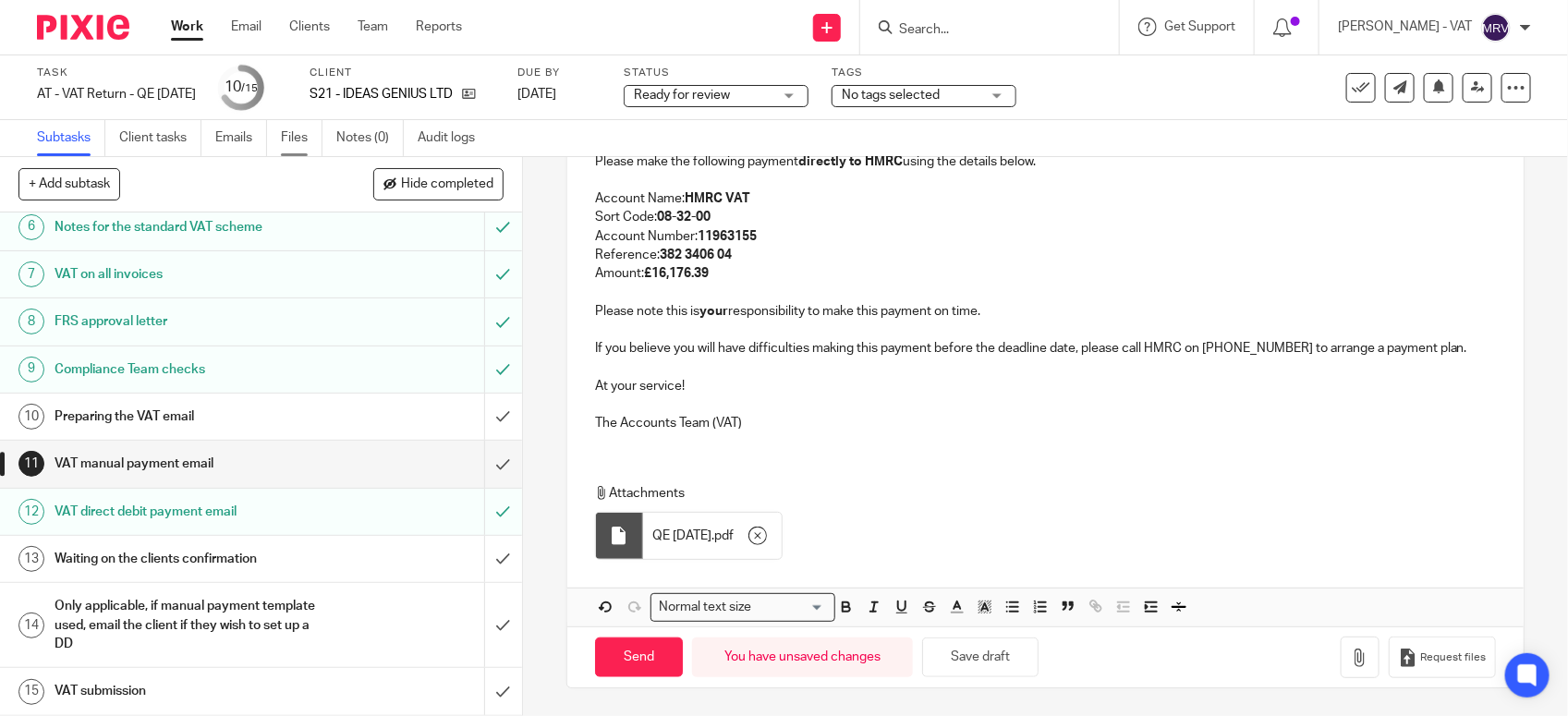
click at [292, 137] on link "Files" at bounding box center [301, 137] width 42 height 36
click at [718, 270] on p "Amount: £16,176.39" at bounding box center [1045, 273] width 901 height 19
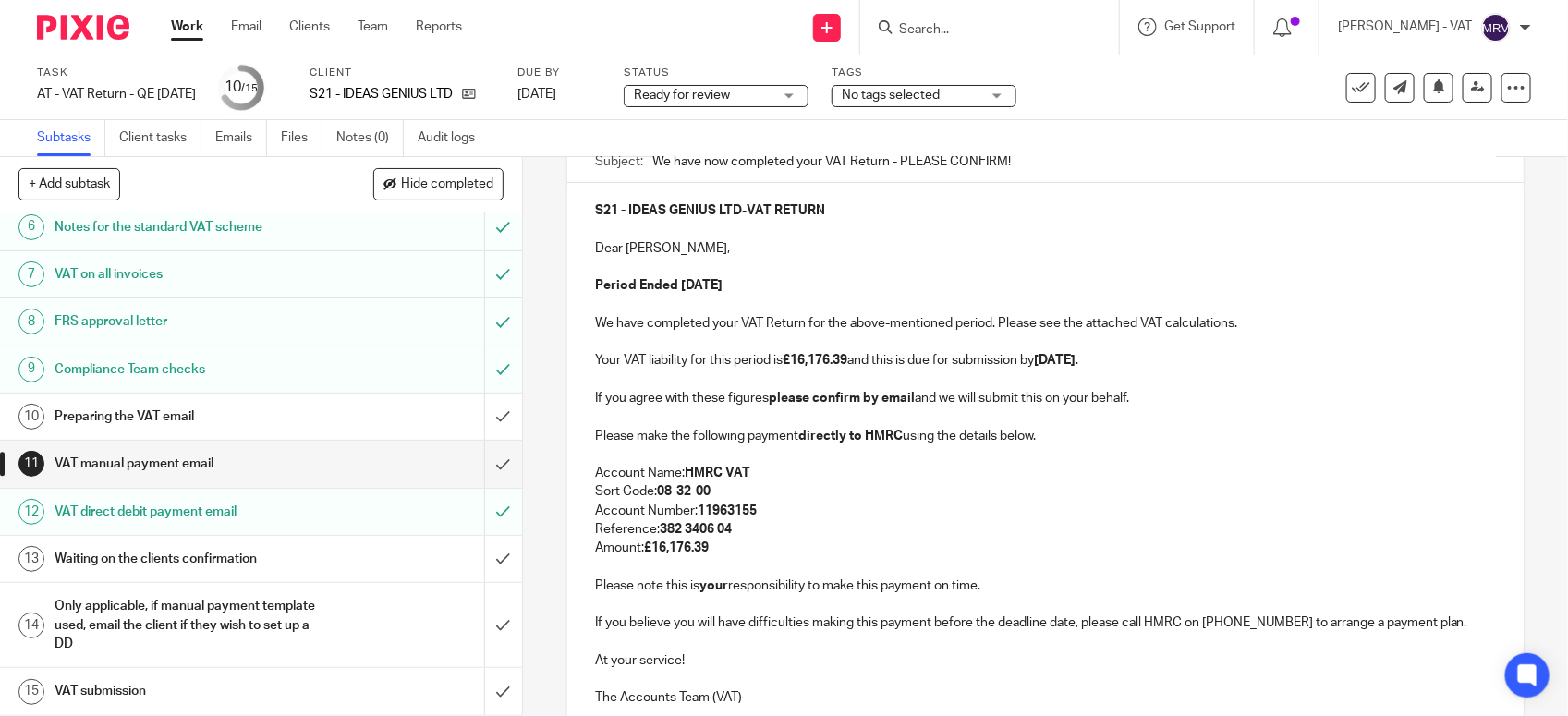
scroll to position [167, 0]
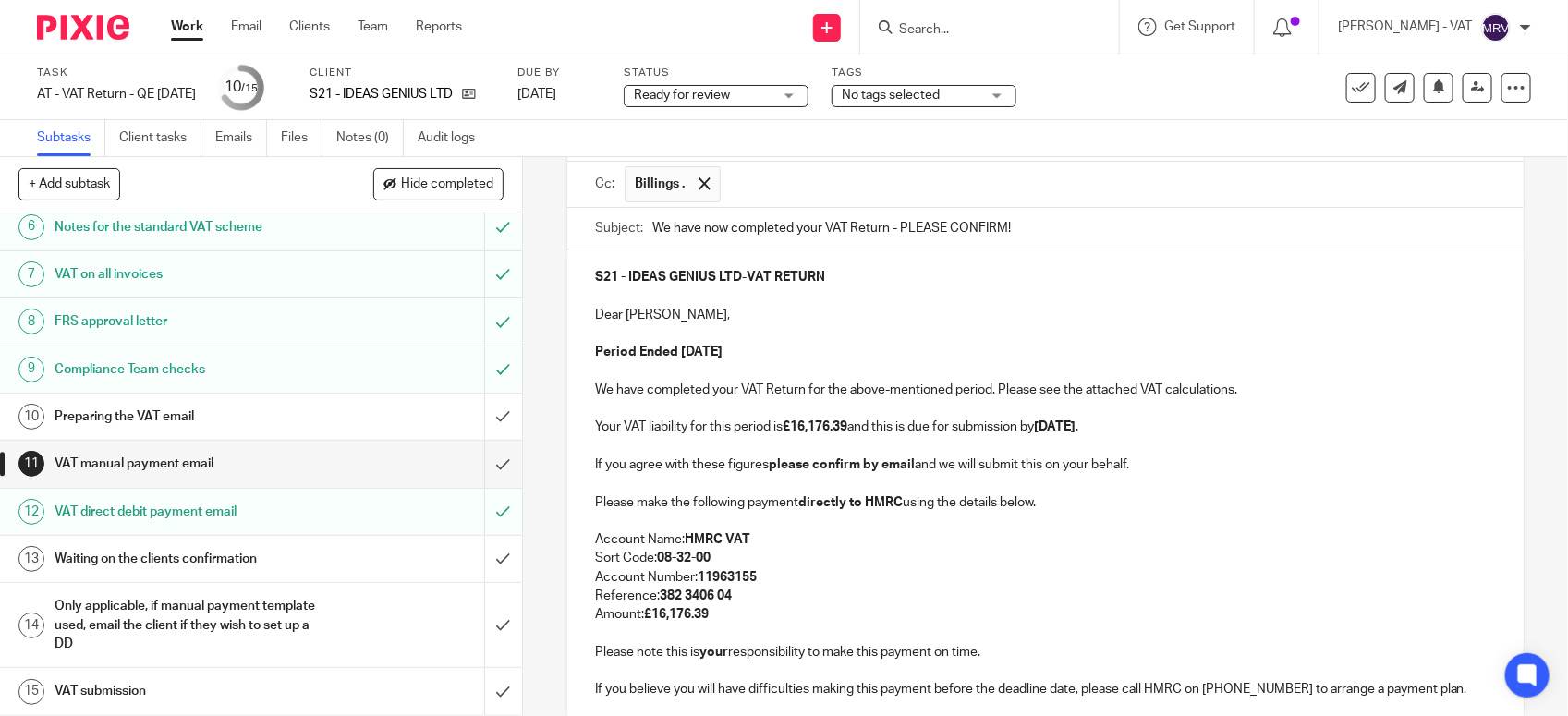
click at [744, 305] on p at bounding box center [1045, 296] width 901 height 19
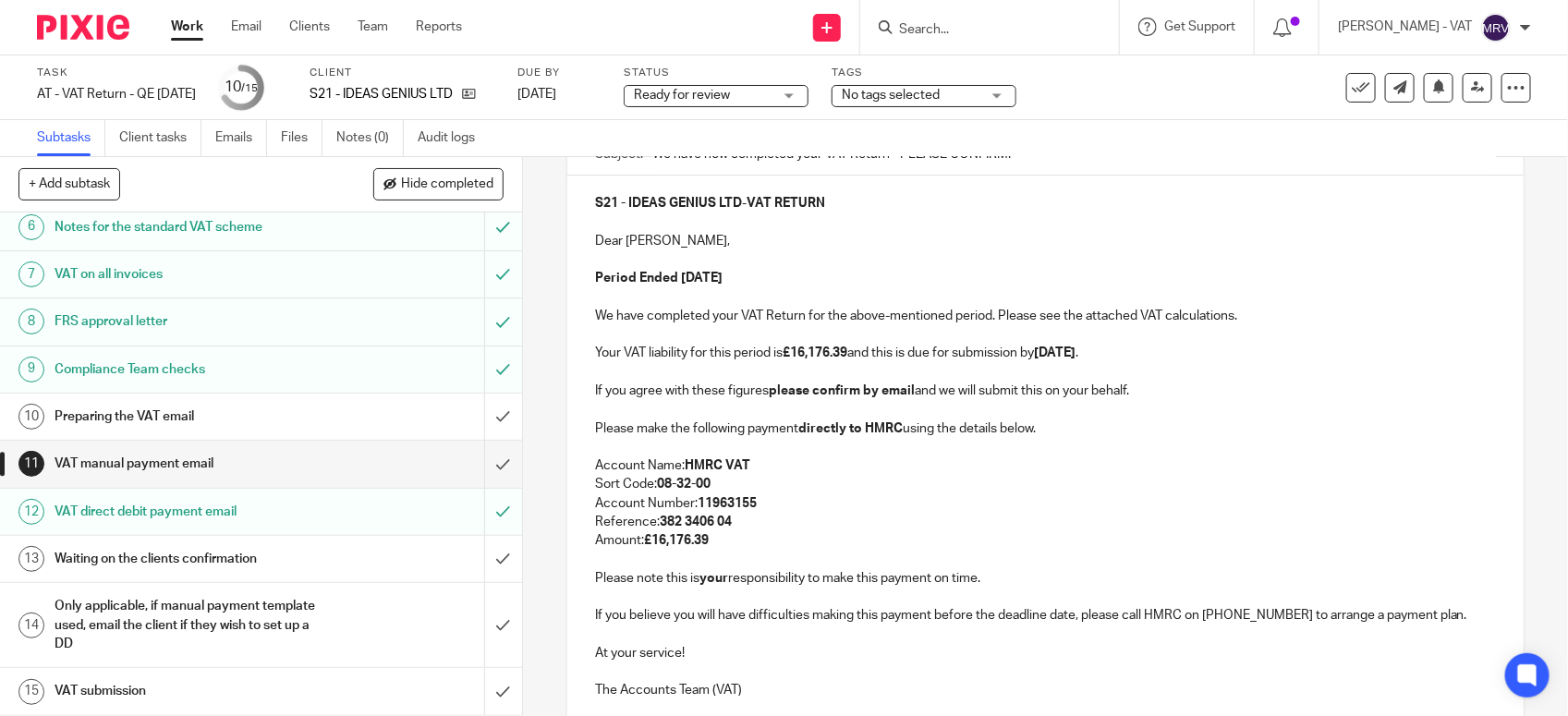
scroll to position [514, 0]
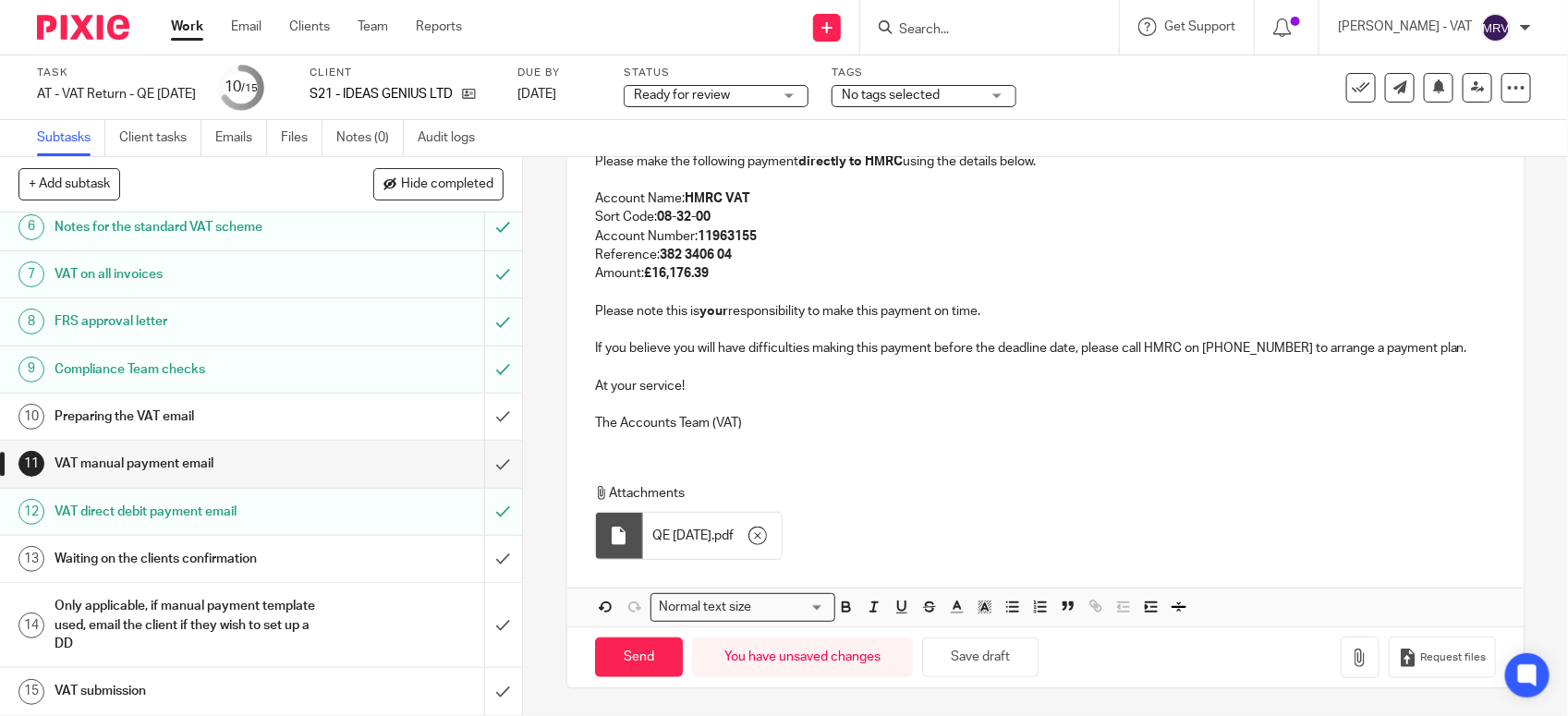
click at [1176, 439] on div "S21 - IDEAS GENIUS LTD - VAT RETURN Dear Bernard, Period Ended 30th September 2…" at bounding box center [1045, 177] width 956 height 538
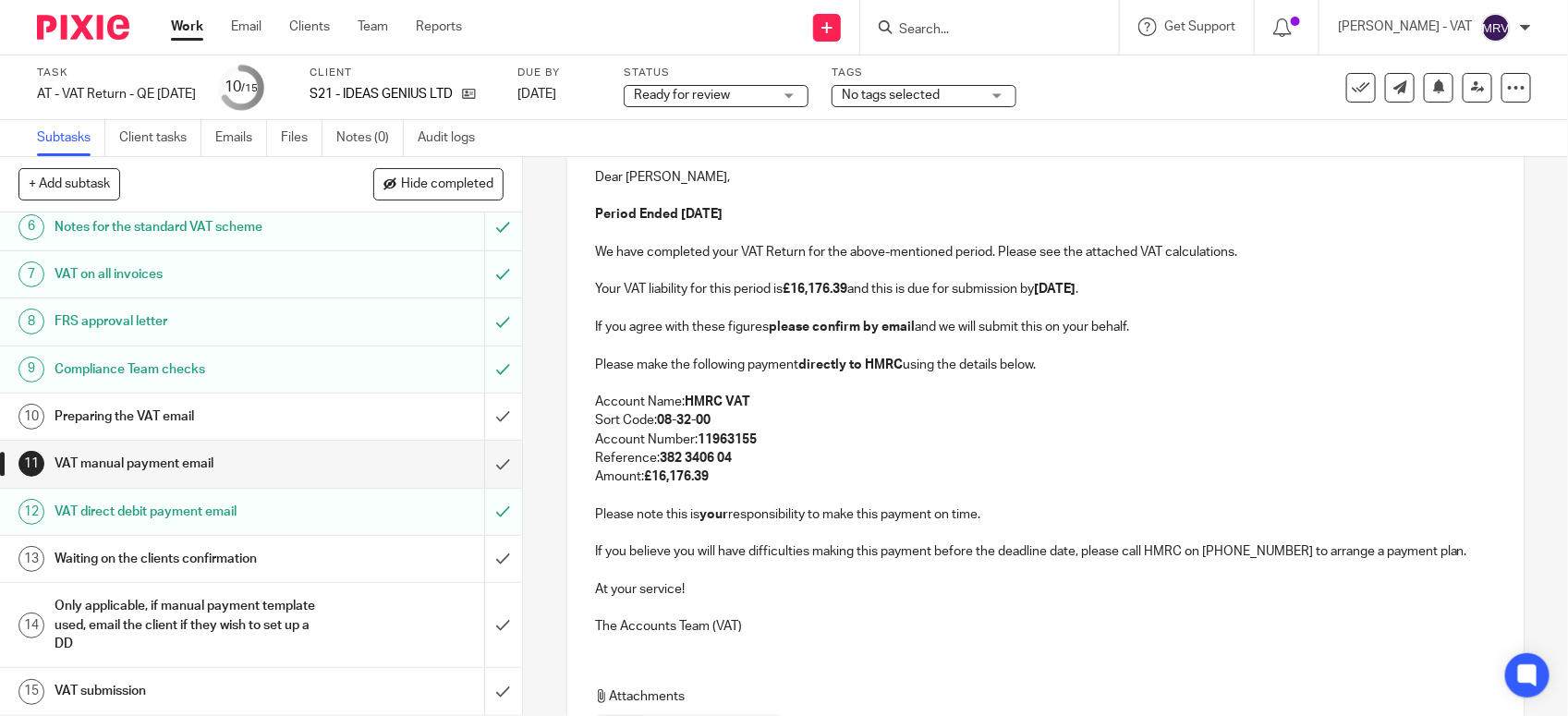
scroll to position [282, 0]
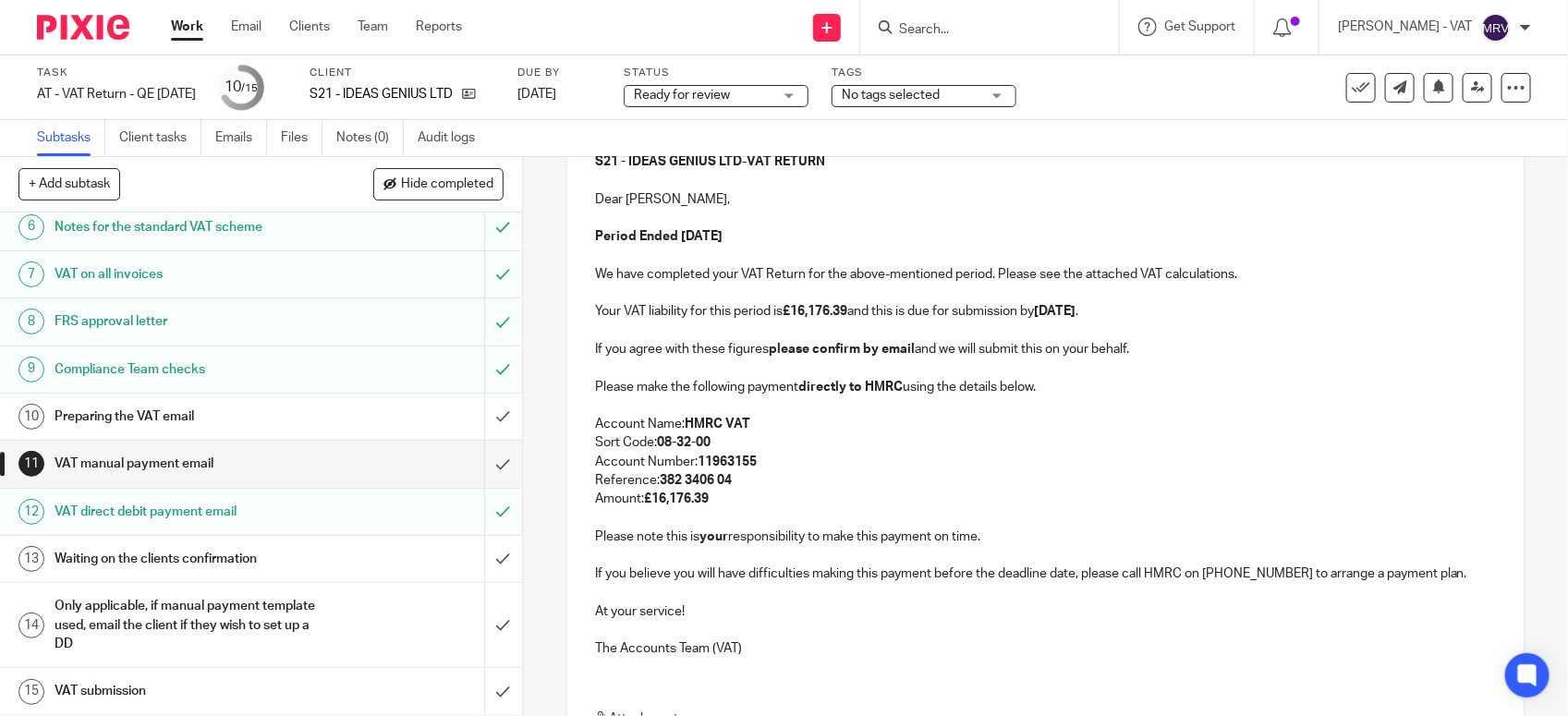
click at [751, 488] on p "Reference: 382 3406 04" at bounding box center [1045, 480] width 901 height 19
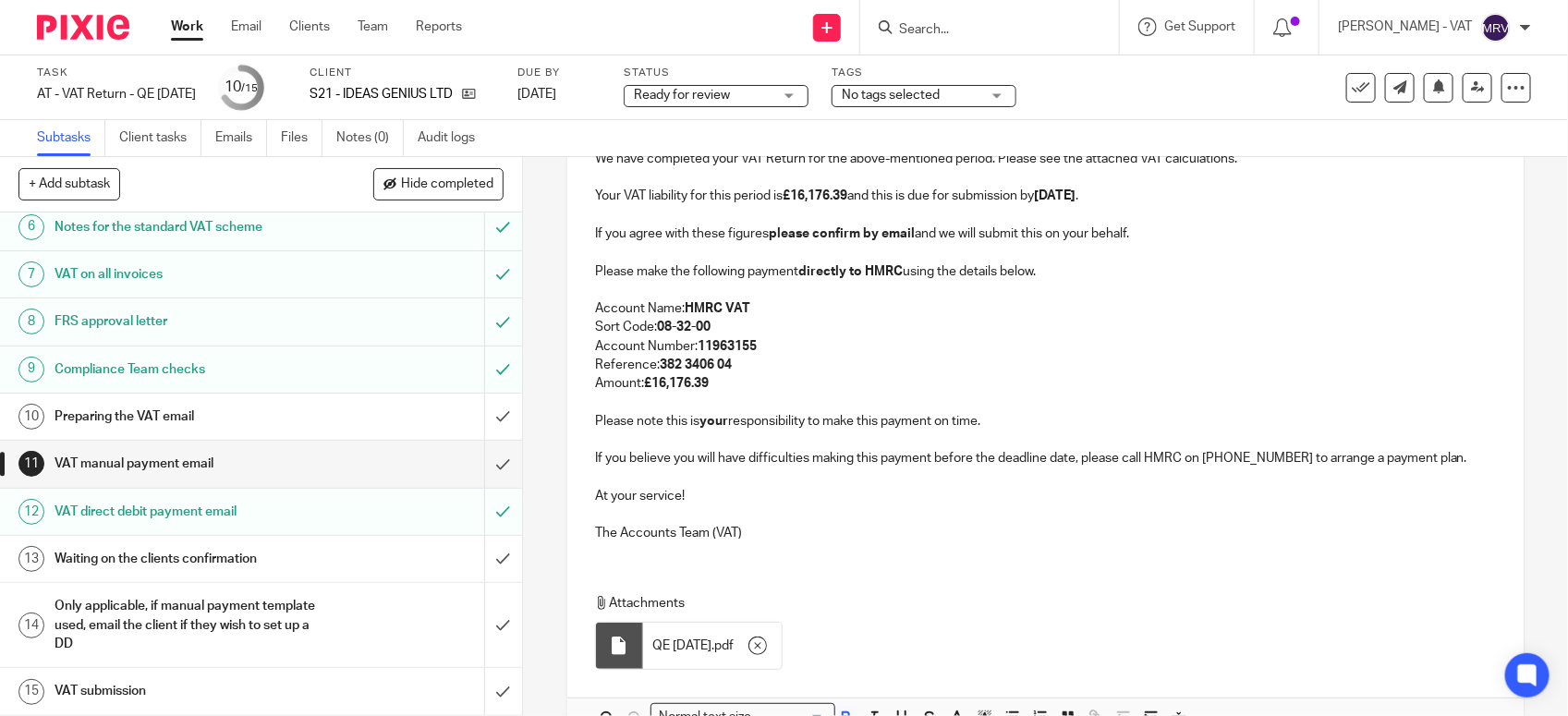
scroll to position [514, 0]
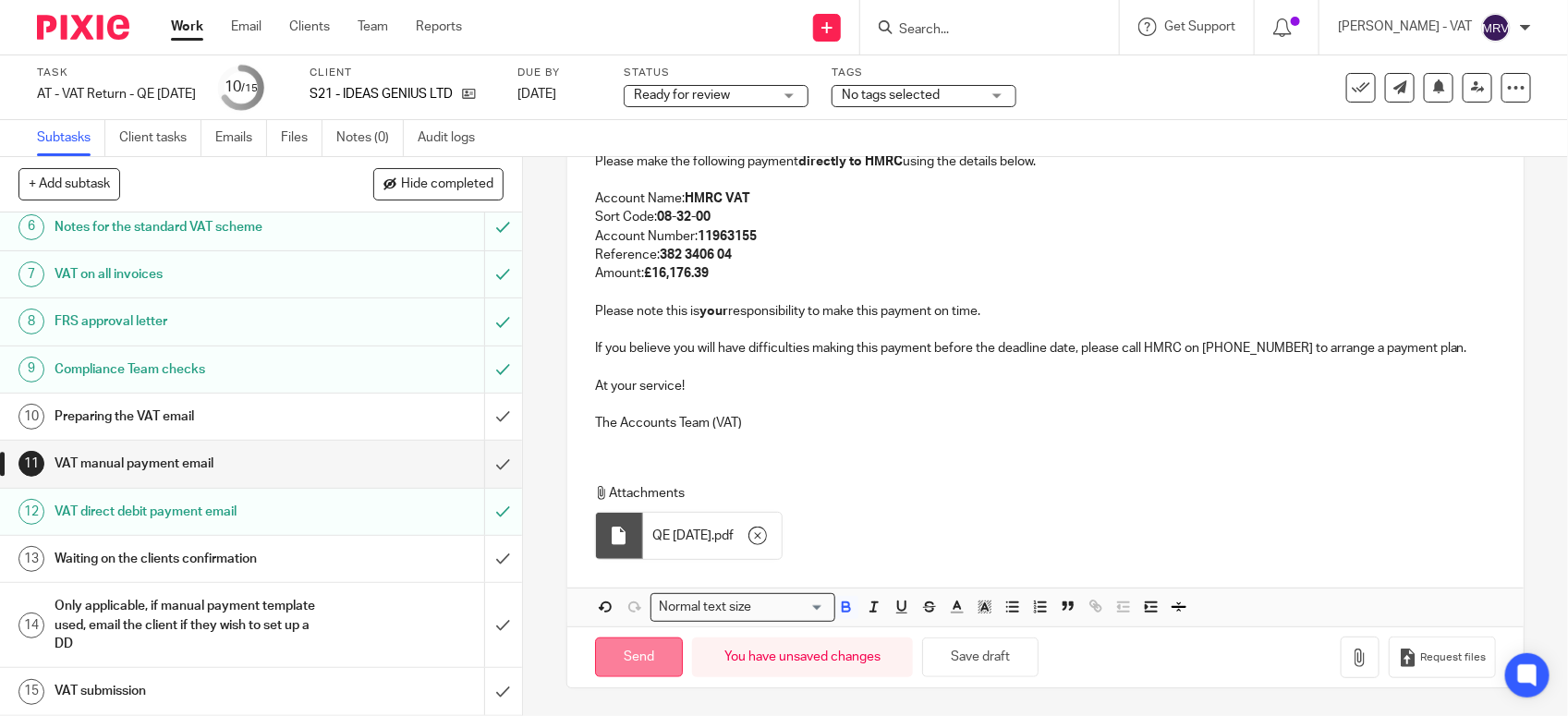
click at [643, 653] on input "Send" at bounding box center [638, 657] width 87 height 40
type input "Sent"
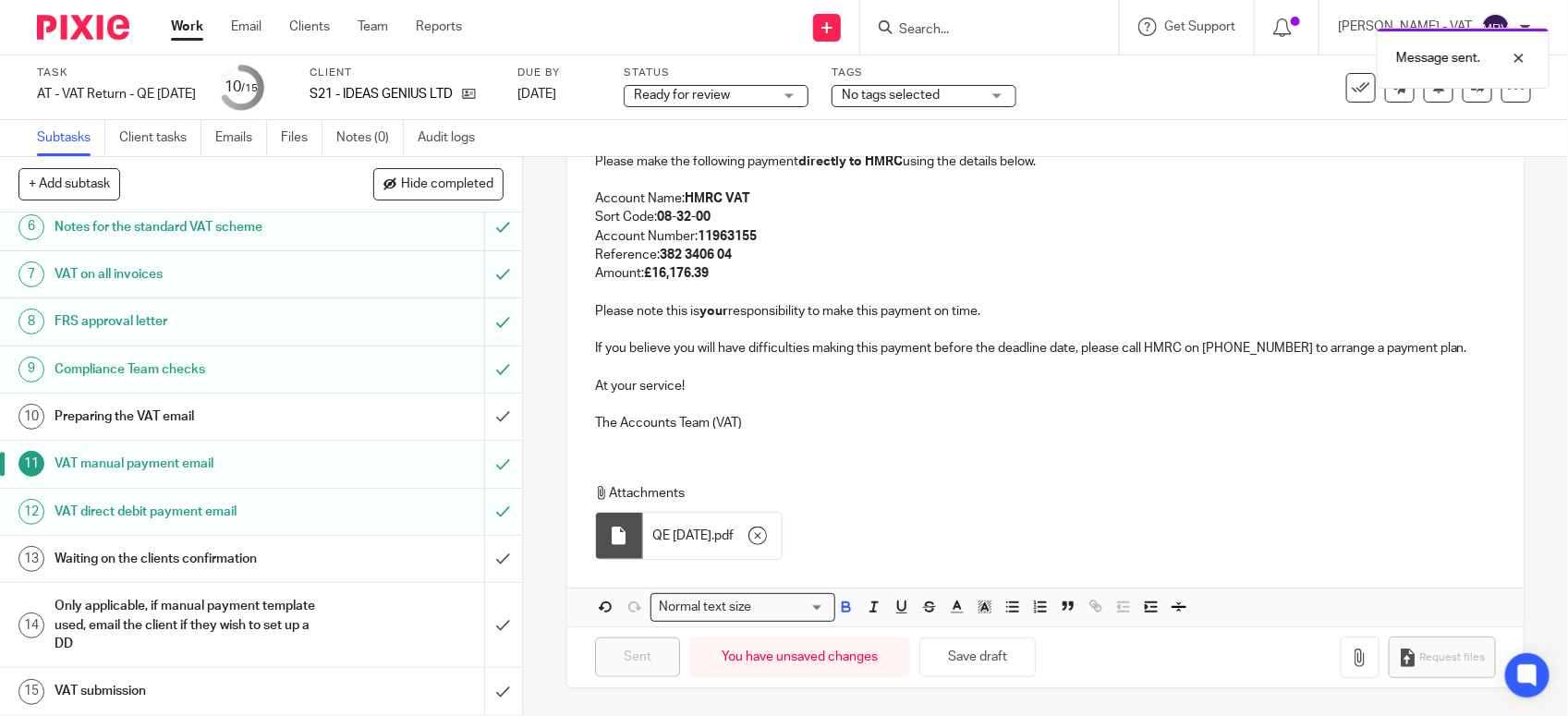
click at [112, 417] on h1 "Preparing the VAT email" at bounding box center [191, 417] width 274 height 28
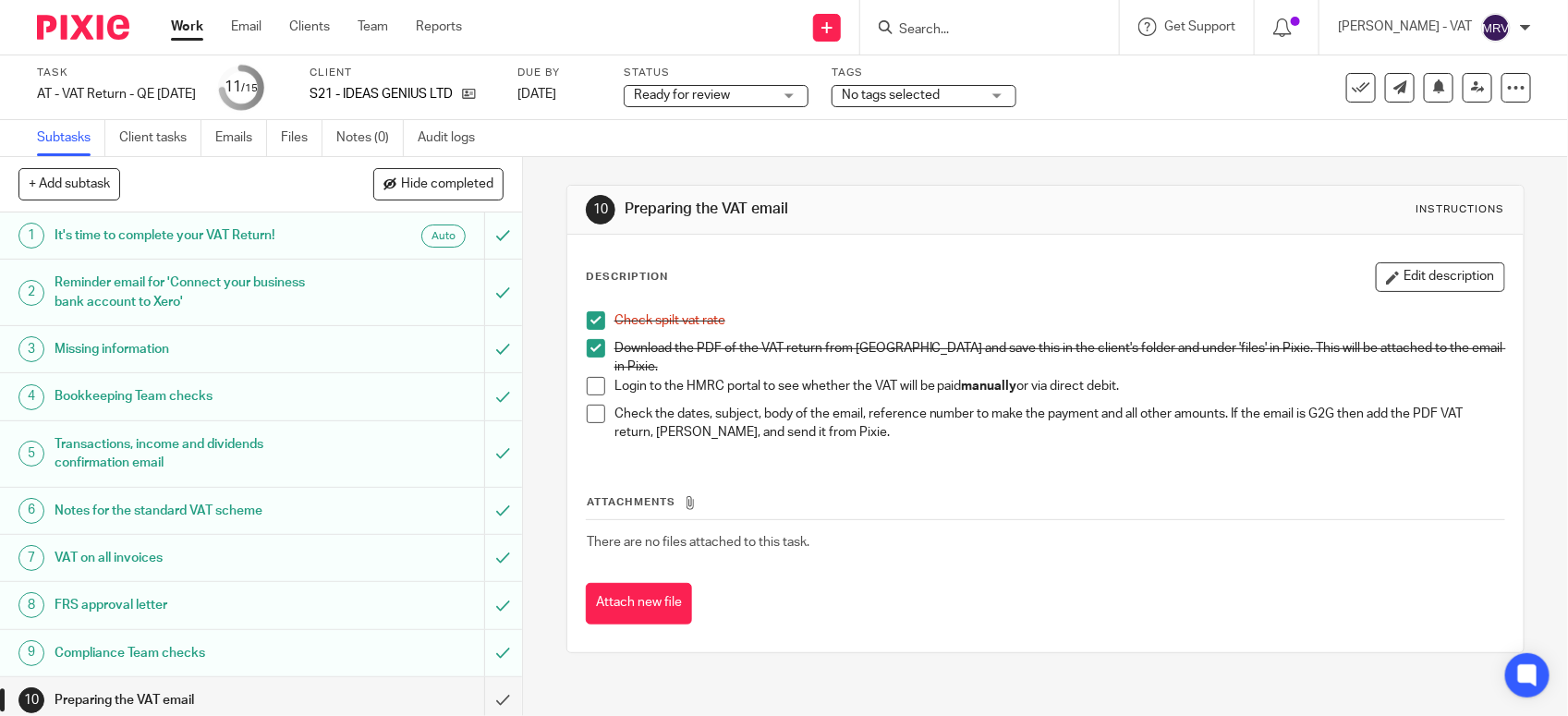
click at [588, 377] on span at bounding box center [596, 386] width 19 height 19
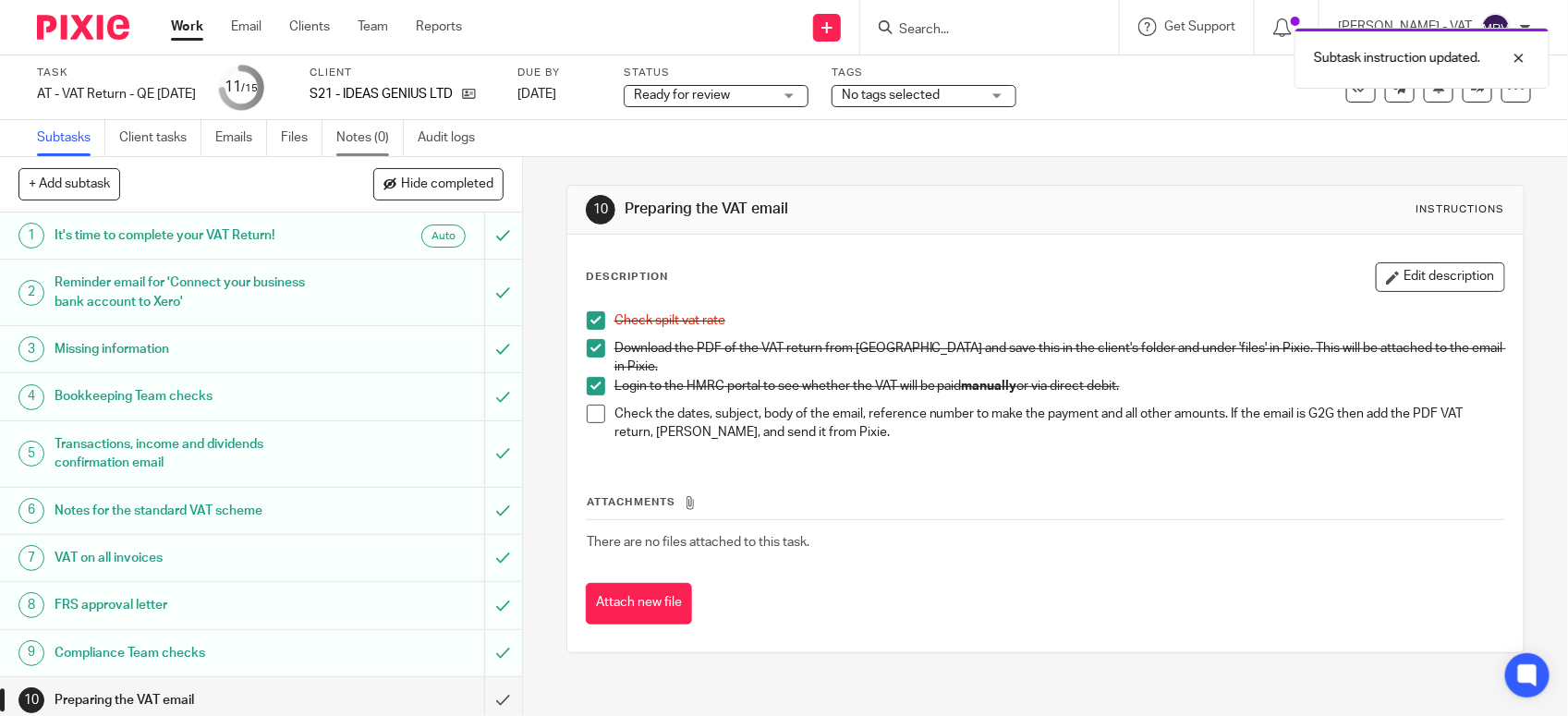
click at [386, 144] on link "Notes (0)" at bounding box center [370, 137] width 68 height 36
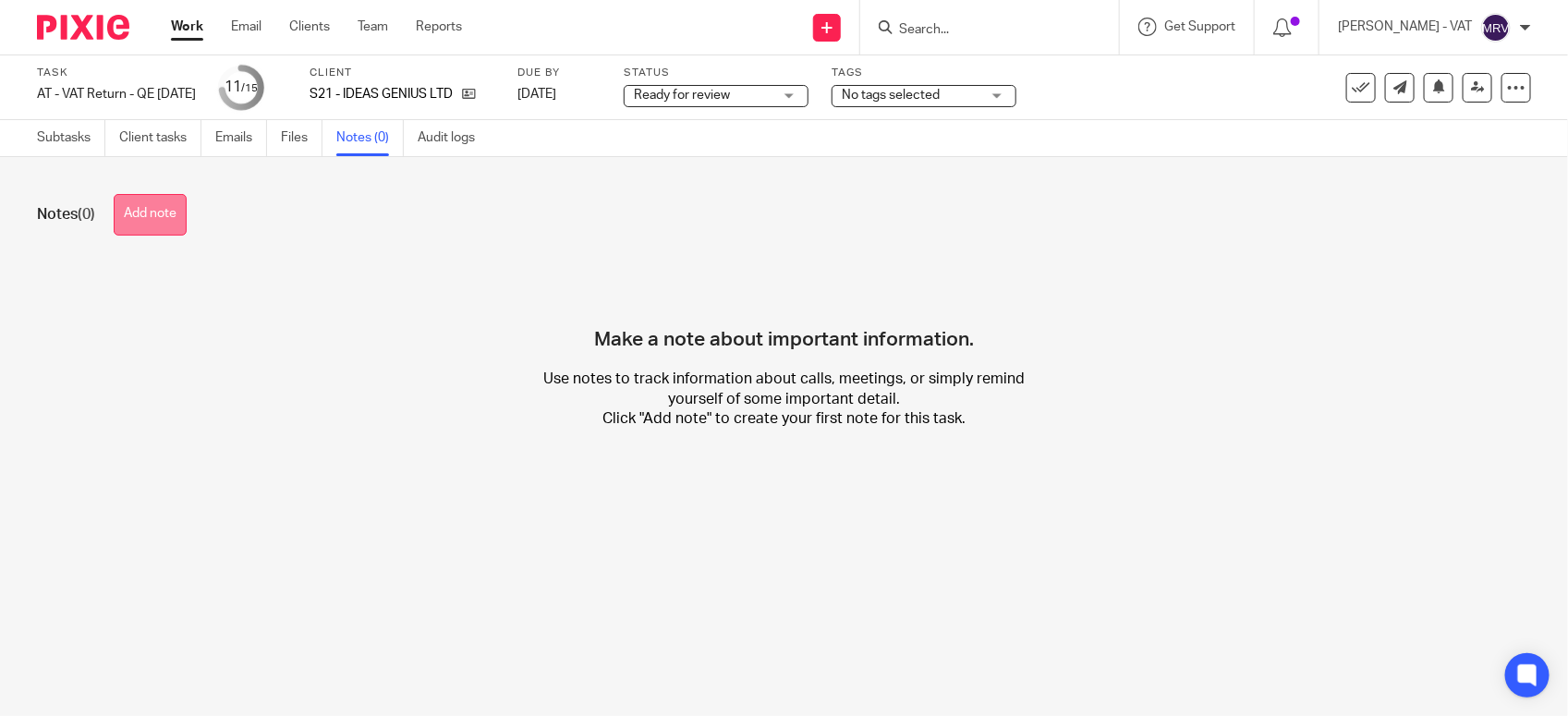
click at [127, 214] on button "Add note" at bounding box center [150, 215] width 73 height 42
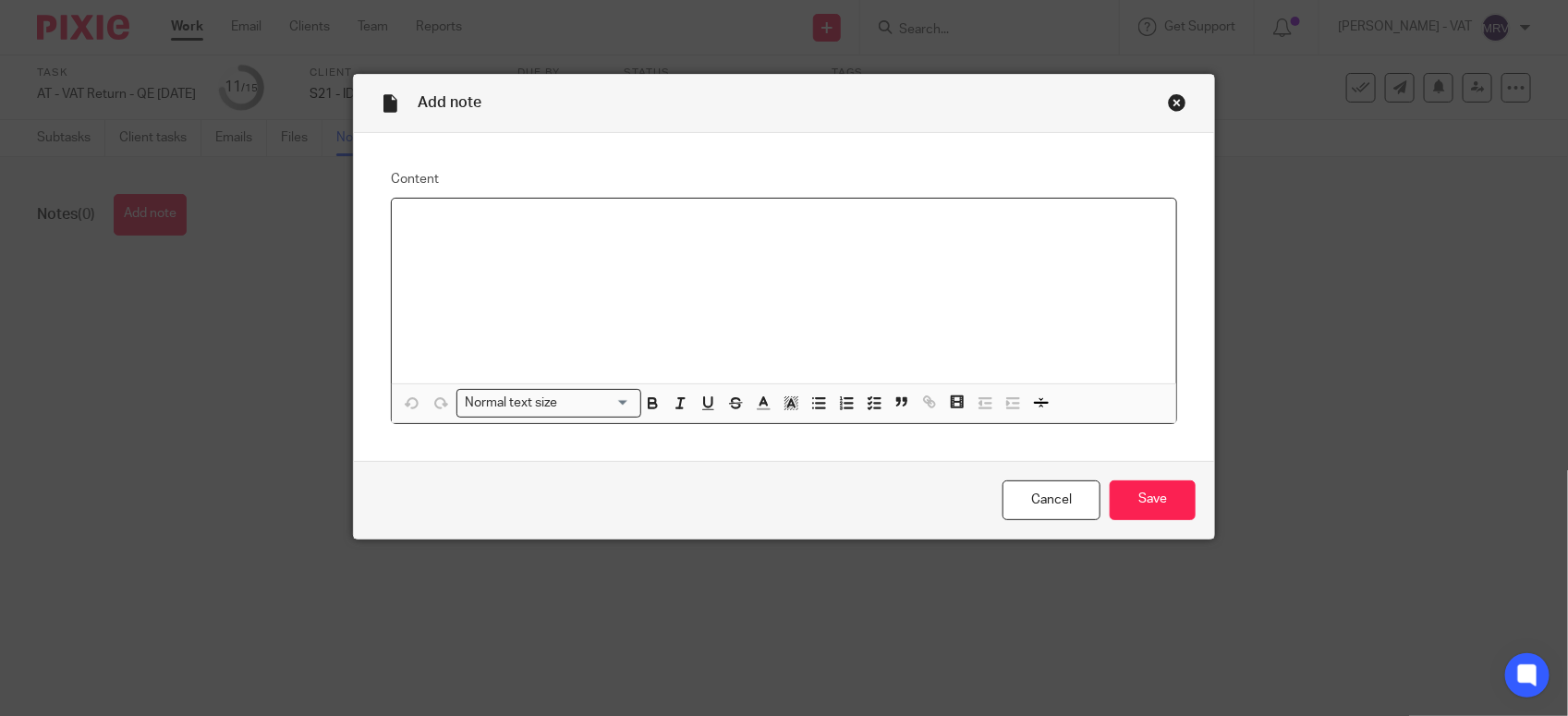
click at [542, 254] on div at bounding box center [784, 291] width 784 height 185
click at [1161, 494] on input "Save" at bounding box center [1152, 500] width 85 height 40
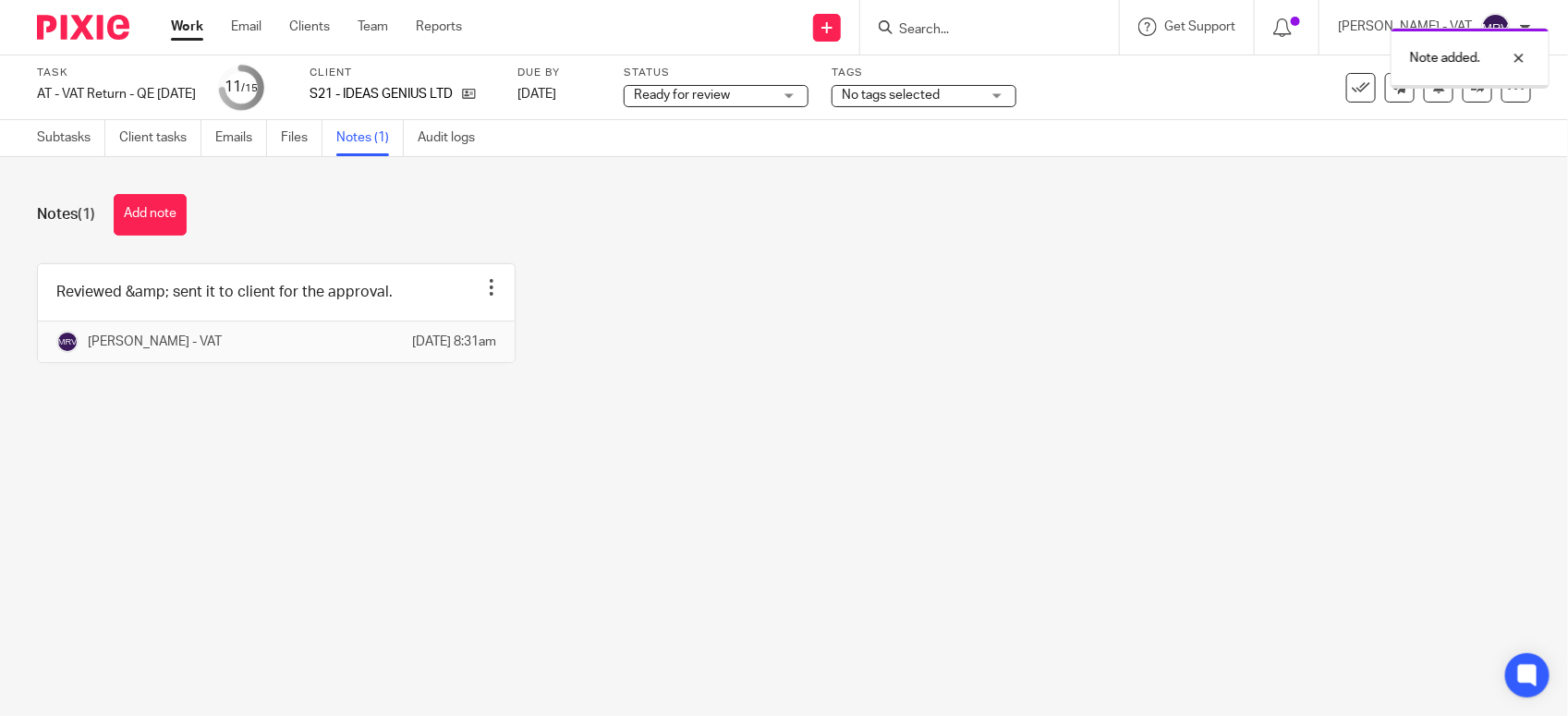
click at [739, 466] on main "Task AT - VAT Return - QE [DATE] Save AT - VAT Return - QE [DATE] 11 /15 Client…" at bounding box center [784, 358] width 1568 height 716
click at [286, 144] on link "Files" at bounding box center [301, 137] width 42 height 36
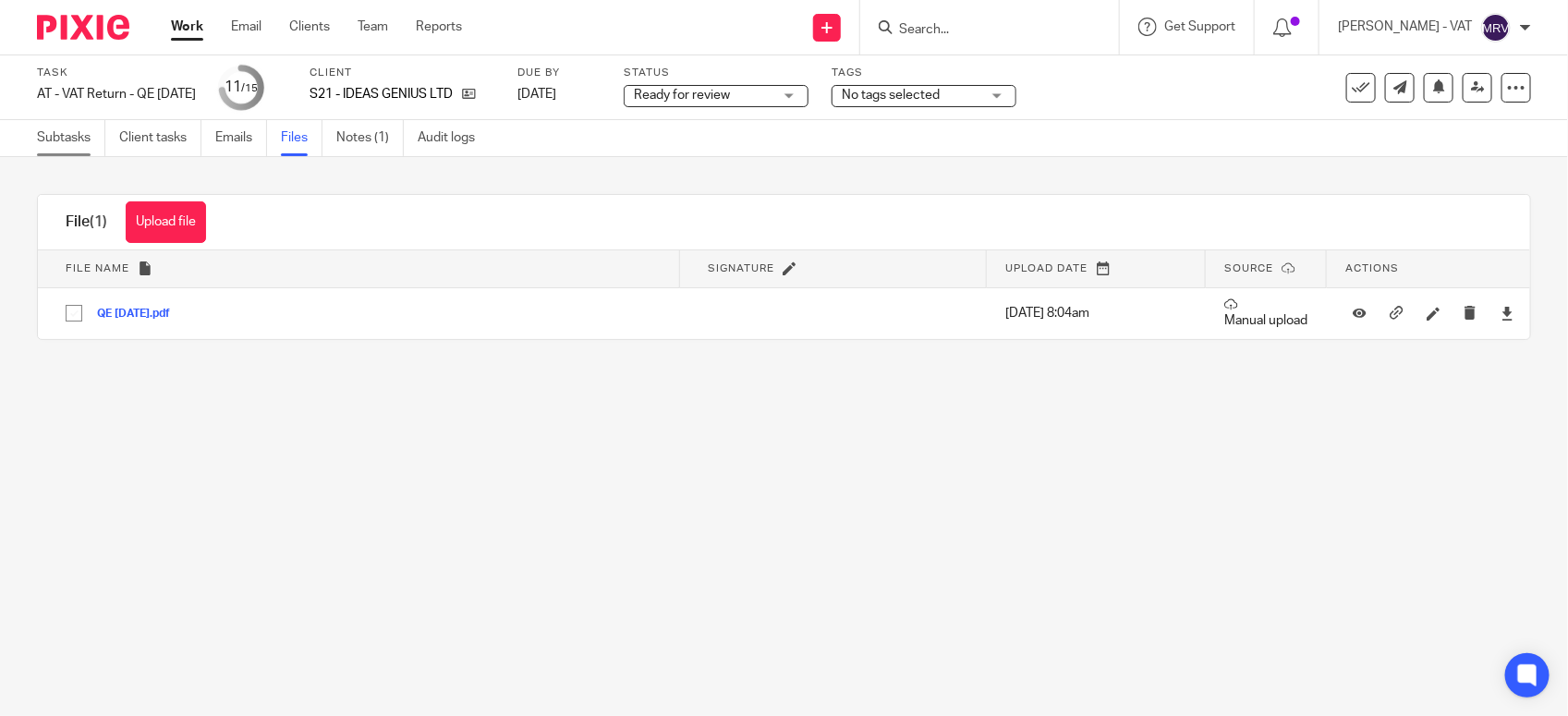
click at [60, 145] on link "Subtasks" at bounding box center [72, 137] width 69 height 36
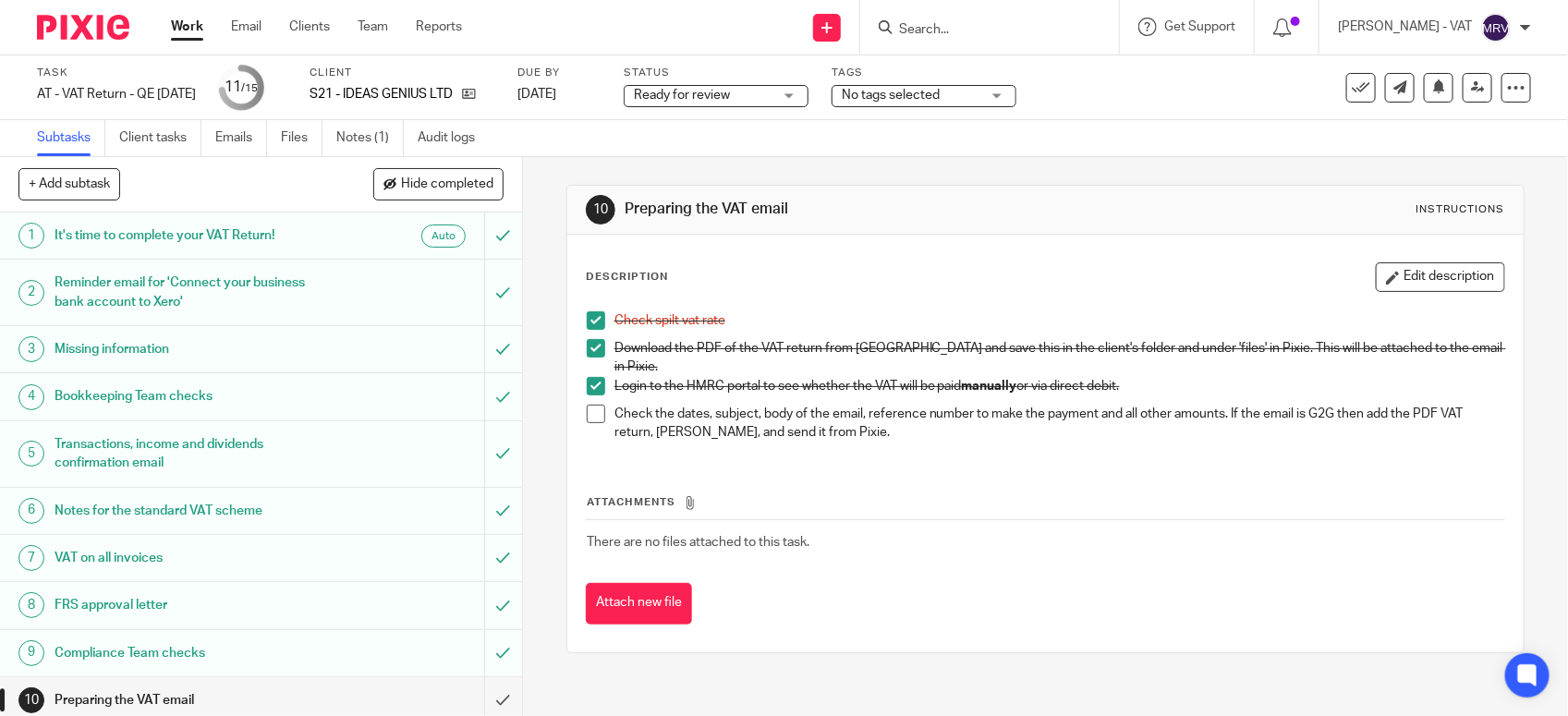
click at [980, 464] on div "Attachments There are no files attached to this task. Attach new file" at bounding box center [1046, 540] width 920 height 168
click at [587, 409] on span at bounding box center [596, 414] width 19 height 19
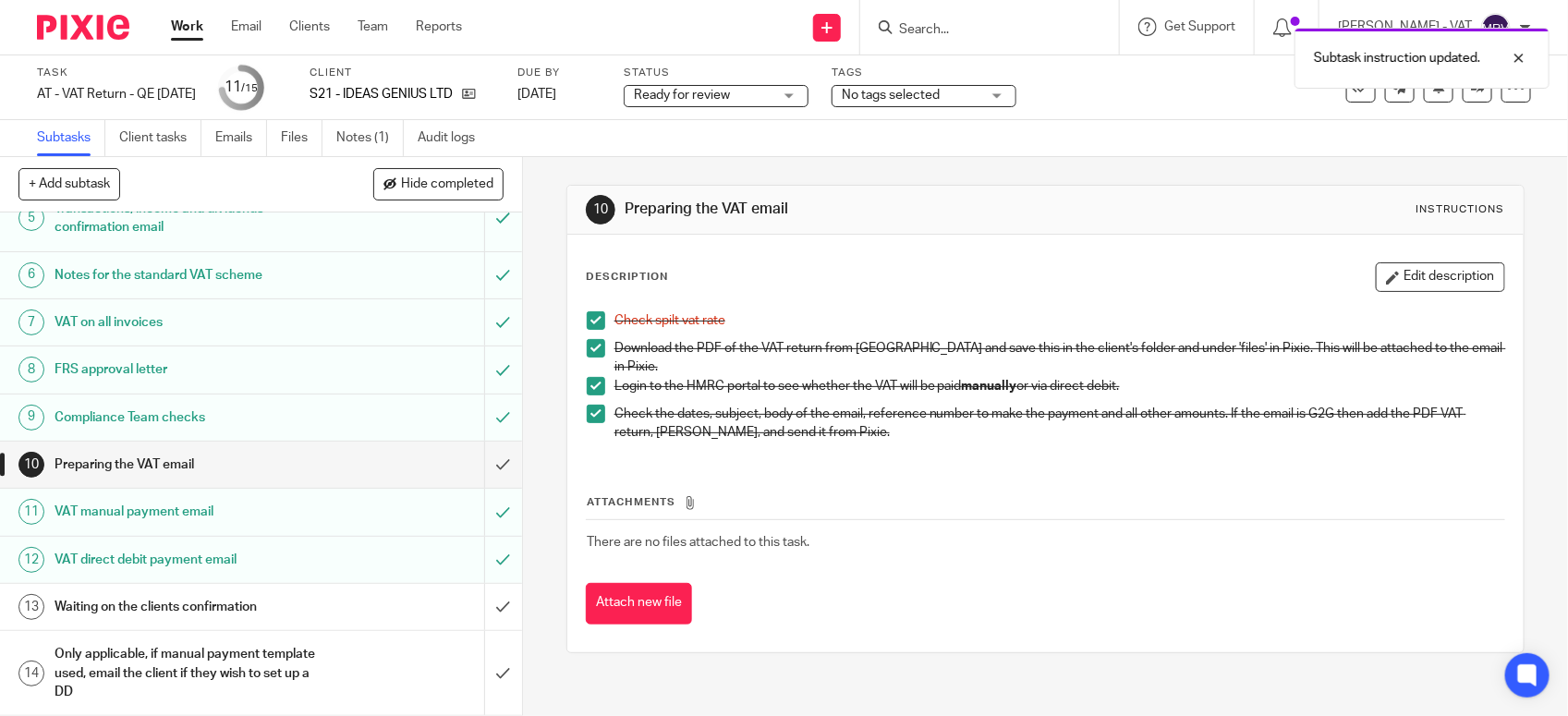
scroll to position [287, 0]
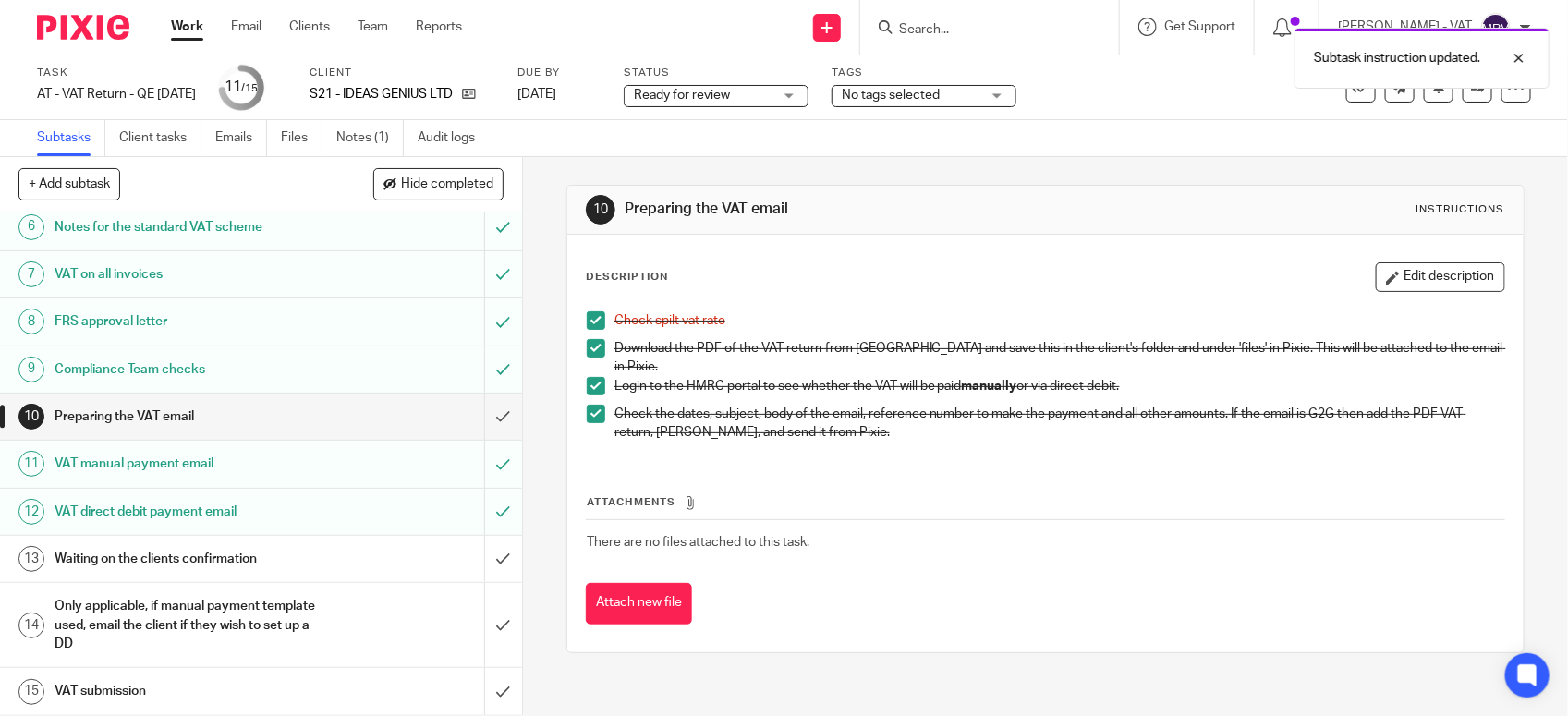
click at [883, 466] on div "Attachments There are no files attached to this task. Attach new file" at bounding box center [1046, 540] width 920 height 168
click at [1047, 430] on p "Check the dates, subject, body of the email, reference number to make the payme…" at bounding box center [1059, 423] width 890 height 38
click at [921, 436] on div "Check spilt vat rate Download the PDF of the VAT return from Xero and save this…" at bounding box center [1045, 378] width 935 height 153
click at [901, 436] on div "Check spilt vat rate Download the PDF of the VAT return from Xero and save this…" at bounding box center [1045, 378] width 935 height 153
click at [1147, 456] on div "Attachments There are no files attached to this task. Attach new file" at bounding box center [1046, 540] width 920 height 168
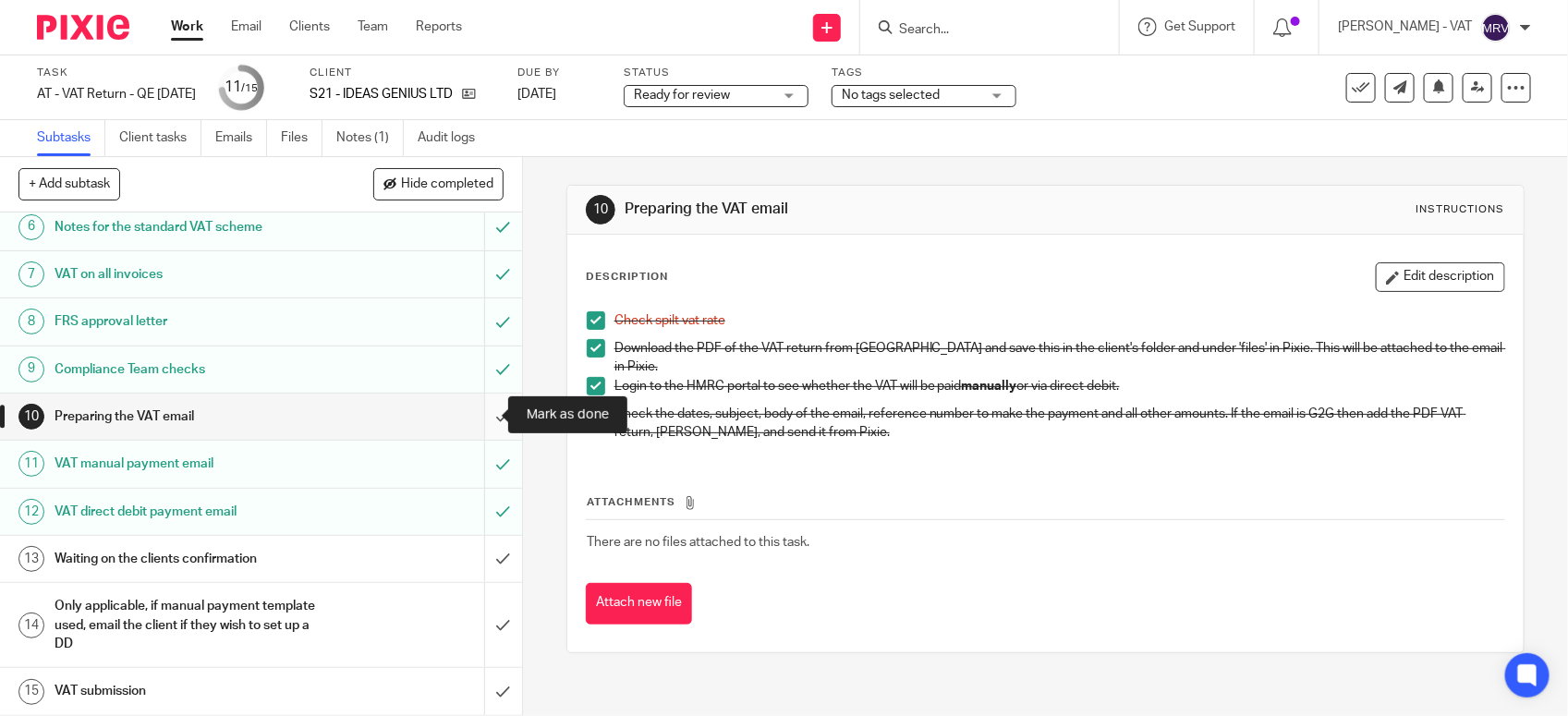
click at [468, 412] on input "submit" at bounding box center [261, 417] width 522 height 46
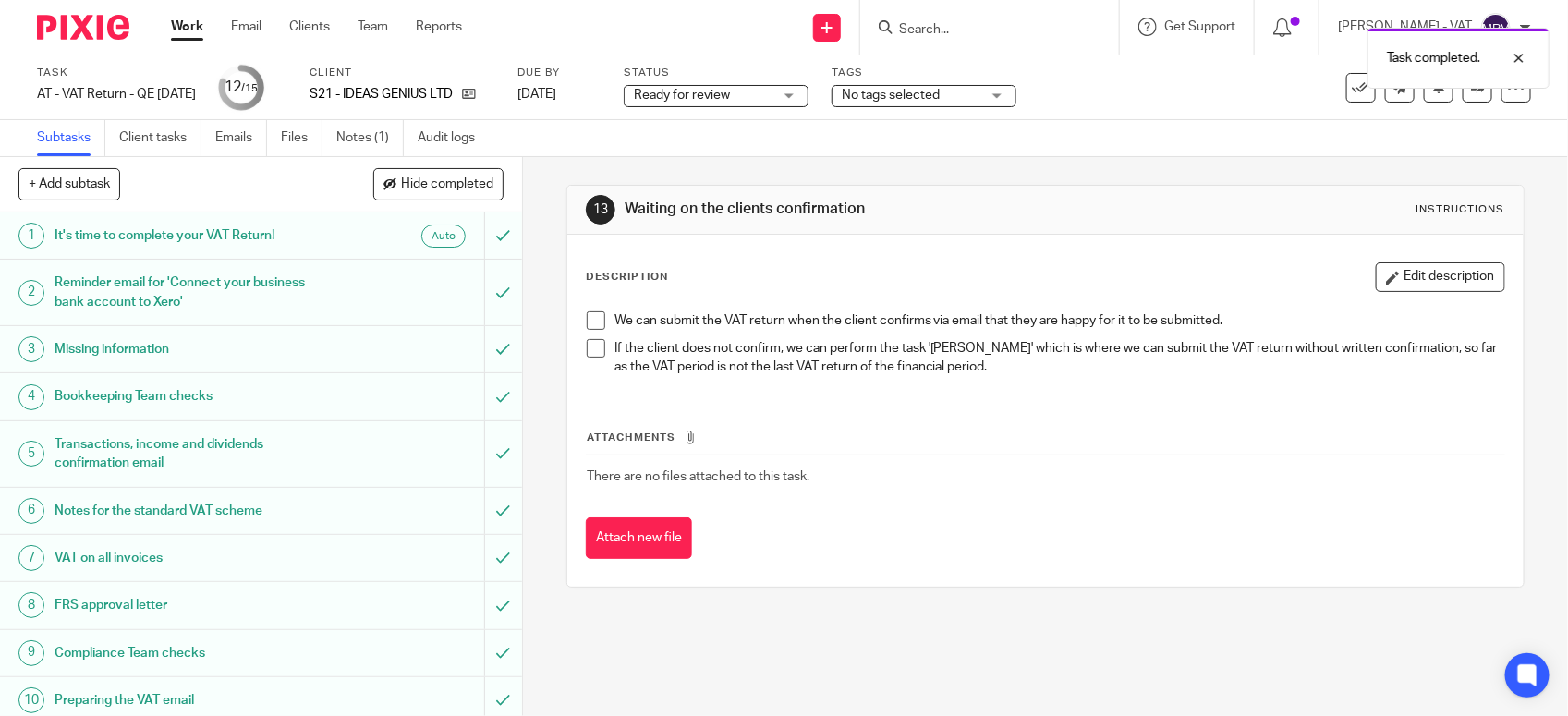
click at [935, 254] on div "Description Edit description We can submit the VAT return when the client confi…" at bounding box center [1045, 410] width 956 height 352
click at [708, 88] on span "Ready for review" at bounding box center [681, 95] width 96 height 13
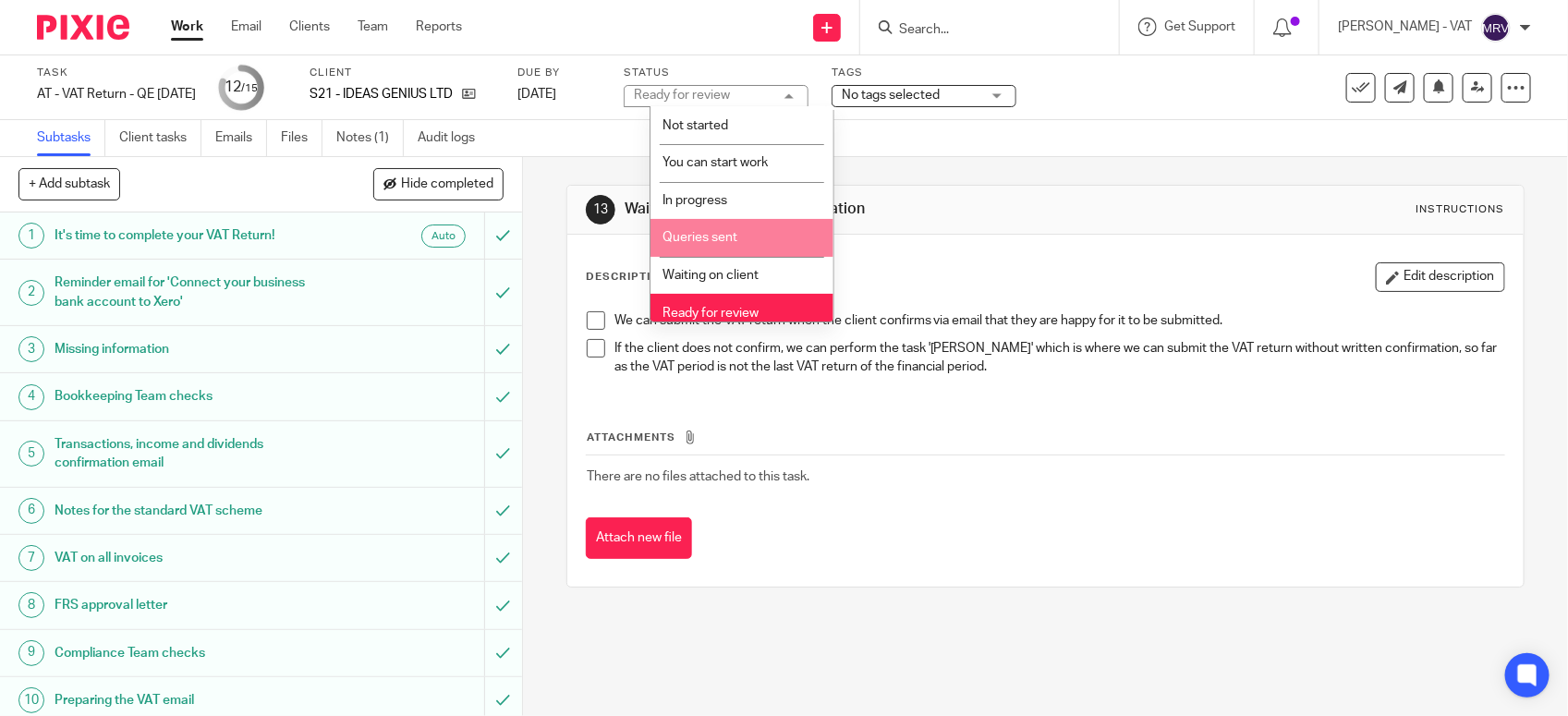
scroll to position [84, 0]
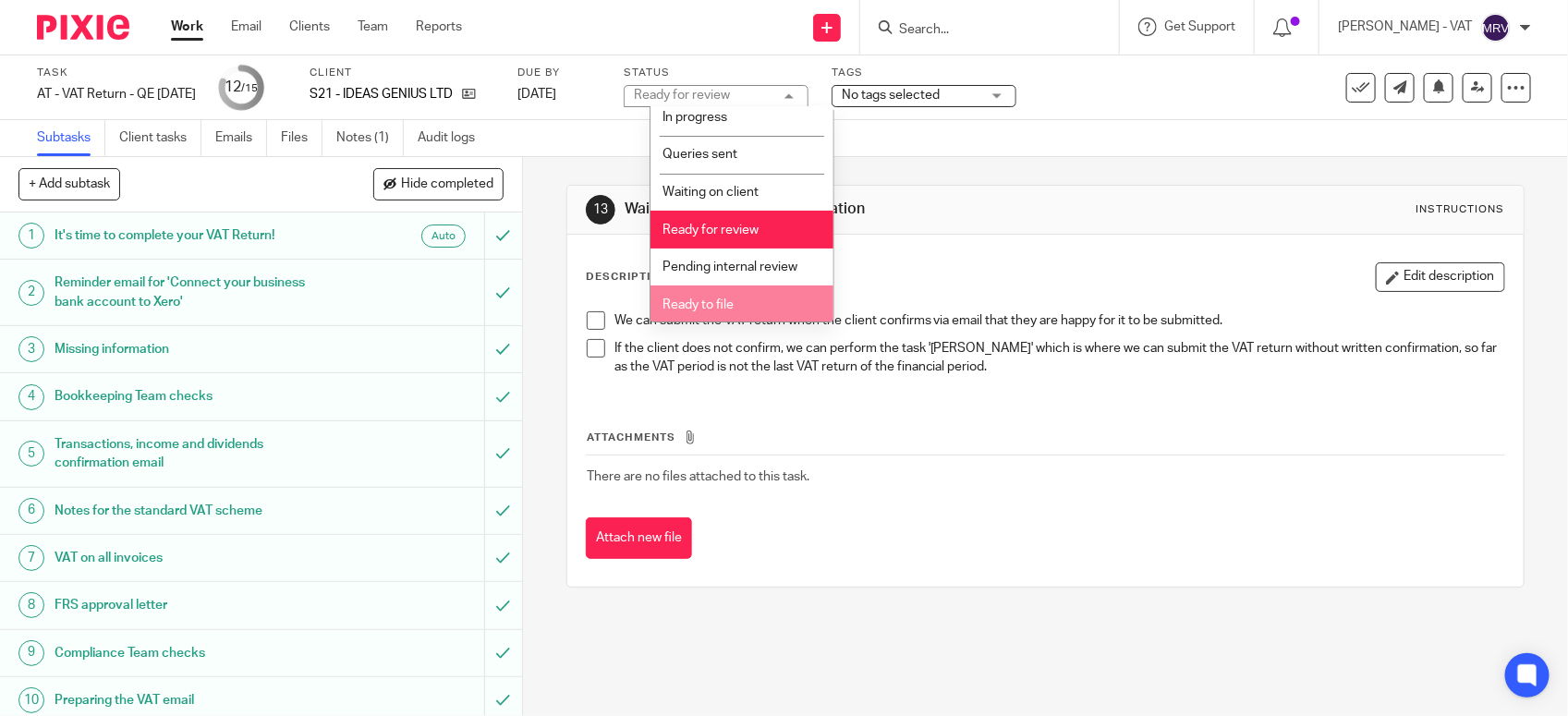
click at [716, 298] on span "Ready to file" at bounding box center [698, 305] width 72 height 13
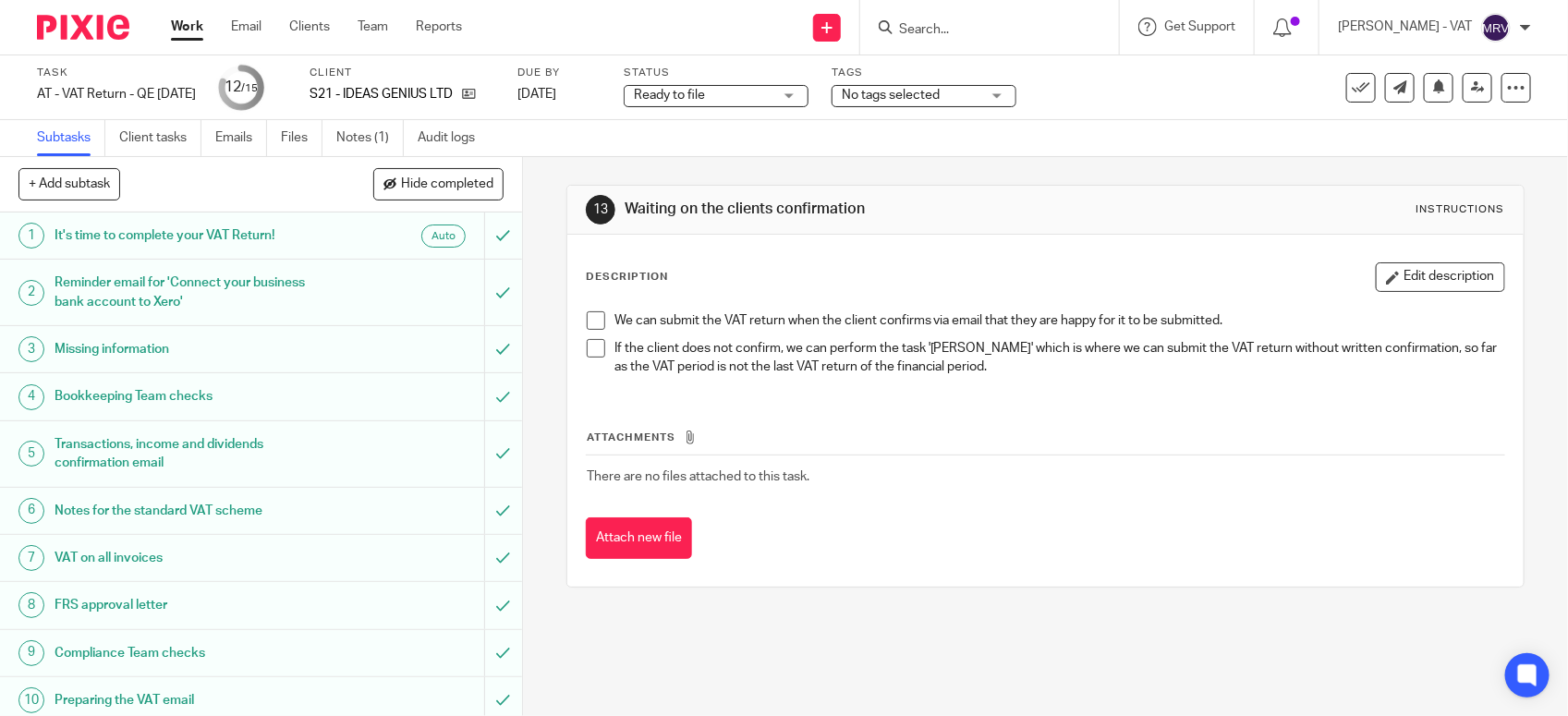
click at [853, 295] on div "Description Edit description We can submit the VAT return when the client confi…" at bounding box center [1046, 326] width 920 height 129
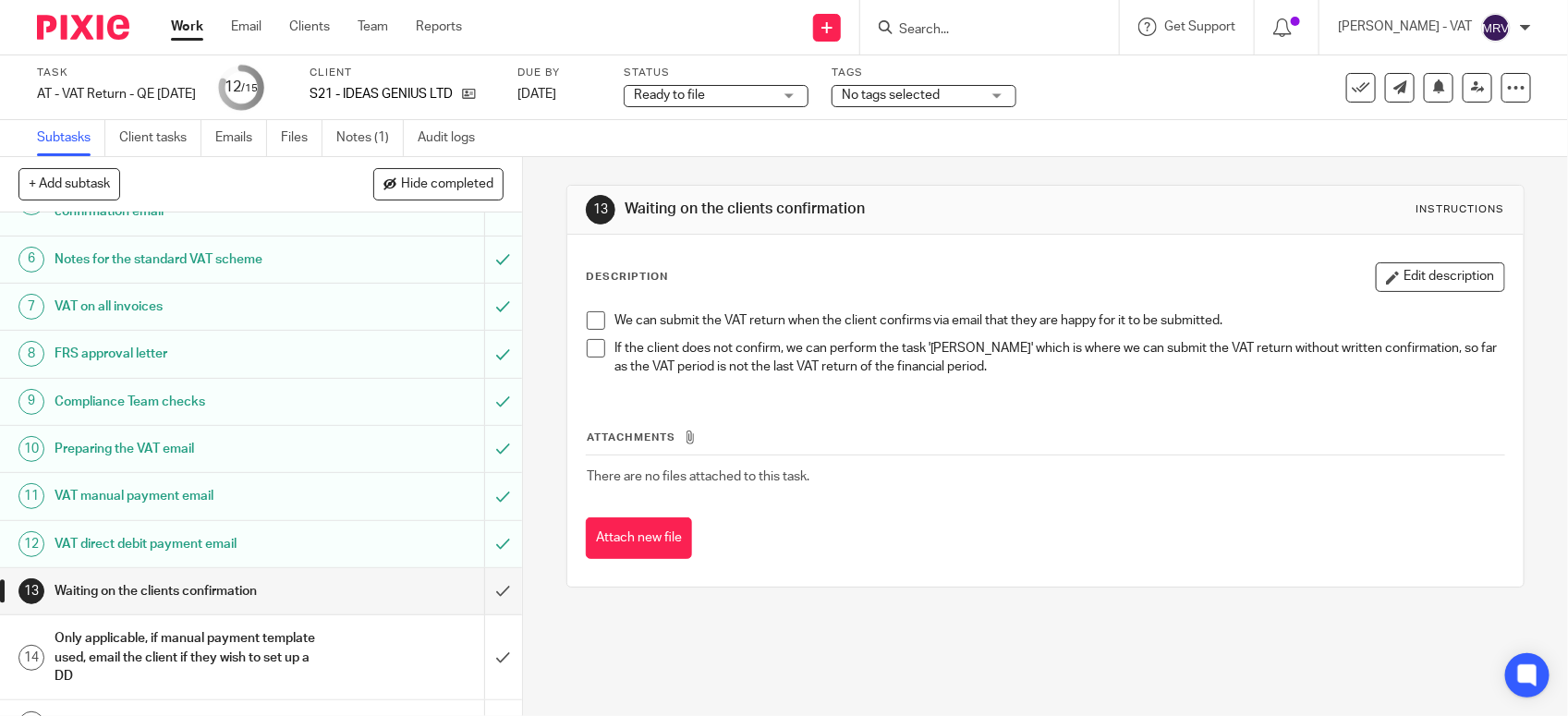
scroll to position [287, 0]
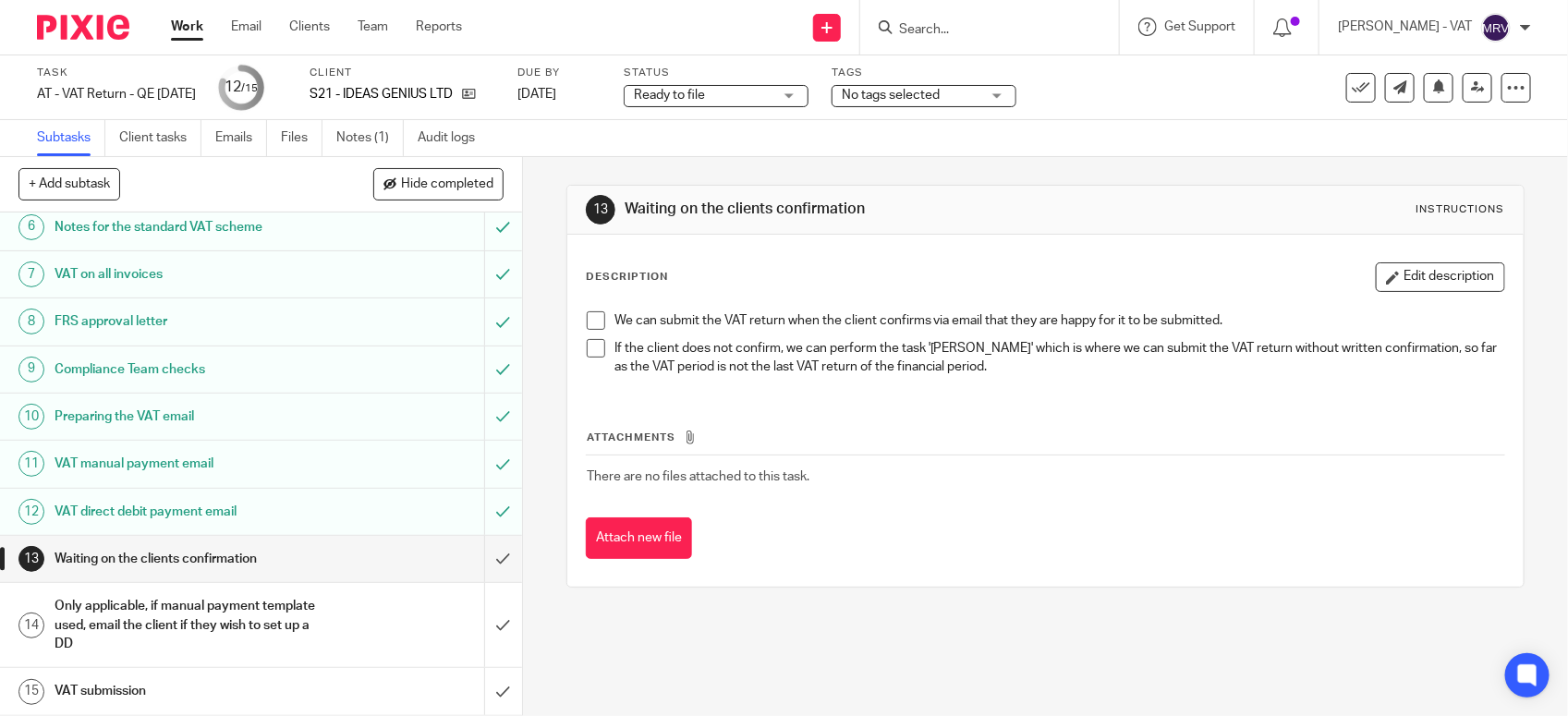
click at [926, 272] on div "Description Edit description" at bounding box center [1046, 277] width 920 height 30
click at [847, 284] on div "Description Edit description" at bounding box center [1046, 277] width 920 height 30
click at [1462, 95] on link at bounding box center [1477, 88] width 30 height 30
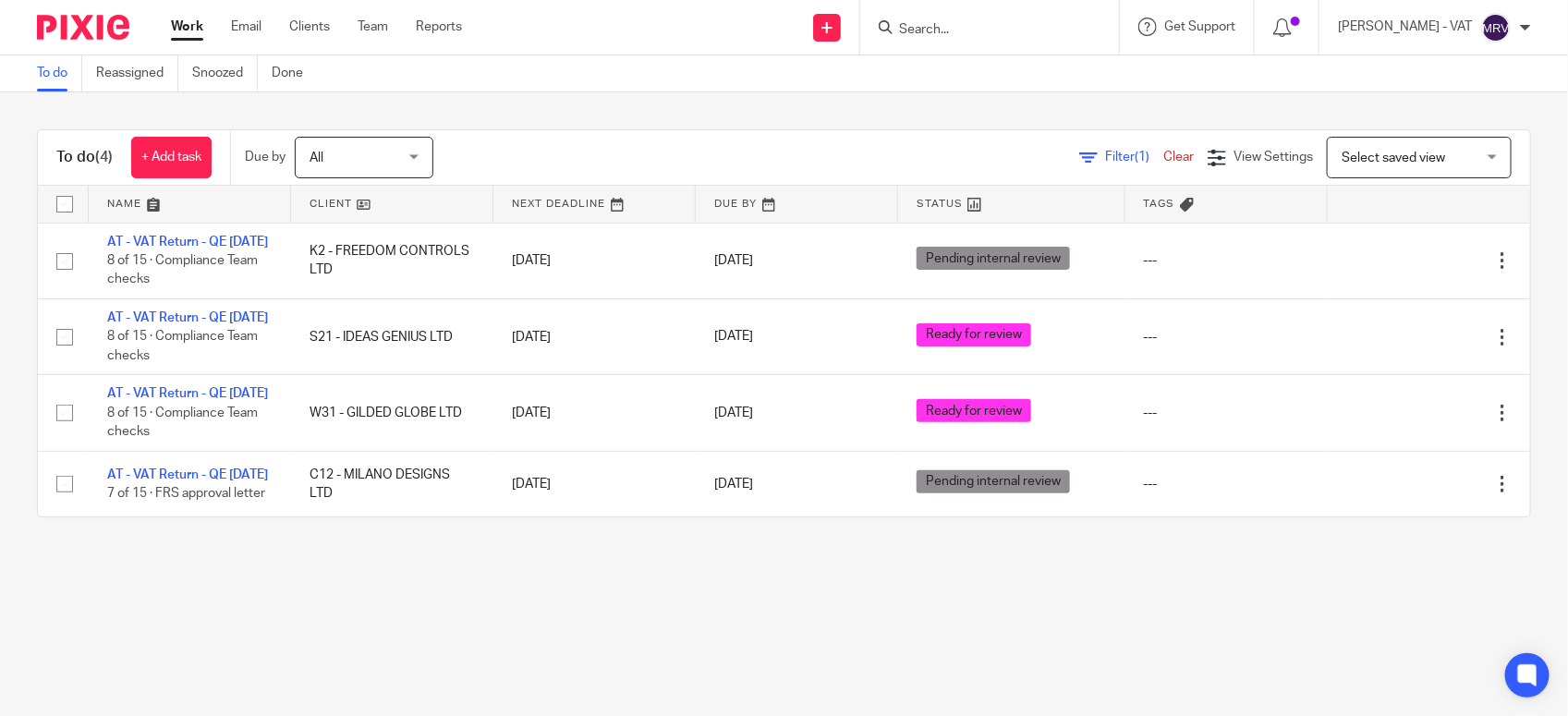
click at [199, 554] on div "To do (4) + Add task Due by All All [DATE] [DATE] This week Next week This mont…" at bounding box center [784, 322] width 1568 height 462
click at [425, 621] on main "To do Reassigned Snoozed Done To do (4) + Add task Due by All All Today Tomorro…" at bounding box center [784, 358] width 1568 height 716
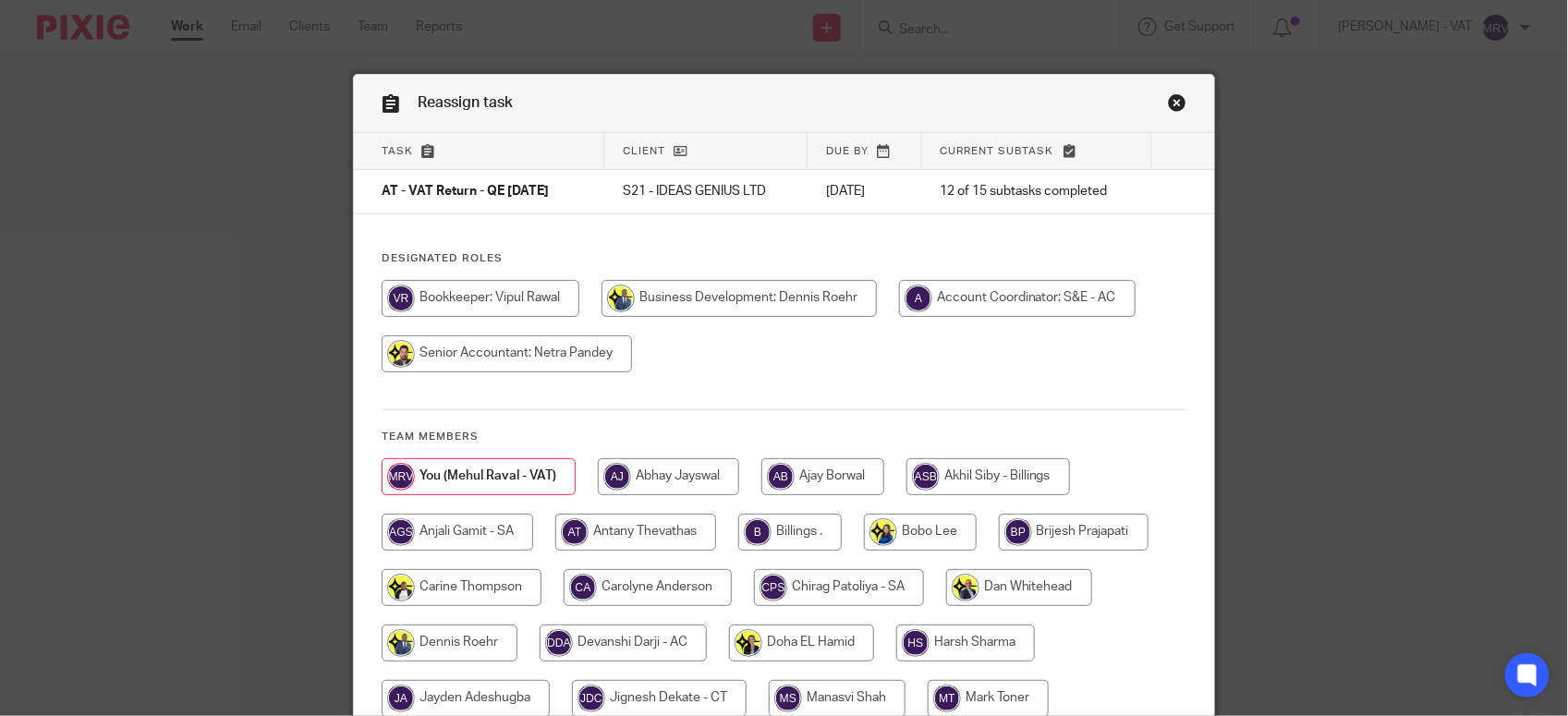
click at [689, 200] on p "S21 - IDEAS GENIUS LTD" at bounding box center [705, 191] width 166 height 19
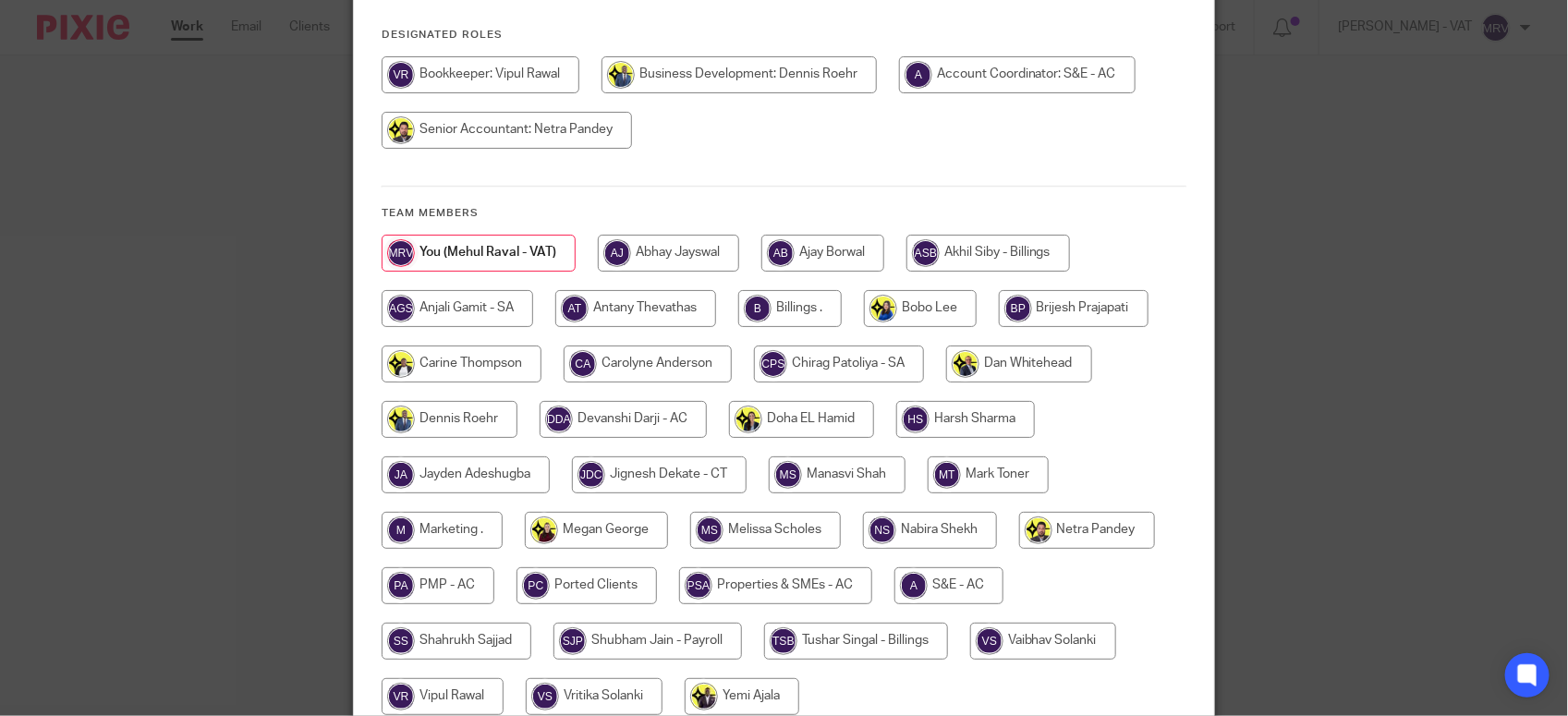
scroll to position [231, 0]
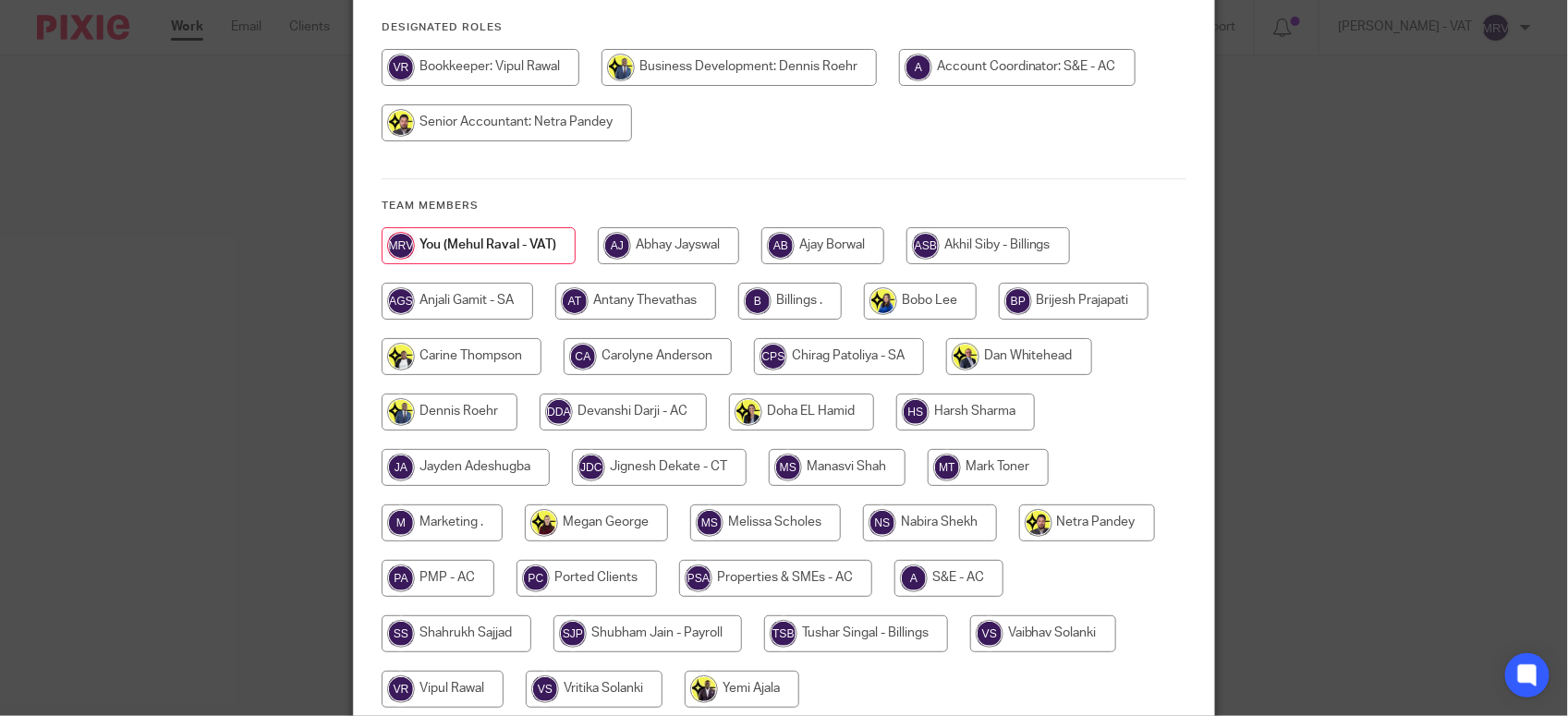
click at [767, 306] on input "radio" at bounding box center [790, 301] width 103 height 37
radio input "true"
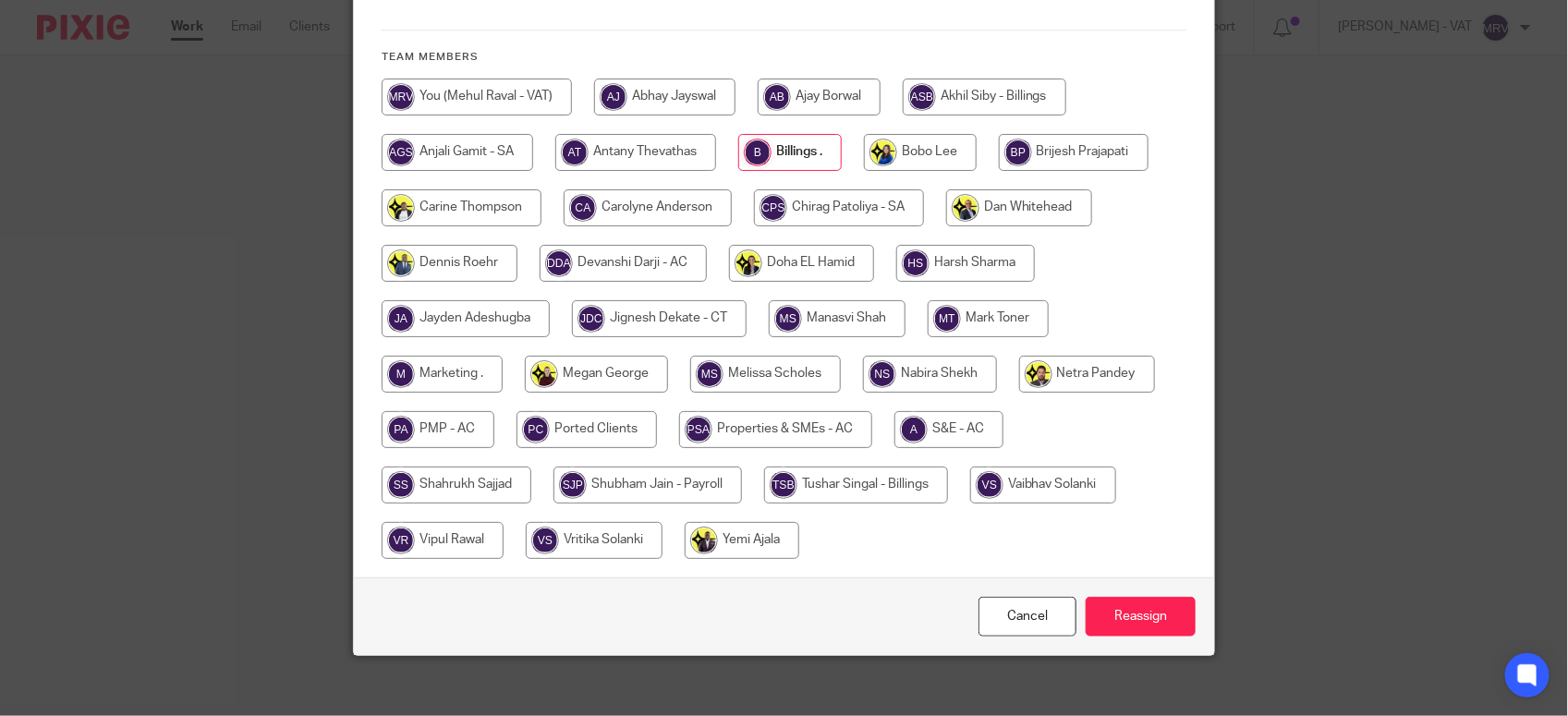
scroll to position [395, 0]
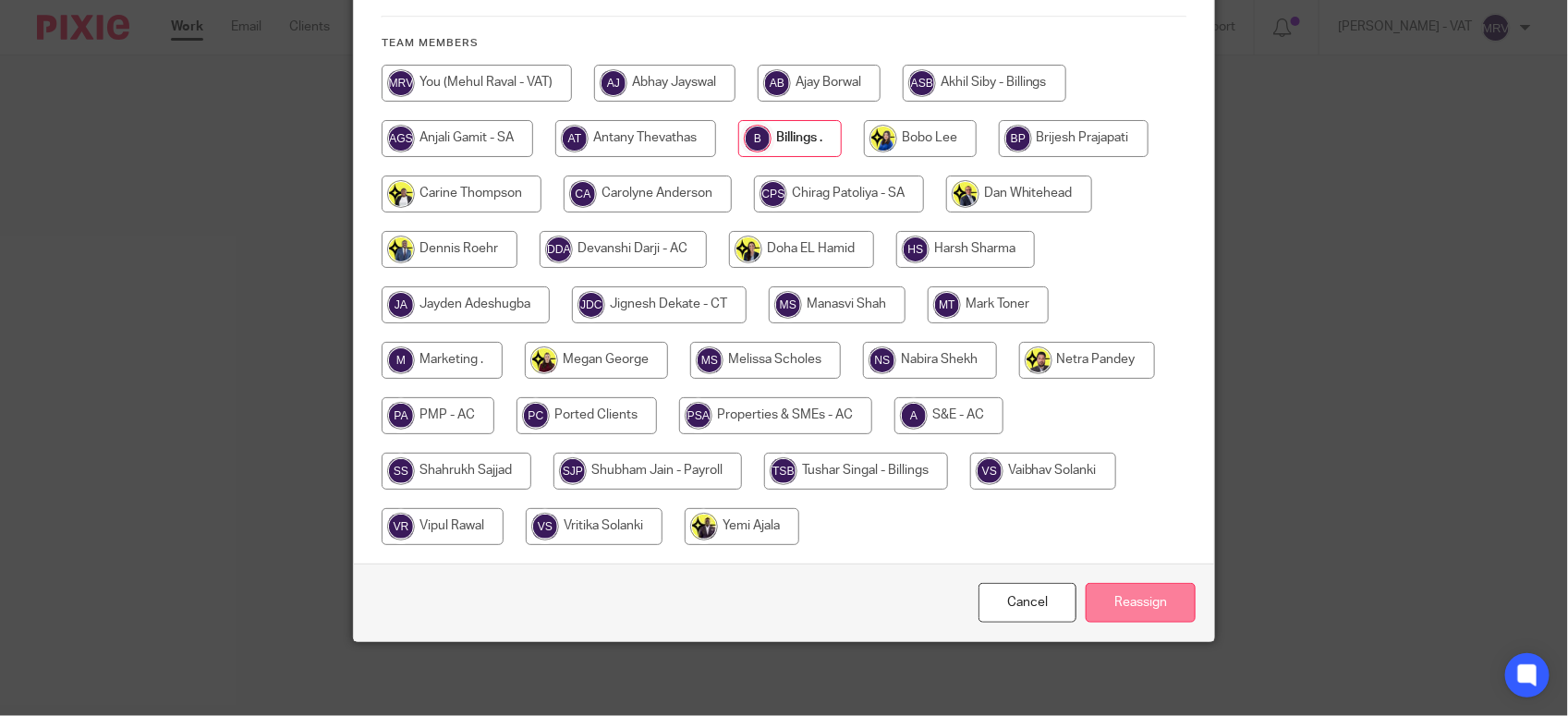
click at [1129, 603] on input "Reassign" at bounding box center [1141, 603] width 110 height 40
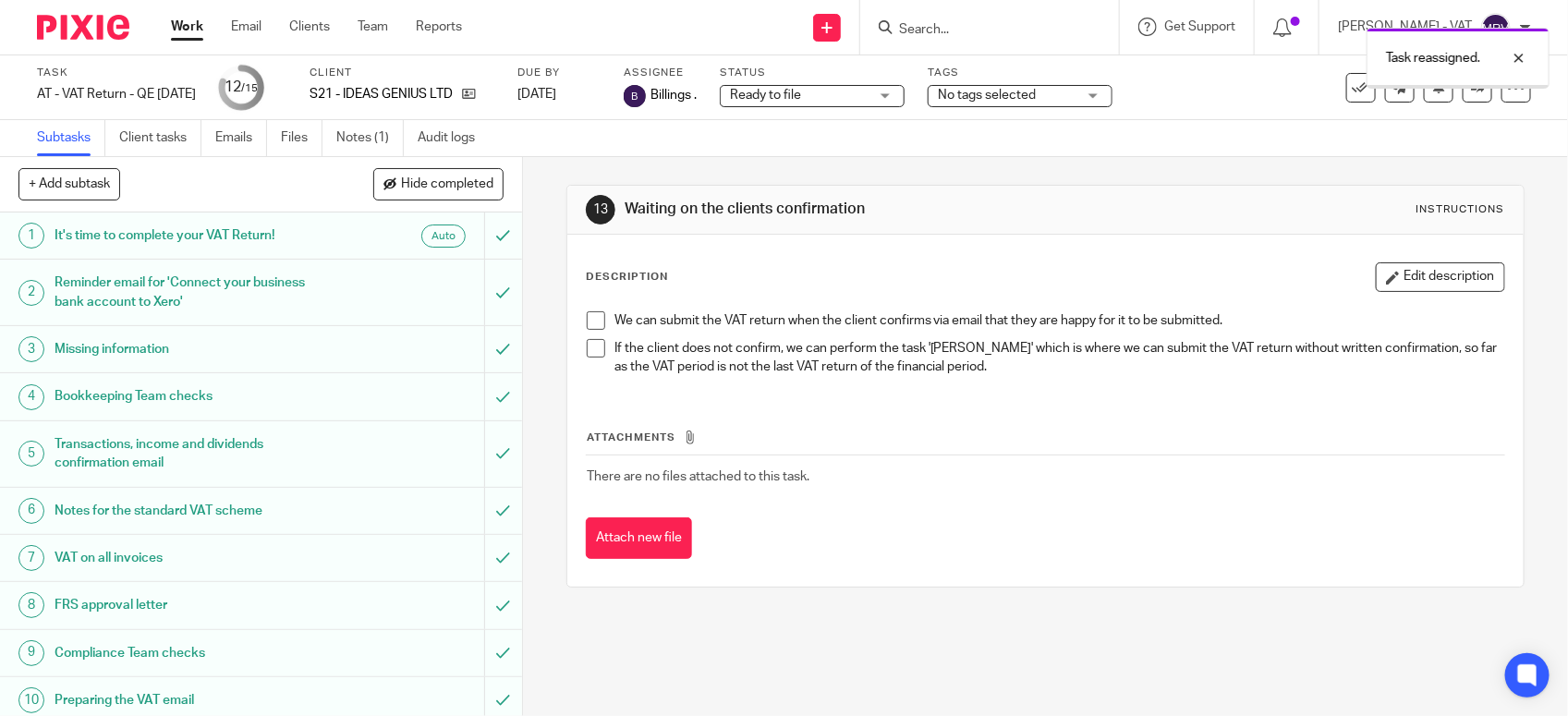
click at [920, 434] on th "Attachments" at bounding box center [1046, 441] width 920 height 27
drag, startPoint x: 730, startPoint y: 377, endPoint x: 730, endPoint y: 278, distance: 99.0
click at [730, 377] on div "We can submit the VAT return when the client confirms via email that they are h…" at bounding box center [1045, 345] width 935 height 88
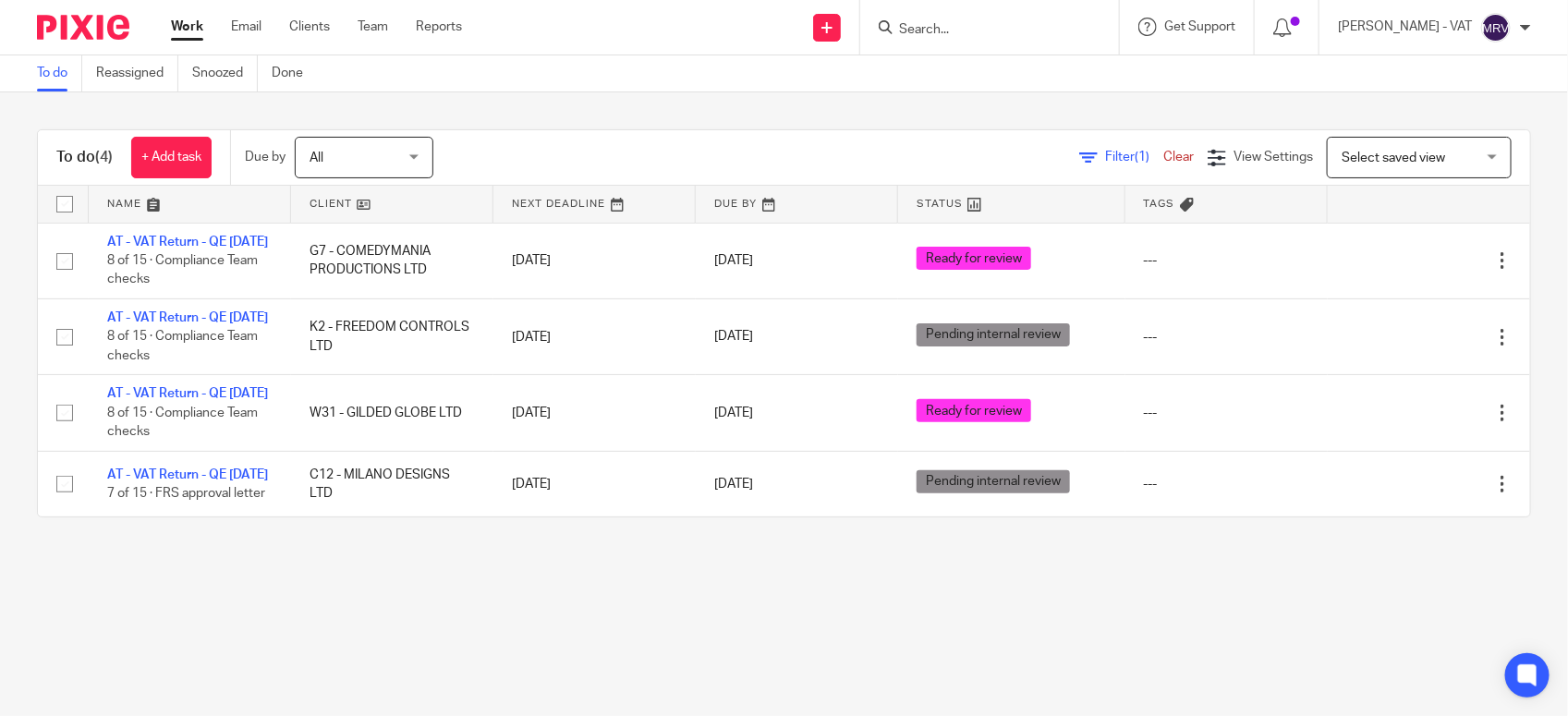
click at [135, 657] on main "To do Reassigned Snoozed Done To do (4) + Add task Due by All All [DATE] [DATE]…" at bounding box center [784, 358] width 1568 height 716
click at [402, 626] on main "To do Reassigned Snoozed Done To do (4) + Add task Due by All All [DATE] [DATE]…" at bounding box center [784, 358] width 1568 height 716
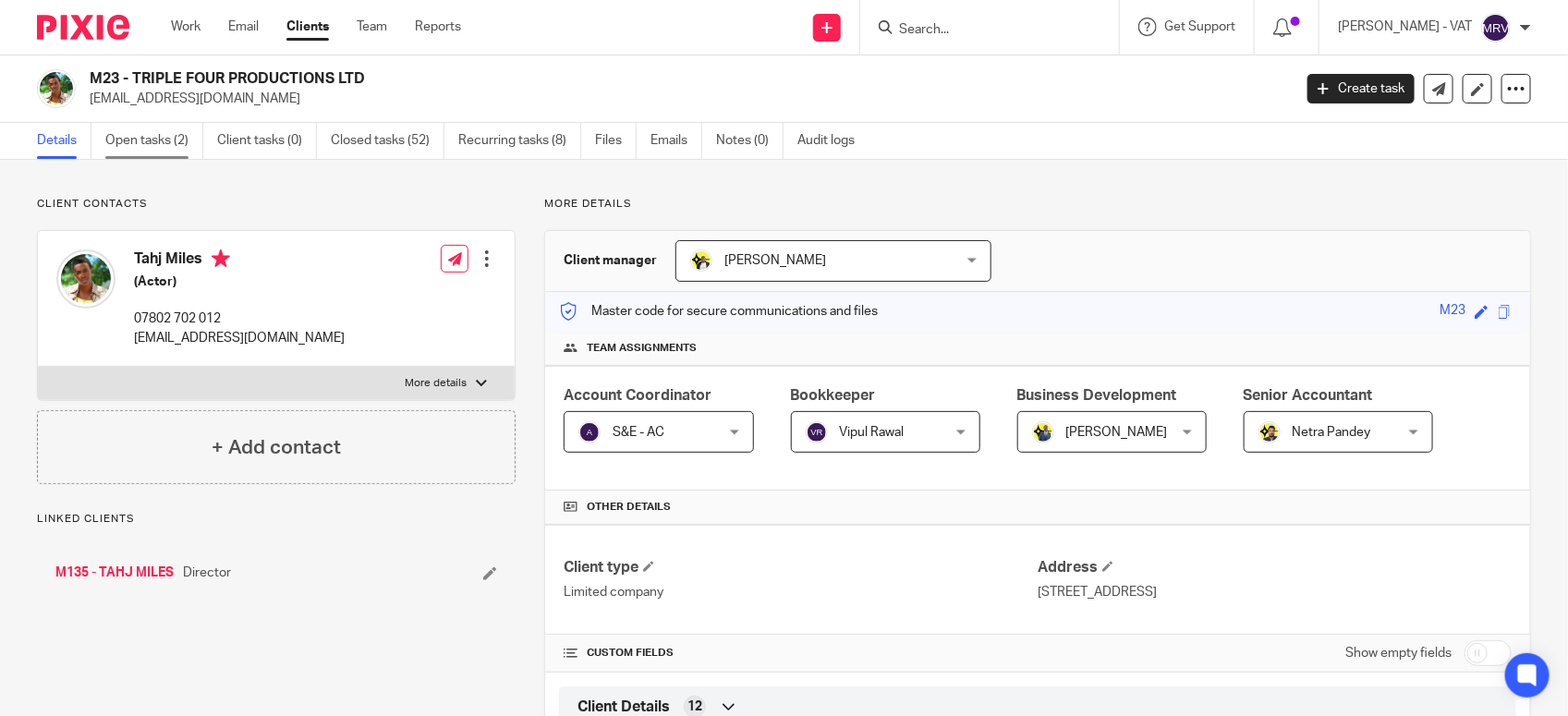
click at [152, 126] on link "Open tasks (2)" at bounding box center [153, 140] width 98 height 36
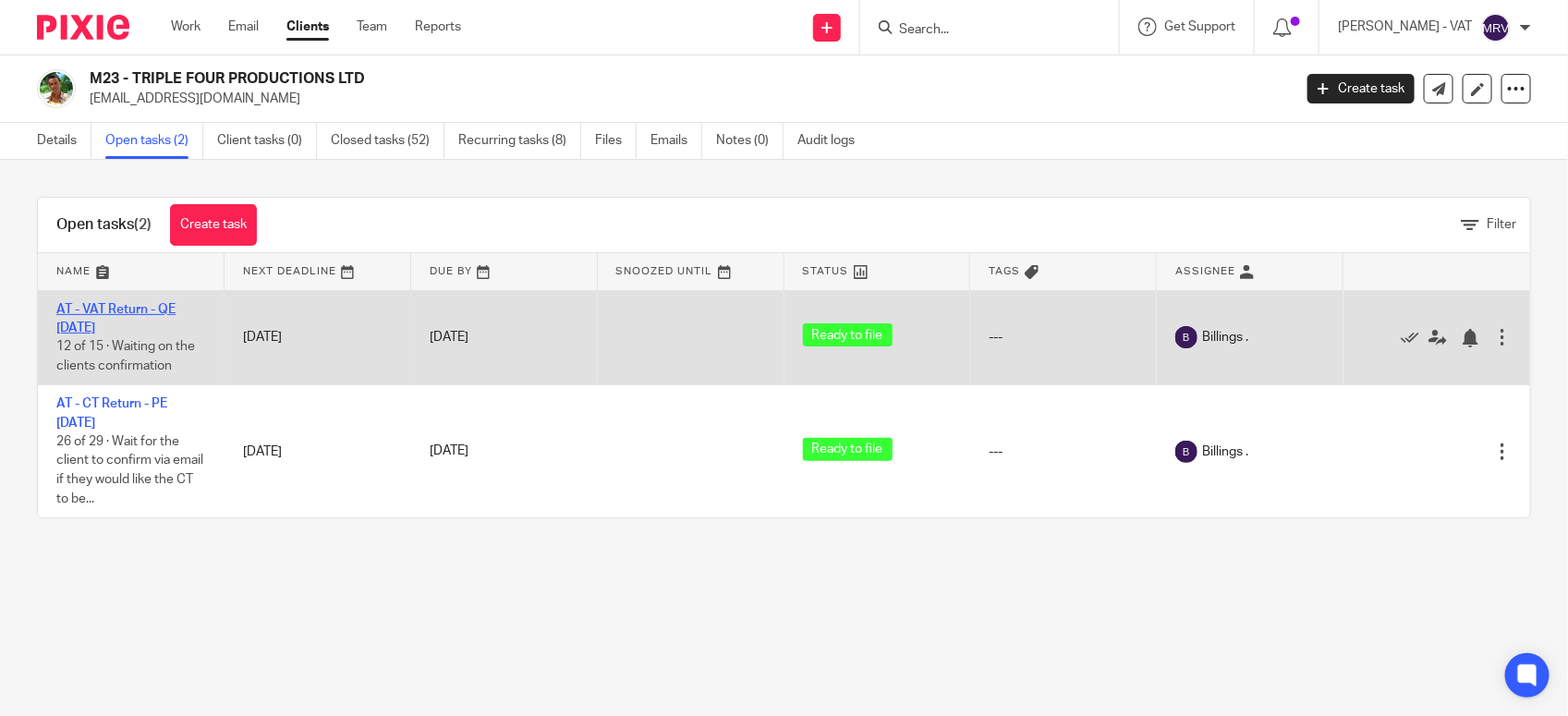
click at [117, 306] on link "AT - VAT Return - QE 30-09-2025" at bounding box center [116, 319] width 119 height 32
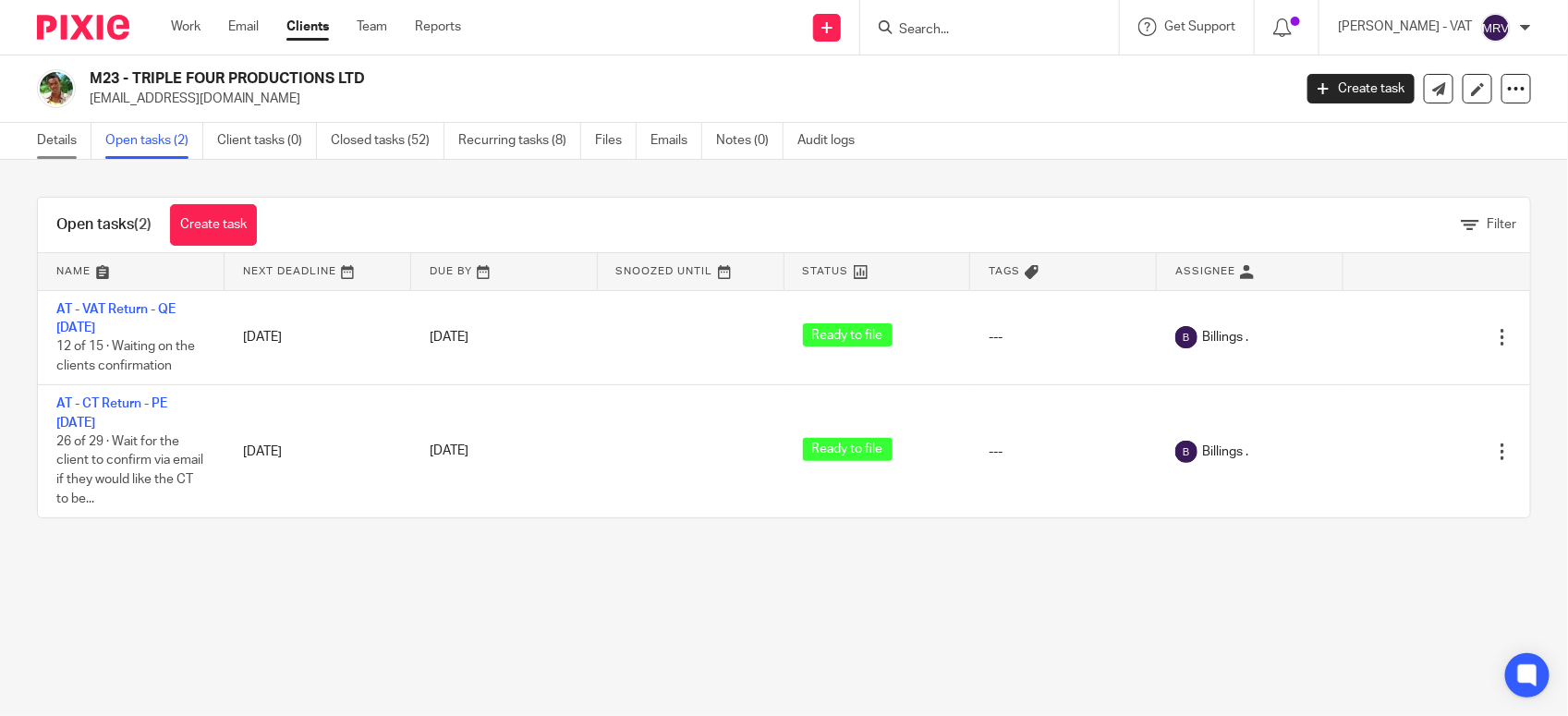
click at [40, 138] on link "Details" at bounding box center [64, 140] width 55 height 36
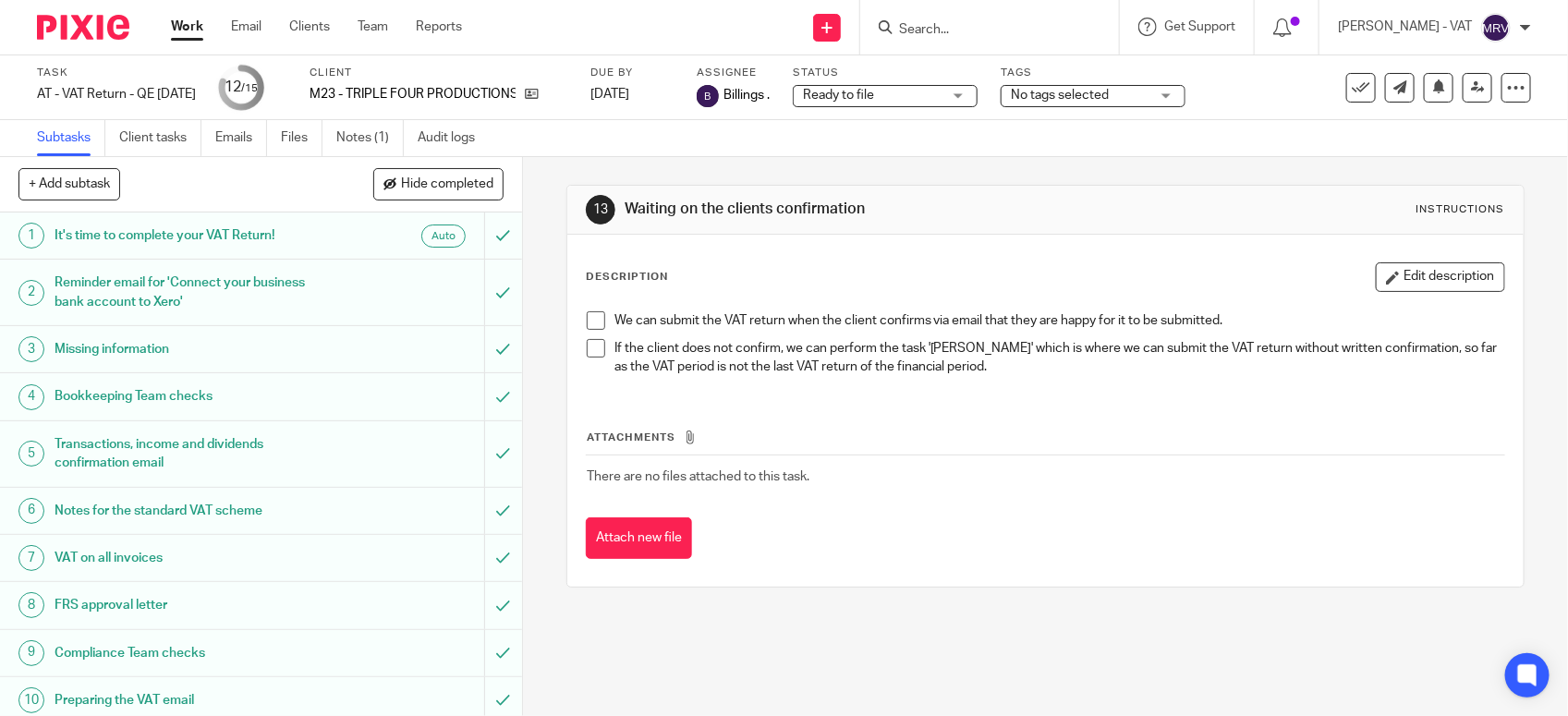
click at [590, 321] on span at bounding box center [596, 320] width 19 height 19
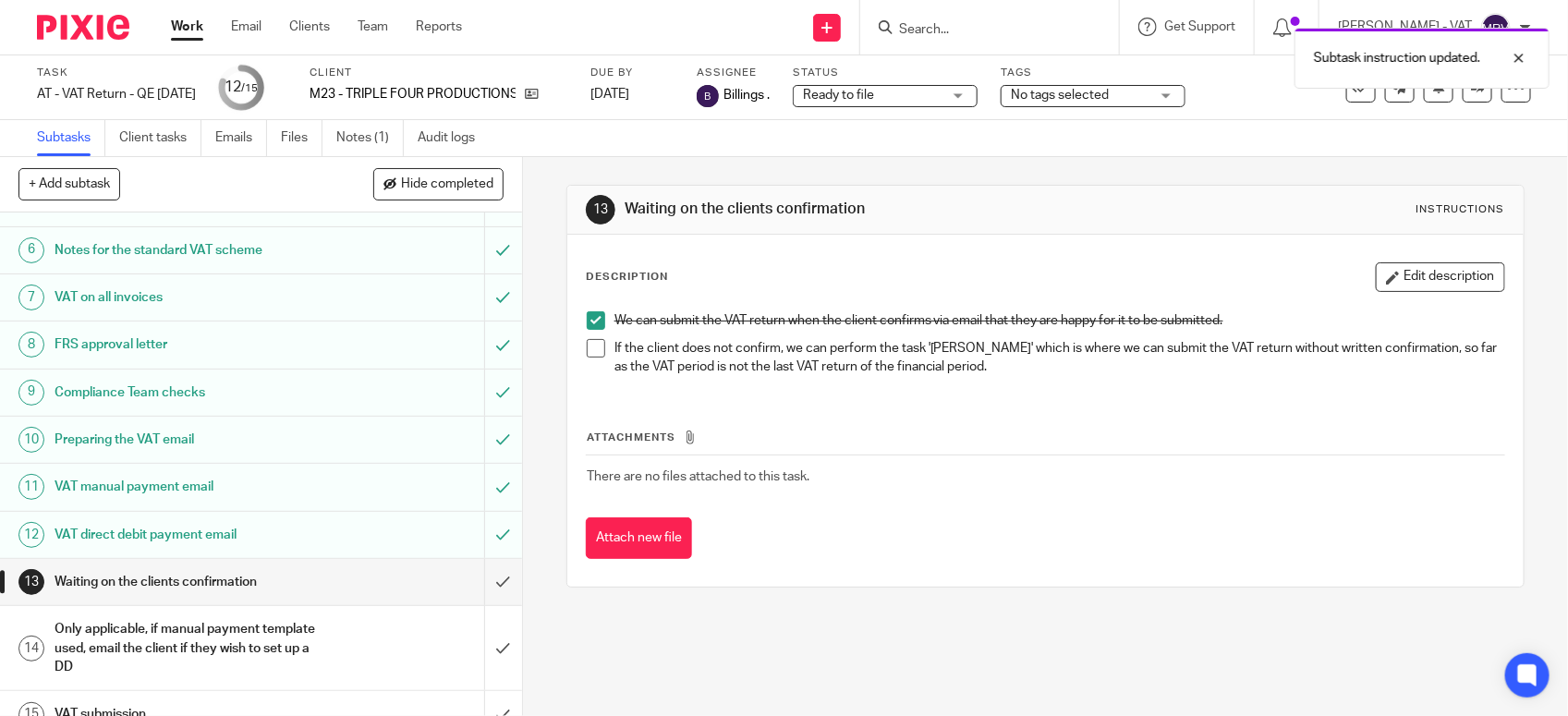
scroll to position [287, 0]
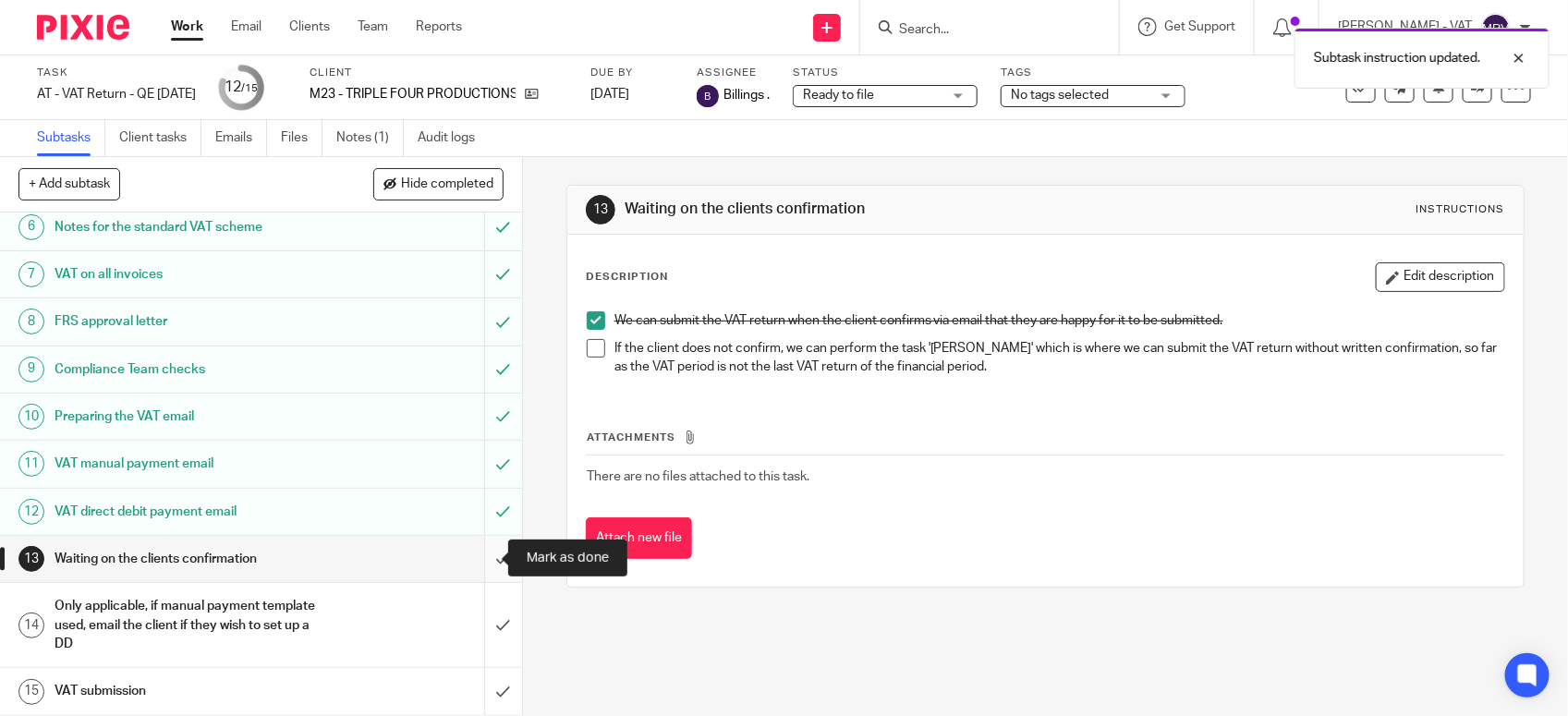
click at [486, 562] on input "submit" at bounding box center [261, 559] width 522 height 46
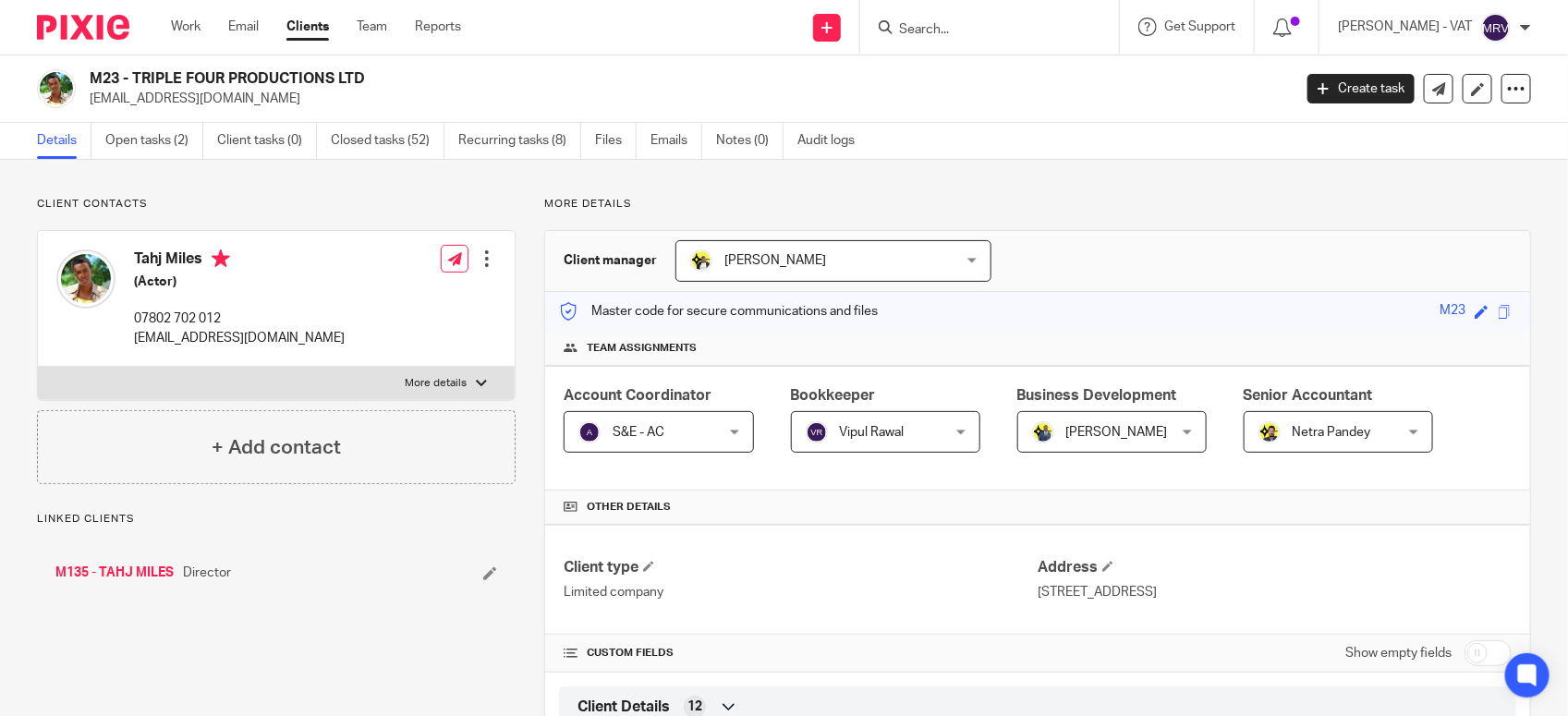
drag, startPoint x: 131, startPoint y: 76, endPoint x: 362, endPoint y: 85, distance: 231.2
click at [362, 85] on h2 "M23 - TRIPLE FOUR PRODUCTIONS LTD" at bounding box center [565, 79] width 951 height 20
copy h2 "TRIPLE FOUR PRODUCTIONS LTD"
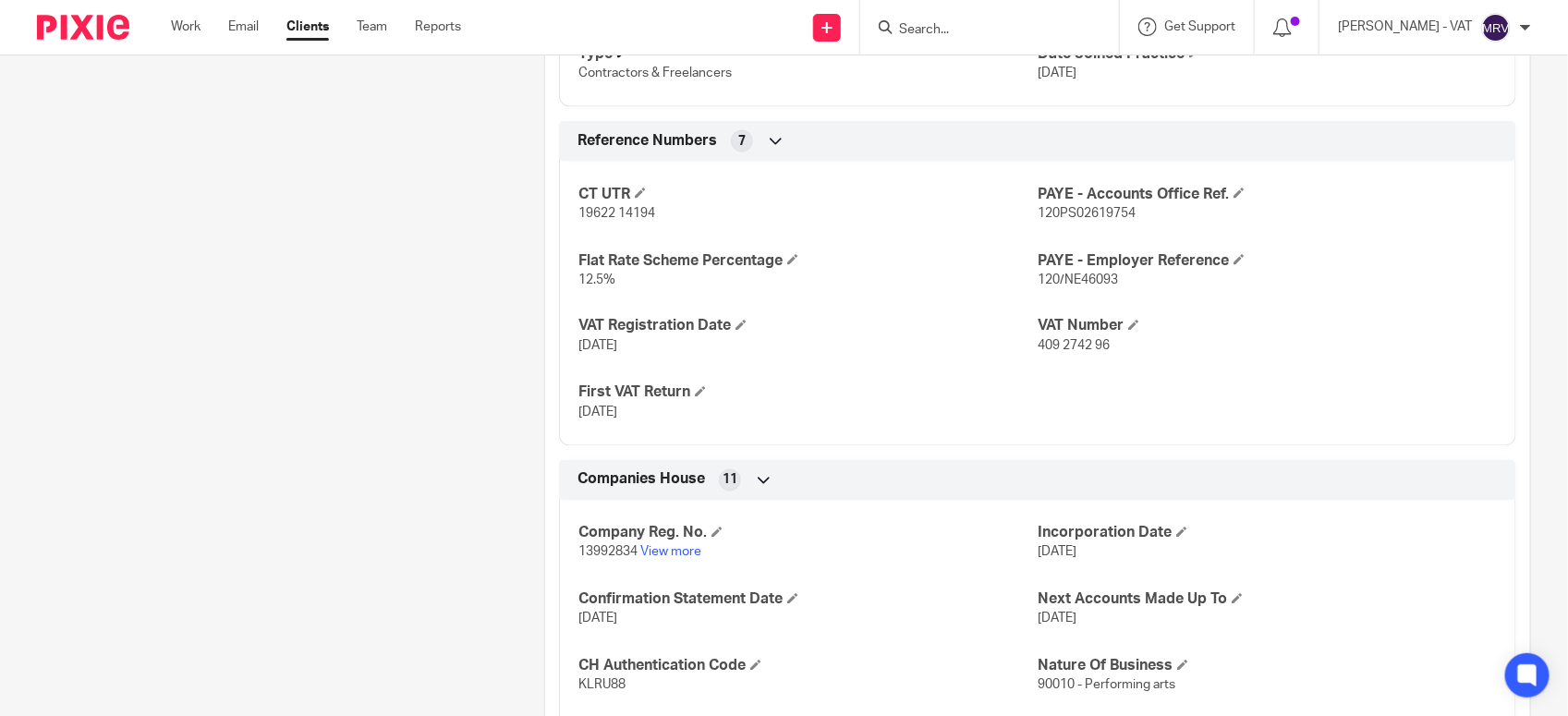
scroll to position [1269, 0]
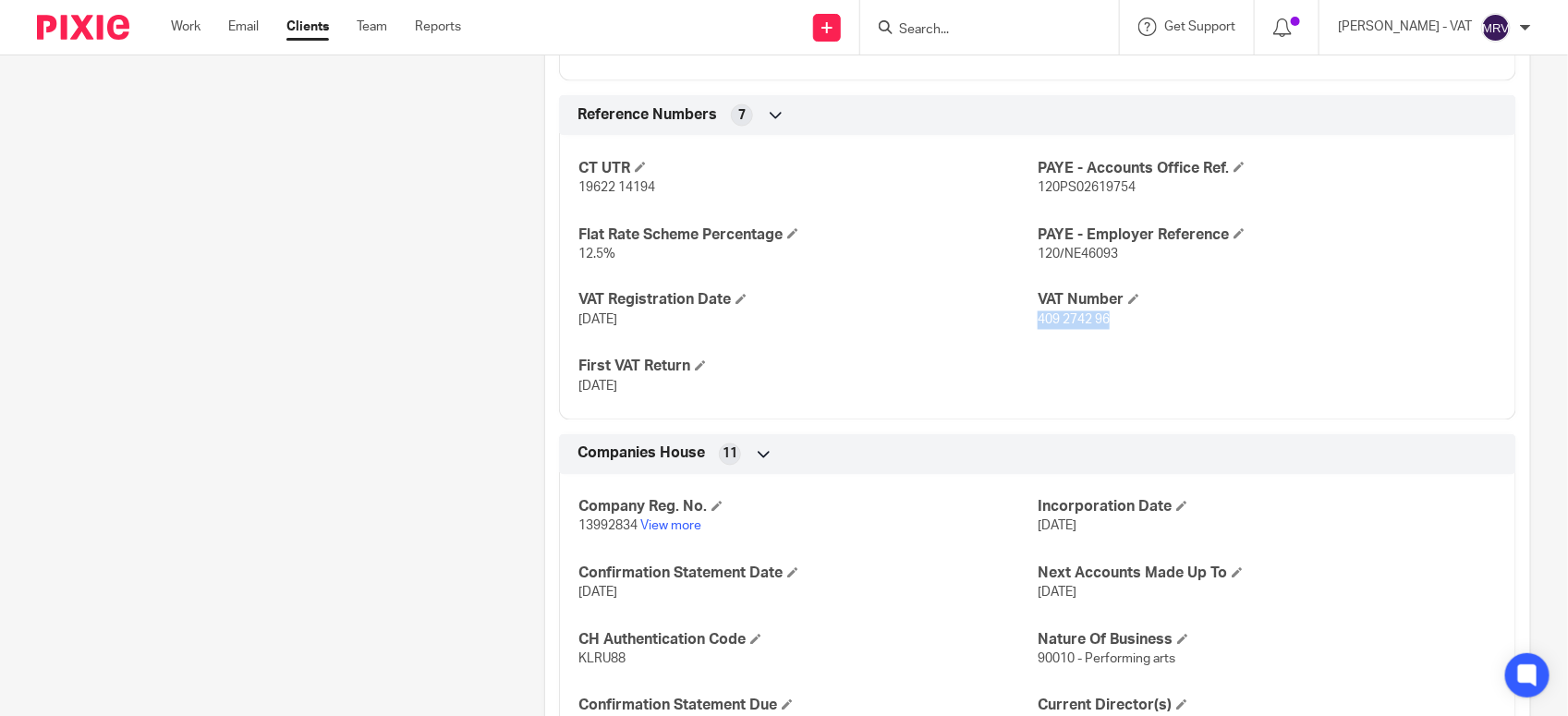
drag, startPoint x: 1028, startPoint y: 325, endPoint x: 1105, endPoint y: 328, distance: 77.1
click at [1105, 328] on p "409 2742 96" at bounding box center [1267, 320] width 459 height 19
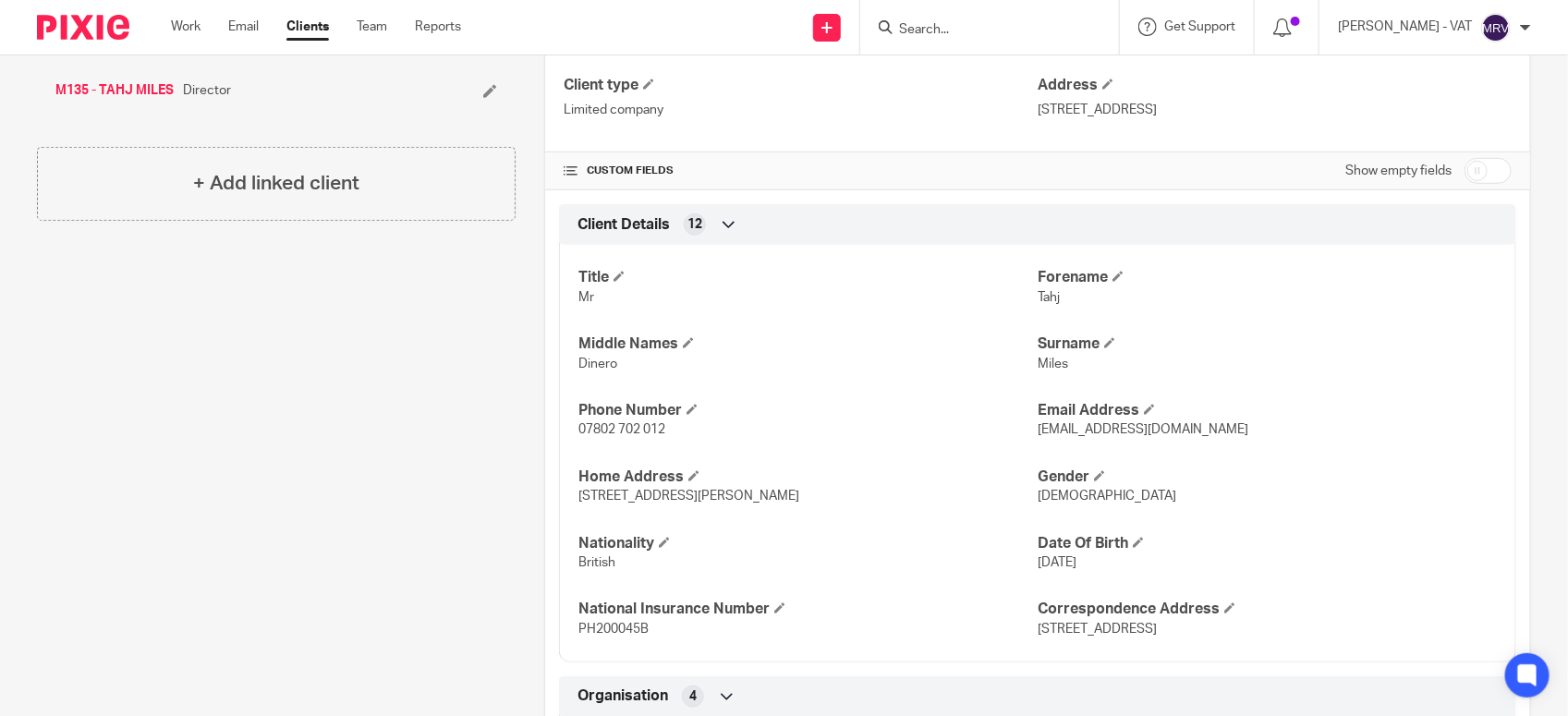
scroll to position [462, 0]
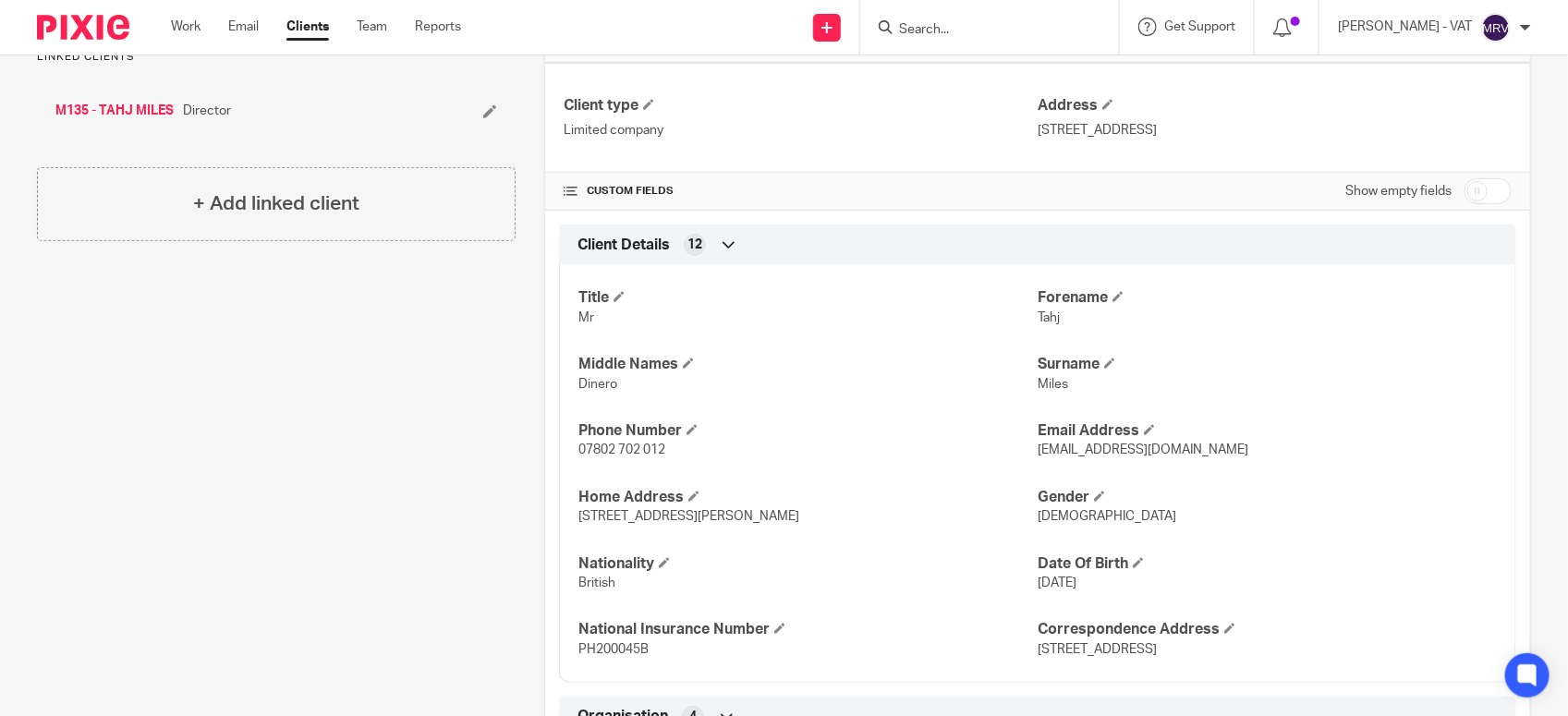
click at [1041, 316] on span "Tahj" at bounding box center [1049, 318] width 22 height 13
copy span "Tahj"
click at [967, 25] on input "Search" at bounding box center [980, 31] width 166 height 17
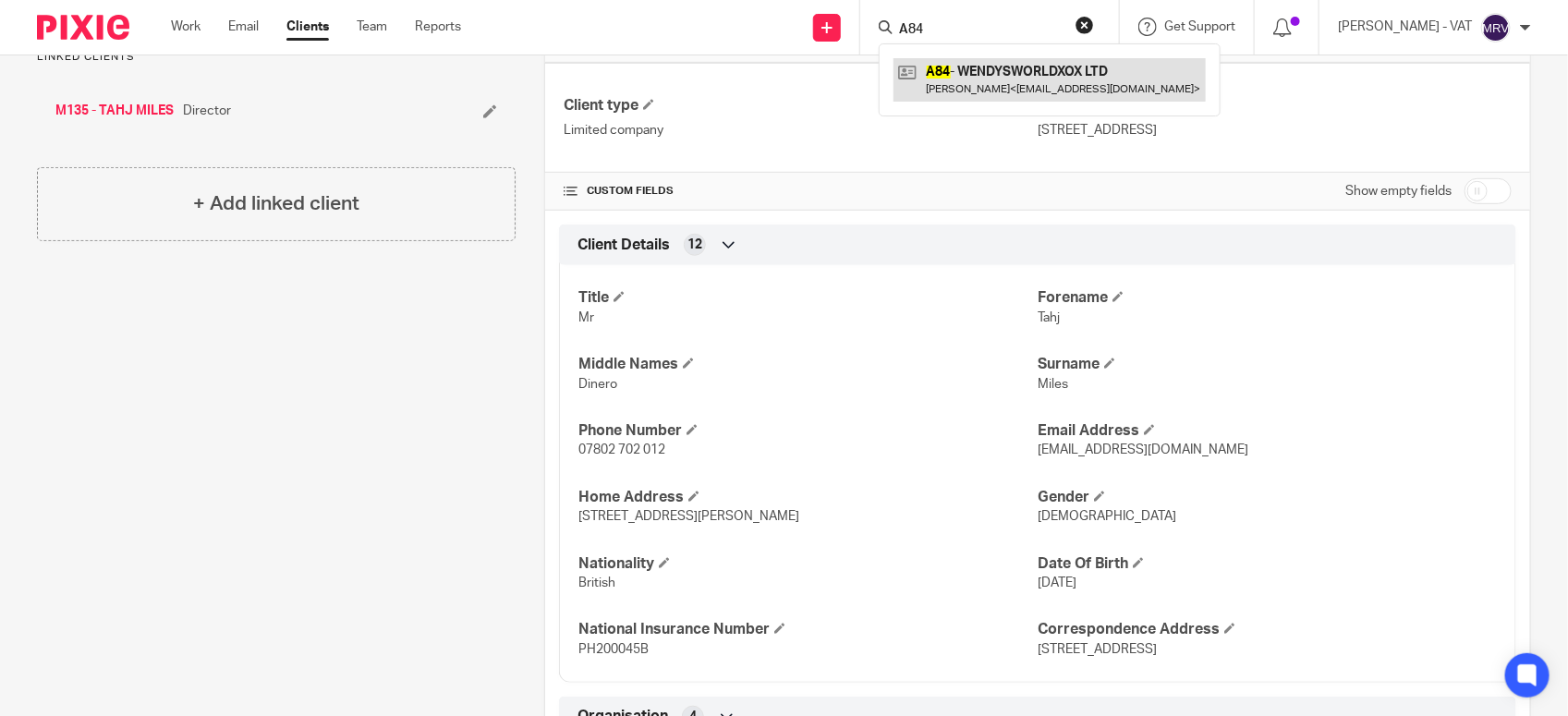
type input "A84"
click at [970, 77] on link at bounding box center [1050, 80] width 312 height 43
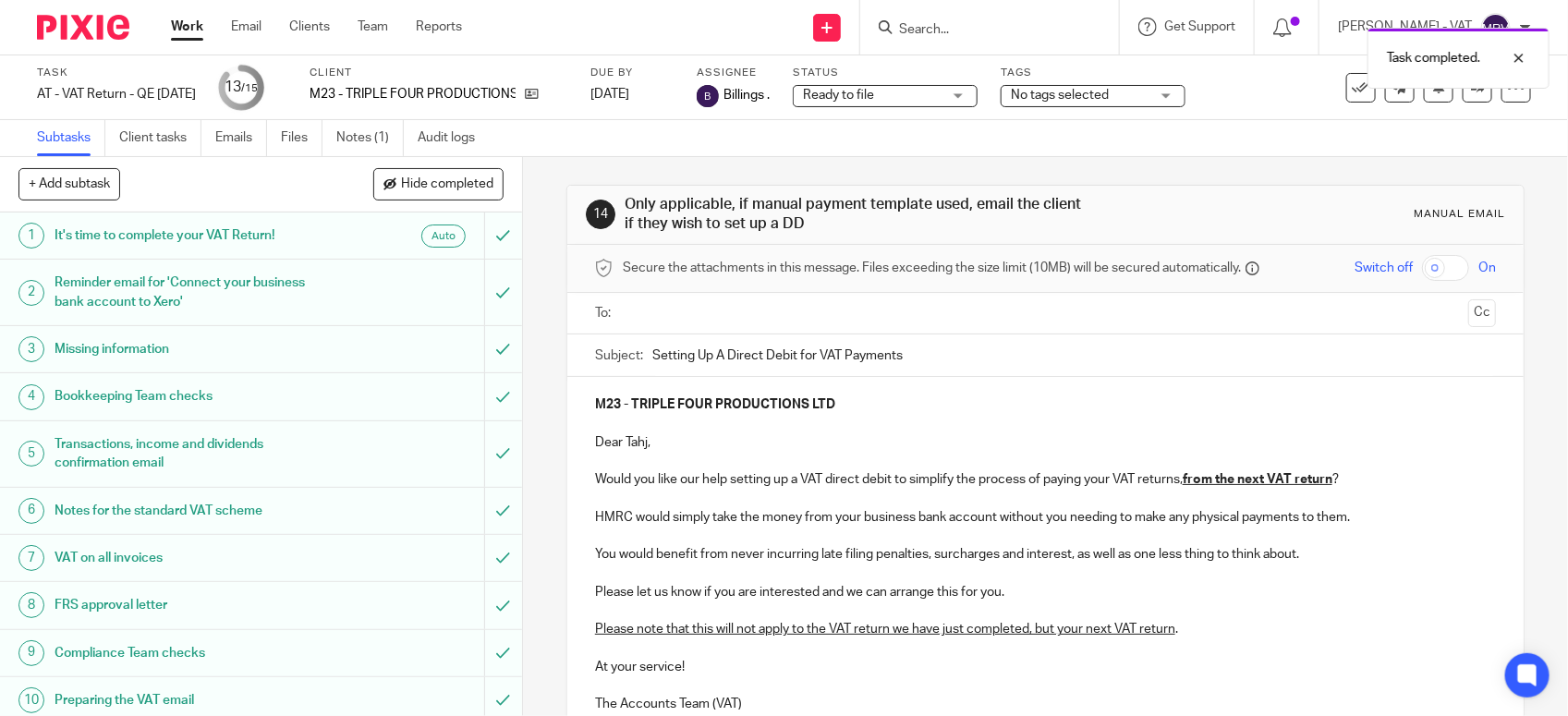
click at [783, 316] on input "text" at bounding box center [1044, 313] width 831 height 21
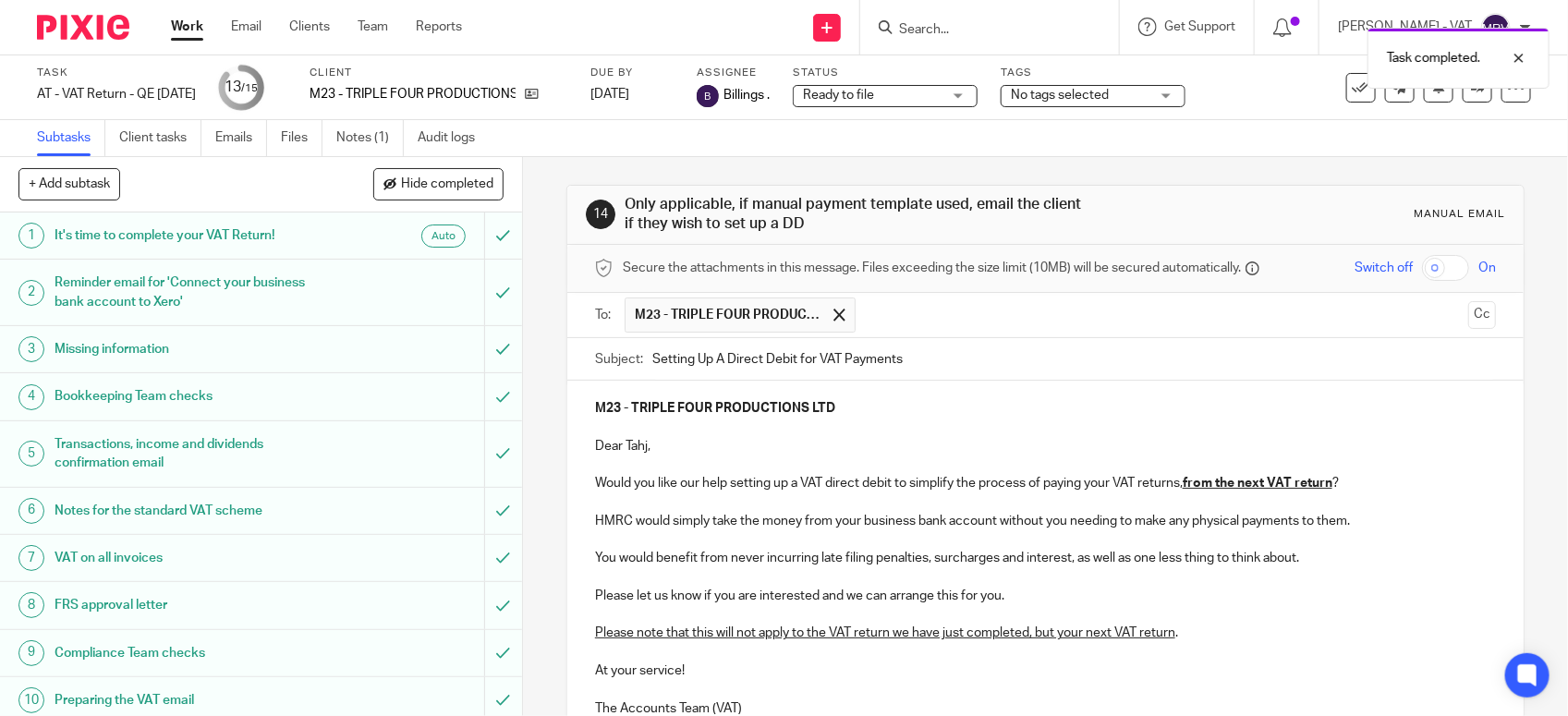
scroll to position [185, 0]
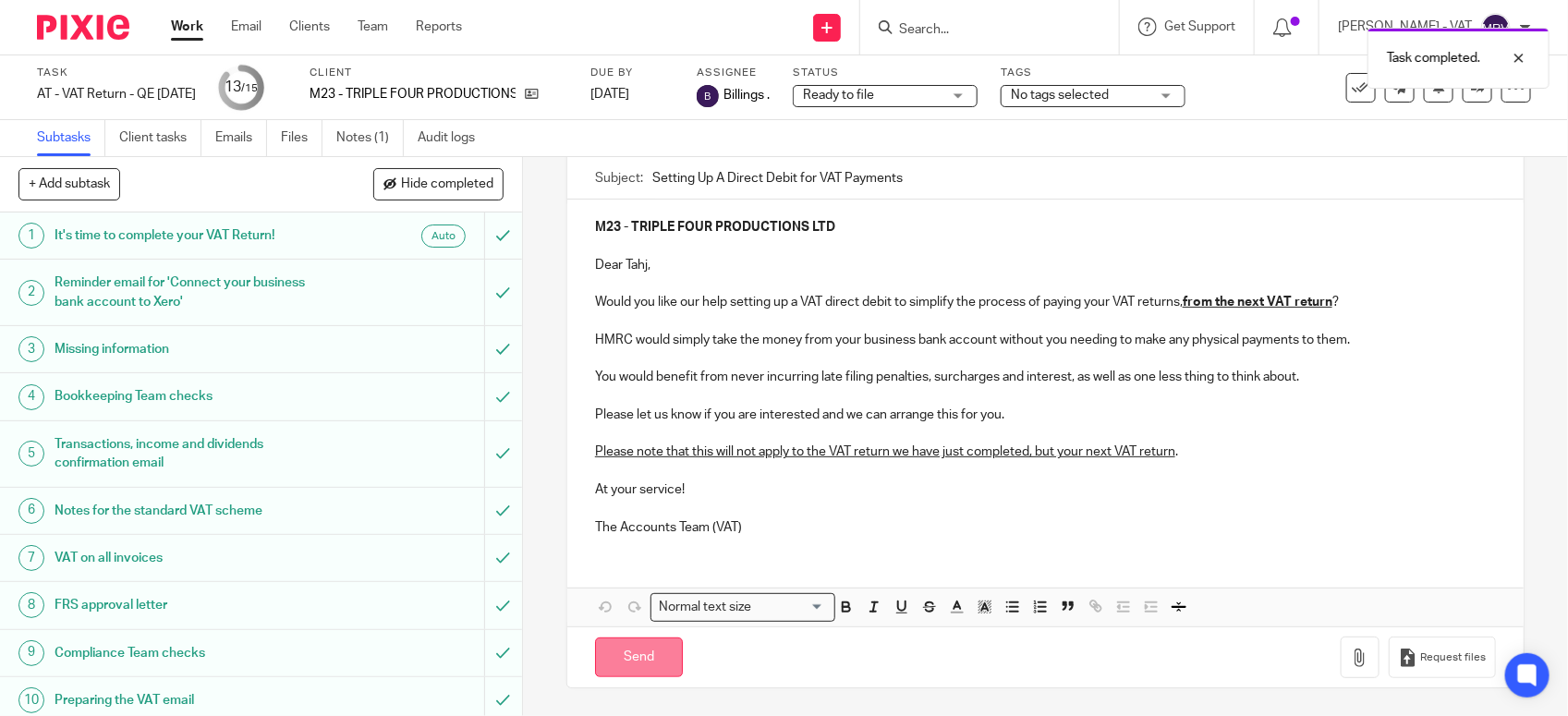
click at [629, 657] on input "Send" at bounding box center [638, 657] width 87 height 40
type input "Sent"
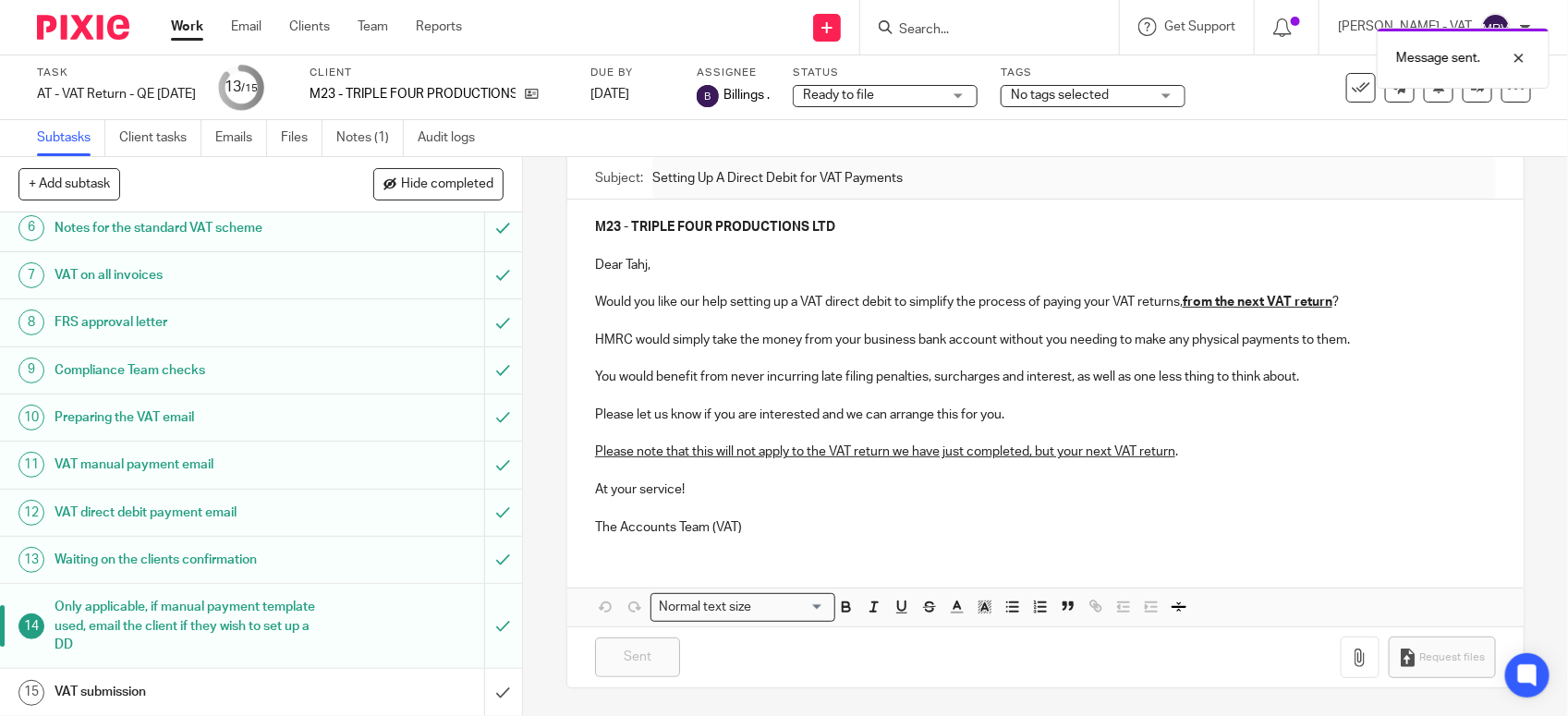
scroll to position [287, 0]
click at [187, 670] on link "15 VAT submission" at bounding box center [242, 691] width 484 height 46
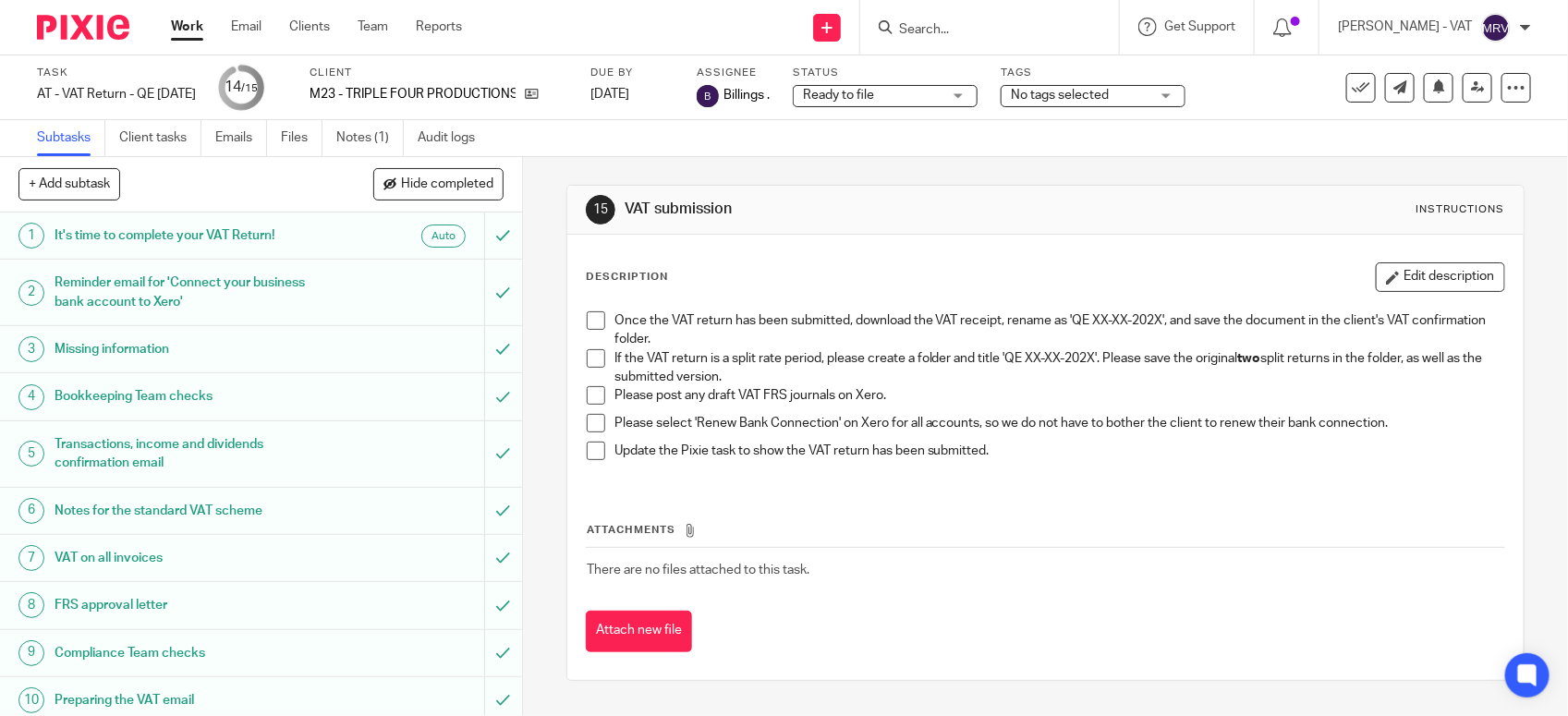
click at [591, 358] on span at bounding box center [596, 358] width 19 height 19
click at [589, 399] on span at bounding box center [596, 396] width 19 height 19
click at [589, 421] on span at bounding box center [596, 423] width 19 height 19
click at [587, 319] on span at bounding box center [596, 320] width 19 height 19
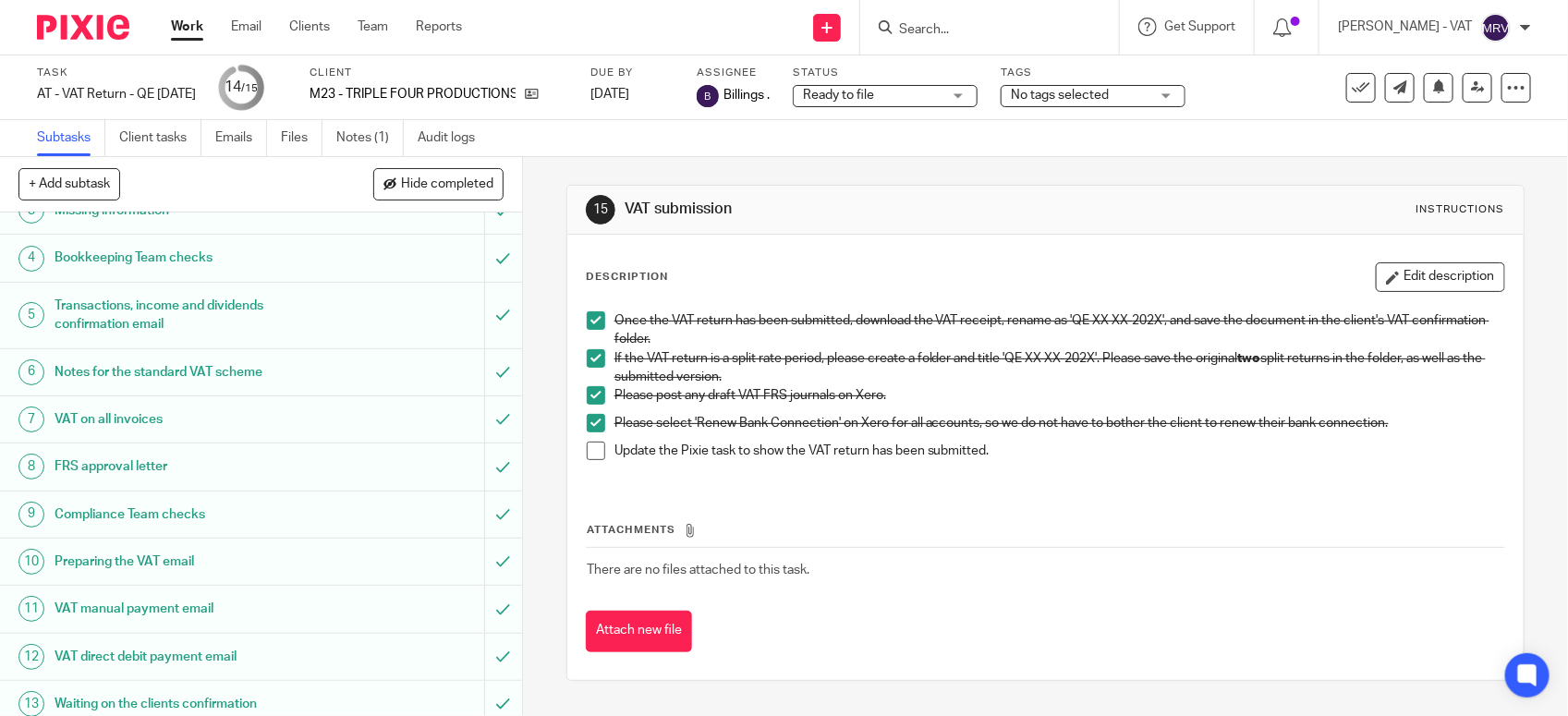
scroll to position [287, 0]
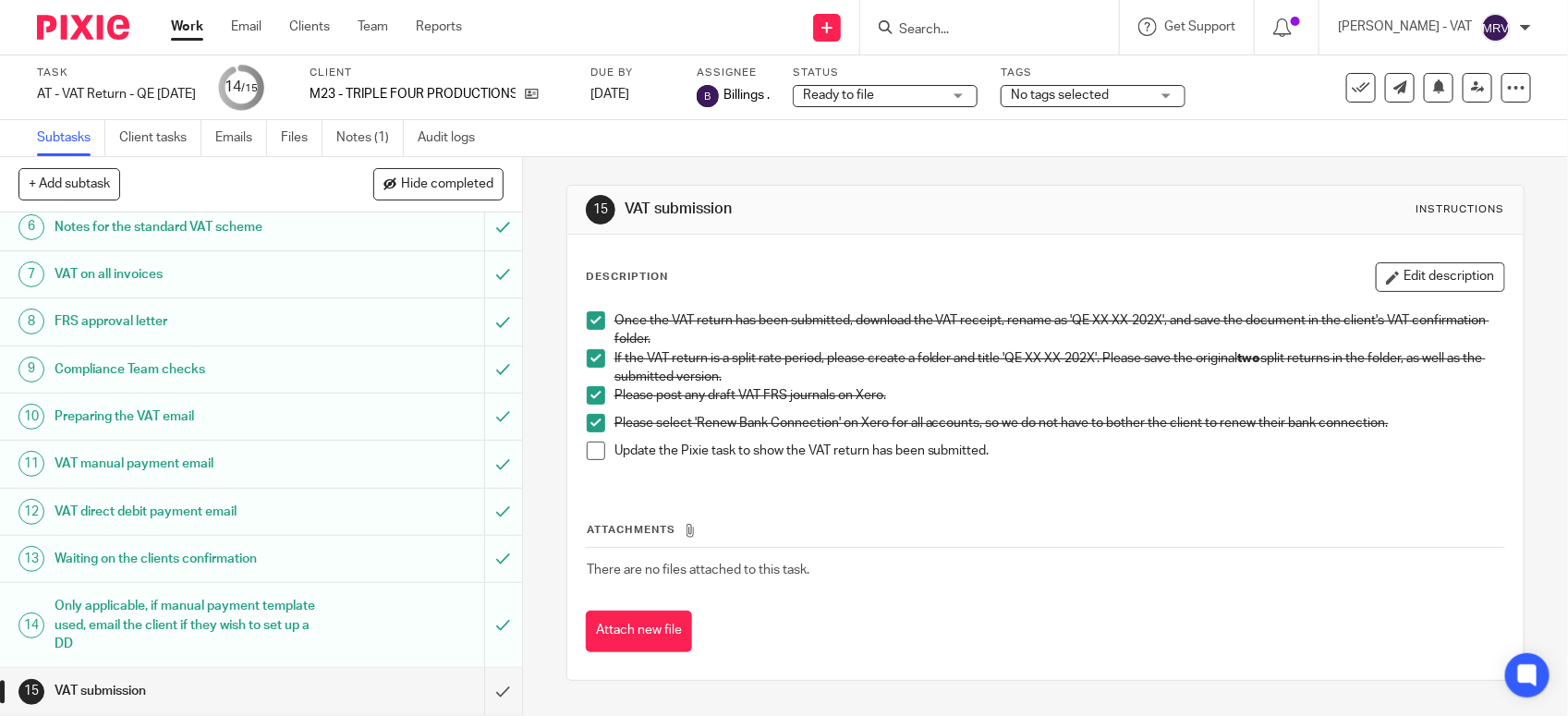
click at [587, 449] on span at bounding box center [596, 450] width 19 height 19
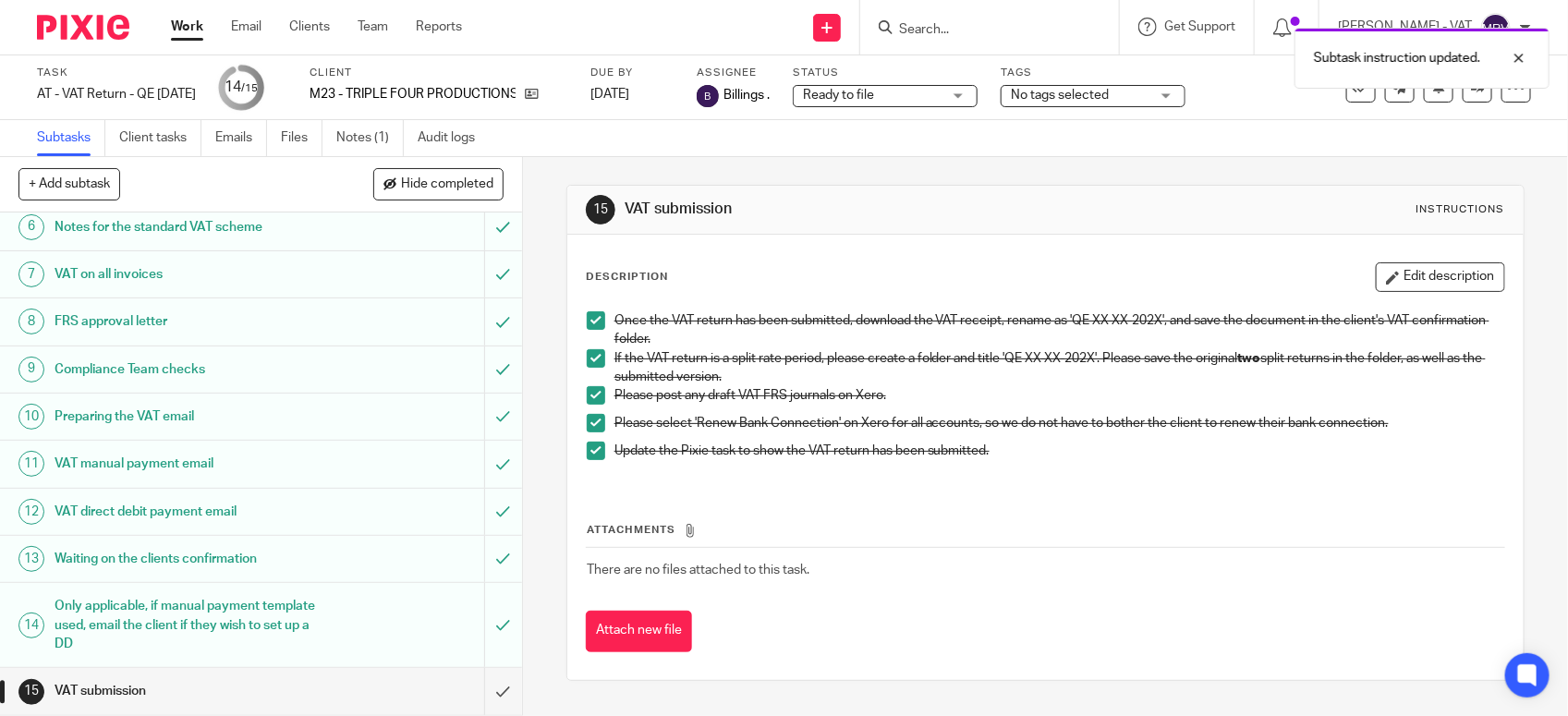
click at [815, 490] on div "Attachments There are no files attached to this task. Attach new file" at bounding box center [1046, 567] width 920 height 168
click at [894, 255] on div "Description Edit description Once the VAT return has been submitted, download t…" at bounding box center [1045, 457] width 956 height 445
click at [907, 503] on div "Attachments There are no files attached to this task. Attach new file" at bounding box center [1046, 567] width 920 height 168
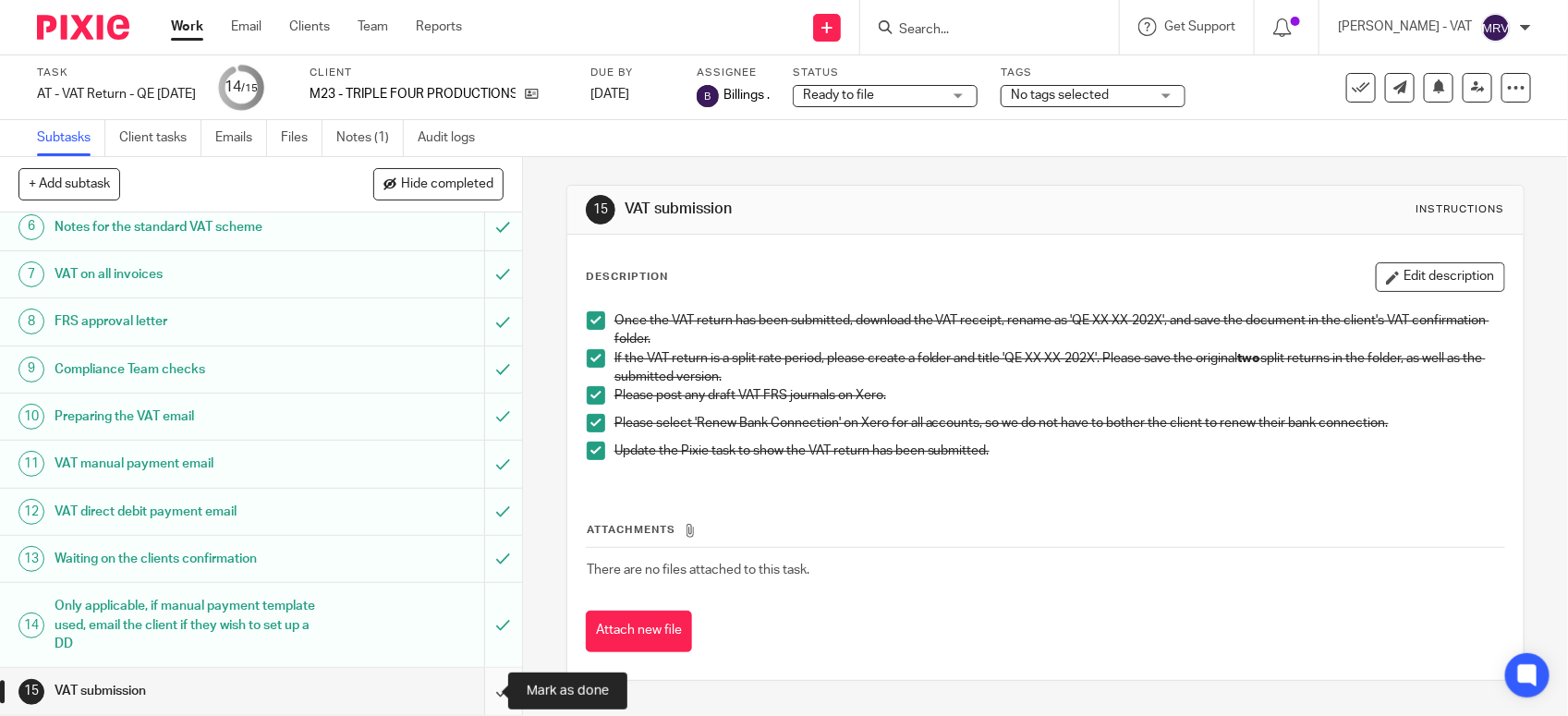
click at [483, 688] on input "submit" at bounding box center [261, 691] width 522 height 46
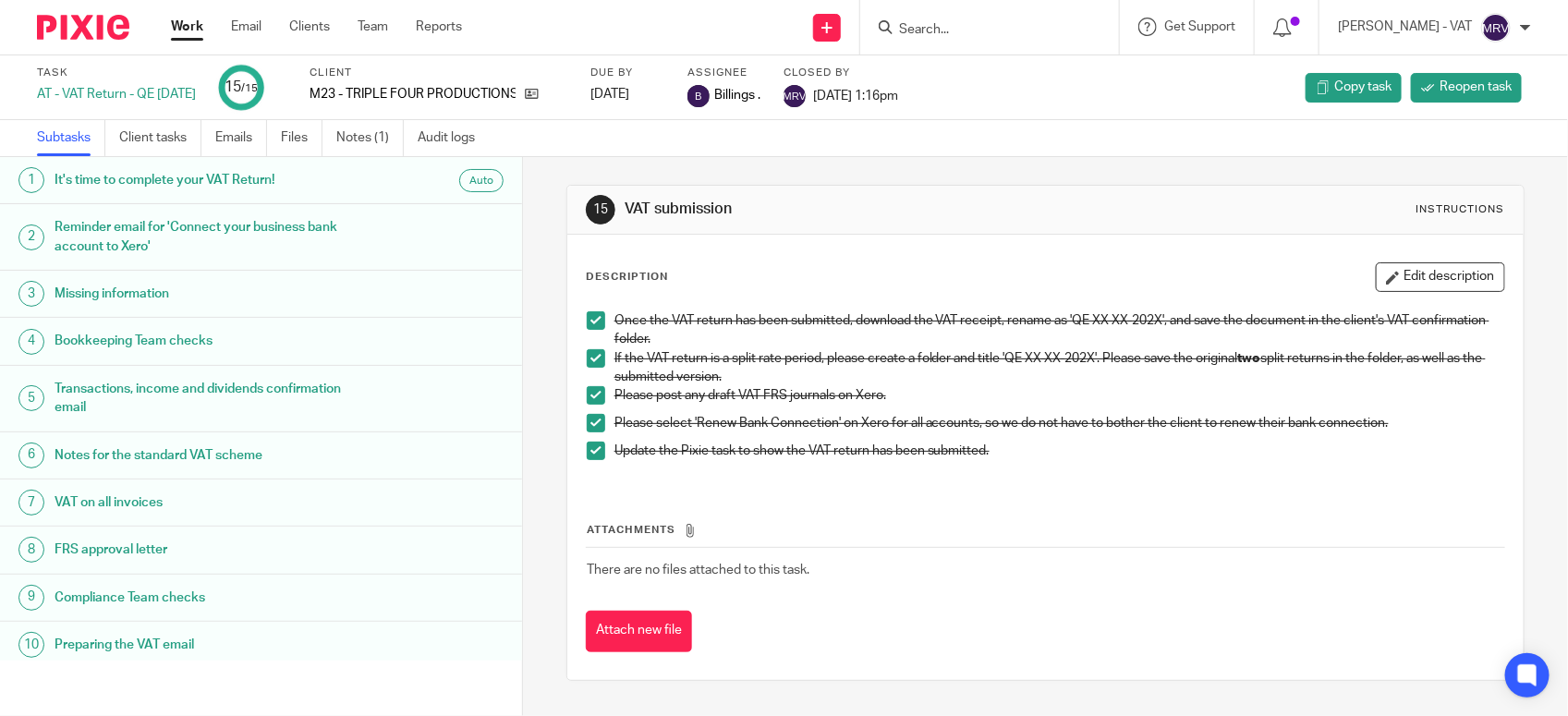
click at [767, 243] on div "Description Edit description Once the VAT return has been submitted, download t…" at bounding box center [1045, 457] width 956 height 445
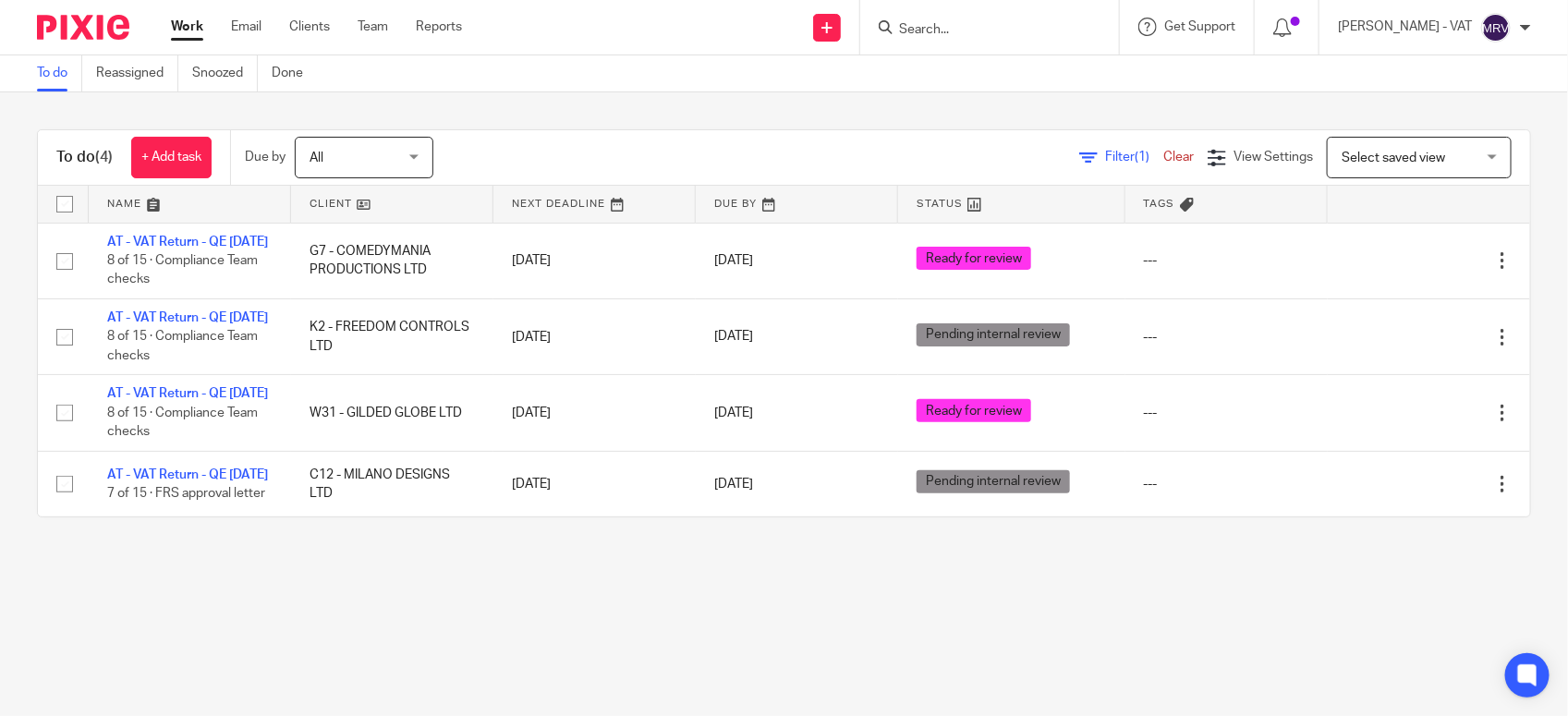
click at [403, 628] on main "To do Reassigned Snoozed Done To do (4) + Add task Due by All All Today Tomorro…" at bounding box center [784, 358] width 1568 height 716
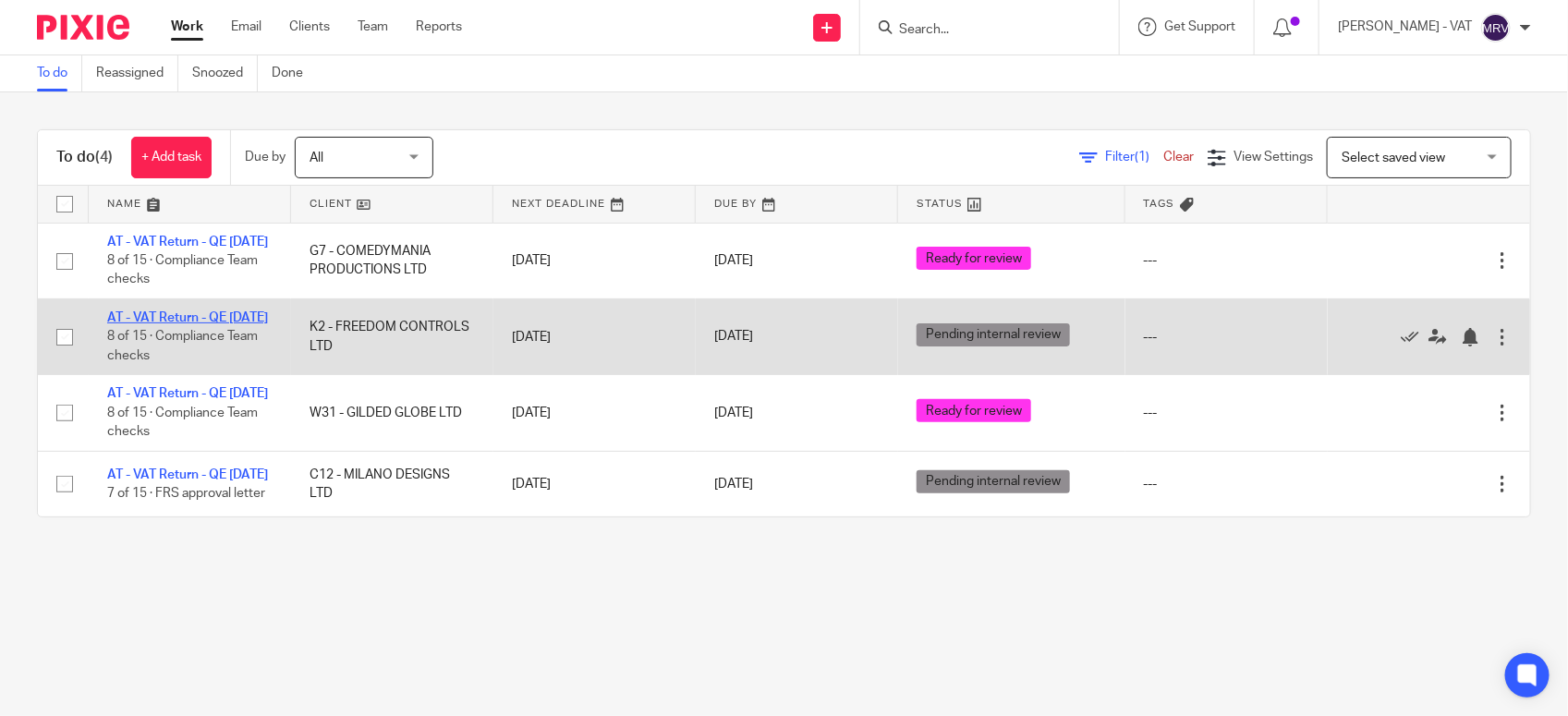
click at [202, 324] on link "AT - VAT Return - QE [DATE]" at bounding box center [187, 318] width 161 height 13
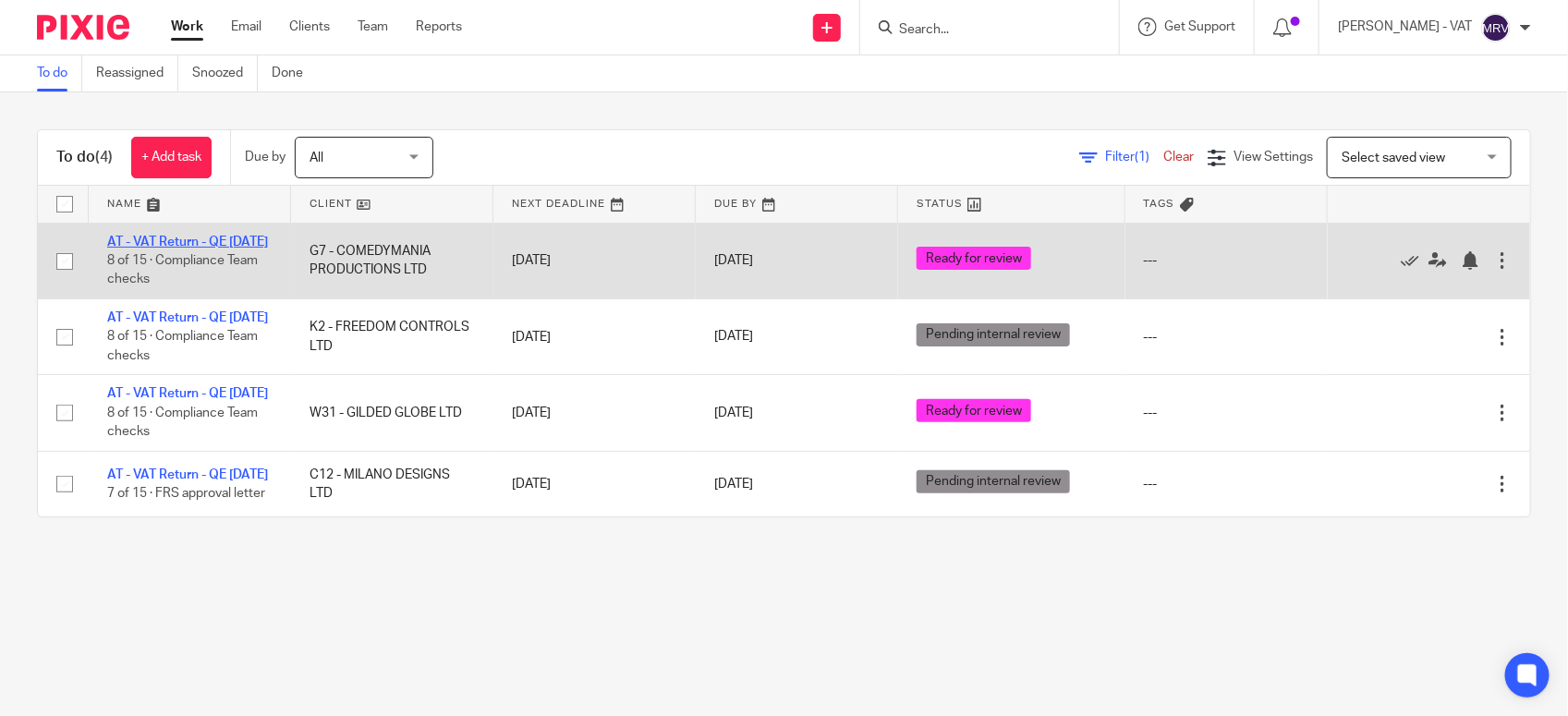
click at [187, 242] on link "AT - VAT Return - QE 30-09-2025" at bounding box center [187, 242] width 161 height 13
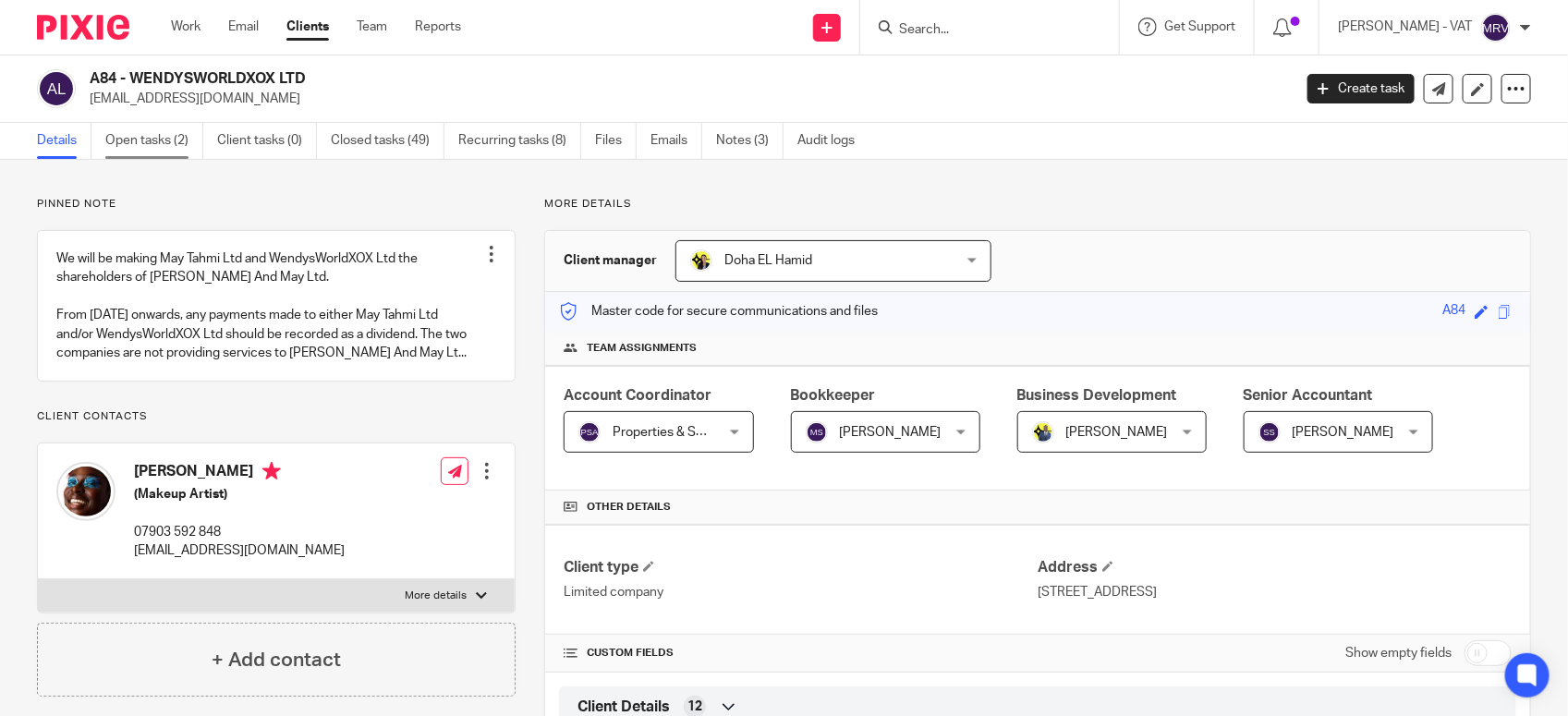
click at [127, 140] on link "Open tasks (2)" at bounding box center [153, 140] width 98 height 36
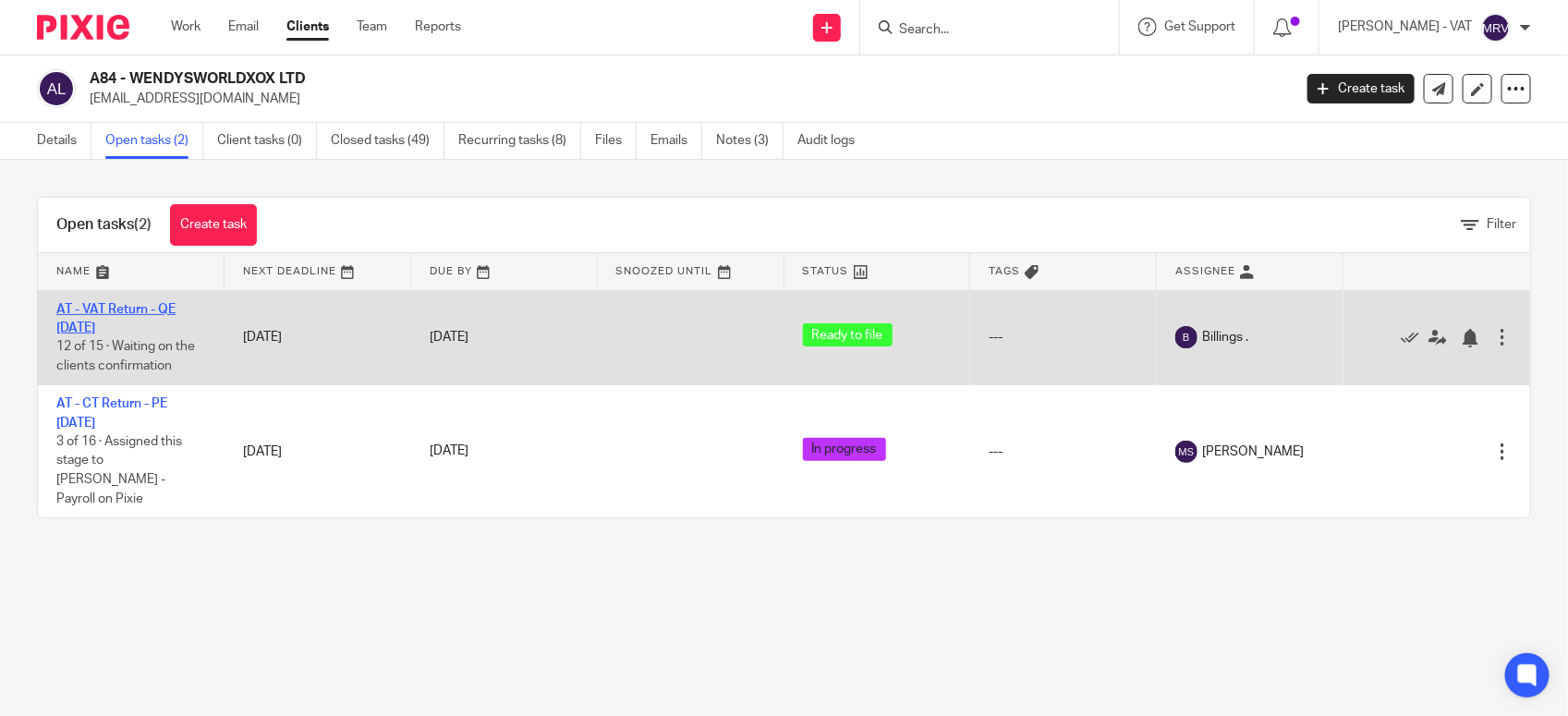
click at [124, 306] on link "AT - VAT Return - QE 30-09-2025" at bounding box center [116, 319] width 119 height 32
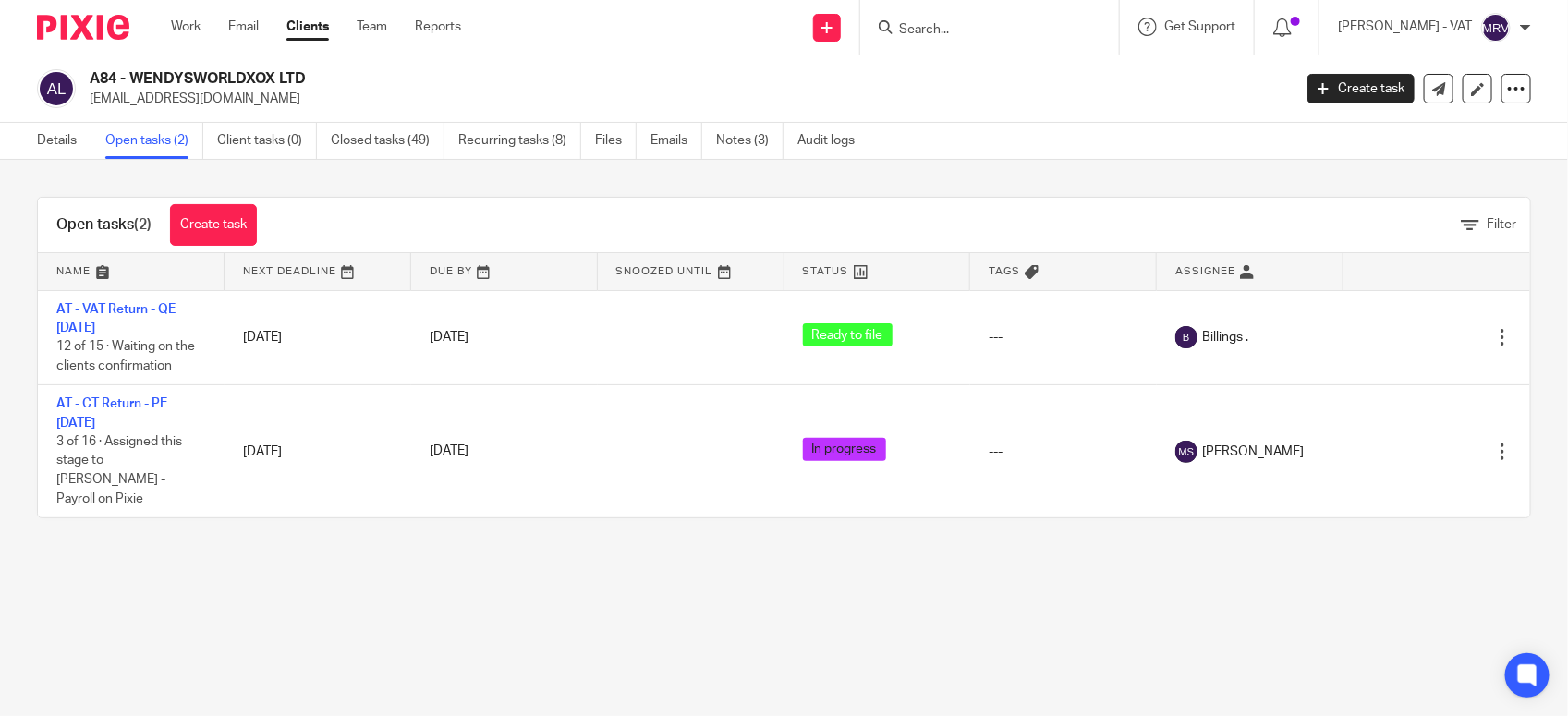
drag, startPoint x: 127, startPoint y: 74, endPoint x: 305, endPoint y: 68, distance: 178.1
click at [305, 68] on div "A84 - WENDYSWORLDXOX LTD info@wendysworldxox.com Create task Update from Compan…" at bounding box center [784, 89] width 1568 height 68
copy h2 "WENDYSWORLDXOX LTD"
click at [745, 131] on link "Notes (3)" at bounding box center [750, 140] width 68 height 36
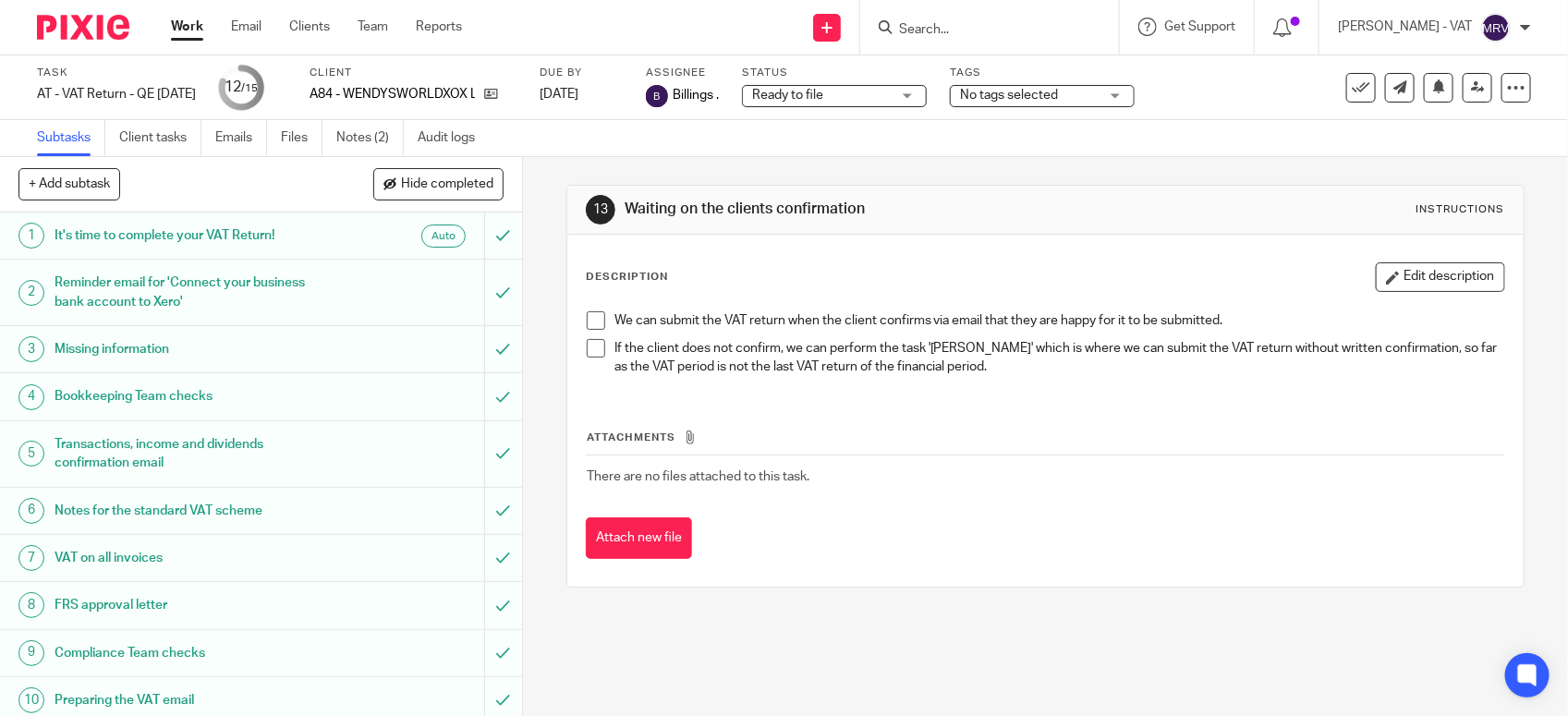
click at [596, 319] on span at bounding box center [596, 320] width 19 height 19
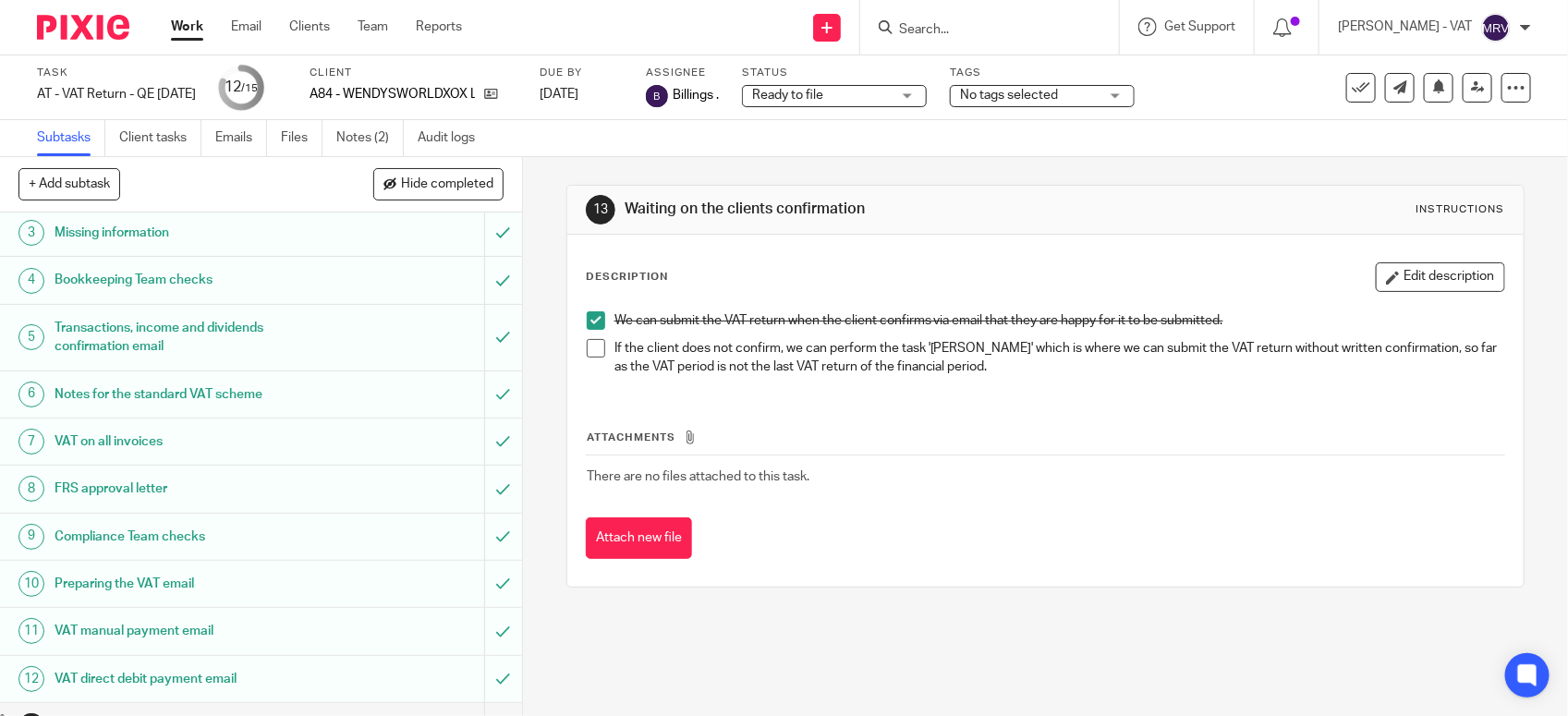
scroll to position [287, 0]
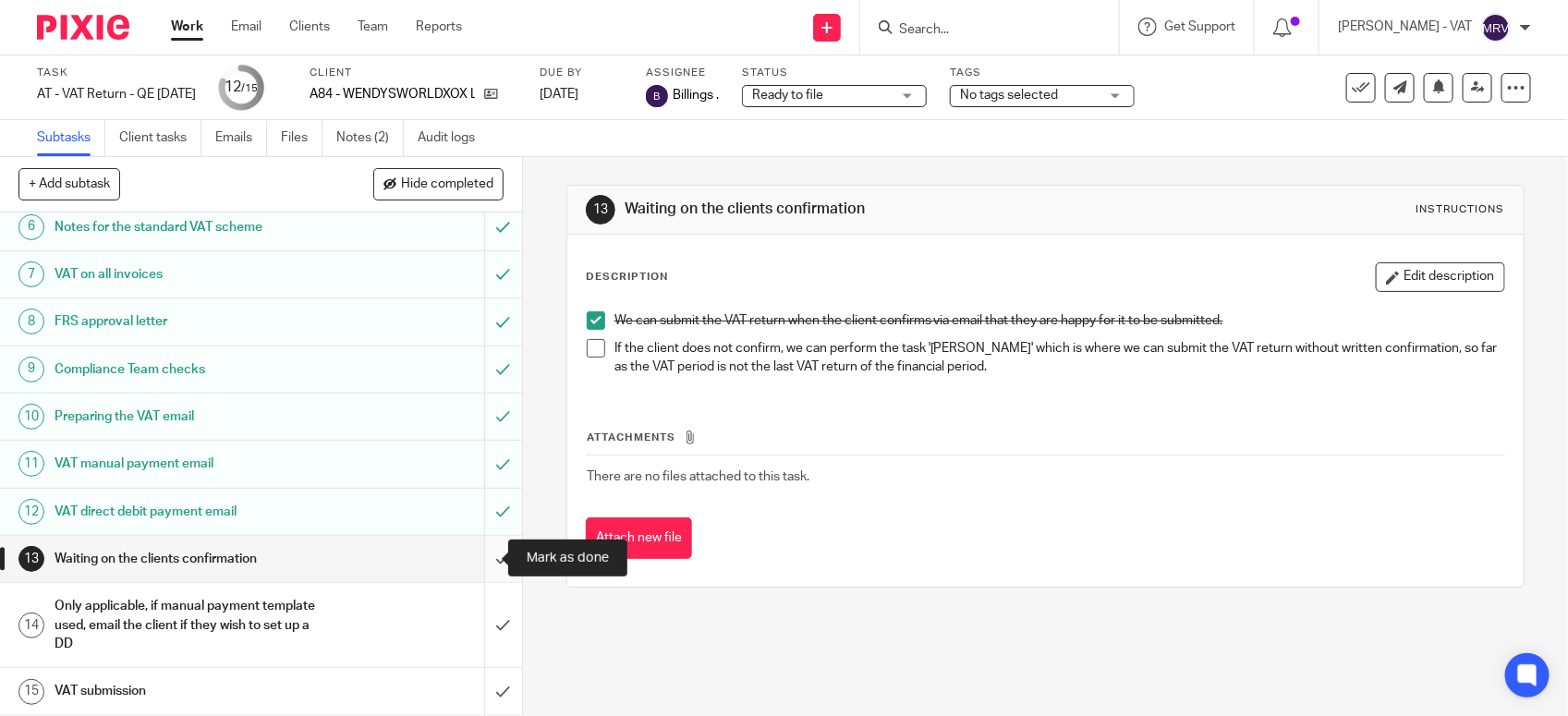
click at [490, 566] on input "submit" at bounding box center [261, 559] width 522 height 46
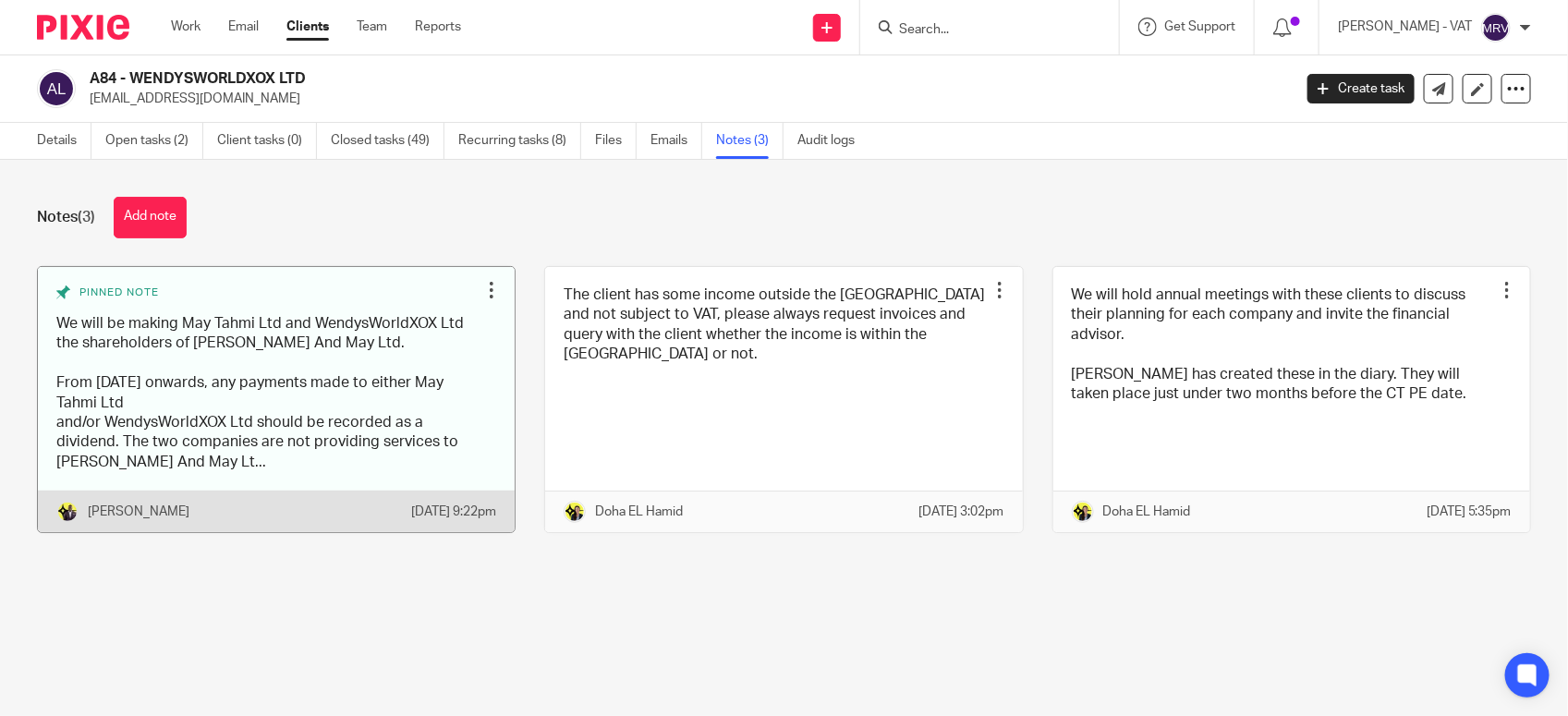
click at [188, 440] on link at bounding box center [276, 399] width 477 height 266
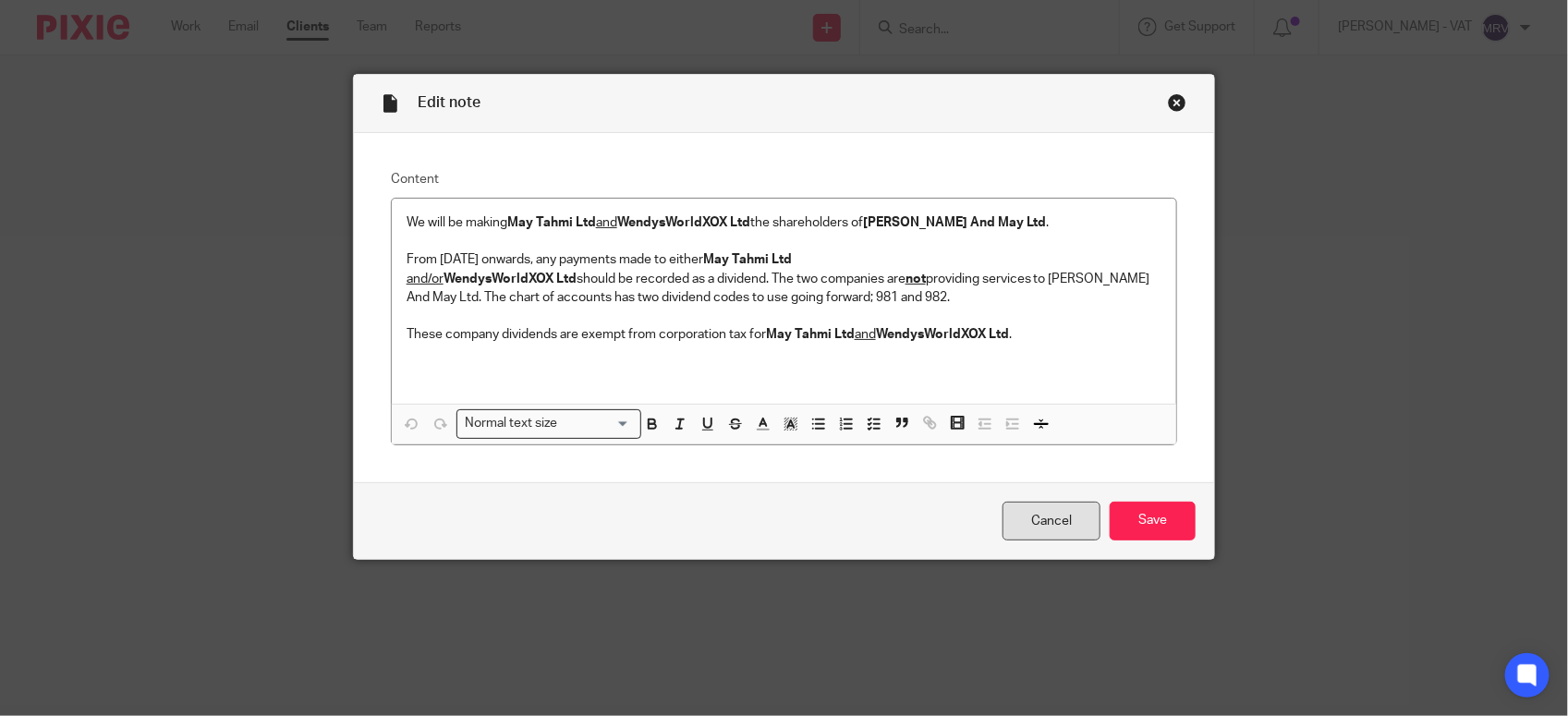
click at [1044, 527] on link "Cancel" at bounding box center [1051, 521] width 98 height 40
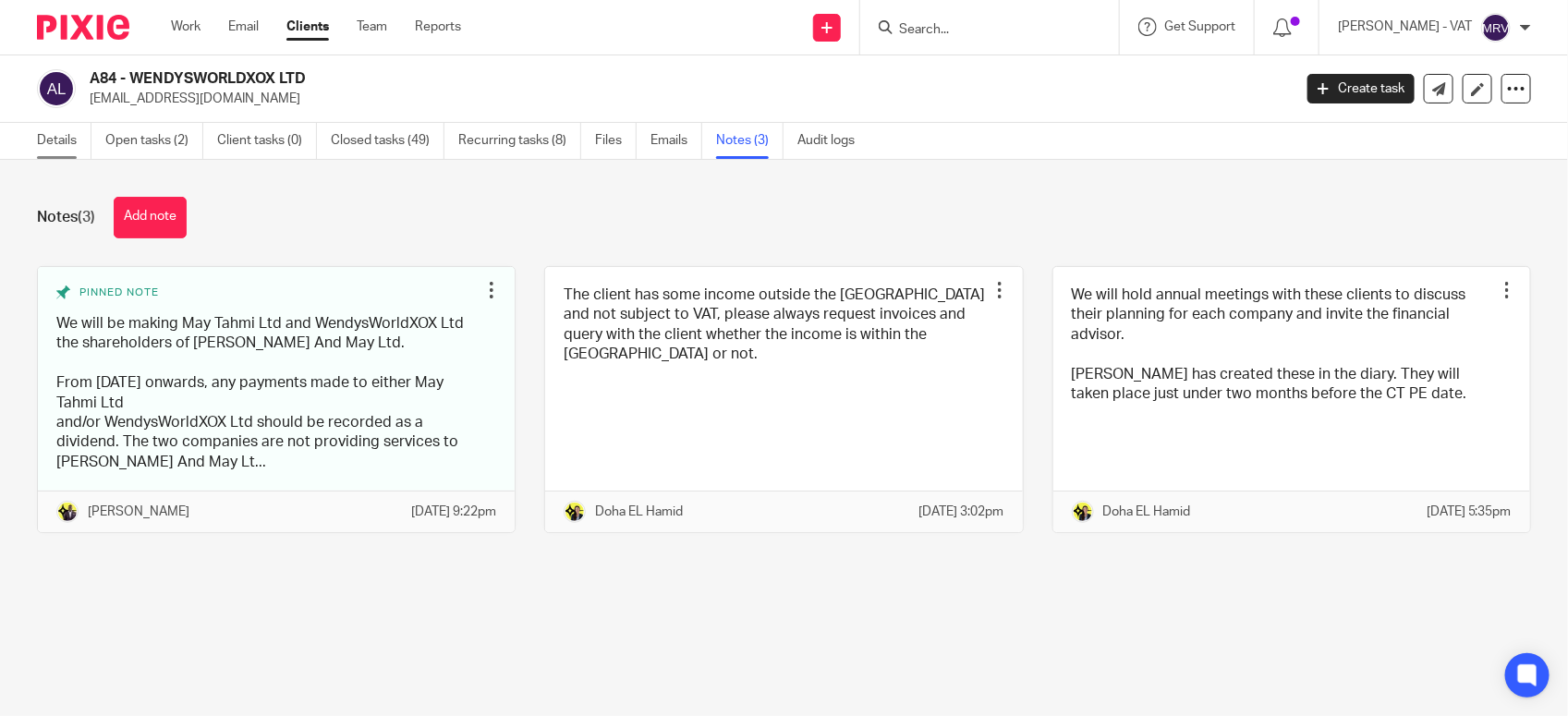
click at [75, 138] on link "Details" at bounding box center [64, 140] width 55 height 36
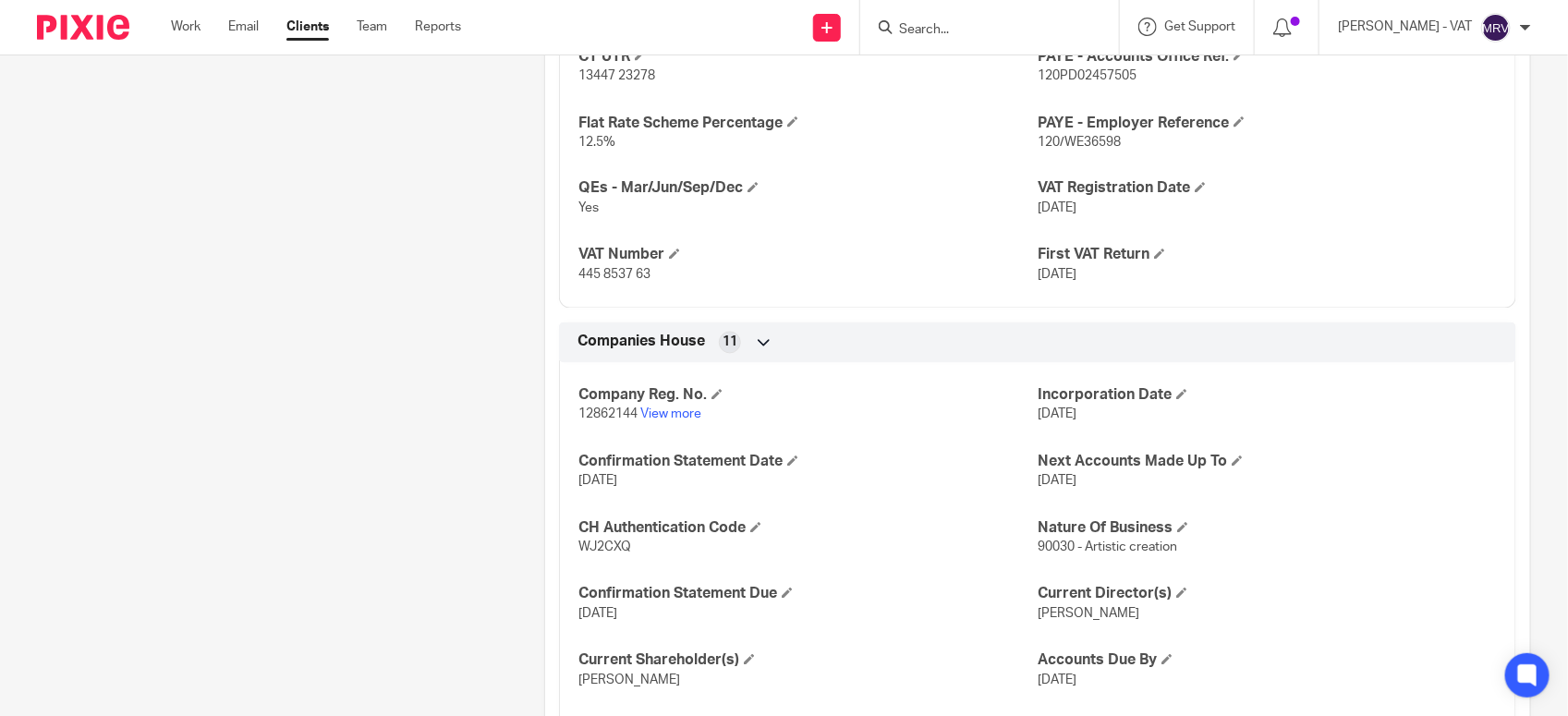
scroll to position [1386, 0]
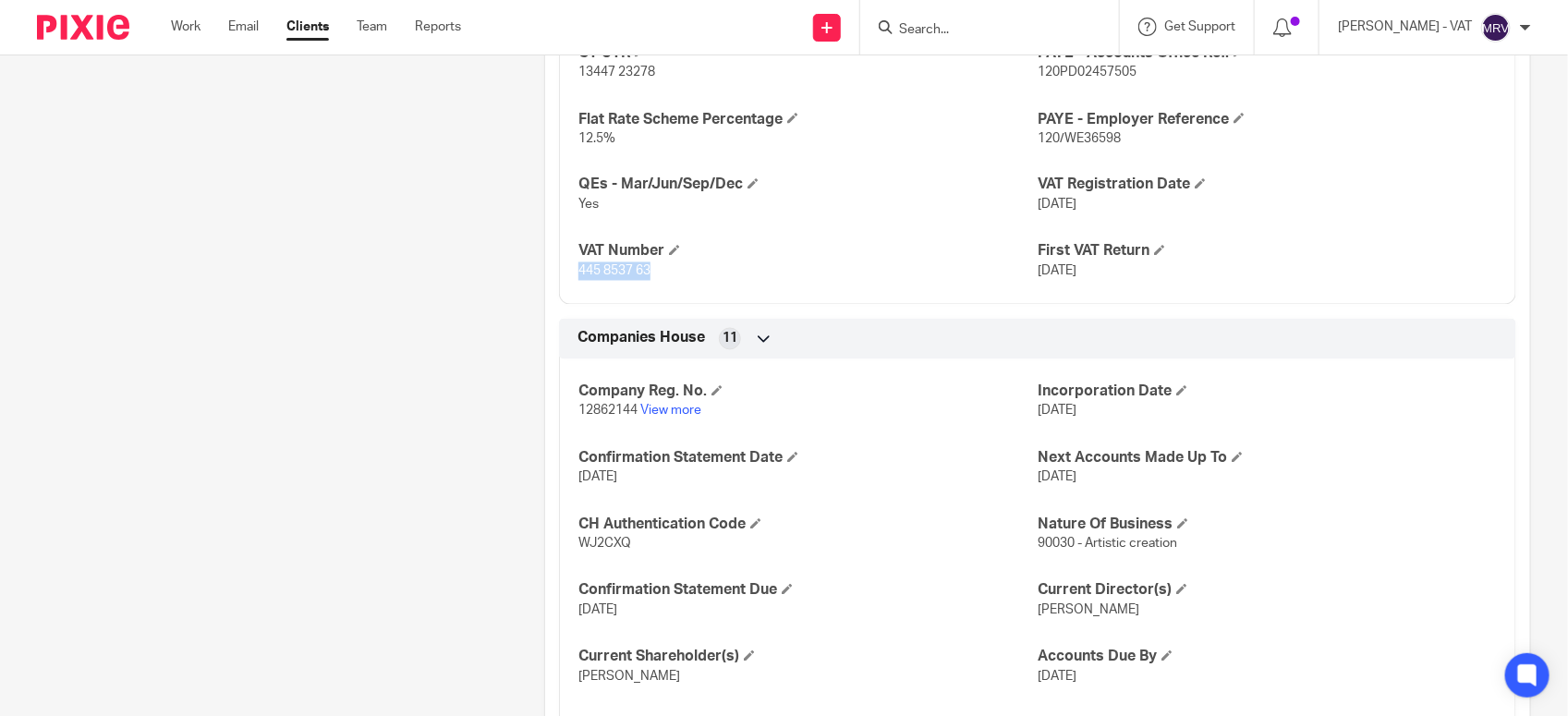
drag, startPoint x: 574, startPoint y: 270, endPoint x: 671, endPoint y: 273, distance: 97.0
click at [671, 273] on p "445 8537 63" at bounding box center [808, 271] width 459 height 19
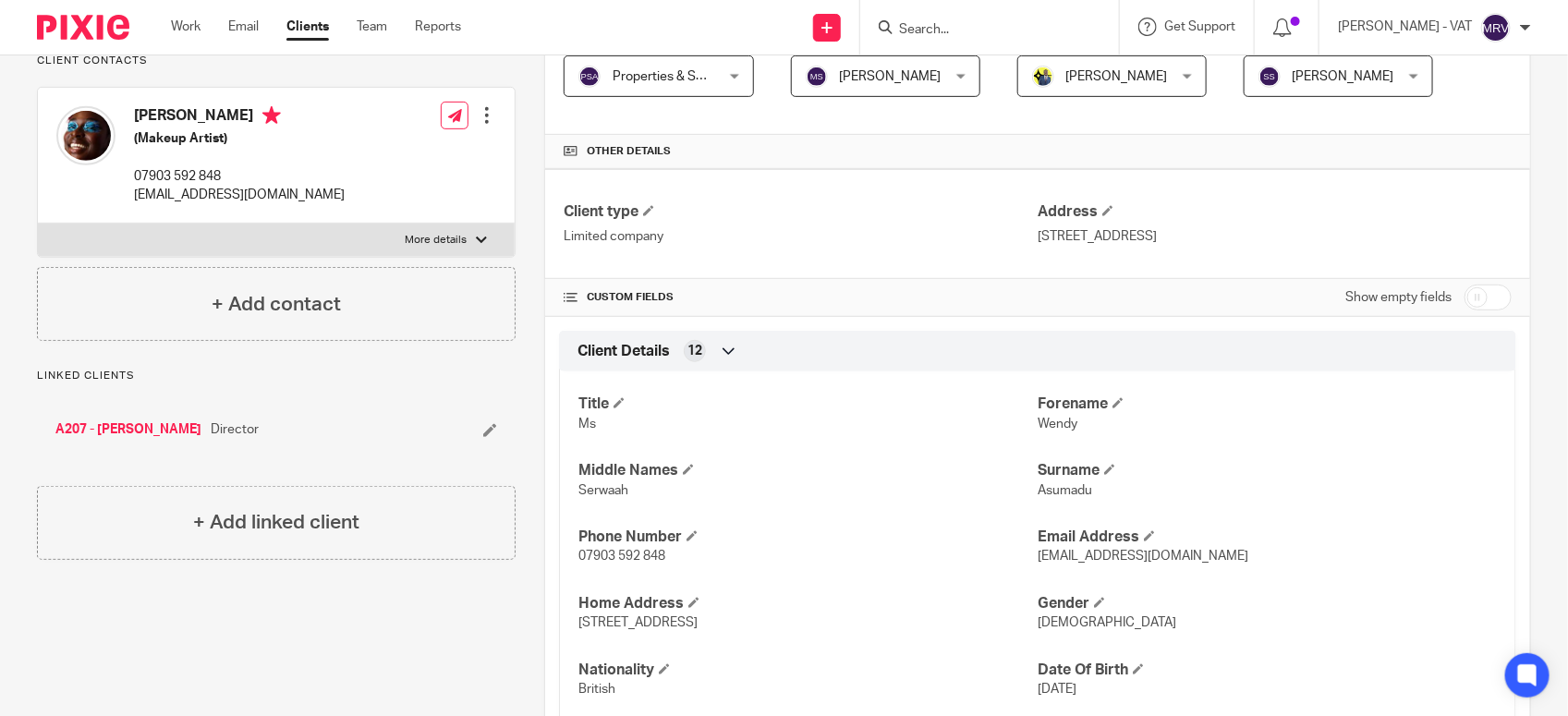
scroll to position [510, 0]
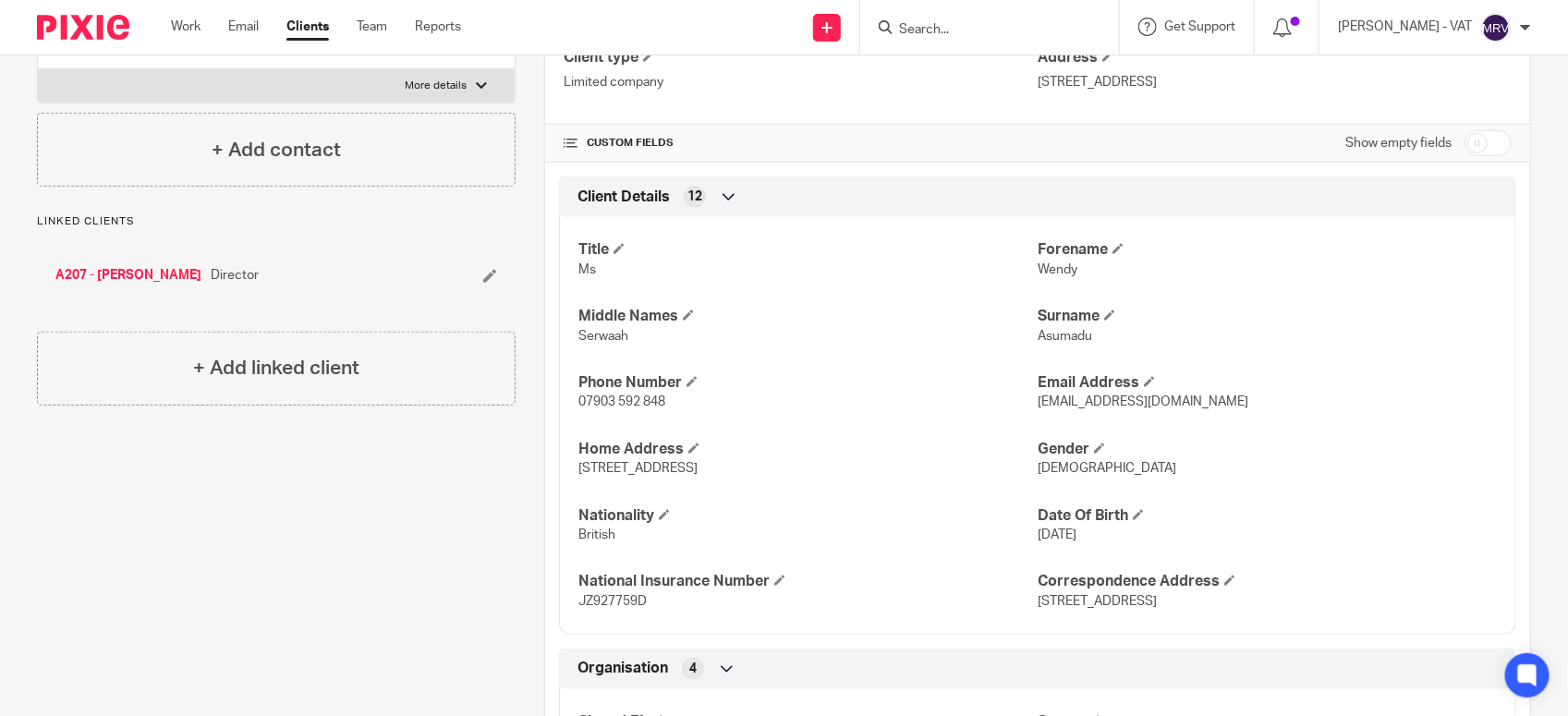
click at [1038, 273] on span "Wendy" at bounding box center [1057, 269] width 40 height 13
copy span "Wendy"
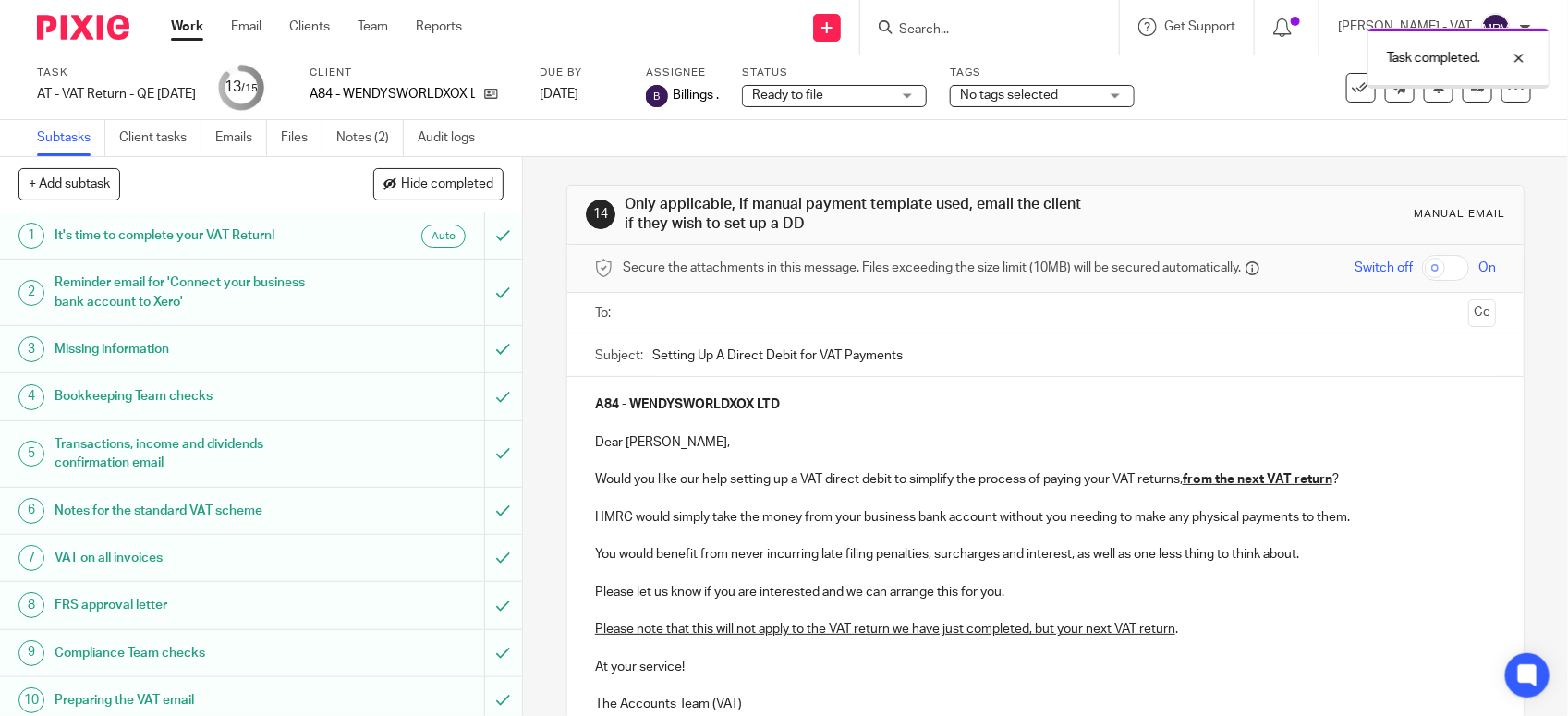
click at [714, 301] on ul at bounding box center [1046, 313] width 843 height 31
click at [726, 330] on div at bounding box center [1046, 313] width 843 height 42
click at [712, 321] on input "text" at bounding box center [1044, 313] width 831 height 21
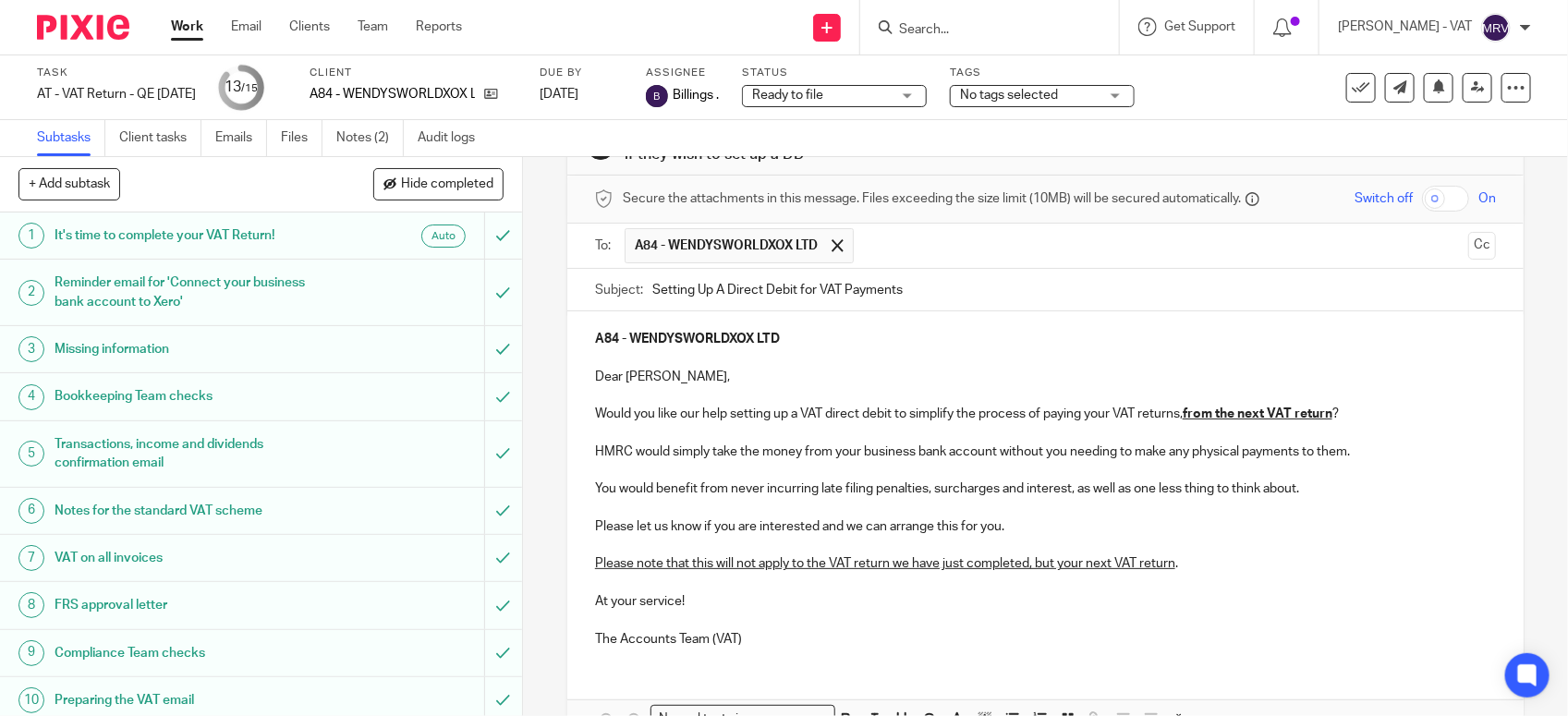
scroll to position [185, 0]
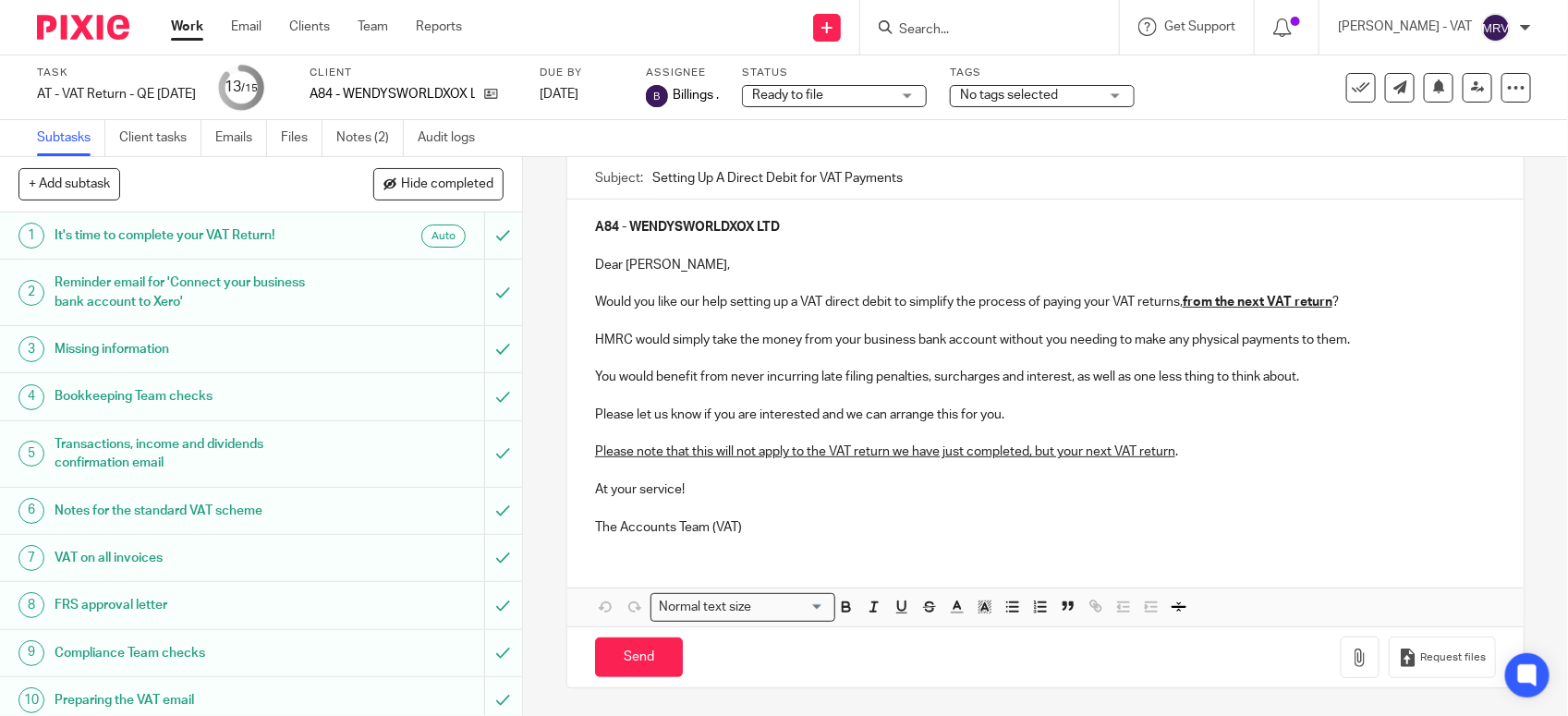
click at [841, 258] on p "Dear Wendy," at bounding box center [1045, 265] width 901 height 19
click at [629, 657] on input "Send" at bounding box center [638, 657] width 87 height 40
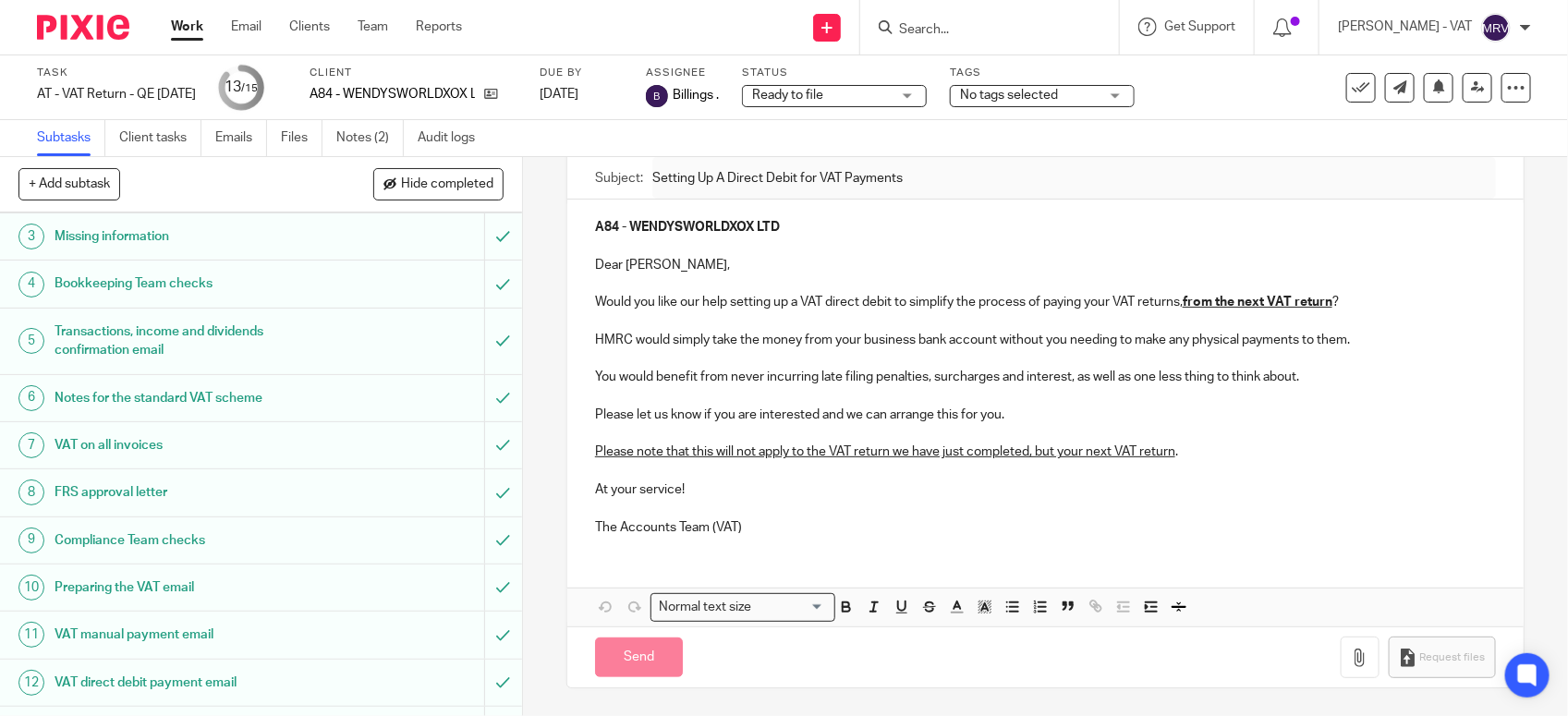
scroll to position [287, 0]
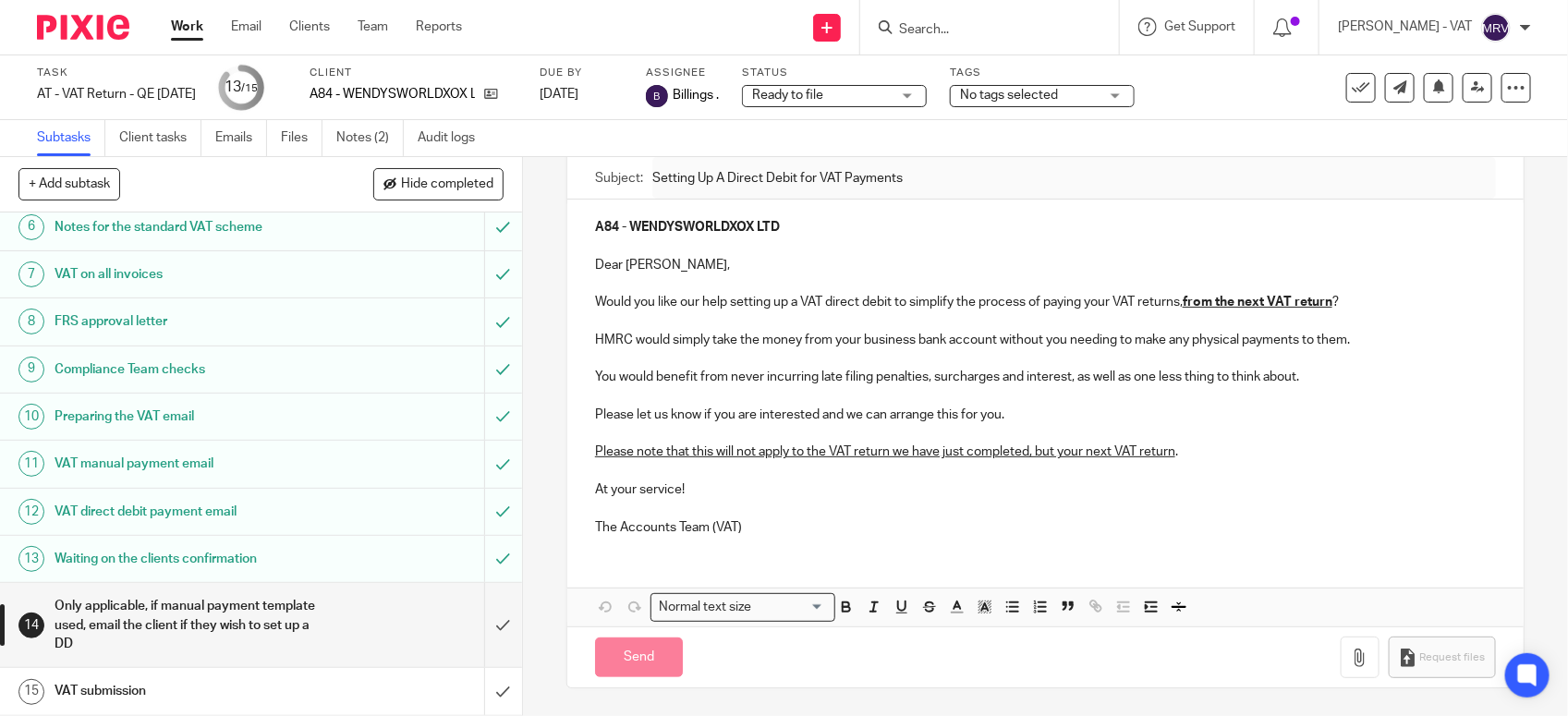
type input "Sent"
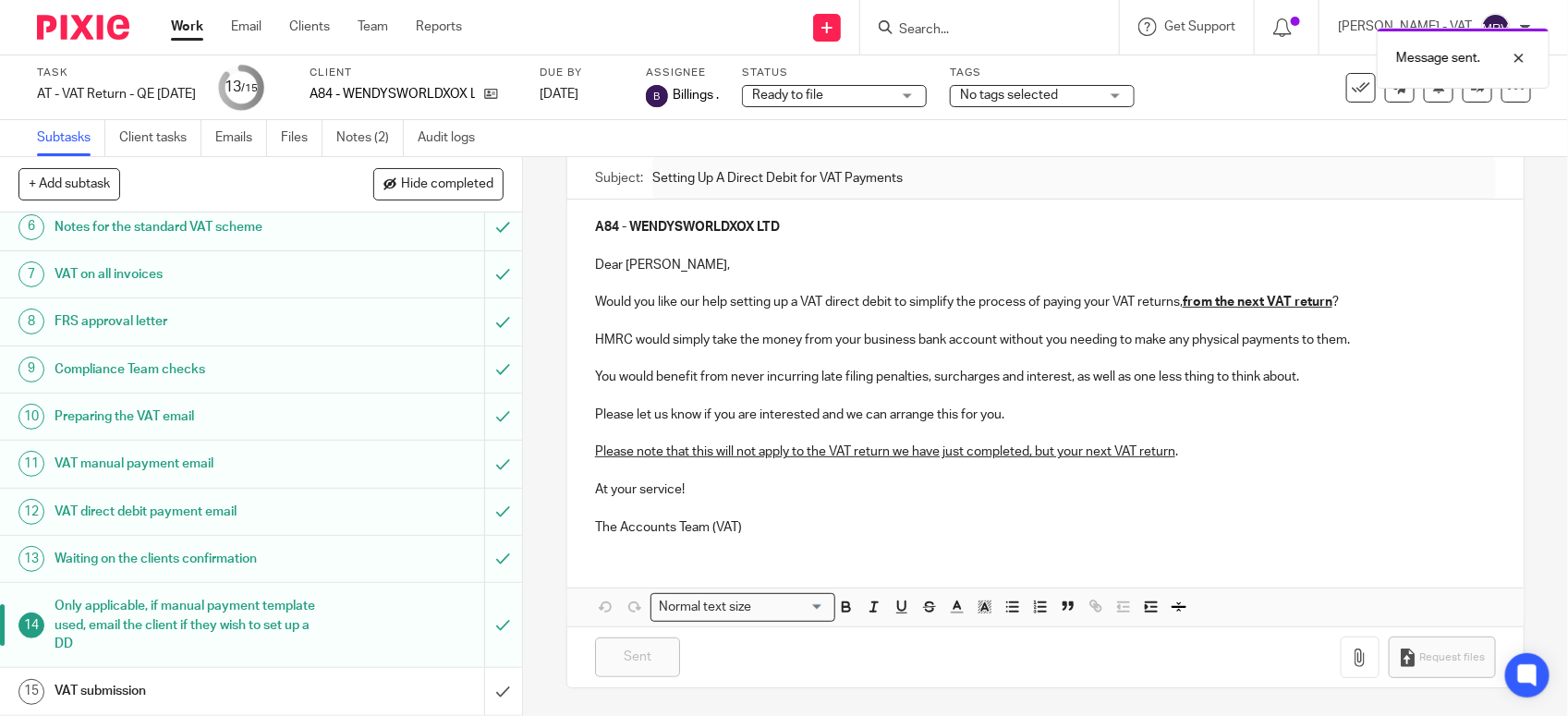
click at [263, 672] on link "15 VAT submission" at bounding box center [242, 691] width 484 height 46
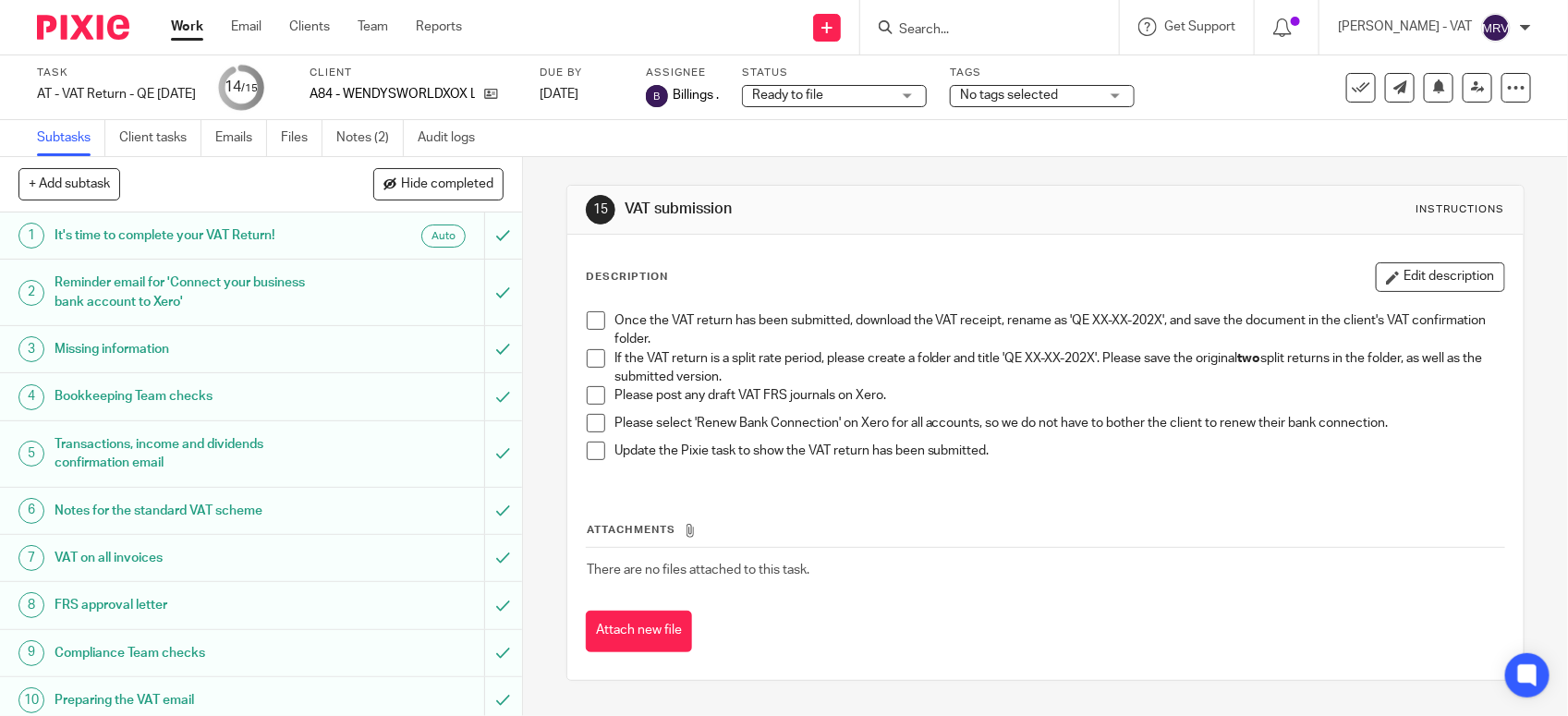
click at [587, 356] on span at bounding box center [596, 358] width 19 height 19
click at [590, 390] on span at bounding box center [596, 396] width 19 height 19
click at [587, 427] on span at bounding box center [596, 423] width 19 height 19
click at [587, 314] on span at bounding box center [596, 320] width 19 height 19
click at [587, 444] on span at bounding box center [596, 450] width 19 height 19
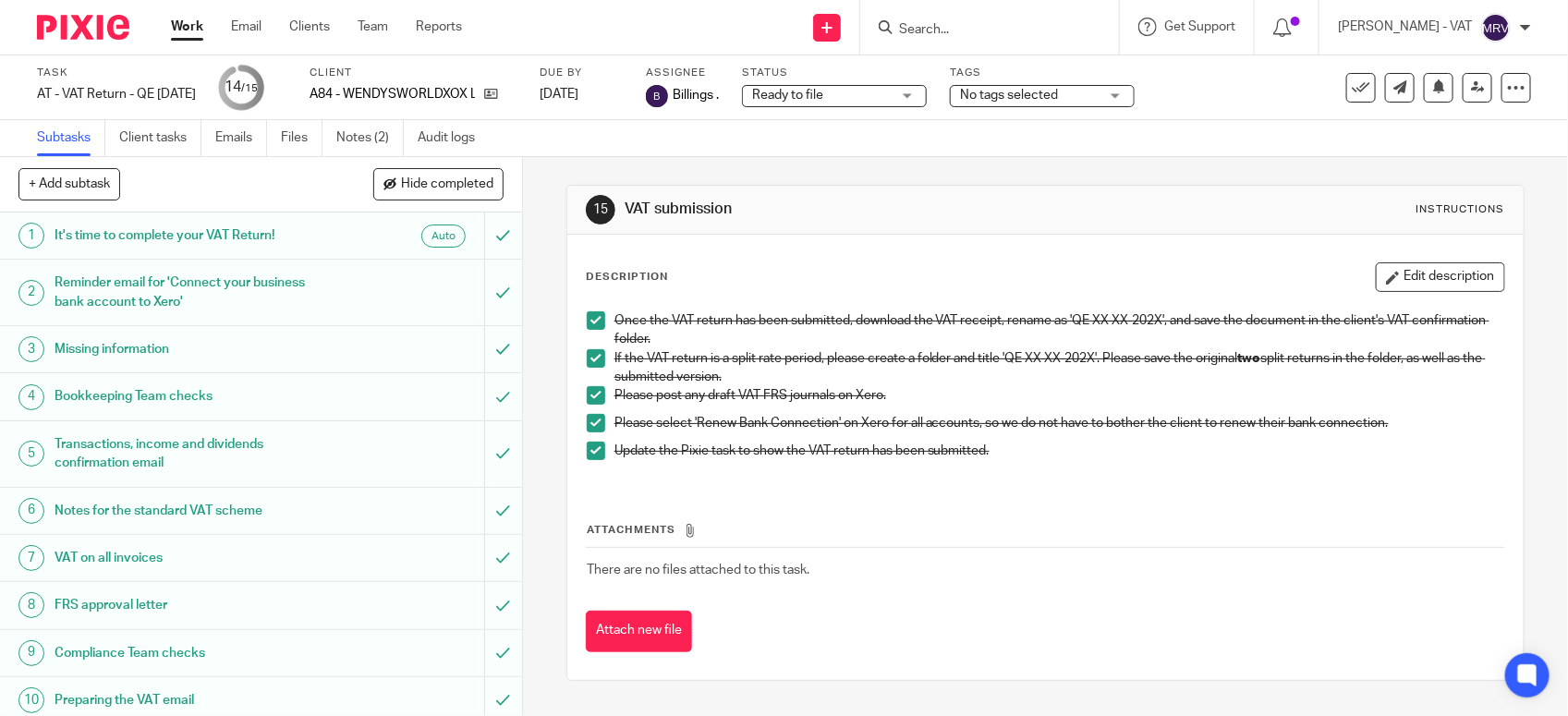
click at [1055, 468] on div "Update the Pixie task to show the VAT return has been submitted." at bounding box center [1059, 455] width 890 height 28
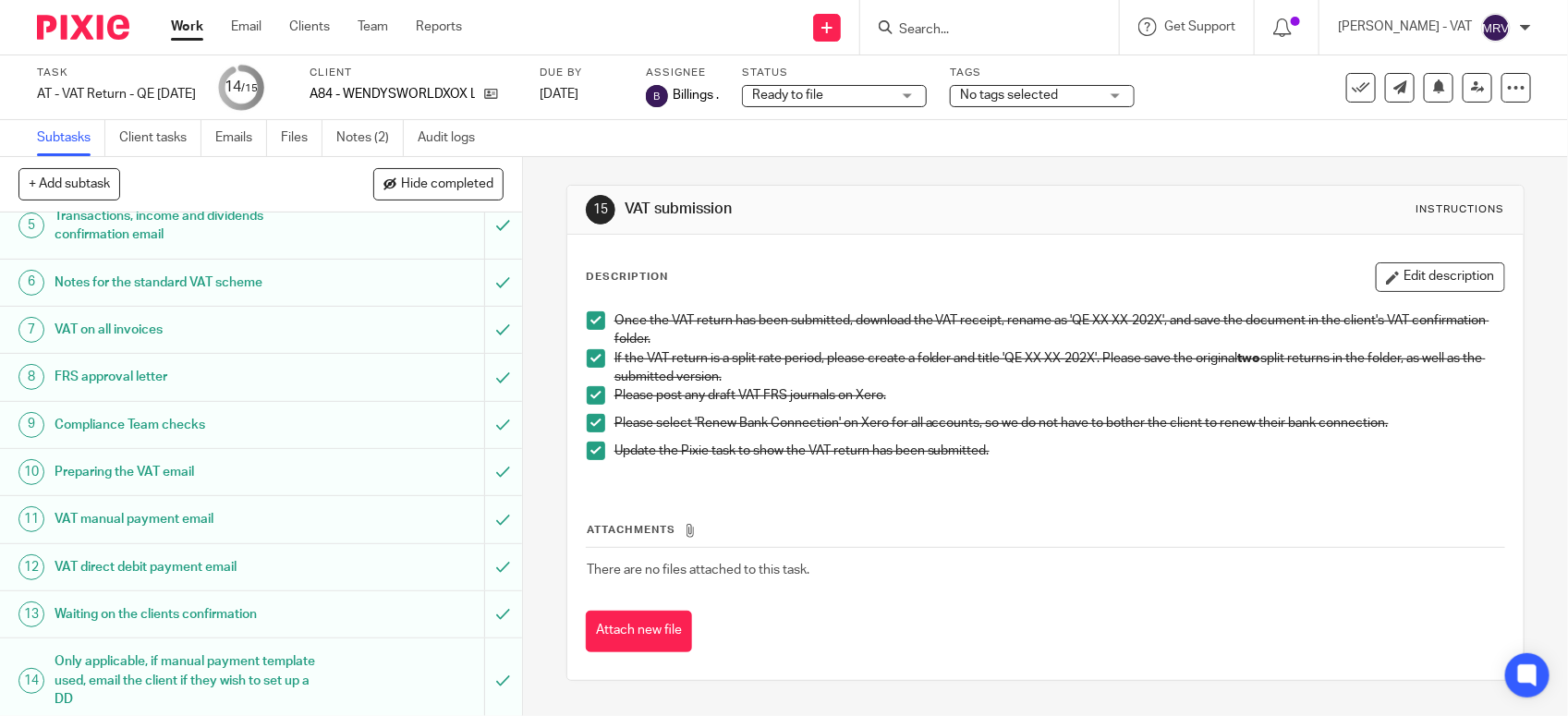
scroll to position [287, 0]
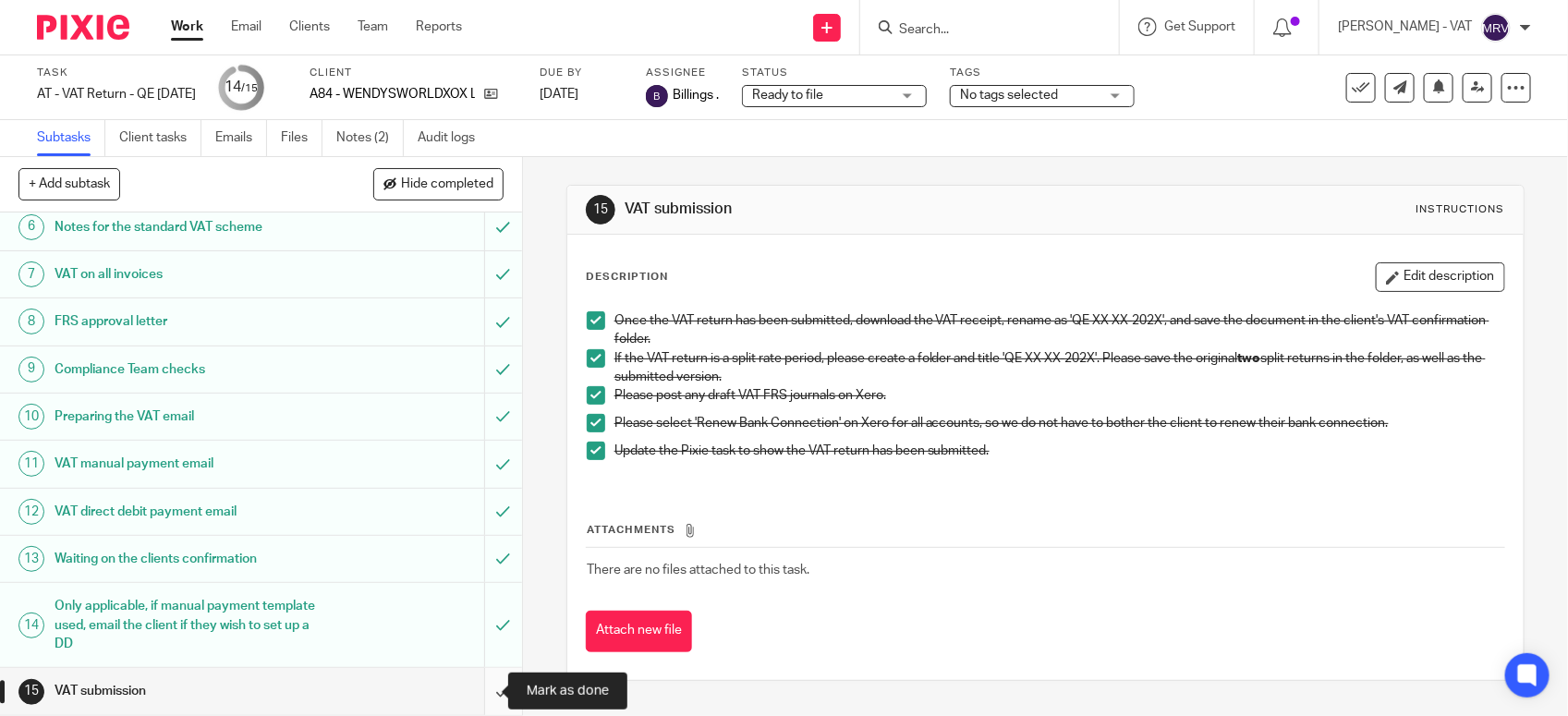
click at [474, 696] on input "submit" at bounding box center [261, 691] width 522 height 46
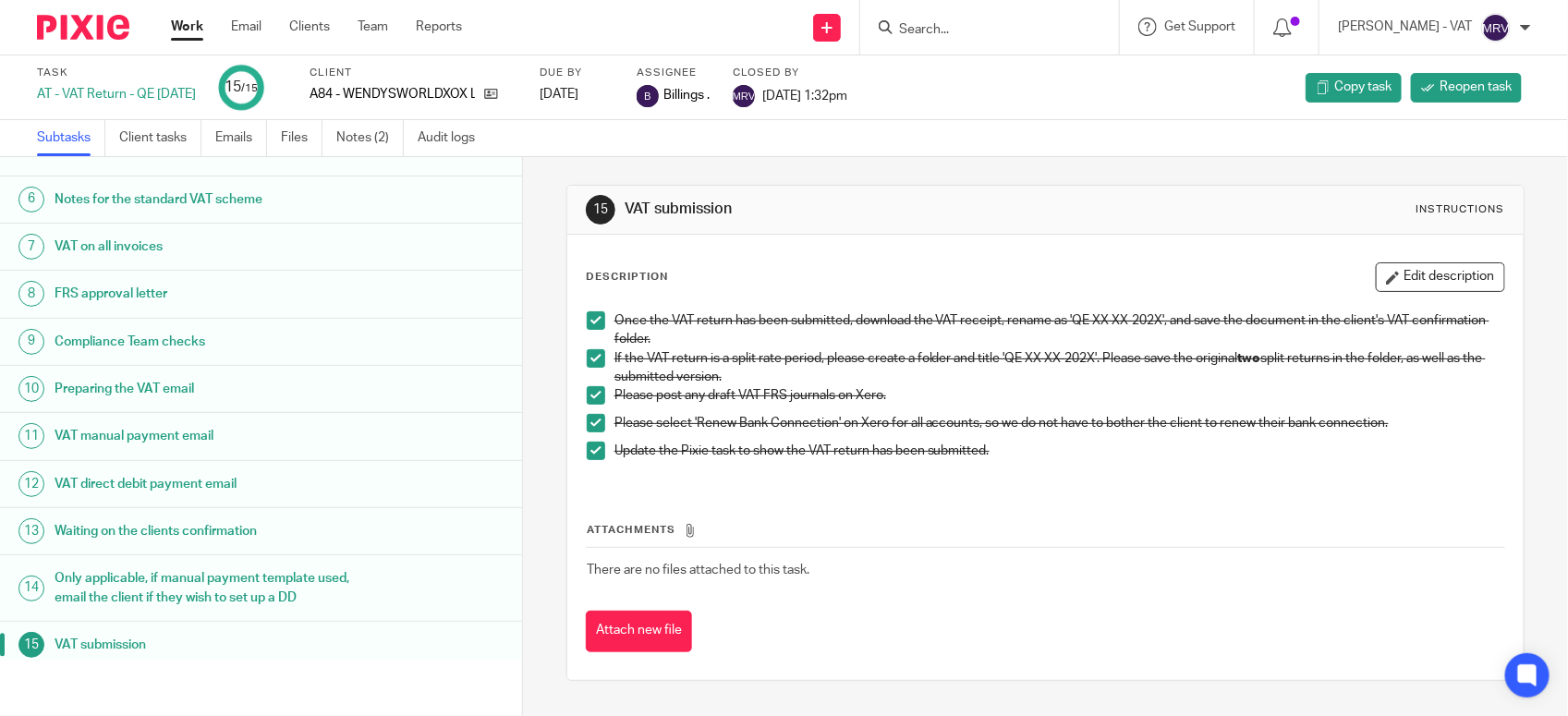
scroll to position [267, 0]
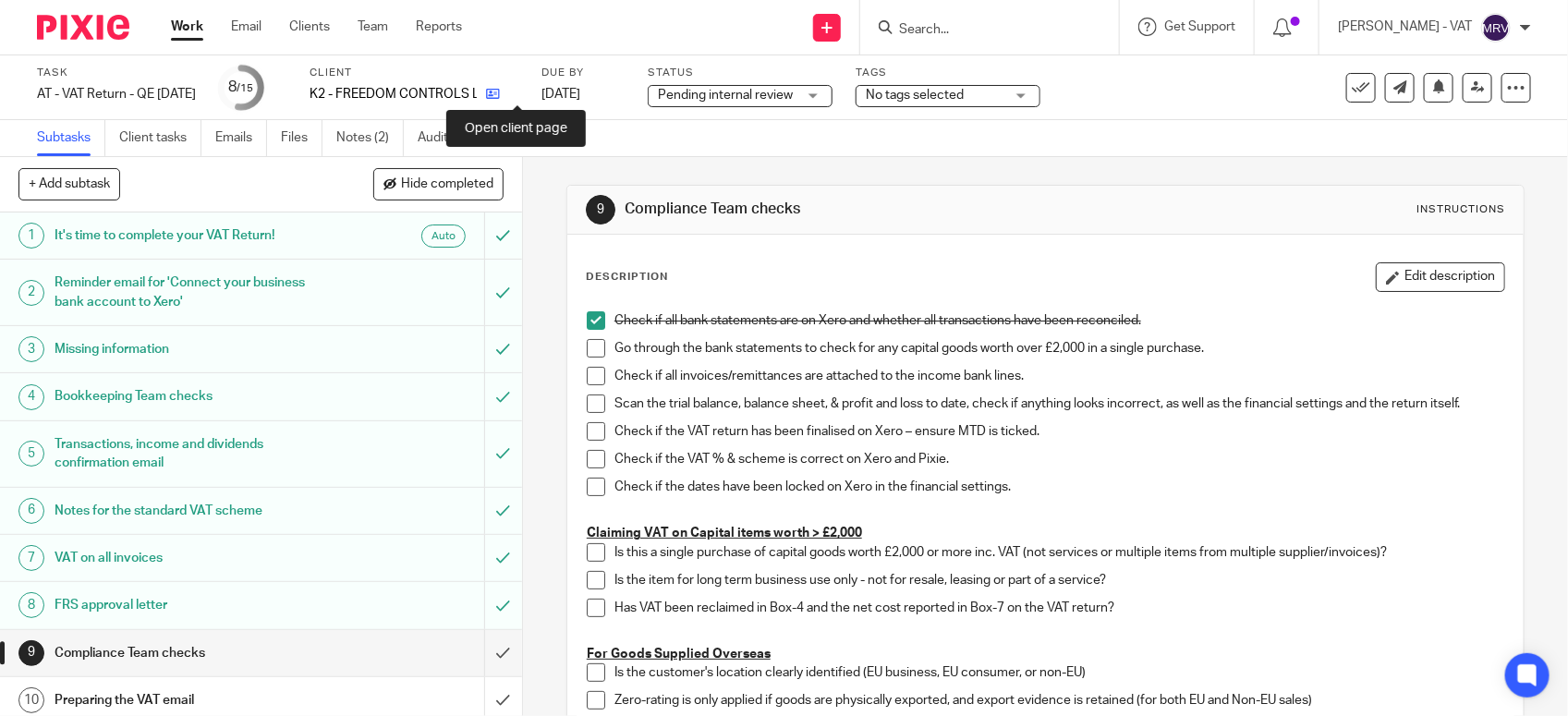
click at [500, 97] on icon at bounding box center [492, 93] width 14 height 14
click at [393, 146] on link "Notes (2)" at bounding box center [370, 137] width 68 height 36
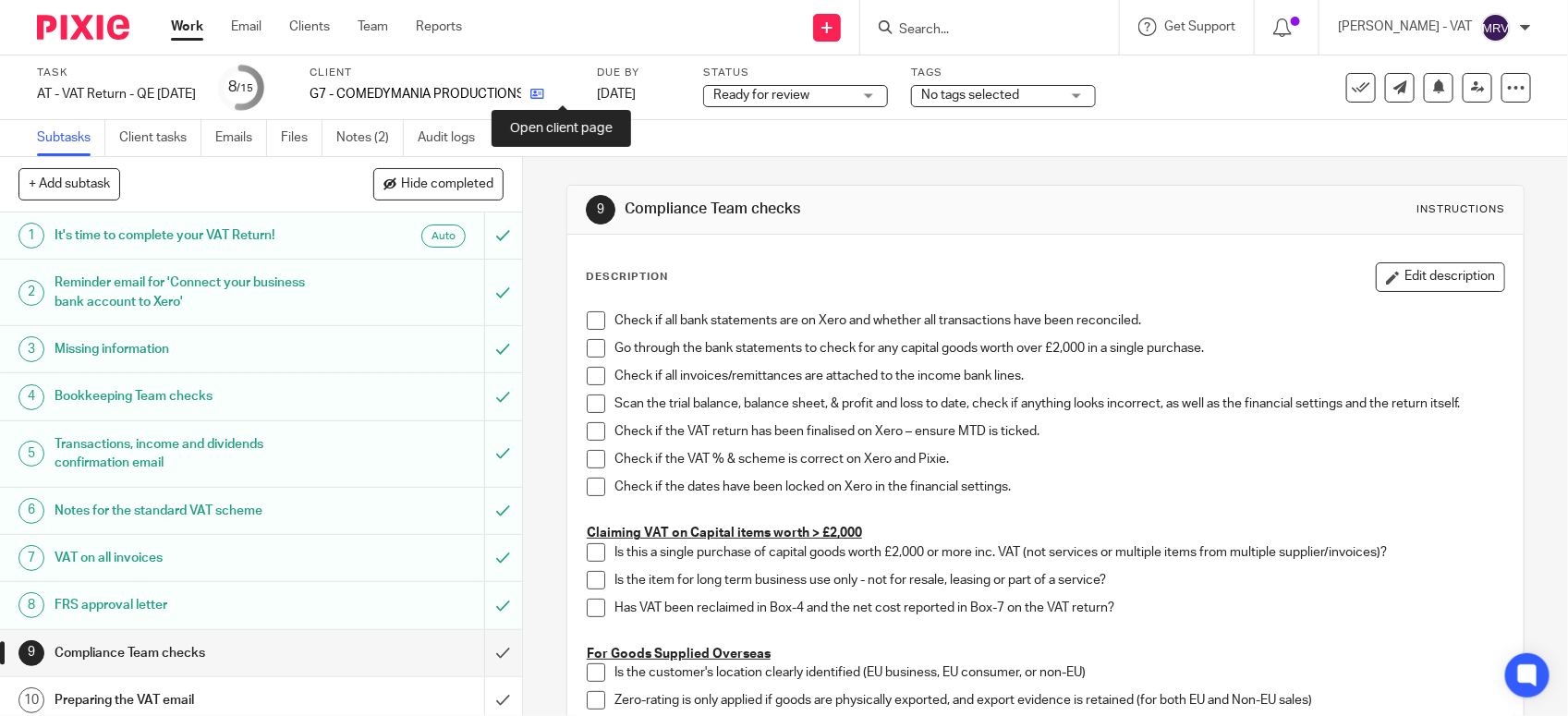
click at [544, 95] on icon at bounding box center [537, 93] width 14 height 14
click at [595, 319] on span at bounding box center [596, 320] width 19 height 19
click at [587, 345] on span at bounding box center [596, 348] width 19 height 19
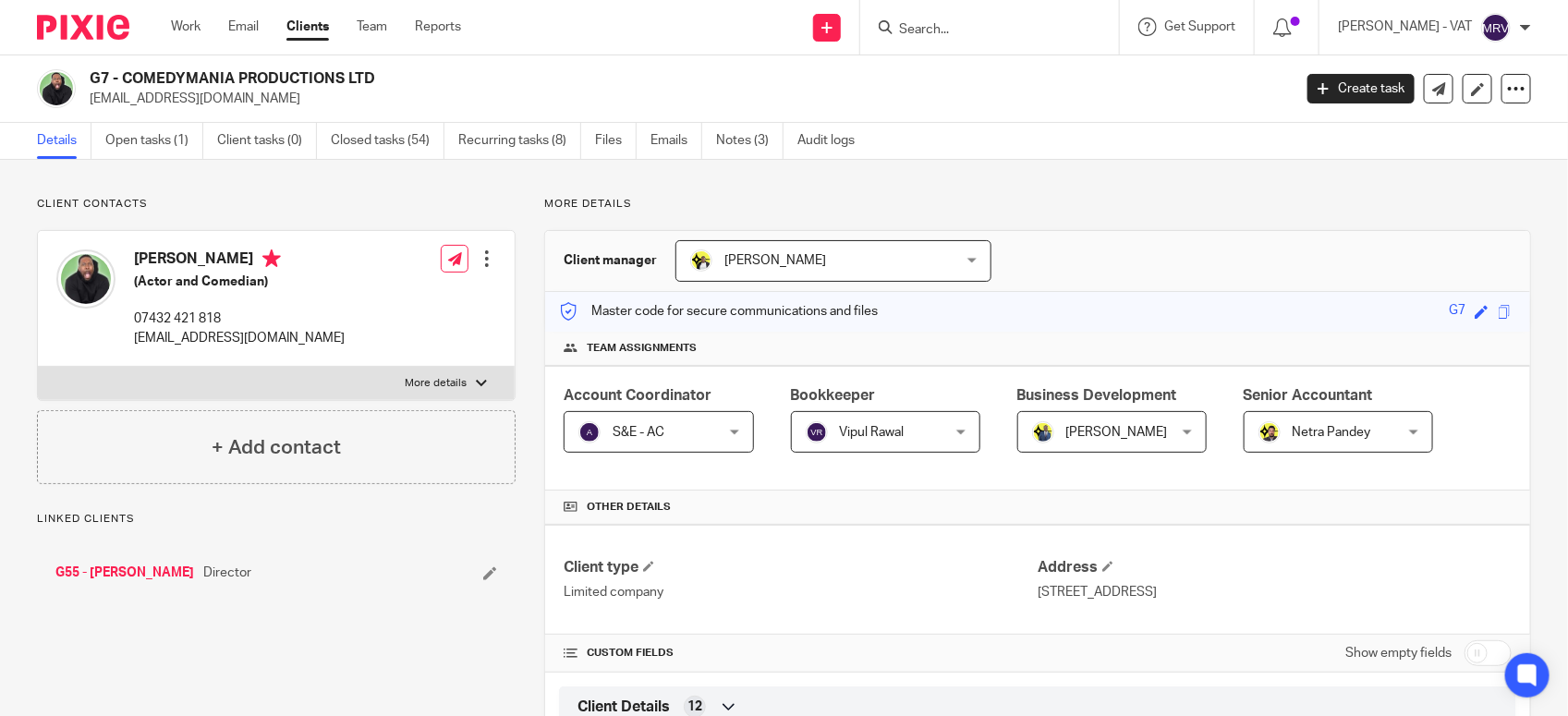
drag, startPoint x: 120, startPoint y: 75, endPoint x: 372, endPoint y: 58, distance: 252.6
click at [372, 58] on div "G7 - COMEDYMANIA PRODUCTIONS LTD info@auriestyla.co.uk Create task Update from …" at bounding box center [784, 89] width 1568 height 68
copy h2 "COMEDYMANIA PRODUCTIONS LTD"
click at [753, 140] on link "Notes (3)" at bounding box center [750, 140] width 68 height 36
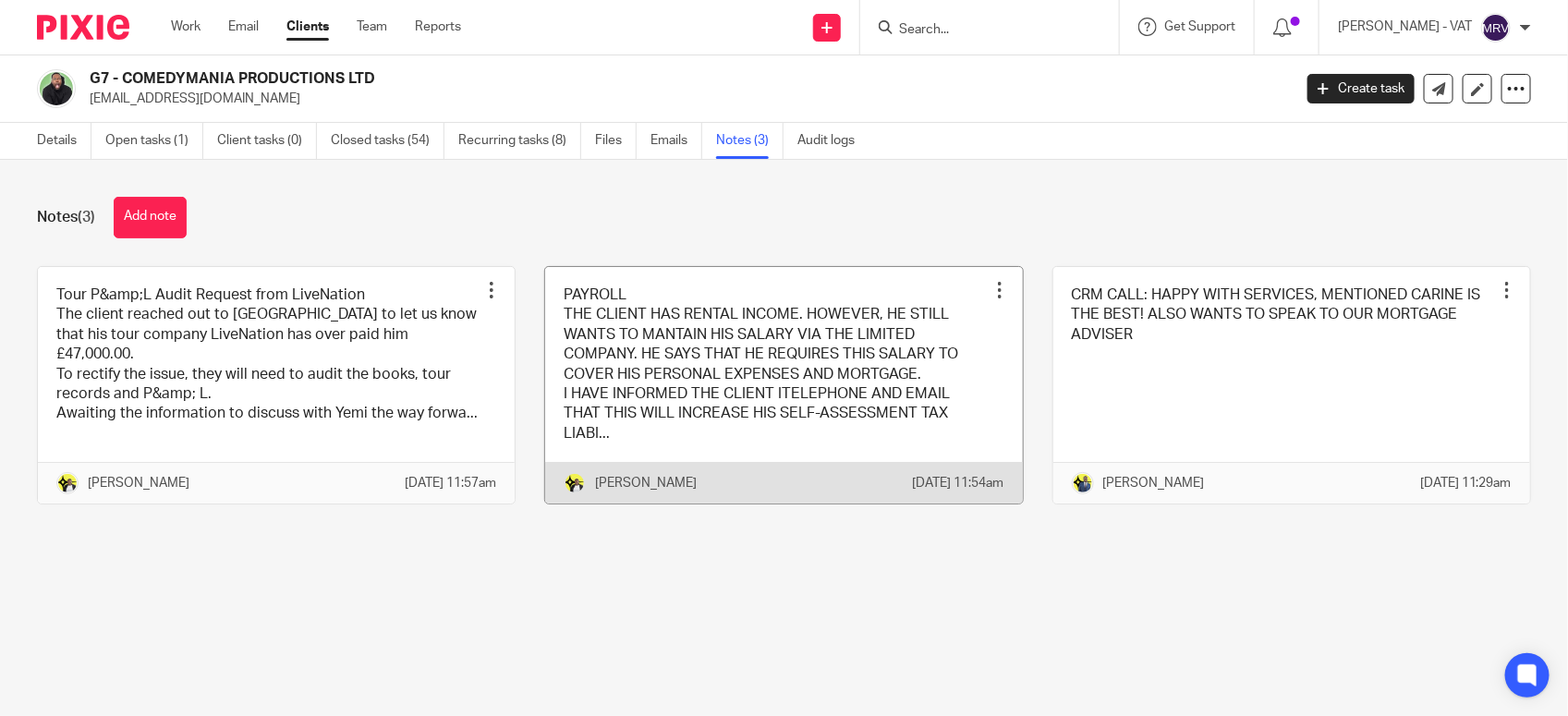
click at [795, 408] on link at bounding box center [783, 385] width 477 height 238
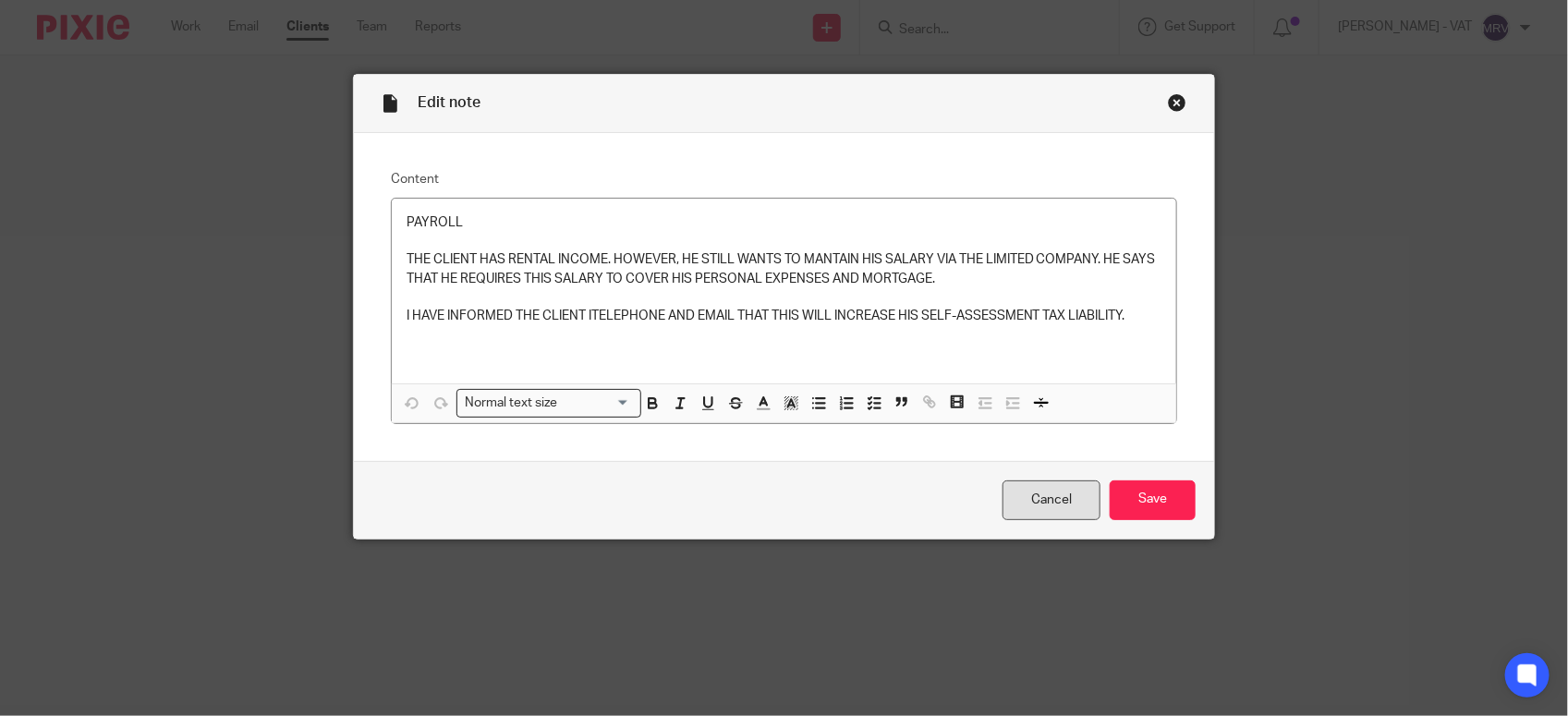
click at [1019, 504] on link "Cancel" at bounding box center [1051, 500] width 98 height 40
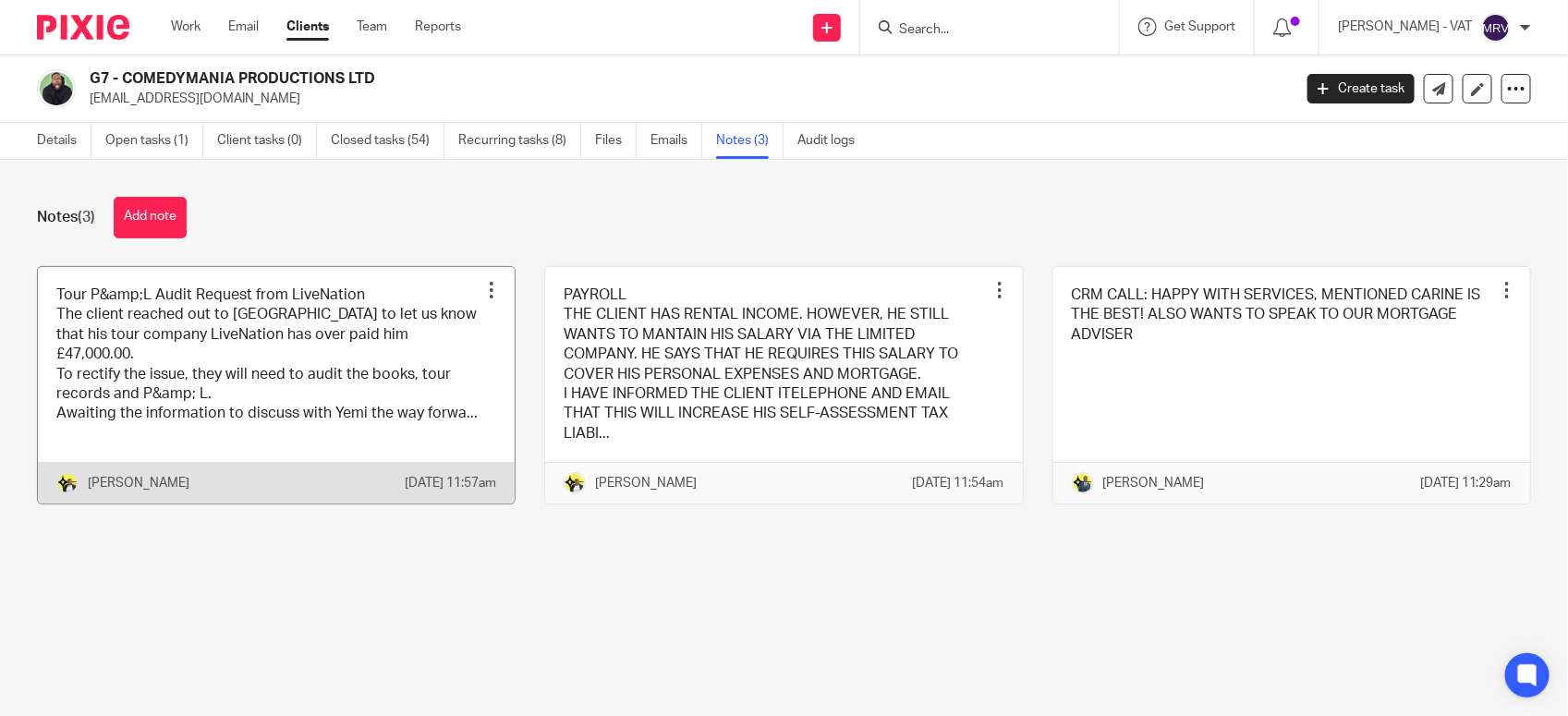
click at [330, 413] on link at bounding box center [276, 385] width 477 height 238
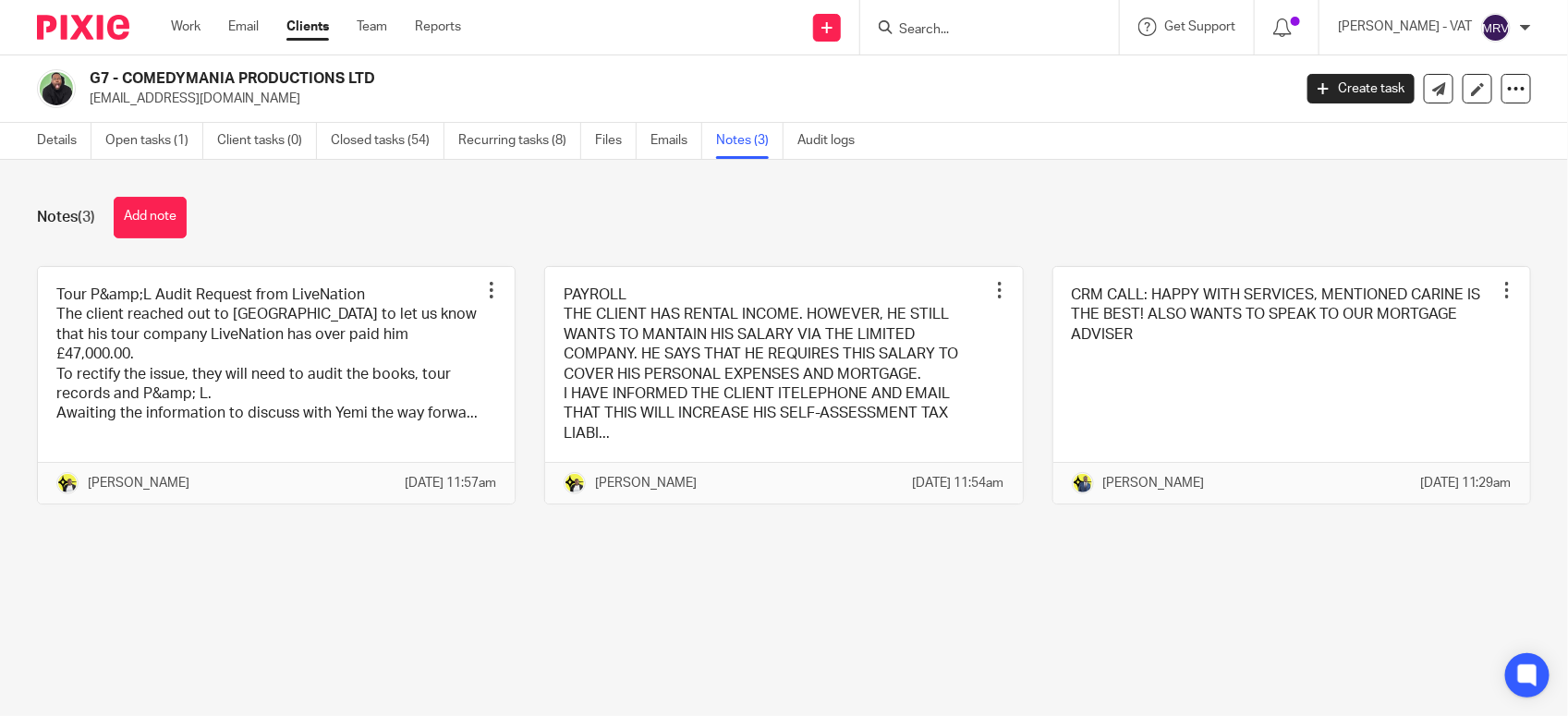
click at [400, 621] on main "G7 - COMEDYMANIA PRODUCTIONS LTD info@auriestyla.co.uk Create task Update from …" at bounding box center [784, 358] width 1568 height 716
